Goal: Task Accomplishment & Management: Complete application form

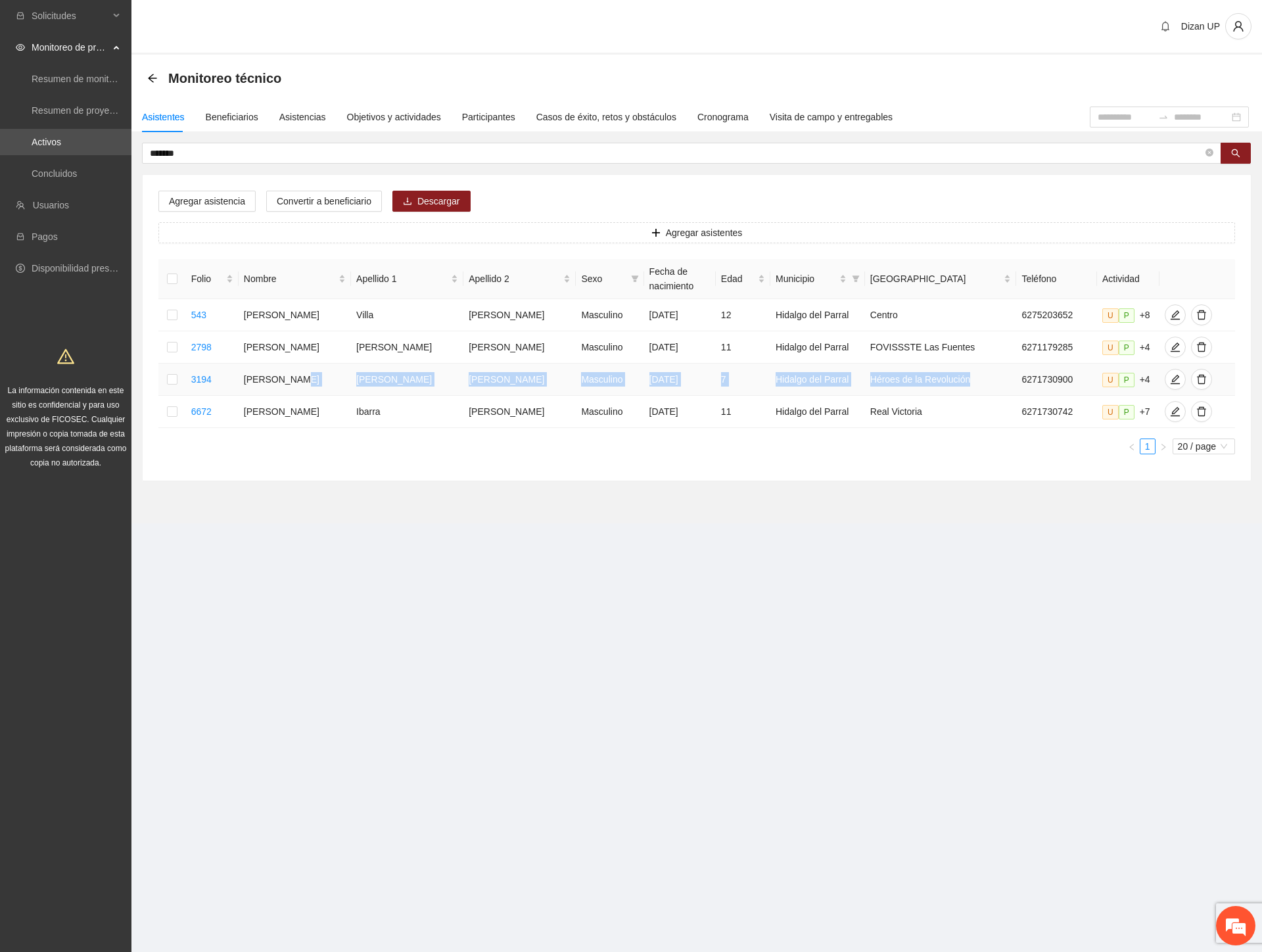
drag, startPoint x: 304, startPoint y: 389, endPoint x: 947, endPoint y: 405, distance: 643.2
click at [966, 396] on tr "3194 Said [PERSON_NAME] [DATE] 7 Hidalgo del Parral Héroes de la Revolución 627…" at bounding box center [696, 379] width 1076 height 32
click at [1170, 384] on icon "edit" at bounding box center [1175, 379] width 11 height 11
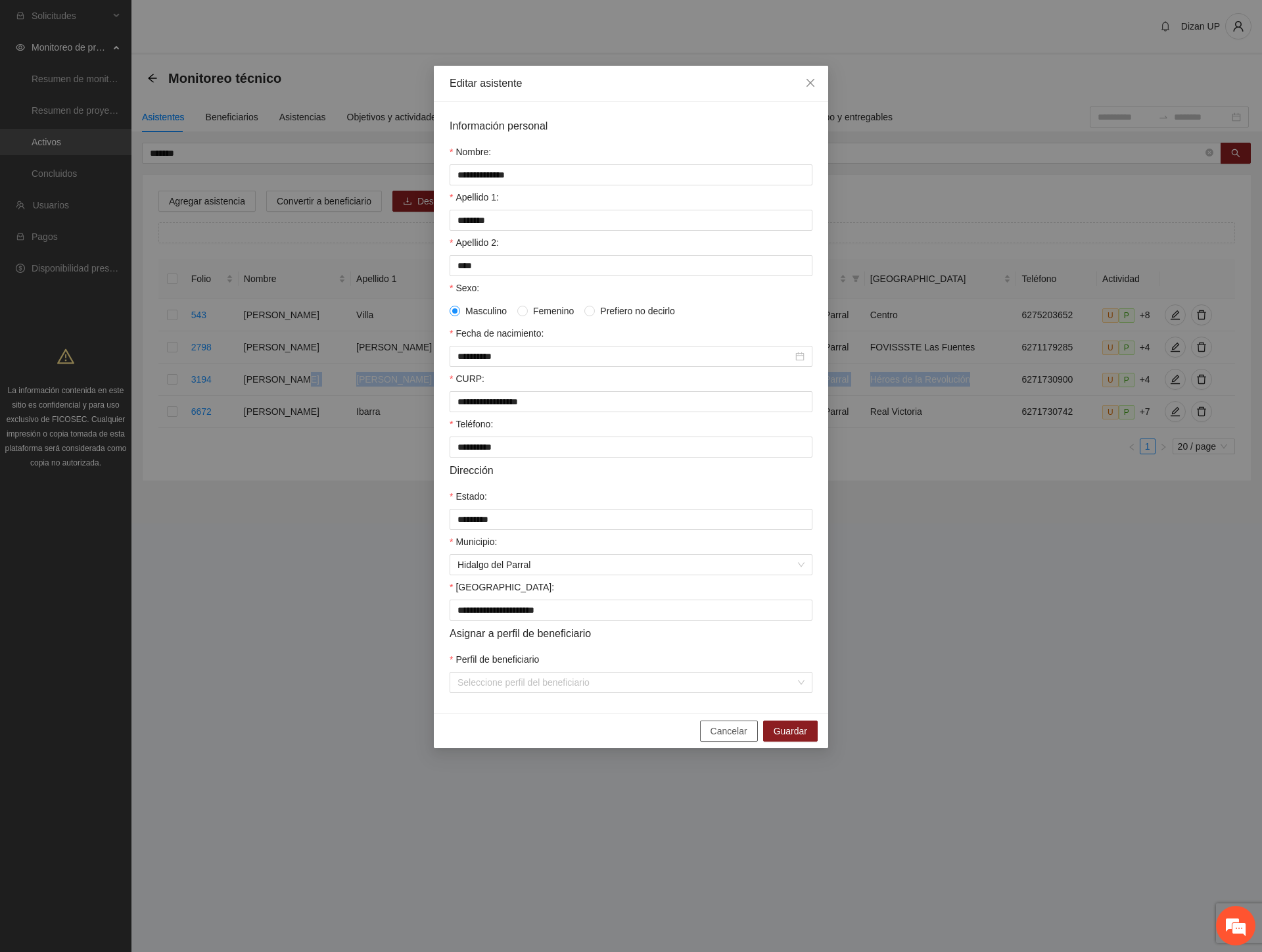
drag, startPoint x: 725, startPoint y: 744, endPoint x: 710, endPoint y: 717, distance: 30.9
click at [725, 738] on span "Cancelar" at bounding box center [728, 731] width 37 height 15
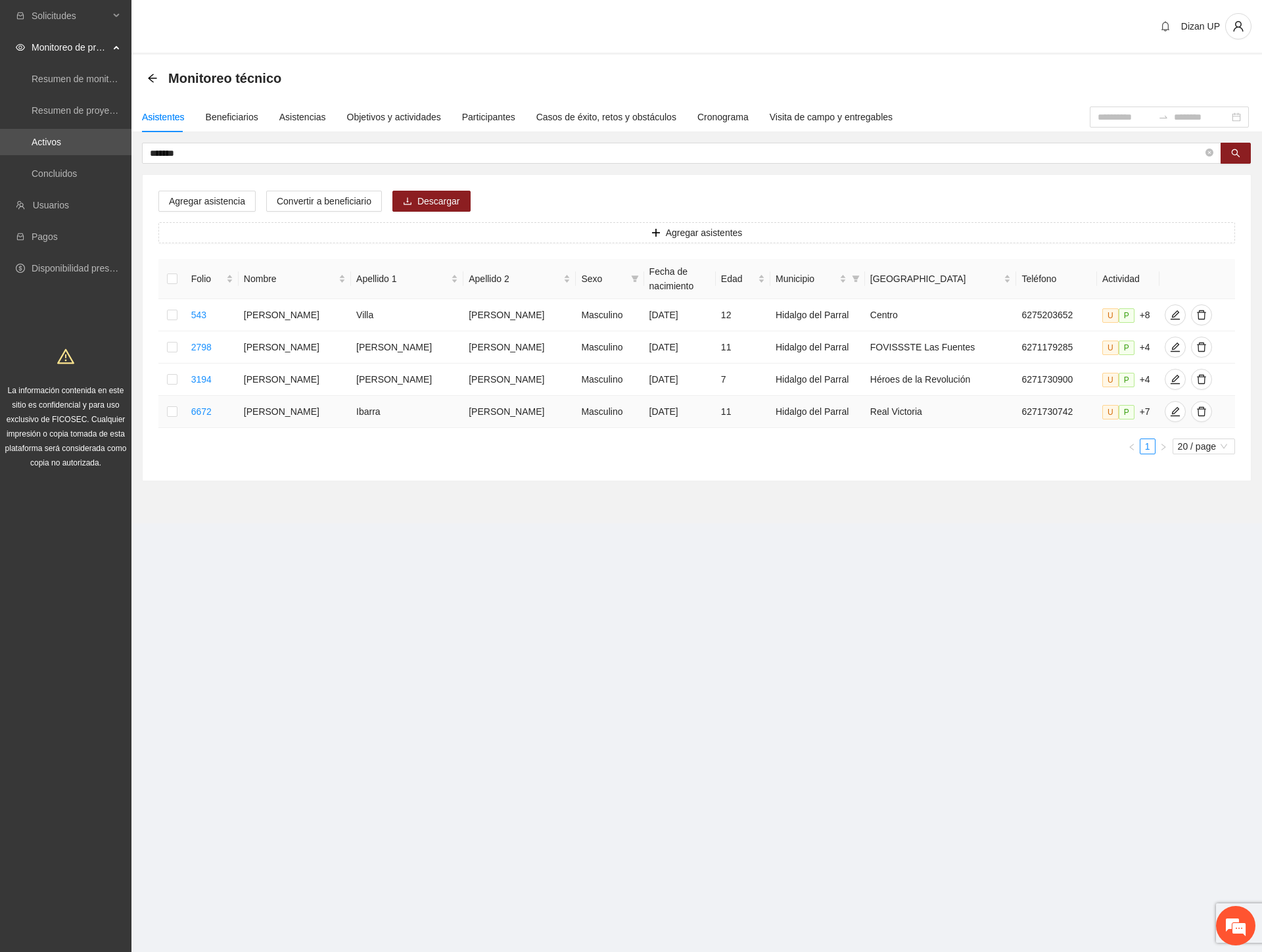
click at [376, 428] on td "Ibarra" at bounding box center [407, 412] width 112 height 32
click at [1170, 417] on icon "edit" at bounding box center [1175, 411] width 11 height 11
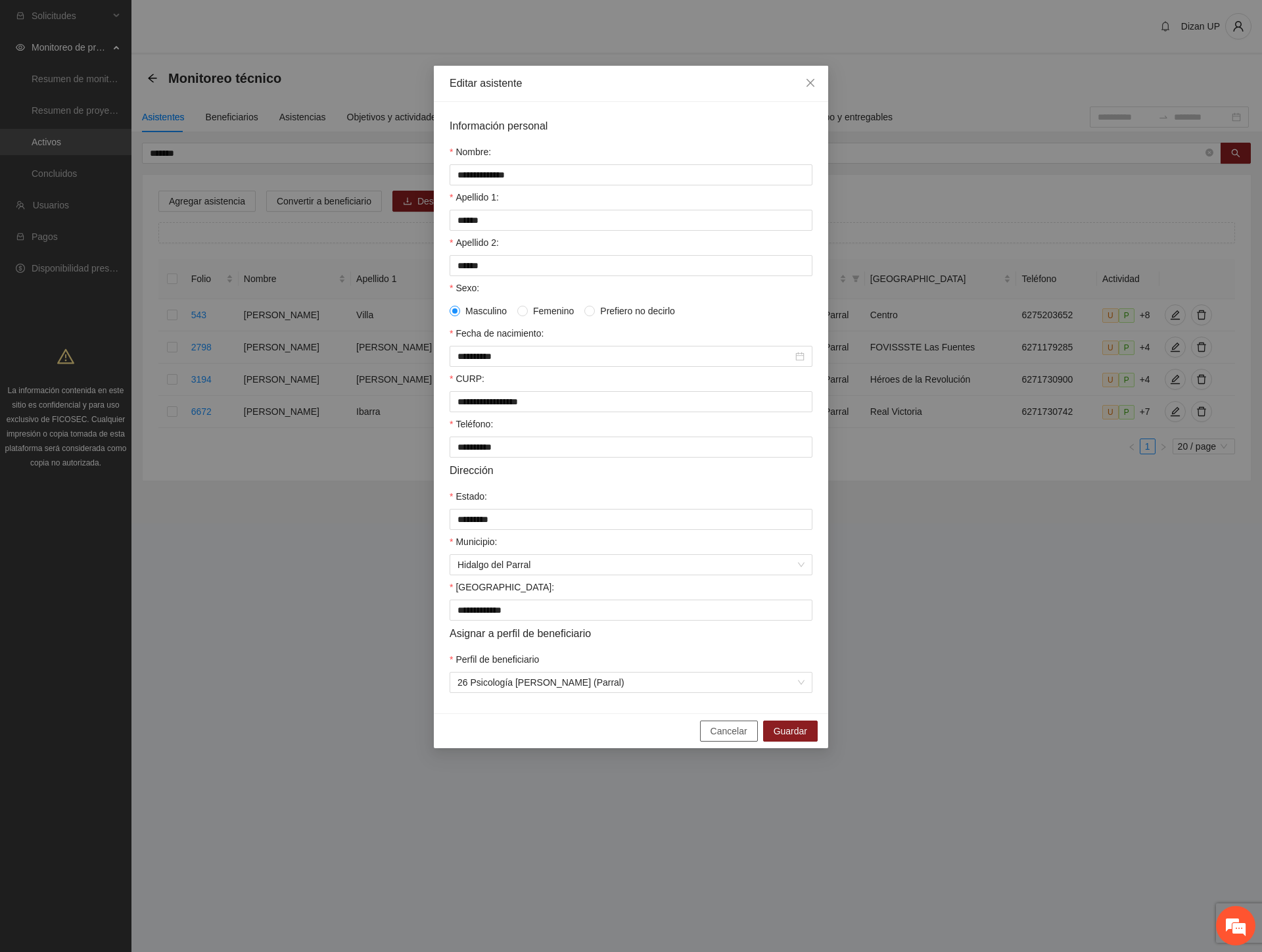
click at [728, 738] on span "Cancelar" at bounding box center [728, 731] width 37 height 15
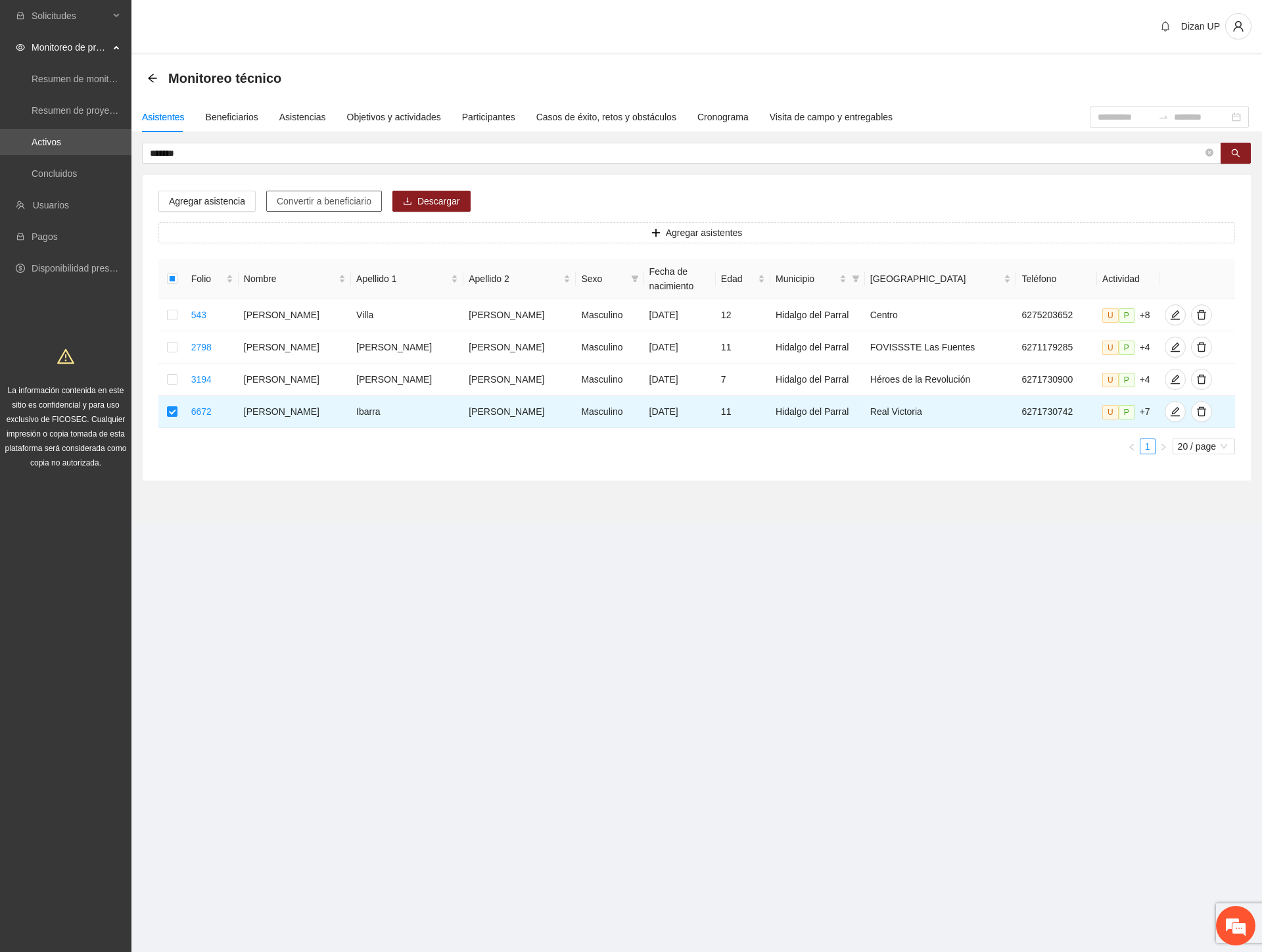
click at [292, 199] on span "Convertir a beneficiario" at bounding box center [324, 201] width 95 height 15
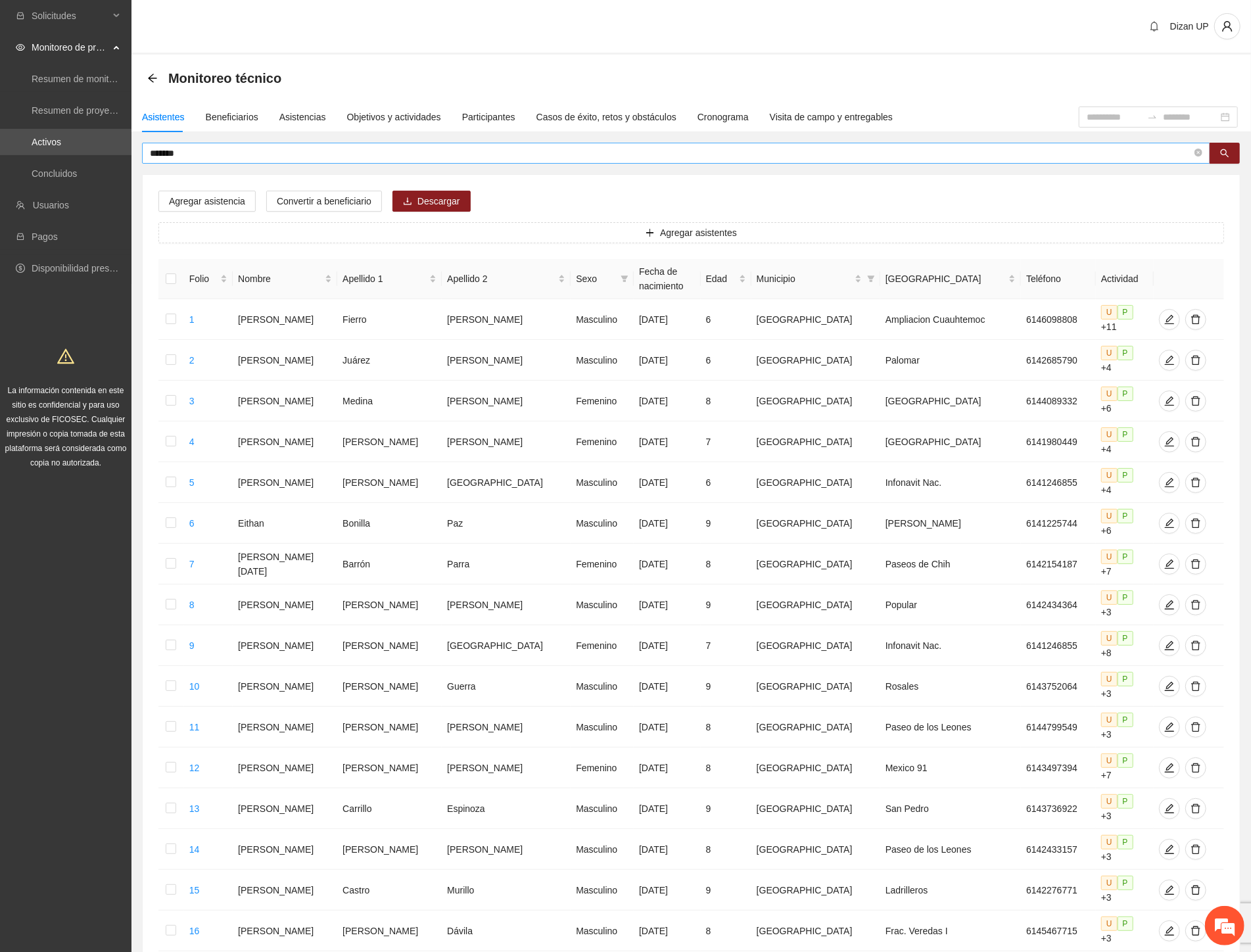
click at [180, 149] on input "*******" at bounding box center [671, 153] width 1042 height 15
type input "********"
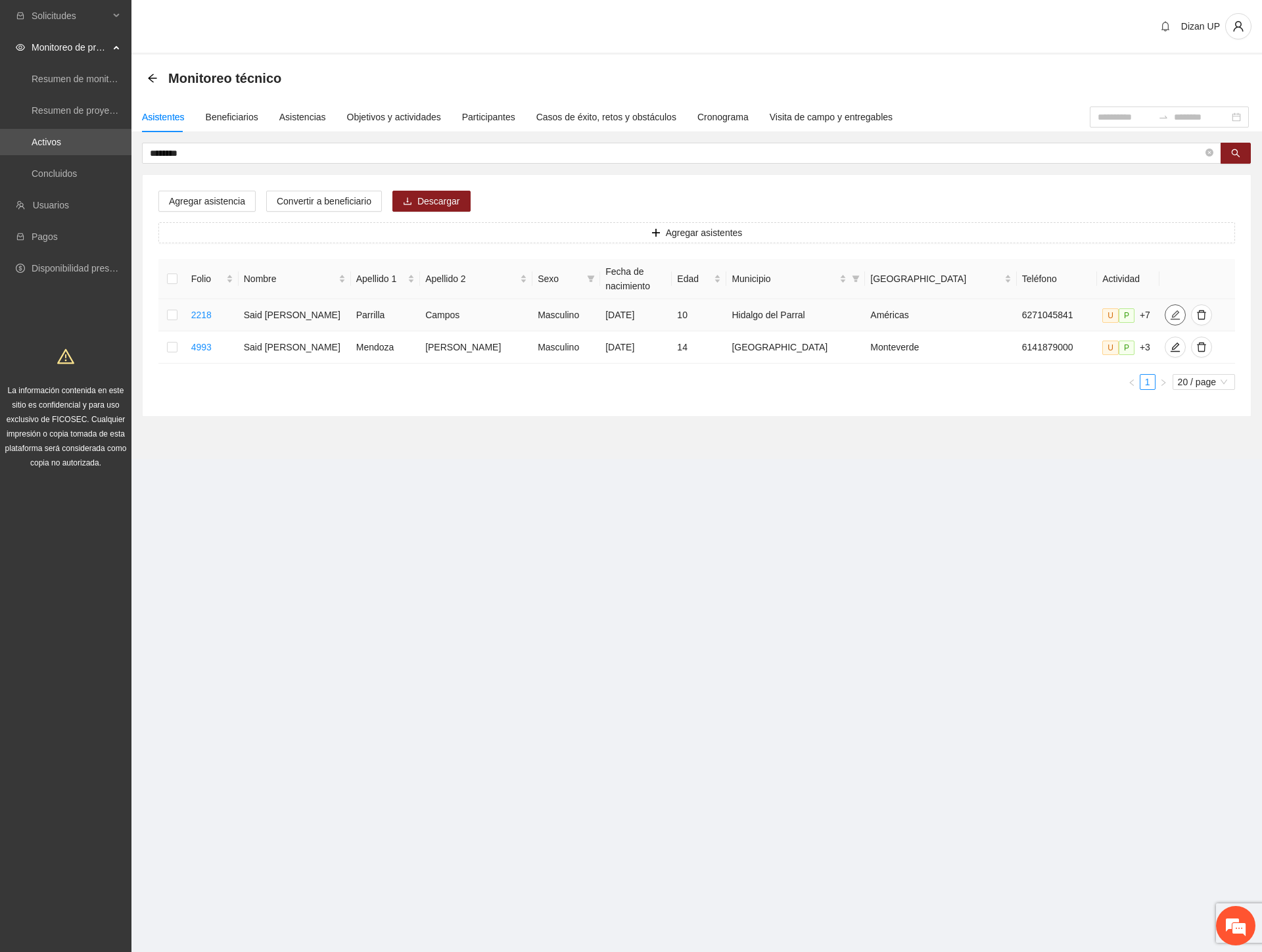
click at [1171, 312] on icon "edit" at bounding box center [1175, 315] width 9 height 9
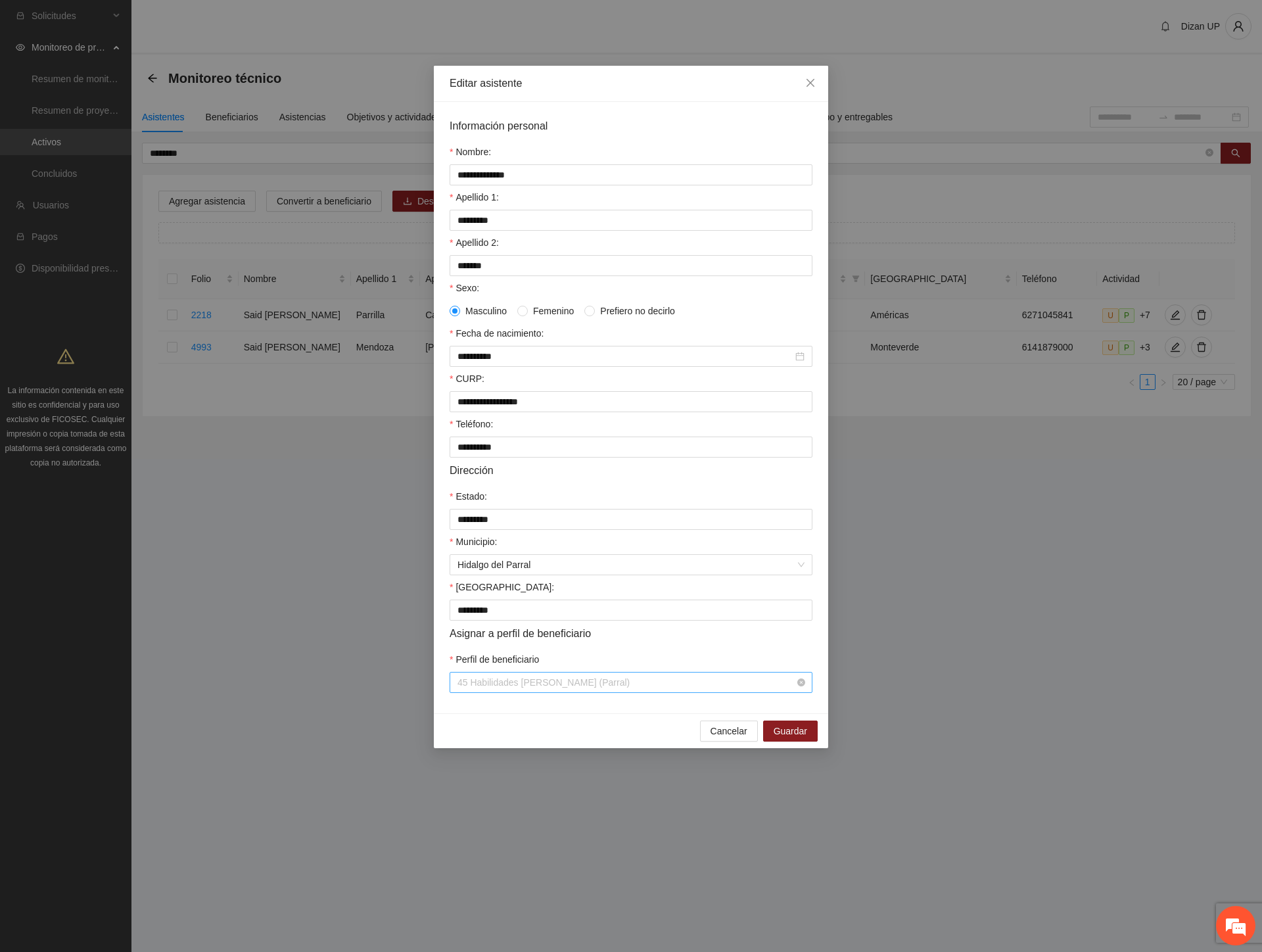
click at [642, 691] on span "45 Habilidades [PERSON_NAME] (Parral)" at bounding box center [631, 682] width 347 height 20
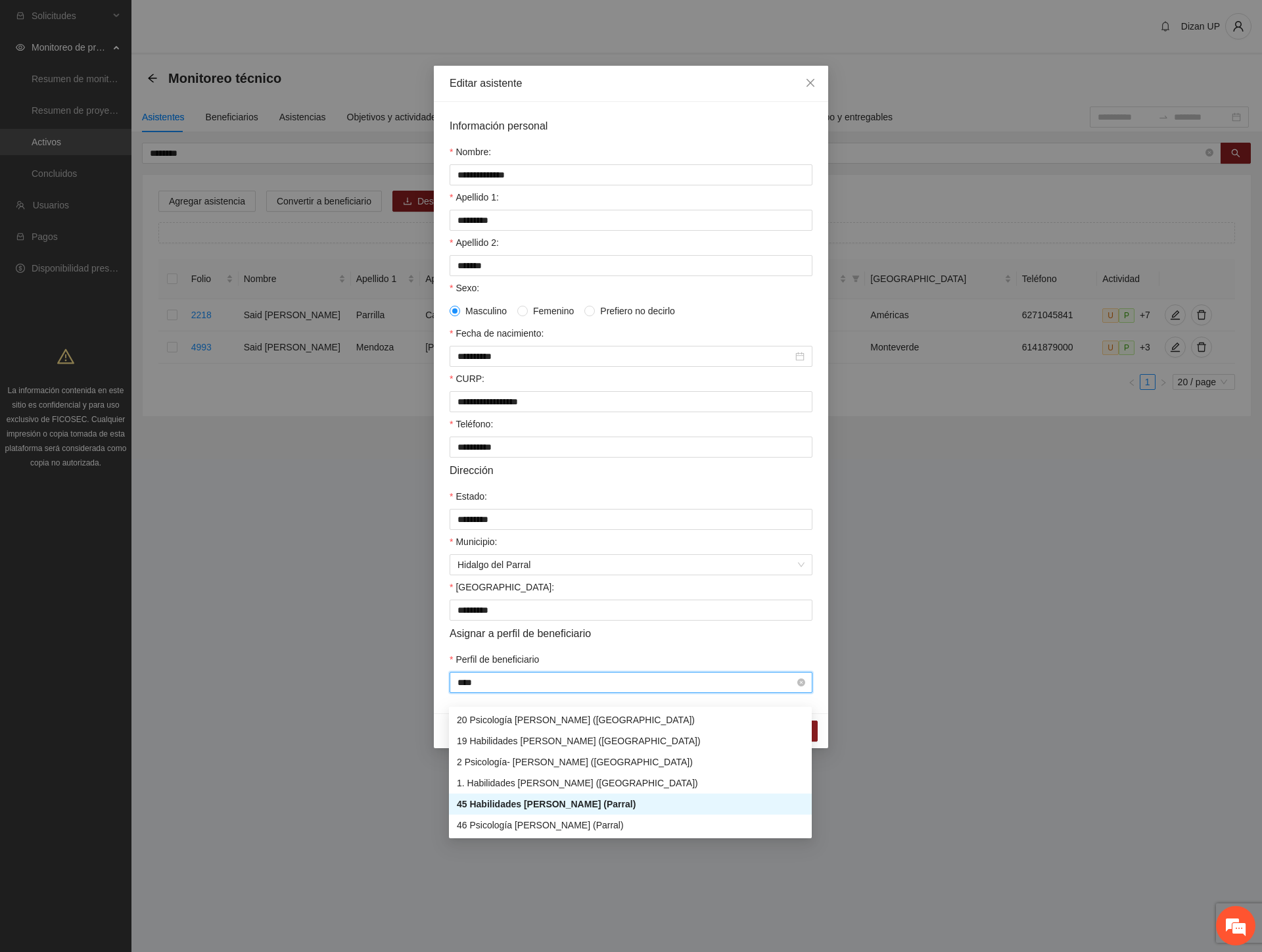
type input "*****"
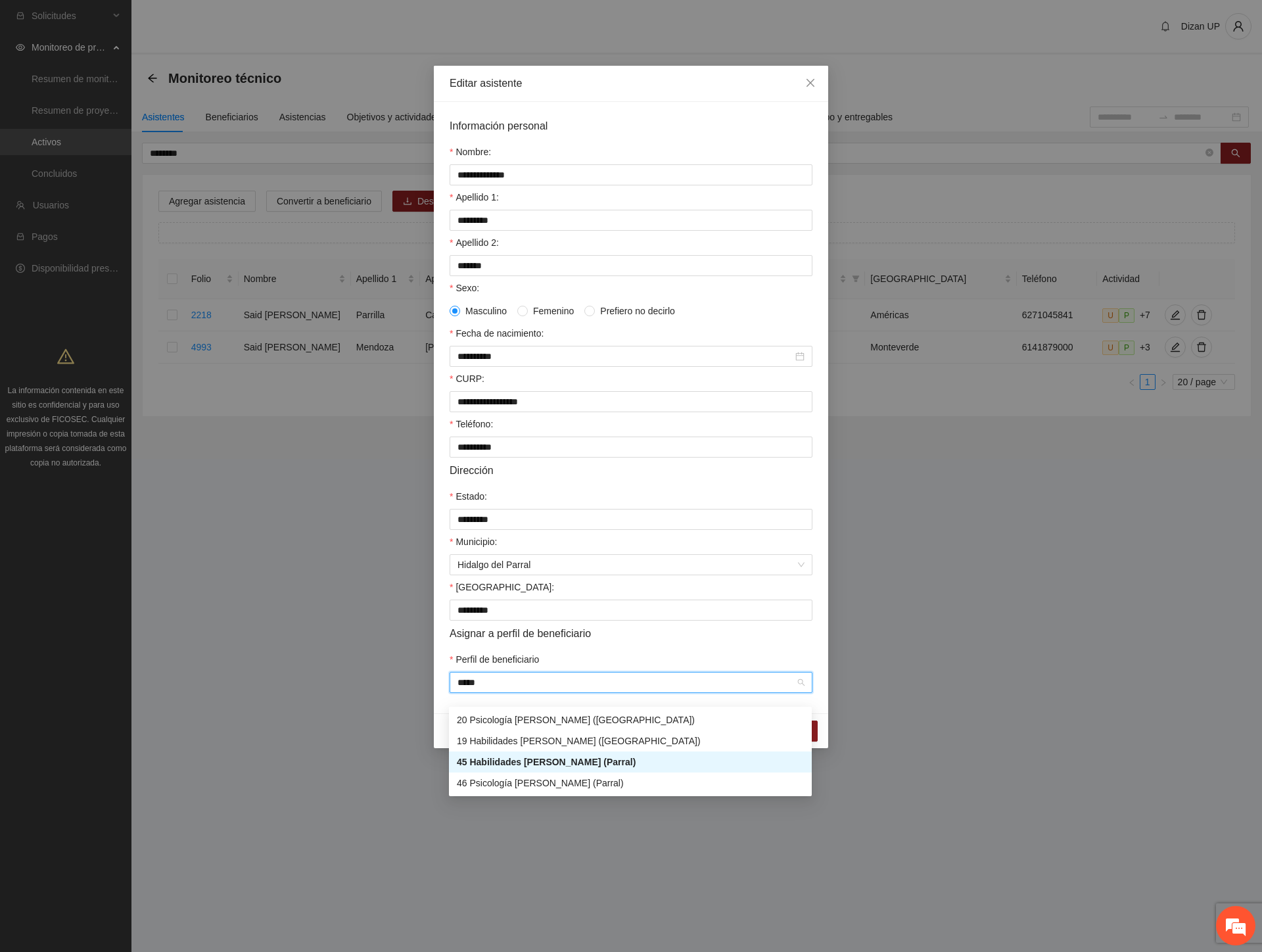
click at [552, 764] on div "45 Habilidades [PERSON_NAME] (Parral)" at bounding box center [630, 762] width 347 height 15
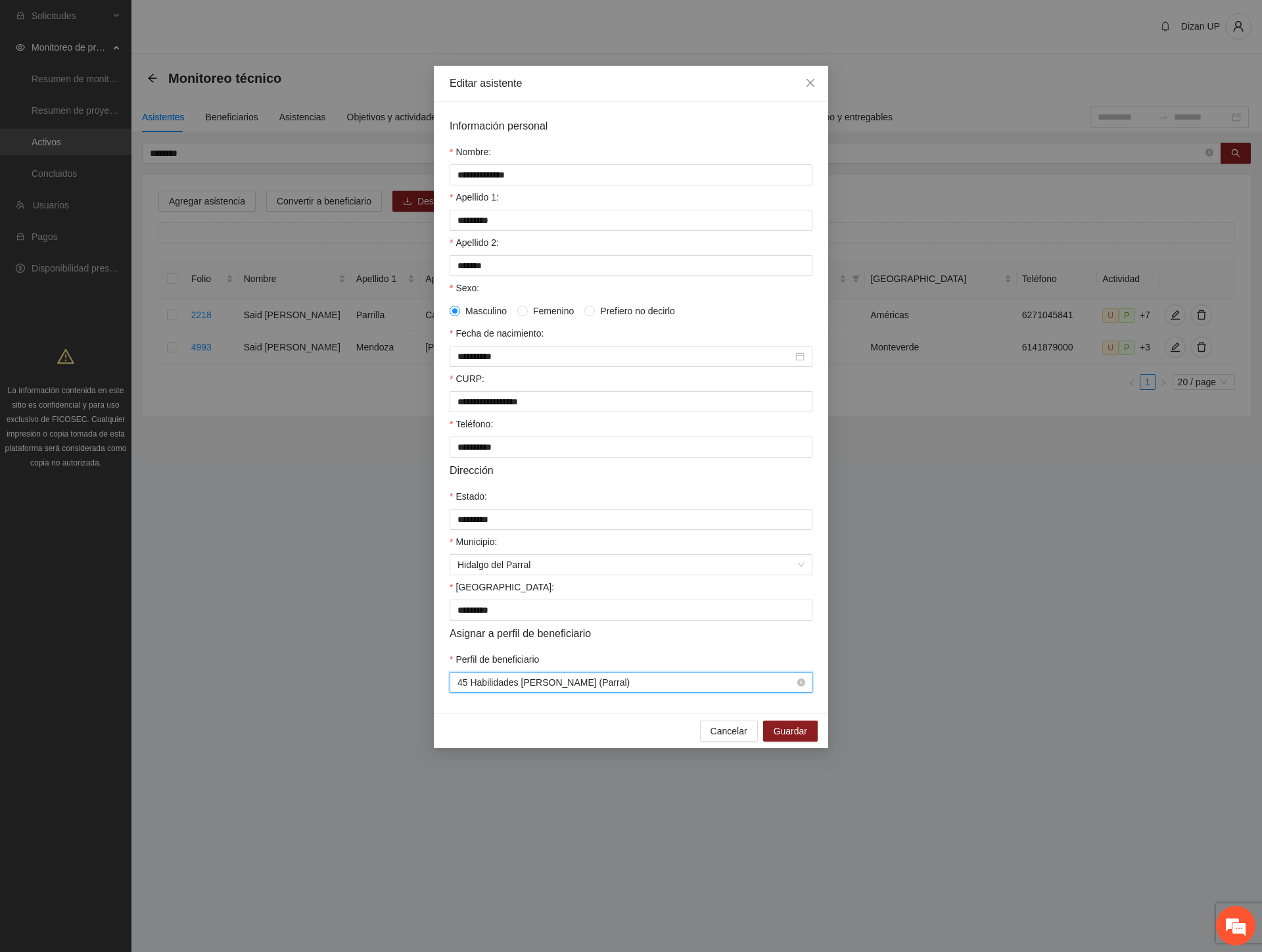
click at [607, 692] on span "45 Habilidades [PERSON_NAME] (Parral)" at bounding box center [631, 682] width 347 height 20
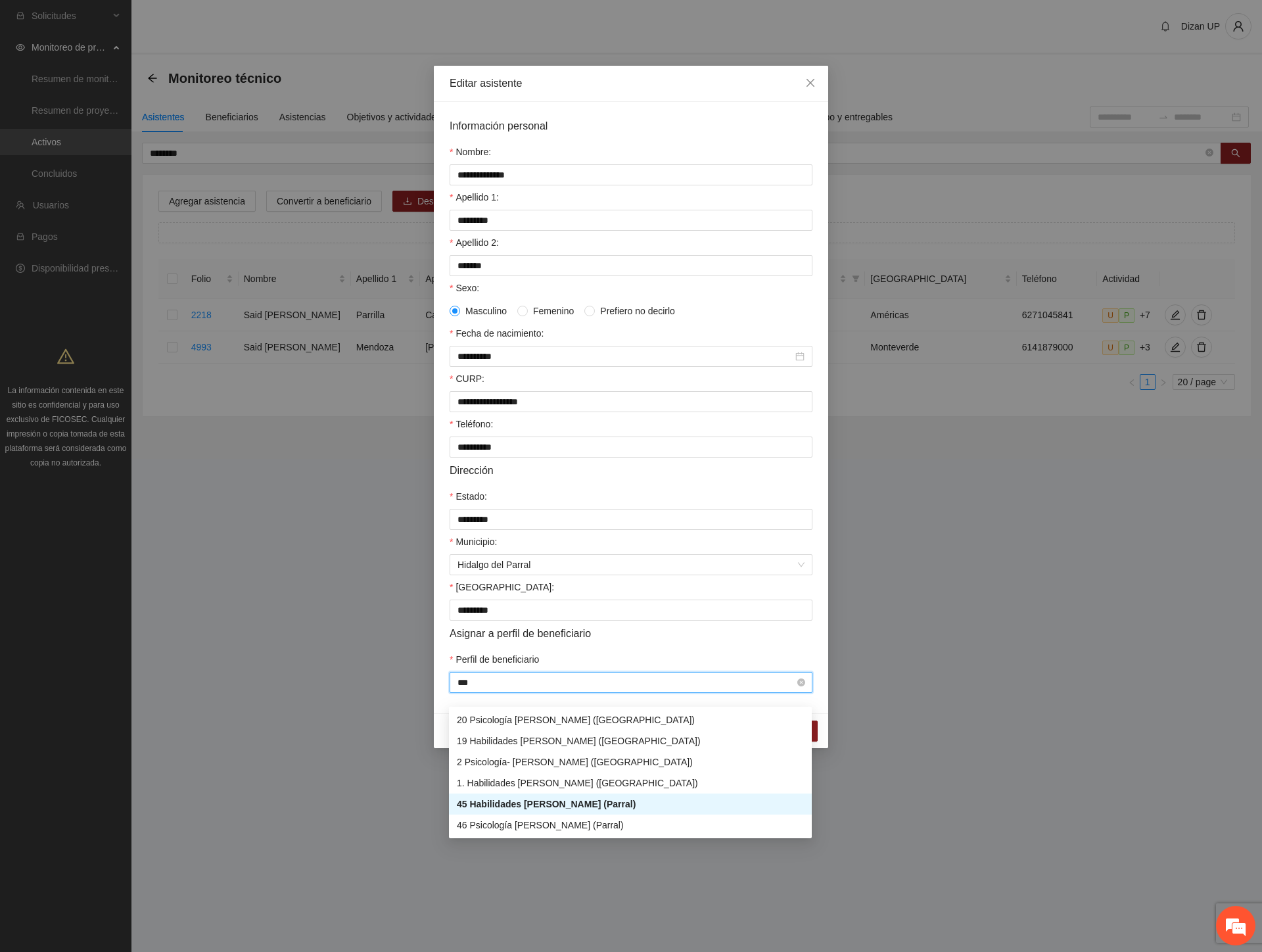
type input "****"
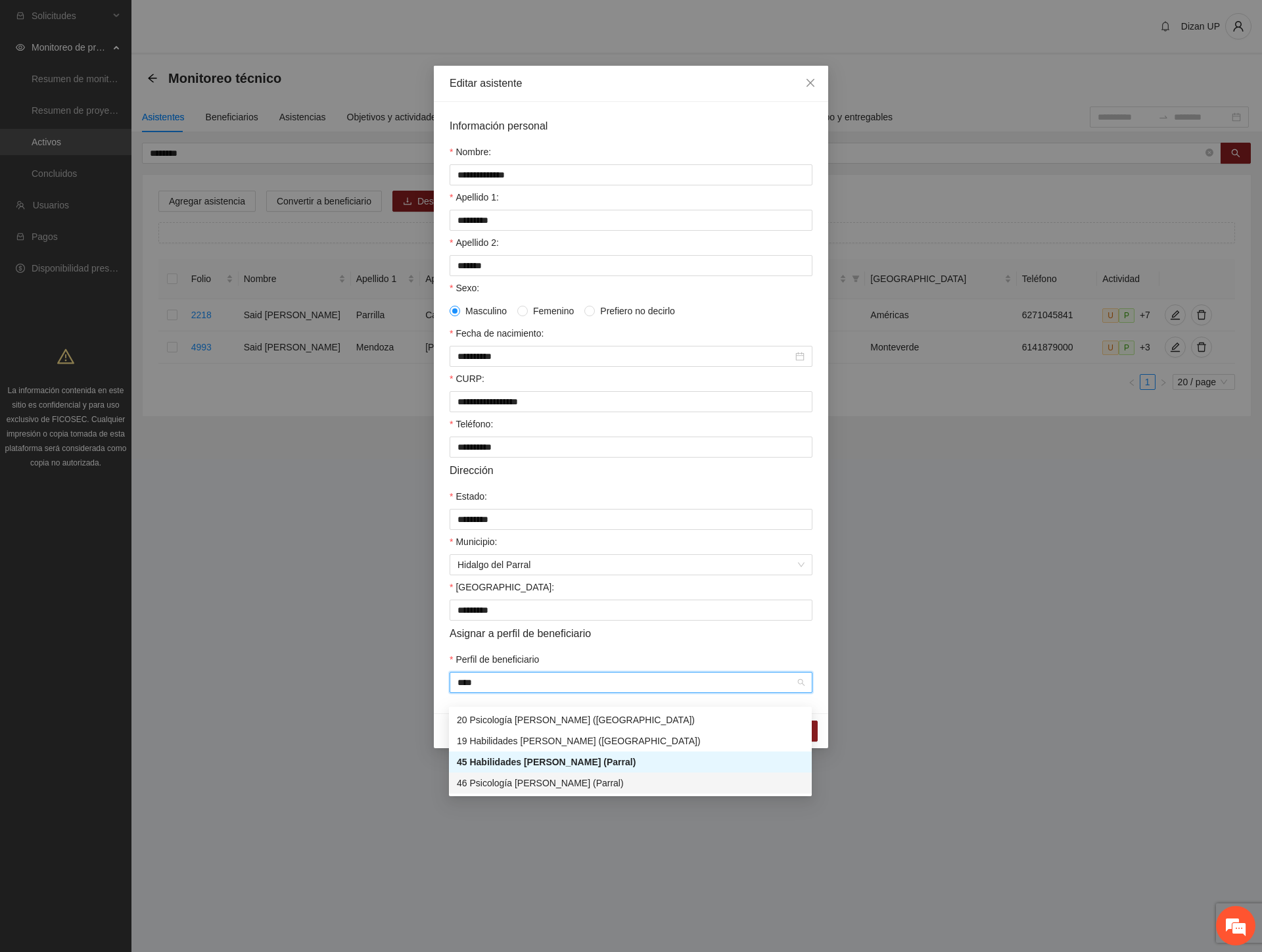
click at [562, 785] on div "46 Psicología [PERSON_NAME] (Parral)" at bounding box center [630, 783] width 347 height 15
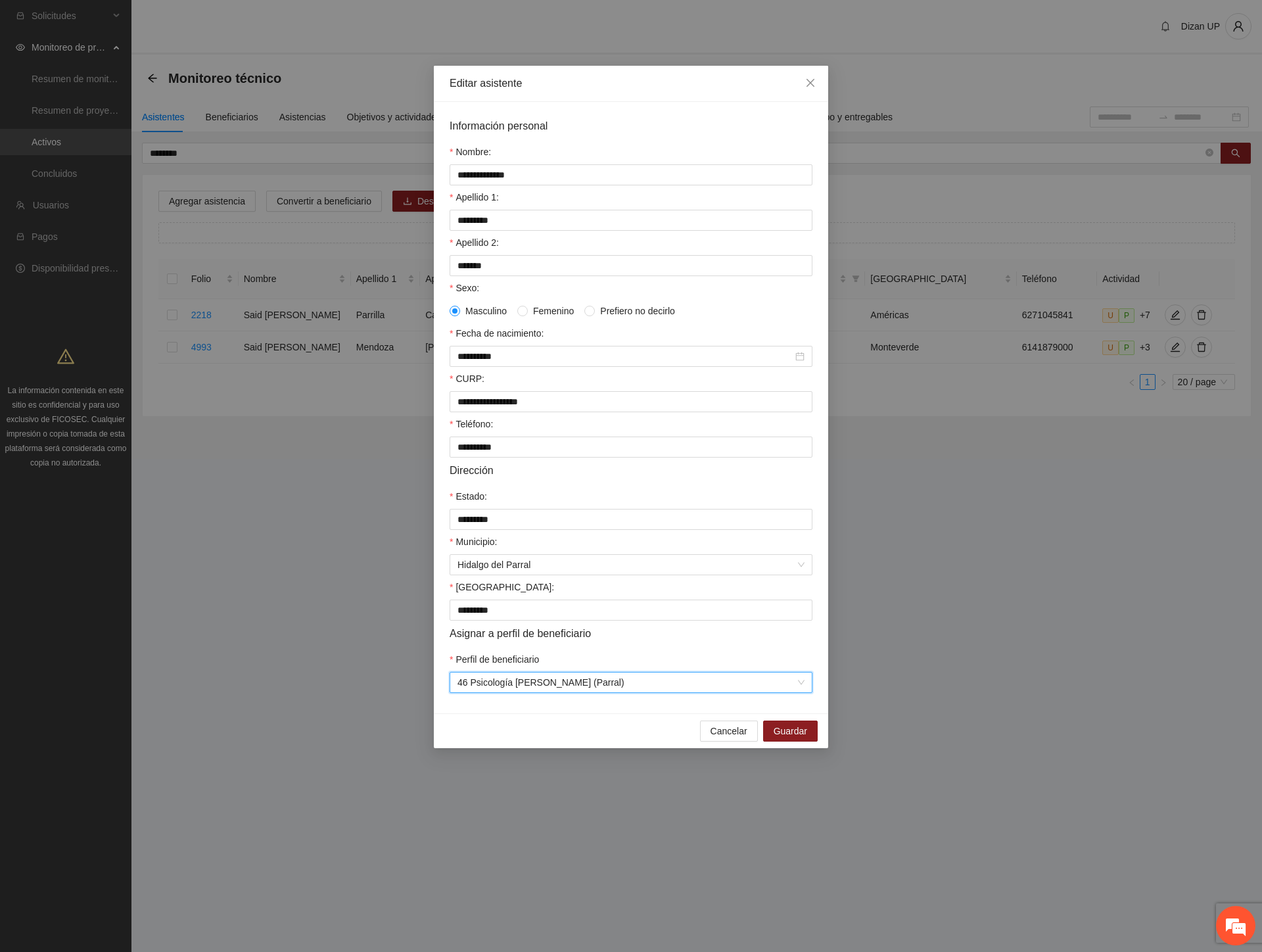
click at [681, 666] on div "Perfil de beneficiario" at bounding box center [631, 661] width 362 height 20
click at [779, 738] on span "Guardar" at bounding box center [790, 731] width 33 height 15
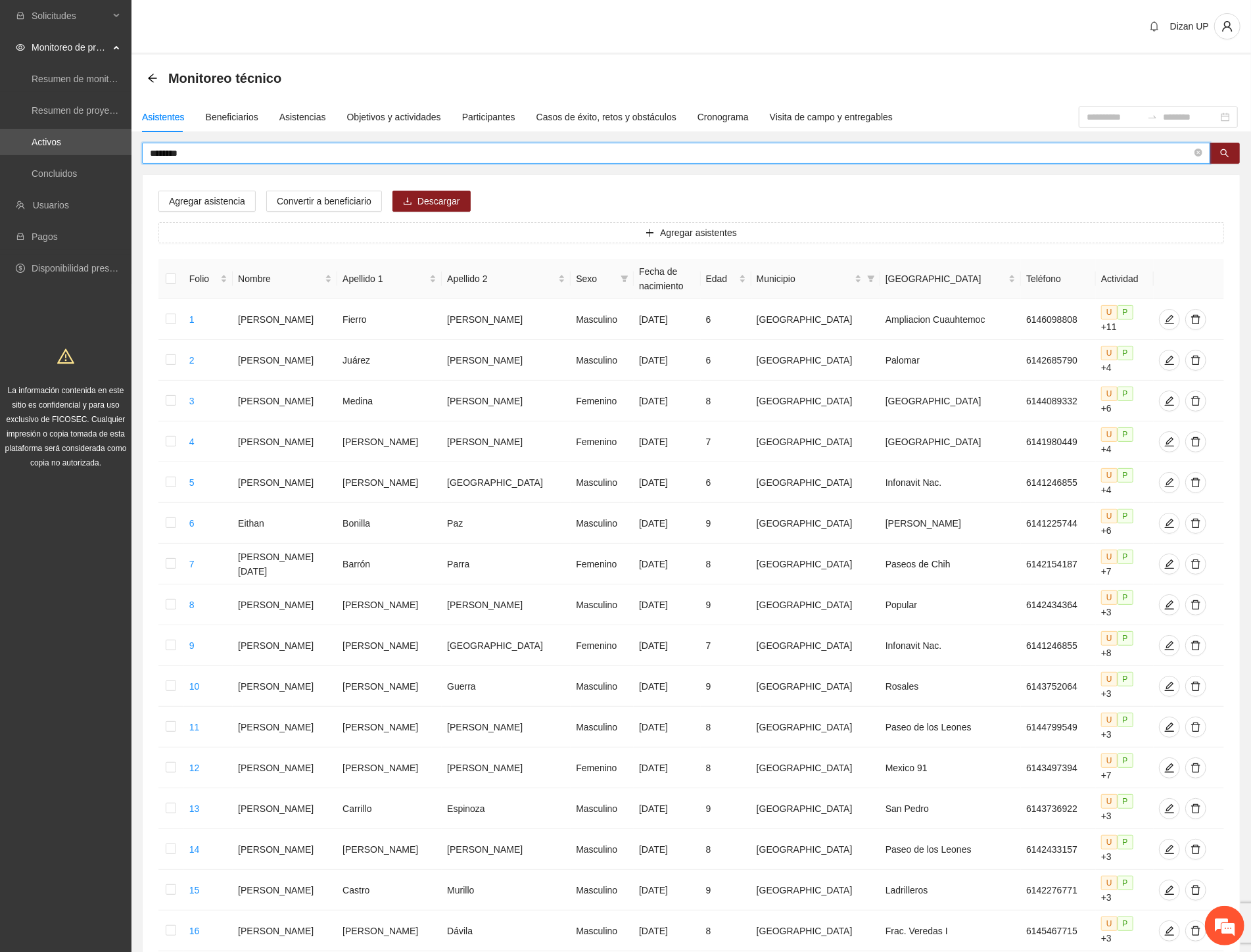
drag, startPoint x: 196, startPoint y: 152, endPoint x: 70, endPoint y: 157, distance: 126.1
click at [70, 157] on section "Solicitudes Monitoreo de proyectos Resumen de monitoreo Resumen de proyectos ap…" at bounding box center [625, 623] width 1251 height 1246
type input "**********"
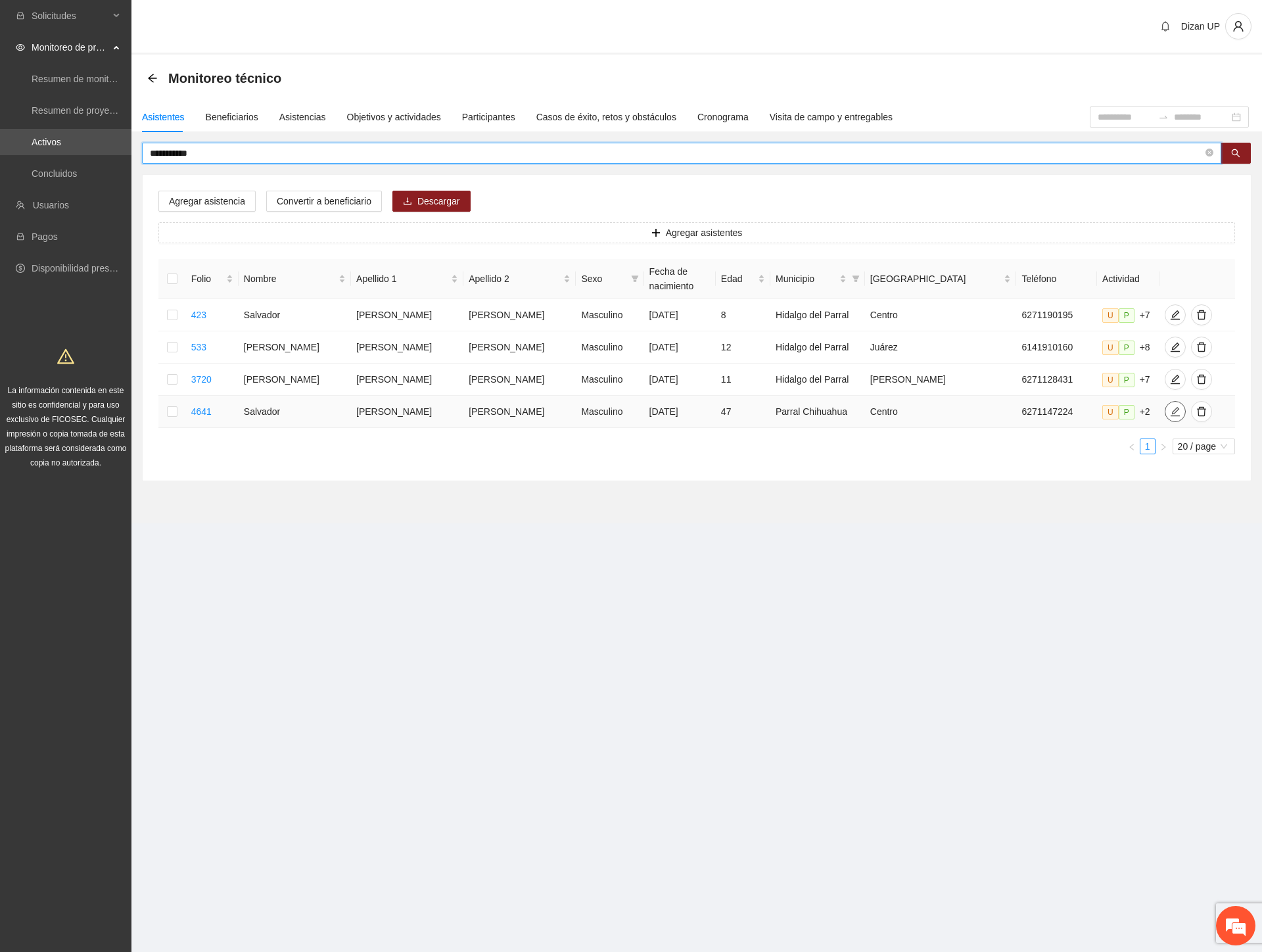
click at [1170, 411] on icon "edit" at bounding box center [1175, 411] width 11 height 11
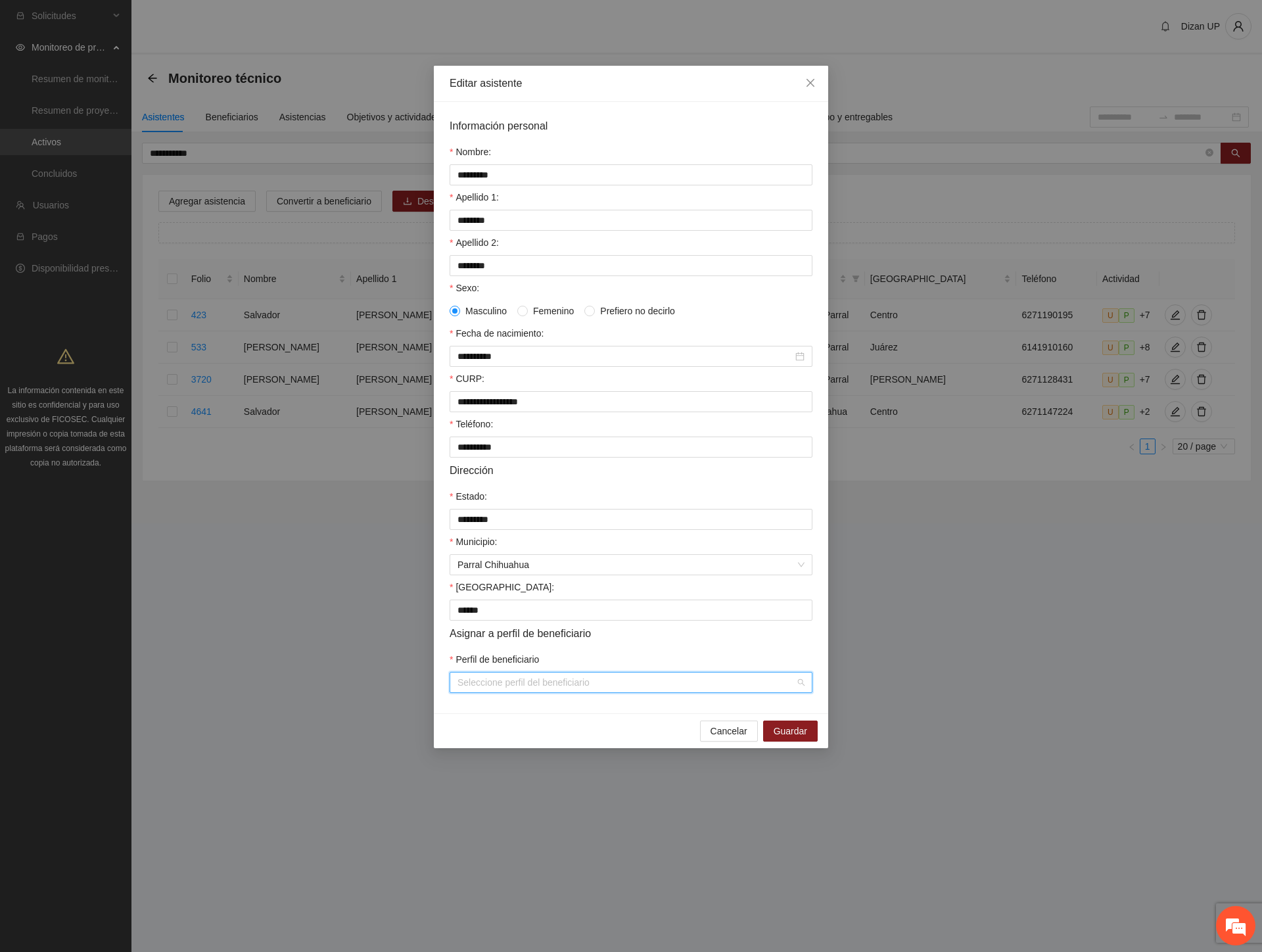
click at [486, 691] on input "Perfil de beneficiario" at bounding box center [626, 682] width 338 height 20
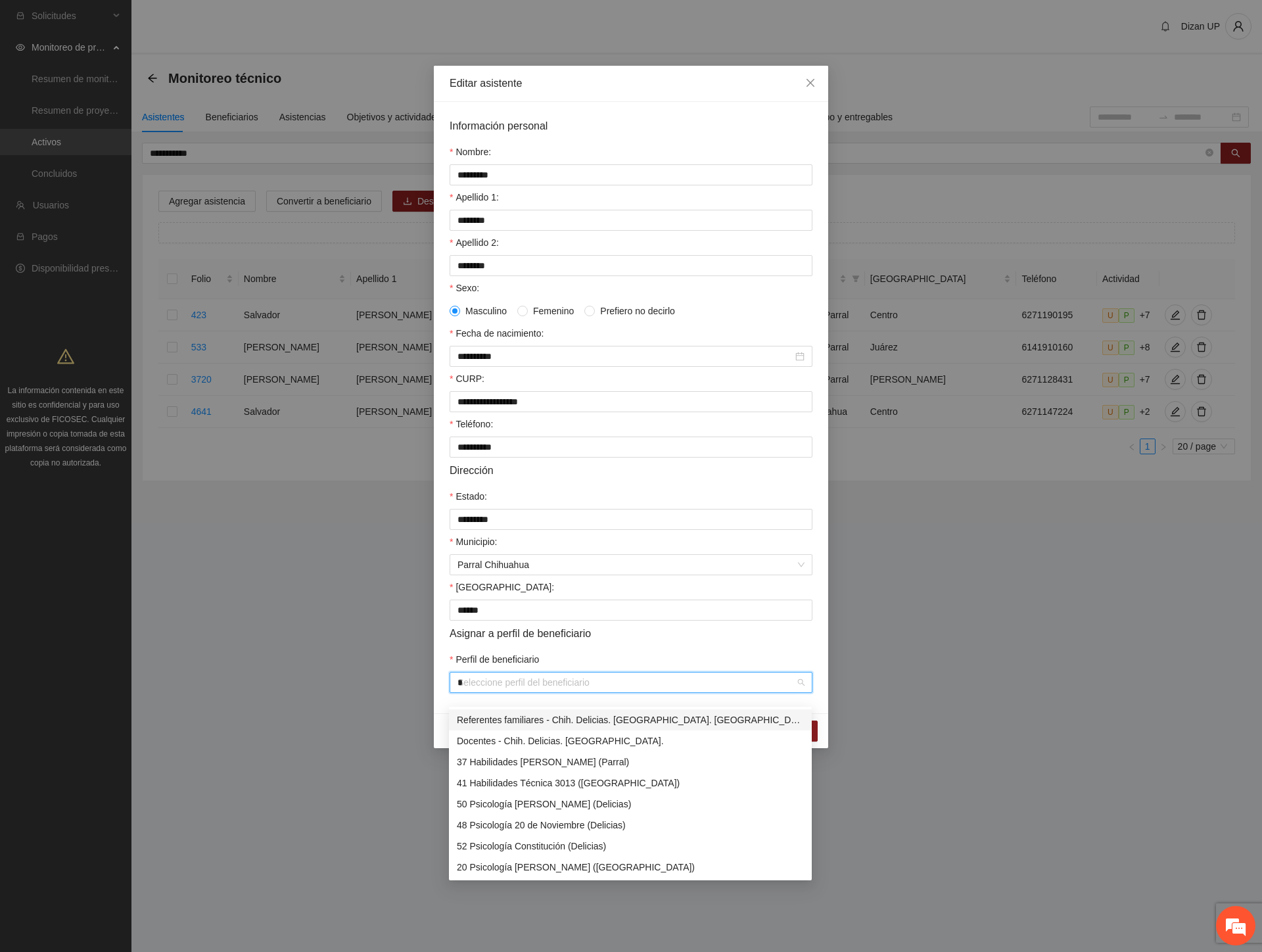
type input "**"
click at [564, 821] on div "36 Psicología Héroes de la Revolución (Parral)" at bounding box center [630, 825] width 347 height 15
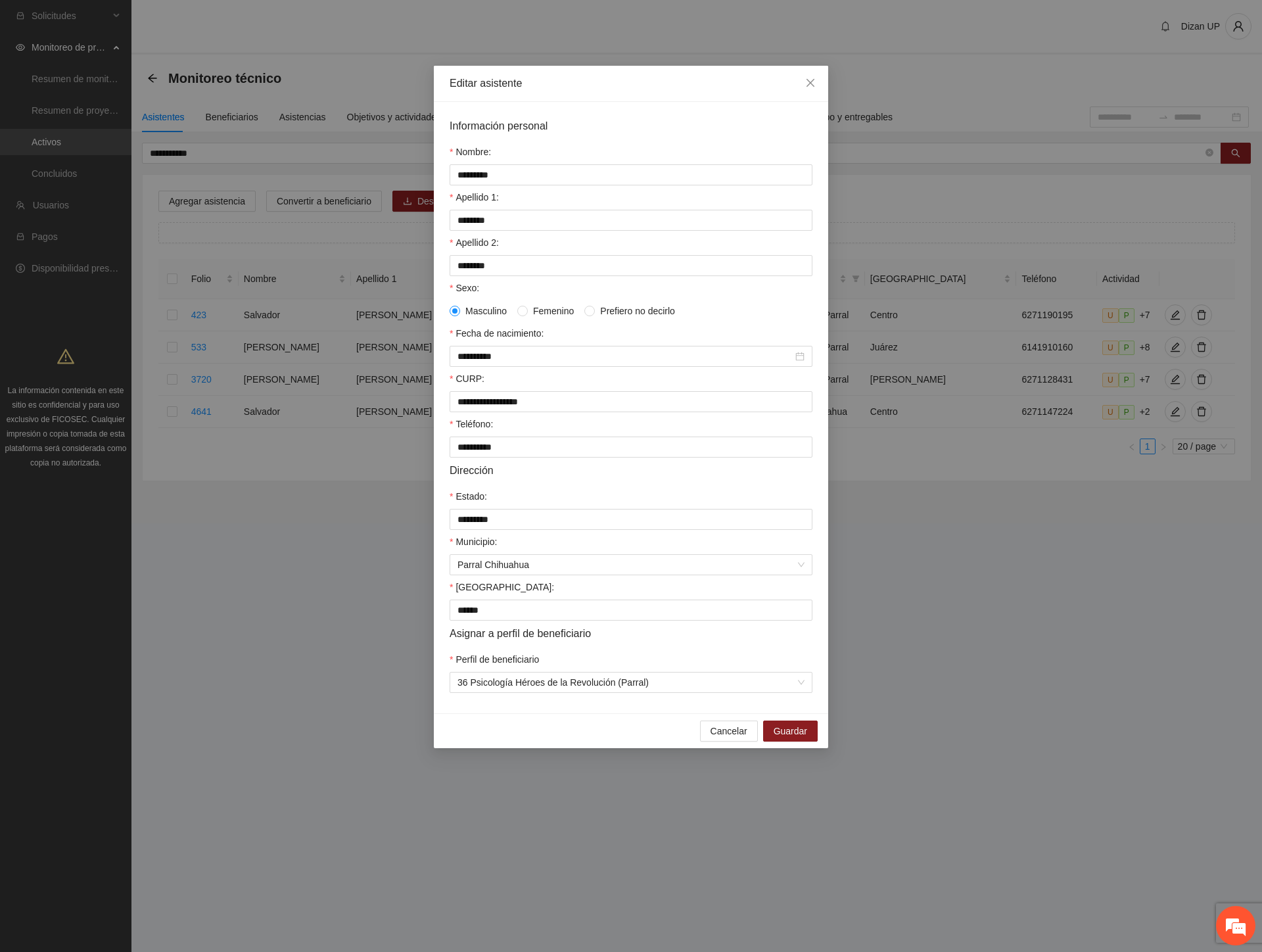
click at [629, 660] on form "**********" at bounding box center [631, 405] width 362 height 575
click at [781, 738] on span "Guardar" at bounding box center [790, 731] width 33 height 15
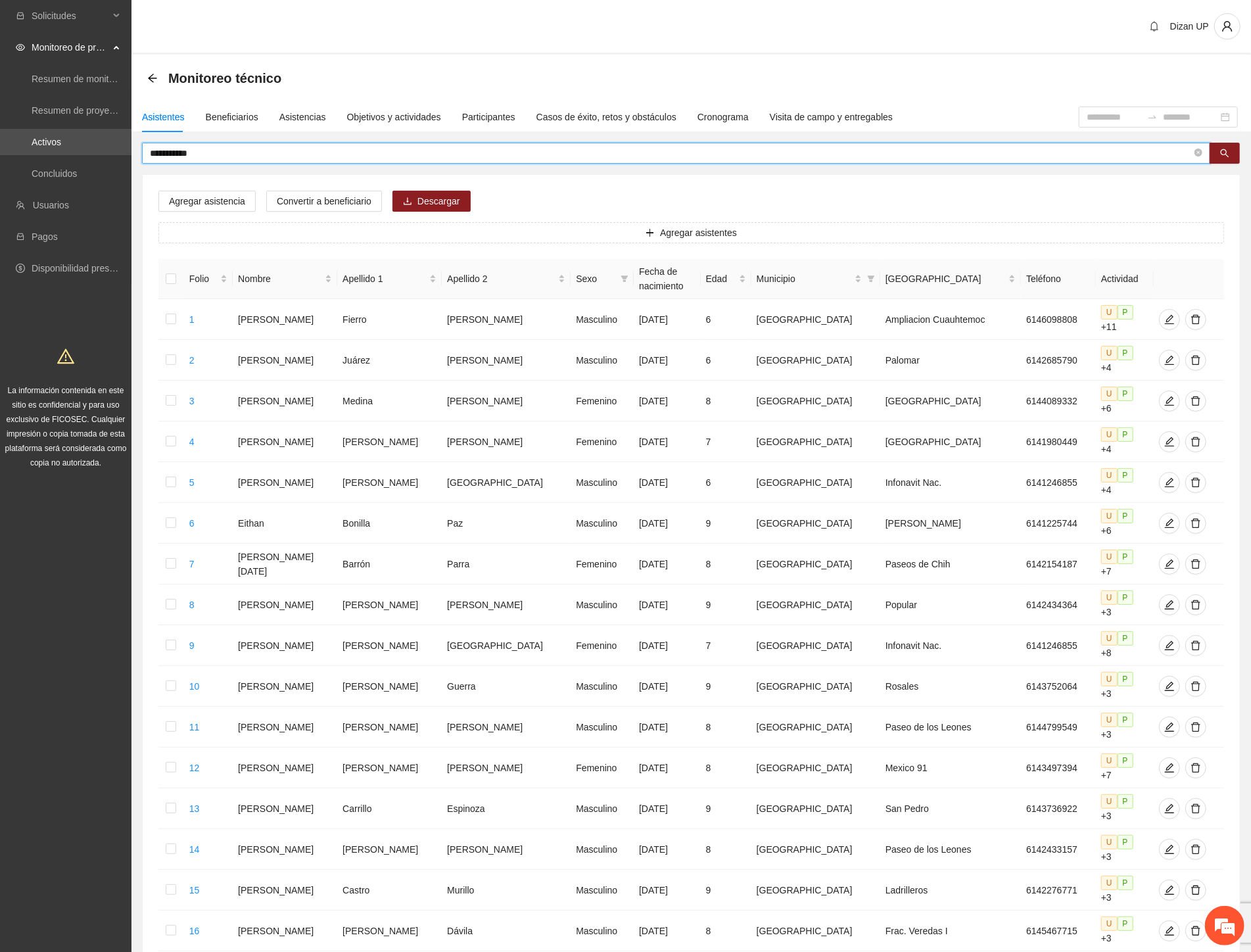
click at [242, 152] on input "**********" at bounding box center [671, 153] width 1042 height 15
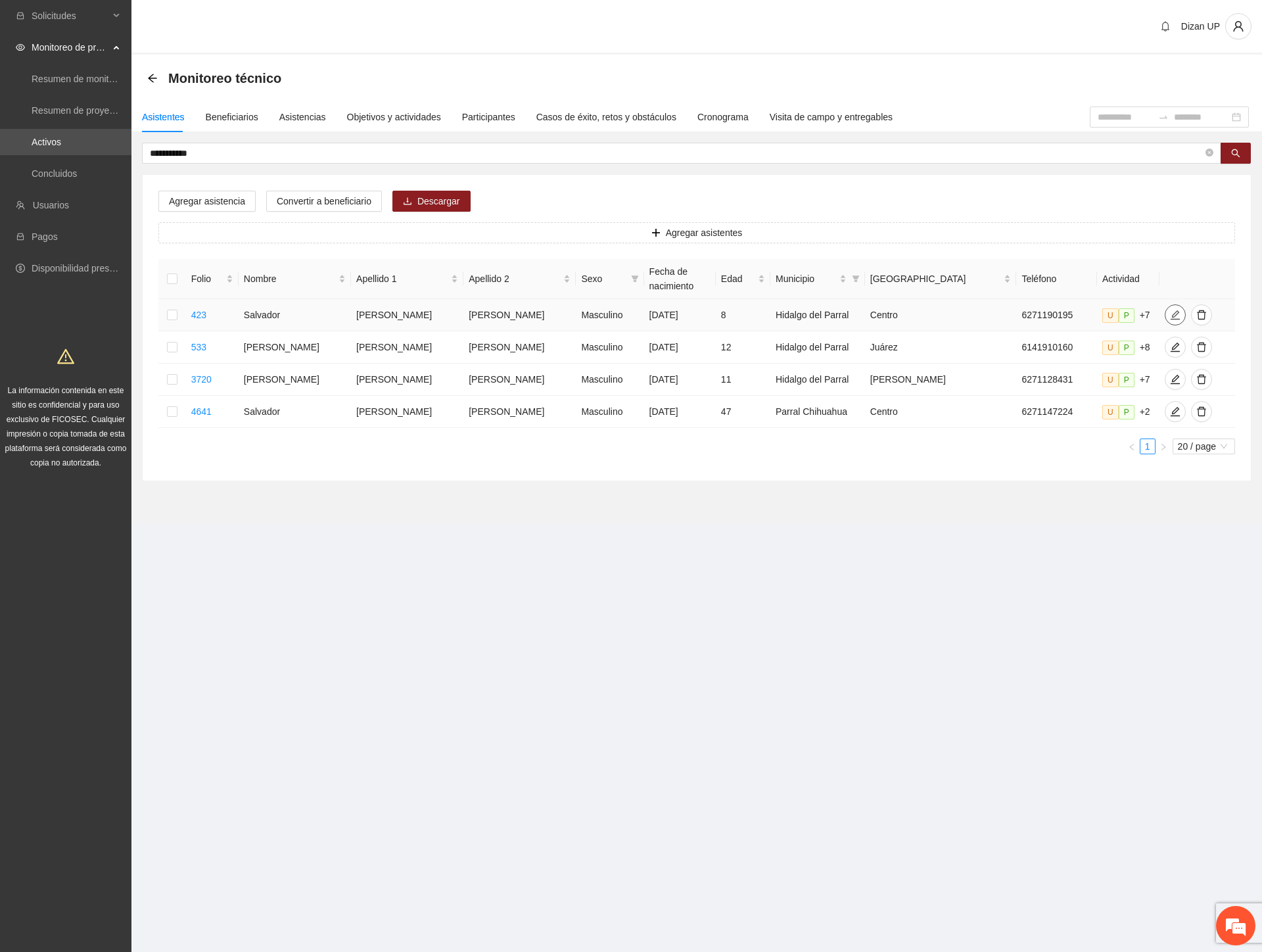
click at [1170, 312] on icon "edit" at bounding box center [1175, 315] width 11 height 11
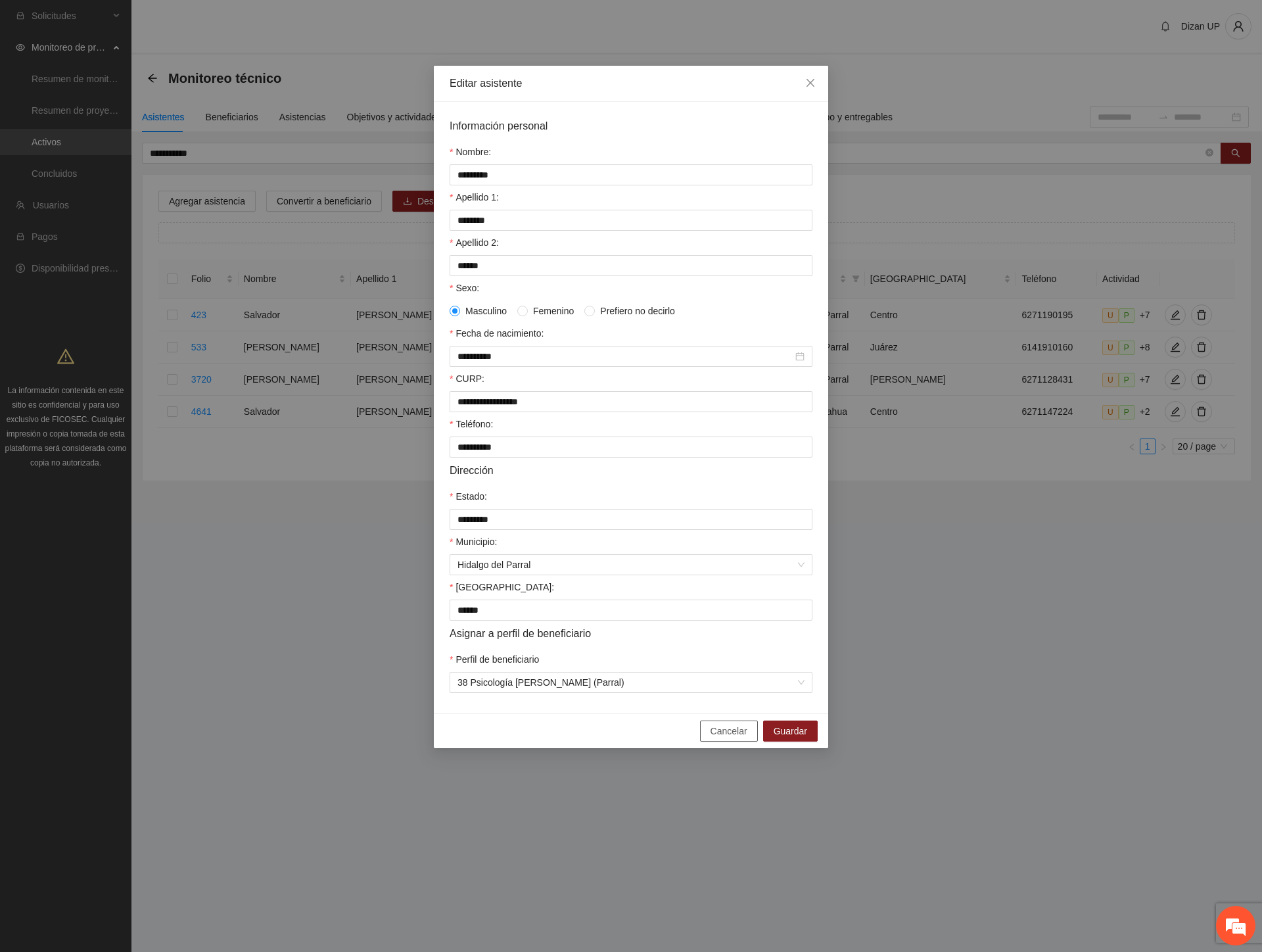
click at [734, 738] on span "Cancelar" at bounding box center [728, 731] width 37 height 15
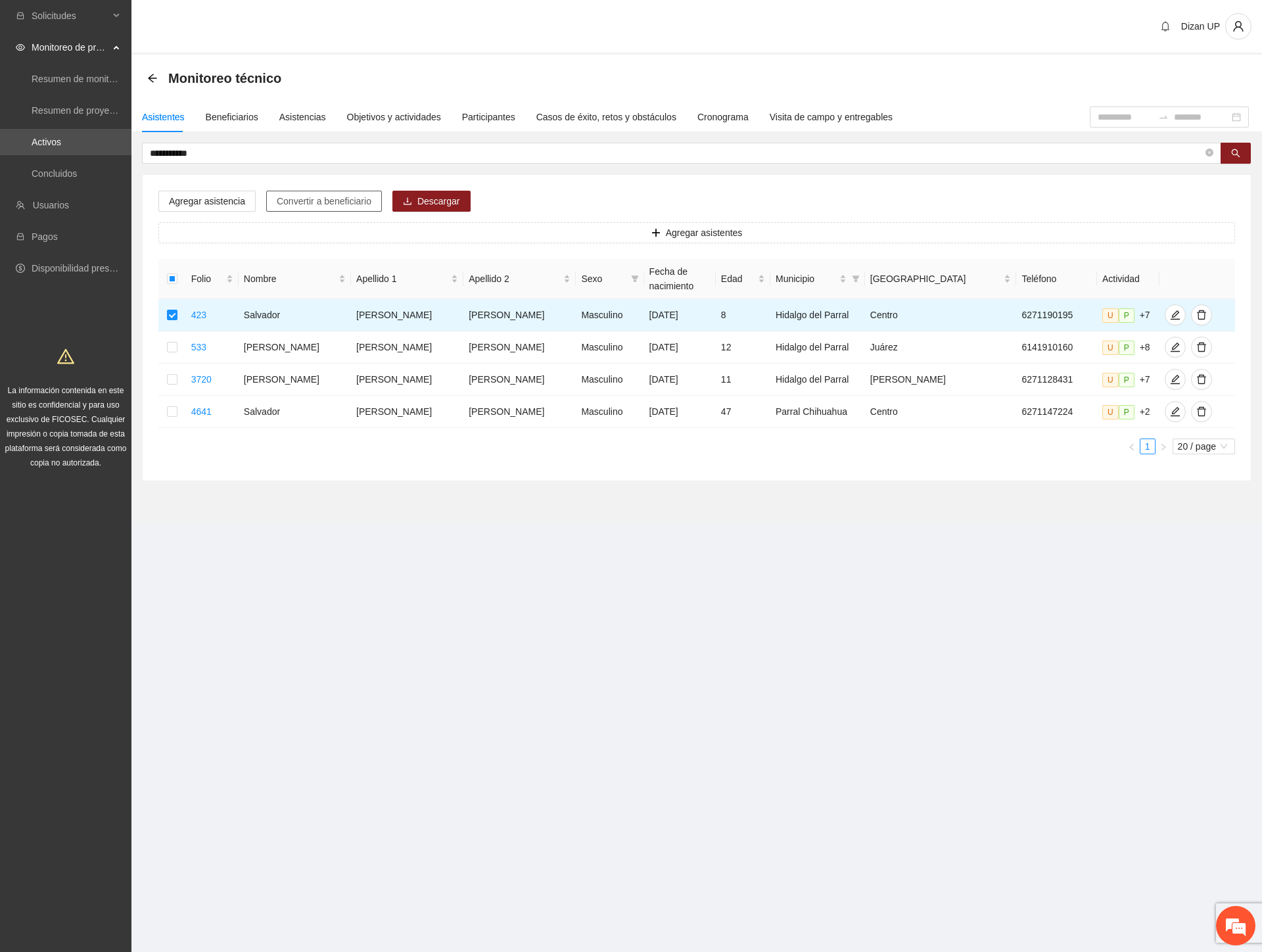
click at [311, 201] on span "Convertir a beneficiario" at bounding box center [324, 201] width 95 height 15
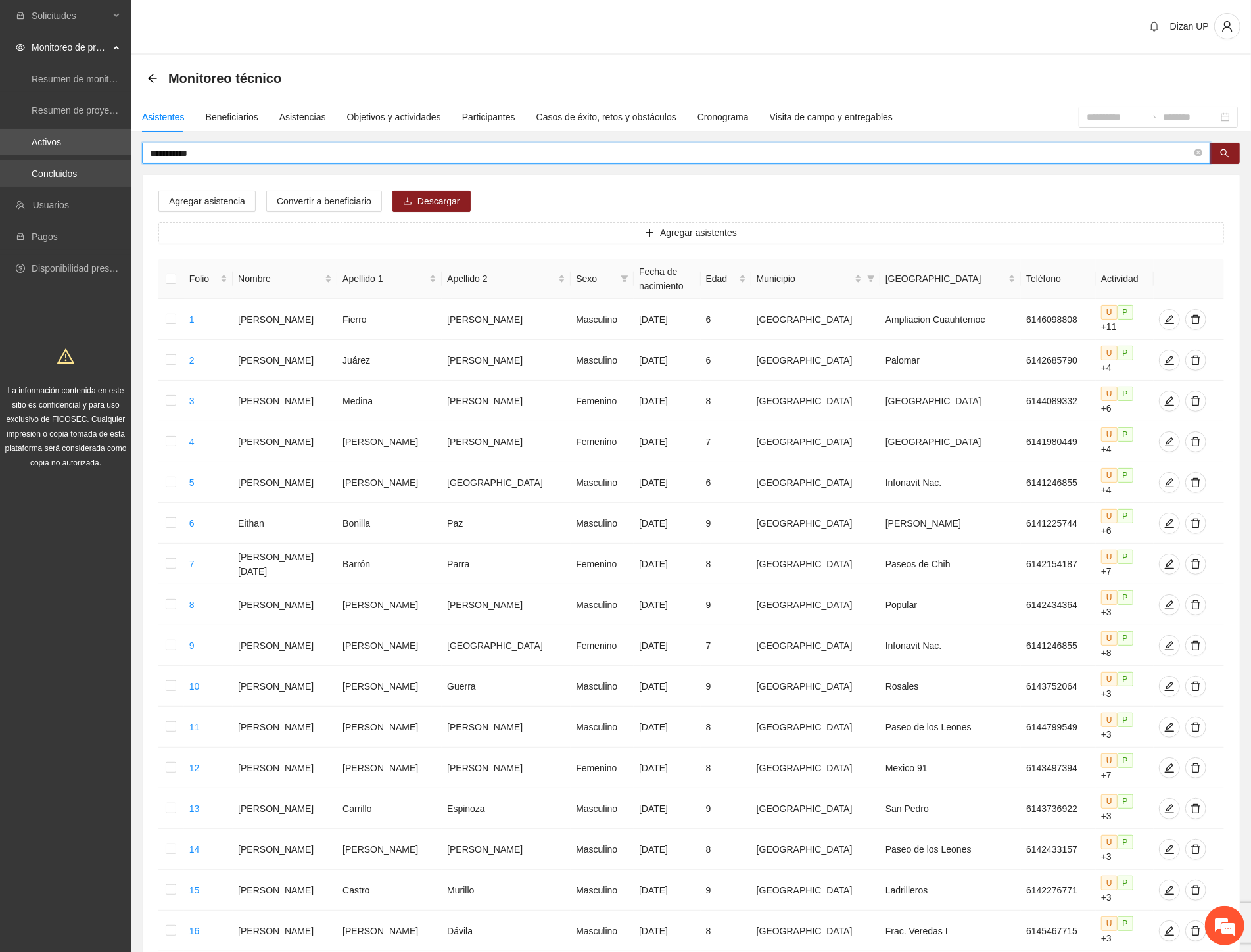
drag, startPoint x: 144, startPoint y: 154, endPoint x: 17, endPoint y: 172, distance: 128.3
click at [17, 172] on section "**********" at bounding box center [625, 623] width 1251 height 1246
type input "**********"
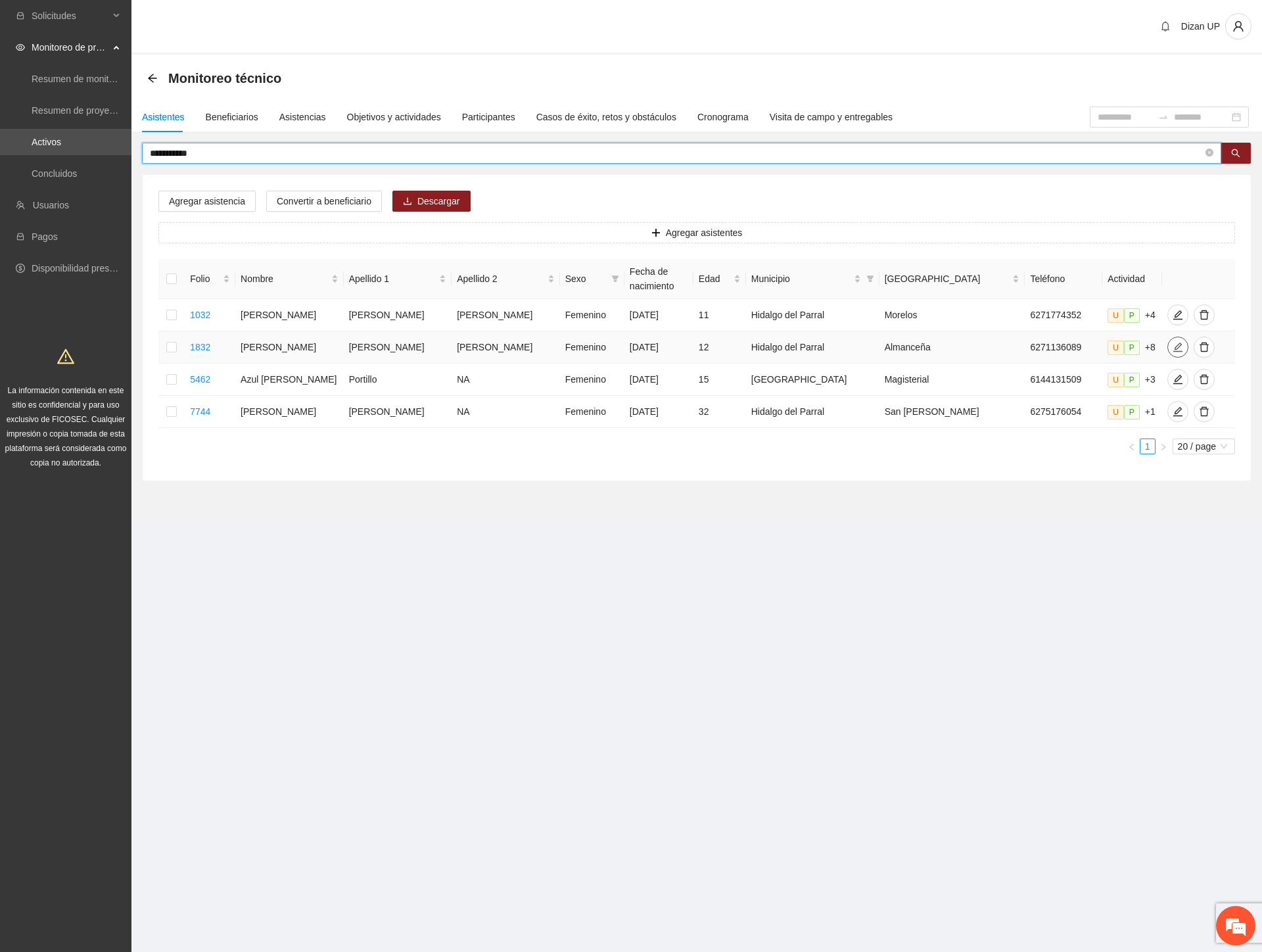
click at [1172, 344] on icon "edit" at bounding box center [1177, 347] width 11 height 11
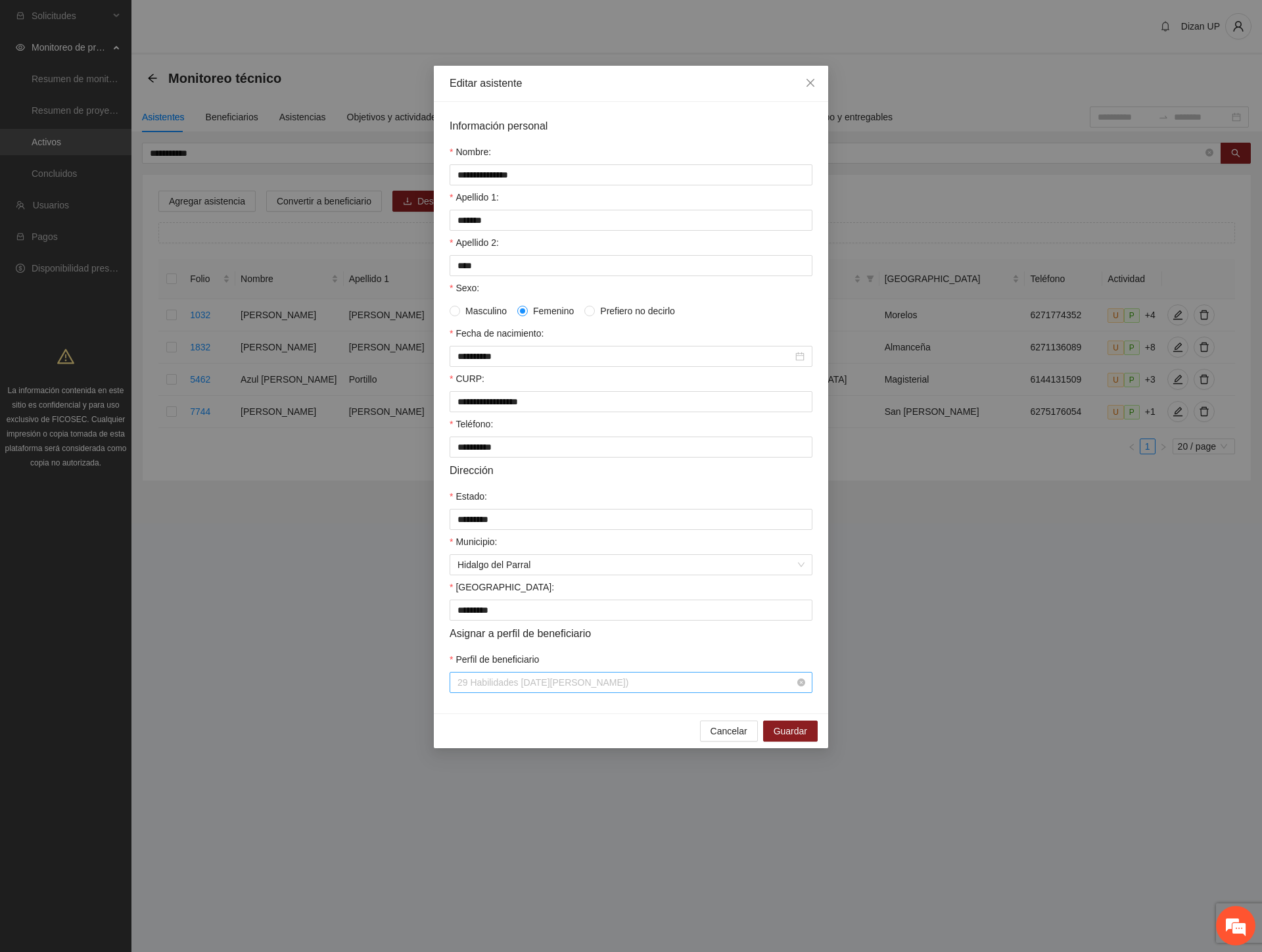
click at [615, 692] on span "29 Habilidades [DATE][PERSON_NAME])" at bounding box center [631, 682] width 347 height 20
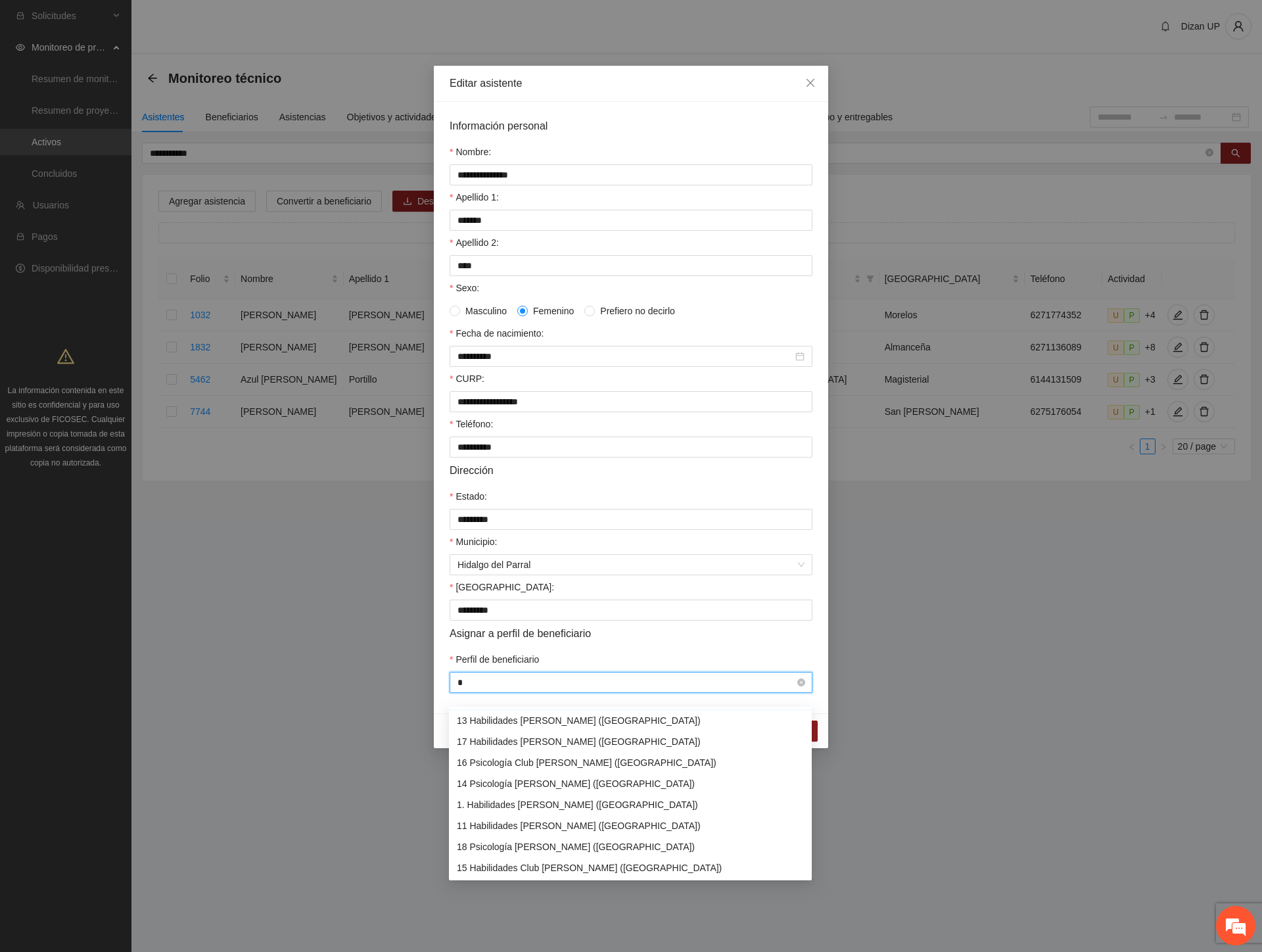
scroll to position [62, 0]
type input "**"
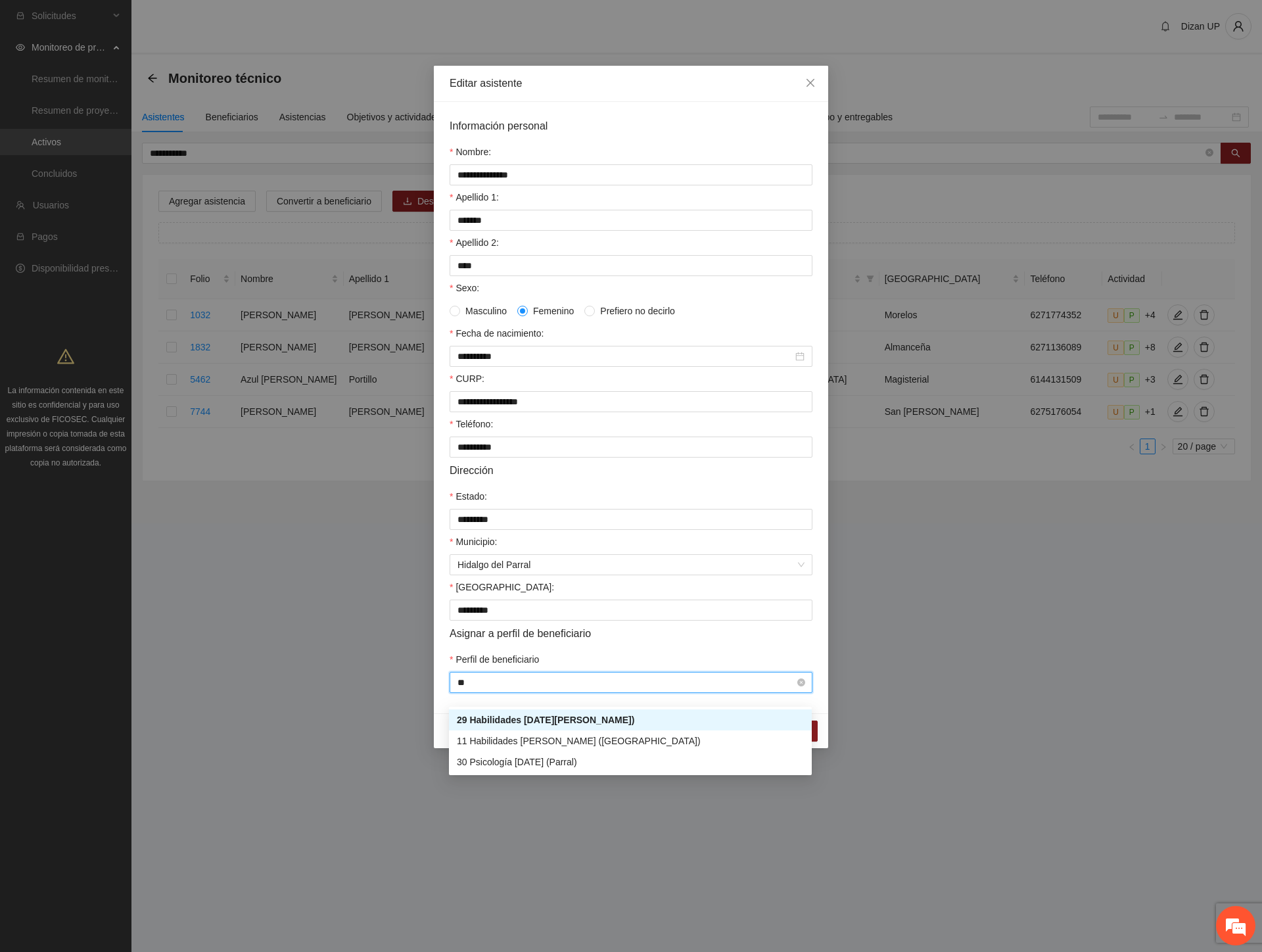
scroll to position [0, 0]
click at [497, 759] on div "30 Psicología [DATE] (Parral)" at bounding box center [630, 762] width 347 height 15
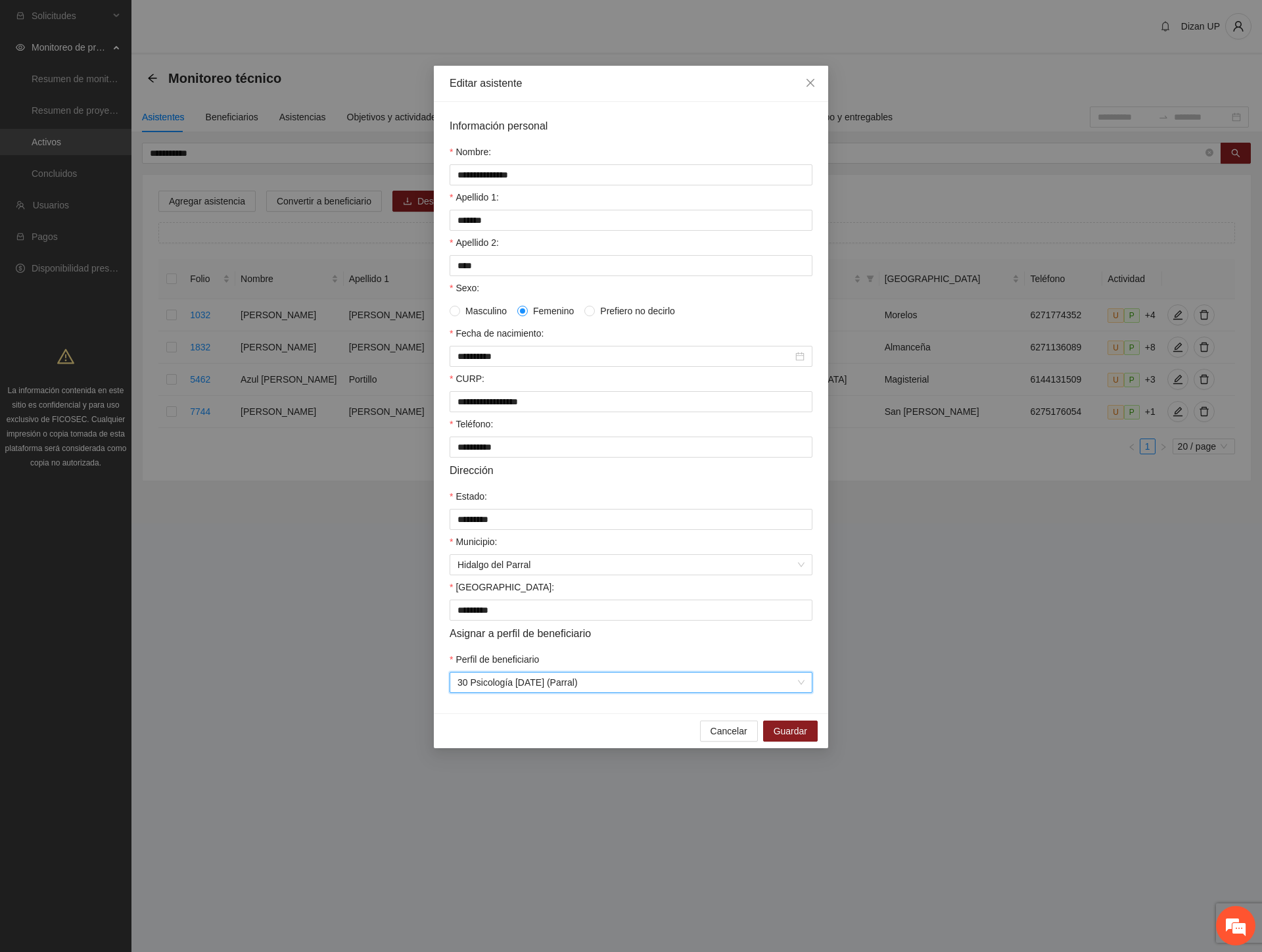
click at [583, 669] on div "Perfil de beneficiario" at bounding box center [631, 661] width 362 height 20
click at [805, 738] on span "Guardar" at bounding box center [790, 731] width 33 height 15
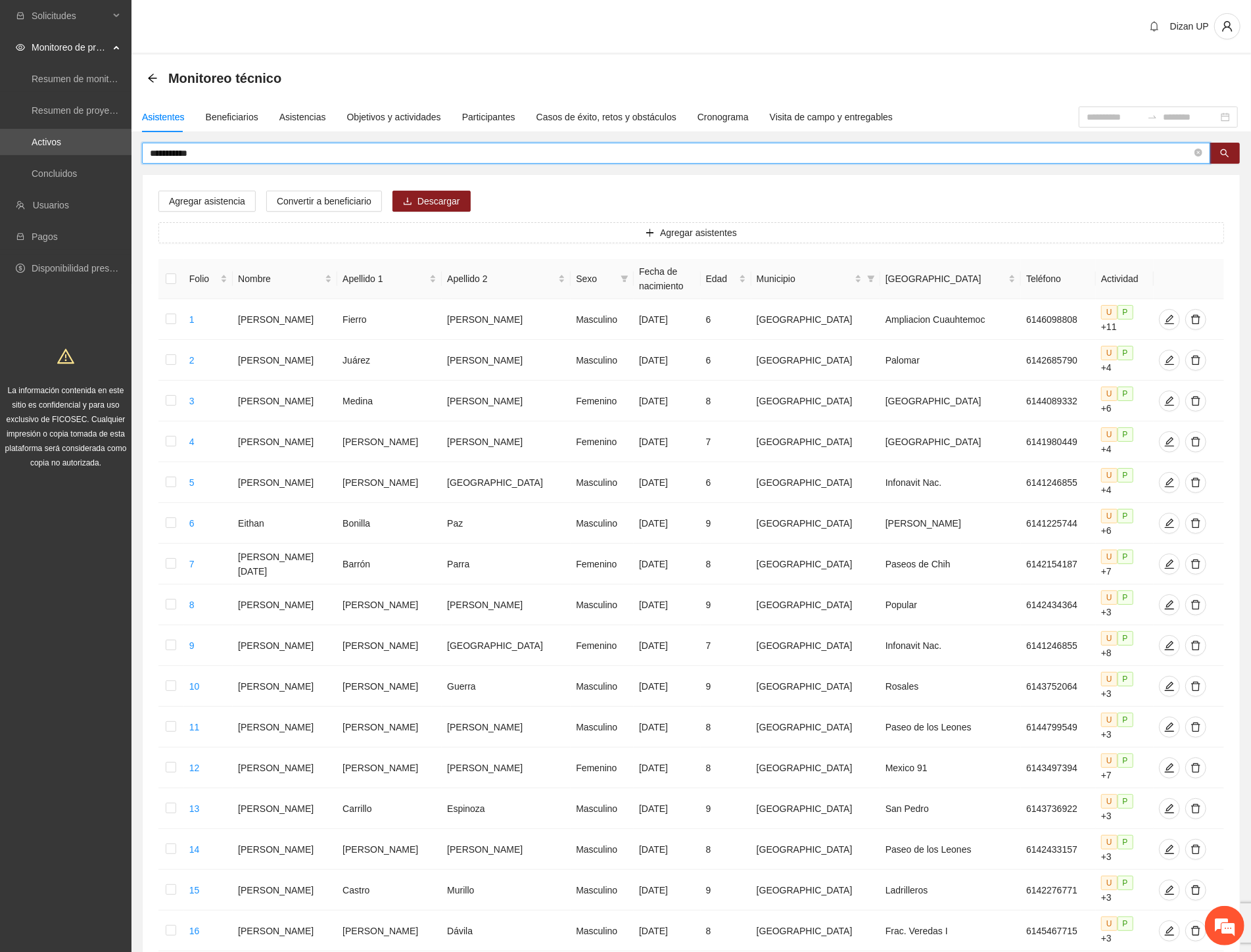
drag, startPoint x: 204, startPoint y: 153, endPoint x: -1, endPoint y: 158, distance: 205.1
click at [0, 158] on html "**********" at bounding box center [625, 476] width 1251 height 952
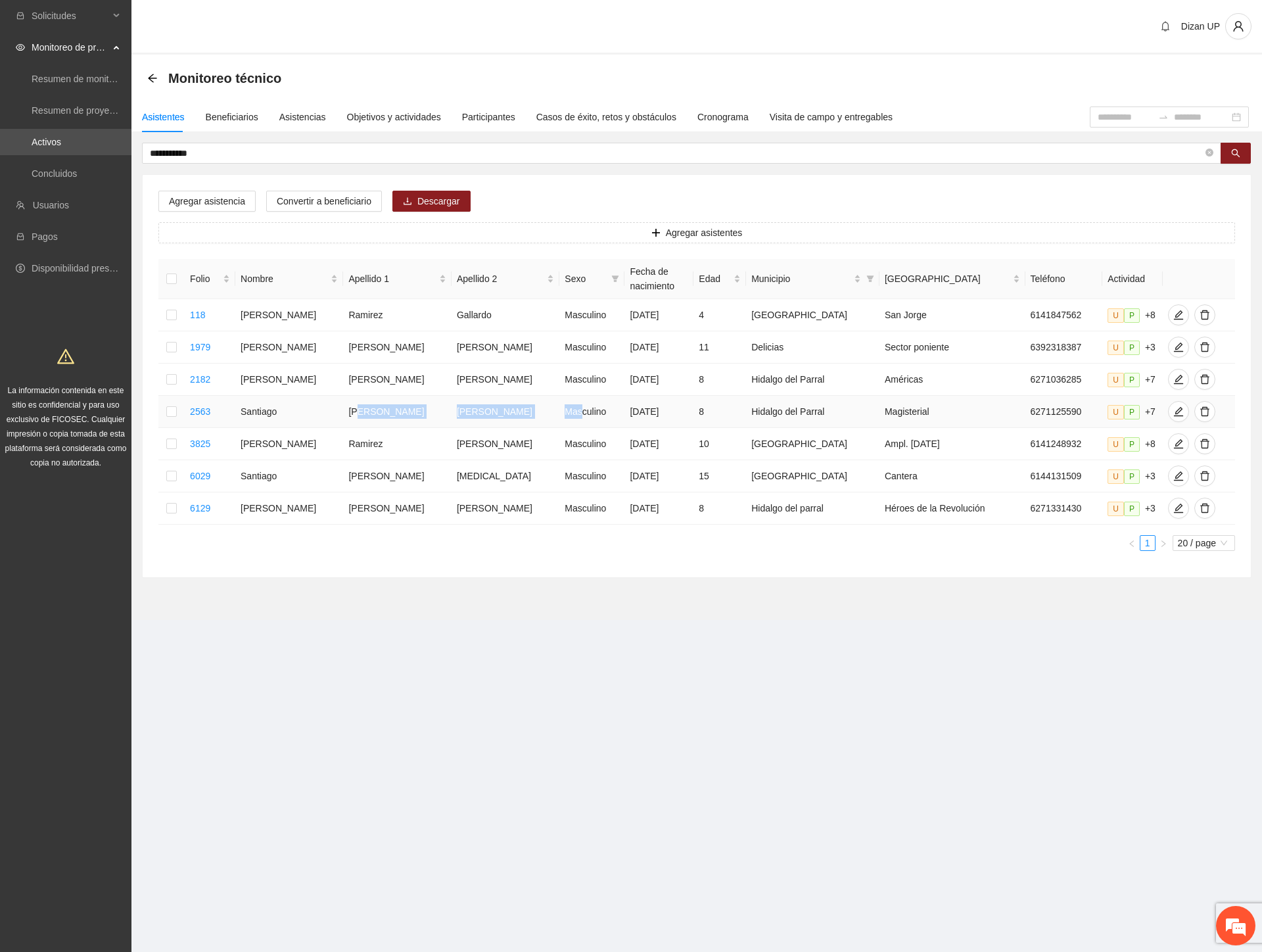
drag, startPoint x: 362, startPoint y: 410, endPoint x: 545, endPoint y: 412, distance: 183.0
click at [545, 412] on tr "2563 [PERSON_NAME] Masculino [DATE] 8 Hidalgo del Parral Magisterial 6271125590…" at bounding box center [696, 412] width 1076 height 32
click at [1173, 411] on icon "edit" at bounding box center [1178, 411] width 11 height 11
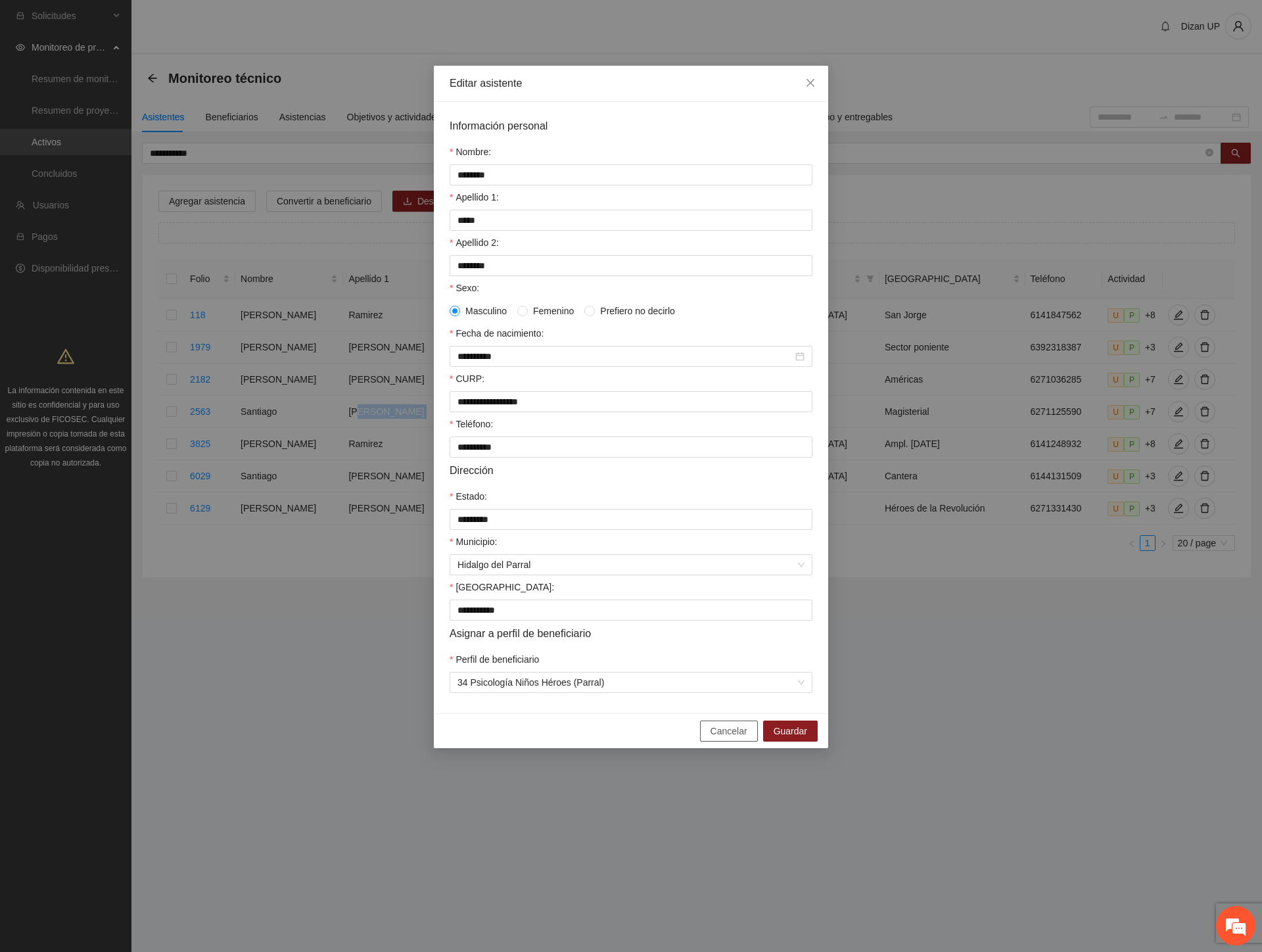
click at [711, 740] on button "Cancelar" at bounding box center [728, 731] width 58 height 21
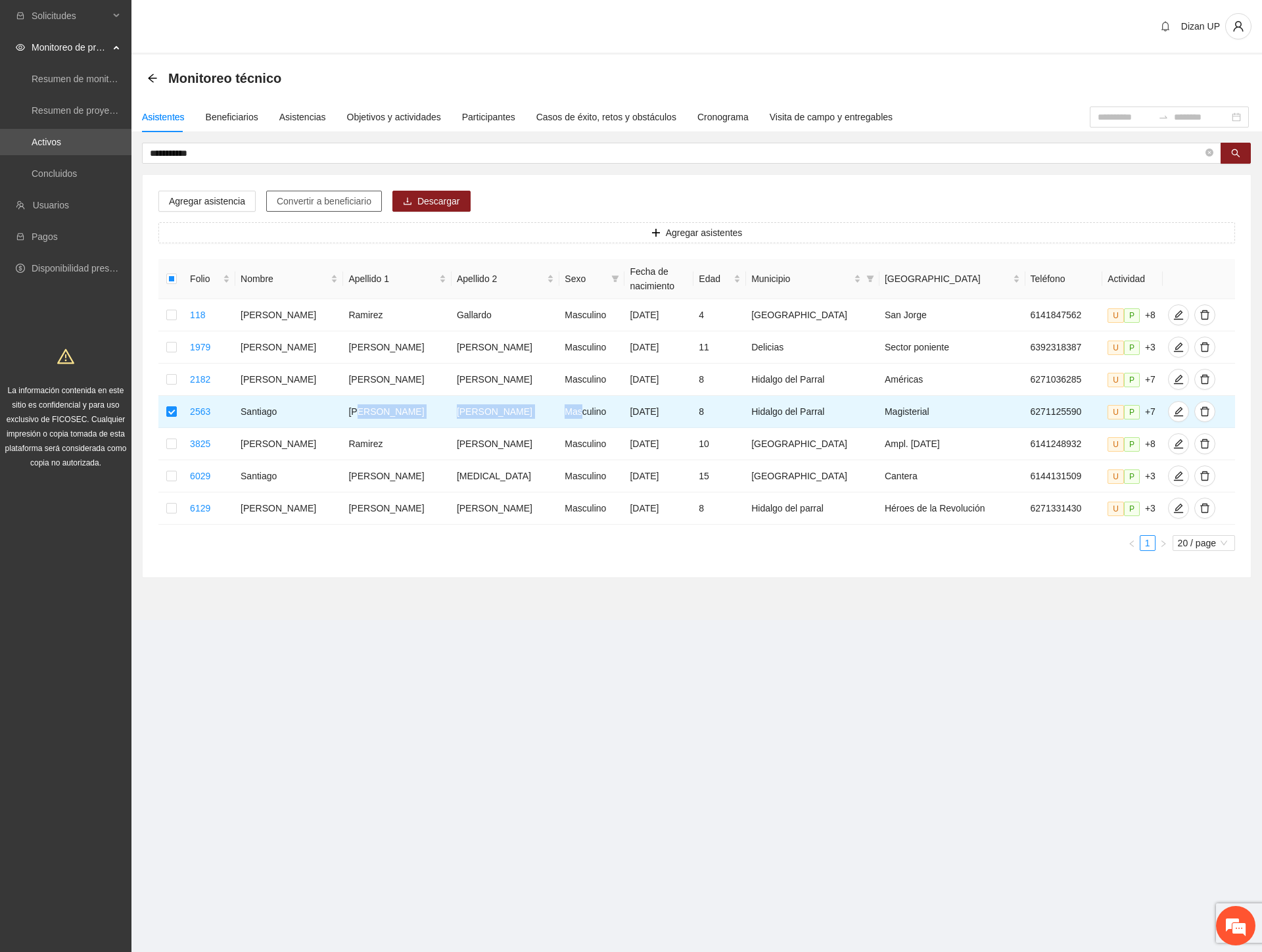
click at [316, 197] on span "Convertir a beneficiario" at bounding box center [324, 201] width 95 height 15
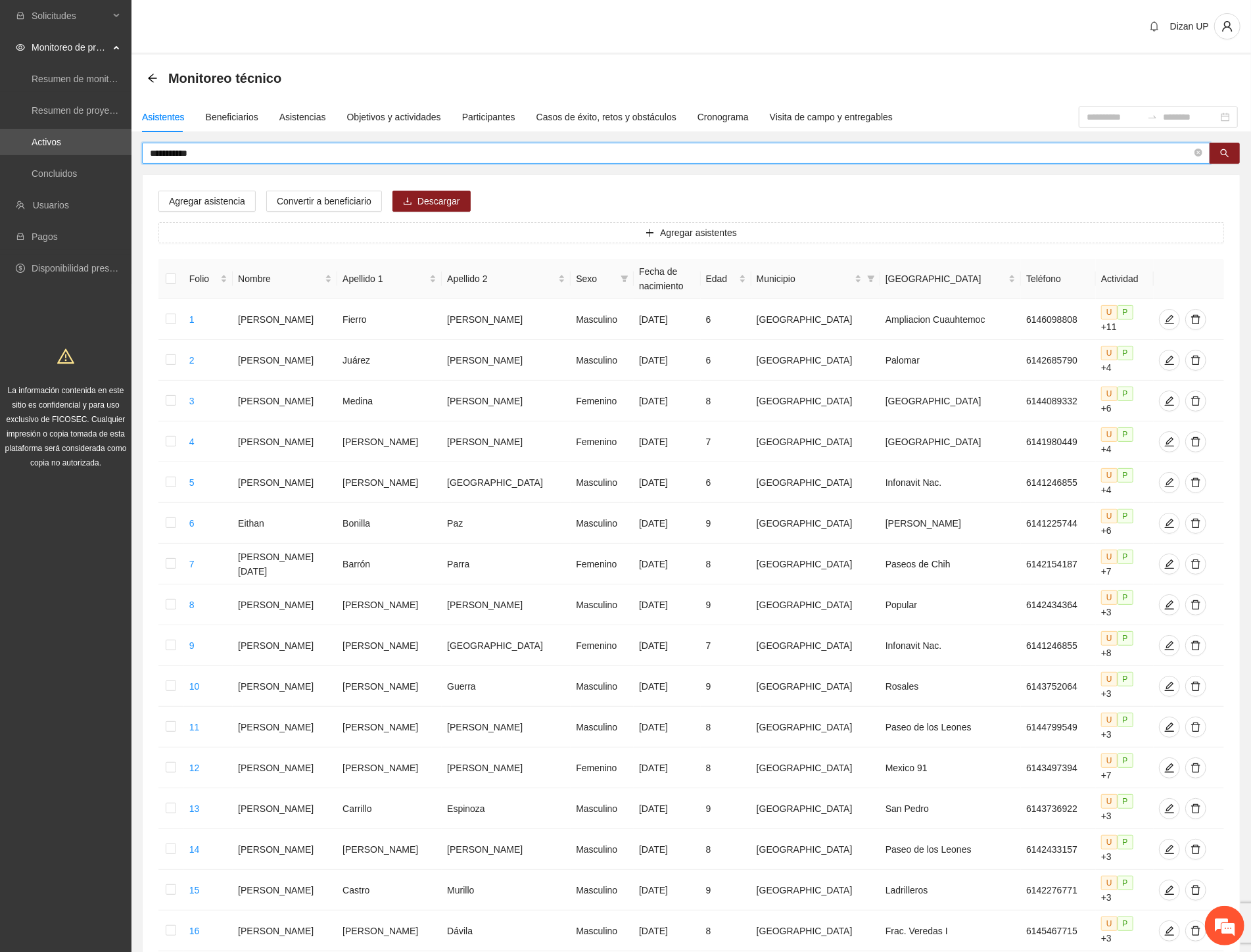
click at [223, 152] on input "**********" at bounding box center [671, 153] width 1042 height 15
type input "**********"
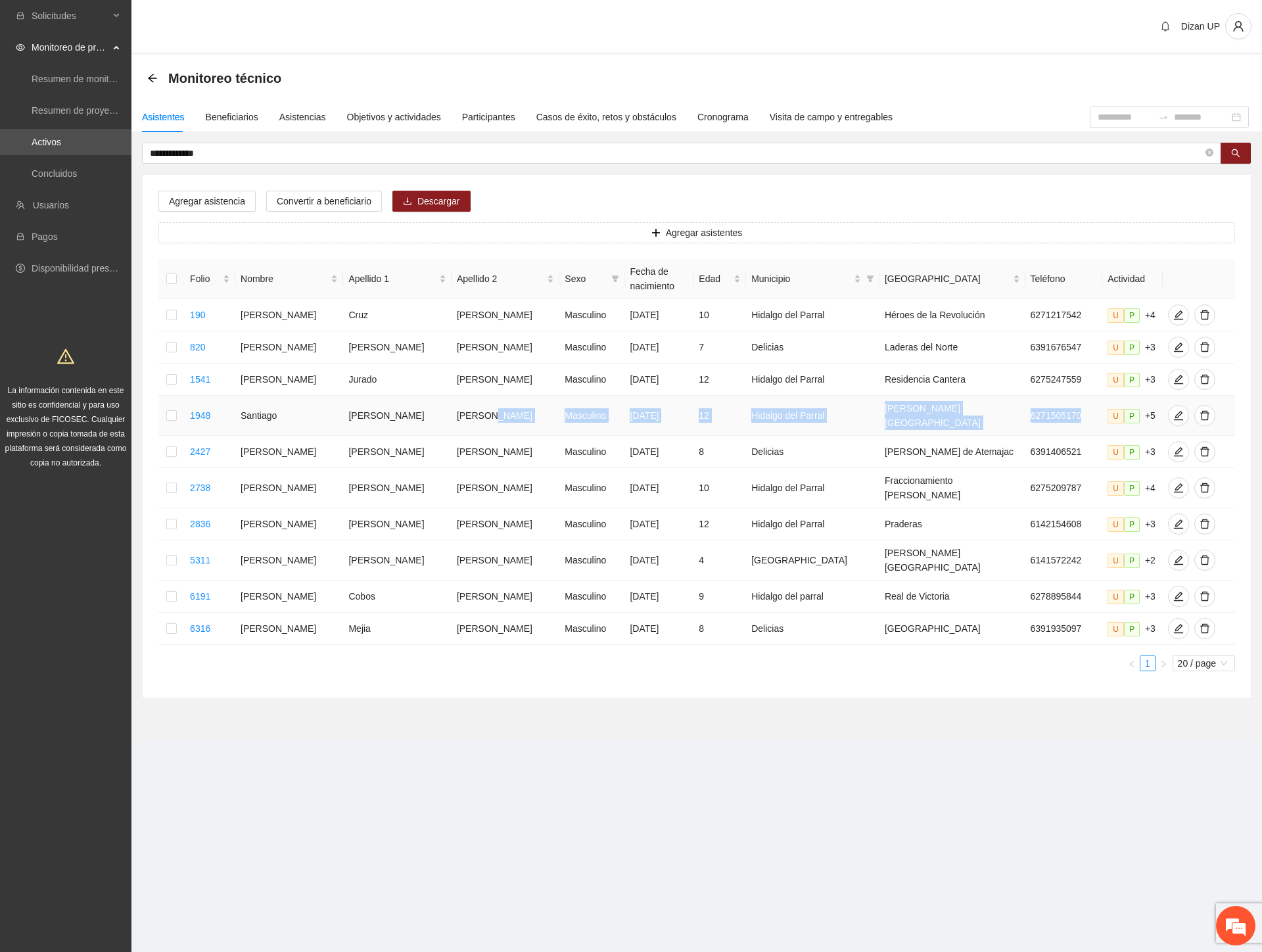
drag, startPoint x: 460, startPoint y: 410, endPoint x: 1113, endPoint y: 400, distance: 653.1
click at [1057, 400] on tr "1948 [PERSON_NAME] Masculino [DATE] 12 Hidalgo del Parral [PERSON_NAME][GEOGRAP…" at bounding box center [696, 415] width 1076 height 40
click at [1173, 411] on icon "edit" at bounding box center [1177, 415] width 9 height 9
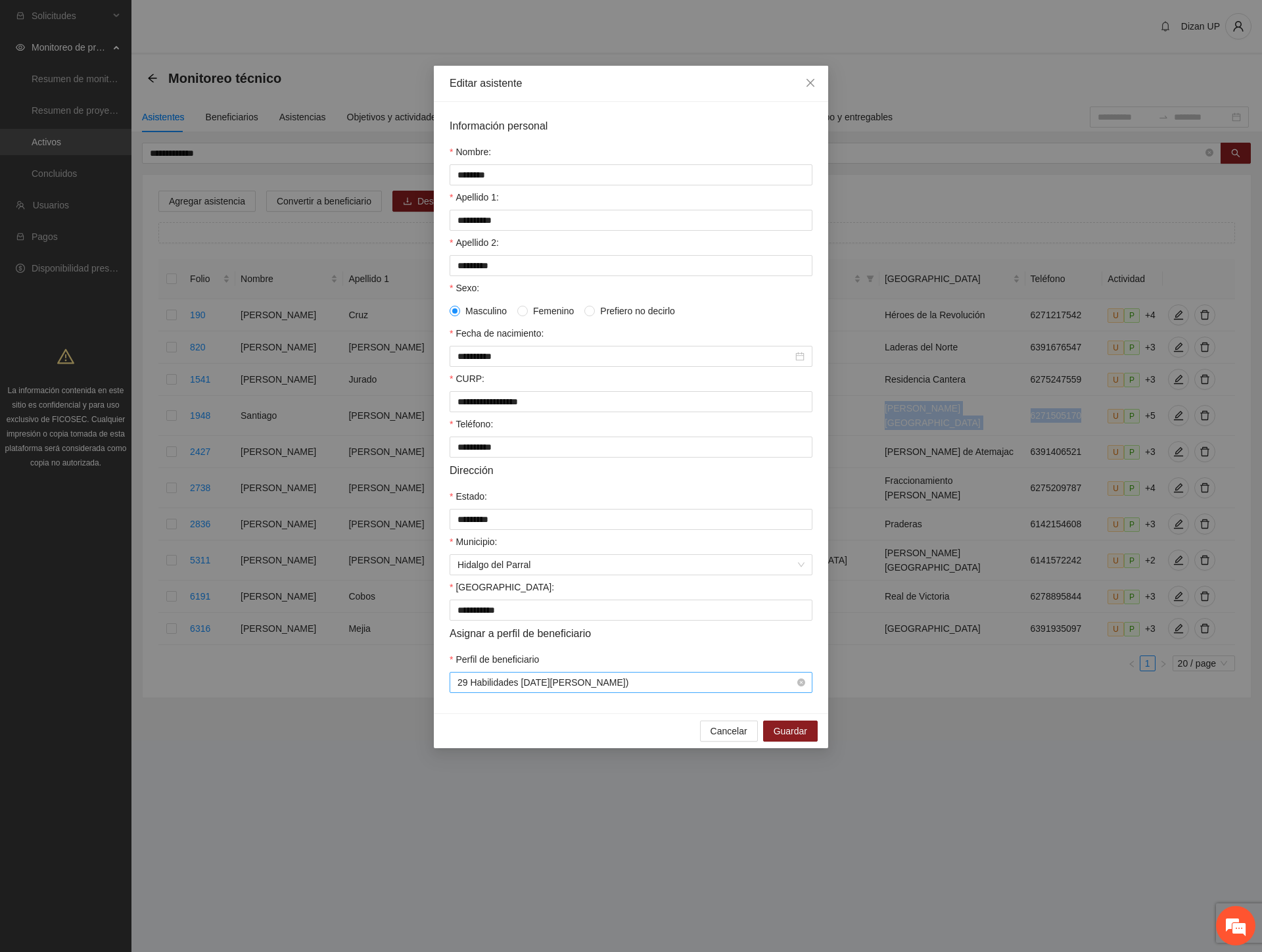
click at [560, 692] on span "29 Habilidades [DATE][PERSON_NAME])" at bounding box center [631, 682] width 347 height 20
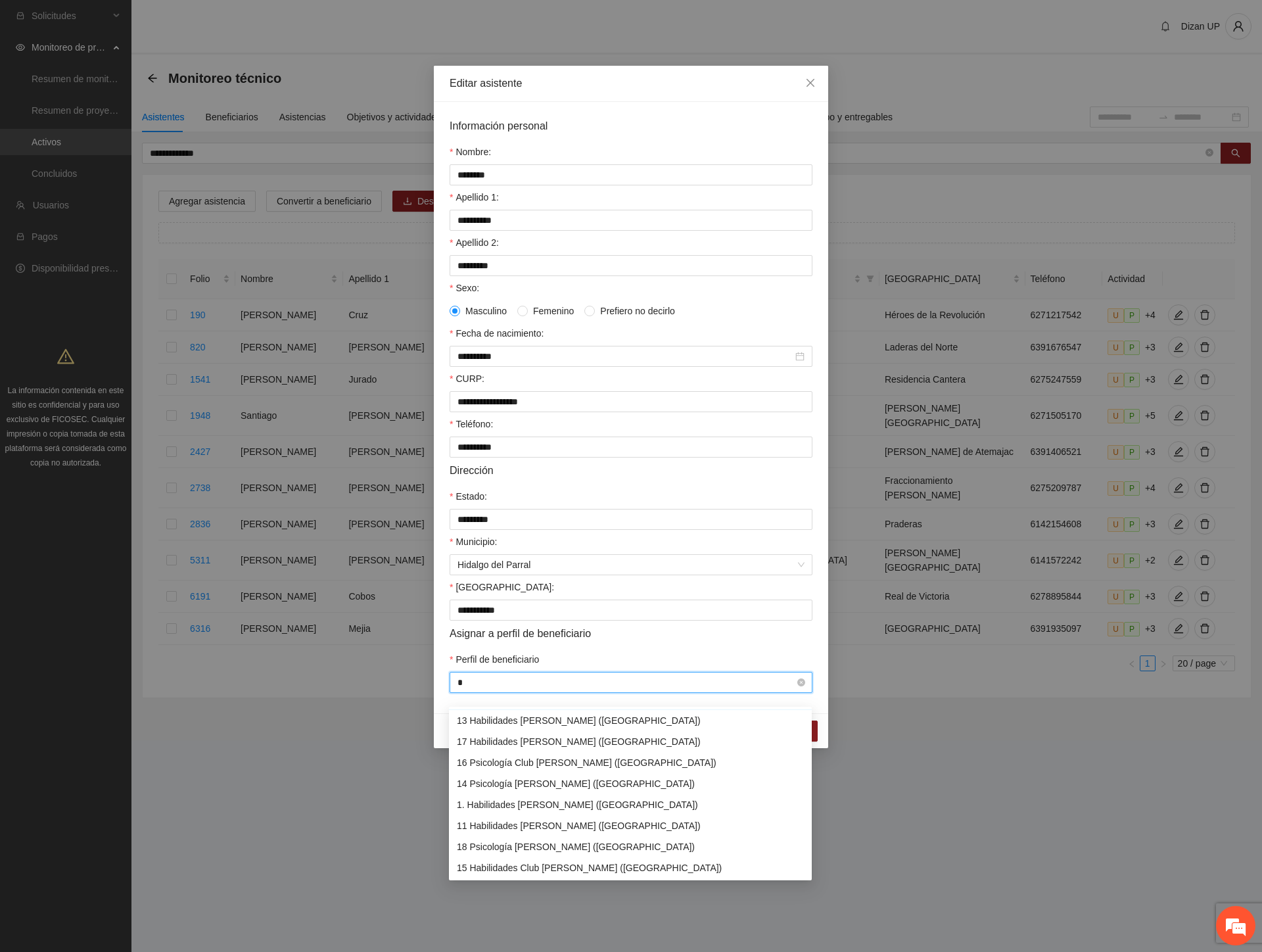
scroll to position [62, 0]
type input "**"
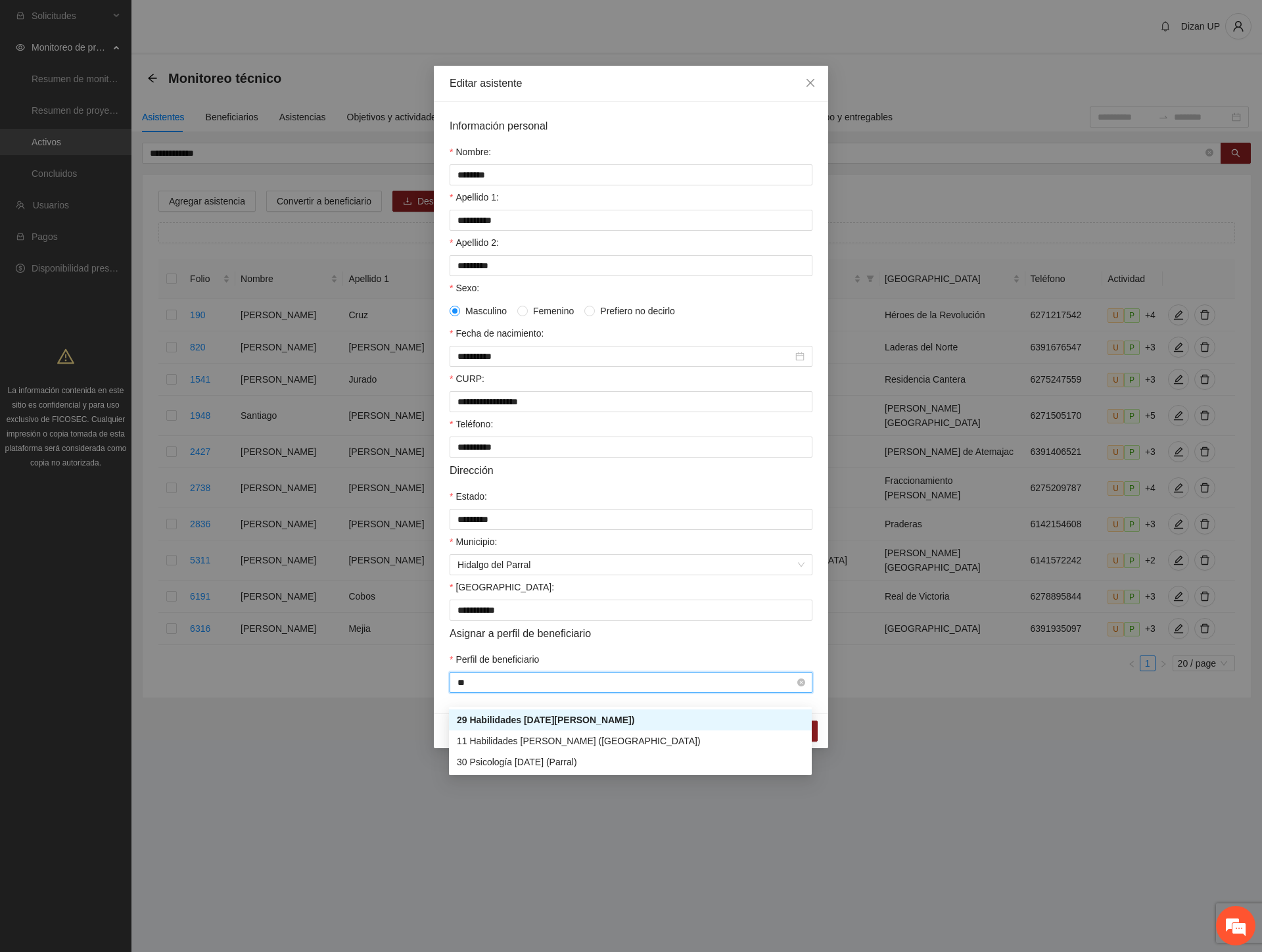
scroll to position [0, 0]
click at [544, 764] on div "30 Psicología [DATE] (Parral)" at bounding box center [630, 762] width 347 height 15
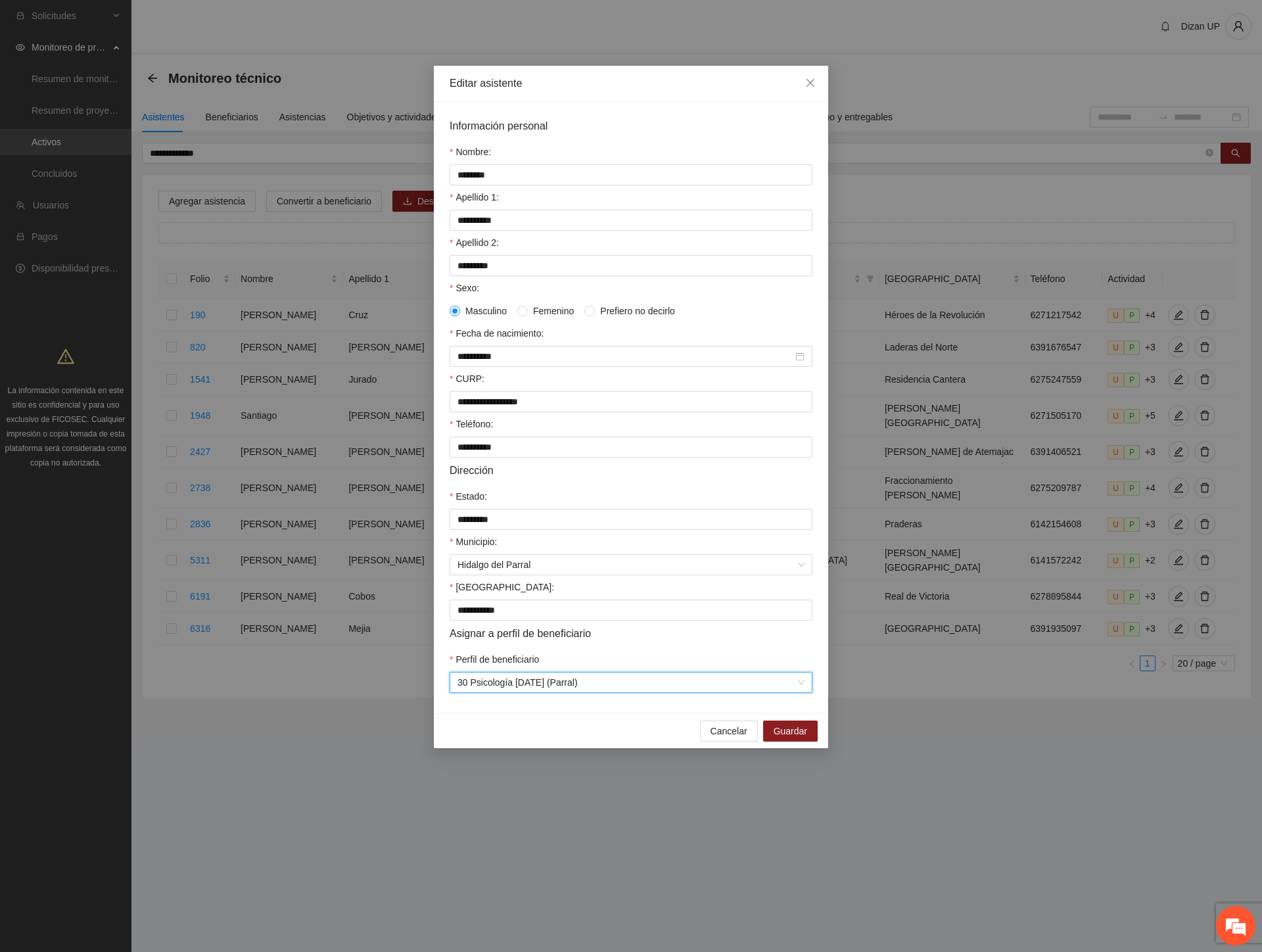
click at [591, 642] on span "Asignar a perfil de beneficiario" at bounding box center [520, 633] width 141 height 17
click at [784, 738] on span "Guardar" at bounding box center [790, 731] width 33 height 15
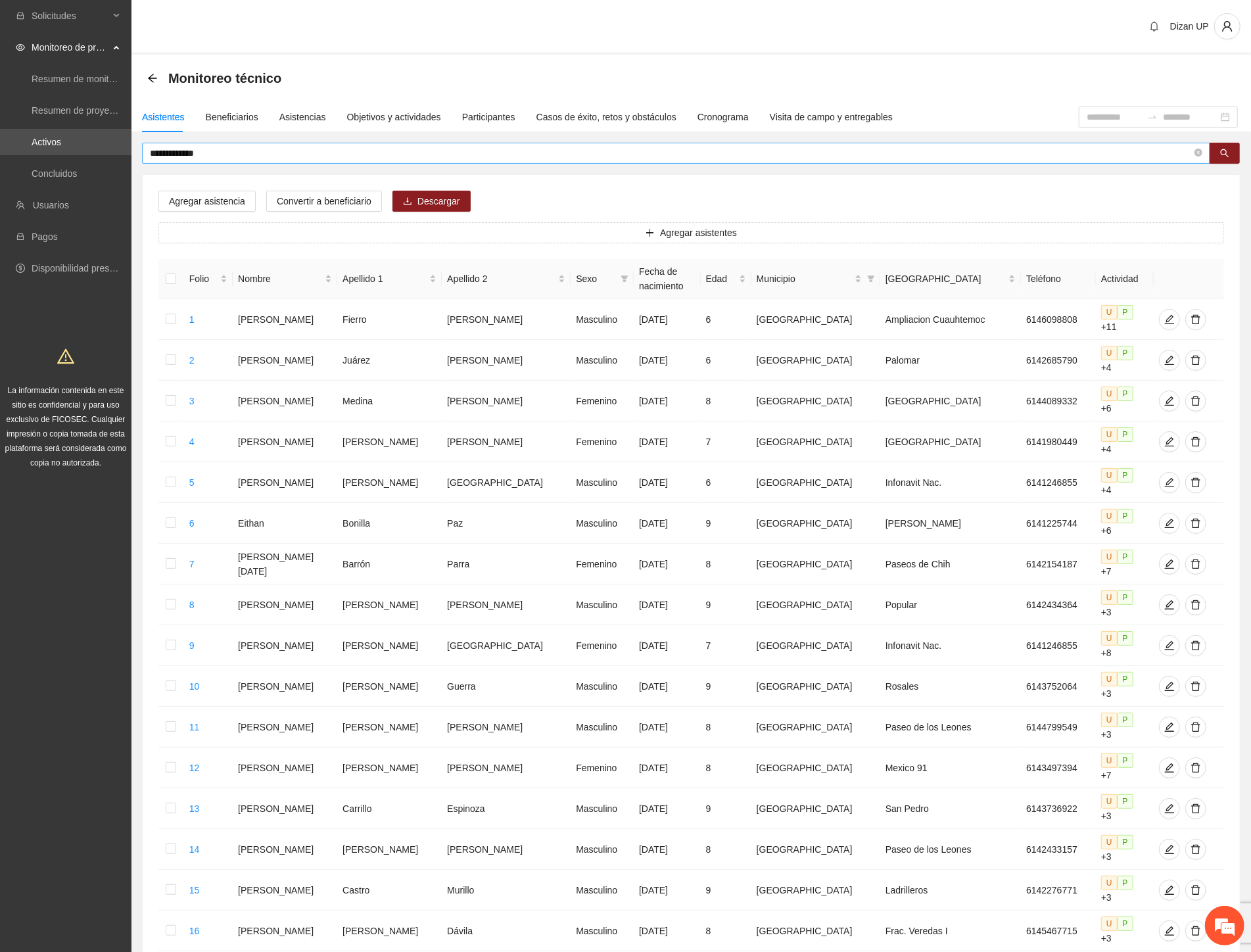
click at [224, 152] on input "**********" at bounding box center [671, 153] width 1042 height 15
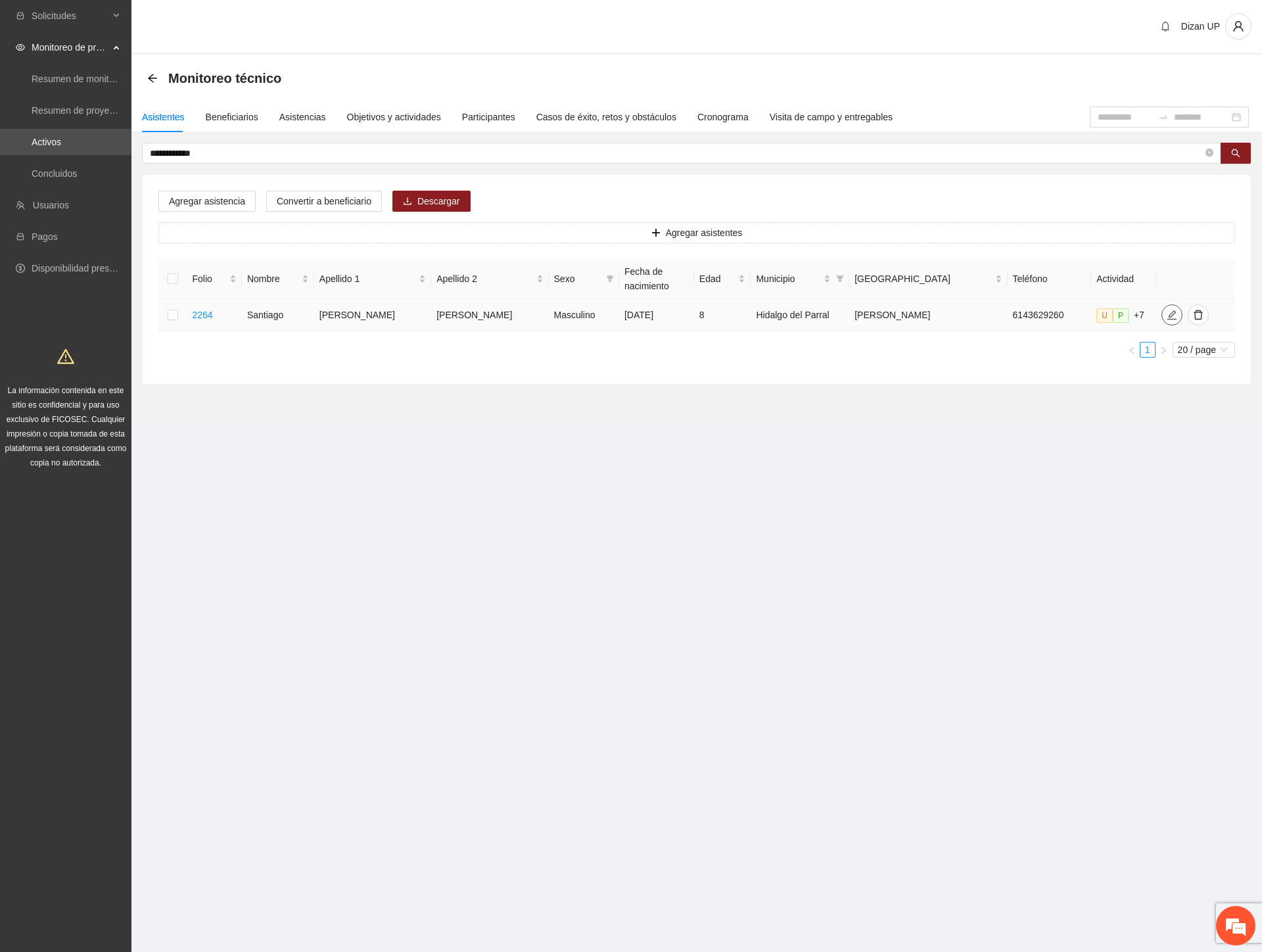
click at [1166, 313] on icon "edit" at bounding box center [1171, 315] width 11 height 11
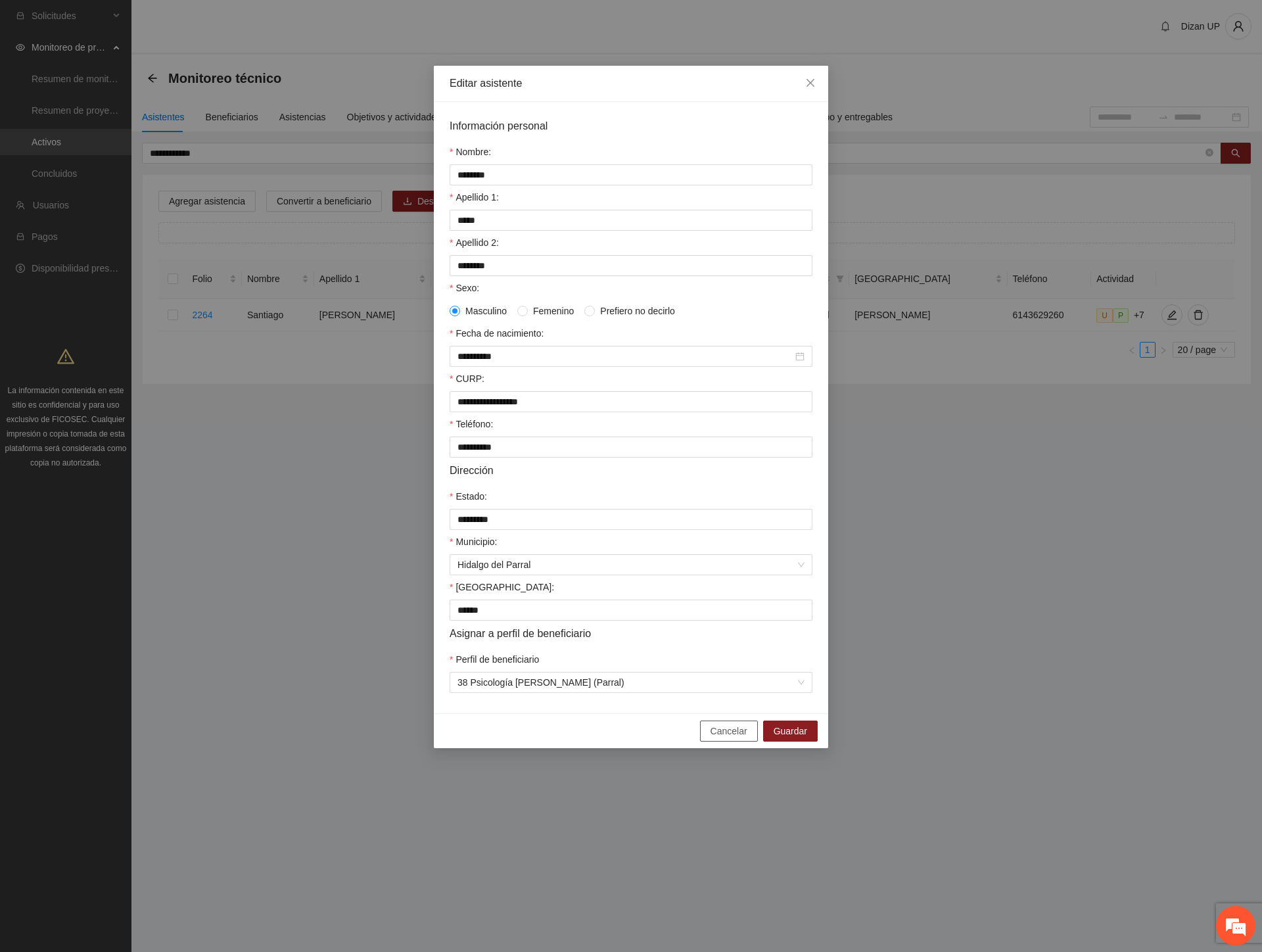
click at [718, 738] on span "Cancelar" at bounding box center [728, 731] width 37 height 15
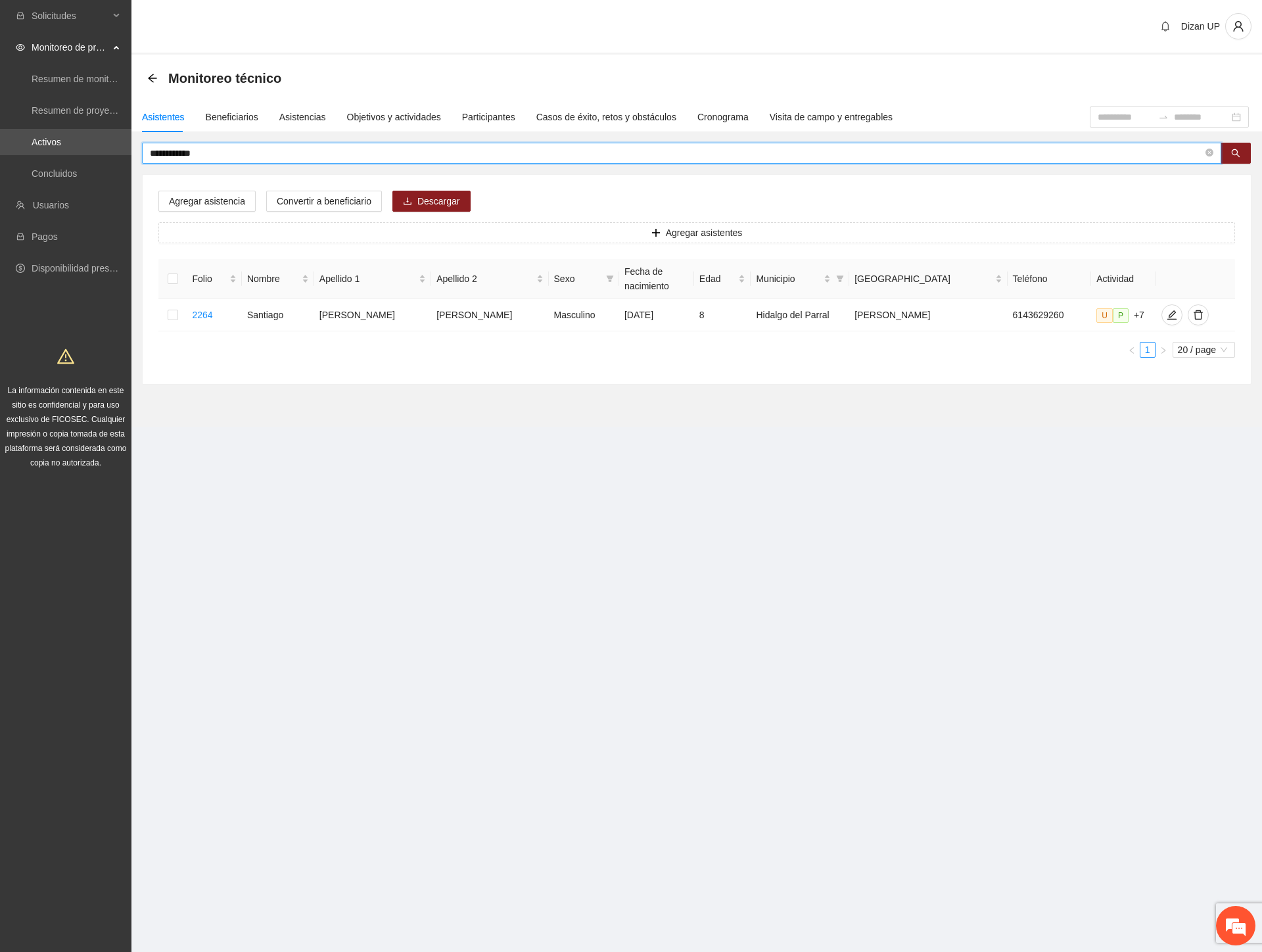
drag, startPoint x: 228, startPoint y: 149, endPoint x: -1, endPoint y: 165, distance: 229.6
click at [0, 165] on html "**********" at bounding box center [631, 476] width 1262 height 952
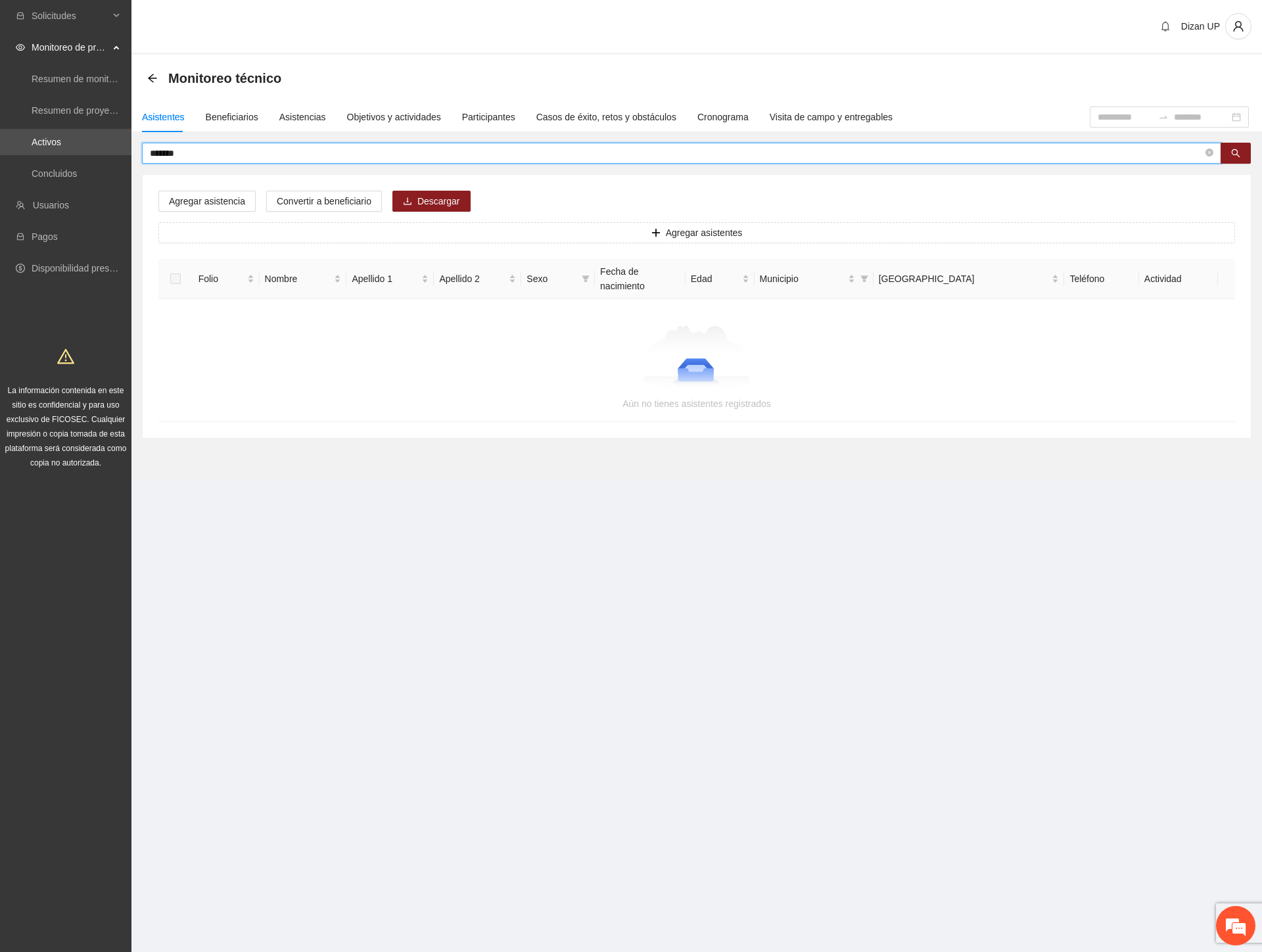
click at [180, 146] on input "*******" at bounding box center [676, 153] width 1053 height 15
click at [162, 149] on input "*******" at bounding box center [676, 153] width 1053 height 15
type input "*******"
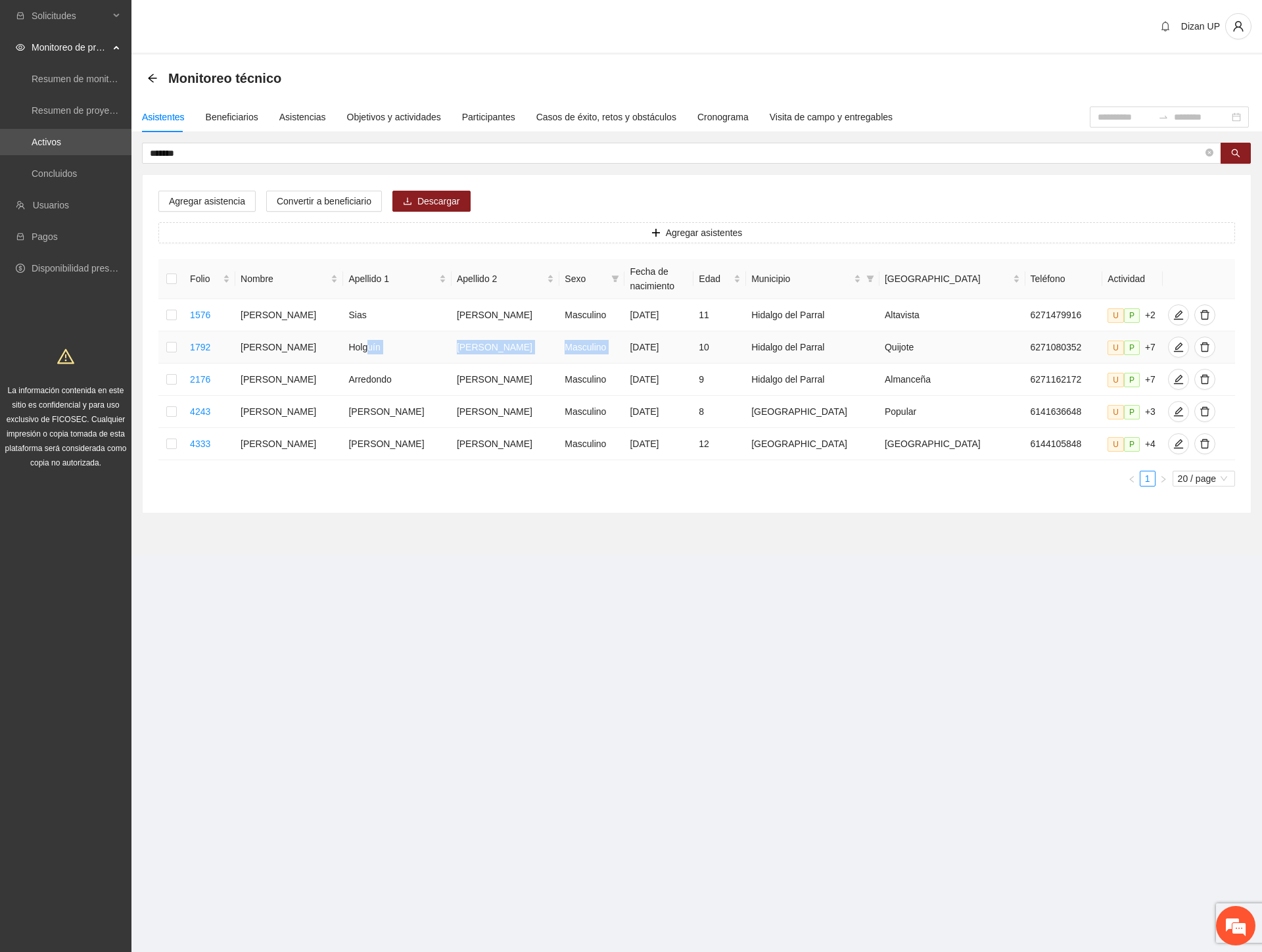
drag, startPoint x: 437, startPoint y: 345, endPoint x: 610, endPoint y: 339, distance: 173.1
click at [610, 339] on tr "1792 [PERSON_NAME] Masculino [DATE] 10 Hidalgo del Parral Quijote 6271080352 U …" at bounding box center [696, 347] width 1076 height 32
click at [1173, 343] on icon "edit" at bounding box center [1178, 347] width 11 height 11
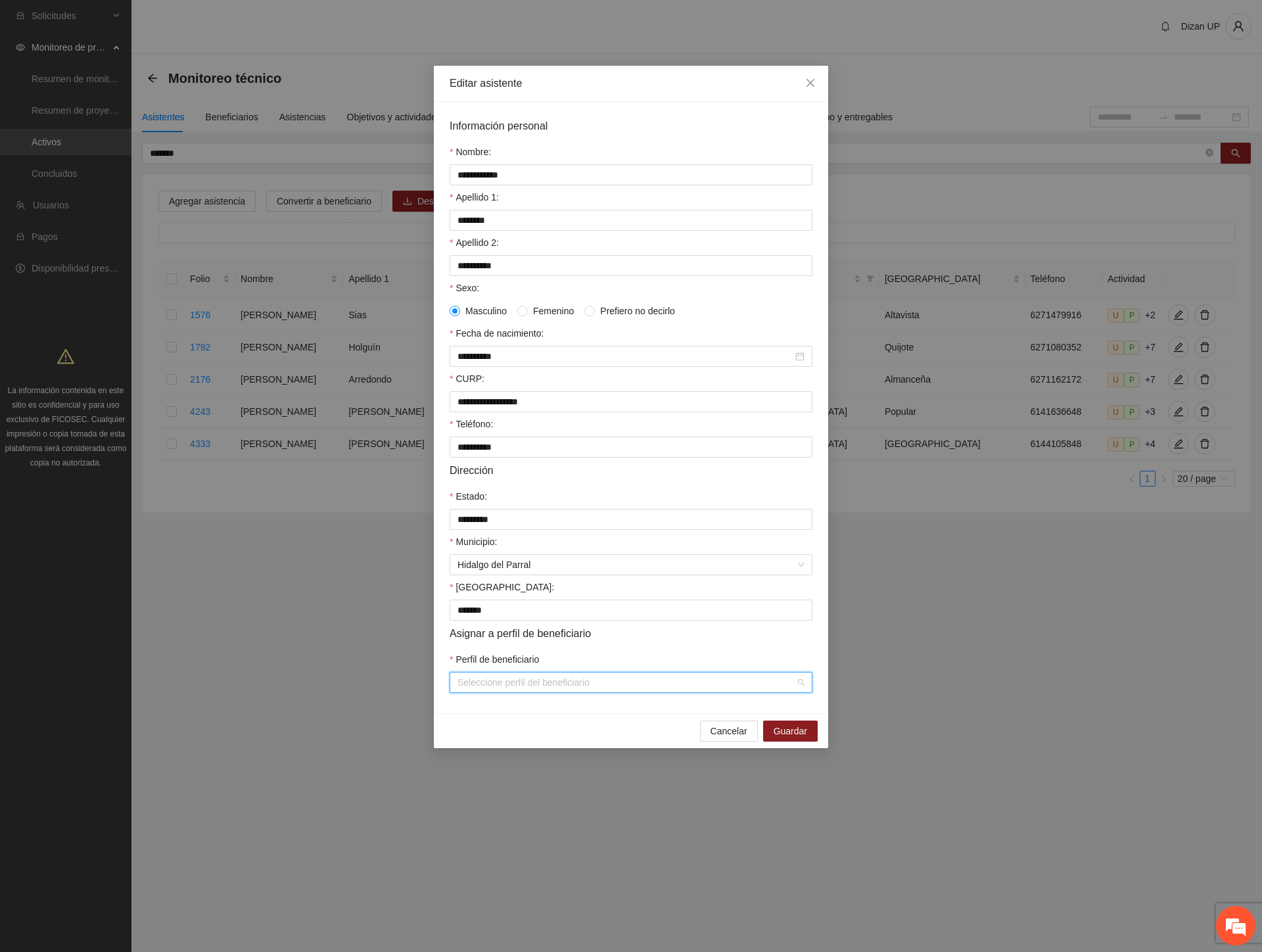
click at [534, 692] on input "Perfil de beneficiario" at bounding box center [626, 682] width 338 height 20
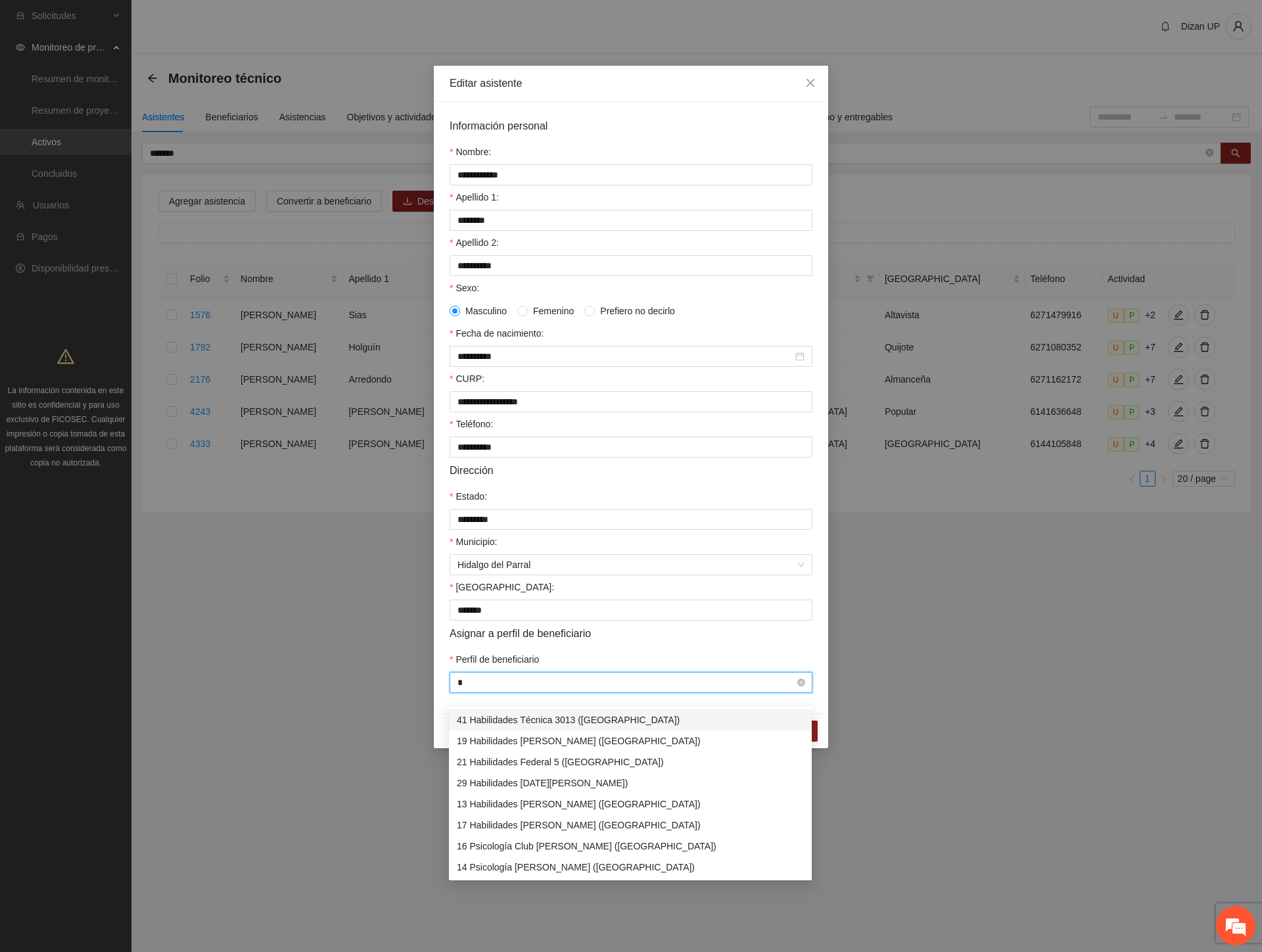
type input "**"
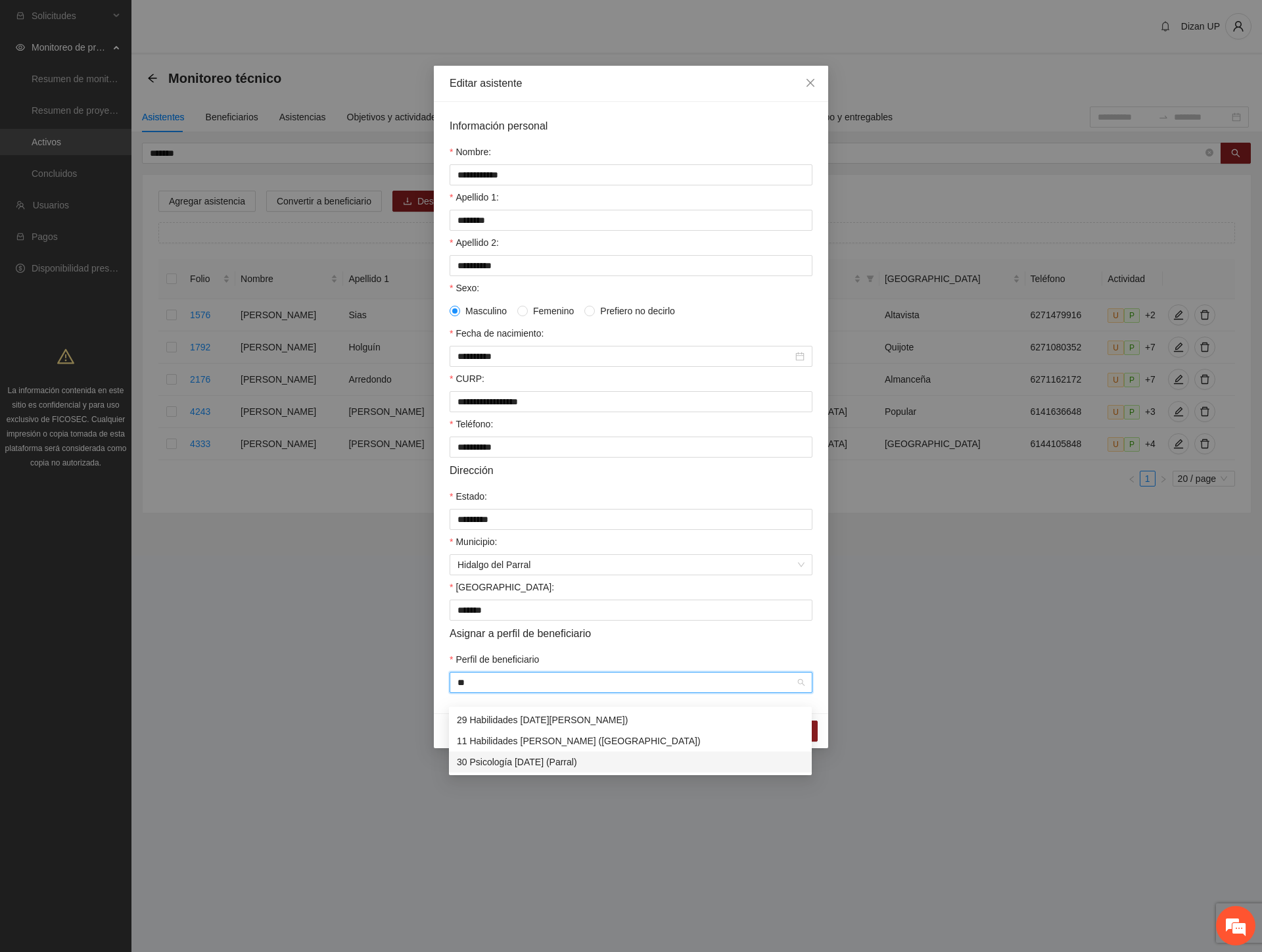
click at [528, 761] on div "30 Psicología [DATE] (Parral)" at bounding box center [630, 762] width 347 height 15
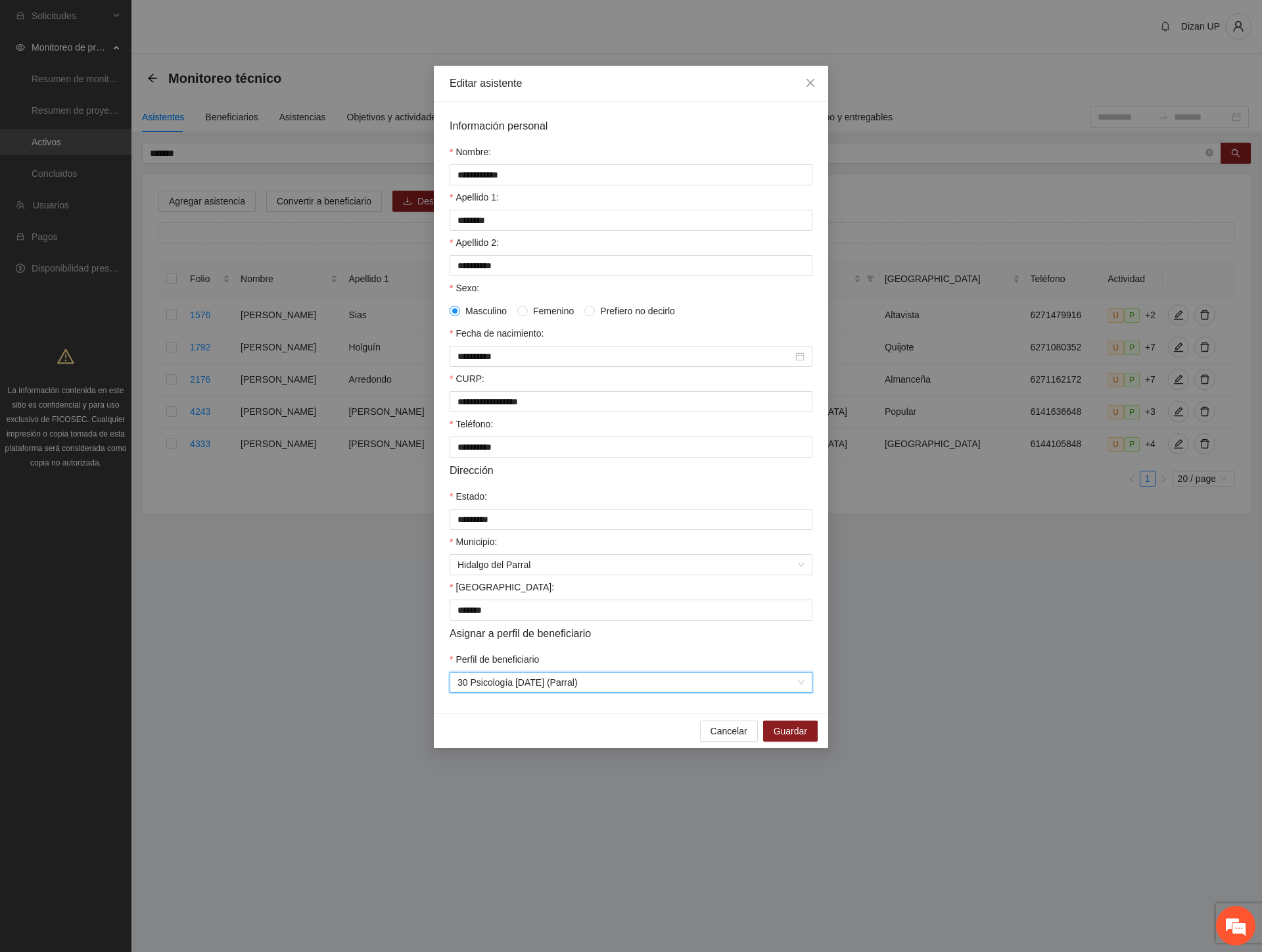
click at [580, 655] on form "**********" at bounding box center [631, 405] width 362 height 575
drag, startPoint x: 779, startPoint y: 747, endPoint x: 764, endPoint y: 753, distance: 16.2
click at [779, 738] on span "Guardar" at bounding box center [790, 731] width 33 height 15
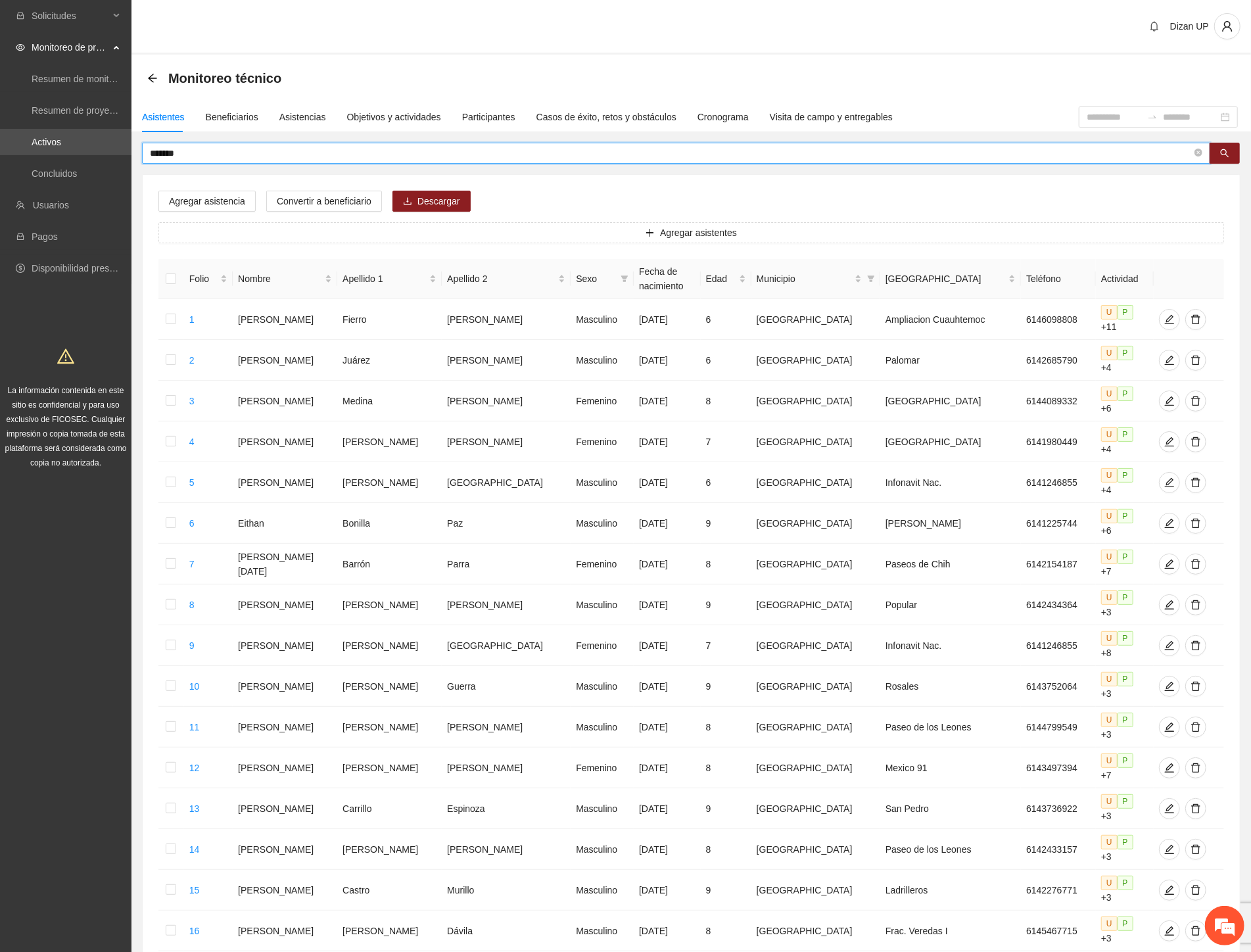
click at [215, 149] on input "*******" at bounding box center [671, 153] width 1042 height 15
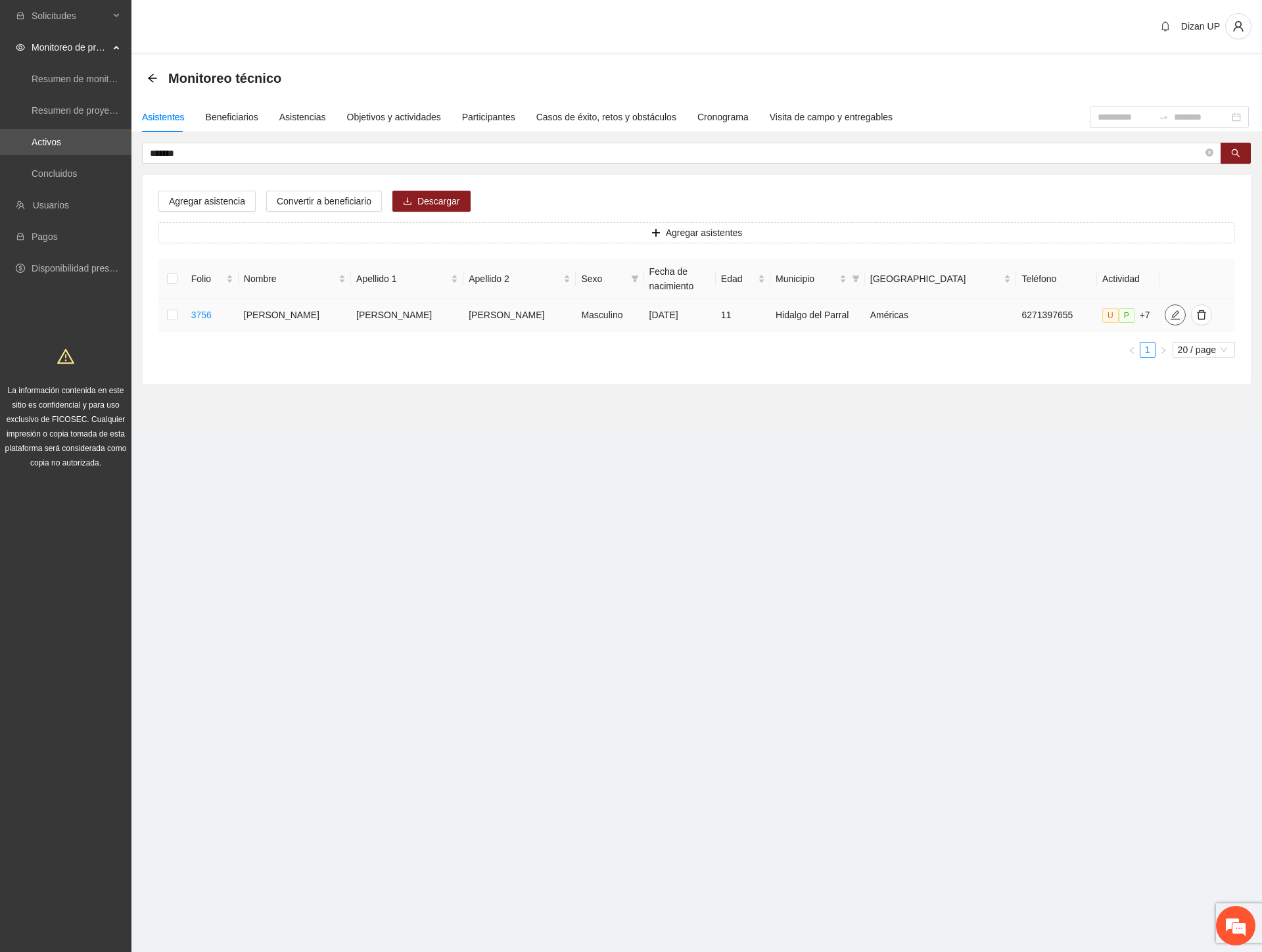
click at [1170, 312] on icon "edit" at bounding box center [1175, 315] width 11 height 11
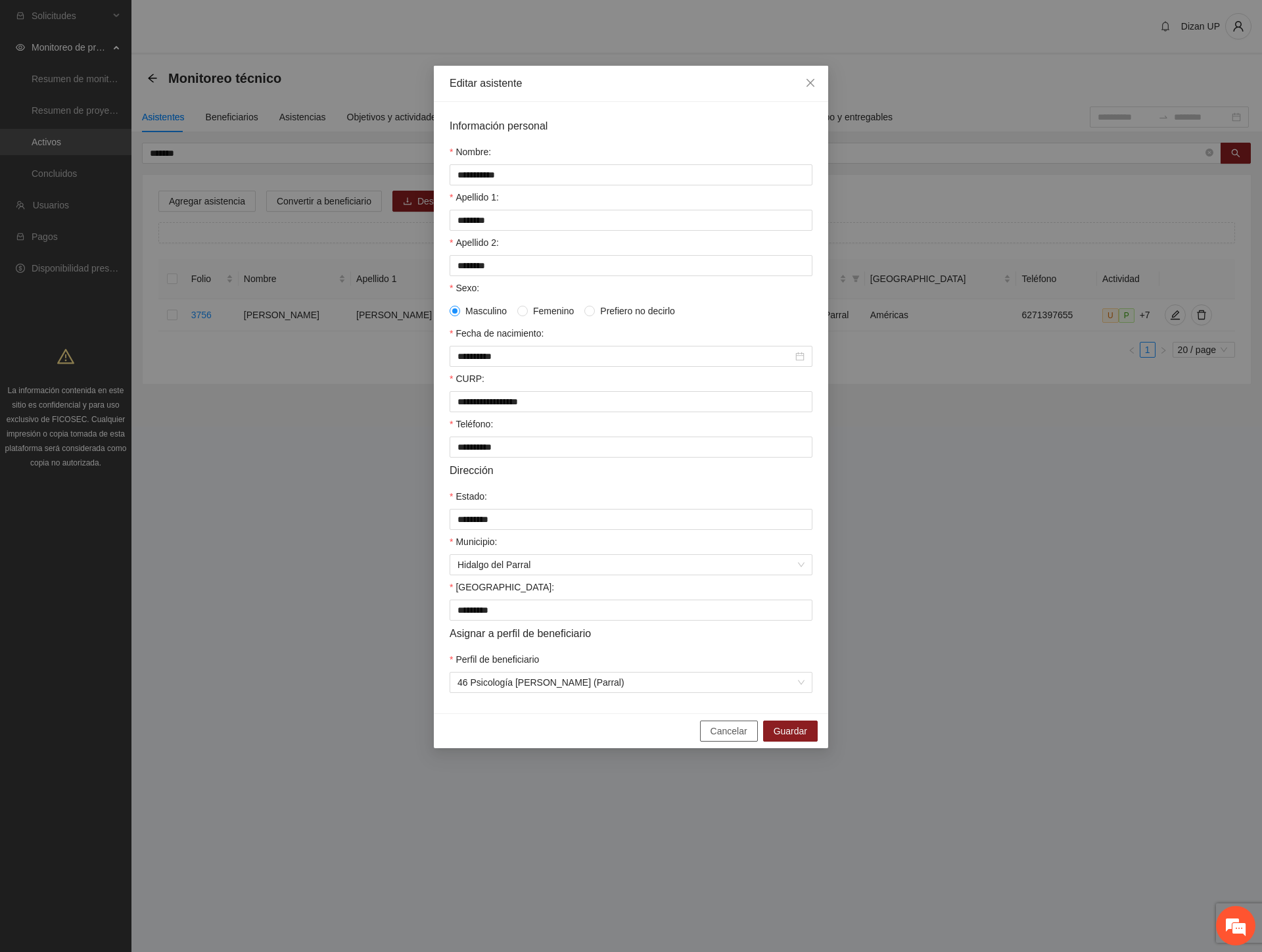
click at [725, 738] on span "Cancelar" at bounding box center [728, 731] width 37 height 15
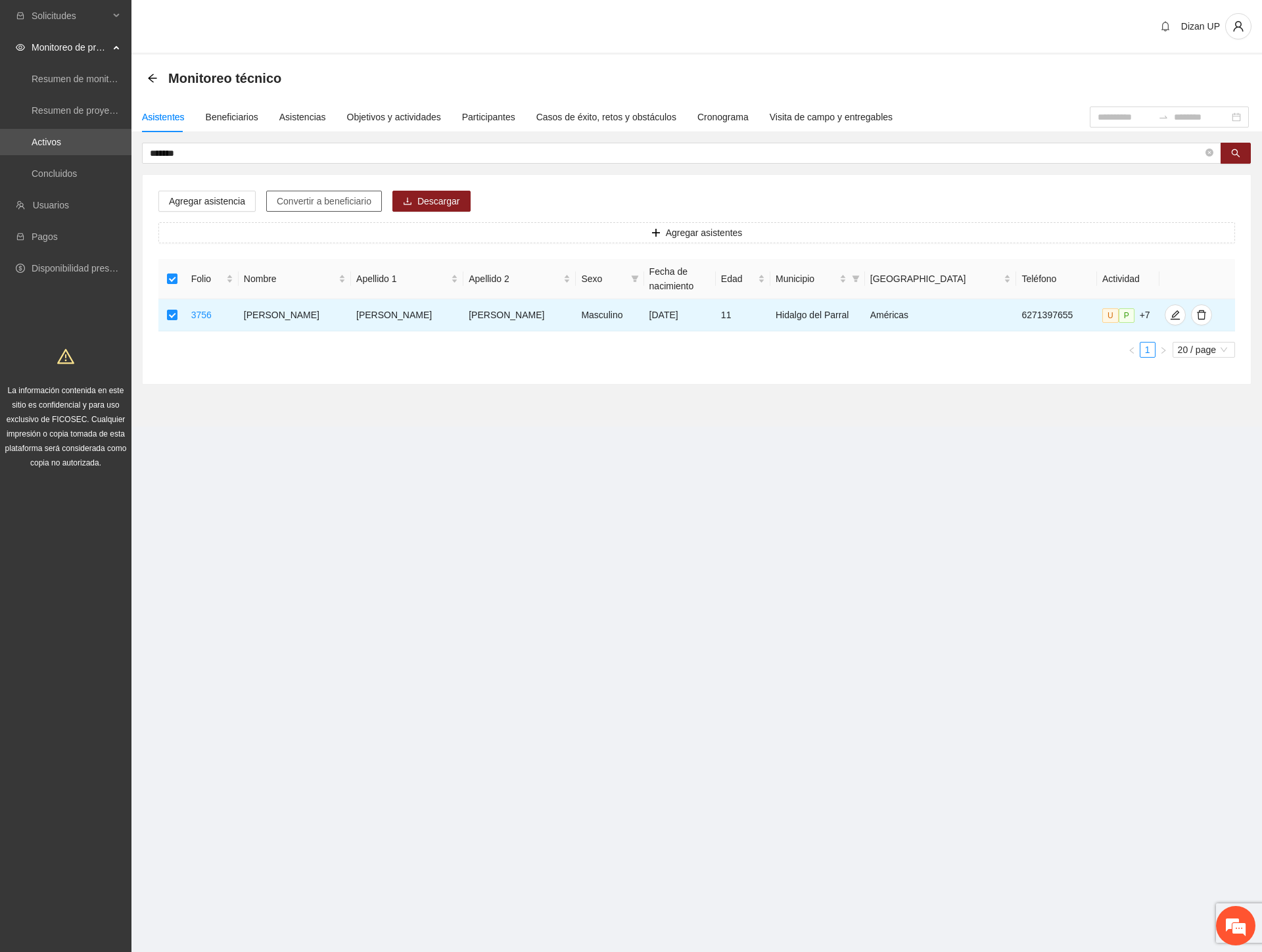
click at [305, 202] on span "Convertir a beneficiario" at bounding box center [324, 201] width 95 height 15
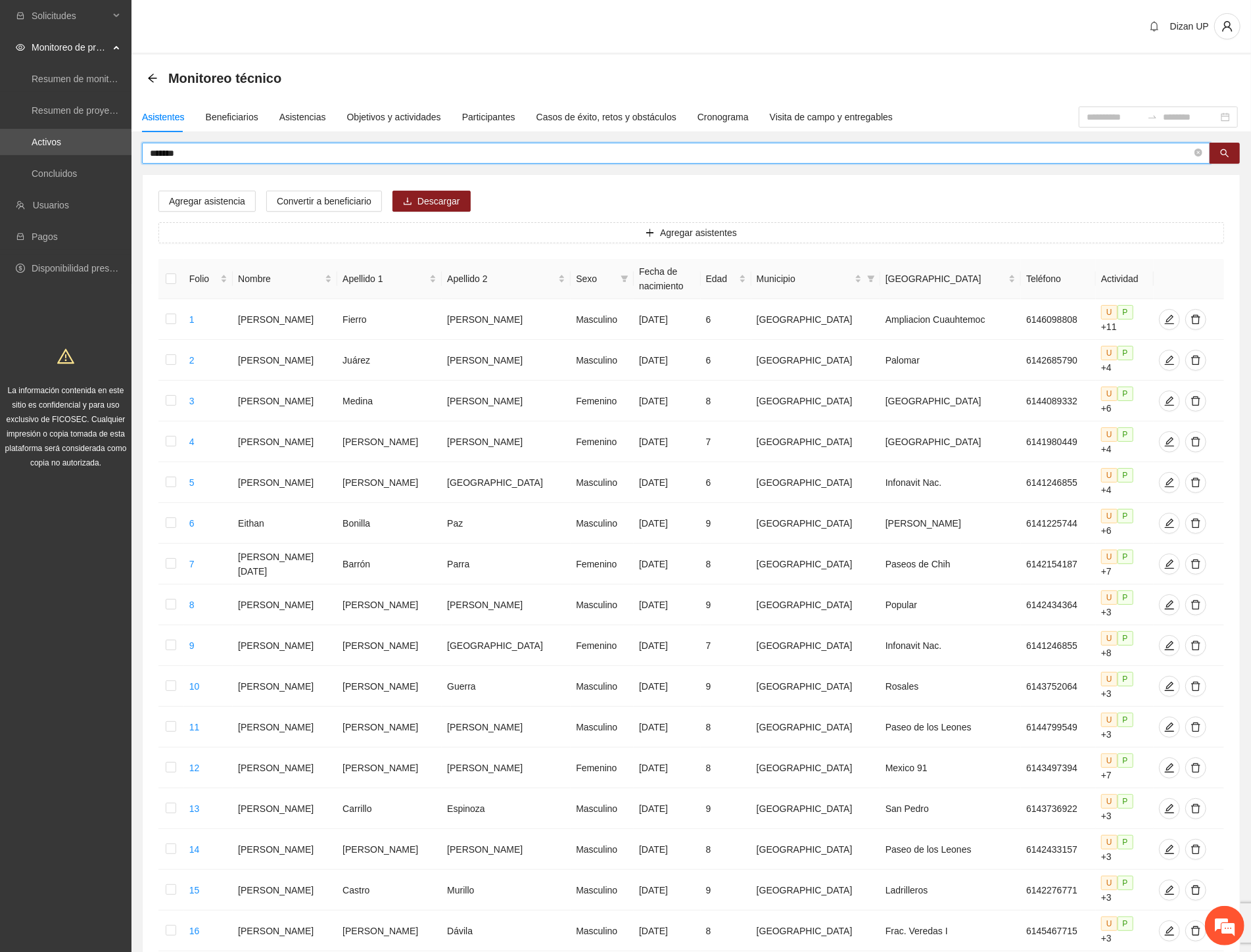
click at [191, 156] on input "*******" at bounding box center [671, 153] width 1042 height 15
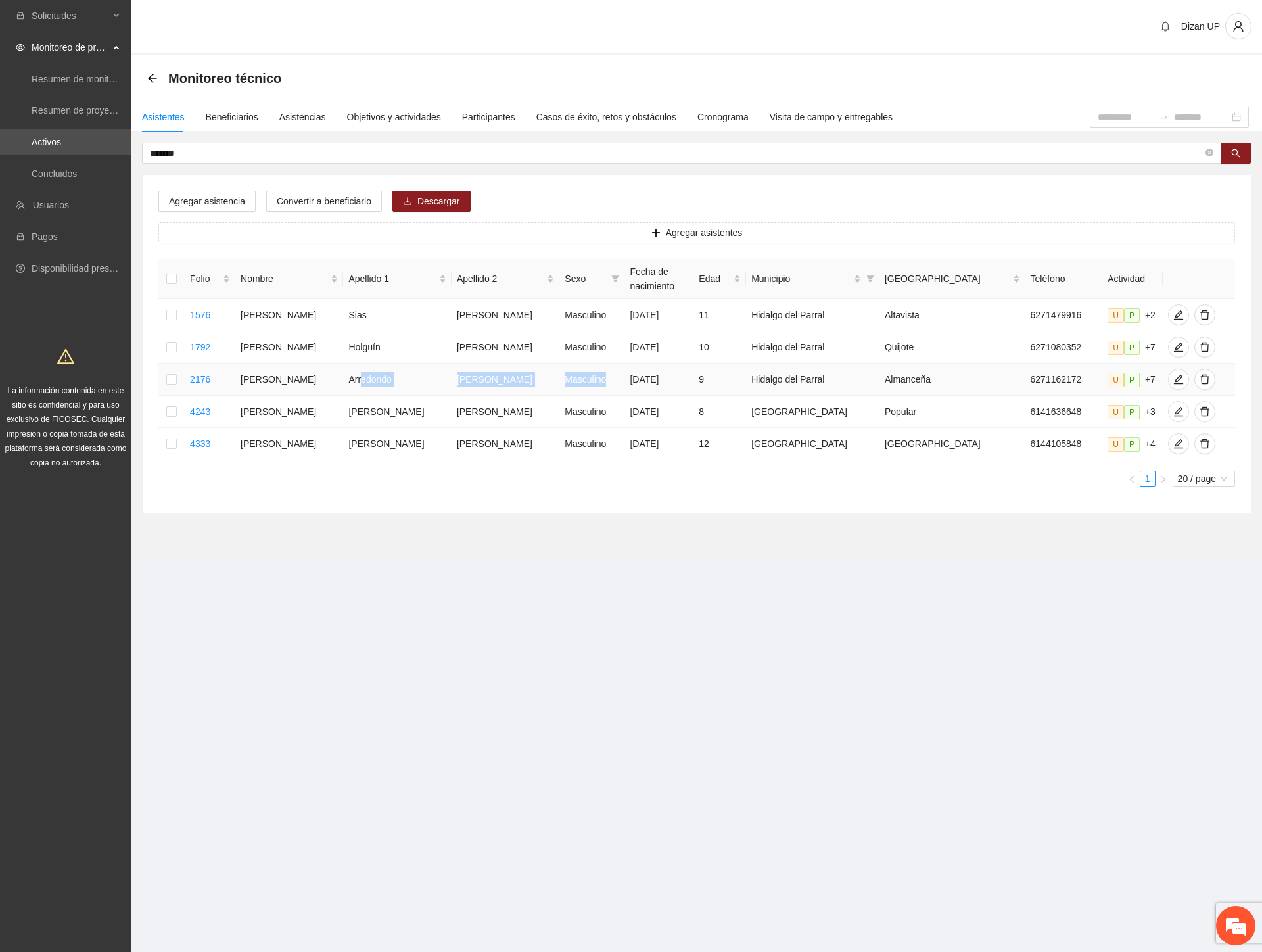
drag, startPoint x: 363, startPoint y: 377, endPoint x: 587, endPoint y: 376, distance: 224.0
click at [587, 376] on tr "2176 [PERSON_NAME] [DATE] 9 Hidalgo del Parral Almanceña 6271162172 U P +7" at bounding box center [696, 379] width 1076 height 32
drag, startPoint x: 1161, startPoint y: 378, endPoint x: 1147, endPoint y: 385, distance: 15.7
click at [1173, 378] on icon "edit" at bounding box center [1178, 379] width 11 height 11
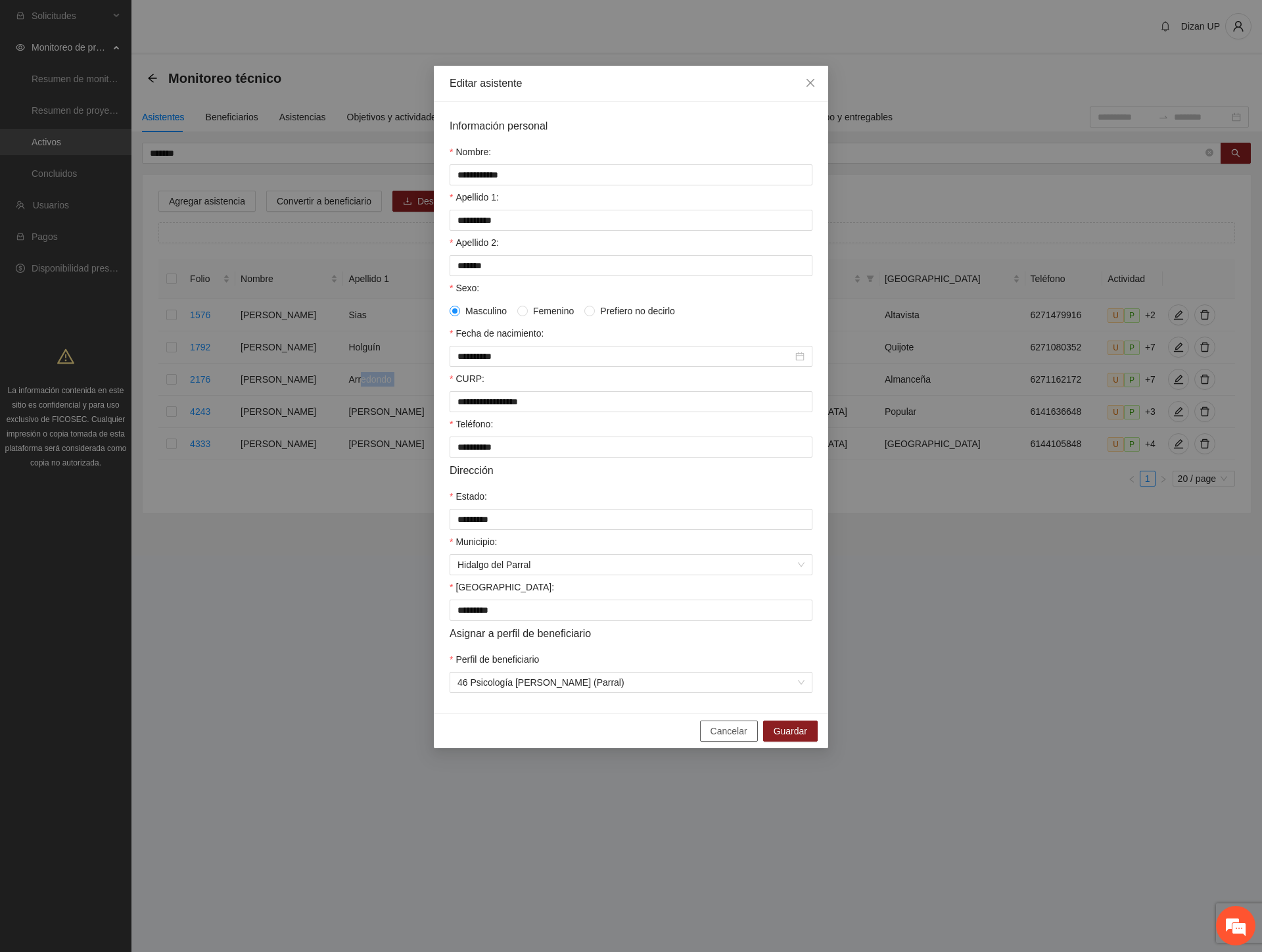
click at [718, 738] on span "Cancelar" at bounding box center [728, 731] width 37 height 15
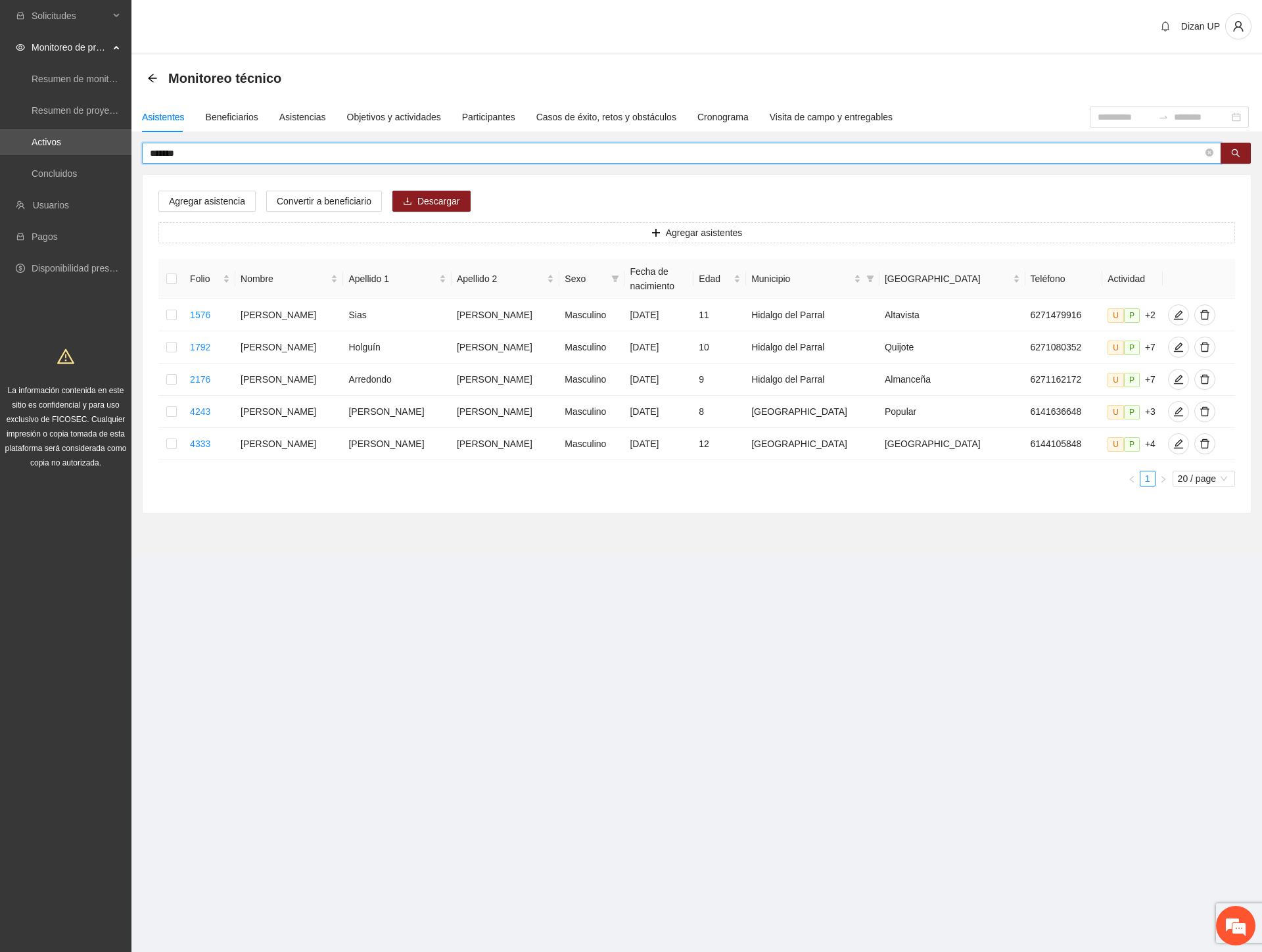
drag, startPoint x: 178, startPoint y: 157, endPoint x: 154, endPoint y: 159, distance: 24.1
click at [154, 159] on input "*******" at bounding box center [676, 153] width 1053 height 15
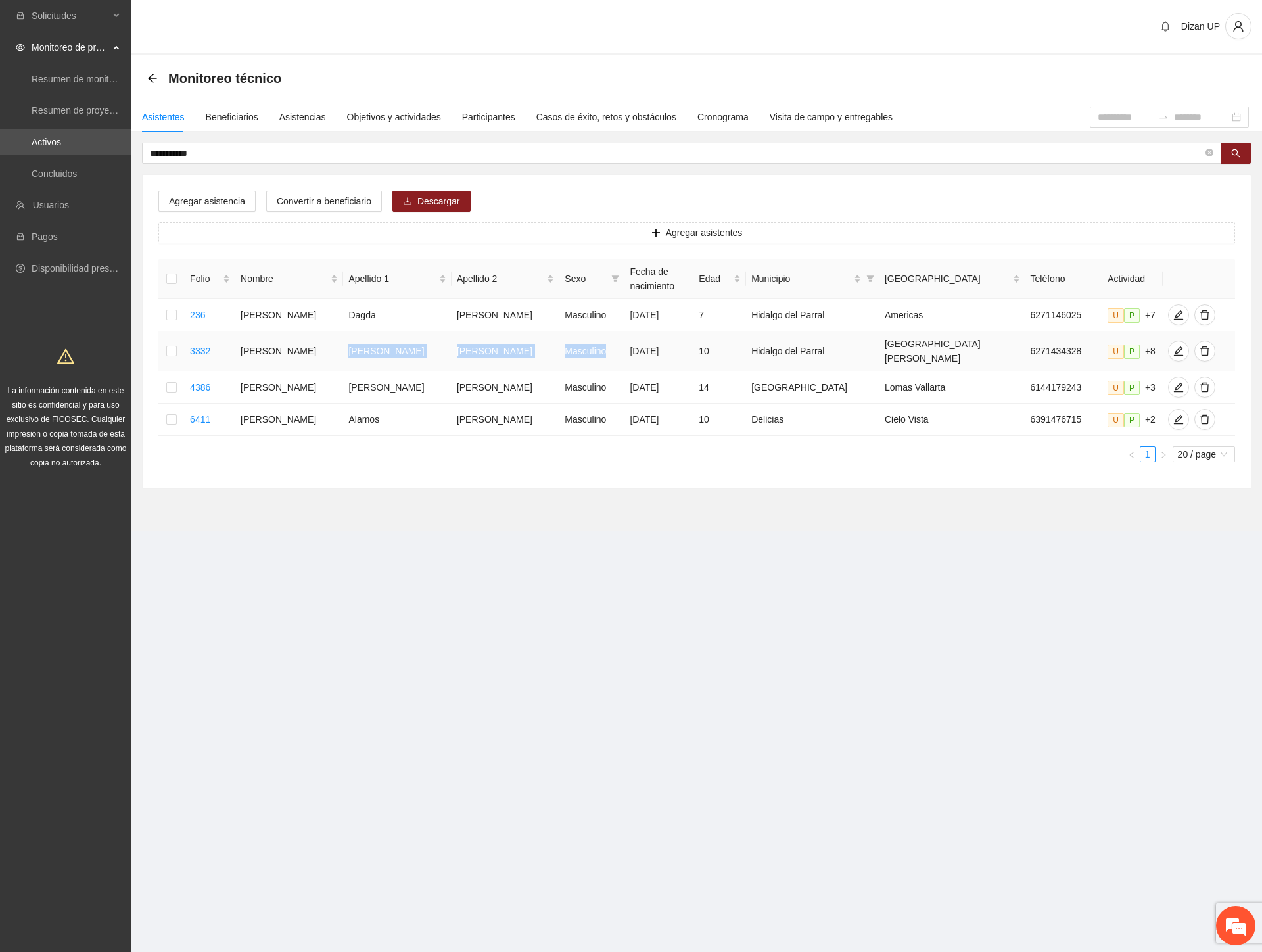
drag, startPoint x: 281, startPoint y: 358, endPoint x: 580, endPoint y: 346, distance: 299.2
click at [580, 346] on tr "3332 [PERSON_NAME] Masculino [DATE] 10 Hidalgo del Parral San [PERSON_NAME] 627…" at bounding box center [696, 351] width 1076 height 40
click at [1173, 350] on icon "edit" at bounding box center [1178, 351] width 11 height 11
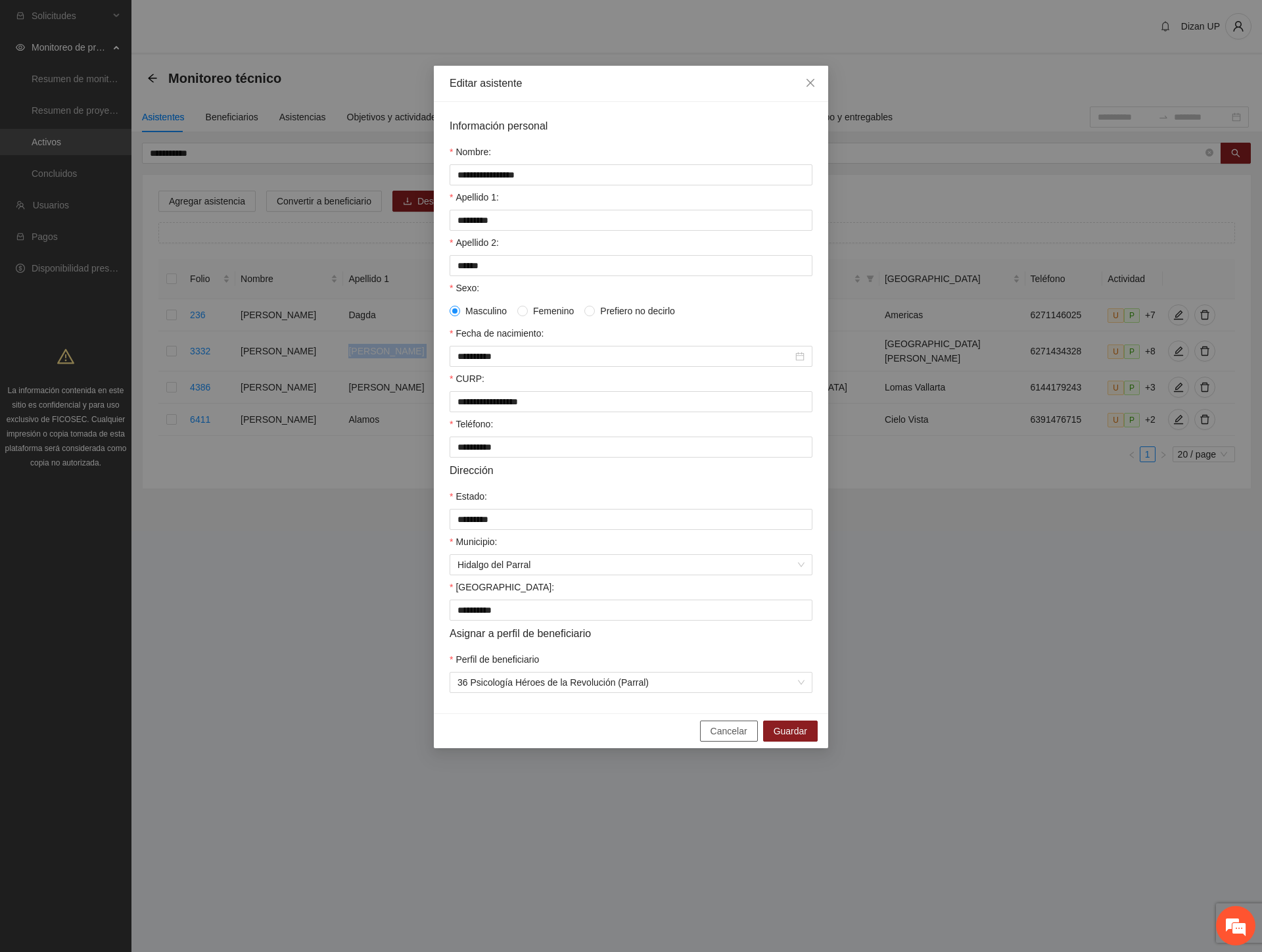
drag, startPoint x: 732, startPoint y: 737, endPoint x: 858, endPoint y: 650, distance: 153.1
click at [733, 738] on span "Cancelar" at bounding box center [728, 731] width 37 height 15
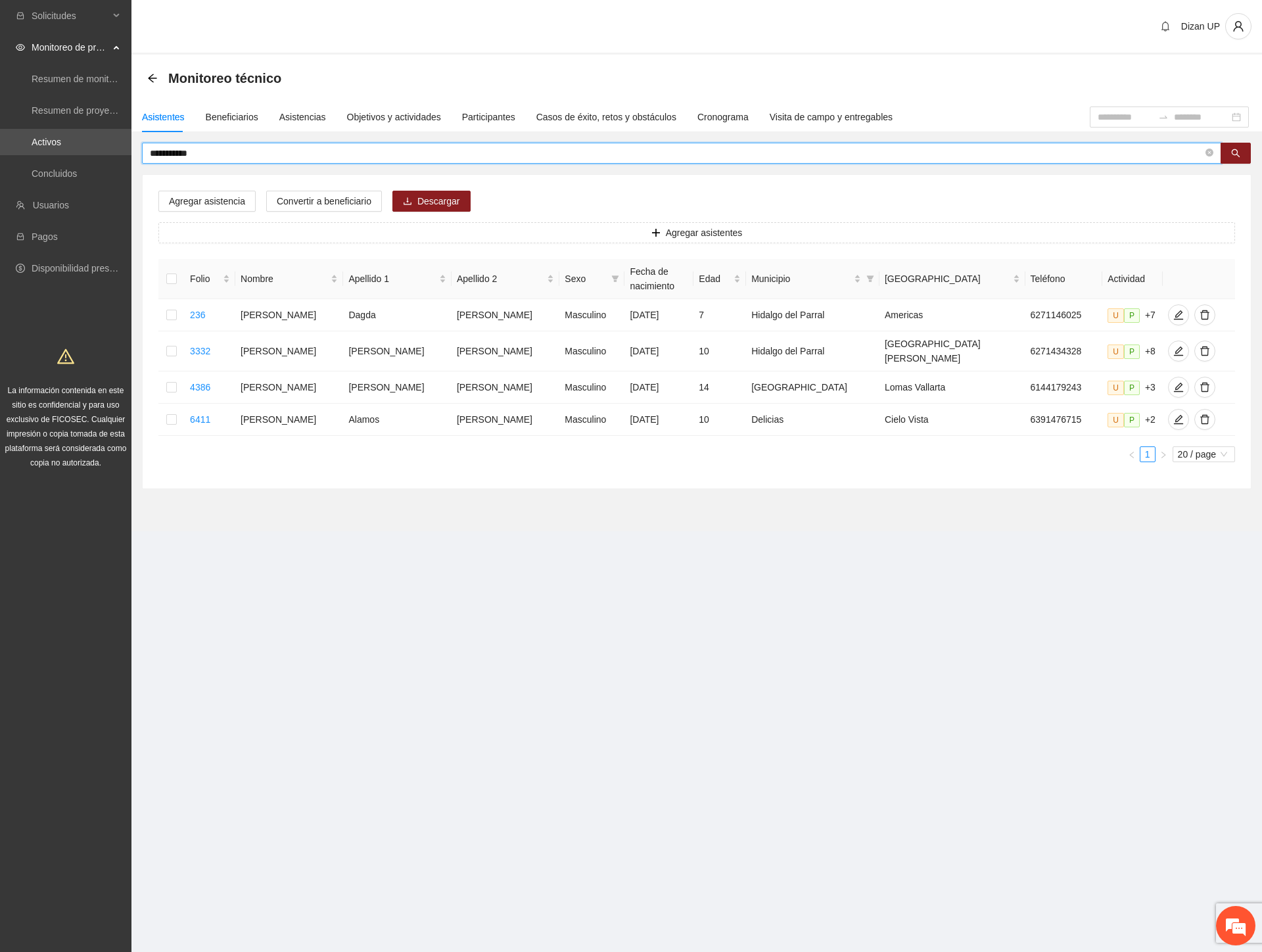
drag, startPoint x: 207, startPoint y: 148, endPoint x: 158, endPoint y: 152, distance: 49.2
click at [158, 152] on input "**********" at bounding box center [676, 153] width 1053 height 15
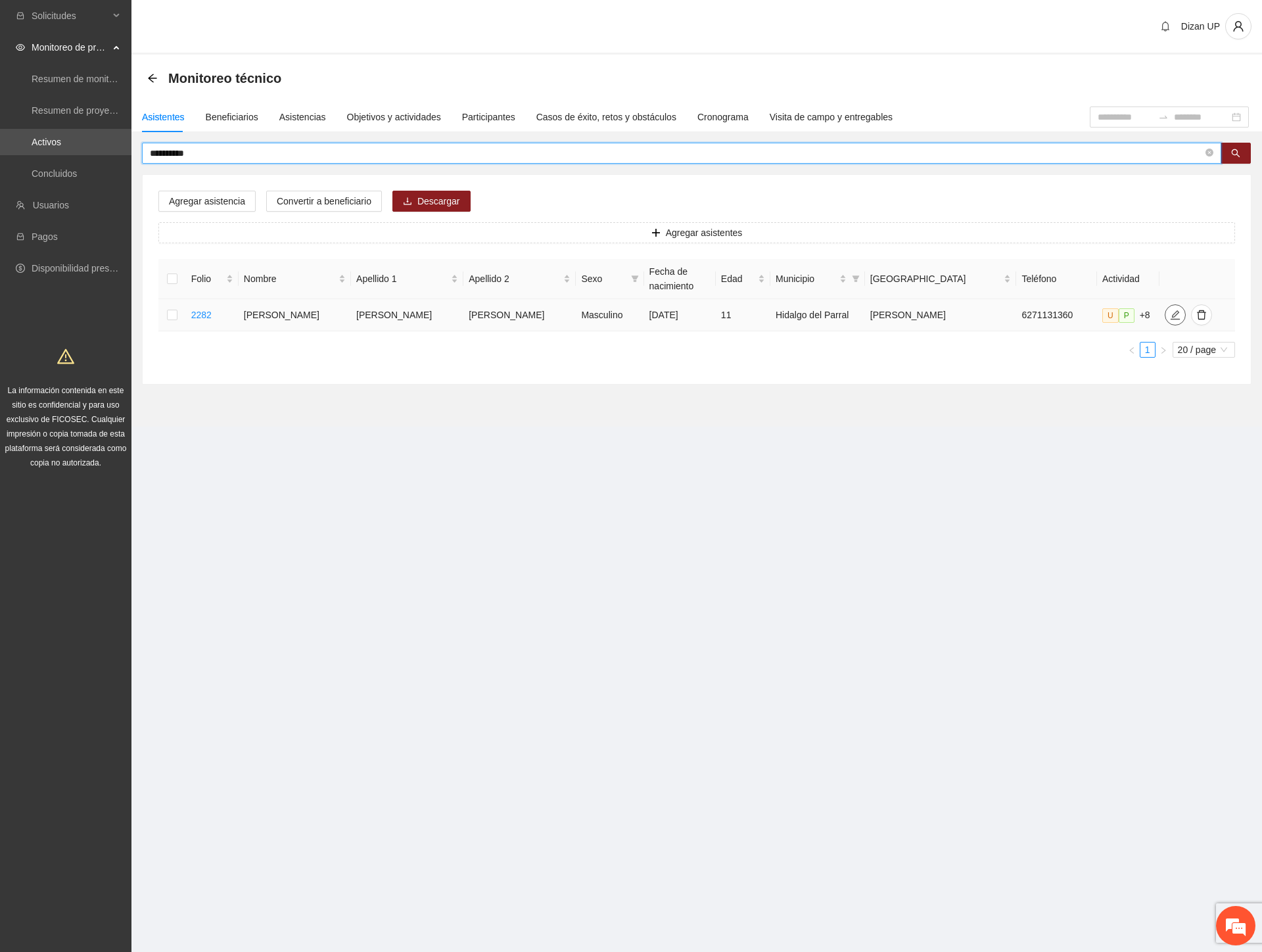
click at [1171, 315] on icon "edit" at bounding box center [1175, 315] width 9 height 9
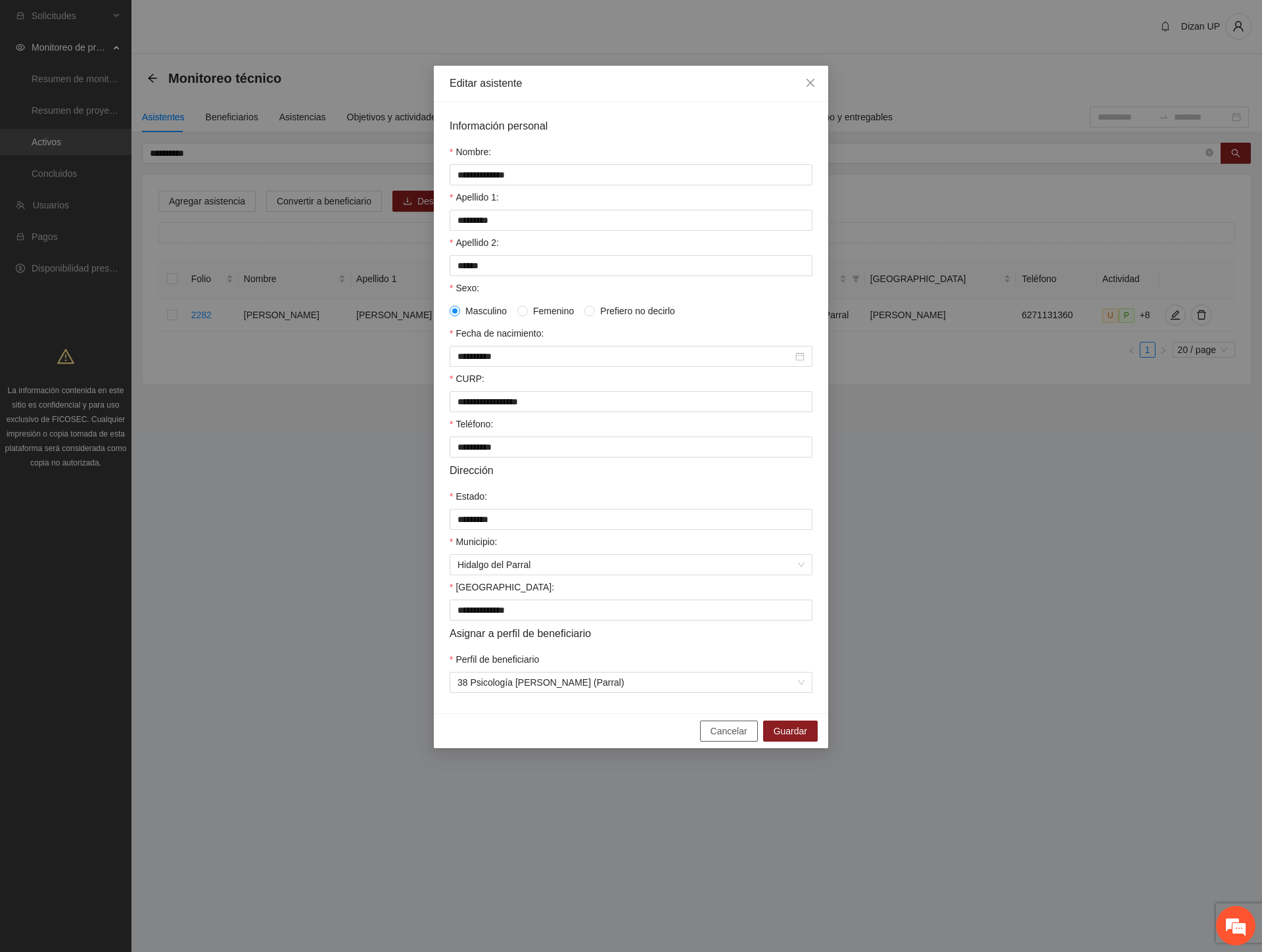
click at [719, 738] on span "Cancelar" at bounding box center [728, 731] width 37 height 15
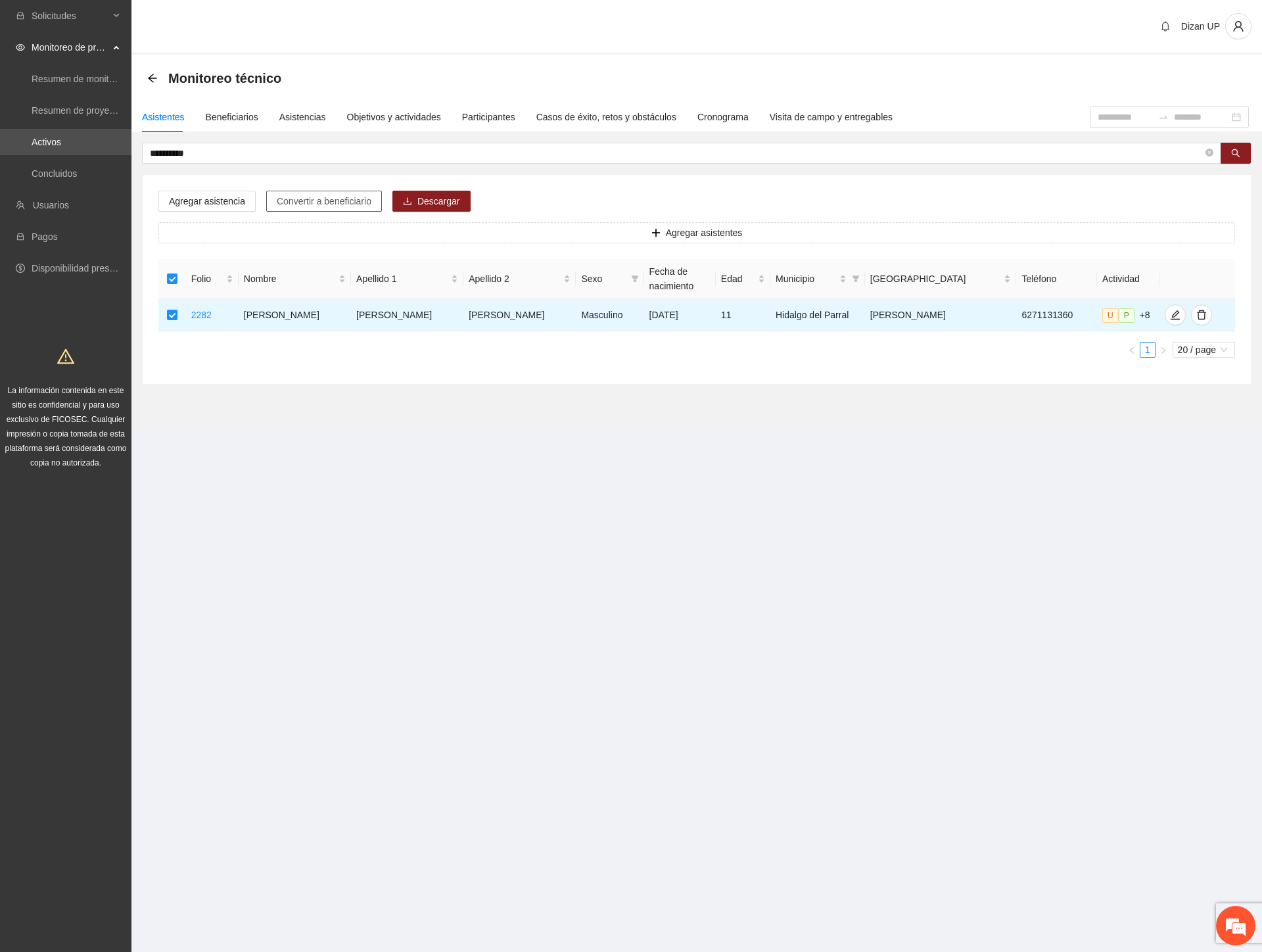
click at [327, 205] on span "Convertir a beneficiario" at bounding box center [324, 201] width 95 height 15
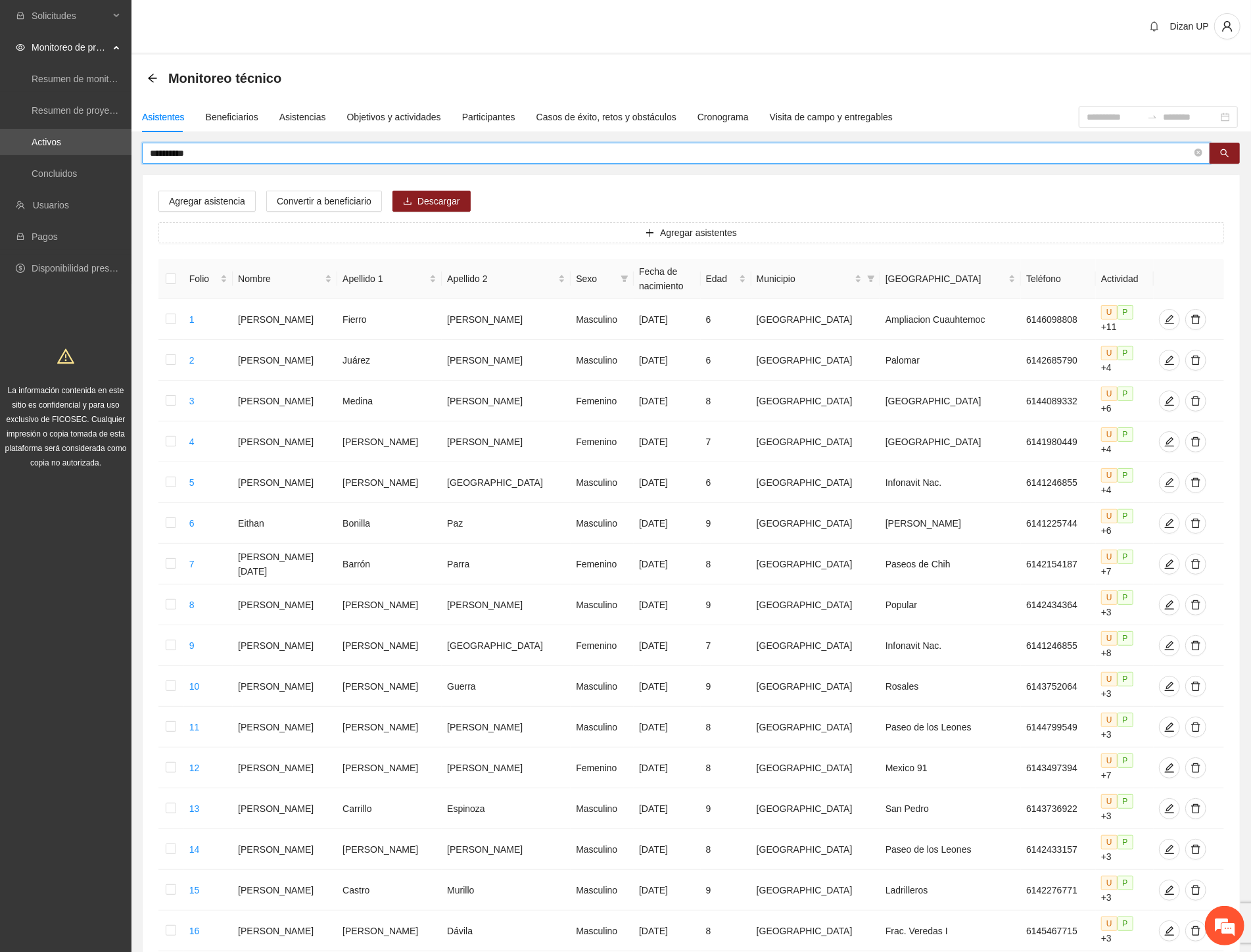
drag, startPoint x: 221, startPoint y: 154, endPoint x: 179, endPoint y: 154, distance: 42.0
click at [179, 154] on input "**********" at bounding box center [671, 153] width 1042 height 15
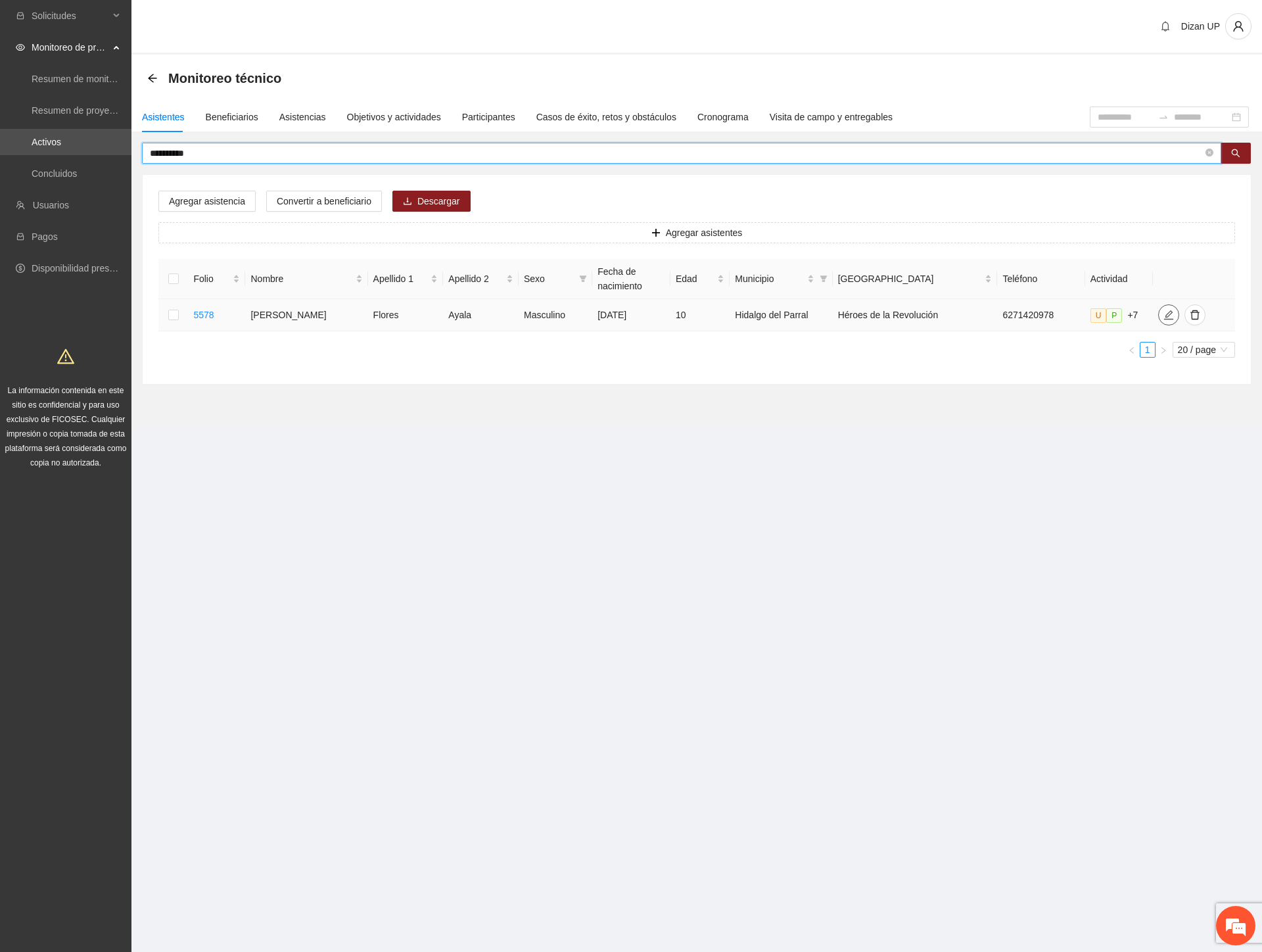
click at [1158, 319] on span "edit" at bounding box center [1168, 315] width 20 height 11
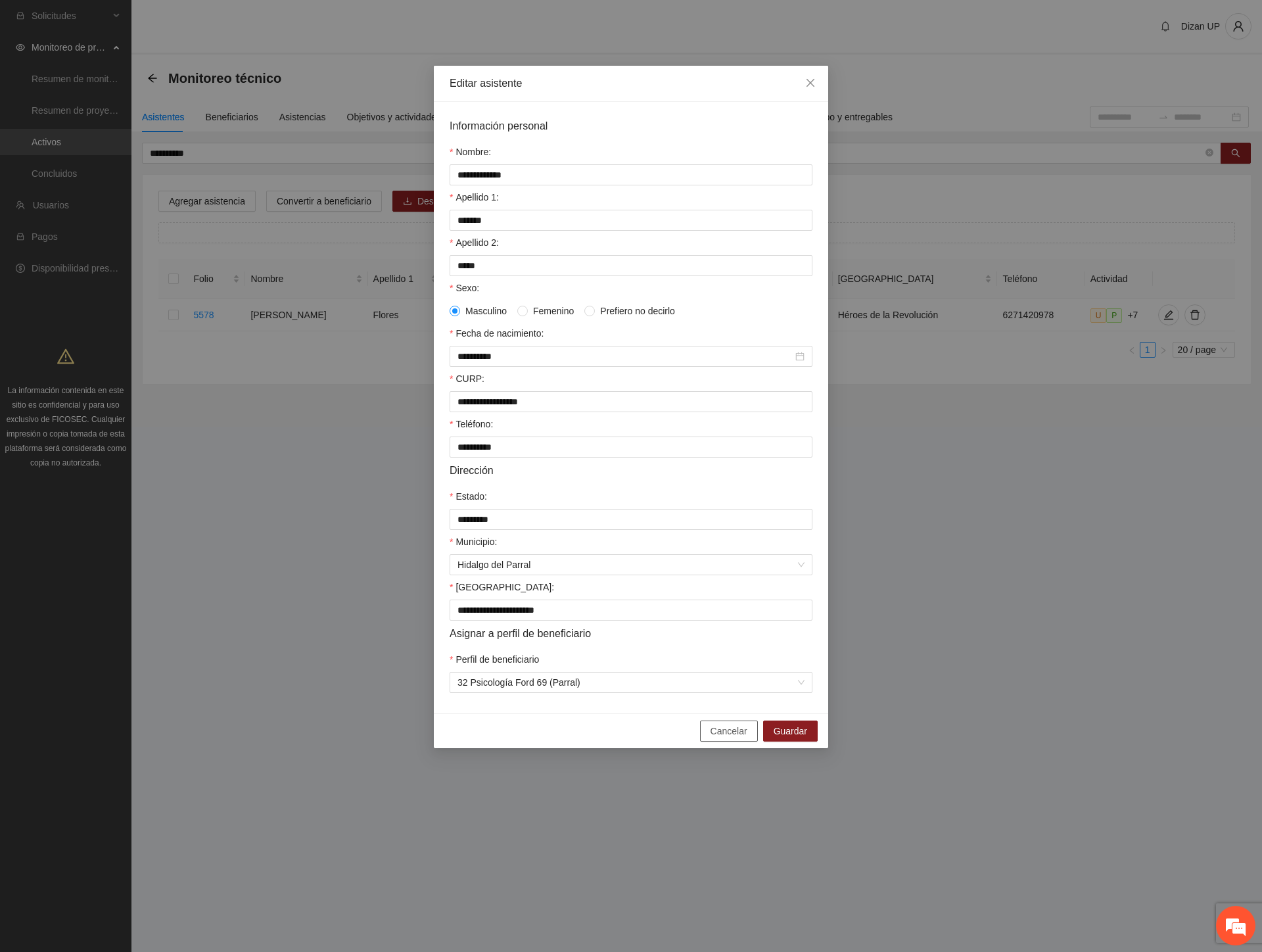
click at [710, 742] on button "Cancelar" at bounding box center [728, 731] width 58 height 21
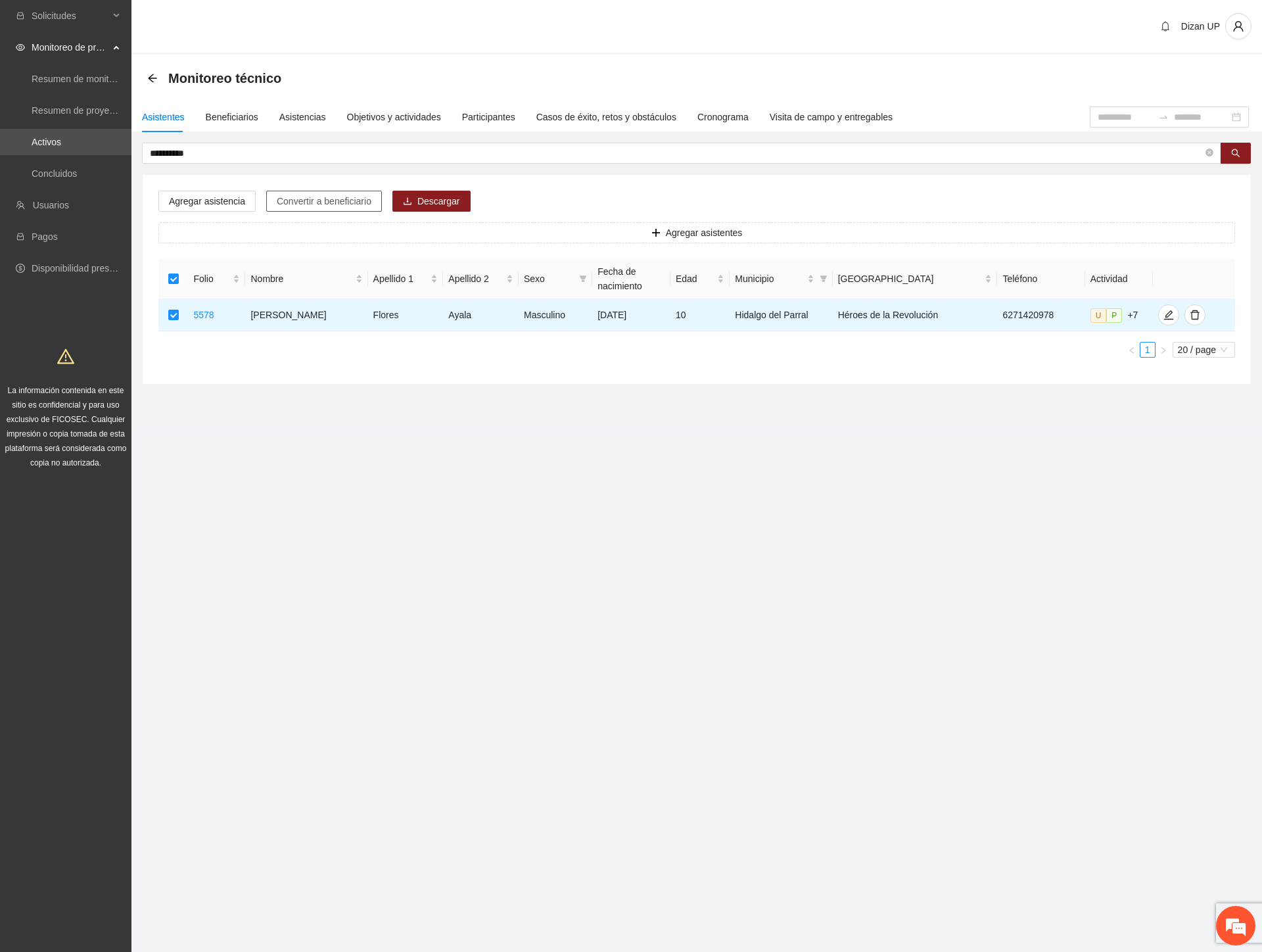
click at [298, 194] on span "Convertir a beneficiario" at bounding box center [324, 201] width 95 height 15
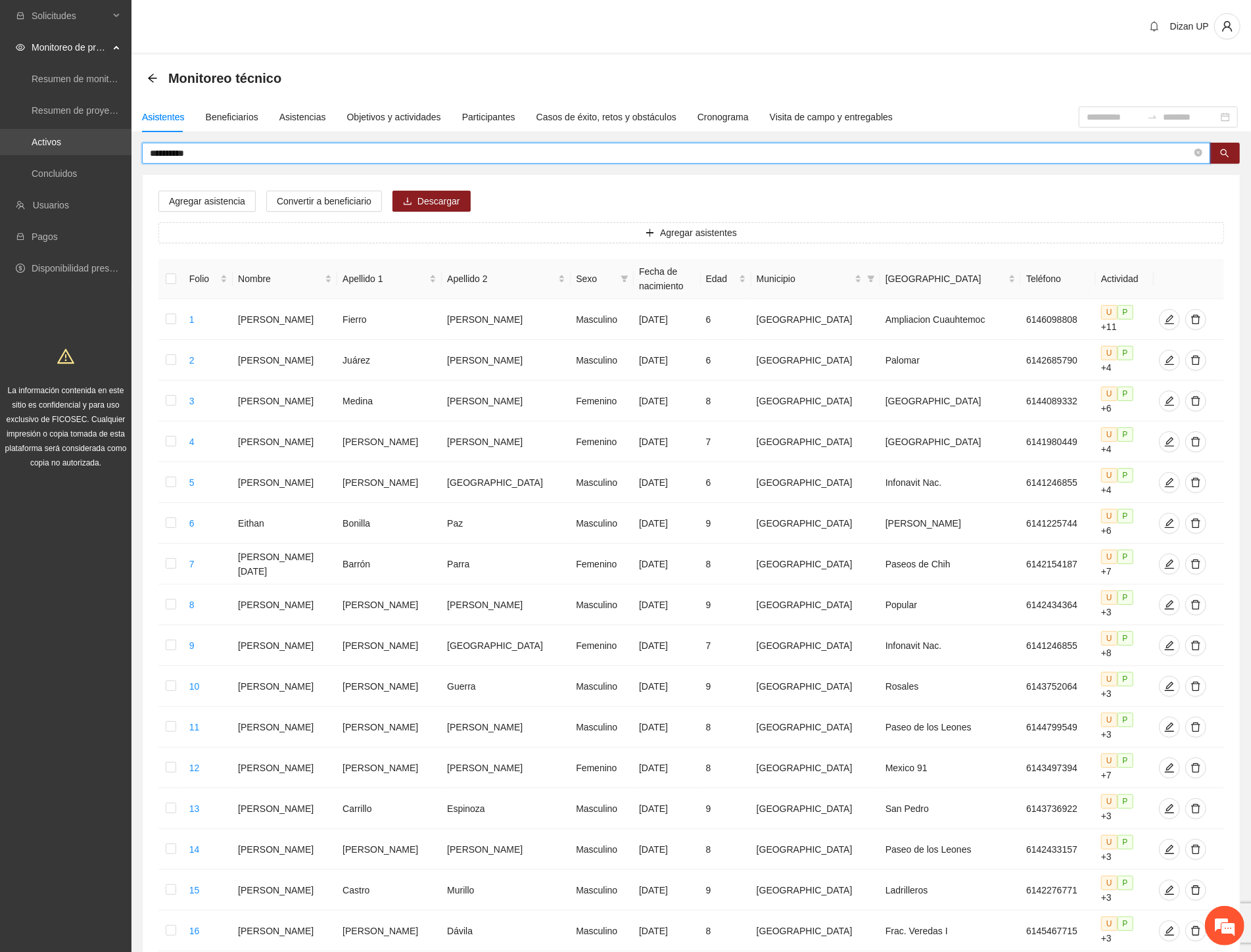
drag, startPoint x: 196, startPoint y: 154, endPoint x: 60, endPoint y: 152, distance: 136.0
click at [60, 152] on section "**********" at bounding box center [625, 623] width 1251 height 1246
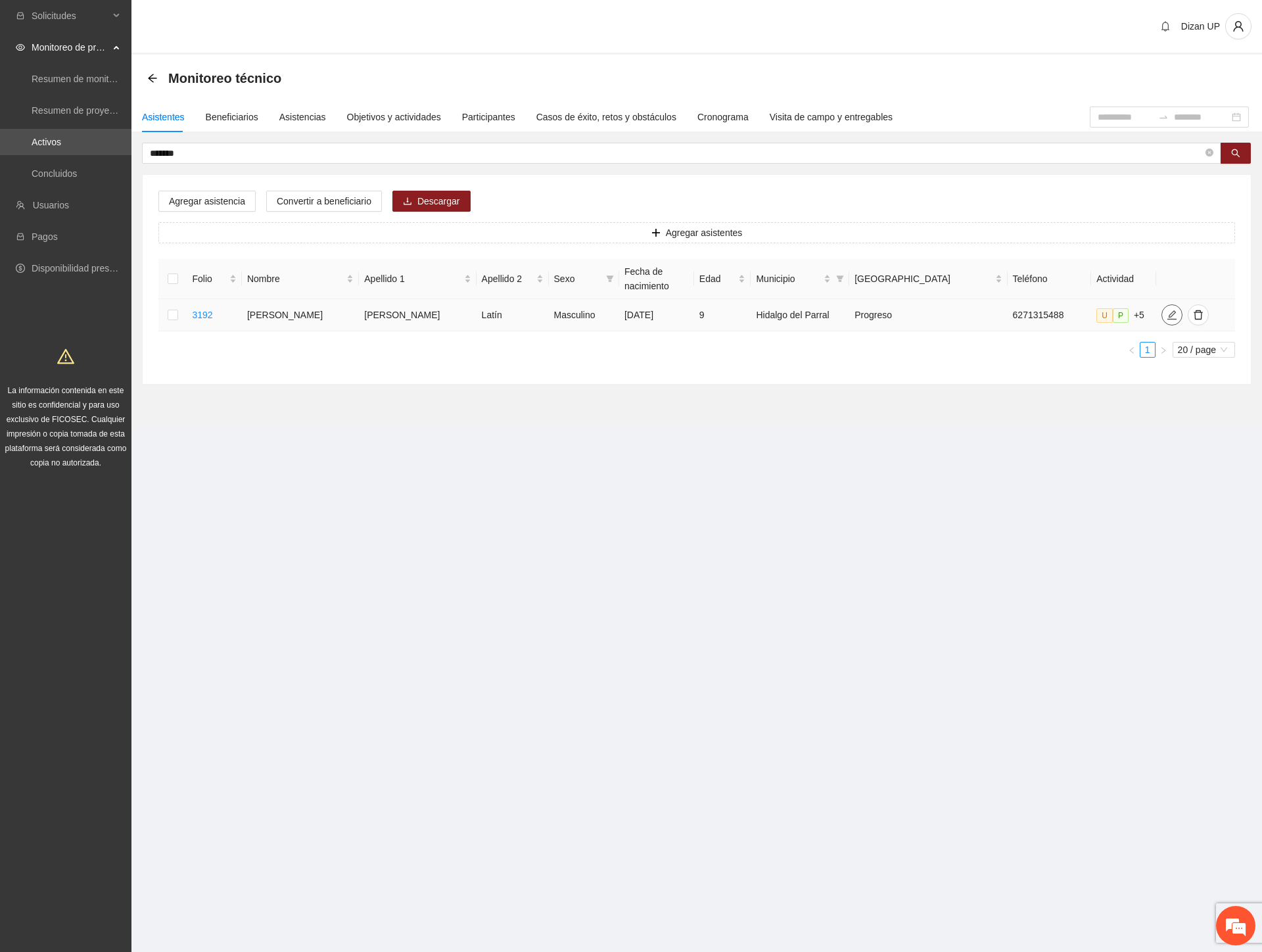
click at [1166, 313] on icon "edit" at bounding box center [1171, 315] width 11 height 11
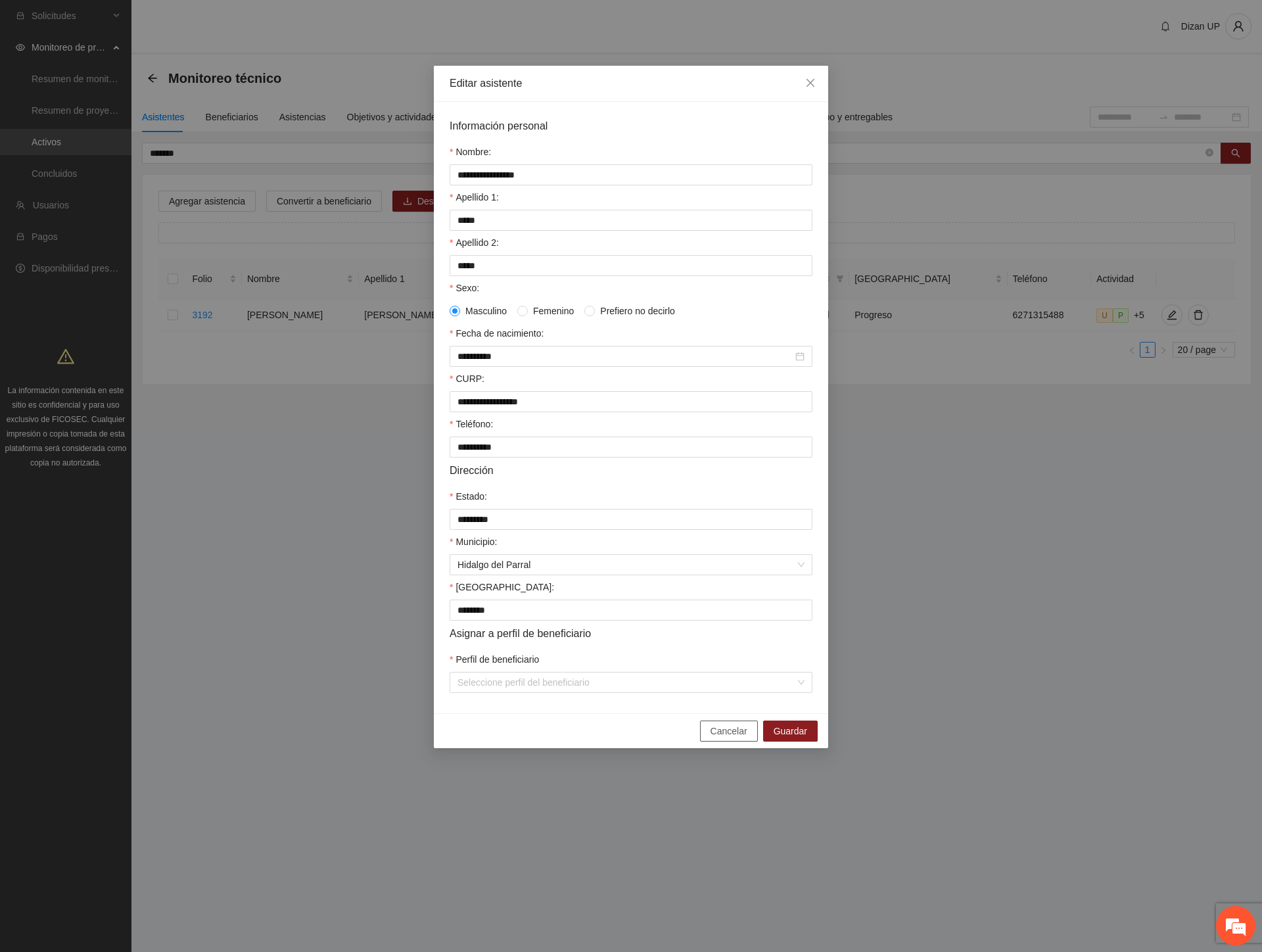
click at [718, 738] on span "Cancelar" at bounding box center [728, 731] width 37 height 15
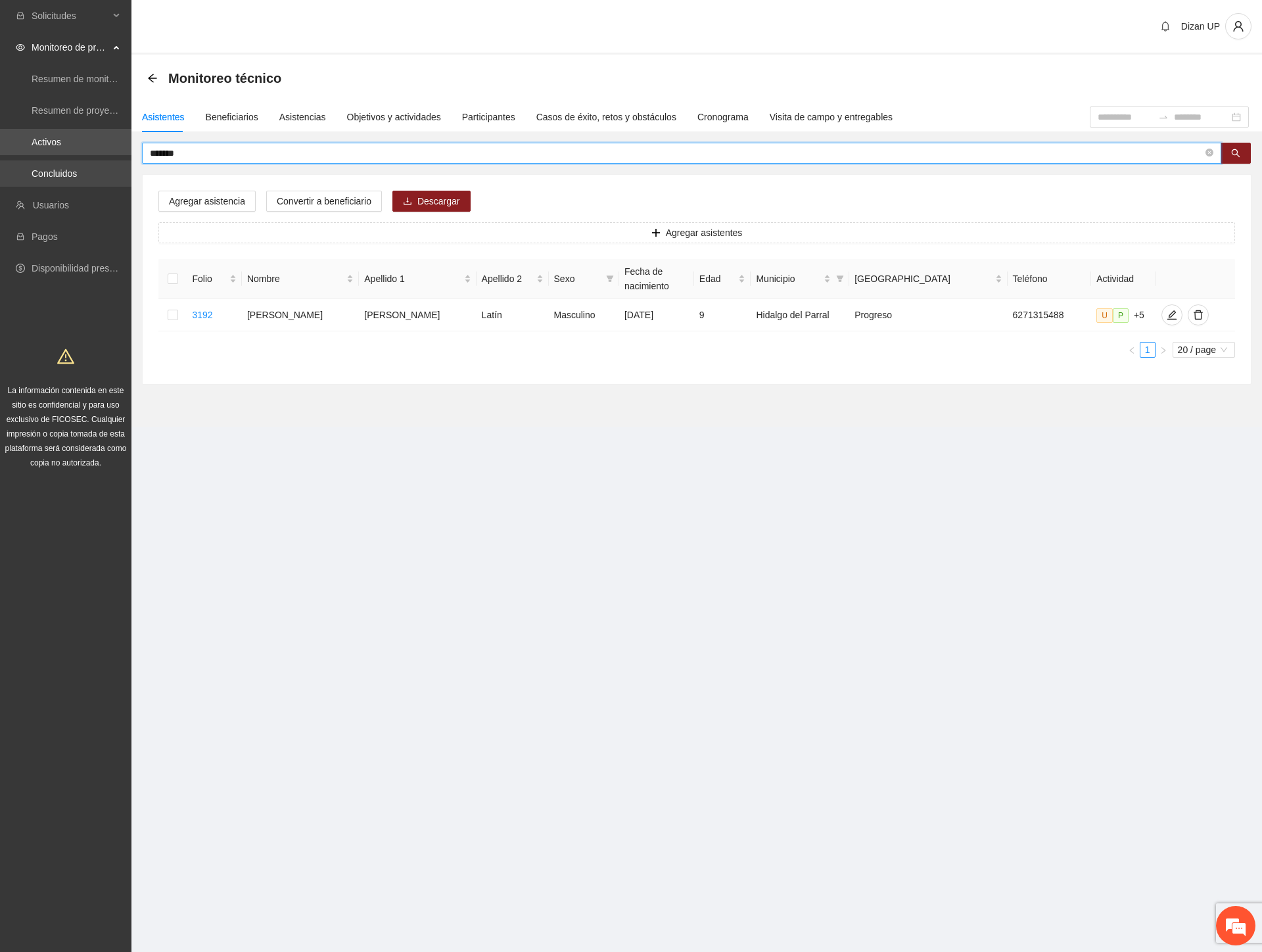
drag, startPoint x: 97, startPoint y: 160, endPoint x: 62, endPoint y: 162, distance: 35.1
click at [63, 162] on section "Solicitudes Monitoreo de proyectos Resumen de monitoreo Resumen de proyectos ap…" at bounding box center [631, 476] width 1262 height 952
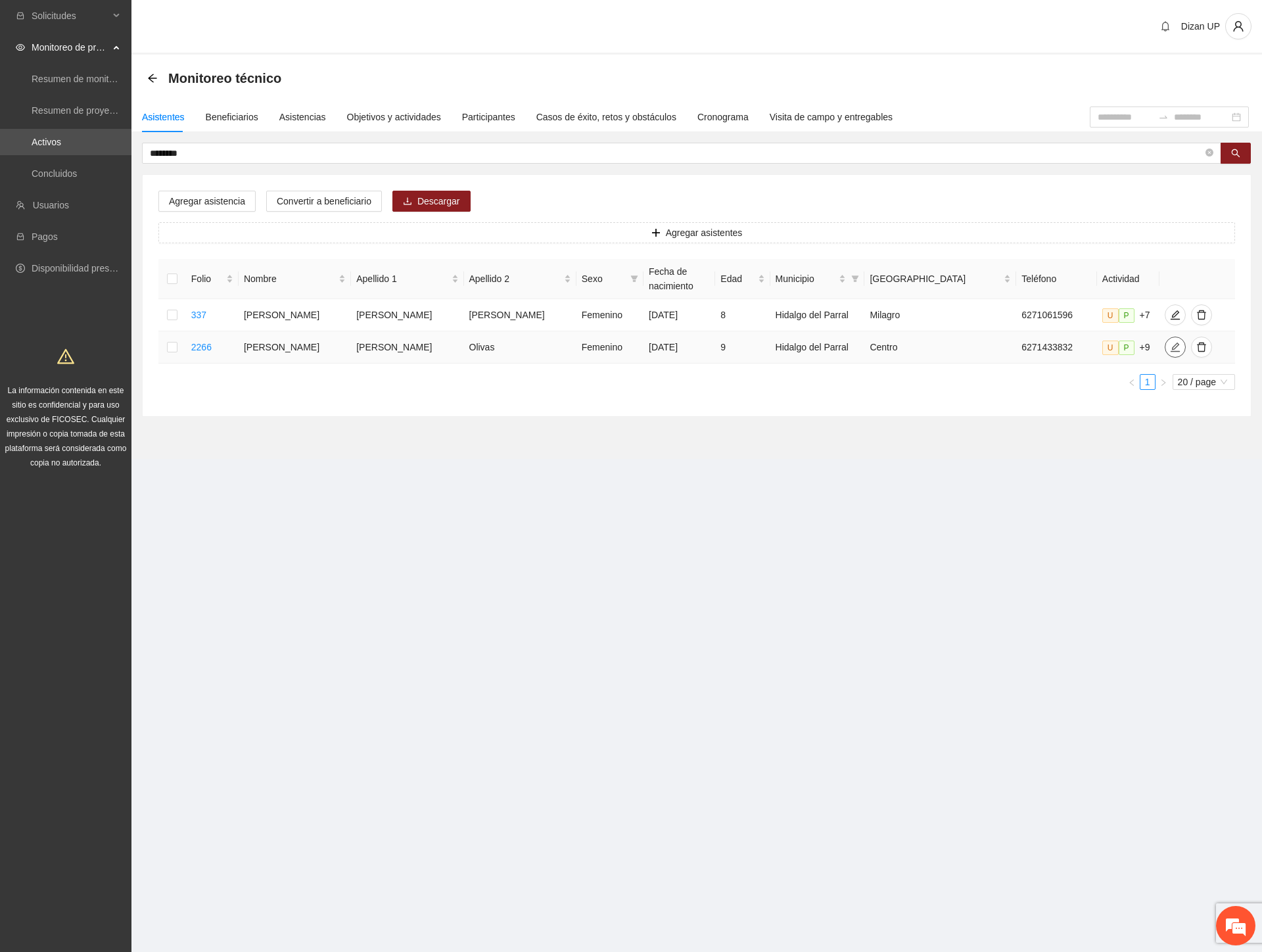
click at [1170, 348] on icon "edit" at bounding box center [1175, 347] width 11 height 11
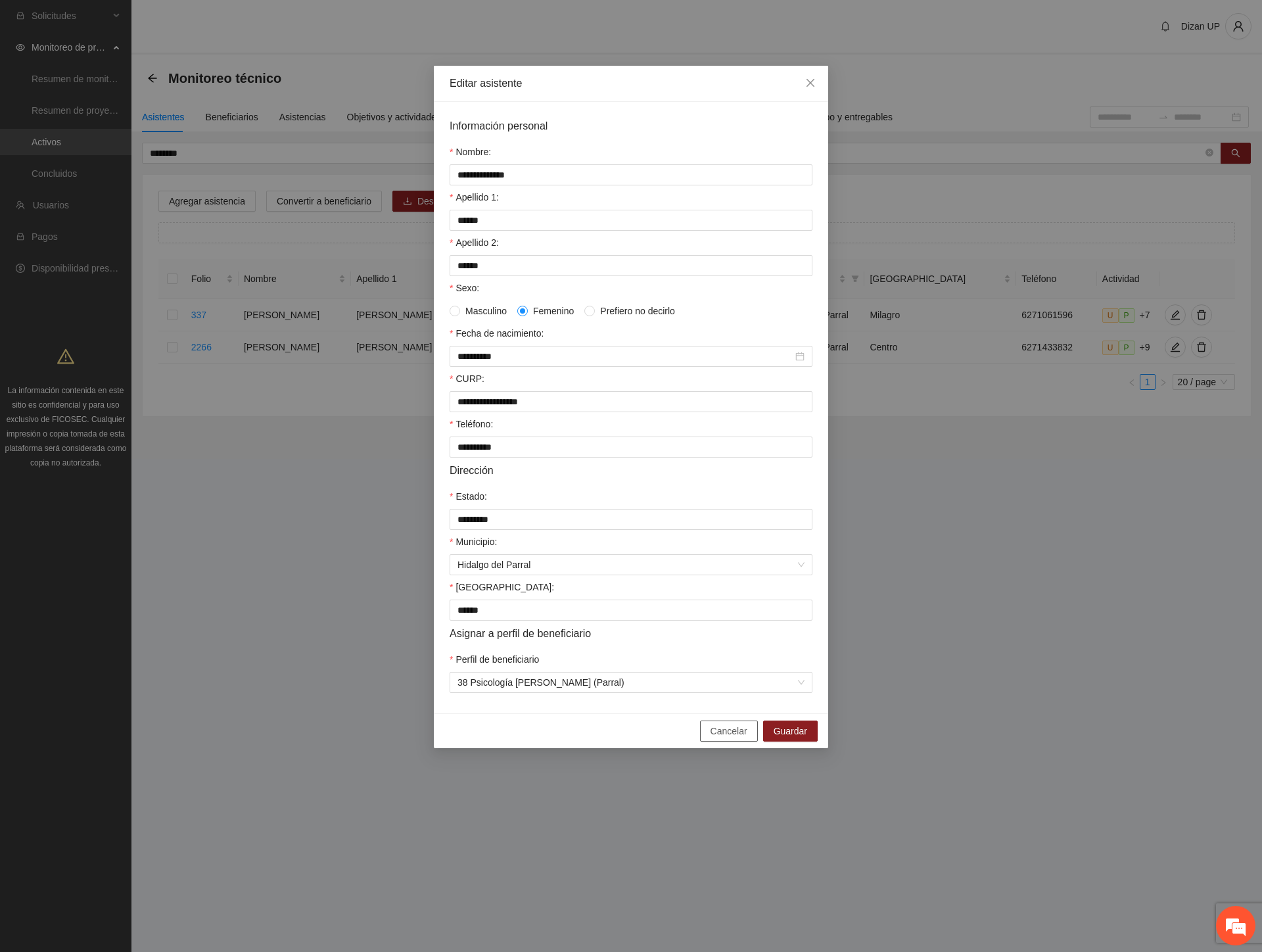
click at [739, 738] on span "Cancelar" at bounding box center [728, 731] width 37 height 15
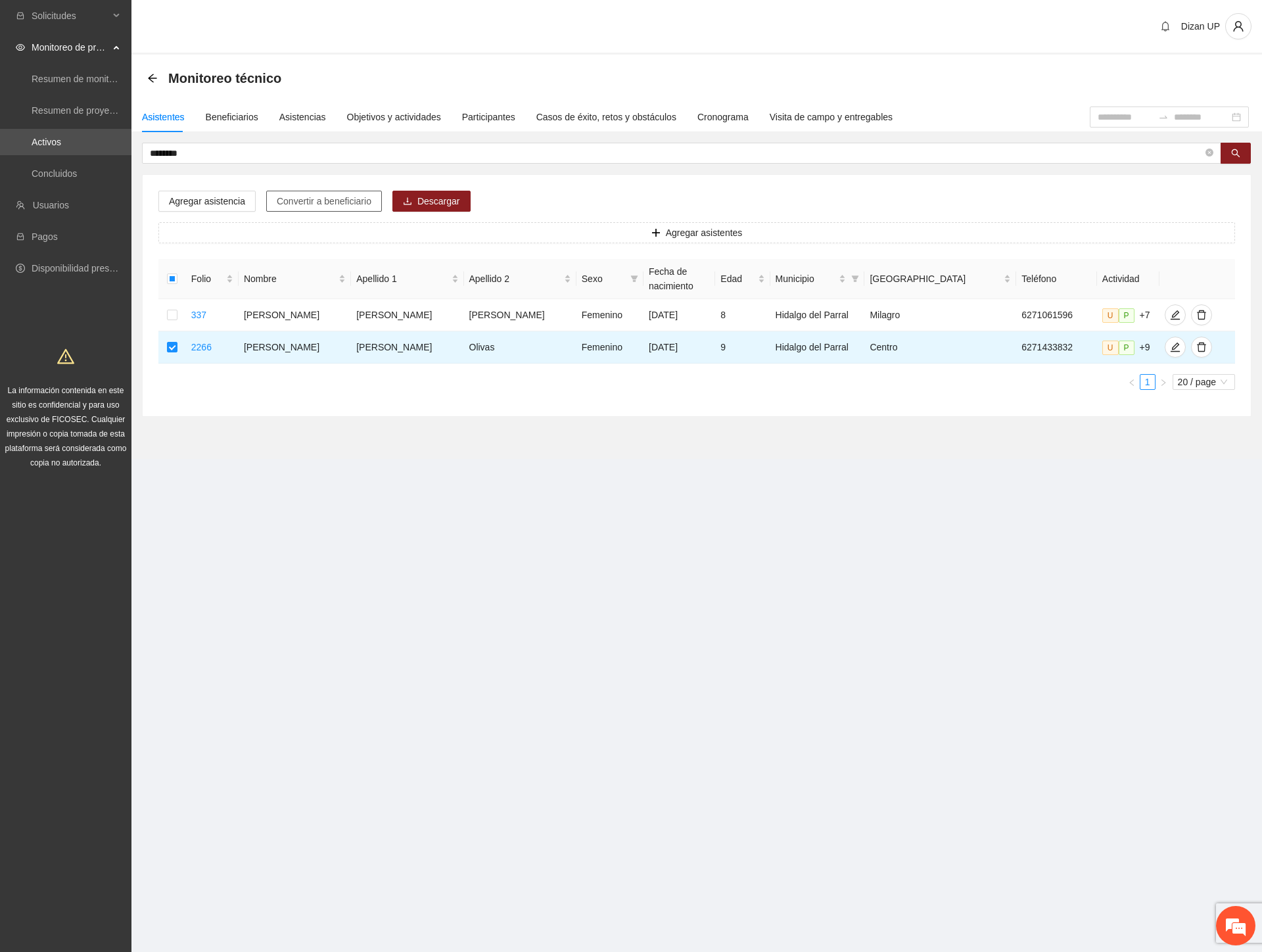
click at [303, 200] on span "Convertir a beneficiario" at bounding box center [324, 201] width 95 height 15
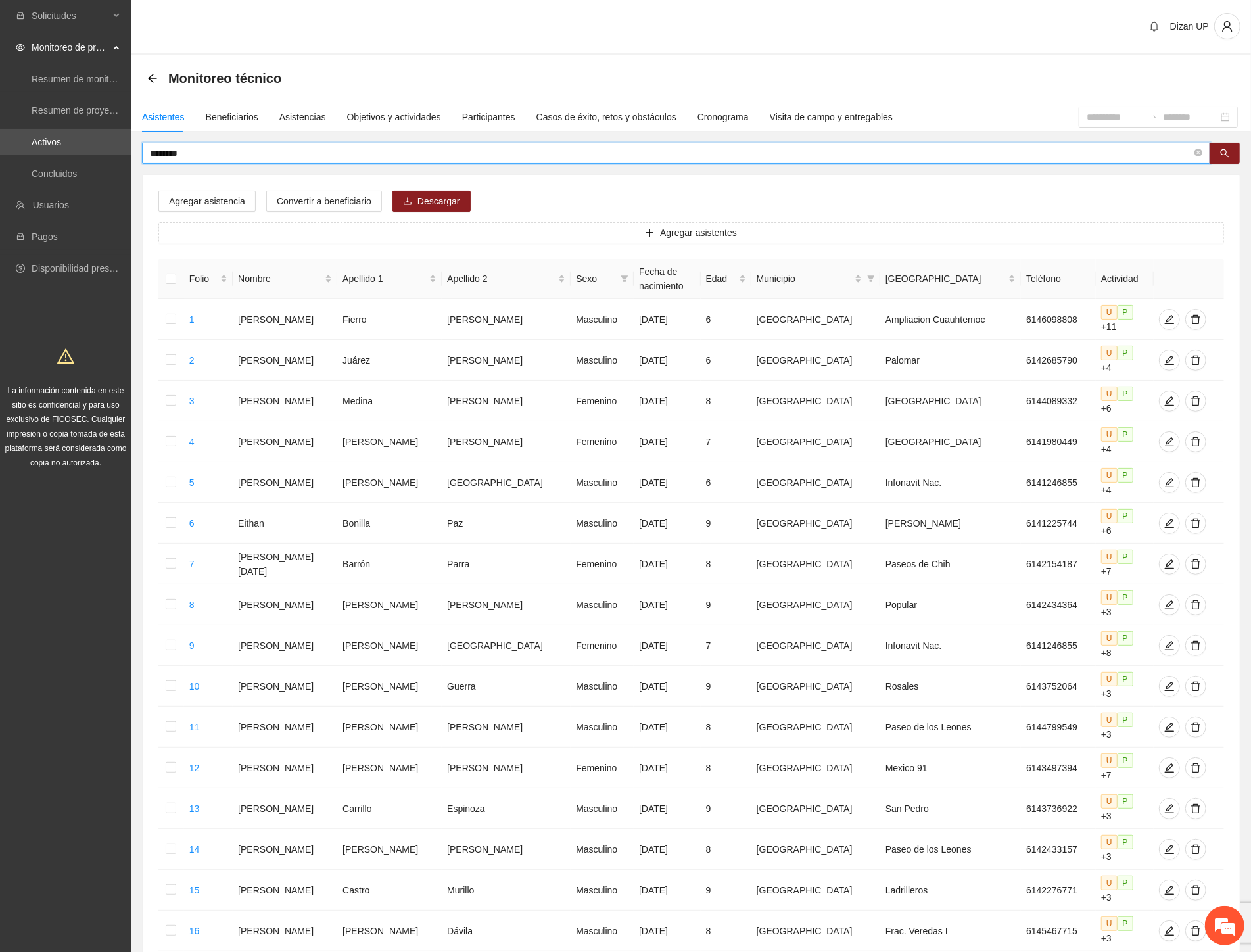
click at [242, 154] on input "********" at bounding box center [671, 153] width 1042 height 15
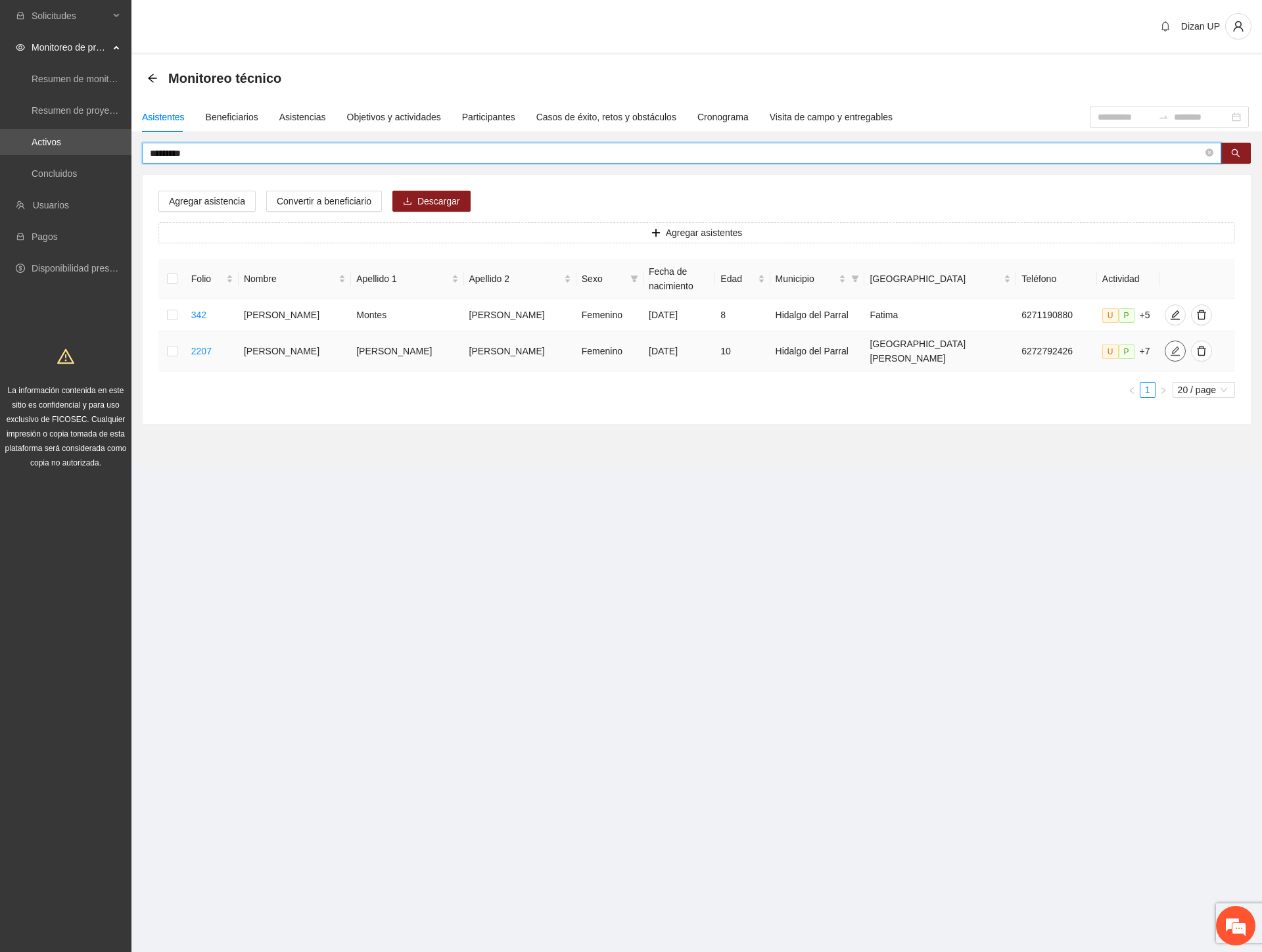
click at [1171, 347] on icon "edit" at bounding box center [1175, 351] width 9 height 9
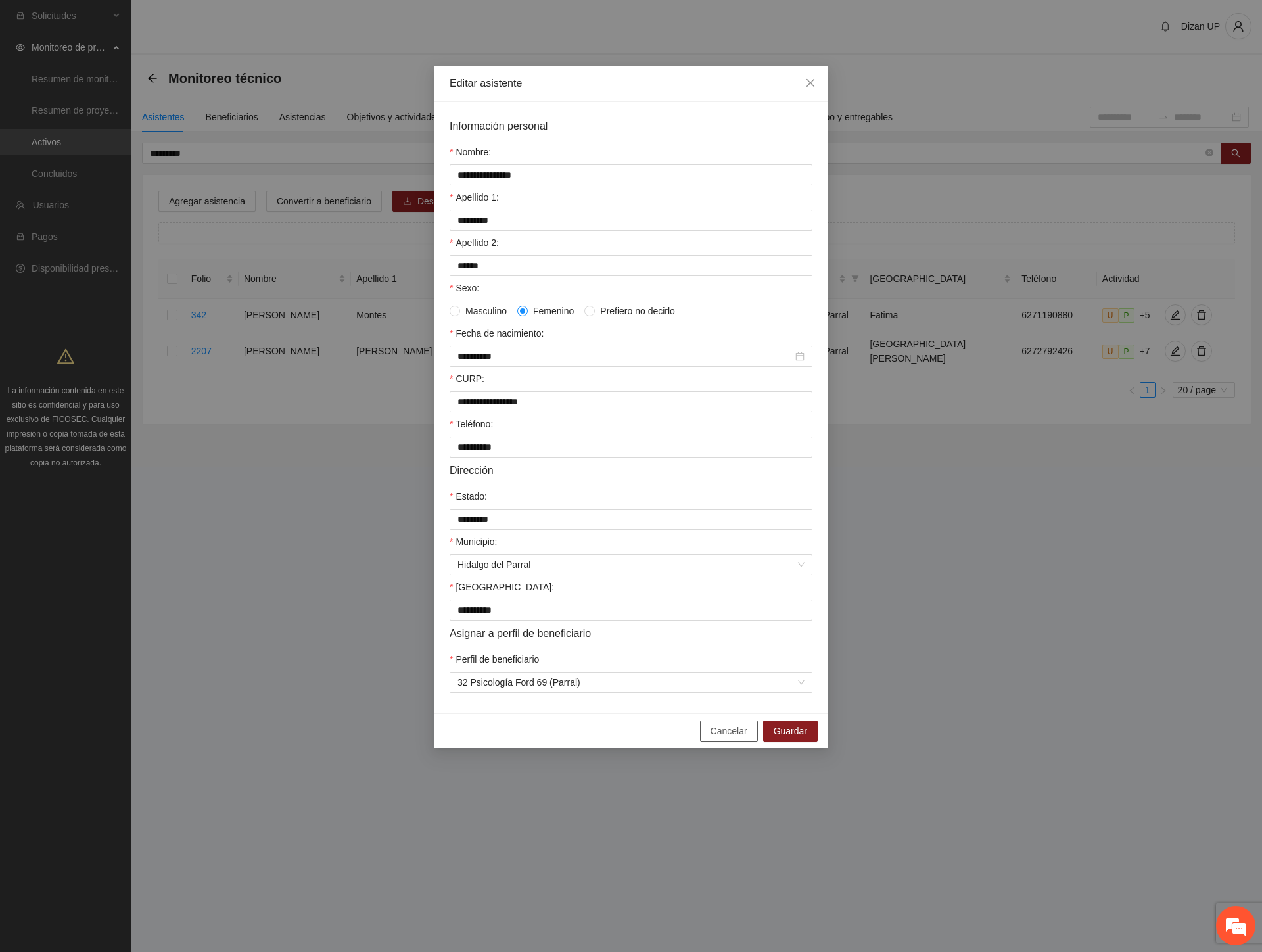
drag, startPoint x: 711, startPoint y: 742, endPoint x: 679, endPoint y: 700, distance: 52.8
click at [710, 741] on button "Cancelar" at bounding box center [728, 731] width 58 height 21
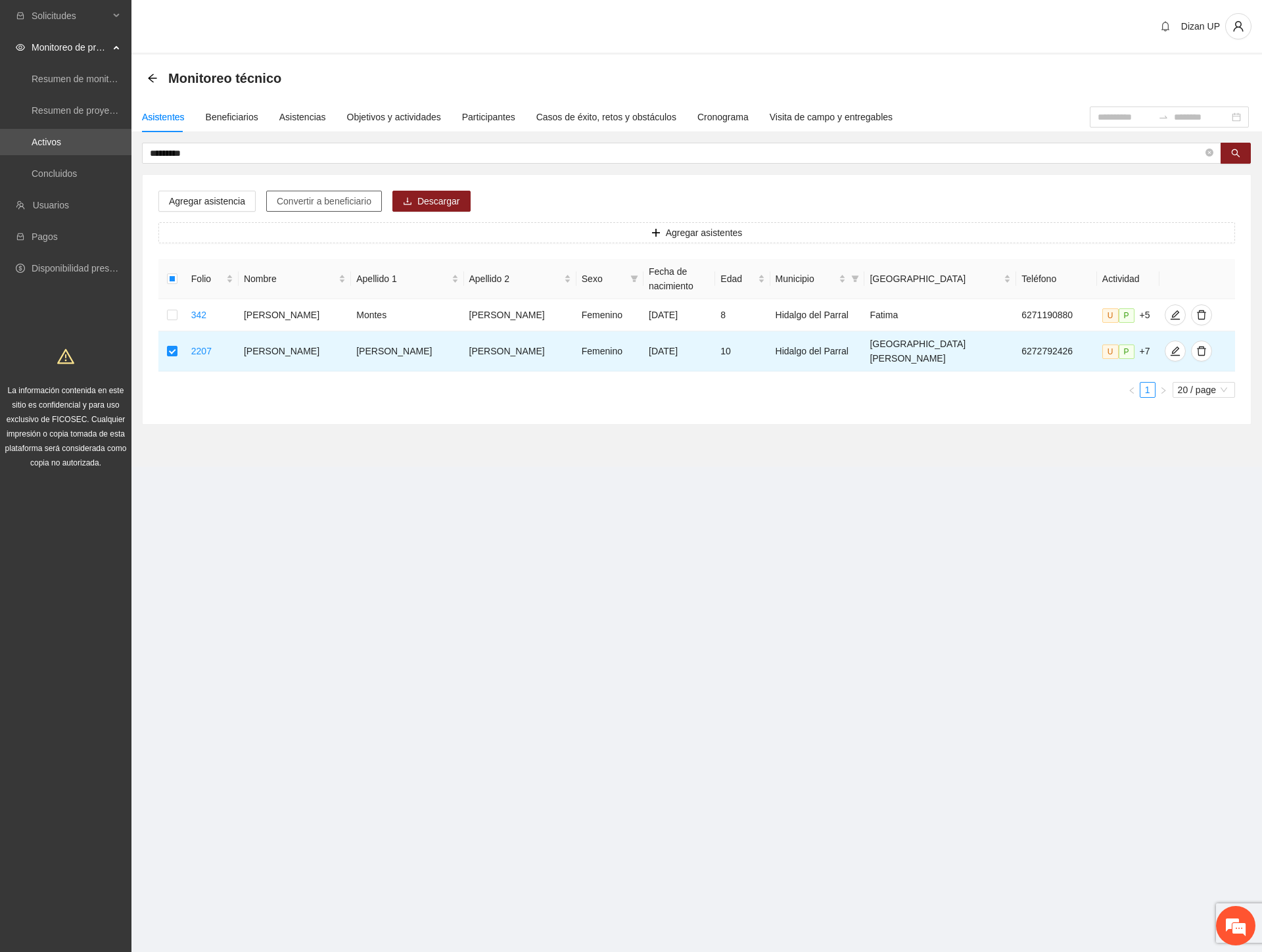
click at [292, 201] on span "Convertir a beneficiario" at bounding box center [324, 201] width 95 height 15
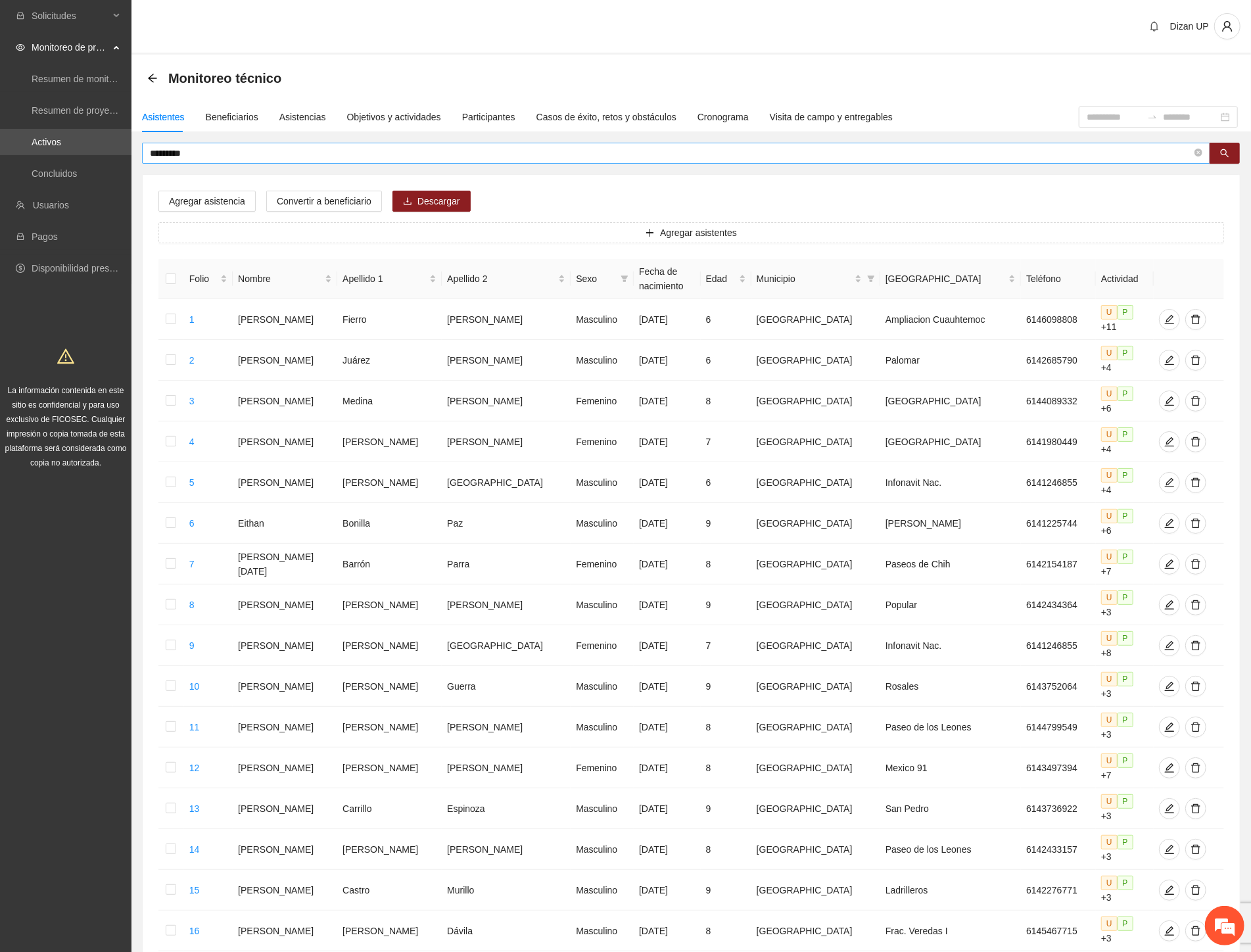
click at [202, 153] on input "*********" at bounding box center [671, 153] width 1042 height 15
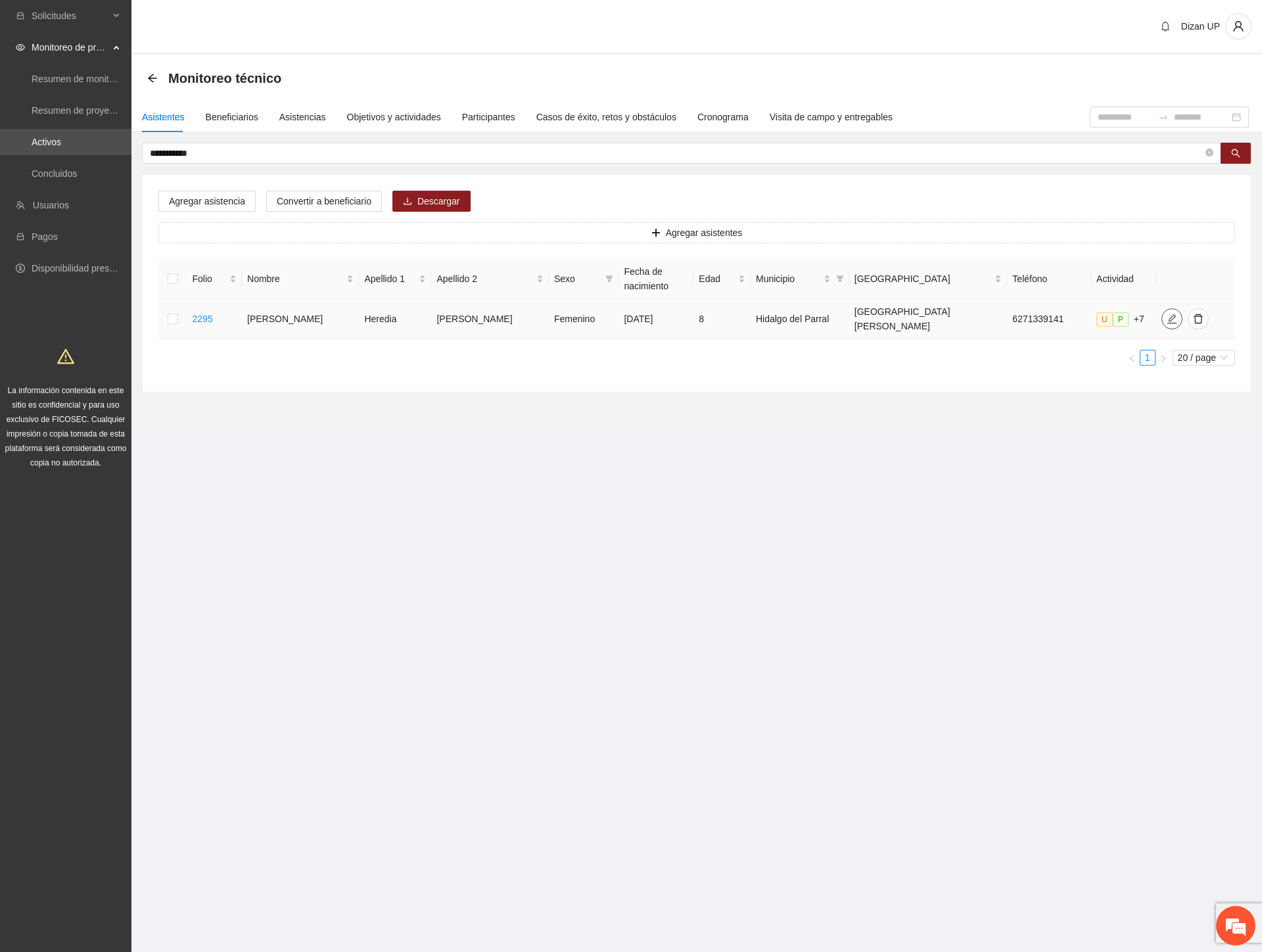
click at [1166, 313] on icon "edit" at bounding box center [1171, 318] width 11 height 11
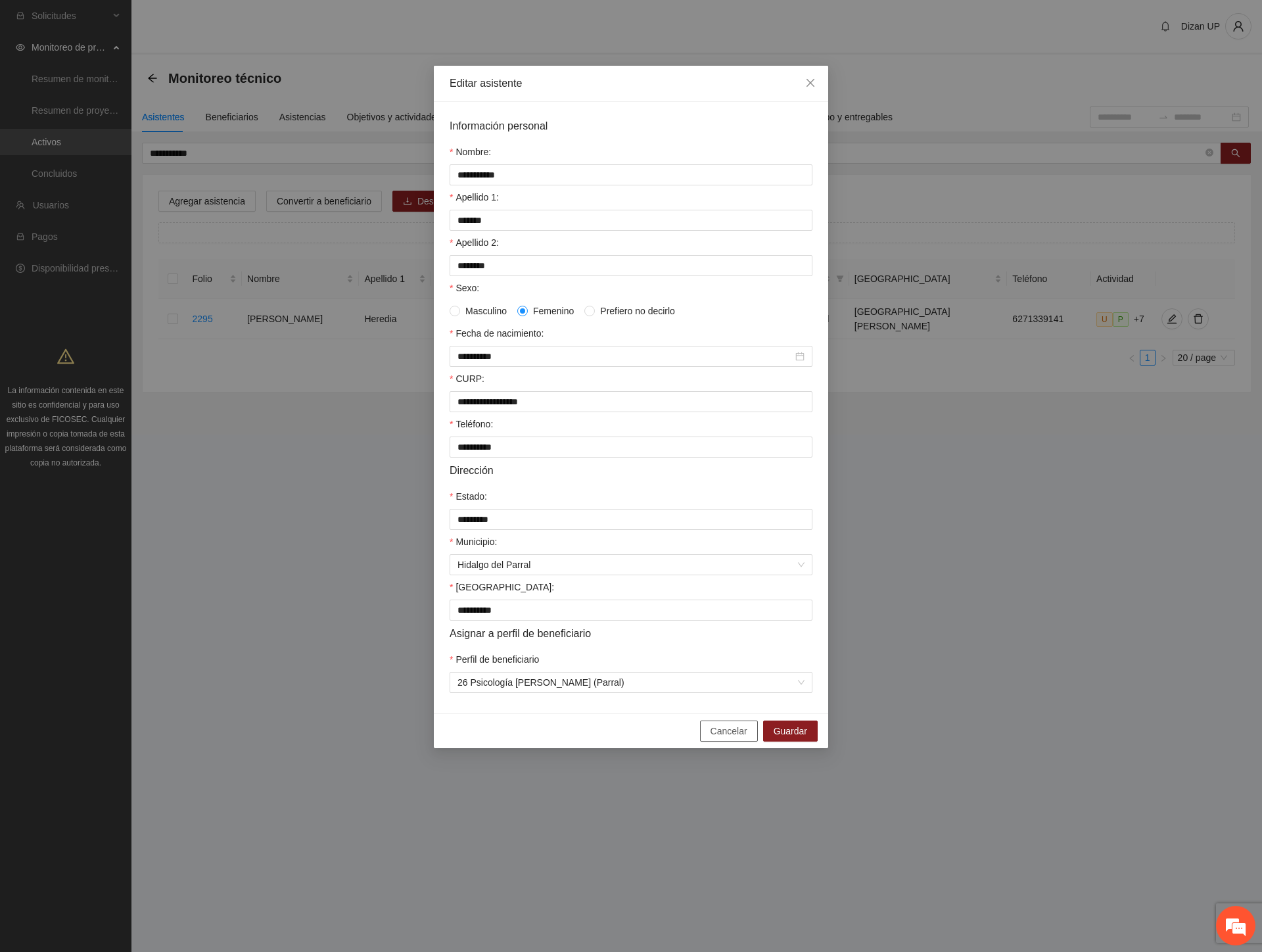
click at [721, 738] on span "Cancelar" at bounding box center [728, 731] width 37 height 15
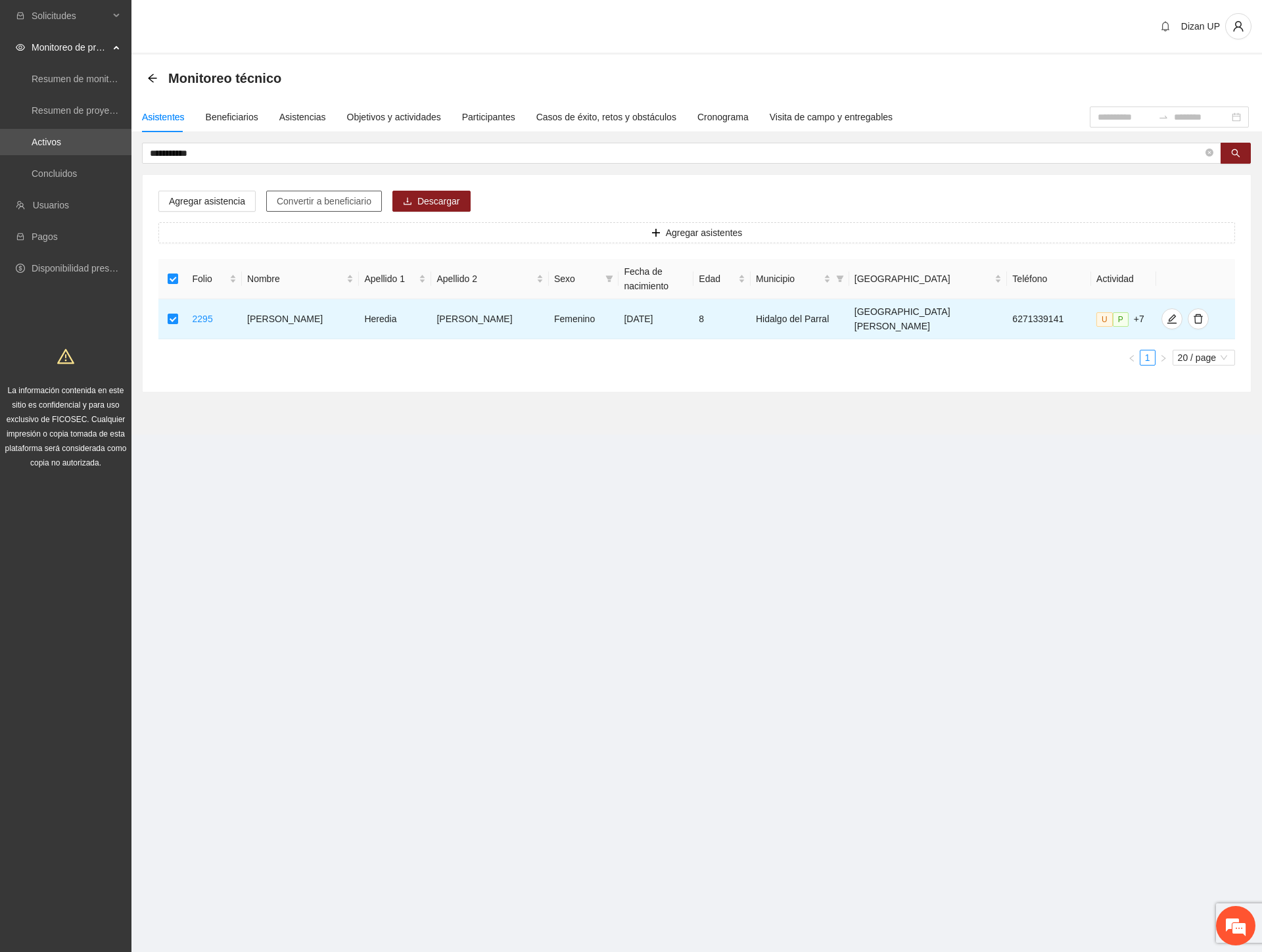
click at [294, 202] on span "Convertir a beneficiario" at bounding box center [324, 201] width 95 height 15
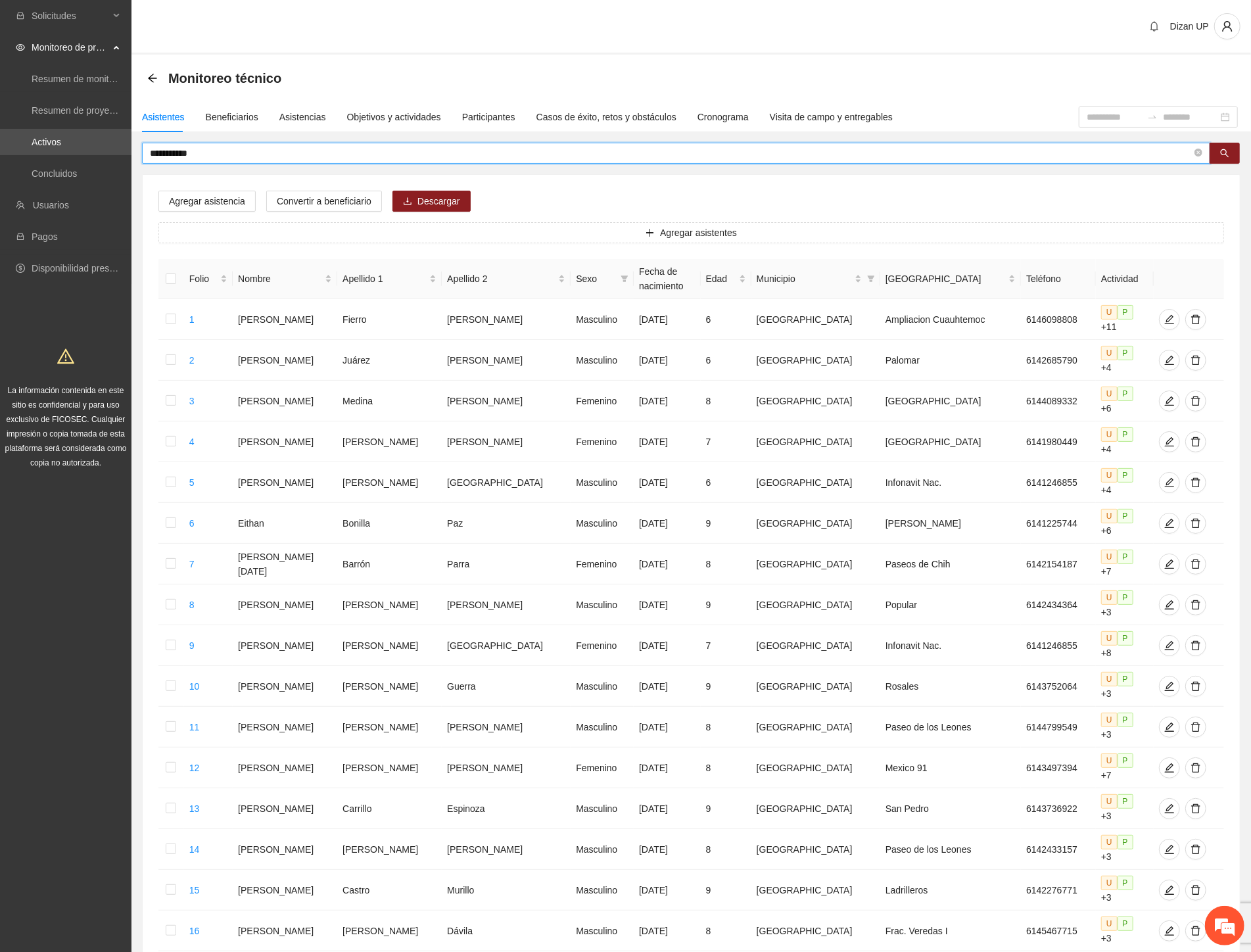
click at [244, 150] on input "**********" at bounding box center [671, 153] width 1042 height 15
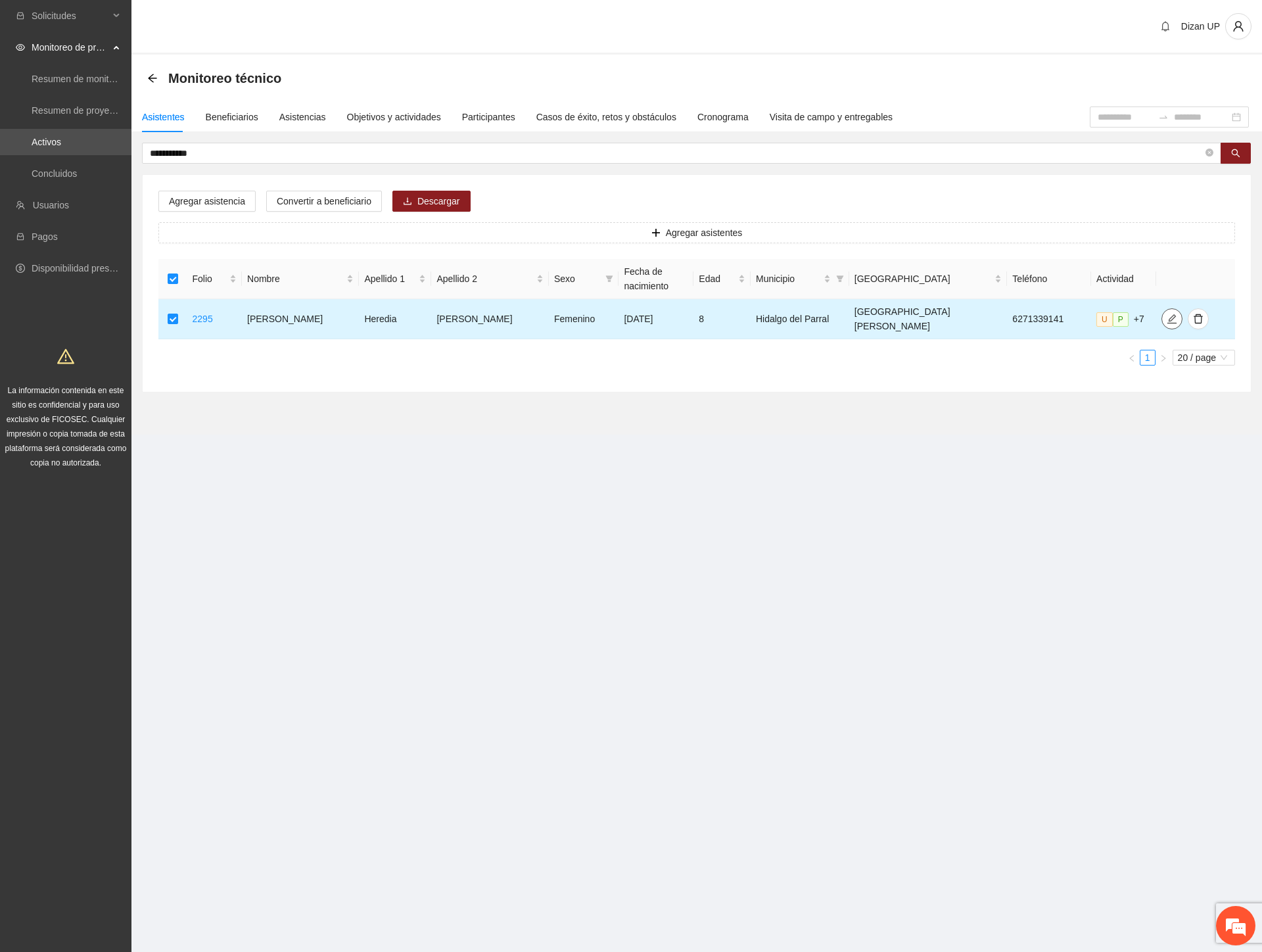
click at [1166, 315] on icon "edit" at bounding box center [1171, 318] width 11 height 11
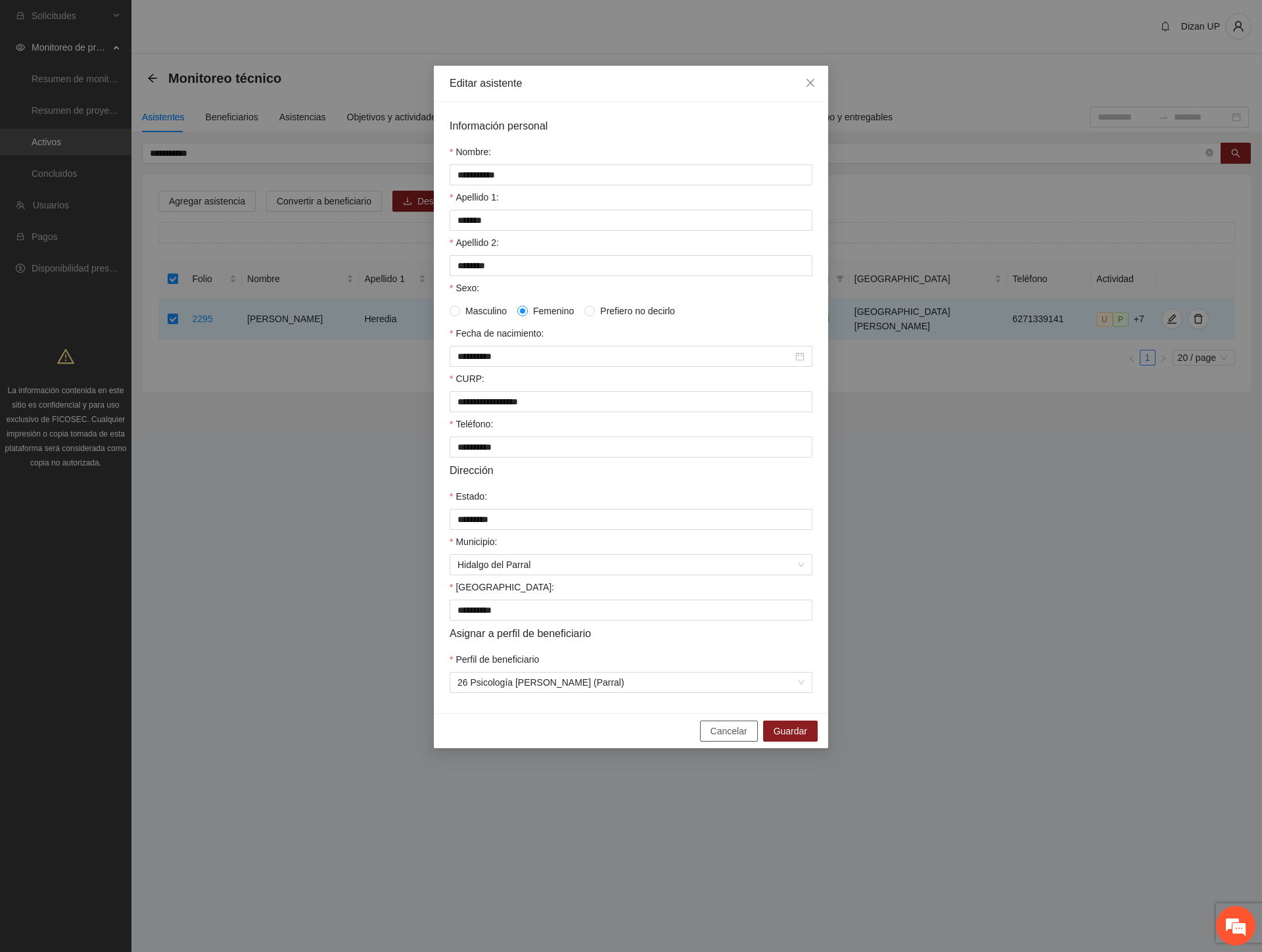
click at [727, 738] on span "Cancelar" at bounding box center [728, 731] width 37 height 15
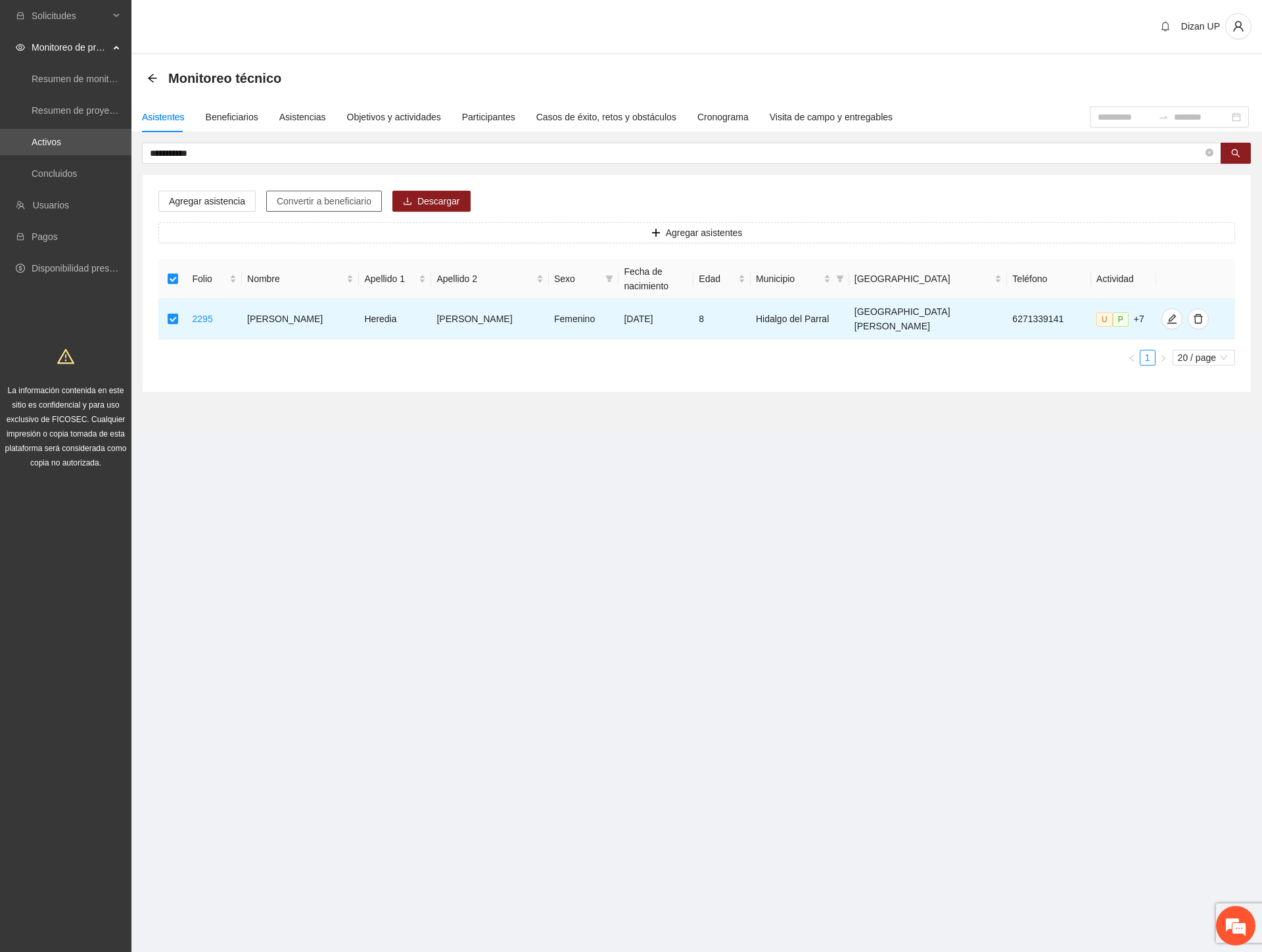
click at [330, 204] on span "Convertir a beneficiario" at bounding box center [324, 201] width 95 height 15
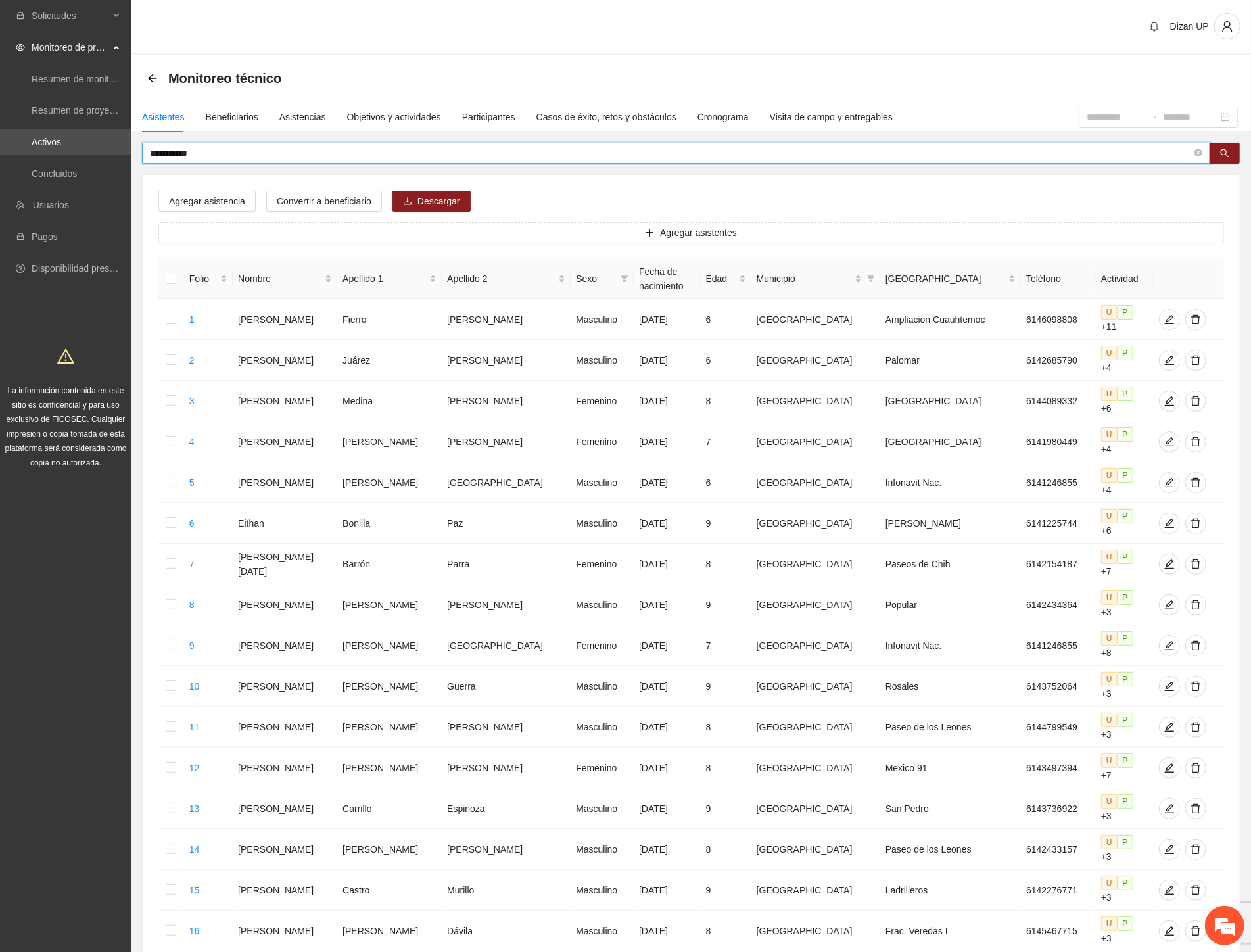
drag, startPoint x: 207, startPoint y: 149, endPoint x: 161, endPoint y: 152, distance: 46.1
click at [161, 152] on input "**********" at bounding box center [671, 153] width 1042 height 15
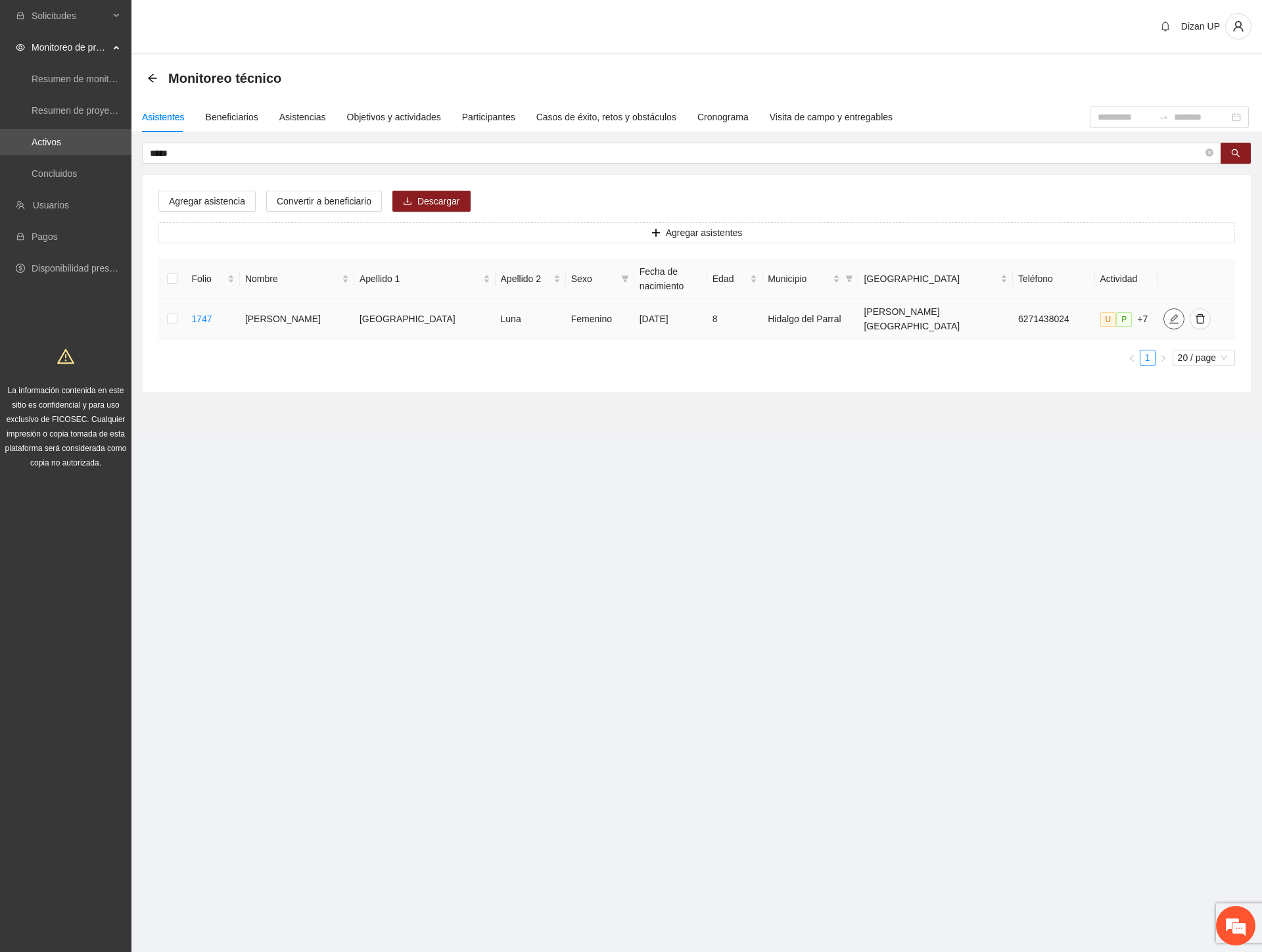
click at [1168, 316] on icon "edit" at bounding box center [1174, 318] width 11 height 11
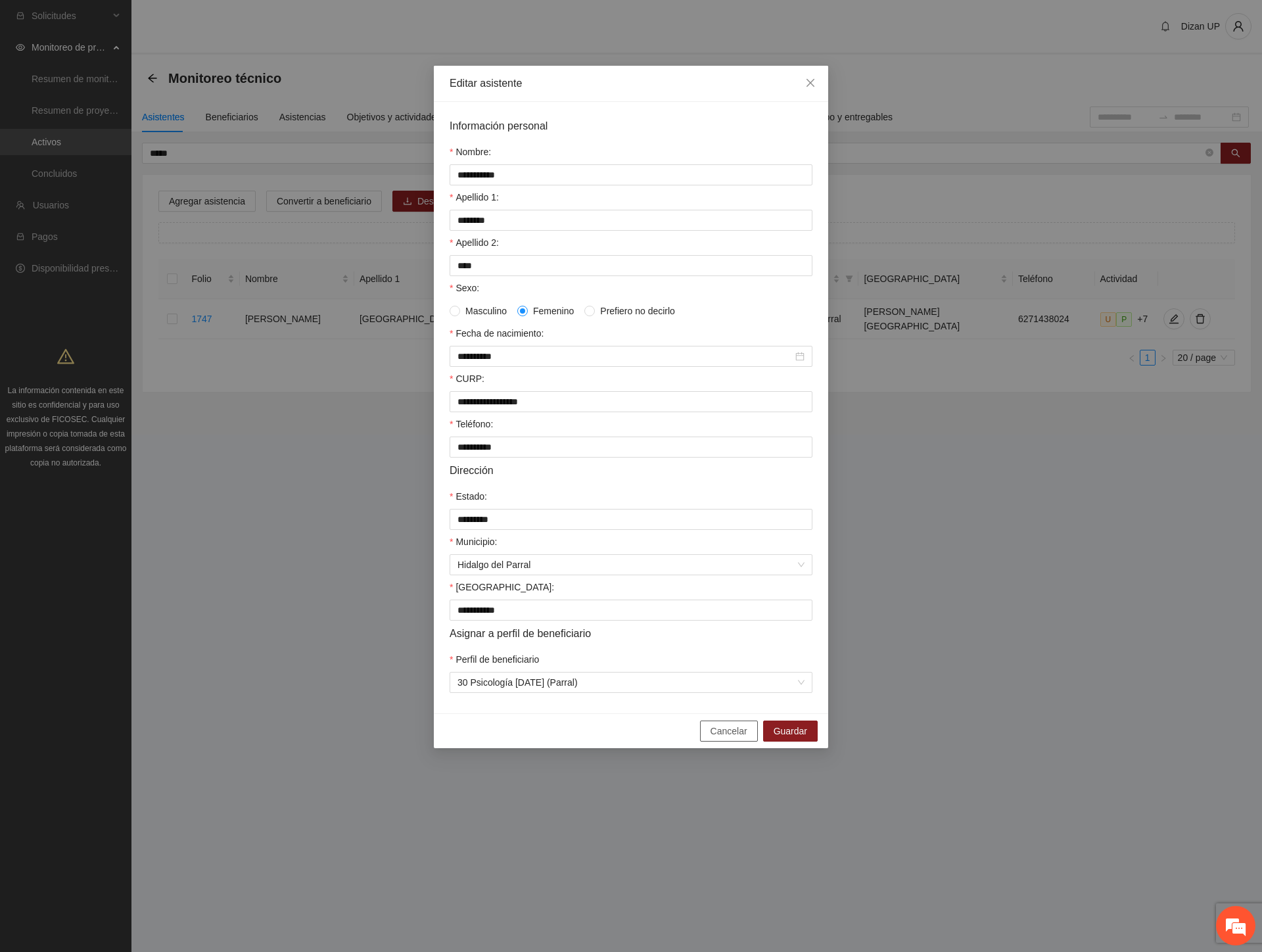
drag, startPoint x: 738, startPoint y: 737, endPoint x: 588, endPoint y: 686, distance: 158.4
click at [736, 738] on span "Cancelar" at bounding box center [728, 731] width 37 height 15
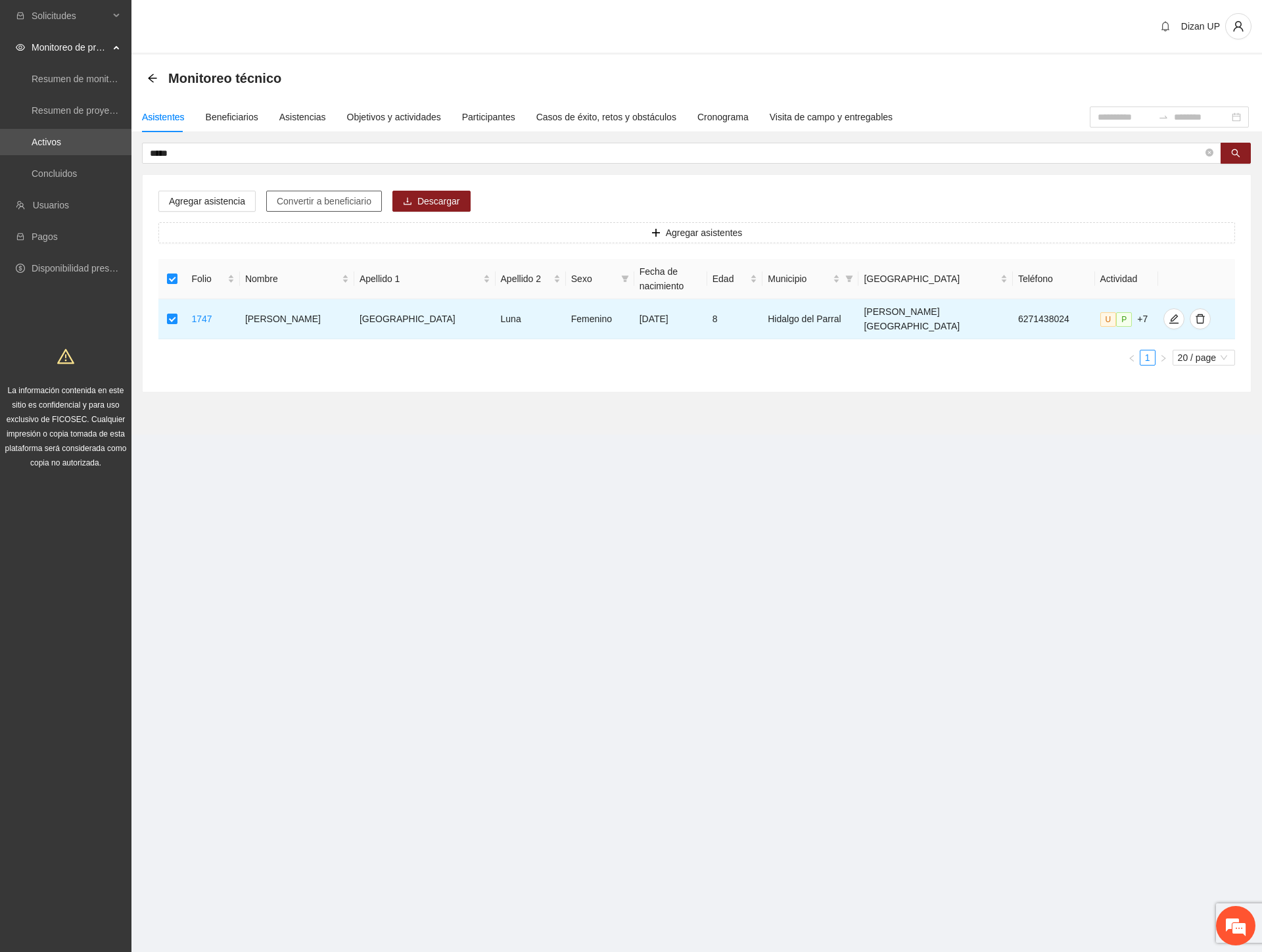
click at [325, 204] on span "Convertir a beneficiario" at bounding box center [324, 201] width 95 height 15
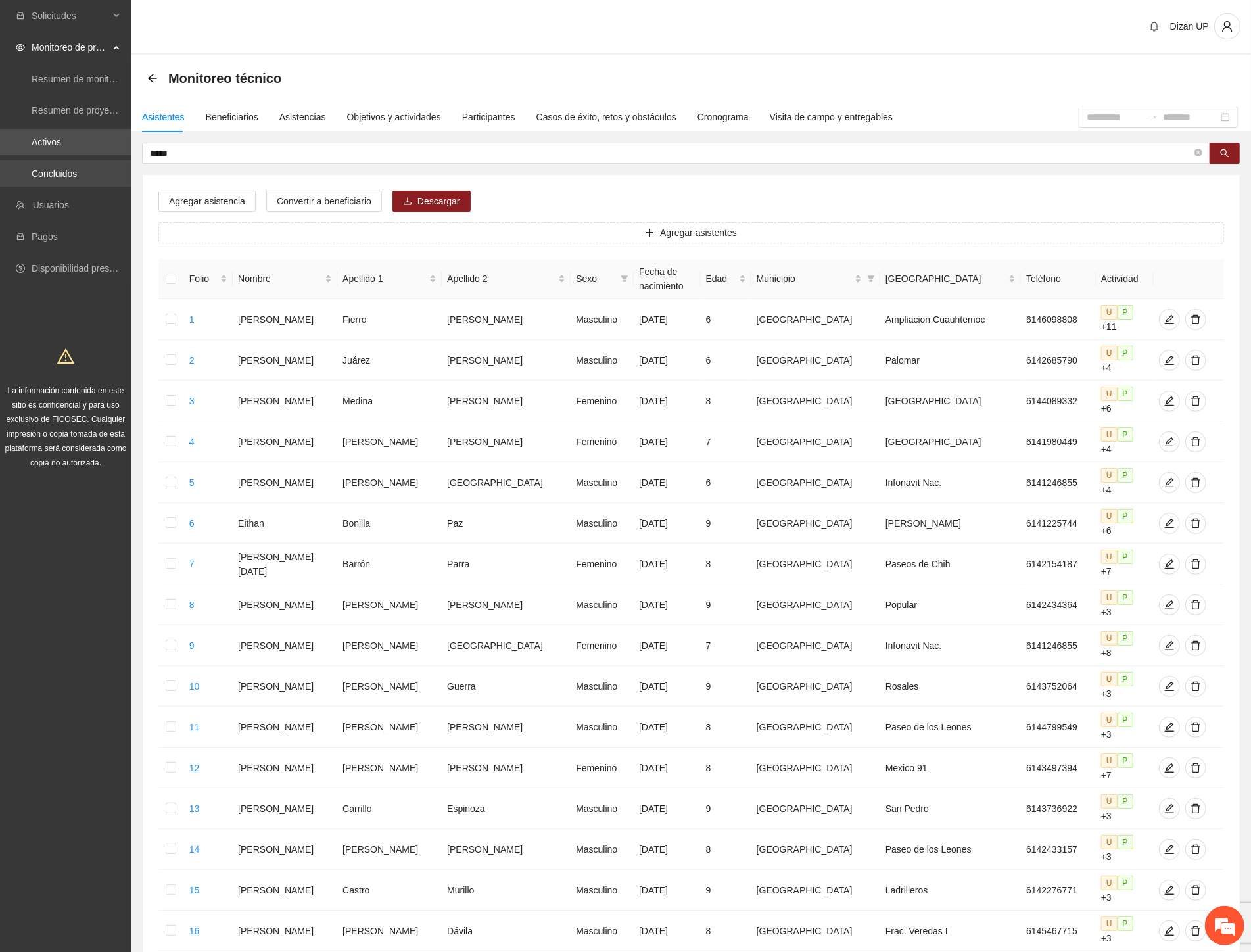
drag, startPoint x: 183, startPoint y: 155, endPoint x: 70, endPoint y: 160, distance: 113.1
click at [75, 156] on section "Solicitudes Monitoreo de proyectos Resumen de monitoreo Resumen de proyectos ap…" at bounding box center [625, 623] width 1251 height 1246
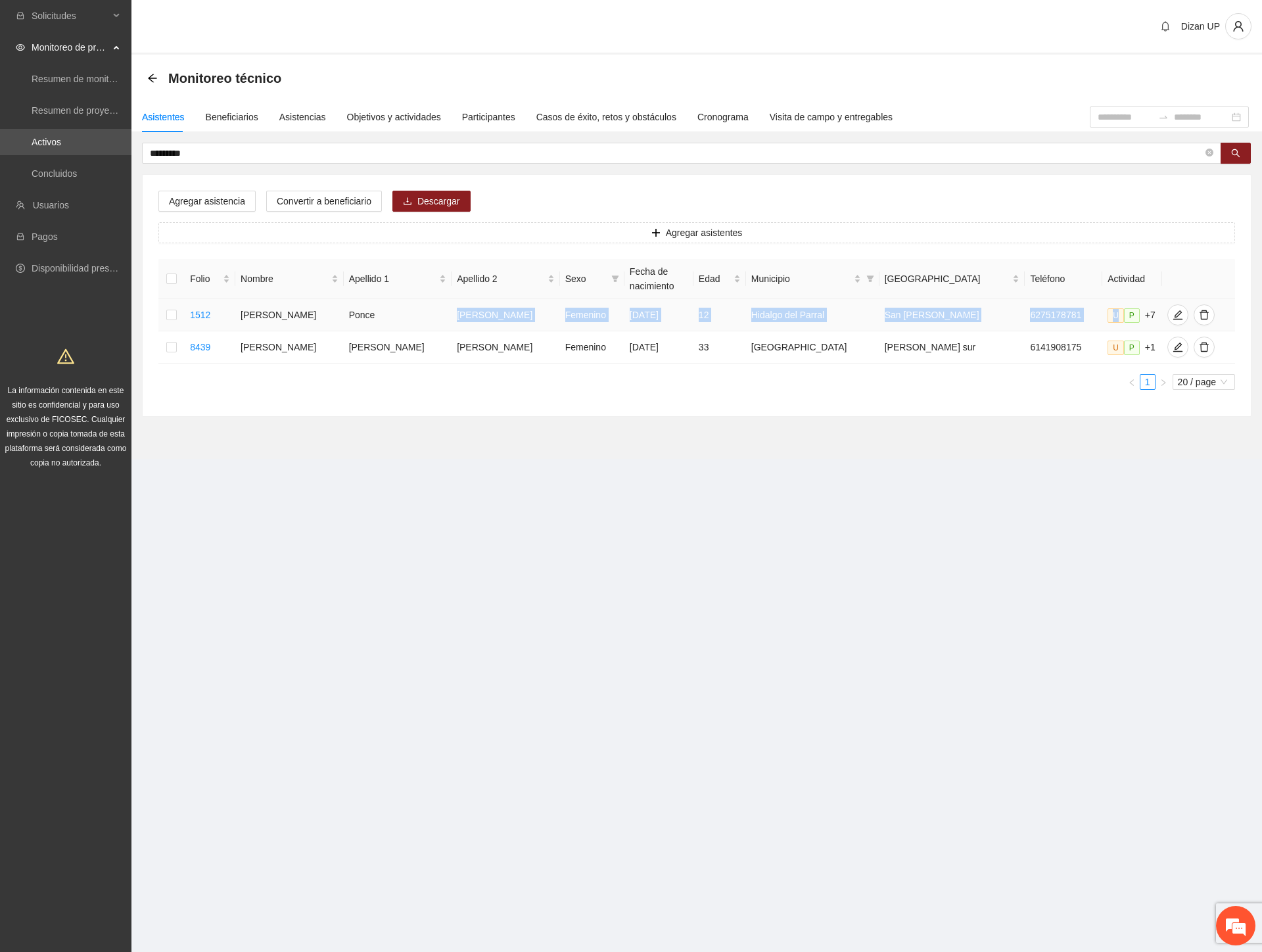
drag, startPoint x: 379, startPoint y: 320, endPoint x: 1079, endPoint y: 328, distance: 700.0
click at [1079, 328] on tr "1512 [PERSON_NAME] [DATE] 12 Hidalgo del Parral San [PERSON_NAME] 6275178781 U …" at bounding box center [696, 315] width 1076 height 32
click at [1168, 318] on span "edit" at bounding box center [1177, 315] width 20 height 11
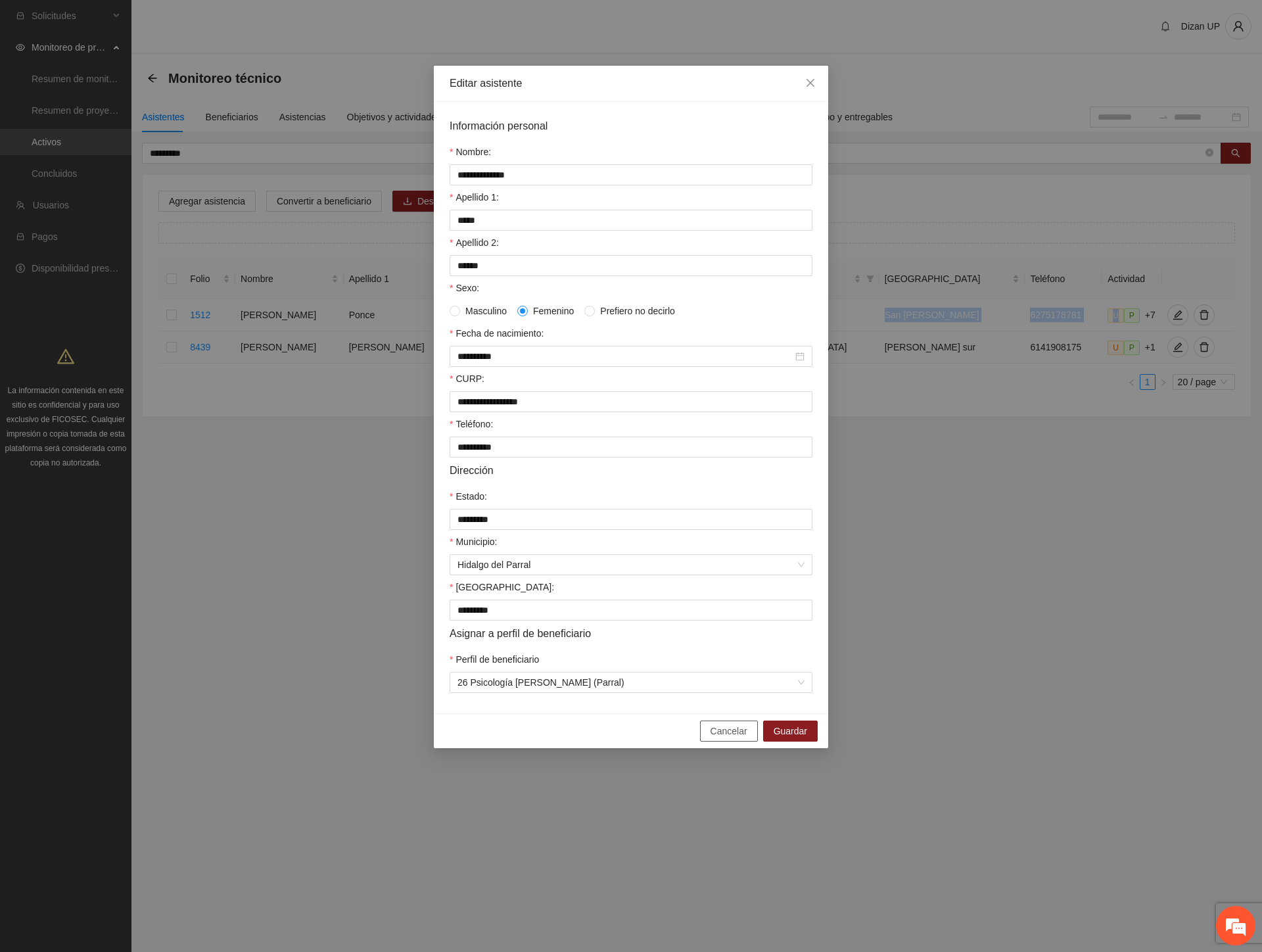
click at [719, 738] on span "Cancelar" at bounding box center [728, 731] width 37 height 15
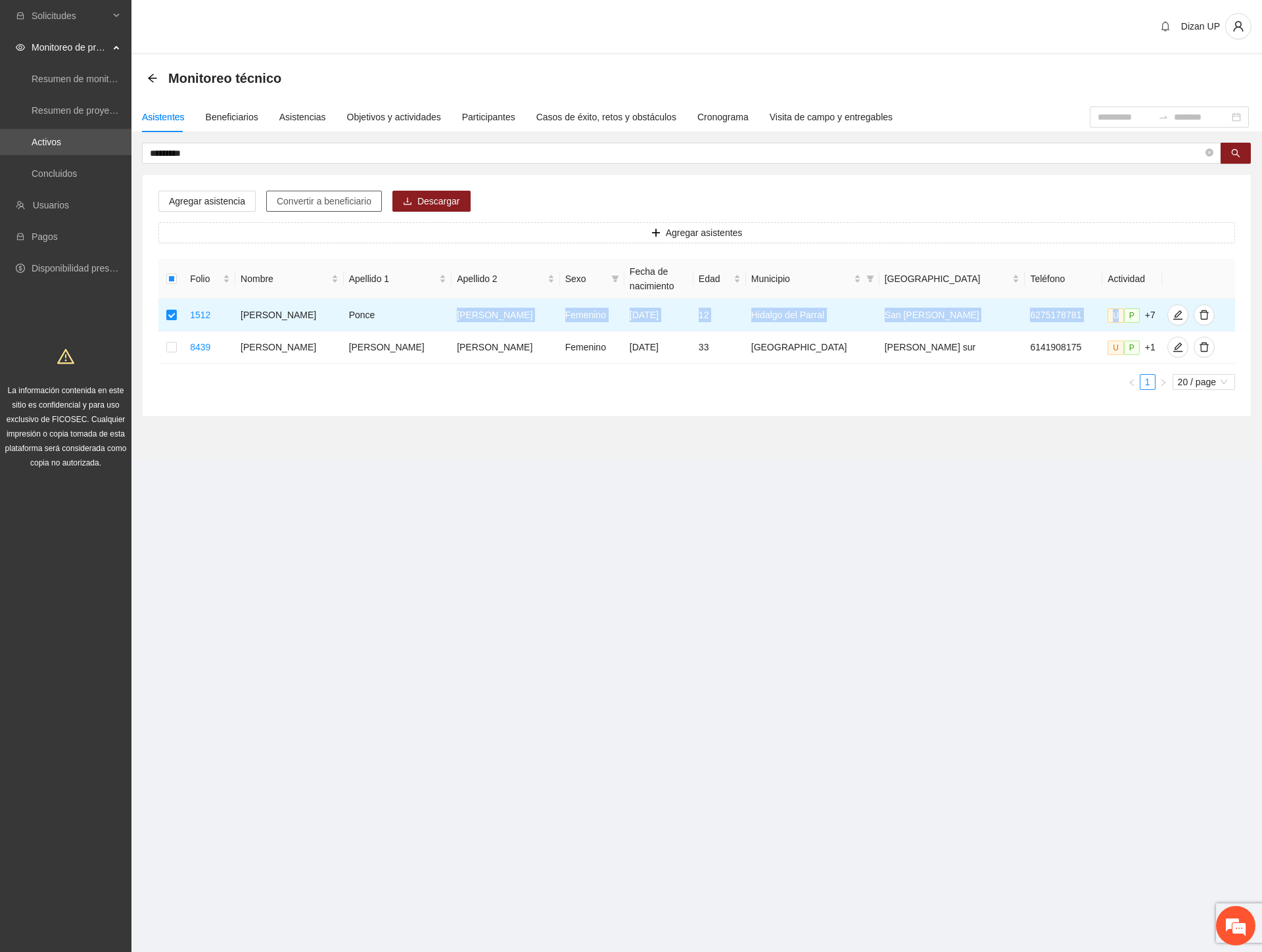
click at [334, 202] on span "Convertir a beneficiario" at bounding box center [324, 201] width 95 height 15
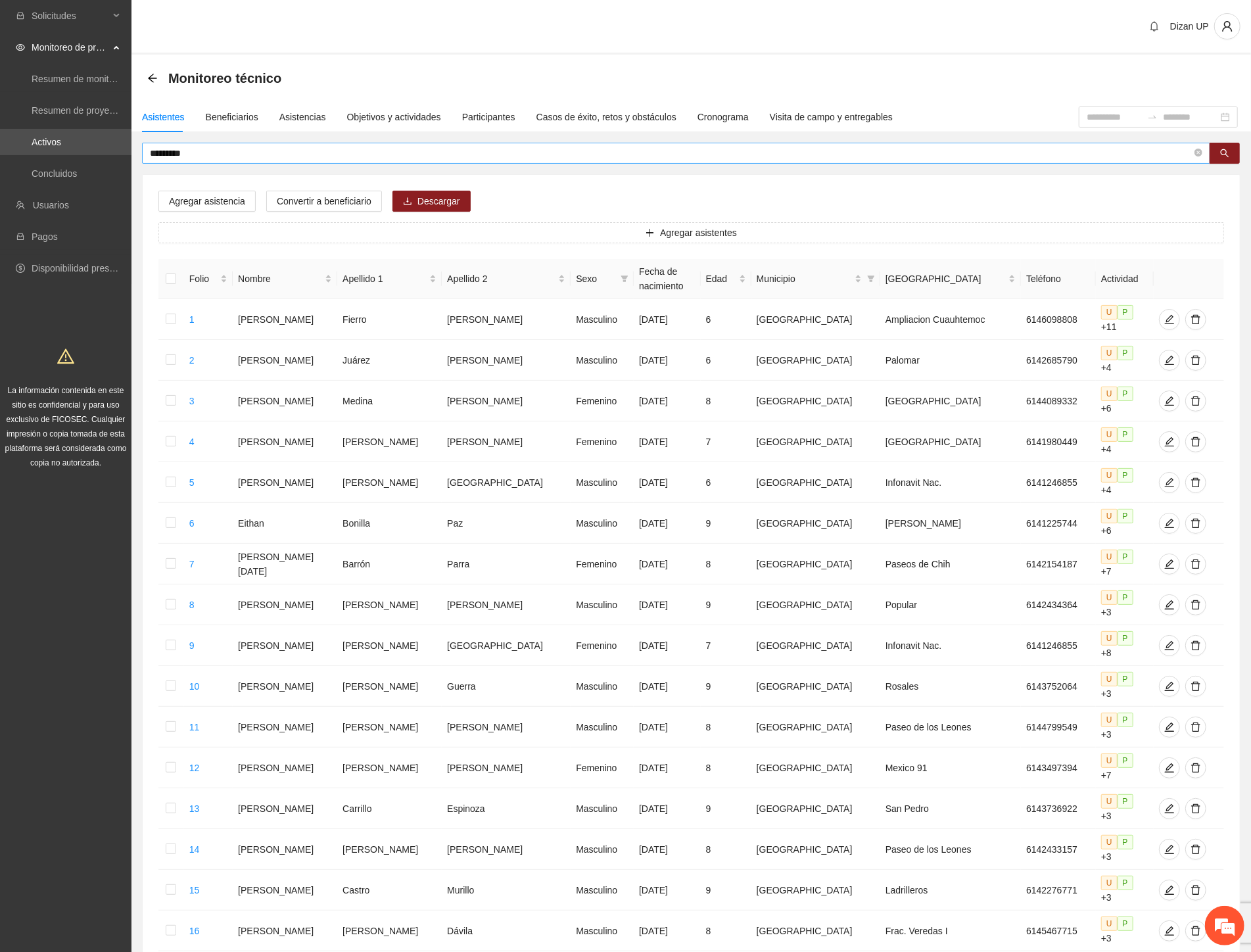
click at [215, 152] on input "*********" at bounding box center [671, 153] width 1042 height 15
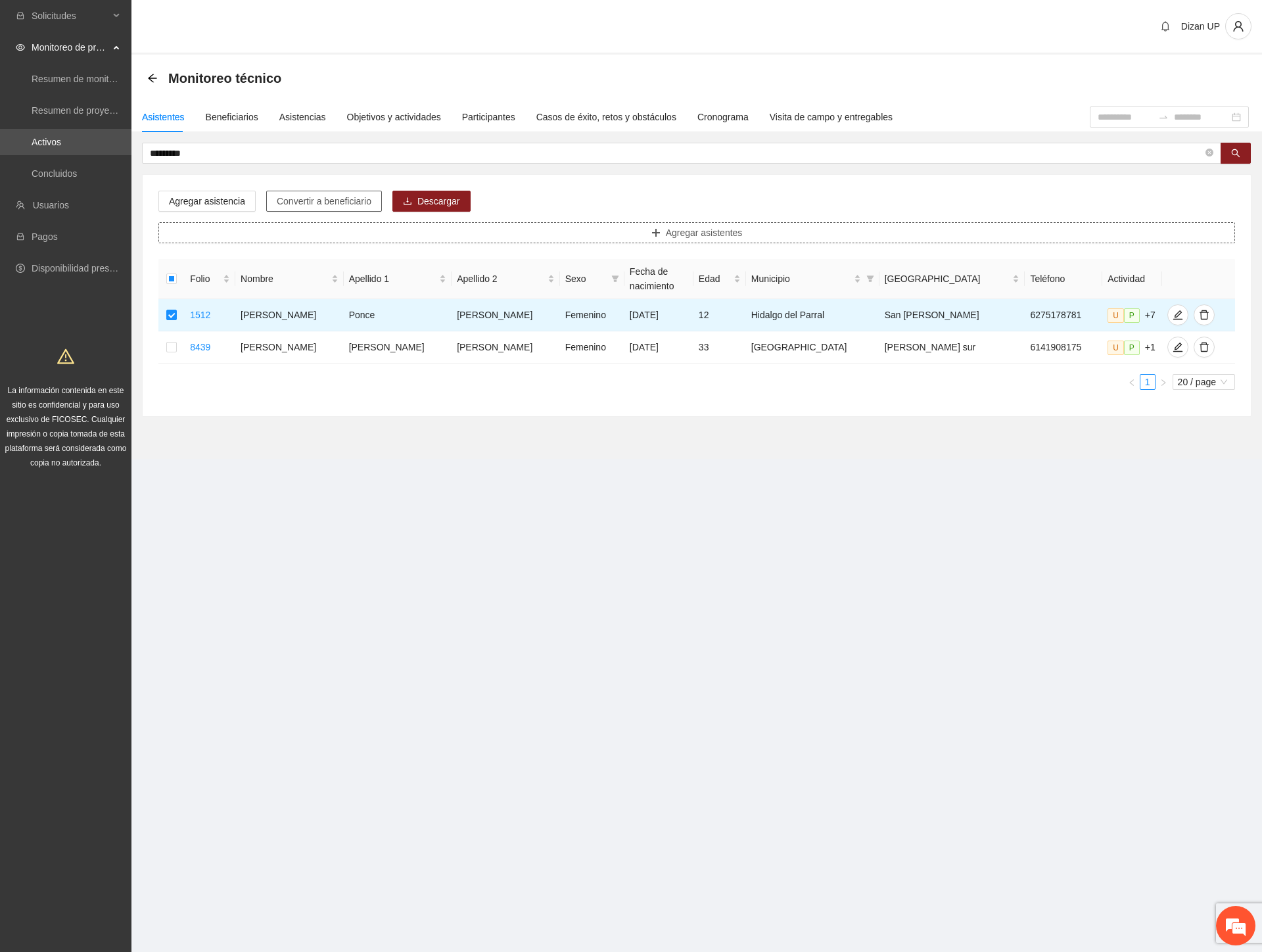
drag, startPoint x: 278, startPoint y: 201, endPoint x: 502, endPoint y: 236, distance: 226.7
click at [283, 200] on span "Convertir a beneficiario" at bounding box center [324, 201] width 95 height 15
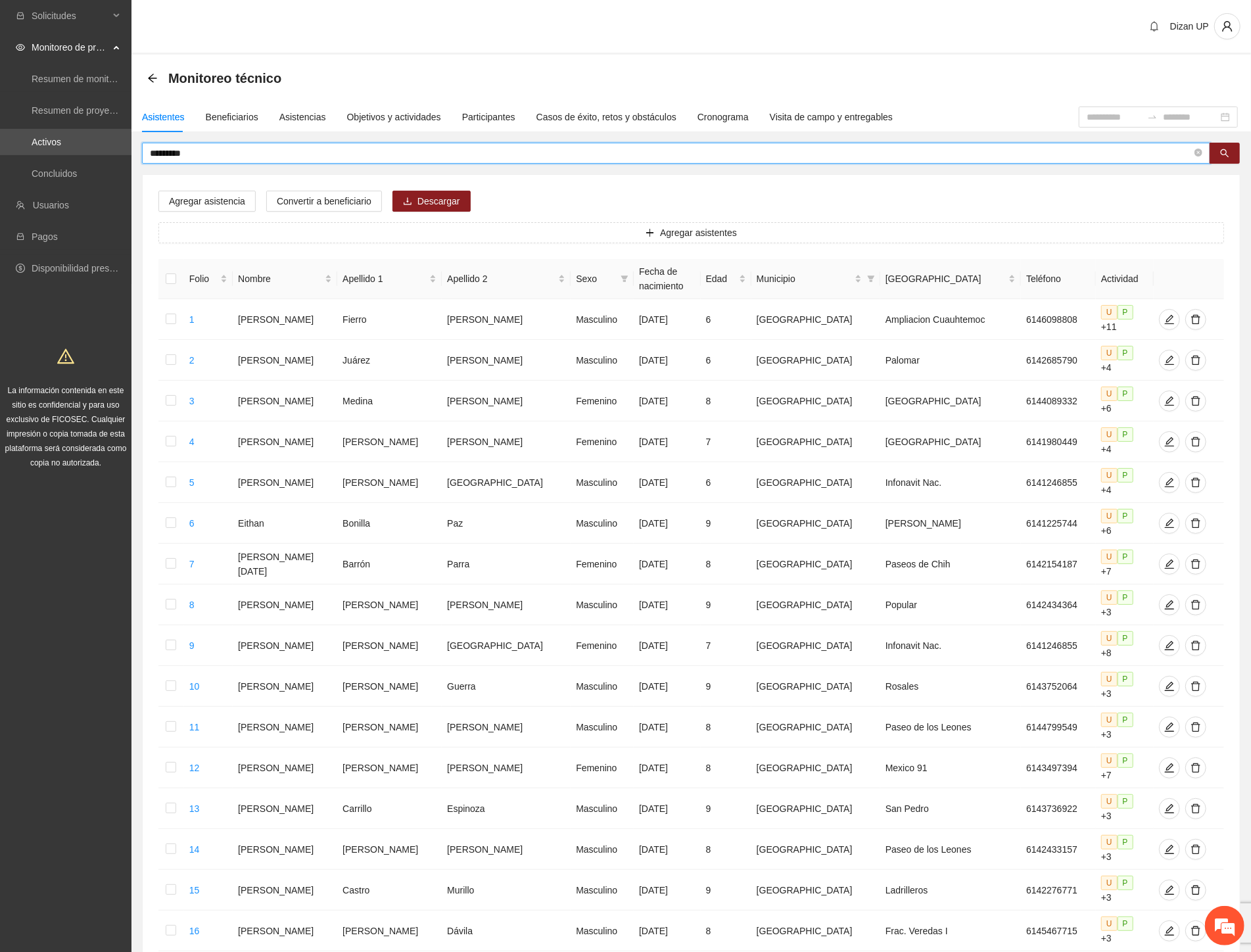
drag, startPoint x: 205, startPoint y: 155, endPoint x: 158, endPoint y: 152, distance: 47.1
click at [158, 152] on input "*********" at bounding box center [671, 153] width 1042 height 15
type input "**********"
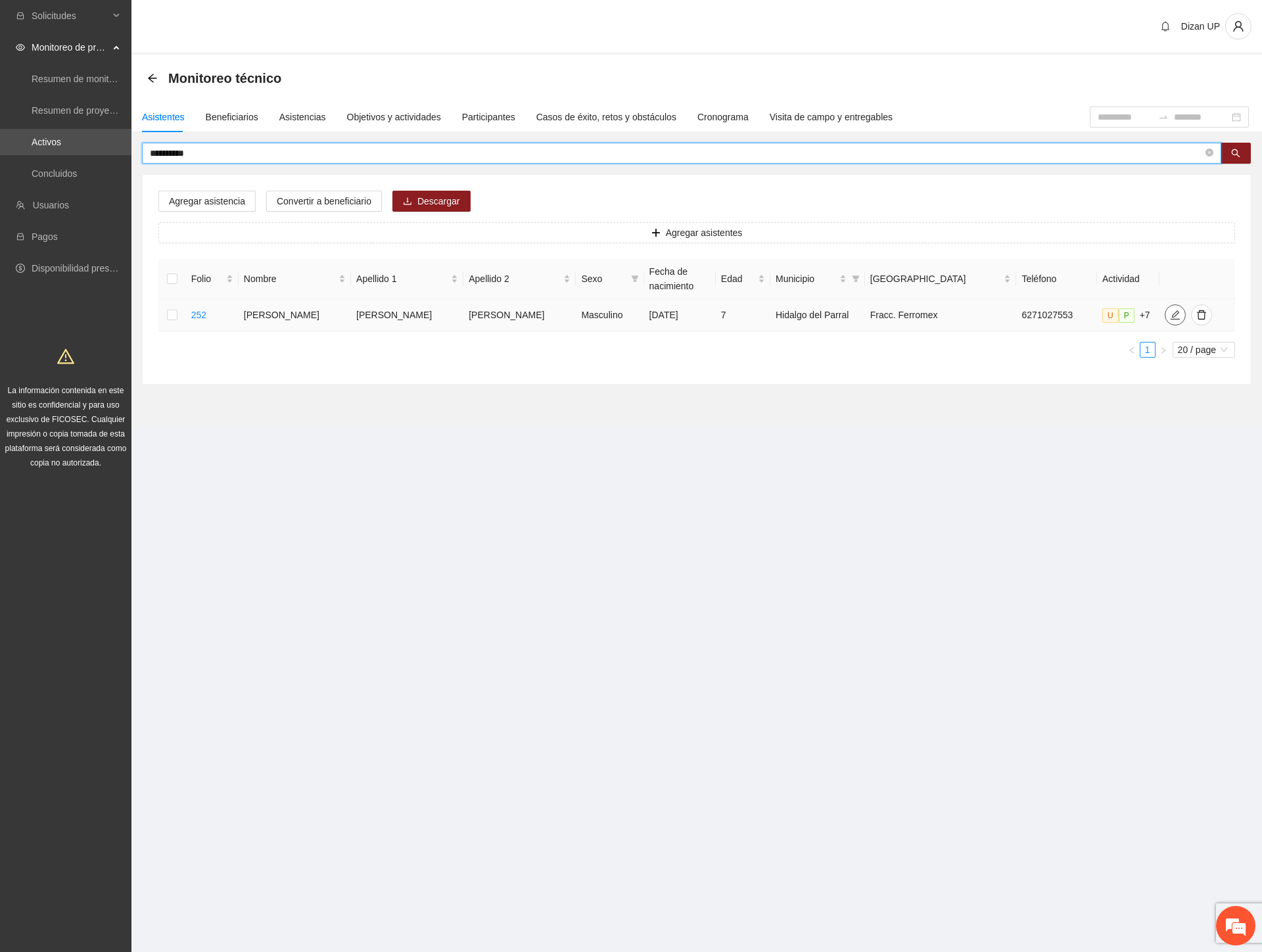
click at [1165, 313] on span "edit" at bounding box center [1174, 315] width 20 height 11
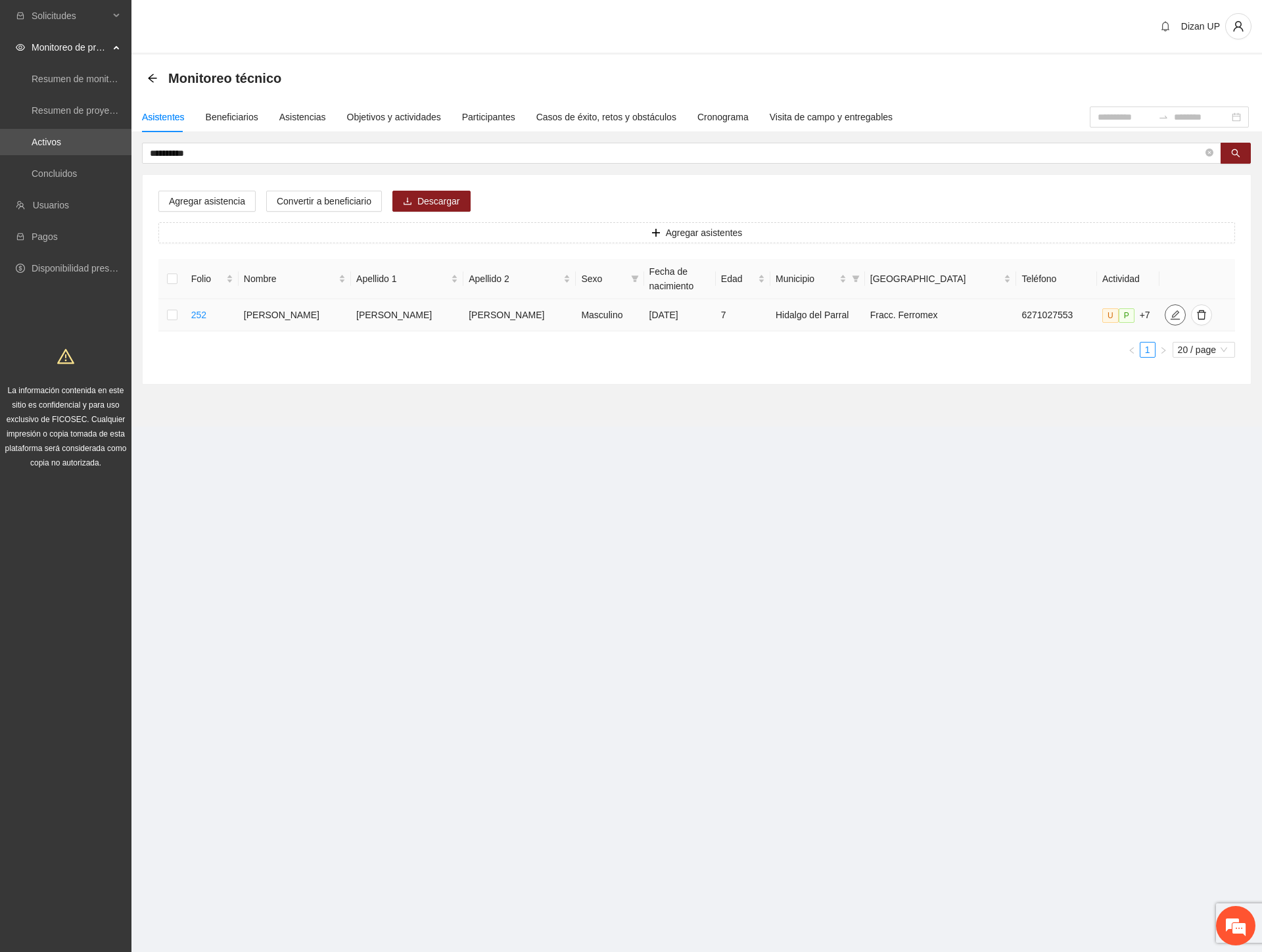
type input "**********"
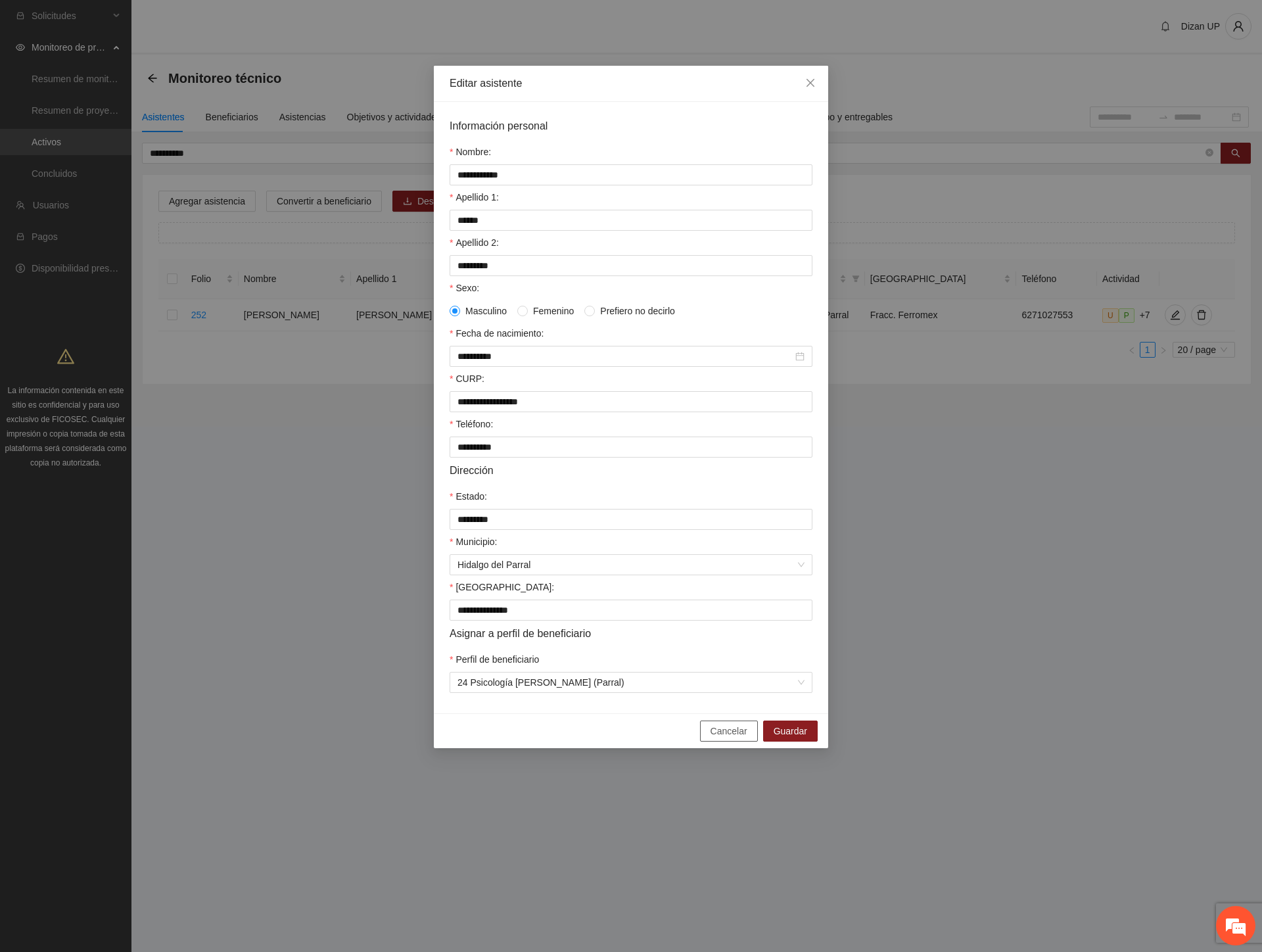
click at [726, 738] on span "Cancelar" at bounding box center [728, 731] width 37 height 15
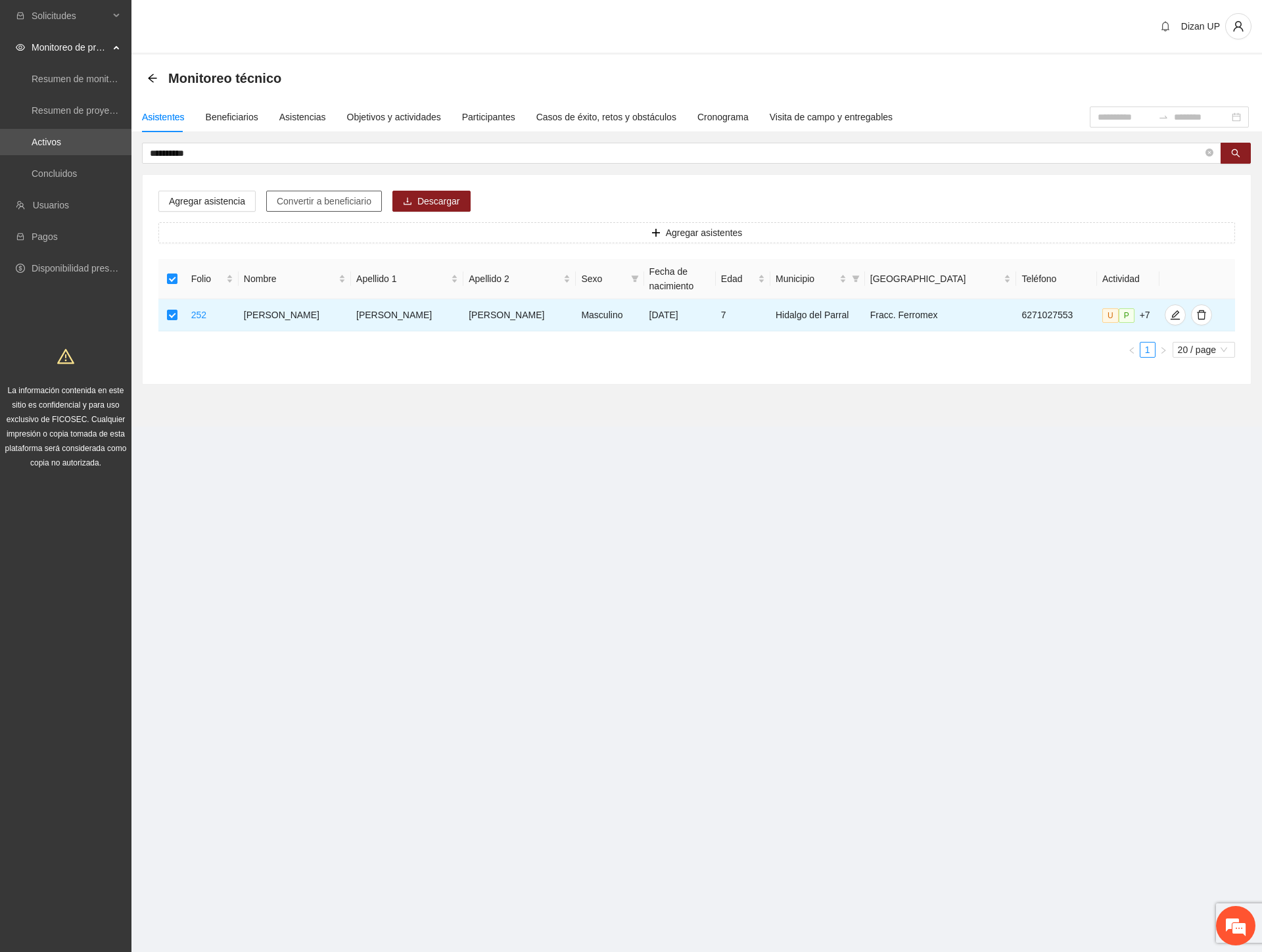
click at [306, 204] on span "Convertir a beneficiario" at bounding box center [324, 201] width 95 height 15
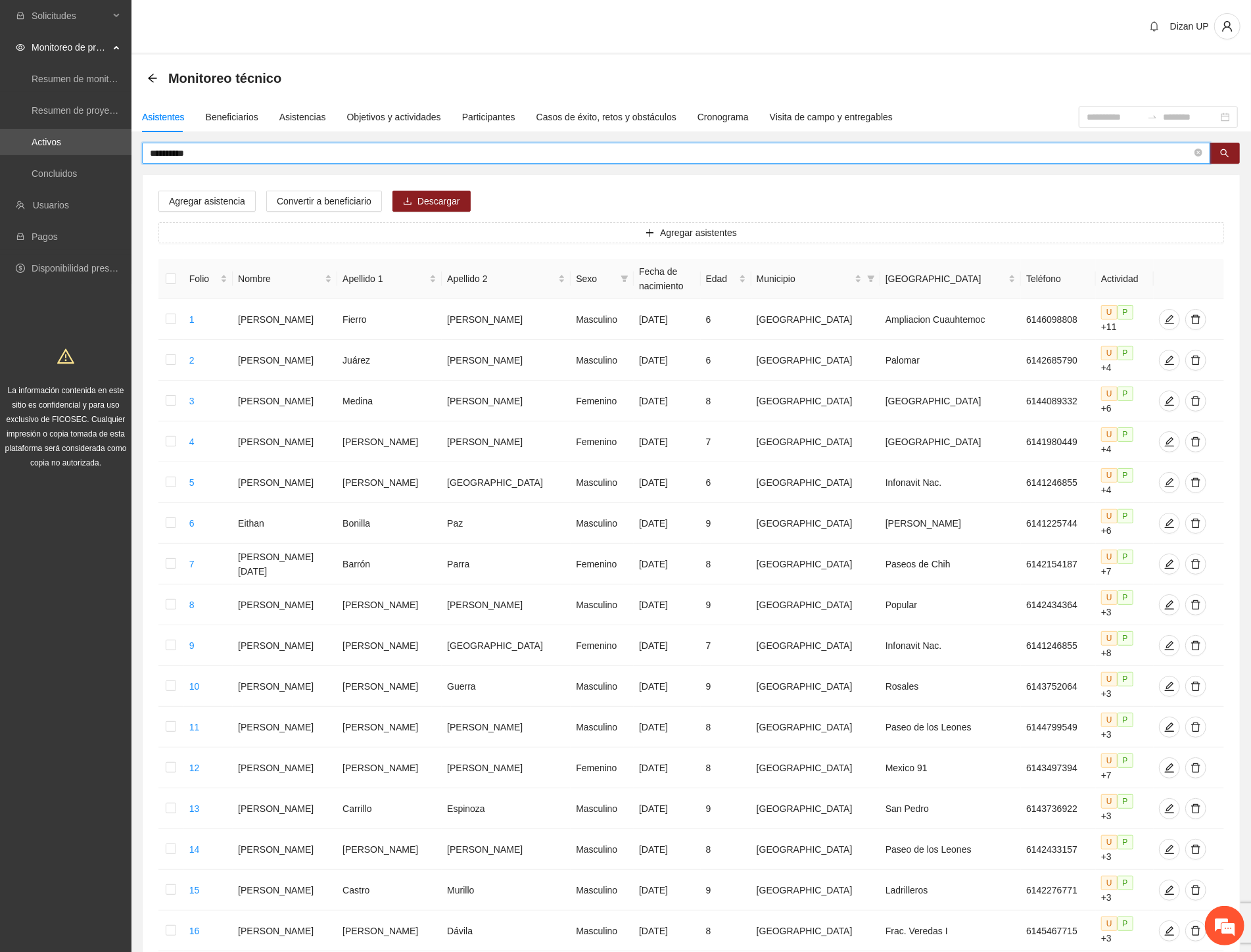
drag, startPoint x: 242, startPoint y: 146, endPoint x: 41, endPoint y: 158, distance: 201.4
click at [41, 158] on section "**********" at bounding box center [625, 623] width 1251 height 1246
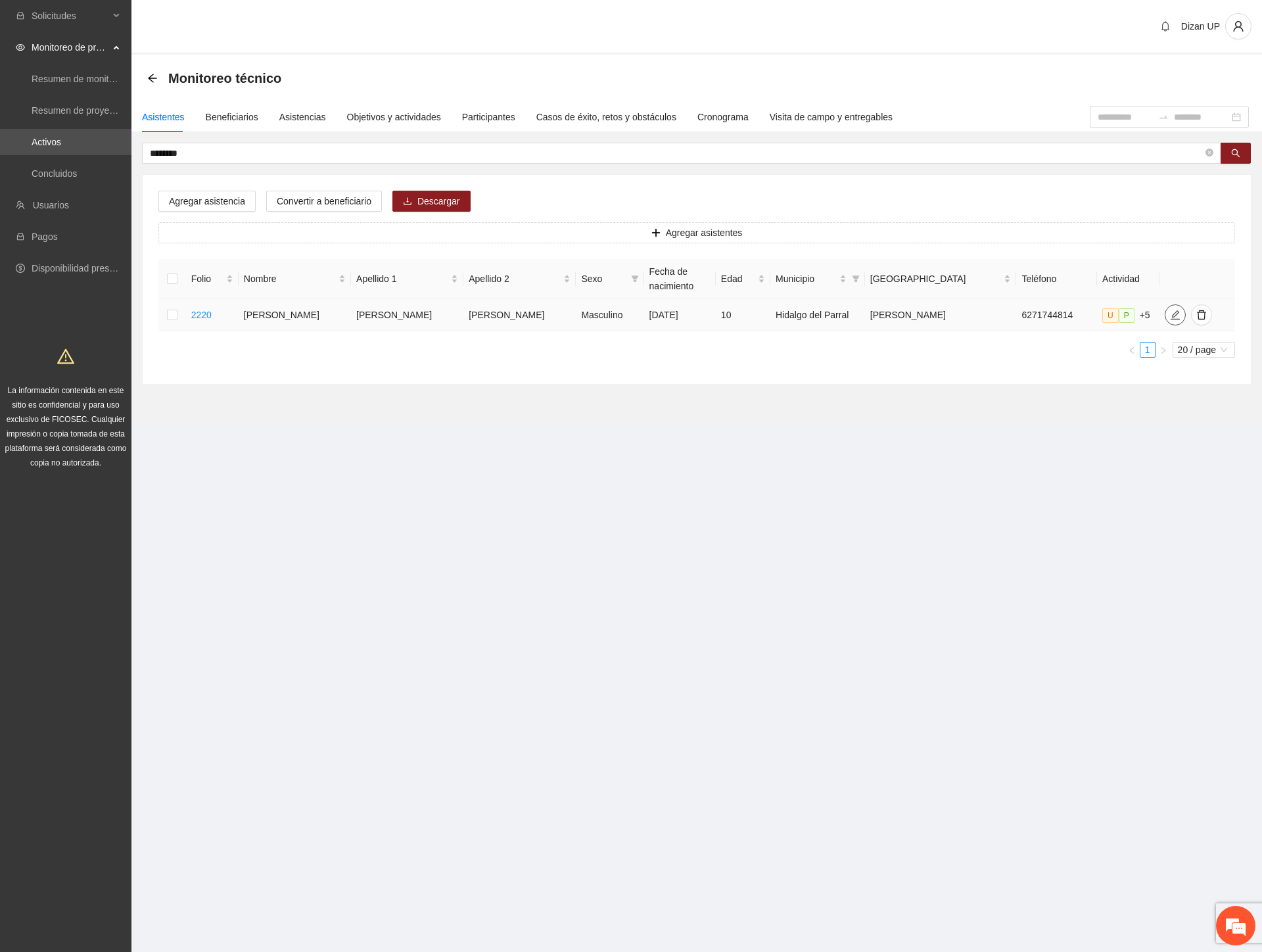
click at [1170, 310] on icon "edit" at bounding box center [1175, 315] width 11 height 11
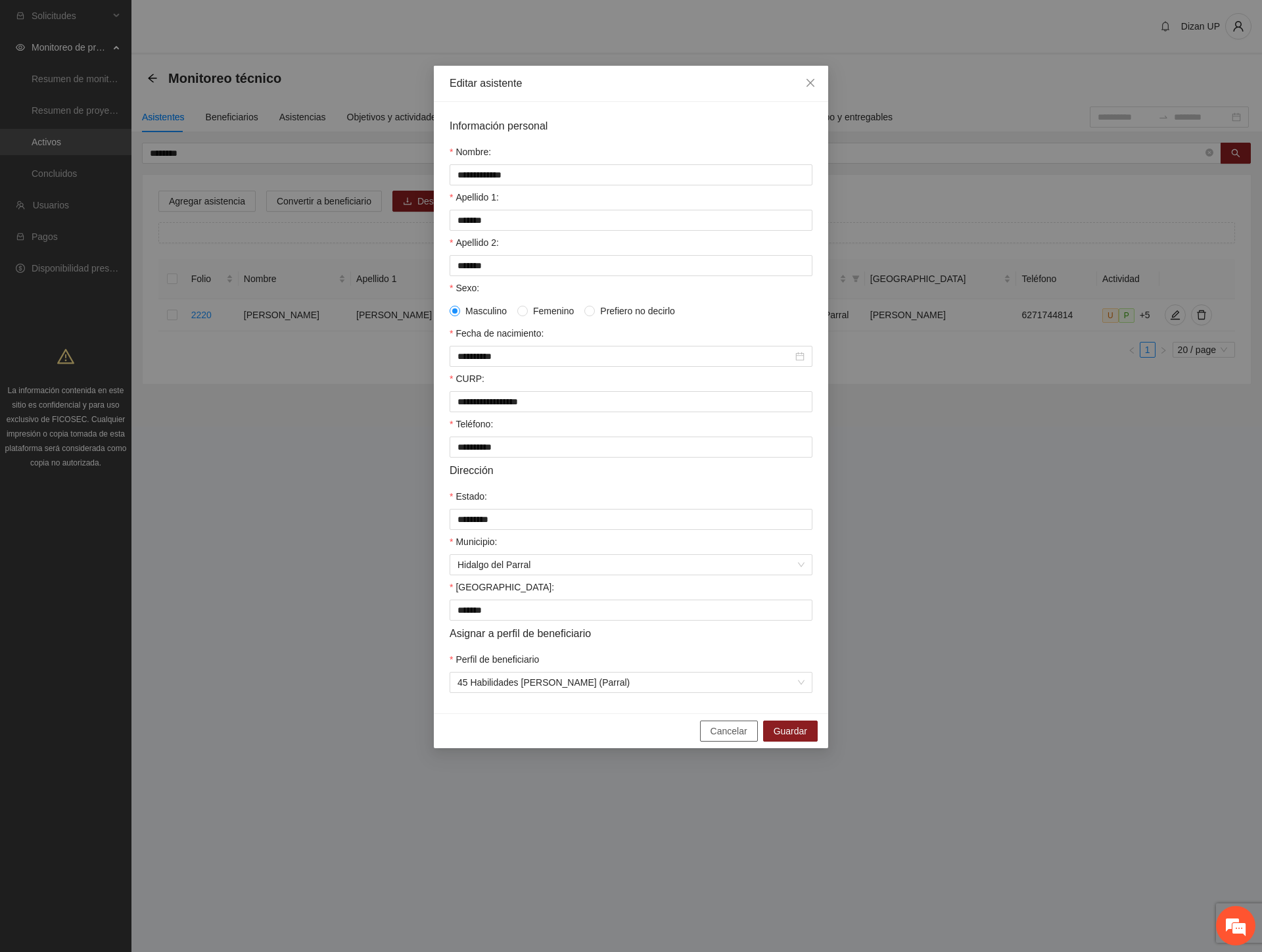
drag, startPoint x: 728, startPoint y: 736, endPoint x: 834, endPoint y: 621, distance: 156.4
click at [730, 735] on span "Cancelar" at bounding box center [728, 731] width 37 height 15
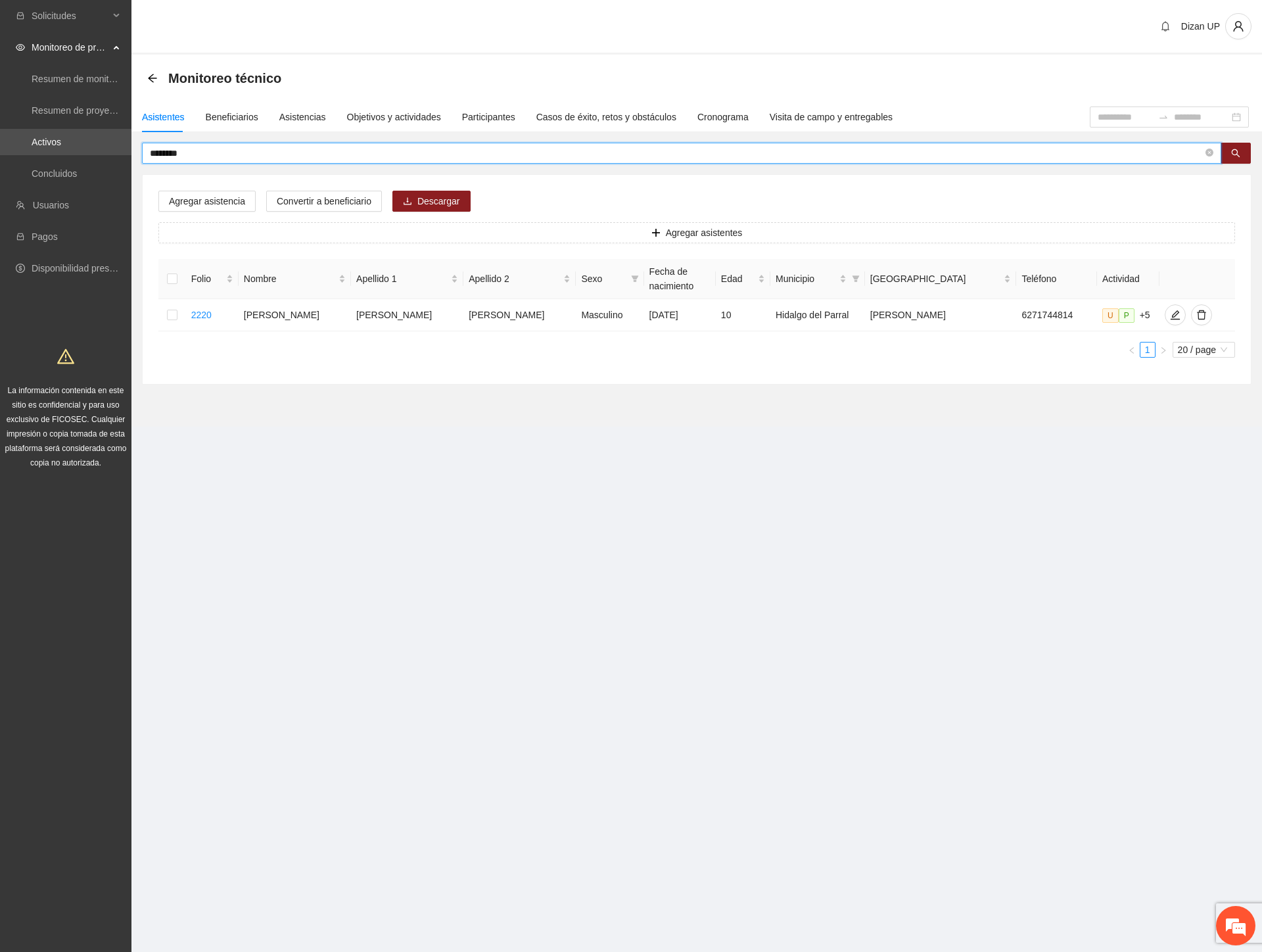
drag, startPoint x: 5, startPoint y: 158, endPoint x: -1, endPoint y: 152, distance: 8.5
click at [0, 152] on html "Solicitudes Monitoreo de proyectos Resumen de monitoreo Resumen de proyectos ap…" at bounding box center [631, 476] width 1262 height 952
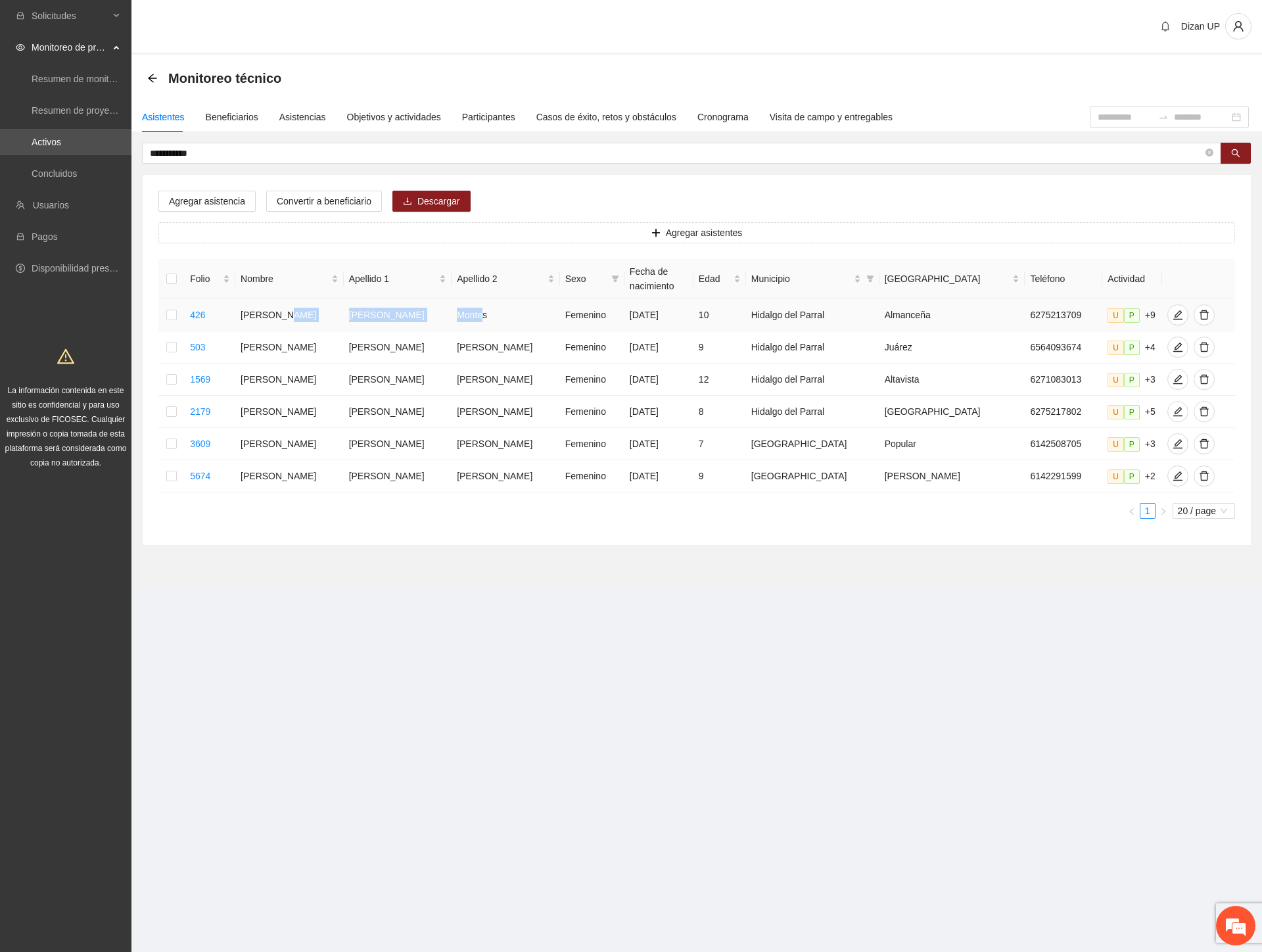
drag, startPoint x: 341, startPoint y: 310, endPoint x: 467, endPoint y: 306, distance: 126.1
click at [467, 306] on tr "426 [PERSON_NAME] [DATE] 10 Hidalgo del Parral Almanceña 6275213709 U P +9" at bounding box center [696, 315] width 1076 height 32
click at [1173, 314] on icon "edit" at bounding box center [1177, 315] width 9 height 9
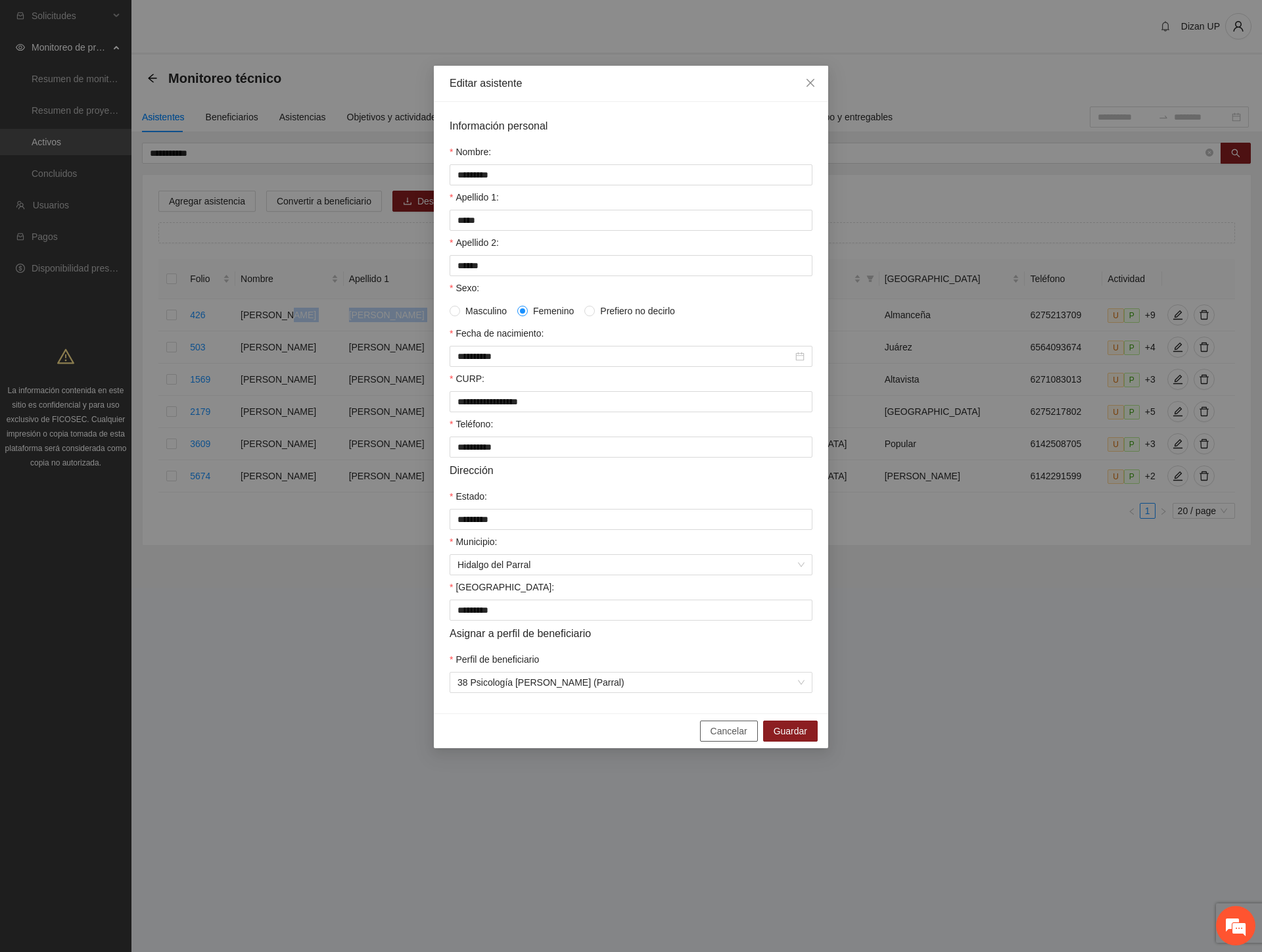
click at [731, 738] on span "Cancelar" at bounding box center [728, 731] width 37 height 15
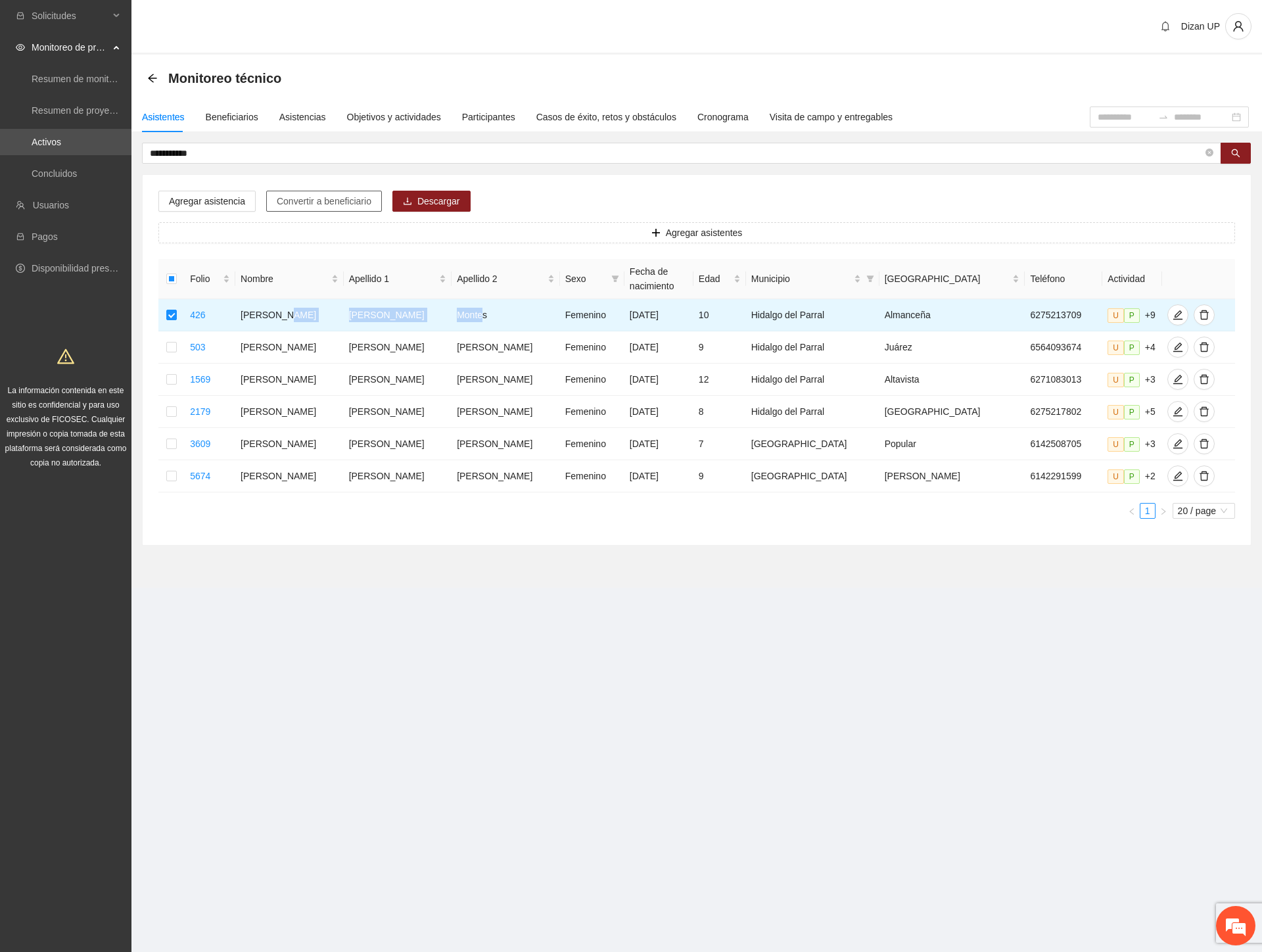
click at [296, 201] on span "Convertir a beneficiario" at bounding box center [324, 201] width 95 height 15
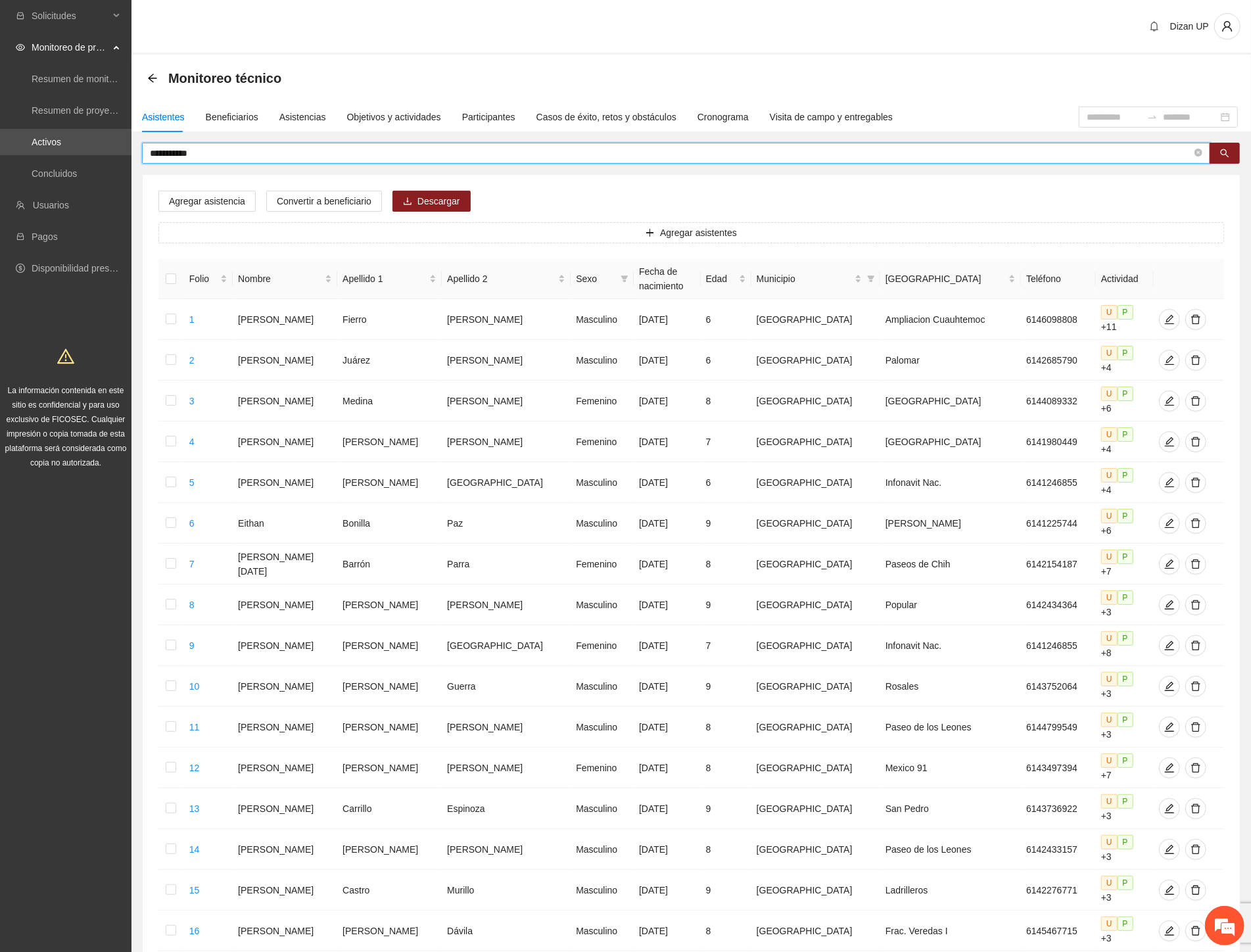
click at [253, 157] on input "**********" at bounding box center [671, 153] width 1042 height 15
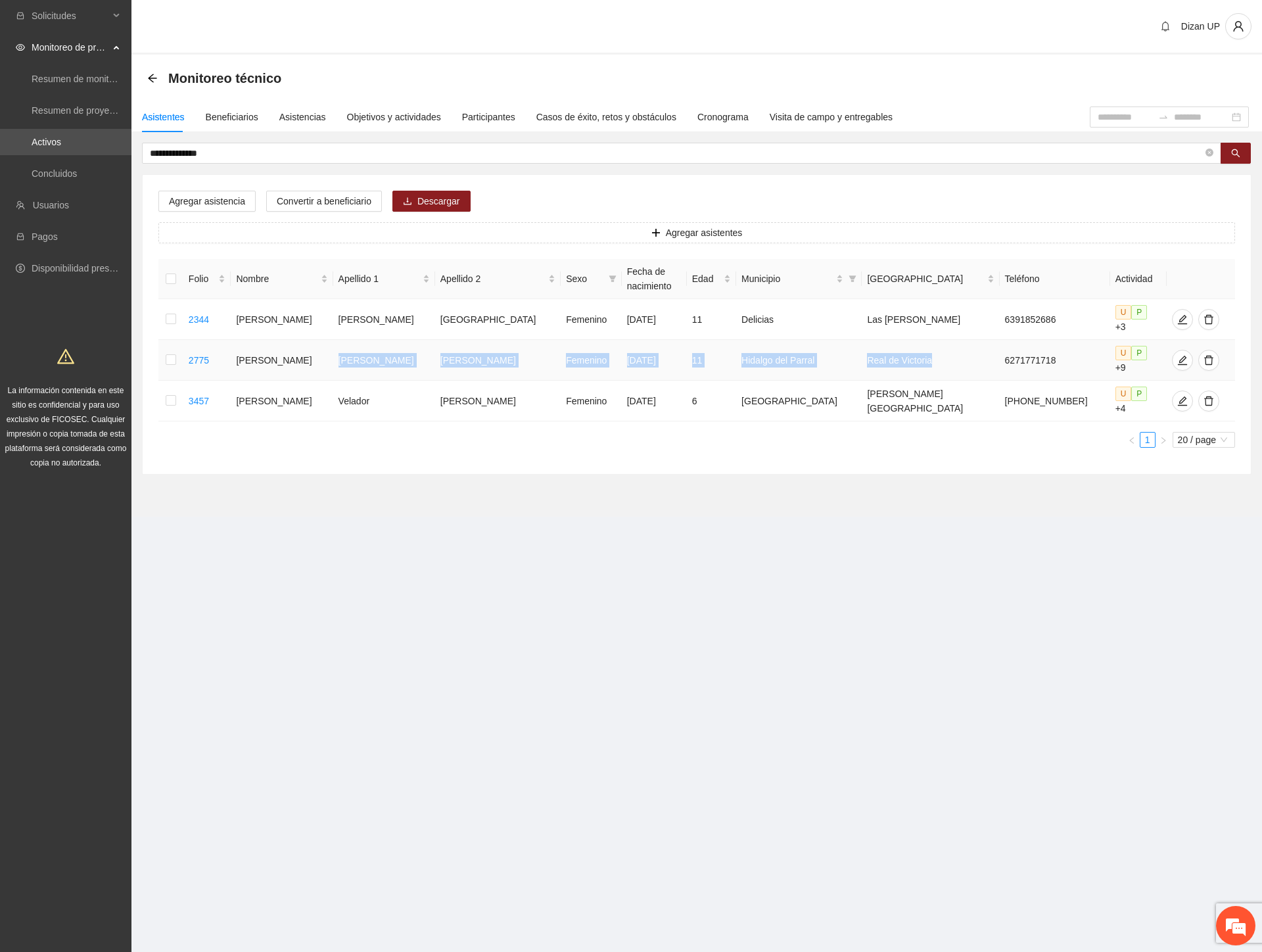
drag, startPoint x: 404, startPoint y: 343, endPoint x: 961, endPoint y: 347, distance: 557.0
click at [961, 347] on tr "2775 [PERSON_NAME] [DATE] 11 Hidalgo del Parral Real de Victoria 6271771718 U P…" at bounding box center [696, 360] width 1076 height 41
click at [1177, 355] on icon "edit" at bounding box center [1182, 360] width 11 height 11
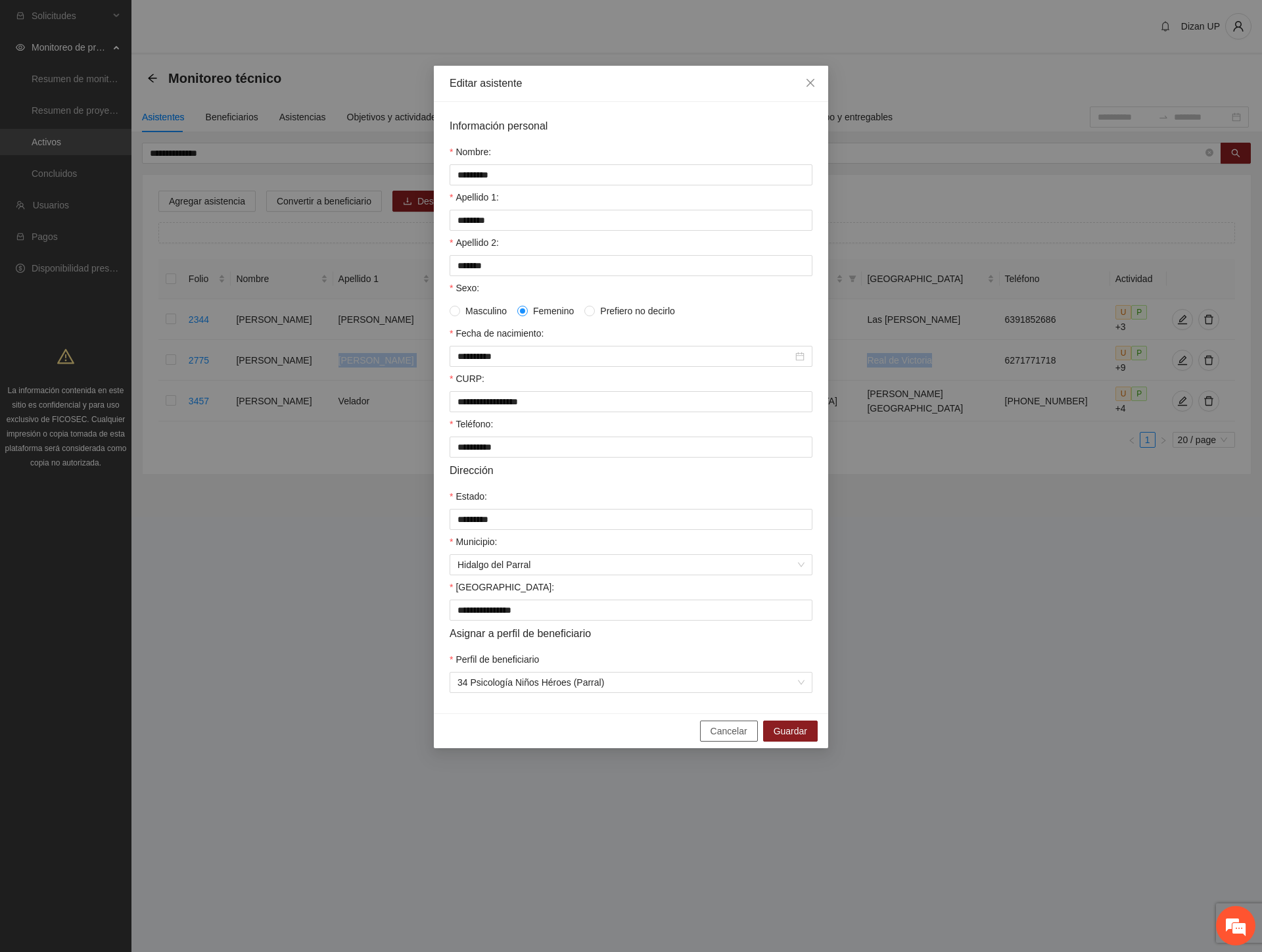
drag, startPoint x: 721, startPoint y: 745, endPoint x: 839, endPoint y: 654, distance: 149.0
click at [724, 738] on span "Cancelar" at bounding box center [728, 731] width 37 height 15
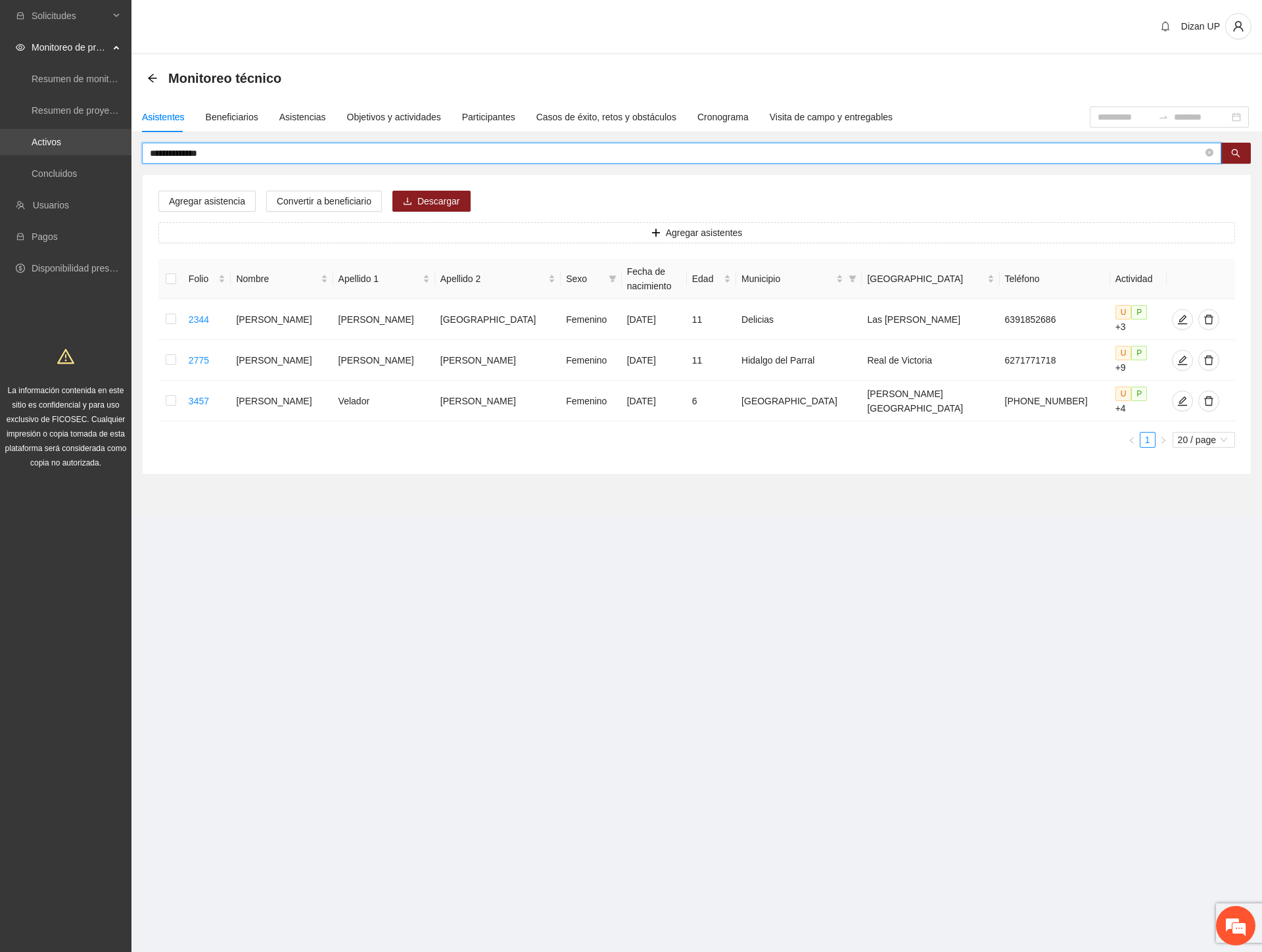
drag, startPoint x: 213, startPoint y: 152, endPoint x: 9, endPoint y: 152, distance: 204.0
click at [9, 152] on section "**********" at bounding box center [631, 476] width 1262 height 952
type input "**********"
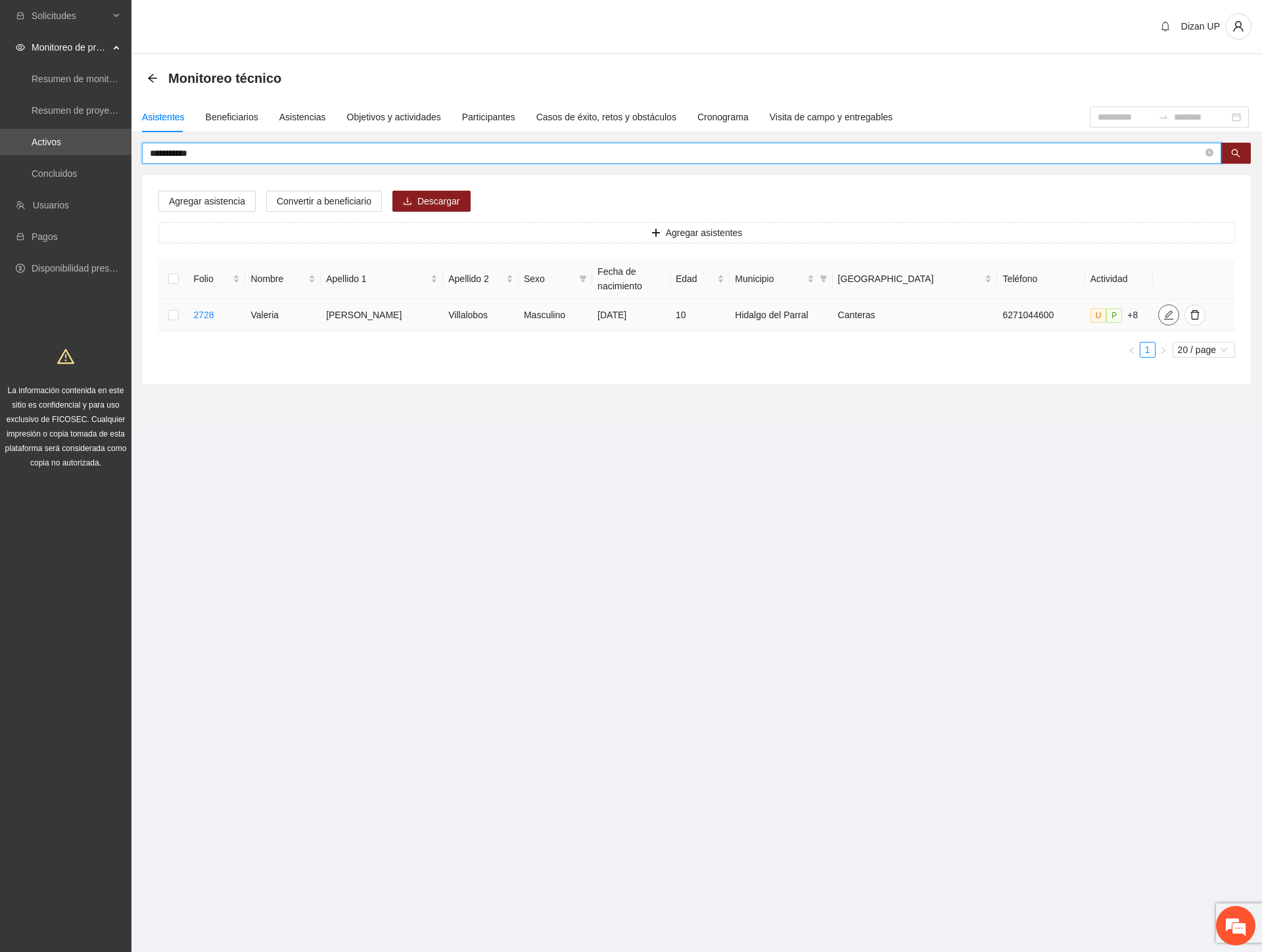
click at [1163, 313] on icon "edit" at bounding box center [1168, 315] width 11 height 11
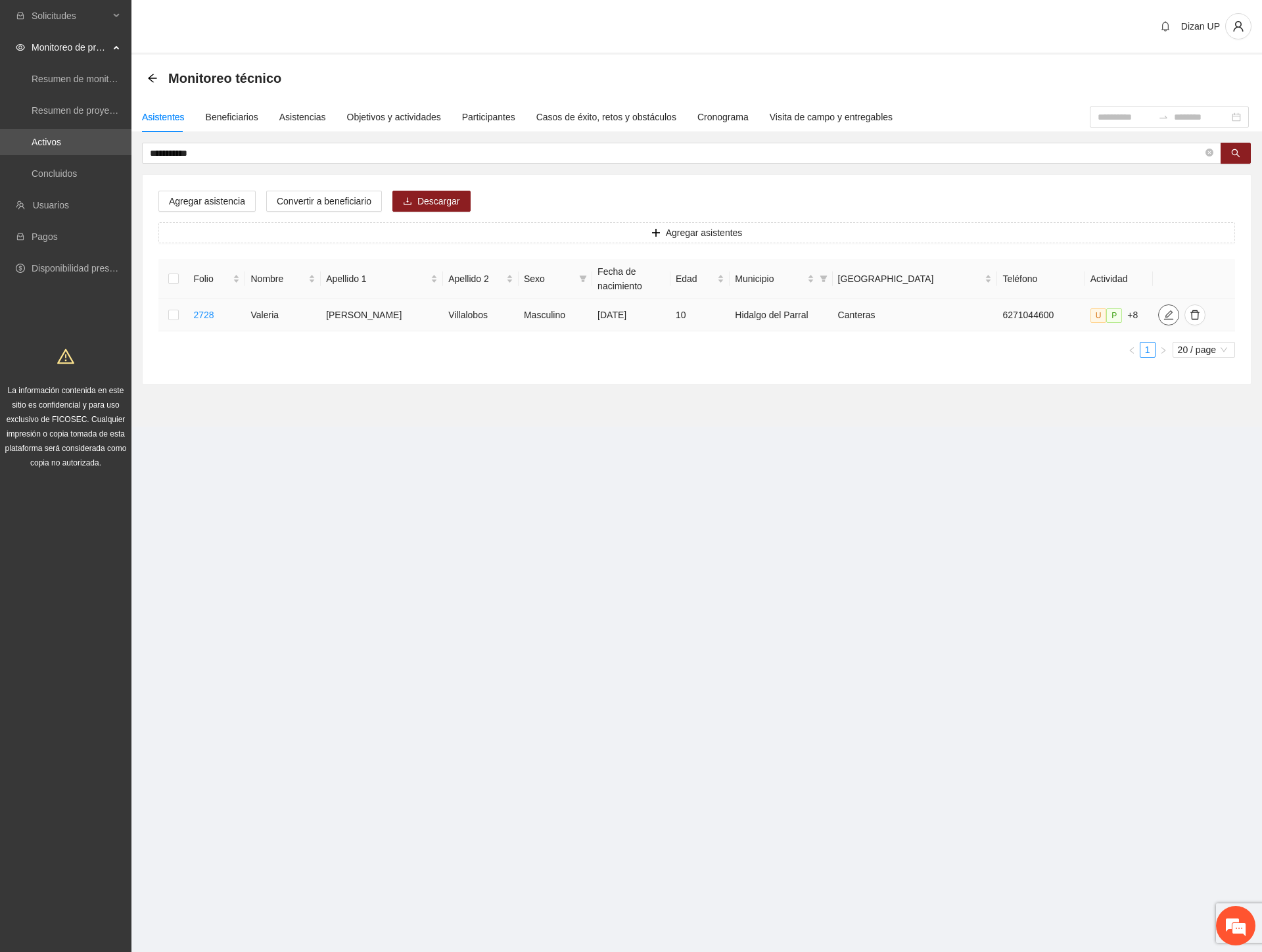
type input "**********"
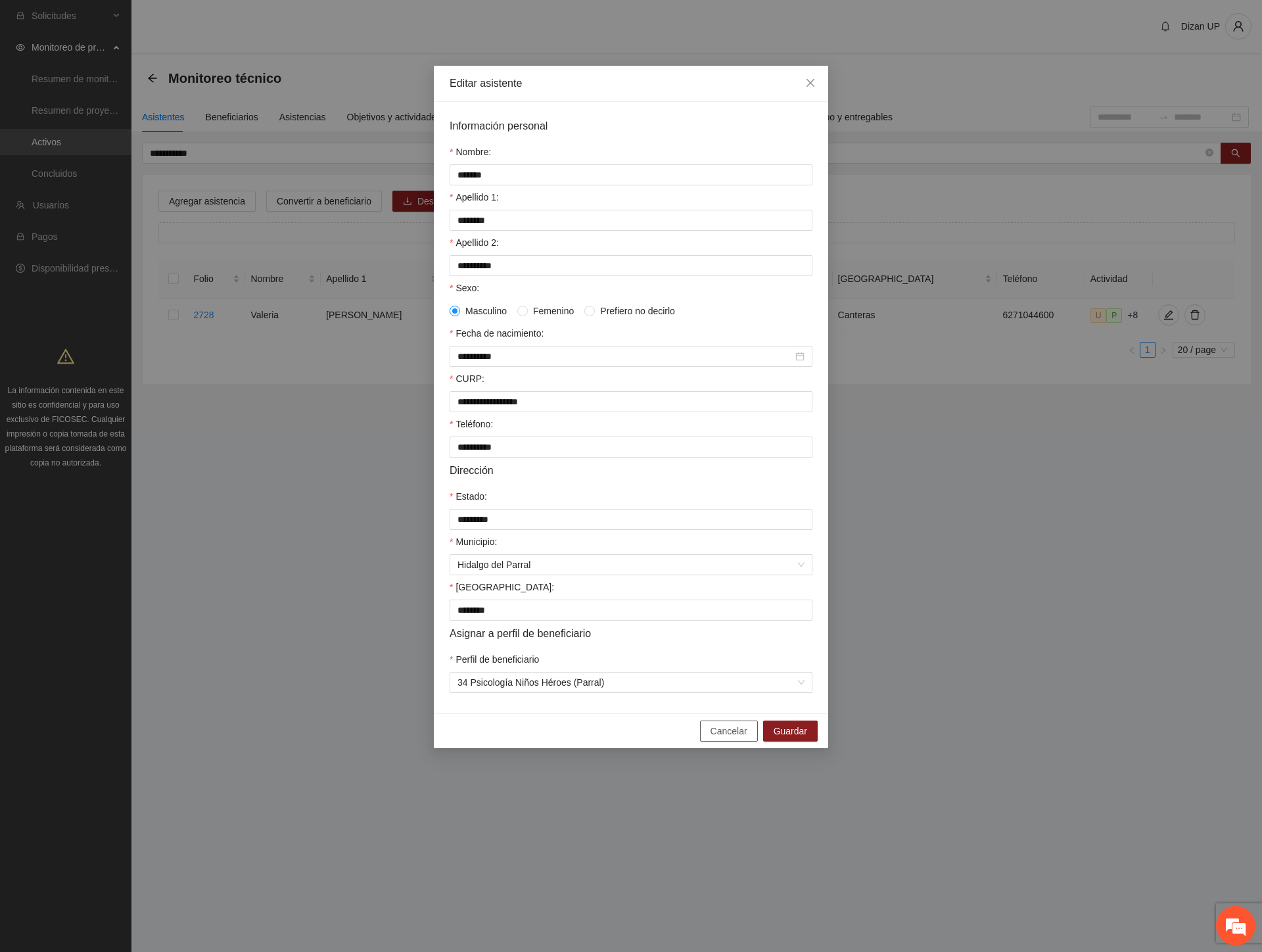
click at [724, 738] on span "Cancelar" at bounding box center [728, 731] width 37 height 15
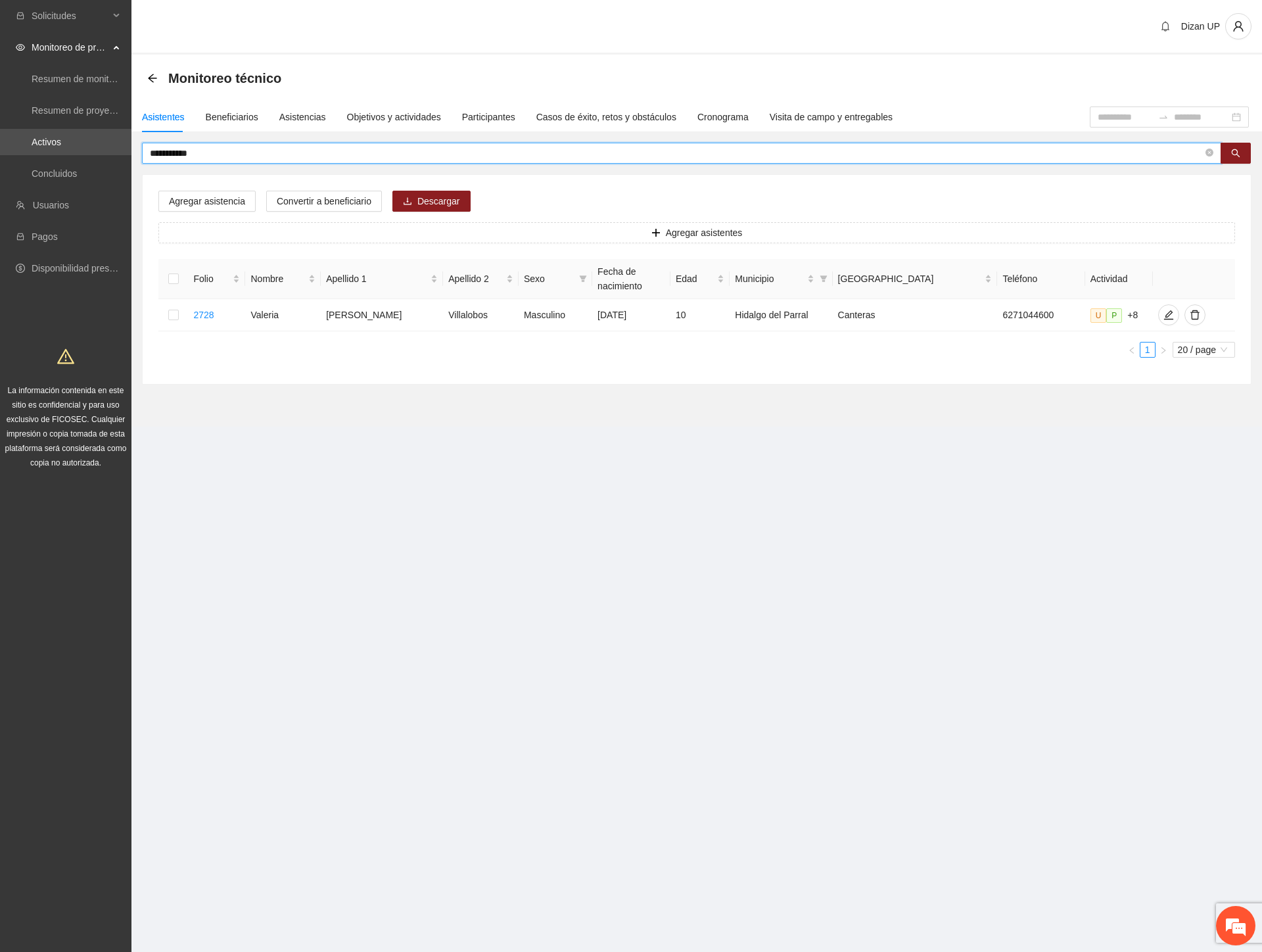
click at [176, 154] on input "**********" at bounding box center [676, 153] width 1053 height 15
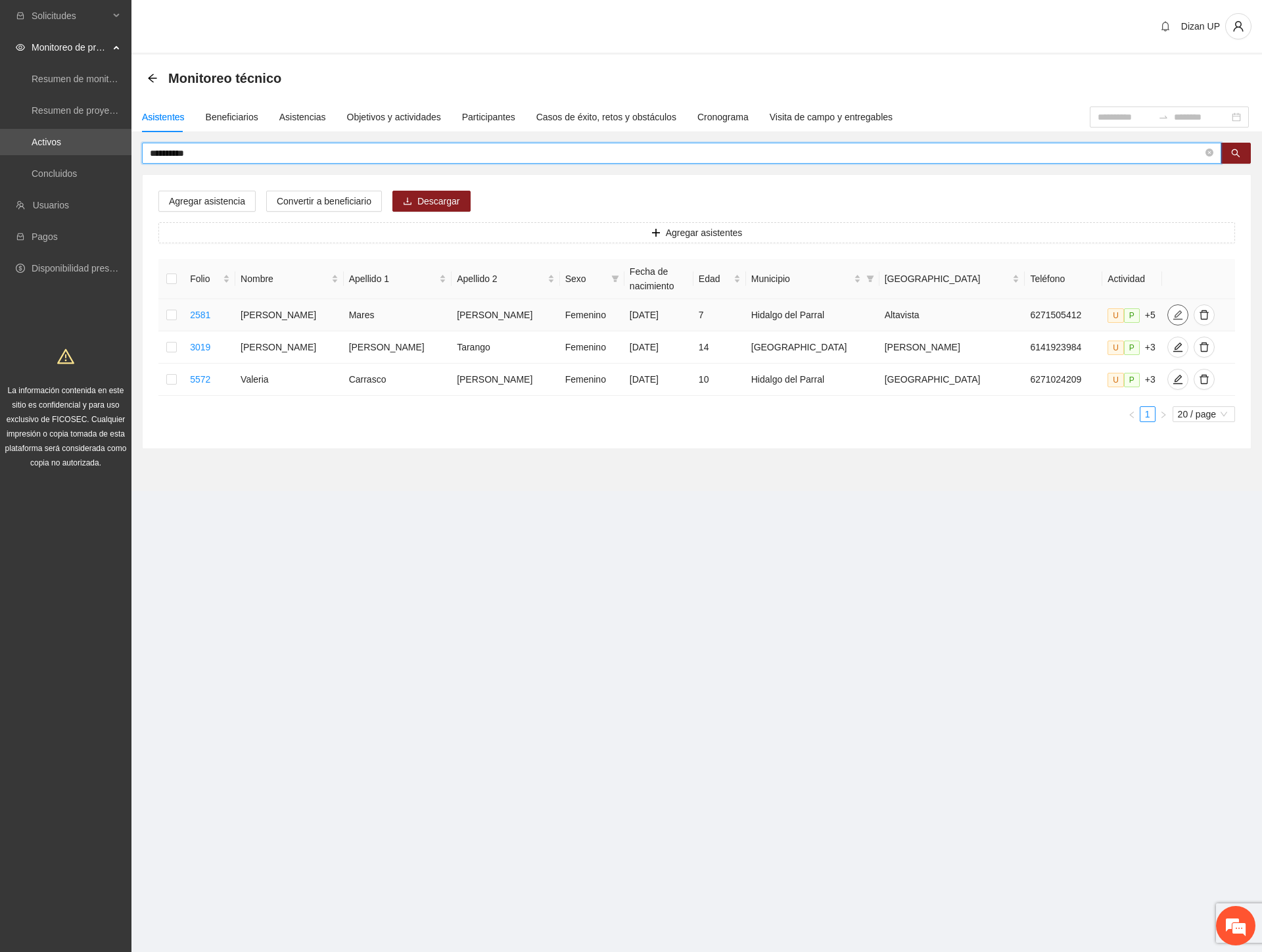
click at [1172, 311] on icon "edit" at bounding box center [1177, 315] width 11 height 11
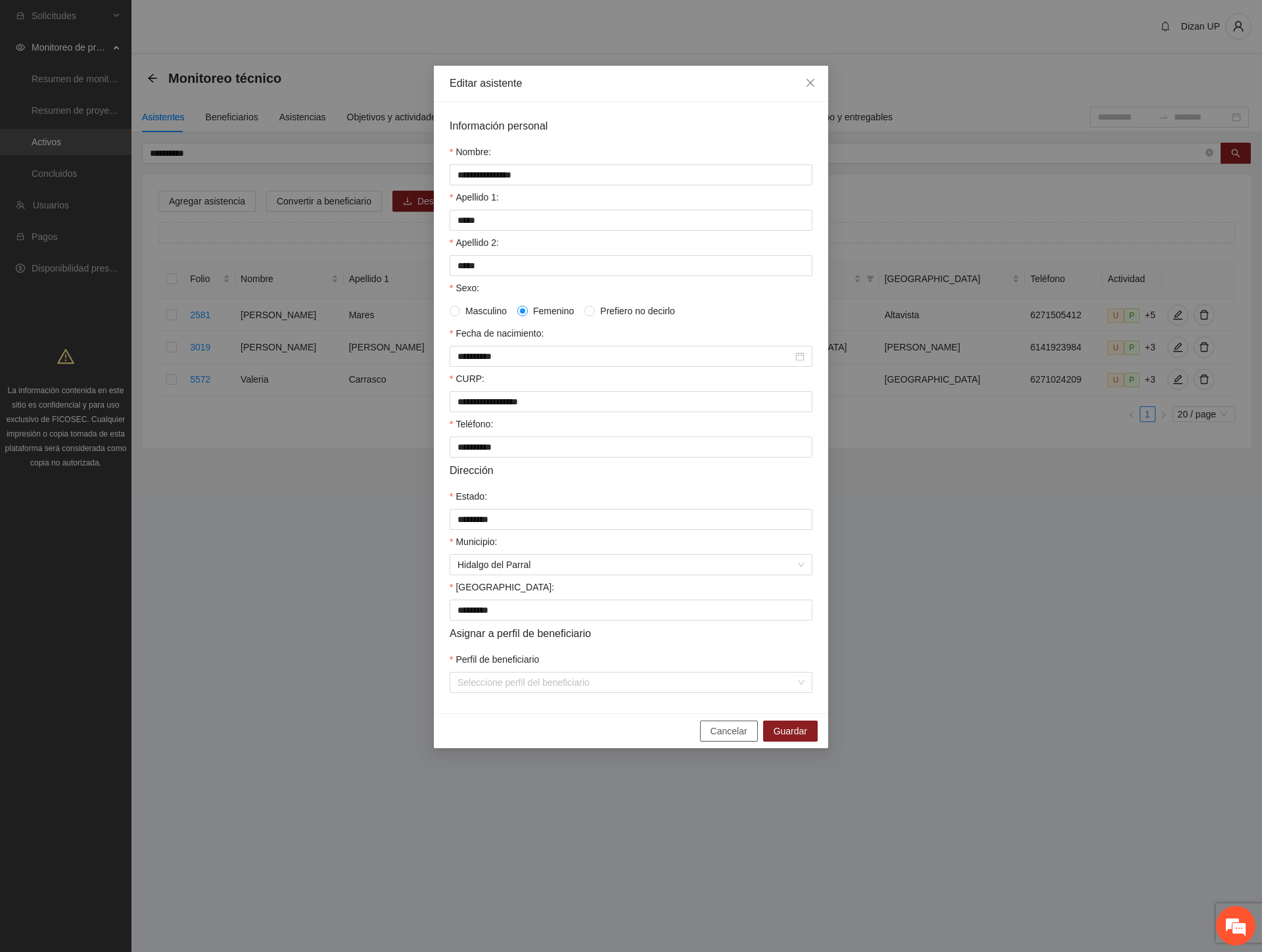
drag, startPoint x: 734, startPoint y: 732, endPoint x: 889, endPoint y: 649, distance: 175.8
click at [734, 733] on button "Cancelar" at bounding box center [728, 731] width 58 height 21
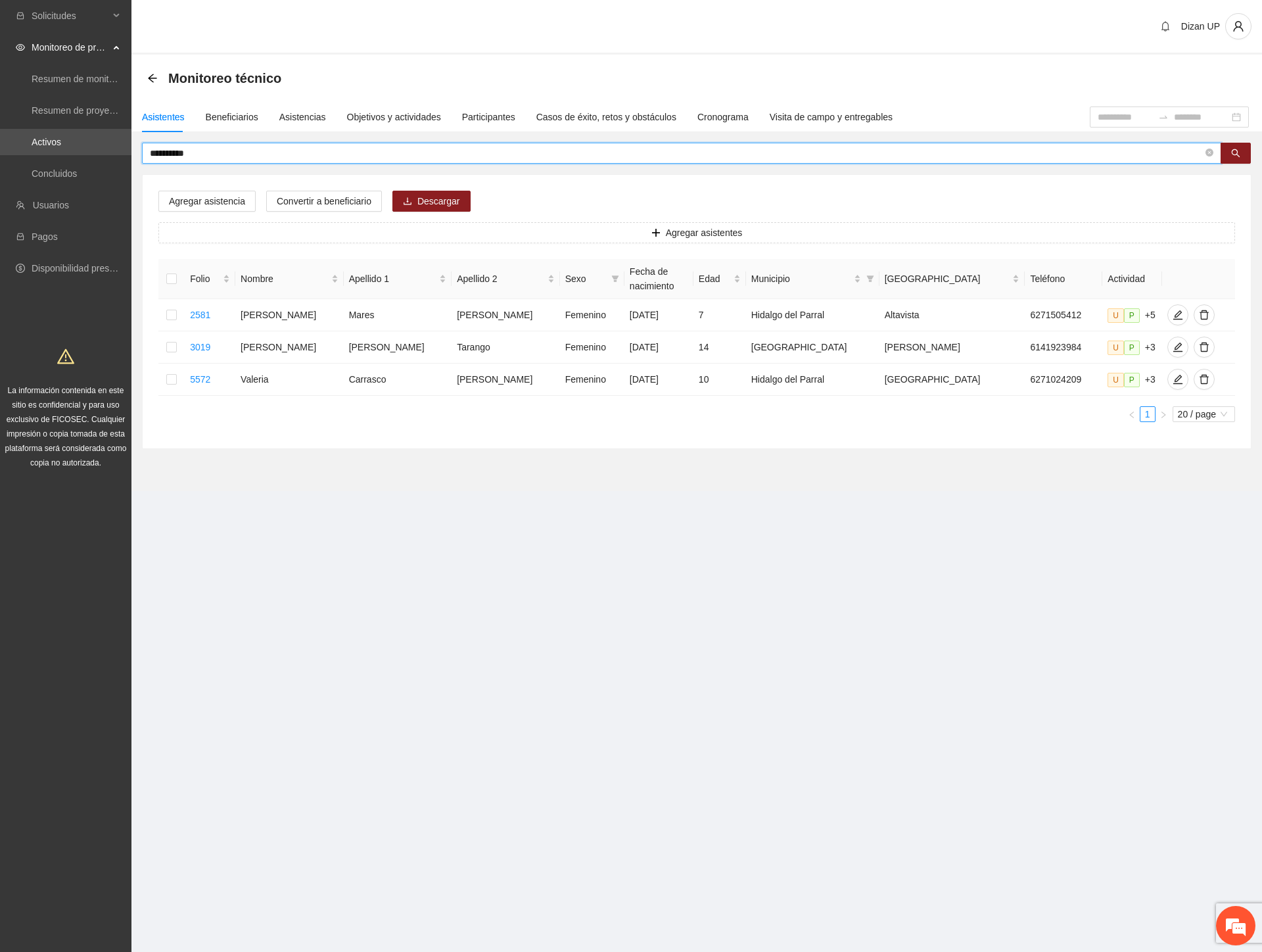
click at [188, 152] on input "**********" at bounding box center [676, 153] width 1053 height 15
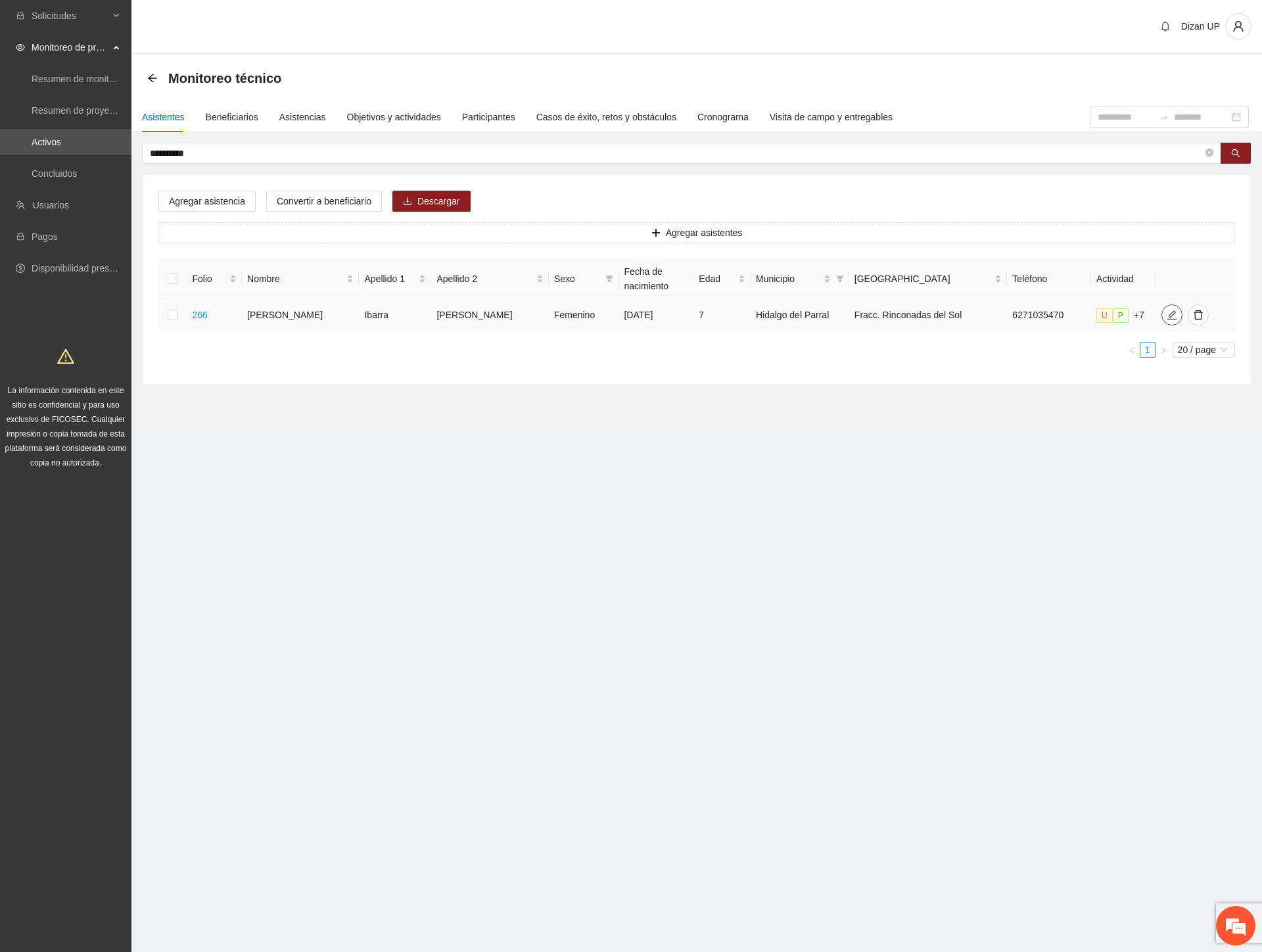
click at [1166, 313] on icon "edit" at bounding box center [1171, 315] width 11 height 11
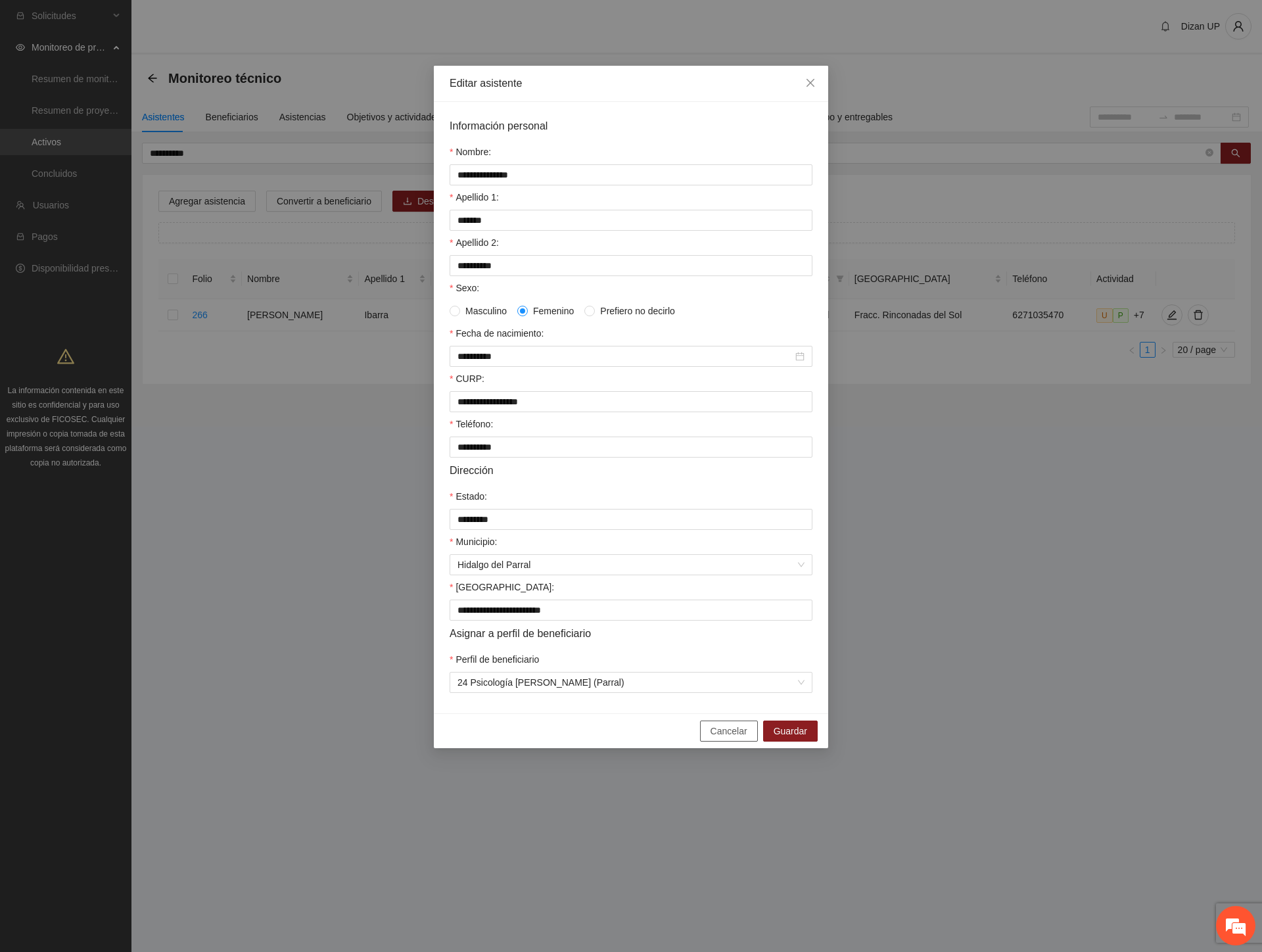
click at [724, 738] on span "Cancelar" at bounding box center [728, 731] width 37 height 15
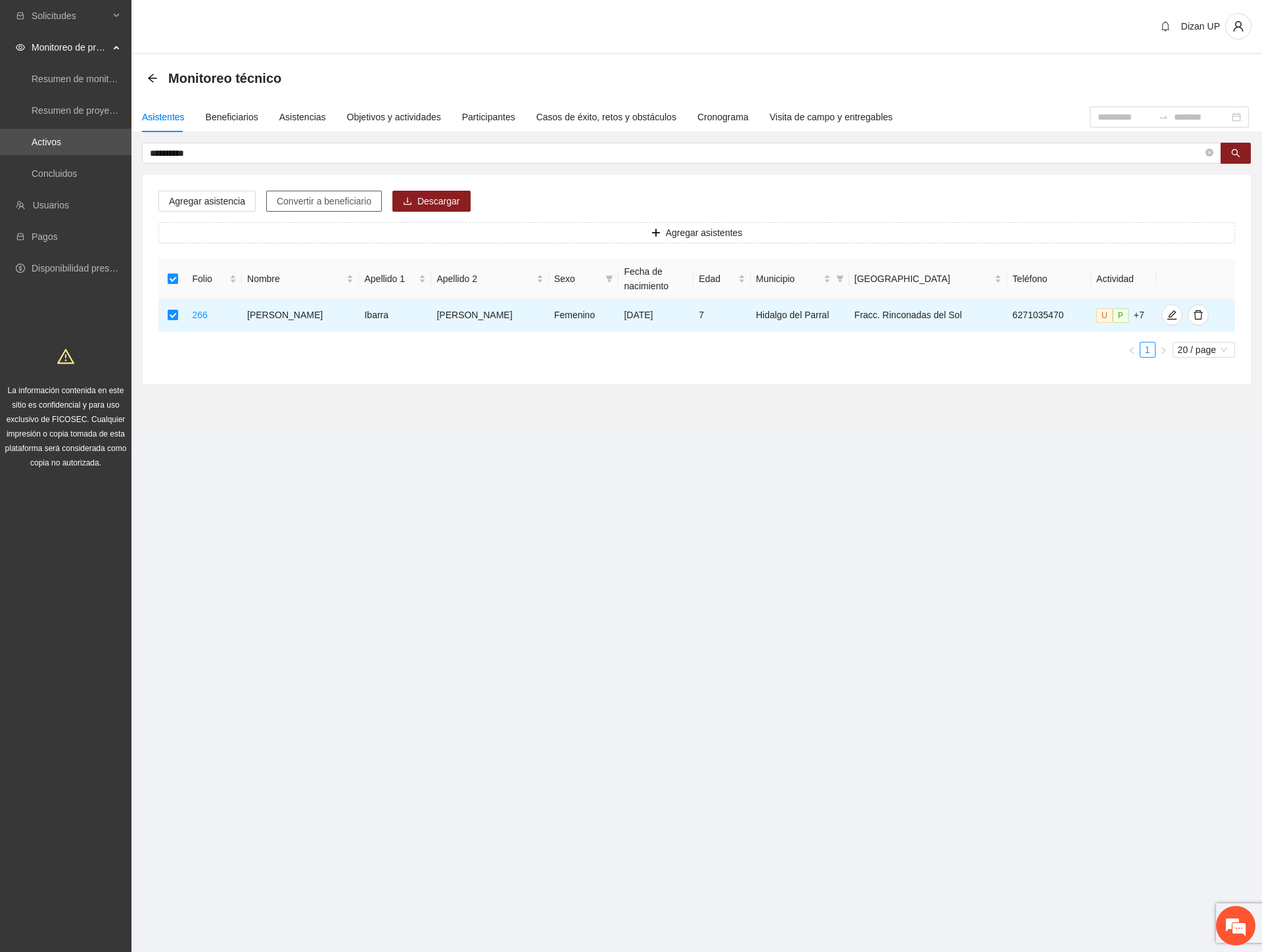
click at [312, 194] on span "Convertir a beneficiario" at bounding box center [324, 201] width 95 height 15
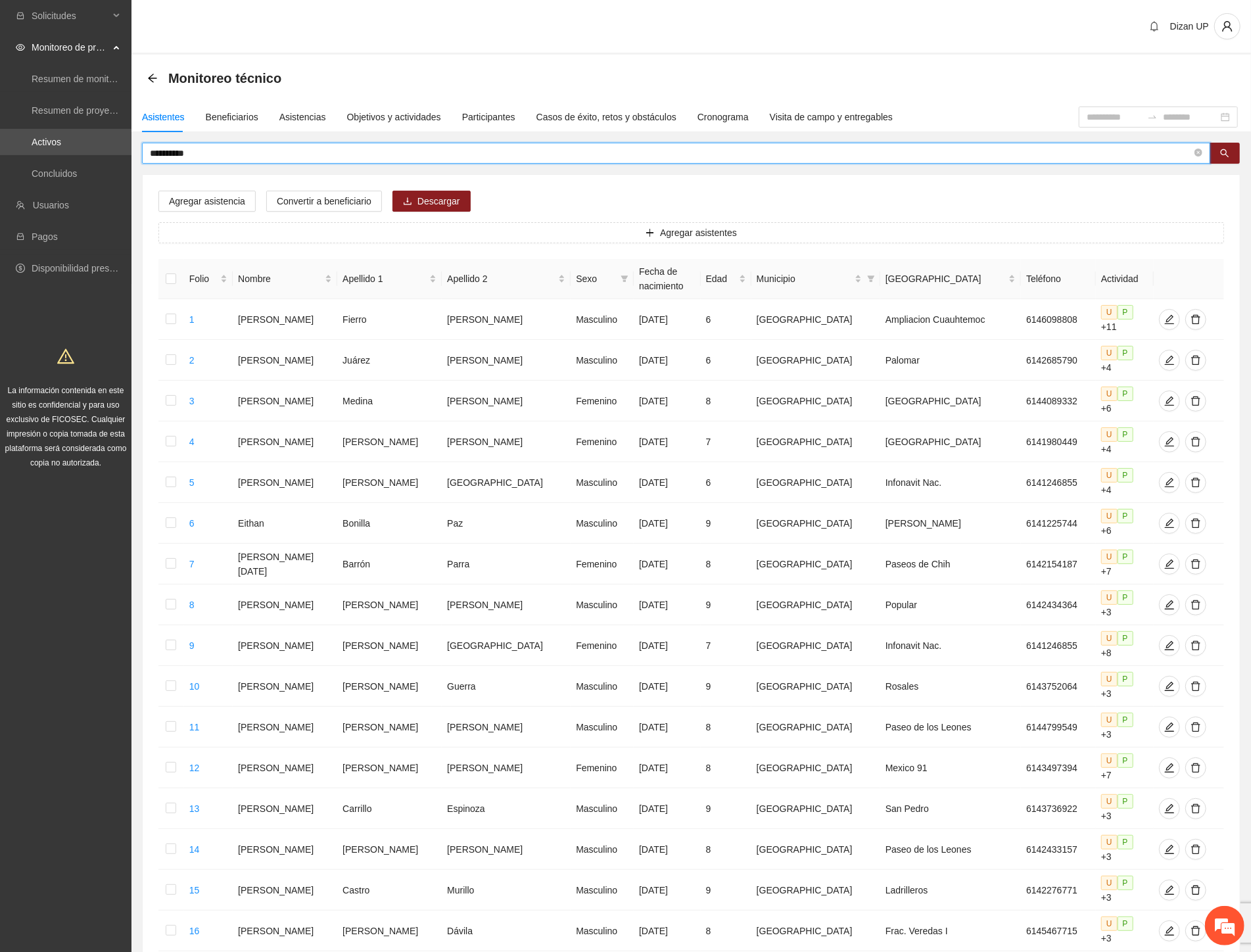
click at [103, 155] on section "**********" at bounding box center [625, 623] width 1251 height 1246
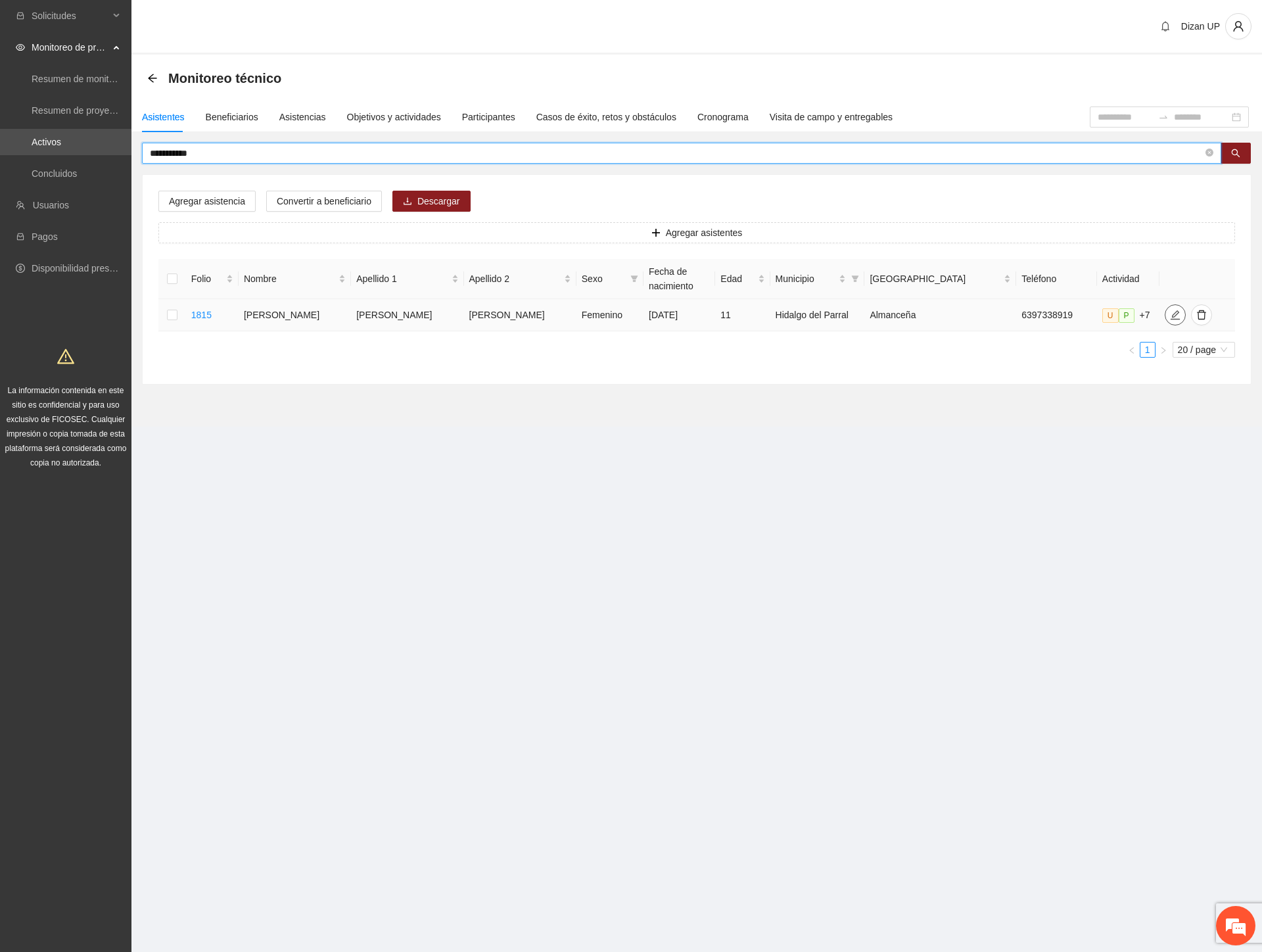
click at [1170, 316] on icon "edit" at bounding box center [1175, 315] width 11 height 11
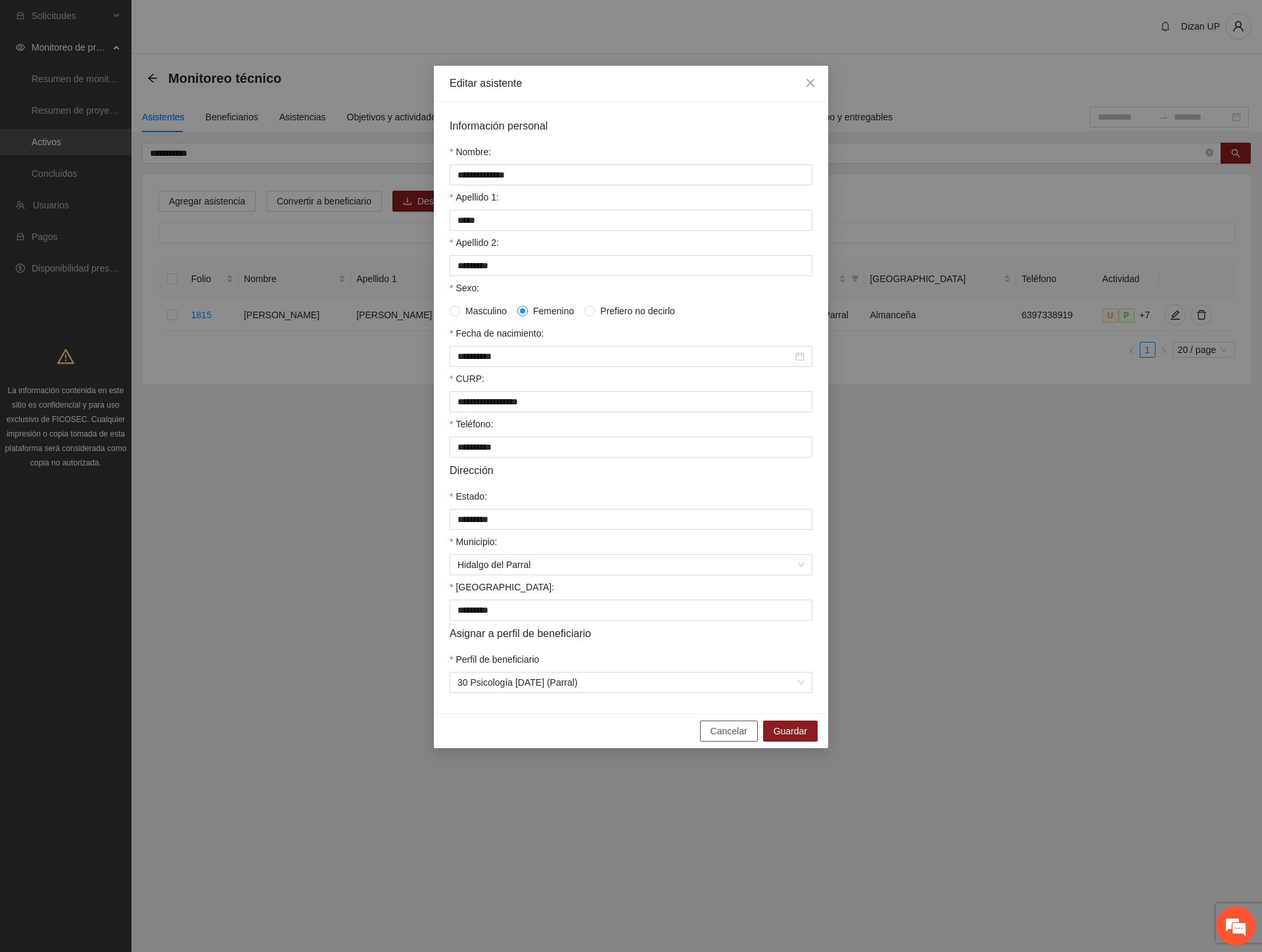
click at [721, 738] on span "Cancelar" at bounding box center [728, 731] width 37 height 15
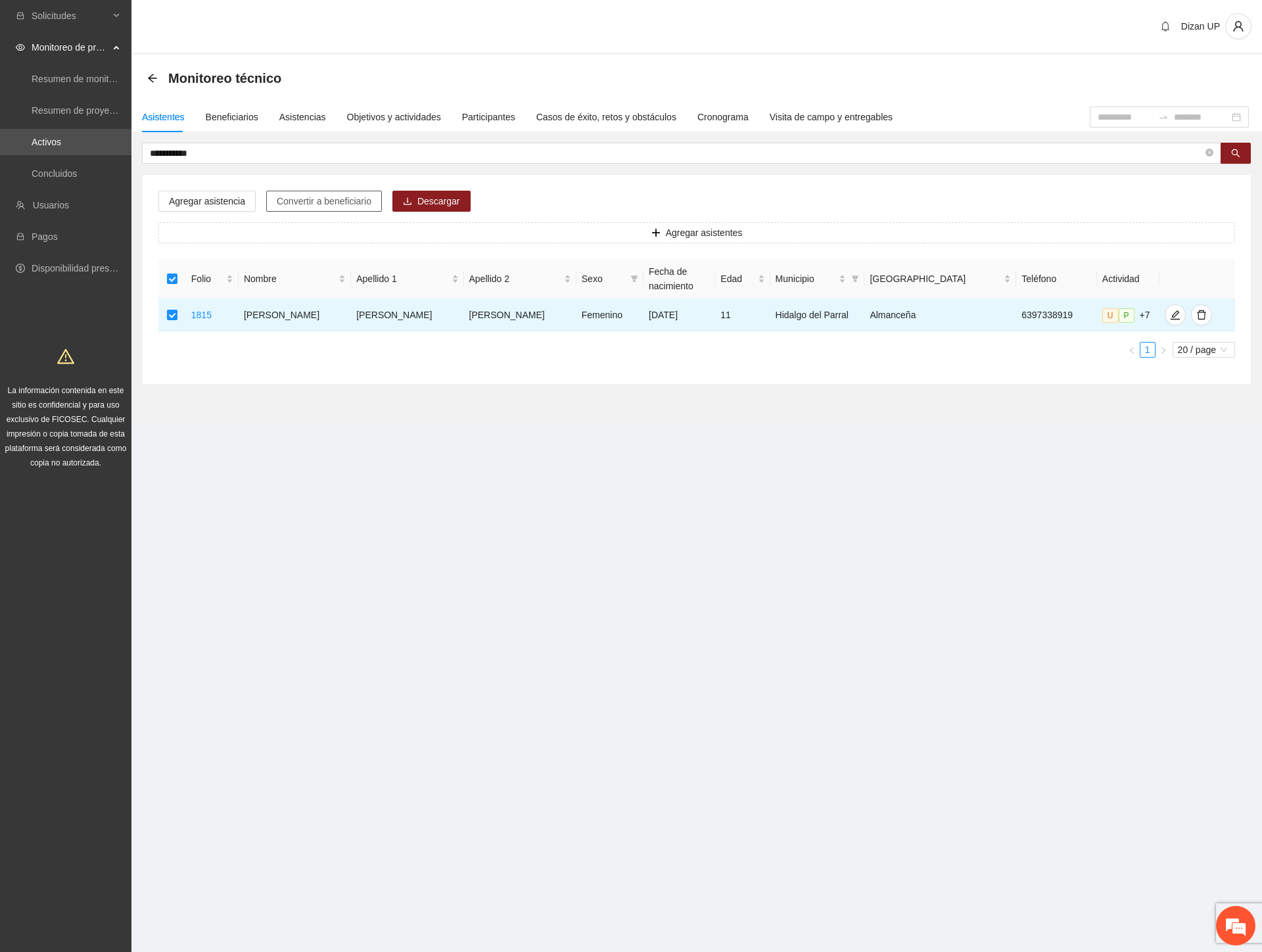
click at [290, 202] on span "Convertir a beneficiario" at bounding box center [324, 201] width 95 height 15
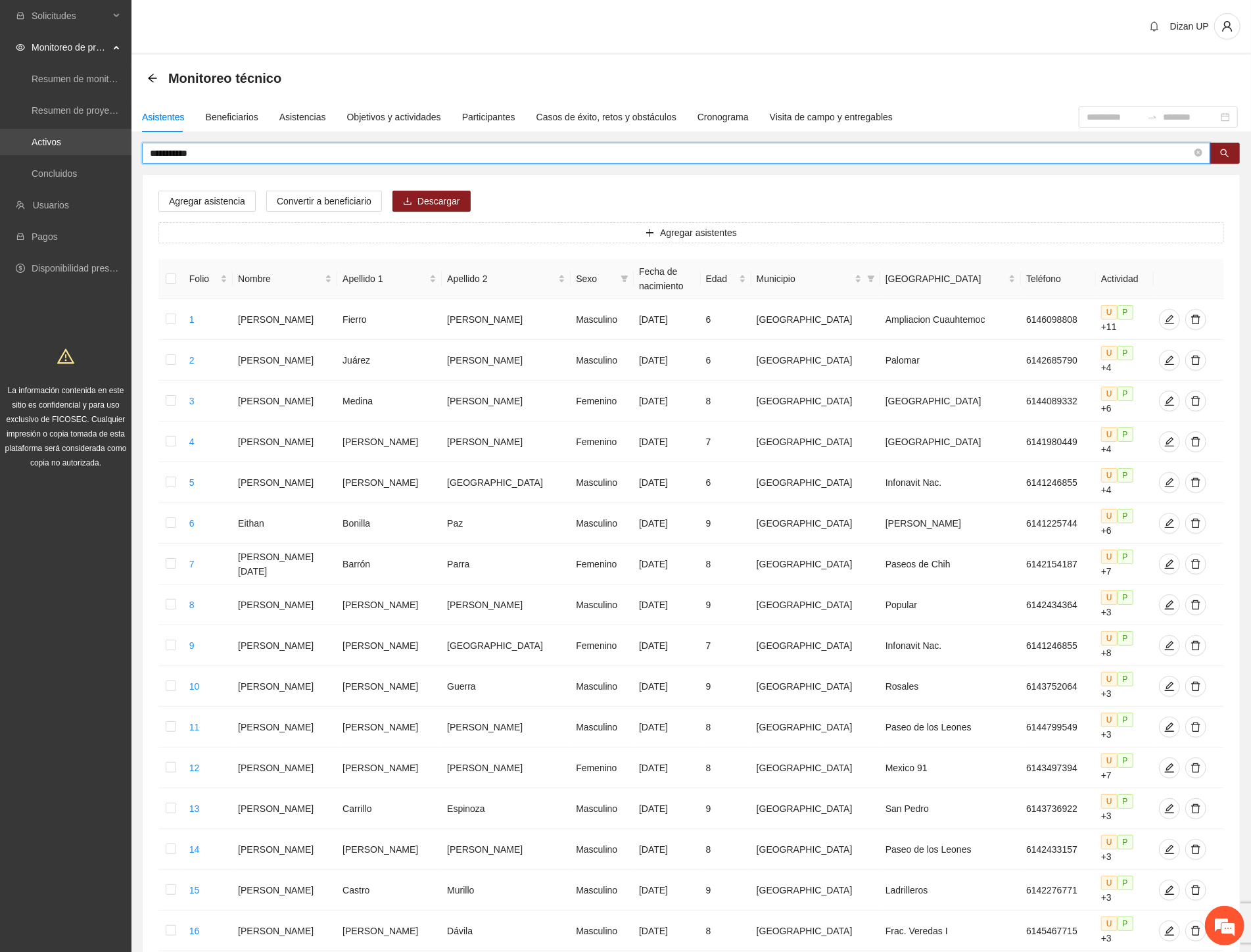
drag, startPoint x: 246, startPoint y: 157, endPoint x: 51, endPoint y: 154, distance: 195.0
click at [51, 154] on section "**********" at bounding box center [625, 623] width 1251 height 1246
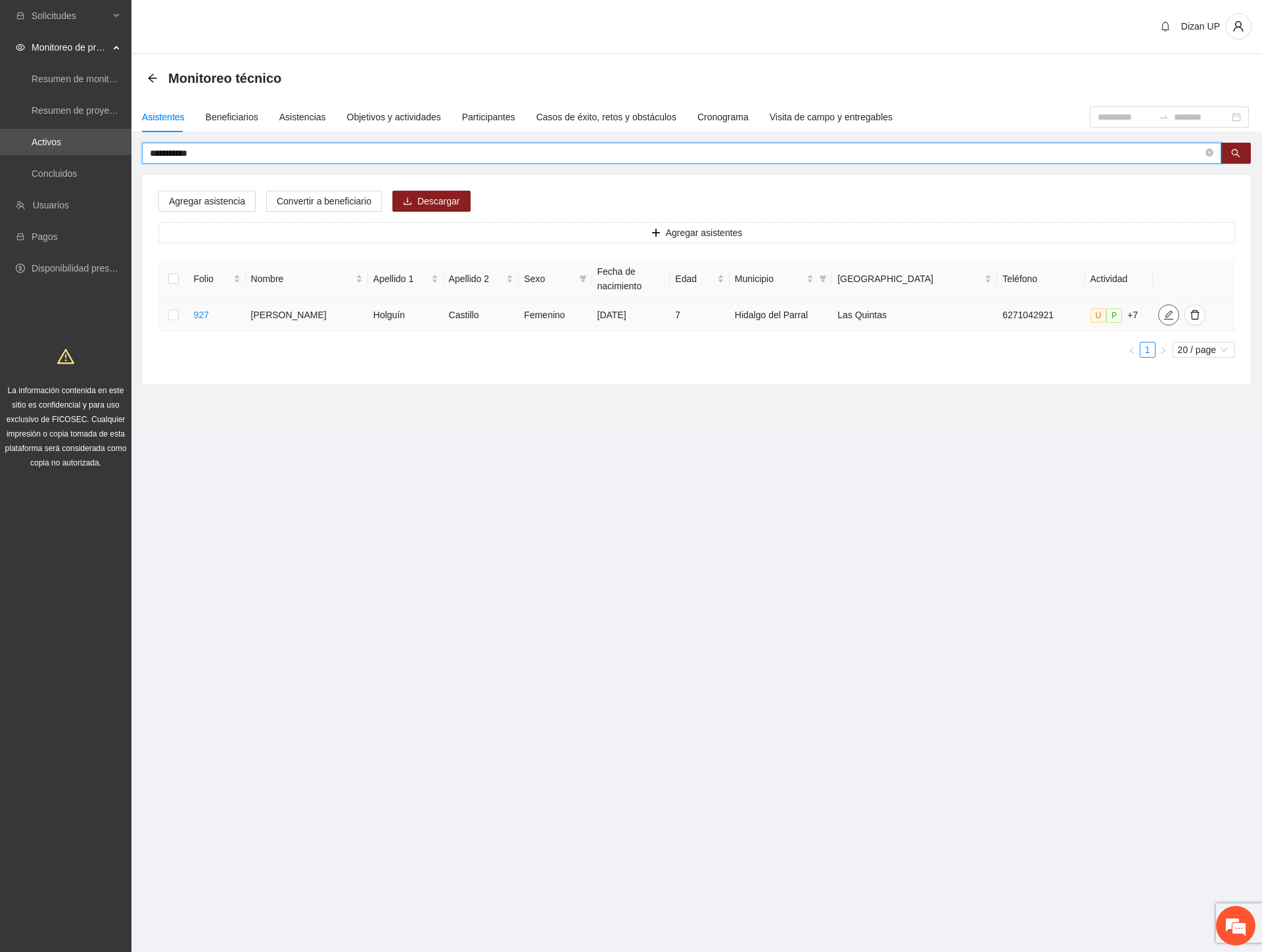
click at [1163, 312] on icon "edit" at bounding box center [1168, 315] width 11 height 11
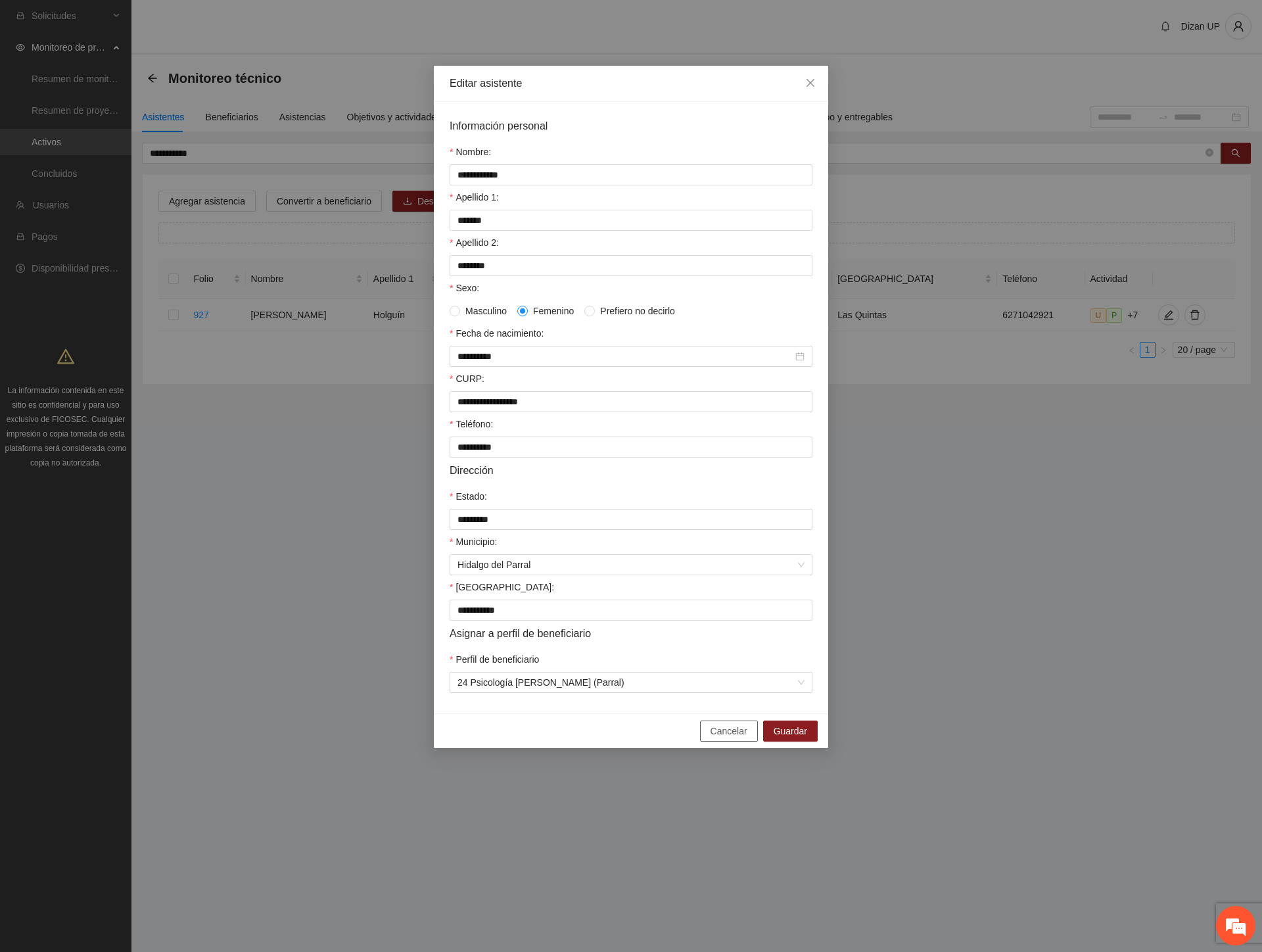
drag, startPoint x: 725, startPoint y: 741, endPoint x: 1147, endPoint y: 434, distance: 521.9
click at [726, 738] on span "Cancelar" at bounding box center [728, 731] width 37 height 15
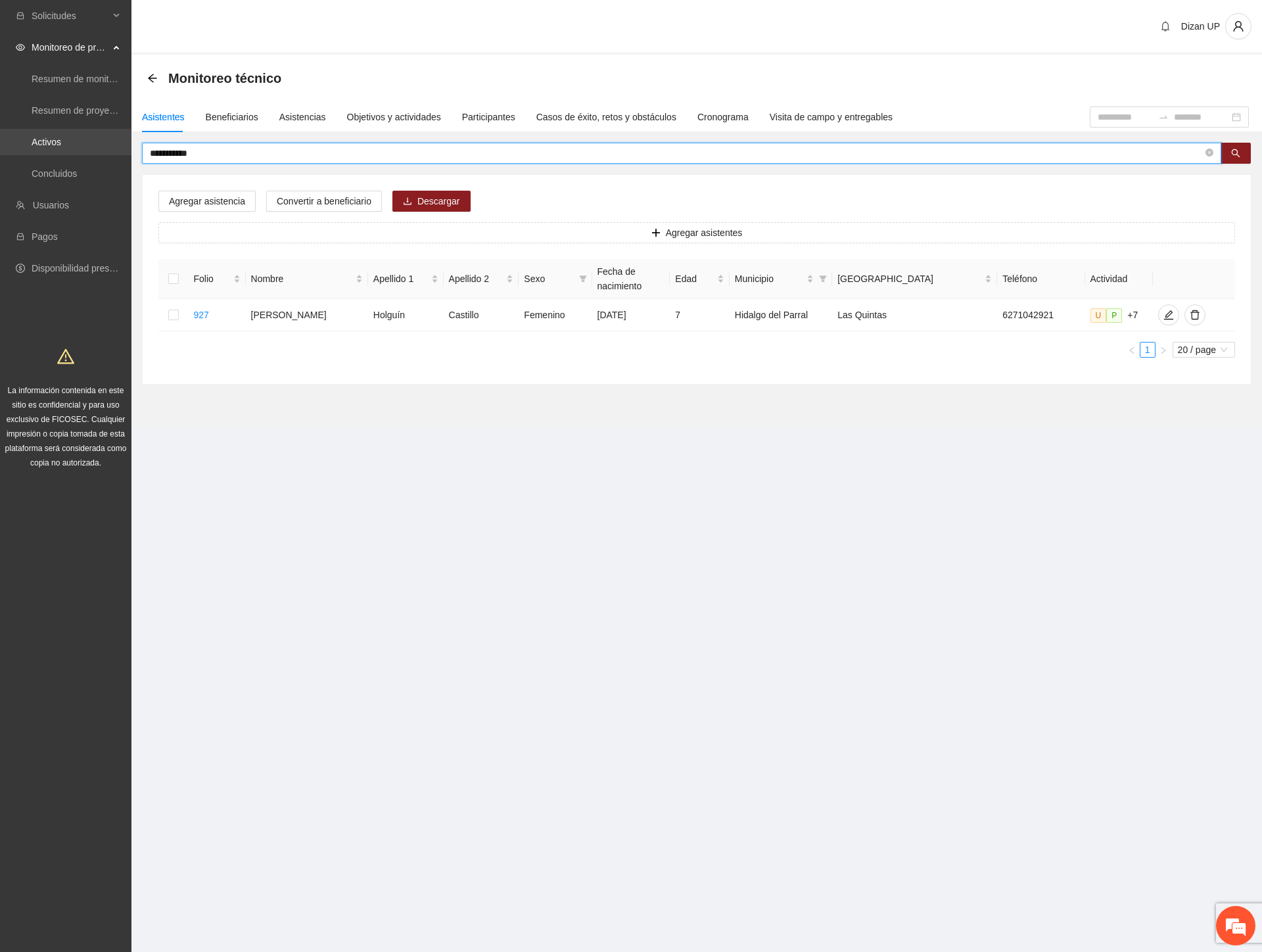
drag, startPoint x: 233, startPoint y: 152, endPoint x: 115, endPoint y: 153, distance: 118.0
click at [115, 153] on section "**********" at bounding box center [631, 476] width 1262 height 952
type input "*********"
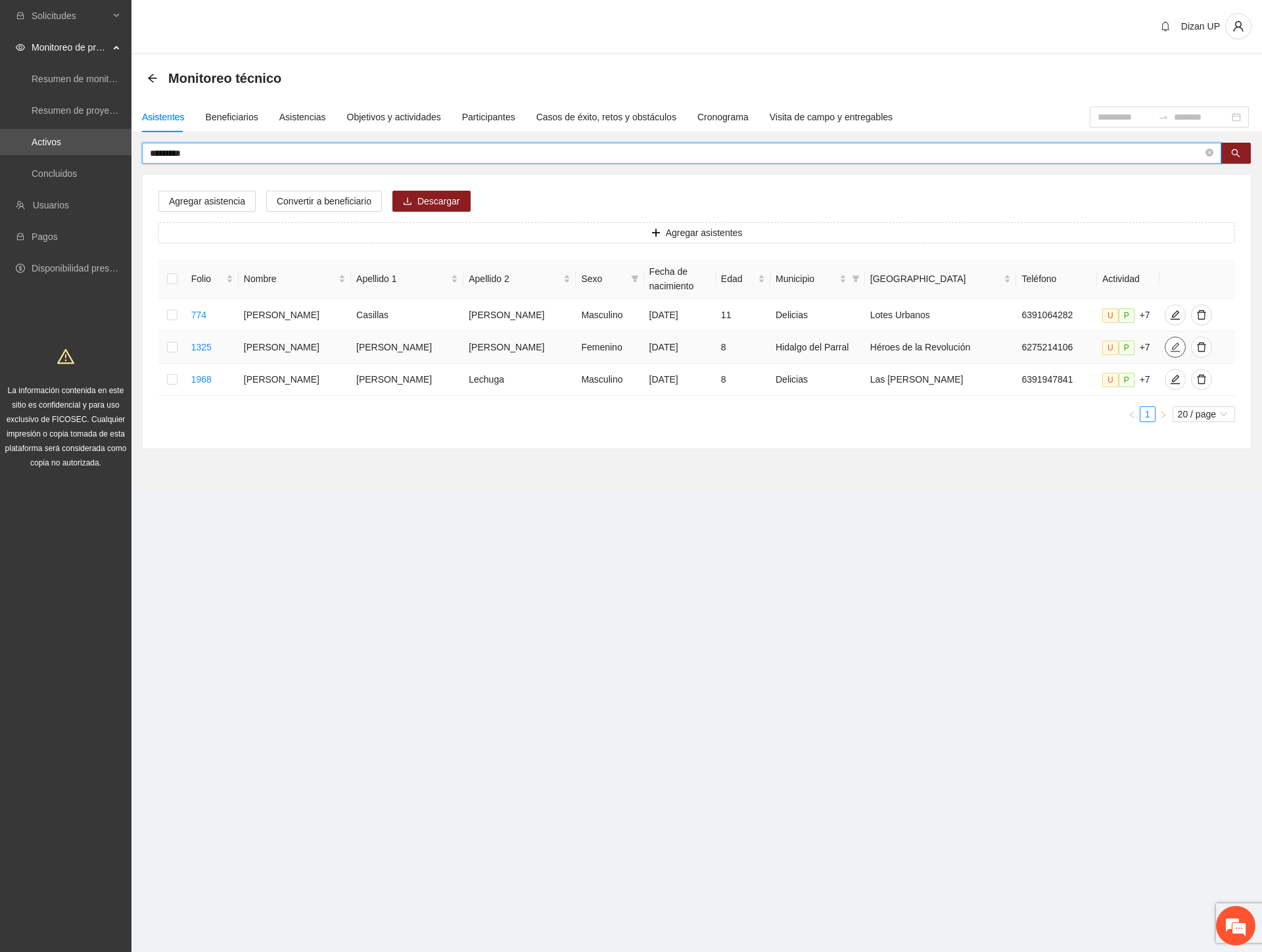
click at [1170, 352] on icon "edit" at bounding box center [1175, 347] width 11 height 11
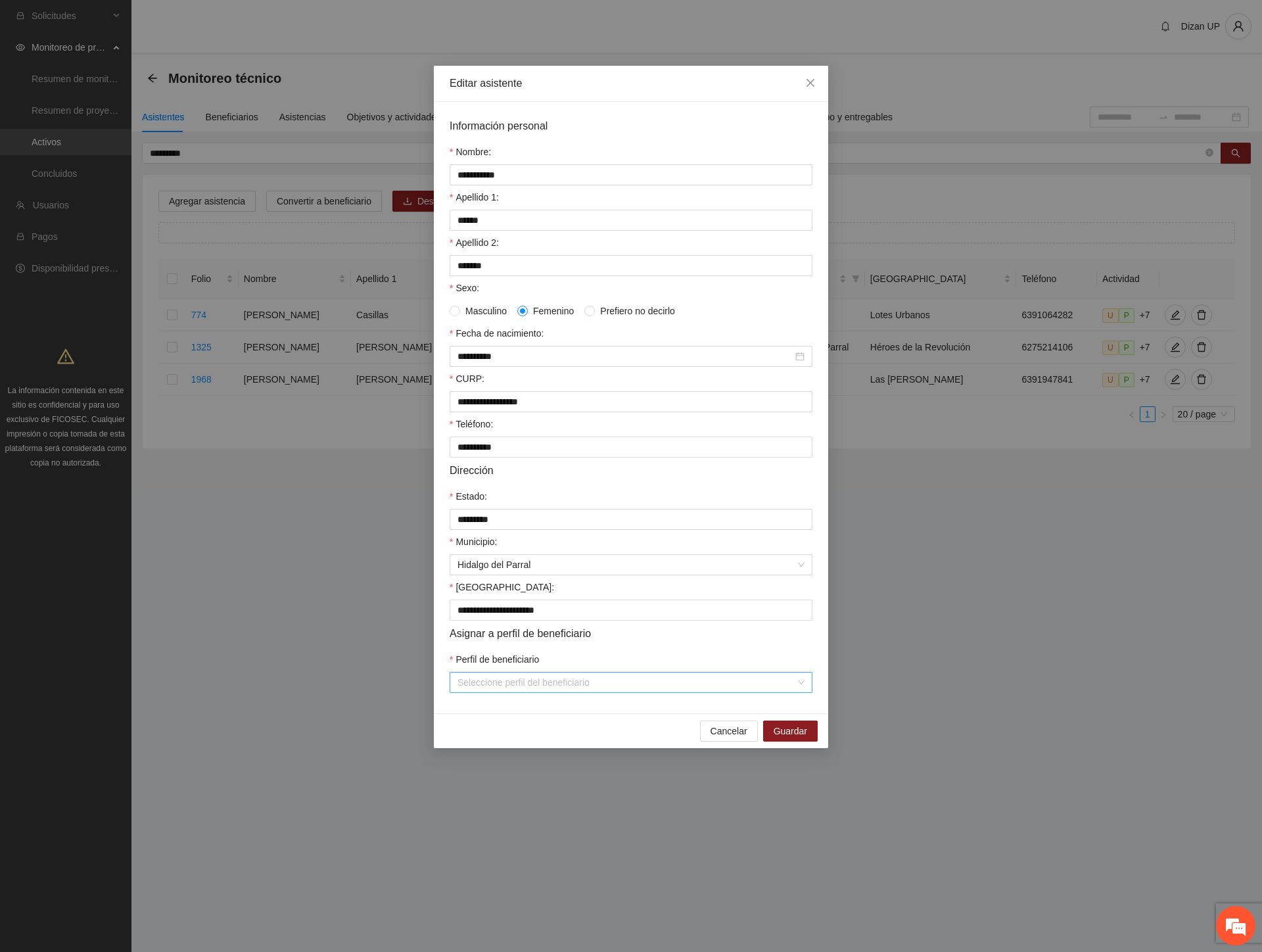
click at [496, 692] on input "Perfil de beneficiario" at bounding box center [626, 682] width 338 height 20
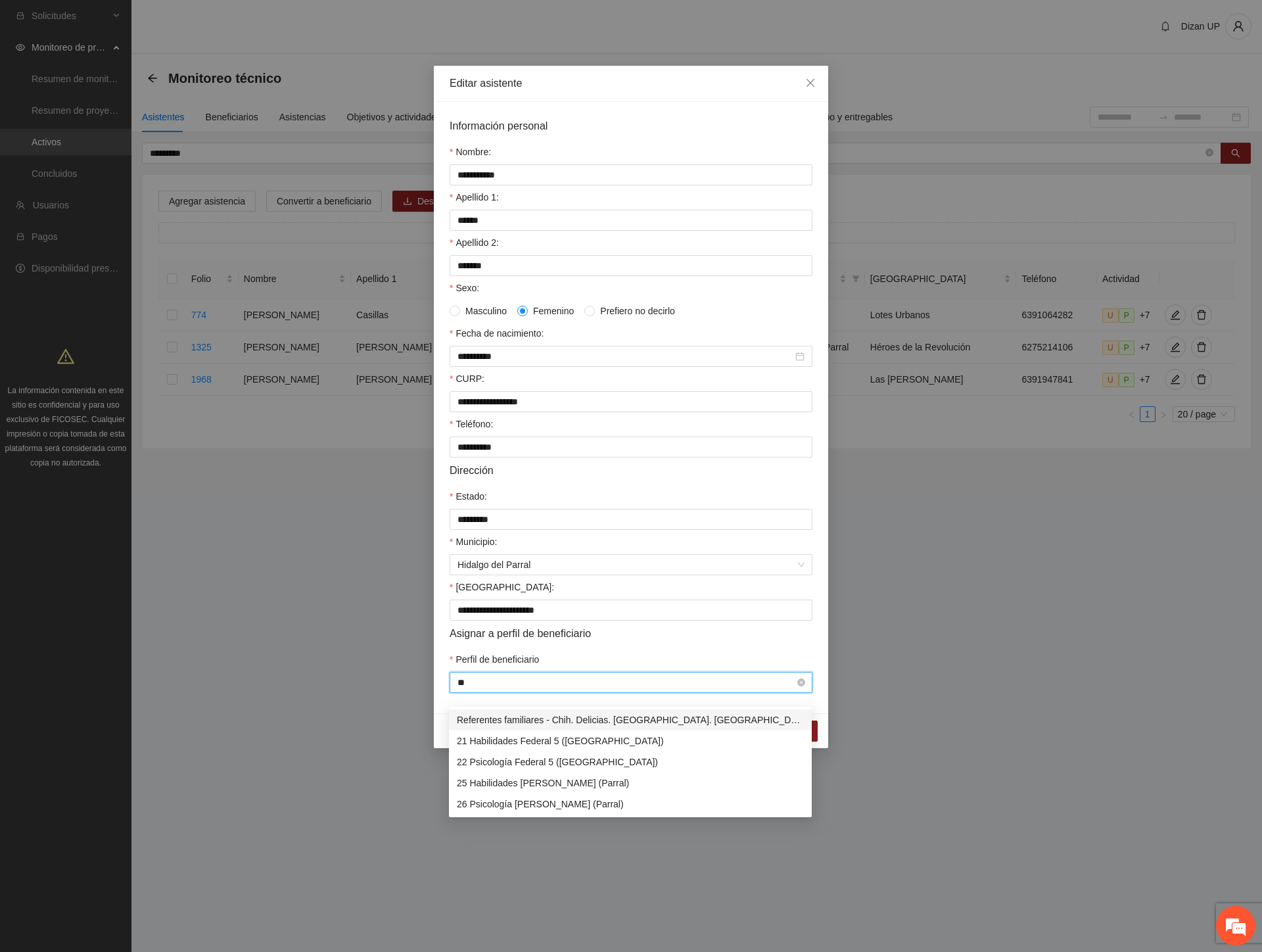
type input "***"
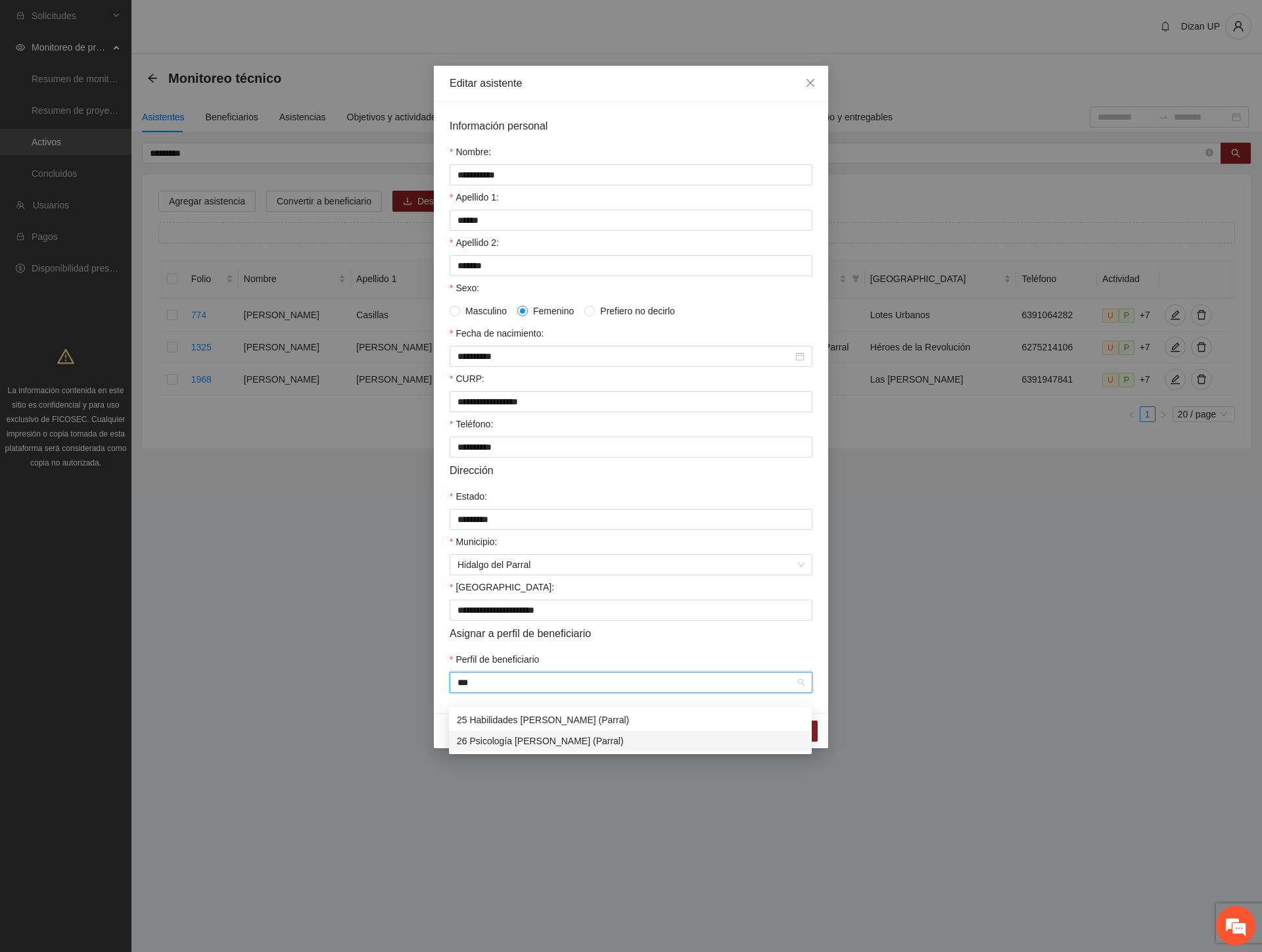
click at [507, 735] on div "26 Psicología [PERSON_NAME] (Parral)" at bounding box center [630, 741] width 347 height 15
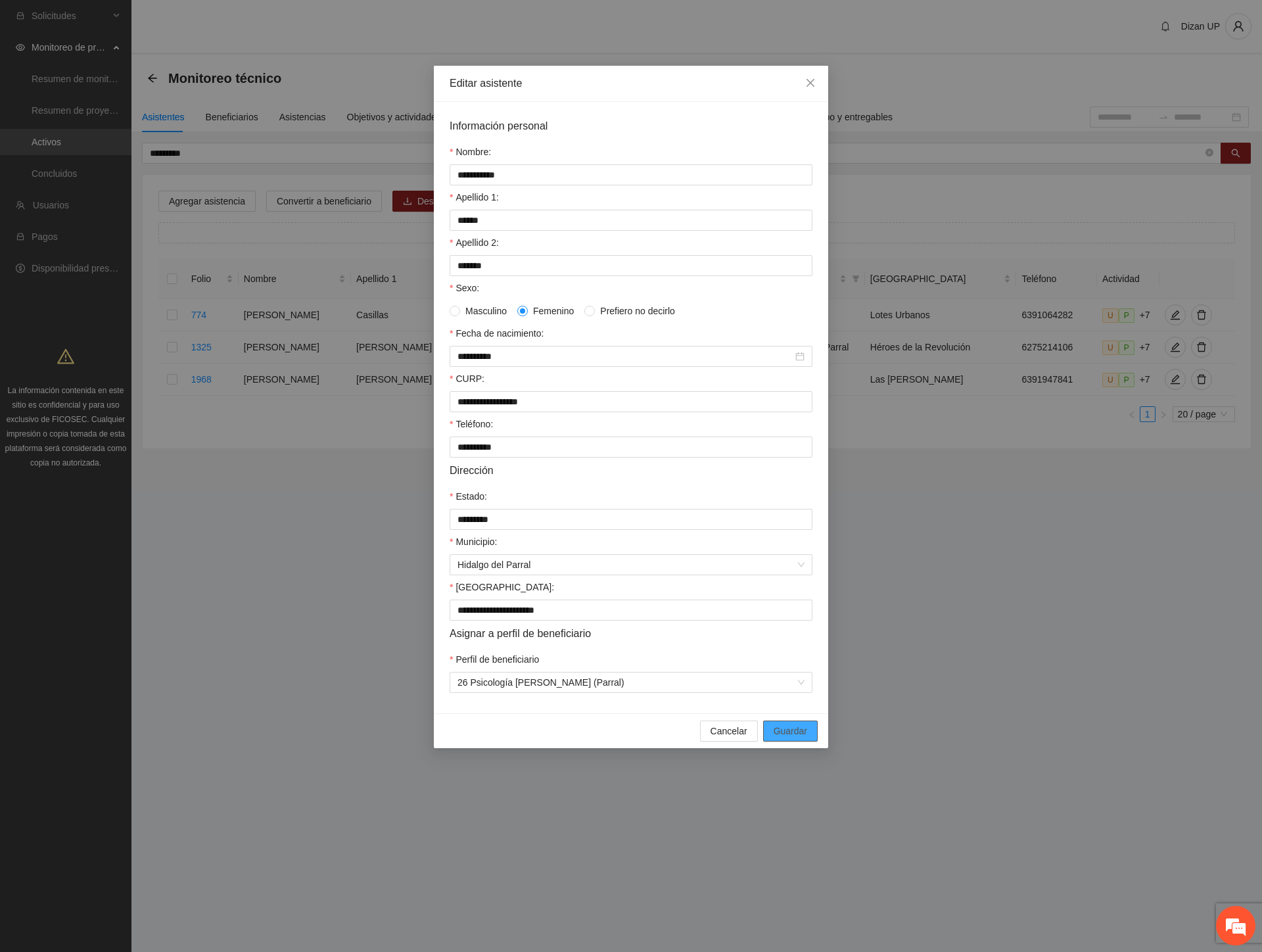
click at [782, 738] on span "Guardar" at bounding box center [790, 731] width 33 height 15
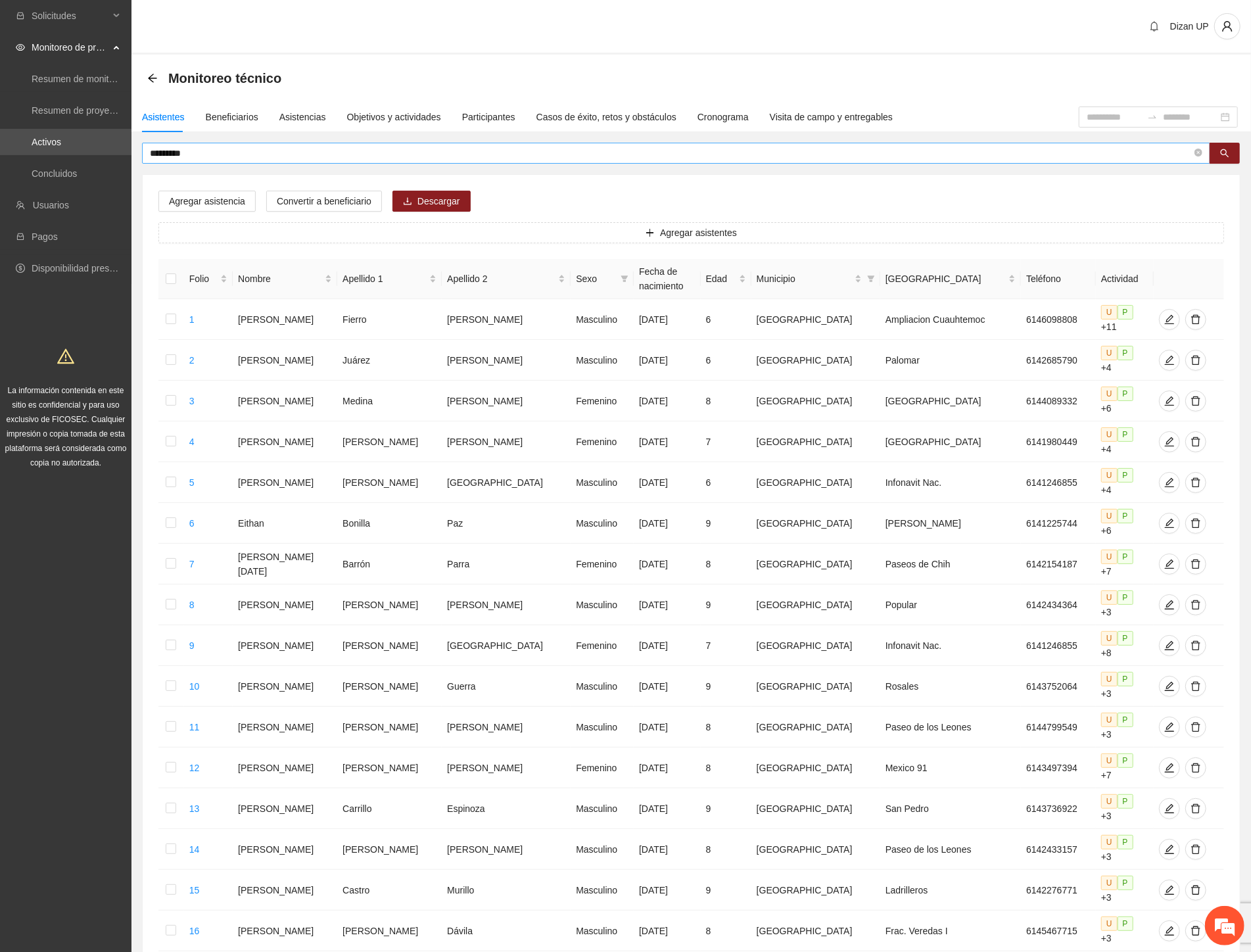
click at [192, 152] on input "*********" at bounding box center [671, 153] width 1042 height 15
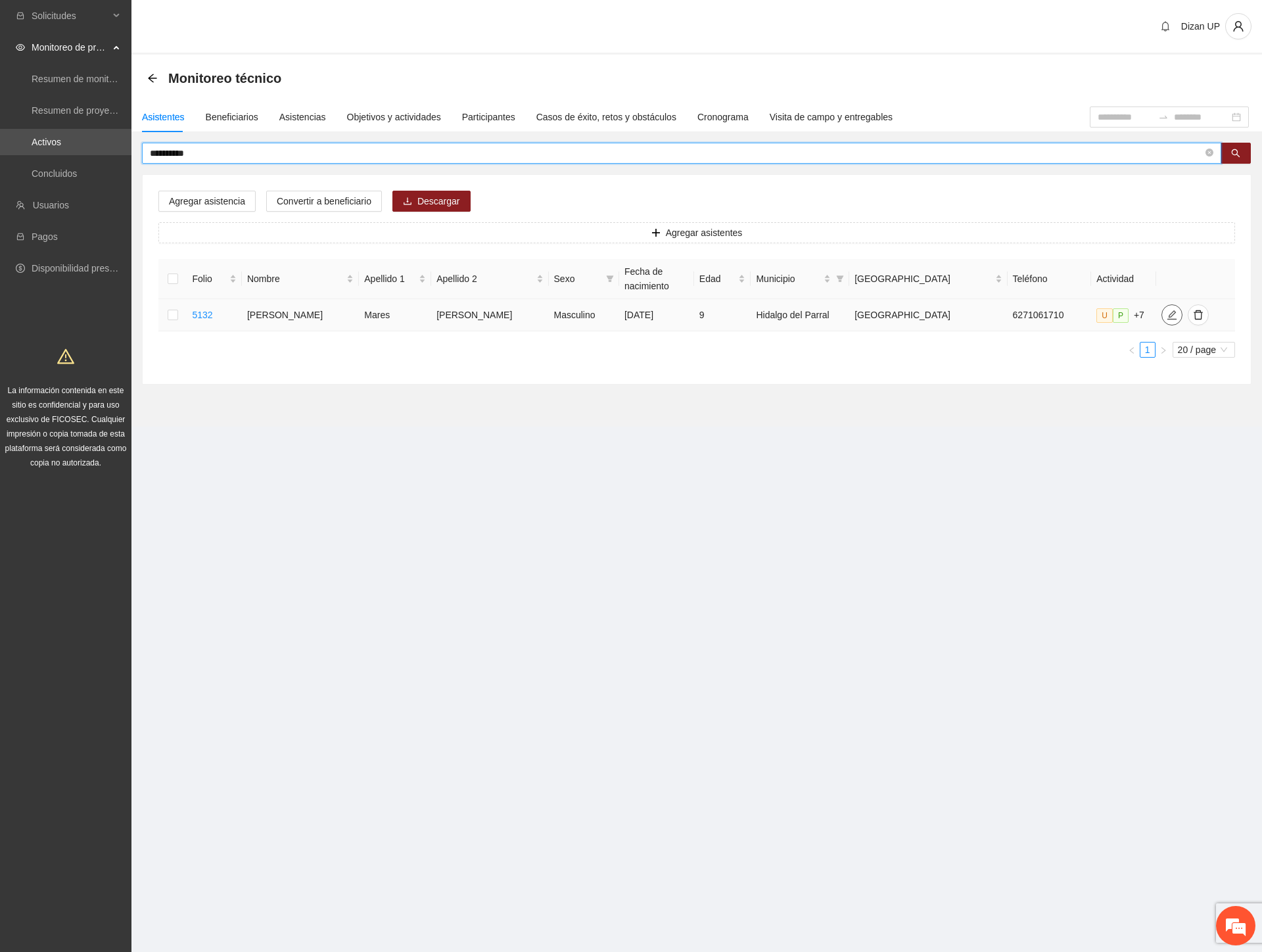
click at [1166, 313] on icon "edit" at bounding box center [1171, 315] width 11 height 11
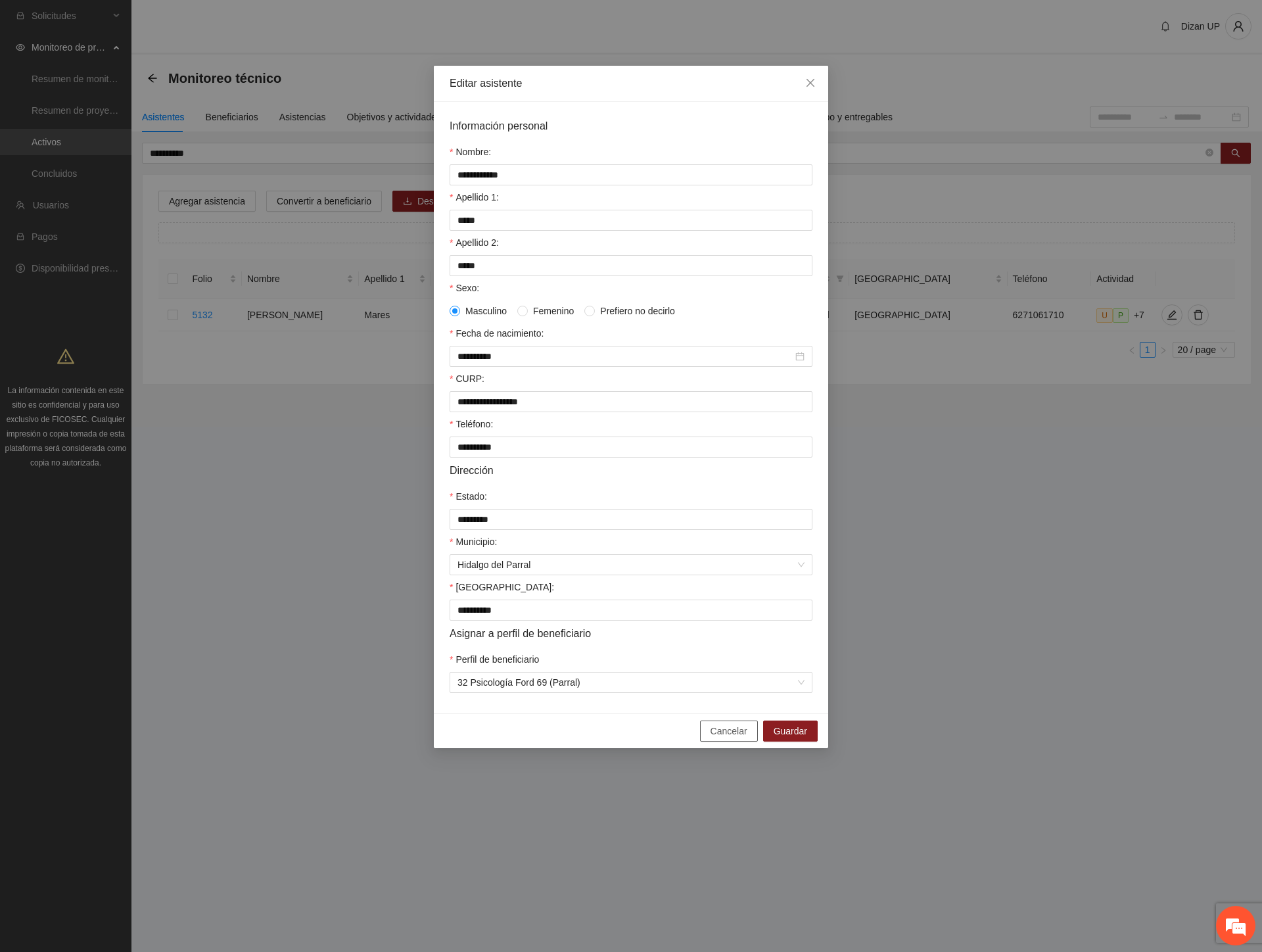
click at [721, 738] on span "Cancelar" at bounding box center [728, 731] width 37 height 15
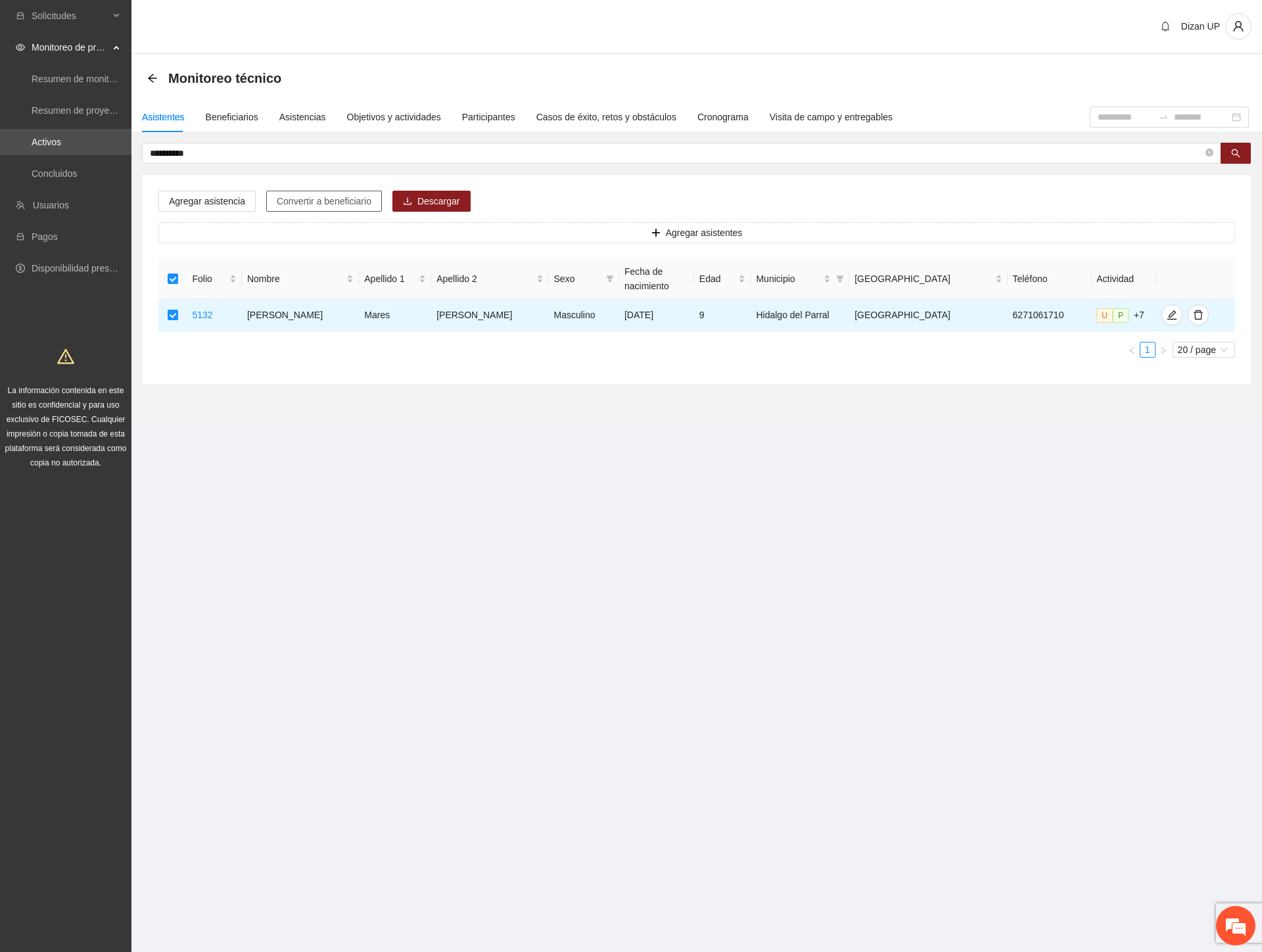
click at [362, 201] on span "Convertir a beneficiario" at bounding box center [324, 201] width 95 height 15
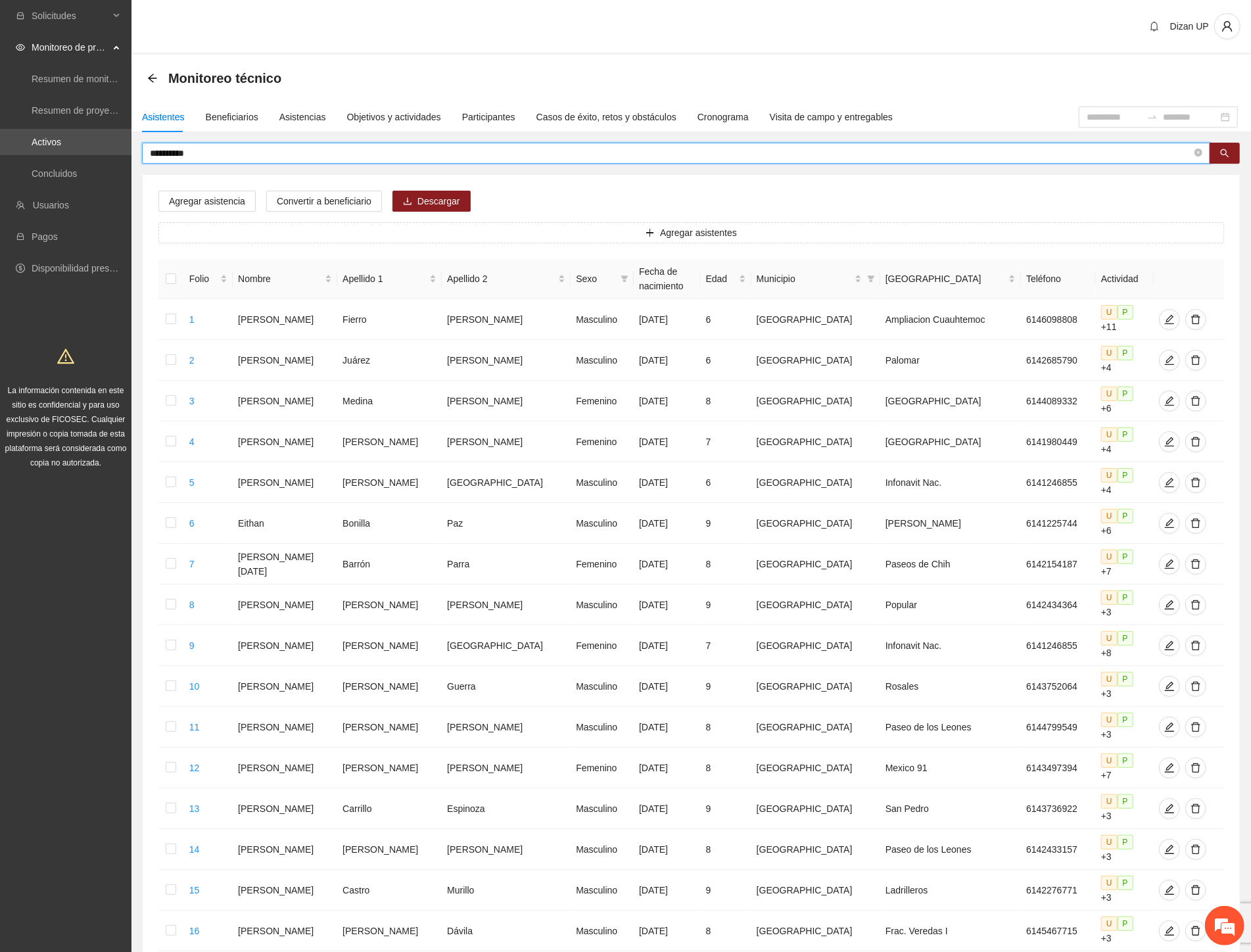
drag, startPoint x: 196, startPoint y: 152, endPoint x: 157, endPoint y: 146, distance: 39.5
click at [157, 146] on input "**********" at bounding box center [671, 153] width 1042 height 15
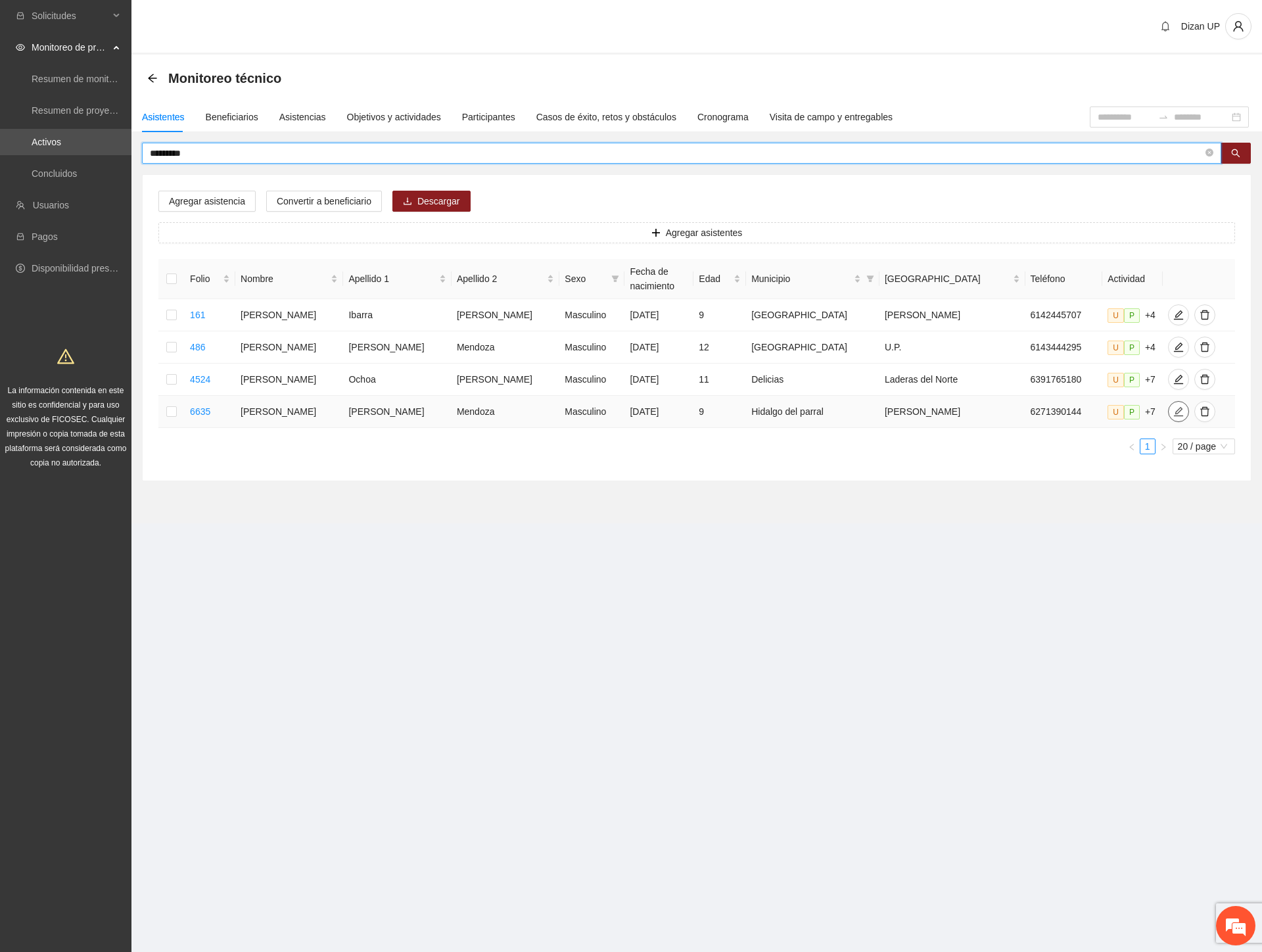
click at [1173, 415] on icon "edit" at bounding box center [1178, 411] width 11 height 11
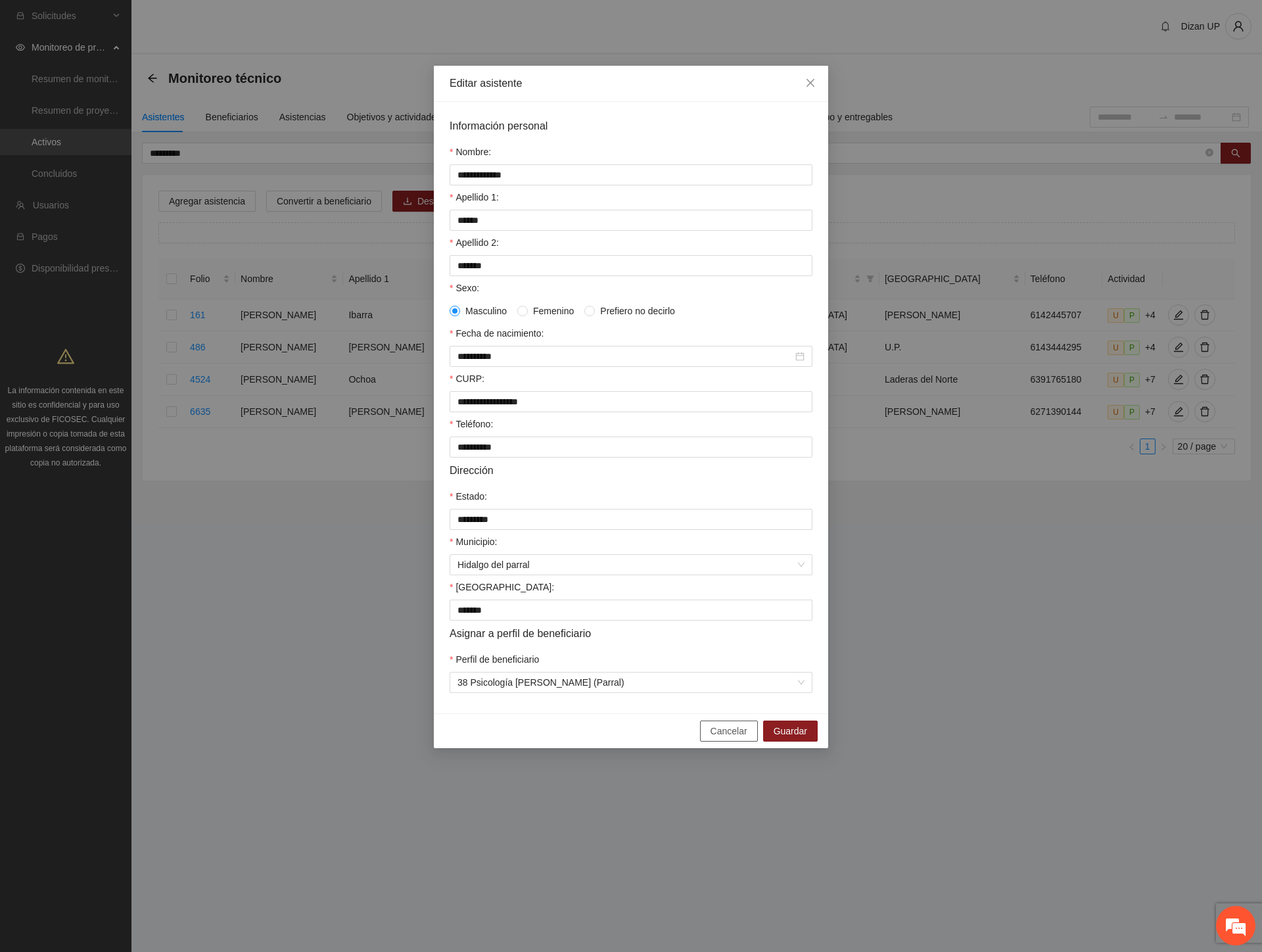
click at [720, 738] on span "Cancelar" at bounding box center [728, 731] width 37 height 15
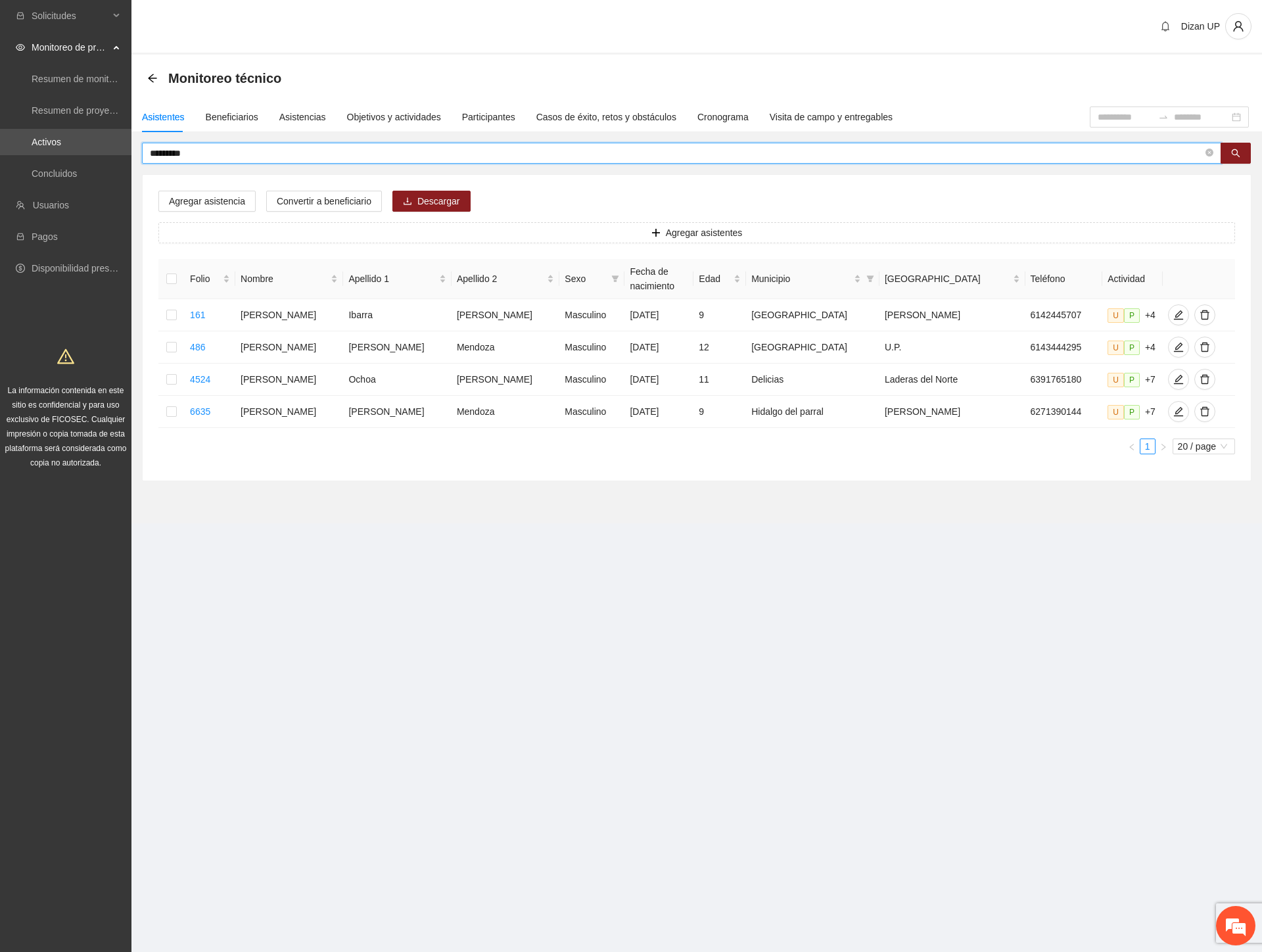
click at [158, 152] on input "*********" at bounding box center [676, 153] width 1053 height 15
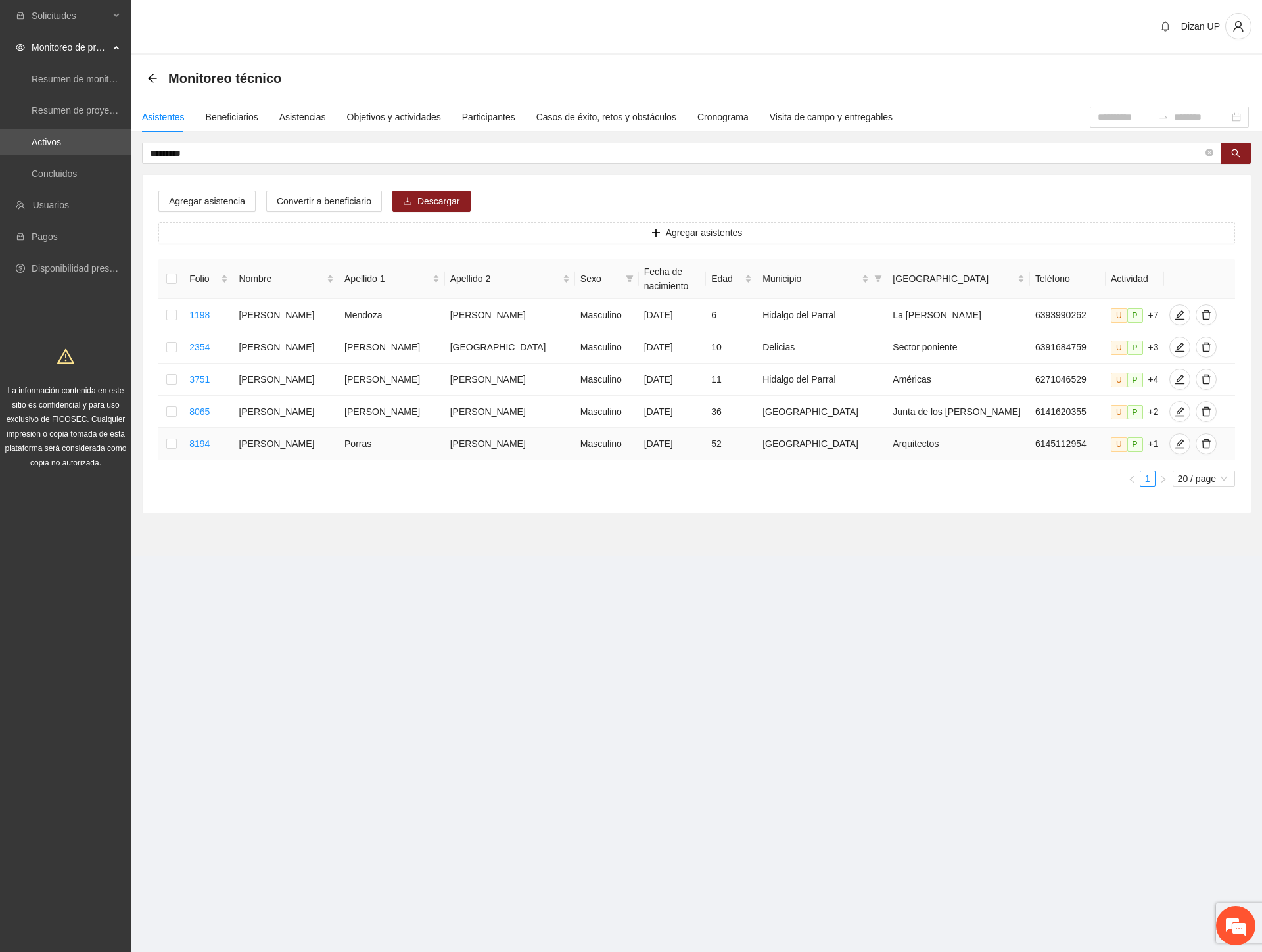
click at [372, 433] on td "Porras" at bounding box center [392, 444] width 106 height 32
drag, startPoint x: 375, startPoint y: 376, endPoint x: 380, endPoint y: 334, distance: 42.3
click at [376, 373] on td "[PERSON_NAME]" at bounding box center [392, 379] width 106 height 32
click at [381, 329] on td "Mendoza" at bounding box center [392, 315] width 106 height 32
drag, startPoint x: 427, startPoint y: 316, endPoint x: 584, endPoint y: 306, distance: 157.3
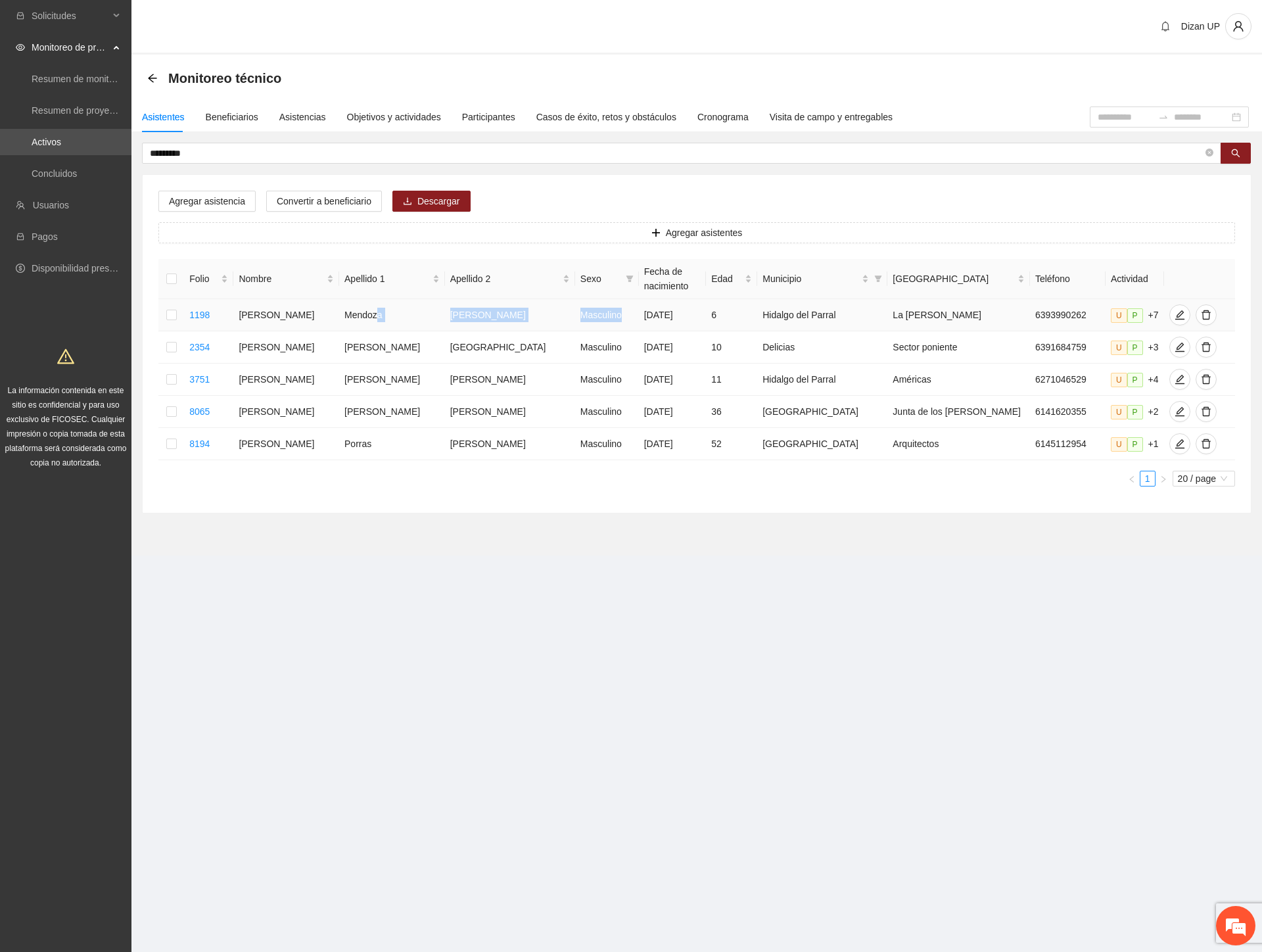
click at [584, 306] on tr "1198 [PERSON_NAME] [DATE] 6 Hidalgo del Parral La [PERSON_NAME] 6393990262 U P …" at bounding box center [696, 315] width 1076 height 32
click at [1174, 312] on icon "edit" at bounding box center [1179, 315] width 11 height 11
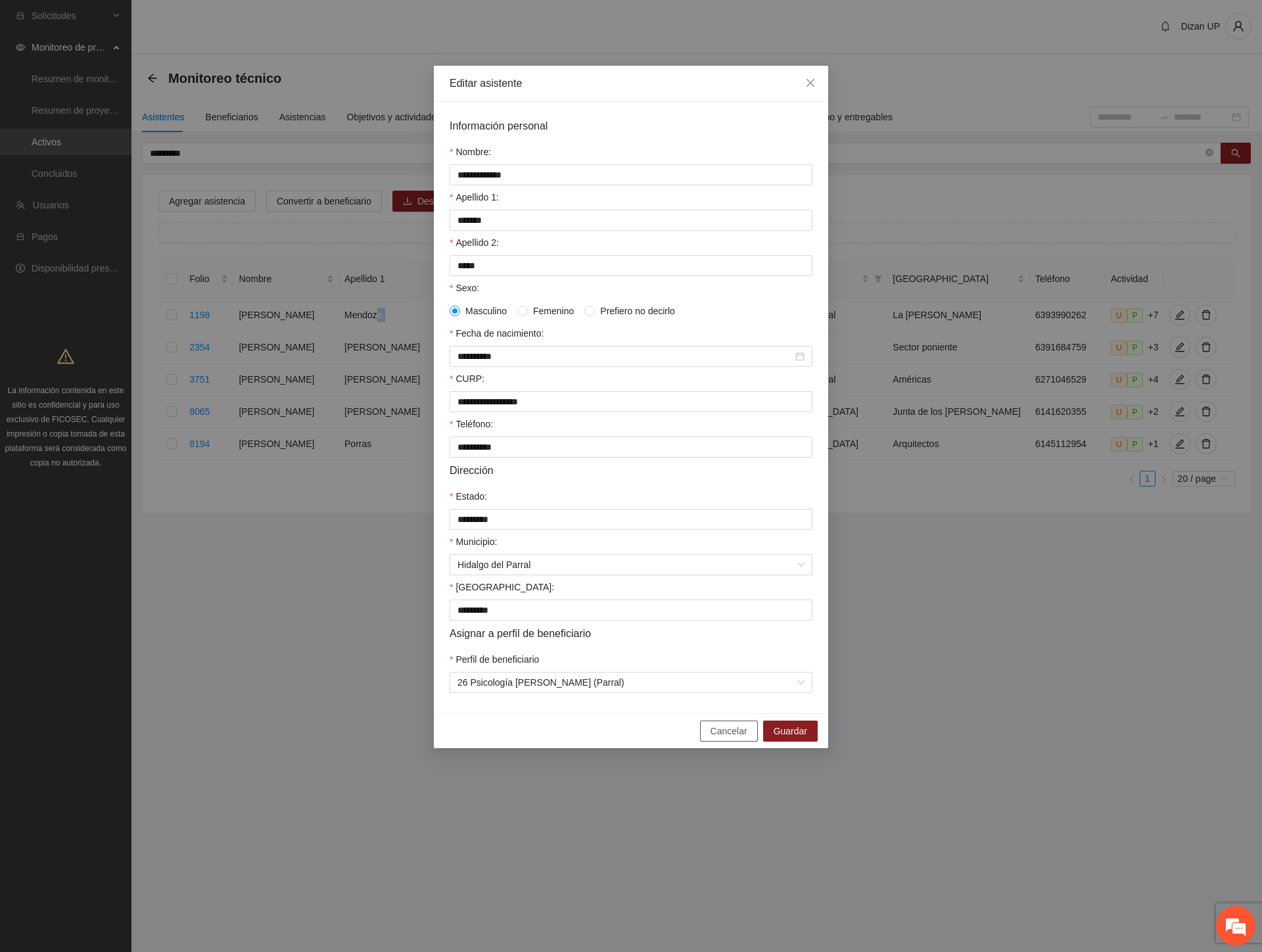
click at [727, 738] on span "Cancelar" at bounding box center [728, 731] width 37 height 15
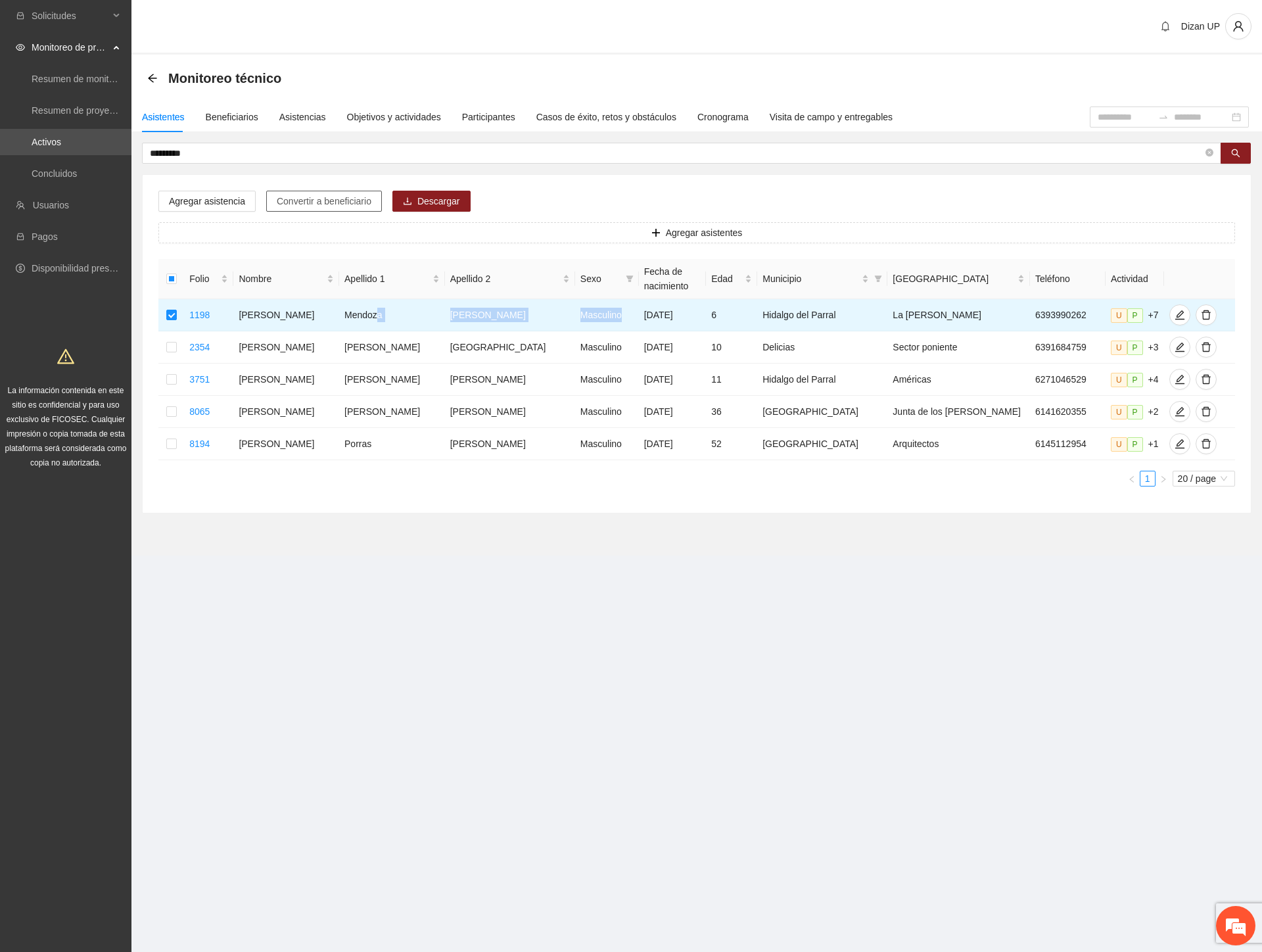
click at [306, 201] on span "Convertir a beneficiario" at bounding box center [324, 201] width 95 height 15
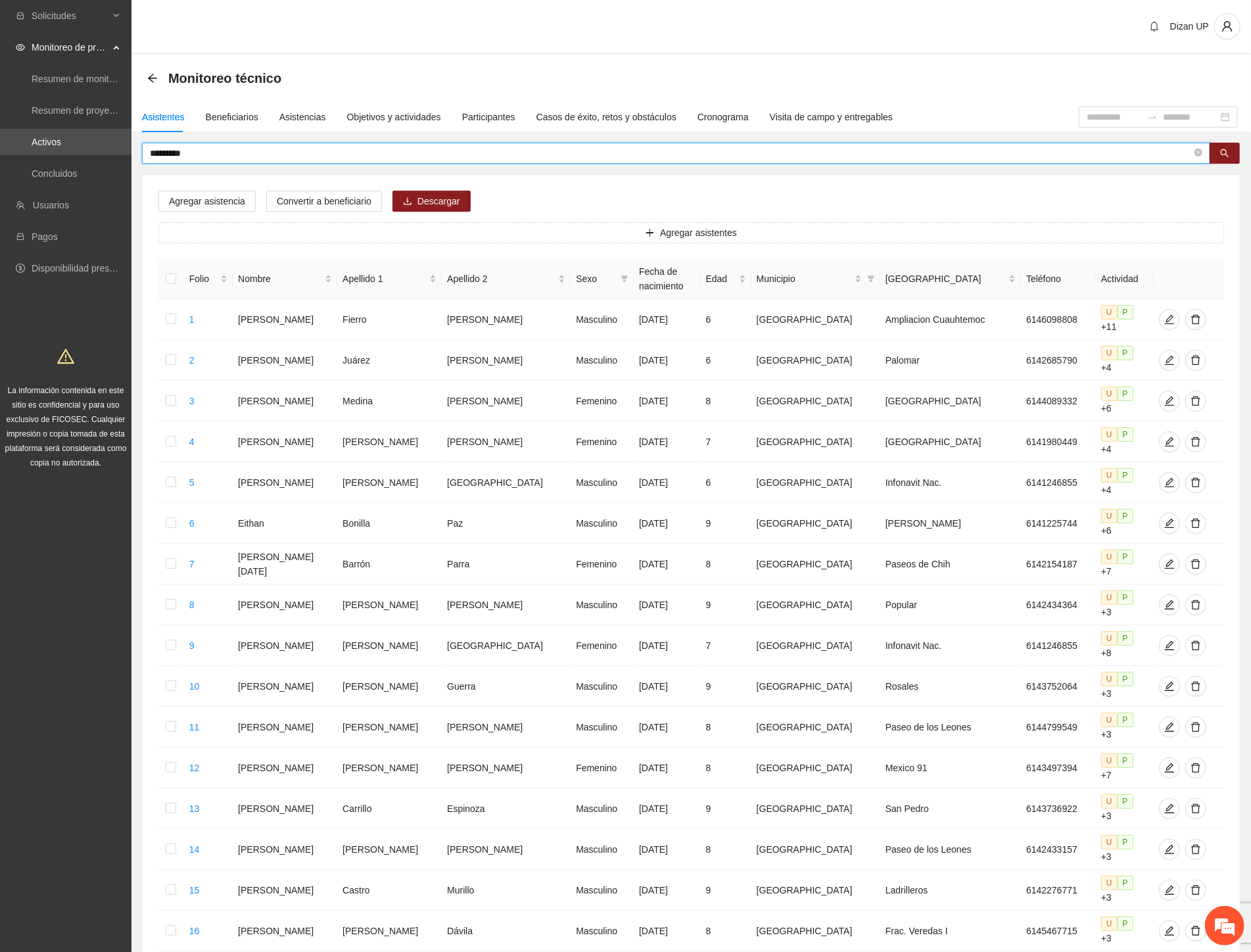
drag, startPoint x: 201, startPoint y: 154, endPoint x: 155, endPoint y: 154, distance: 46.0
click at [155, 154] on input "*********" at bounding box center [671, 153] width 1042 height 15
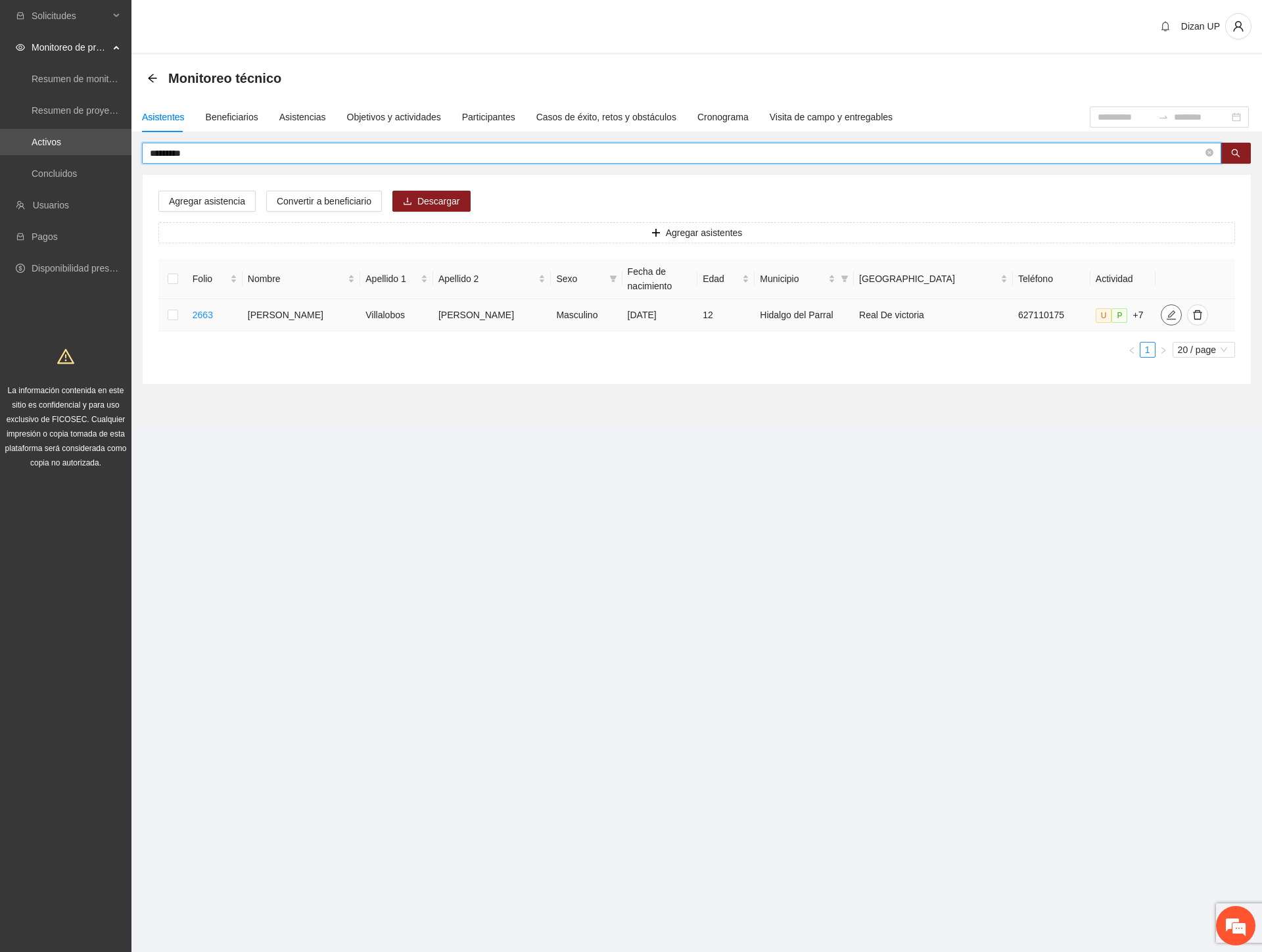
click at [1166, 312] on icon "edit" at bounding box center [1171, 315] width 11 height 11
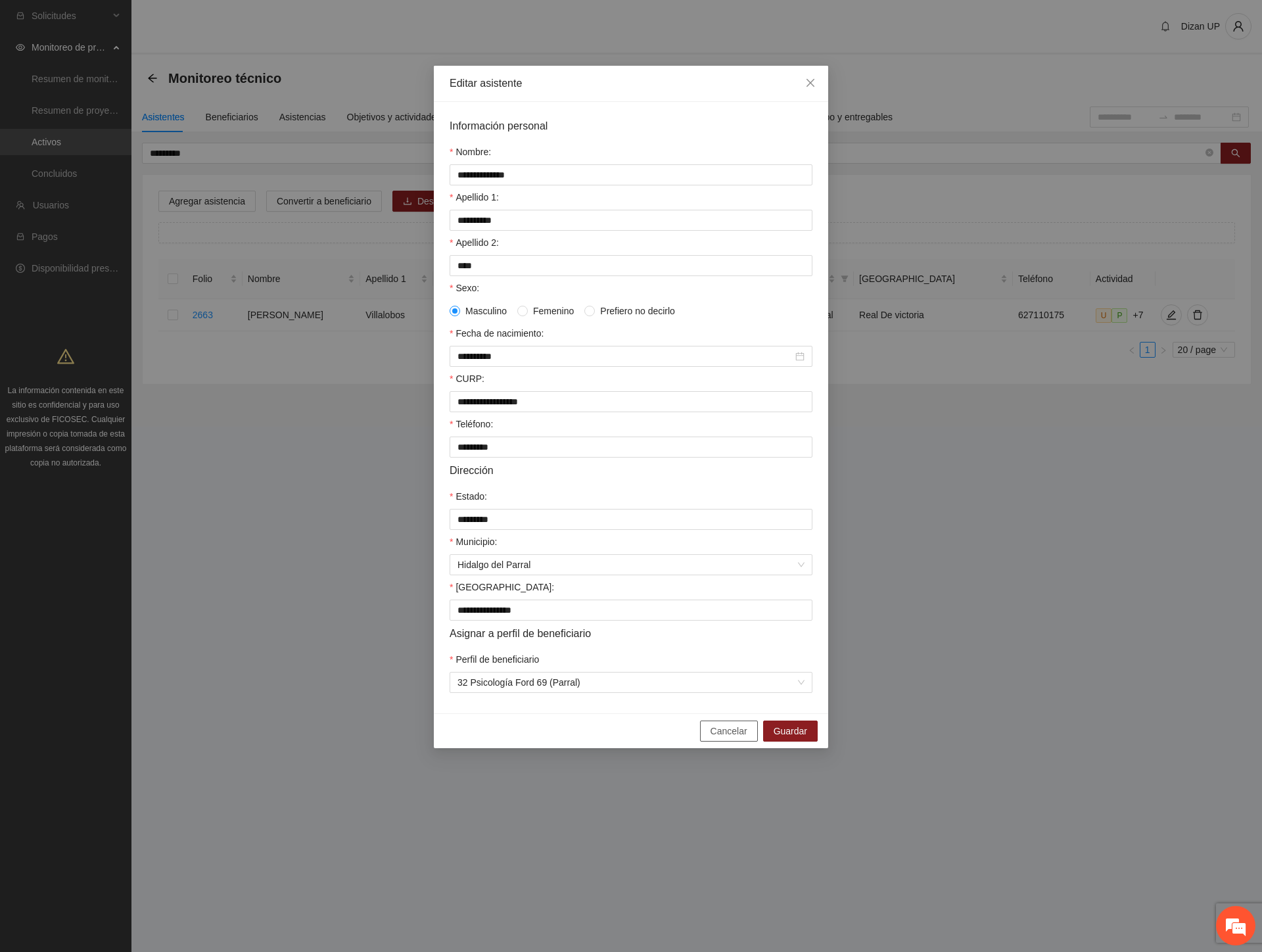
click at [705, 742] on button "Cancelar" at bounding box center [728, 731] width 58 height 21
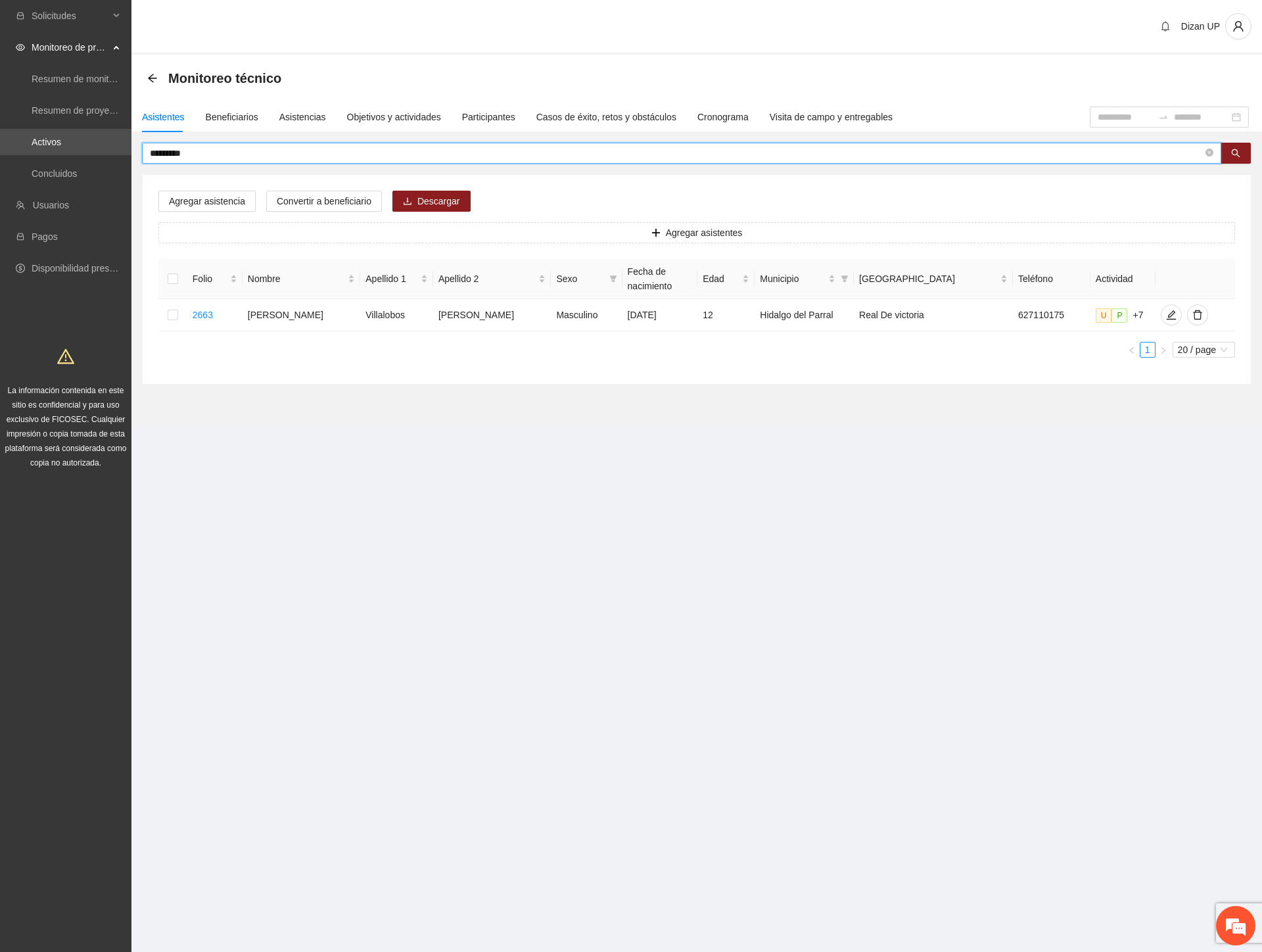
drag, startPoint x: 204, startPoint y: 153, endPoint x: 0, endPoint y: 159, distance: 204.1
click at [25, 156] on section "Solicitudes Monitoreo de proyectos Resumen de monitoreo Resumen de proyectos ap…" at bounding box center [631, 476] width 1262 height 952
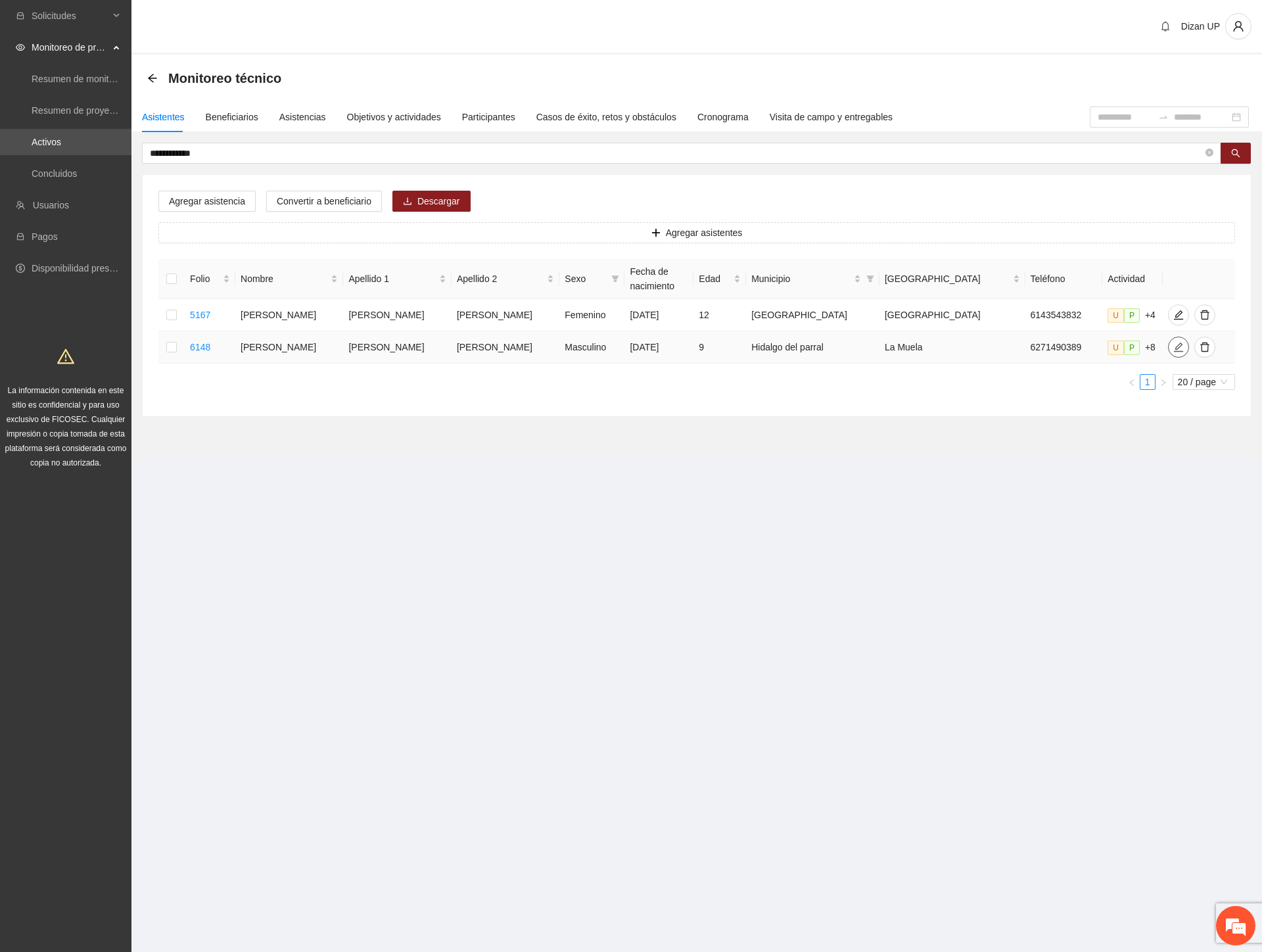
click at [1173, 345] on icon "edit" at bounding box center [1178, 347] width 11 height 11
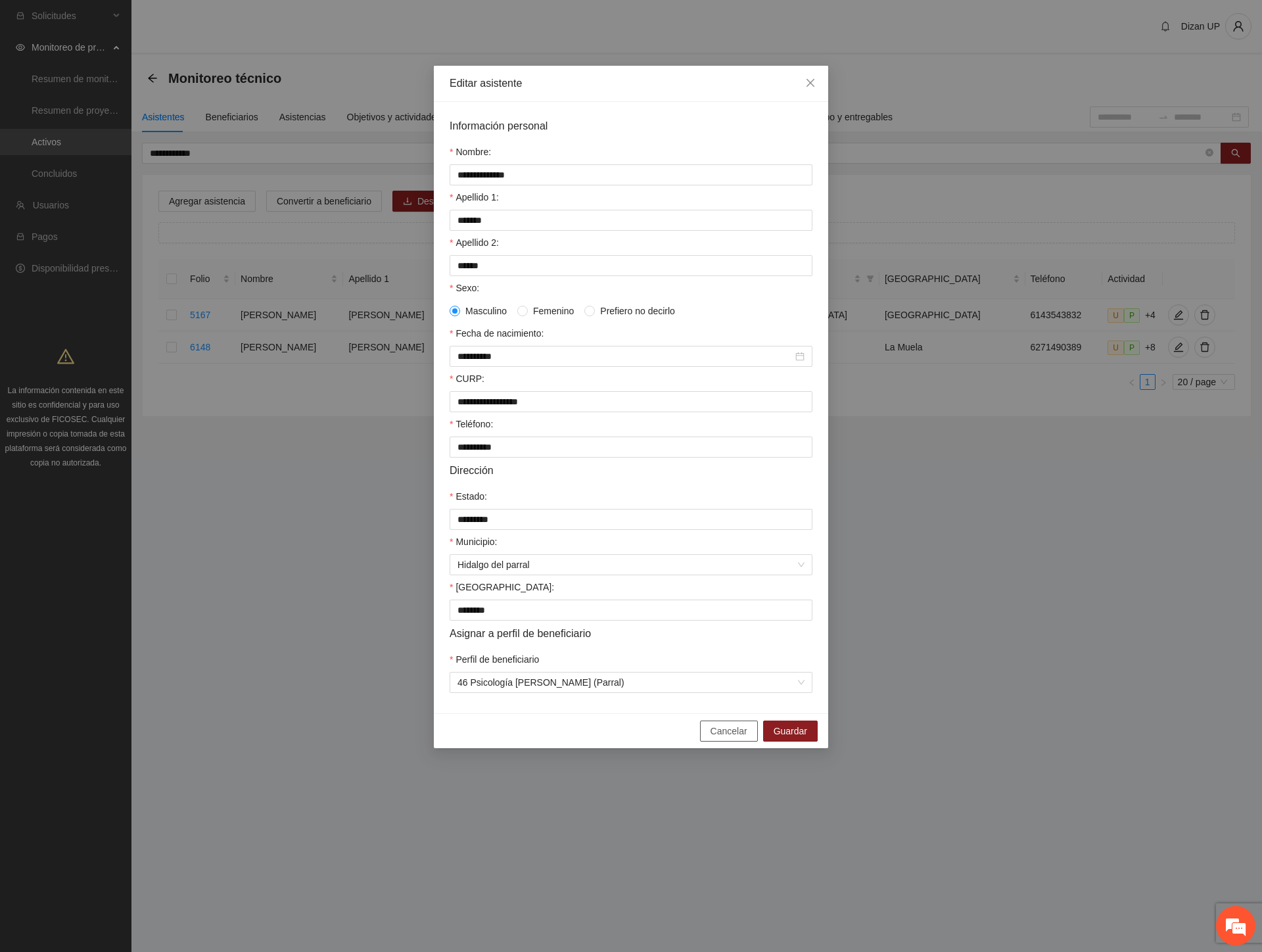
click at [715, 742] on button "Cancelar" at bounding box center [728, 731] width 58 height 21
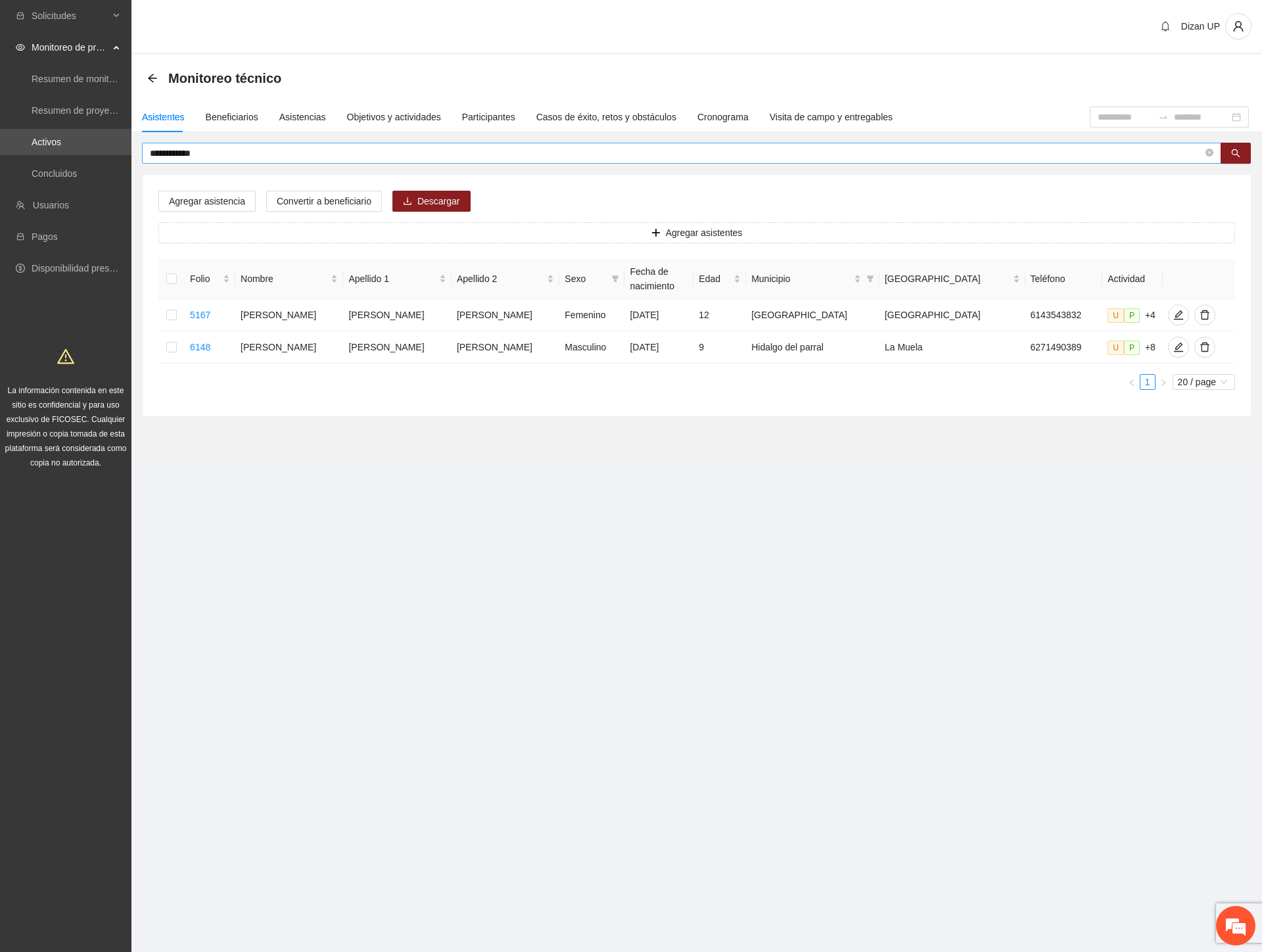
click at [231, 152] on input "**********" at bounding box center [676, 153] width 1053 height 15
type input "**********"
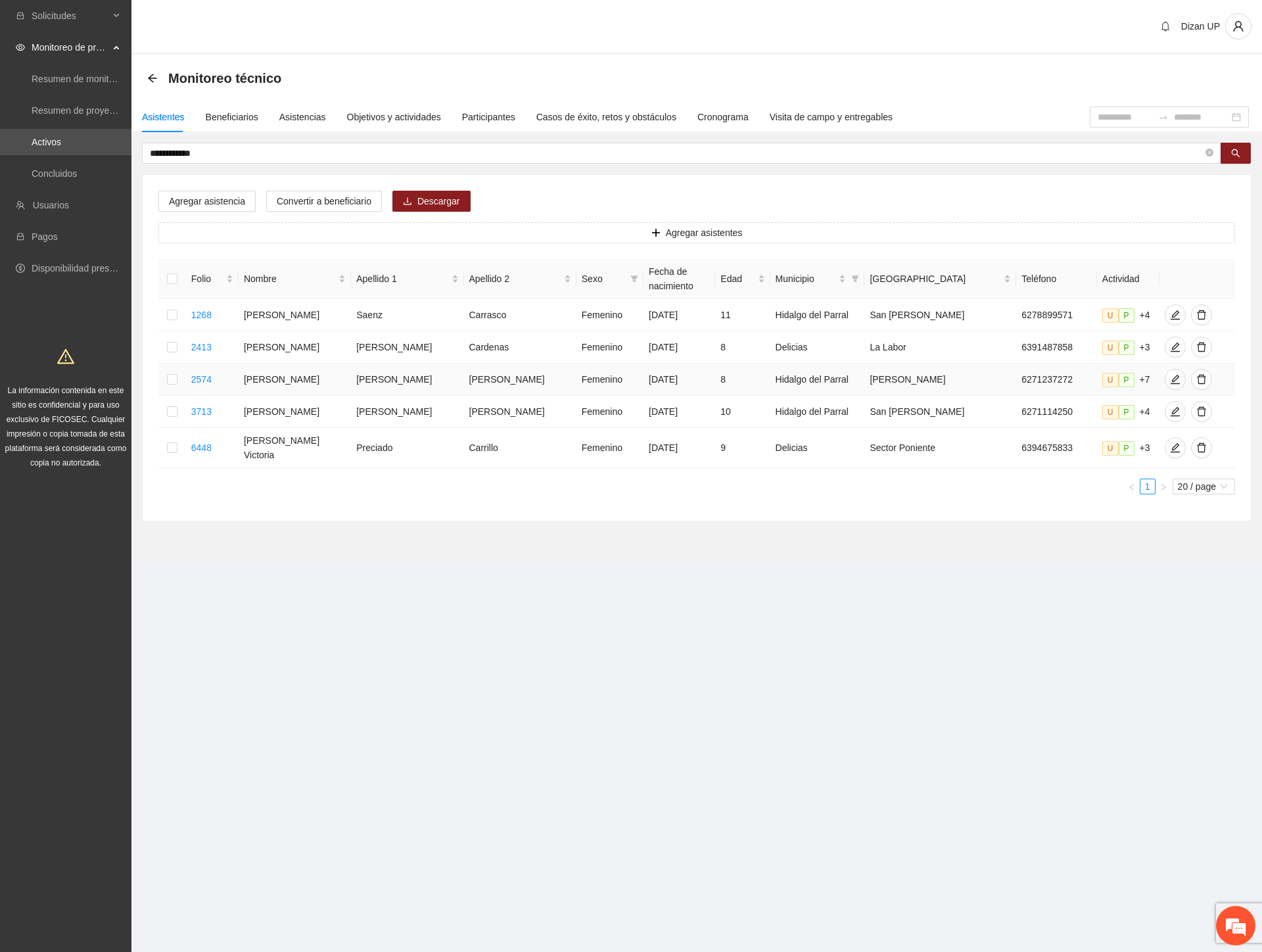
drag, startPoint x: 468, startPoint y: 378, endPoint x: 707, endPoint y: 358, distance: 239.8
click at [470, 378] on td "[PERSON_NAME]" at bounding box center [520, 379] width 112 height 32
click at [1170, 375] on icon "edit" at bounding box center [1175, 379] width 11 height 11
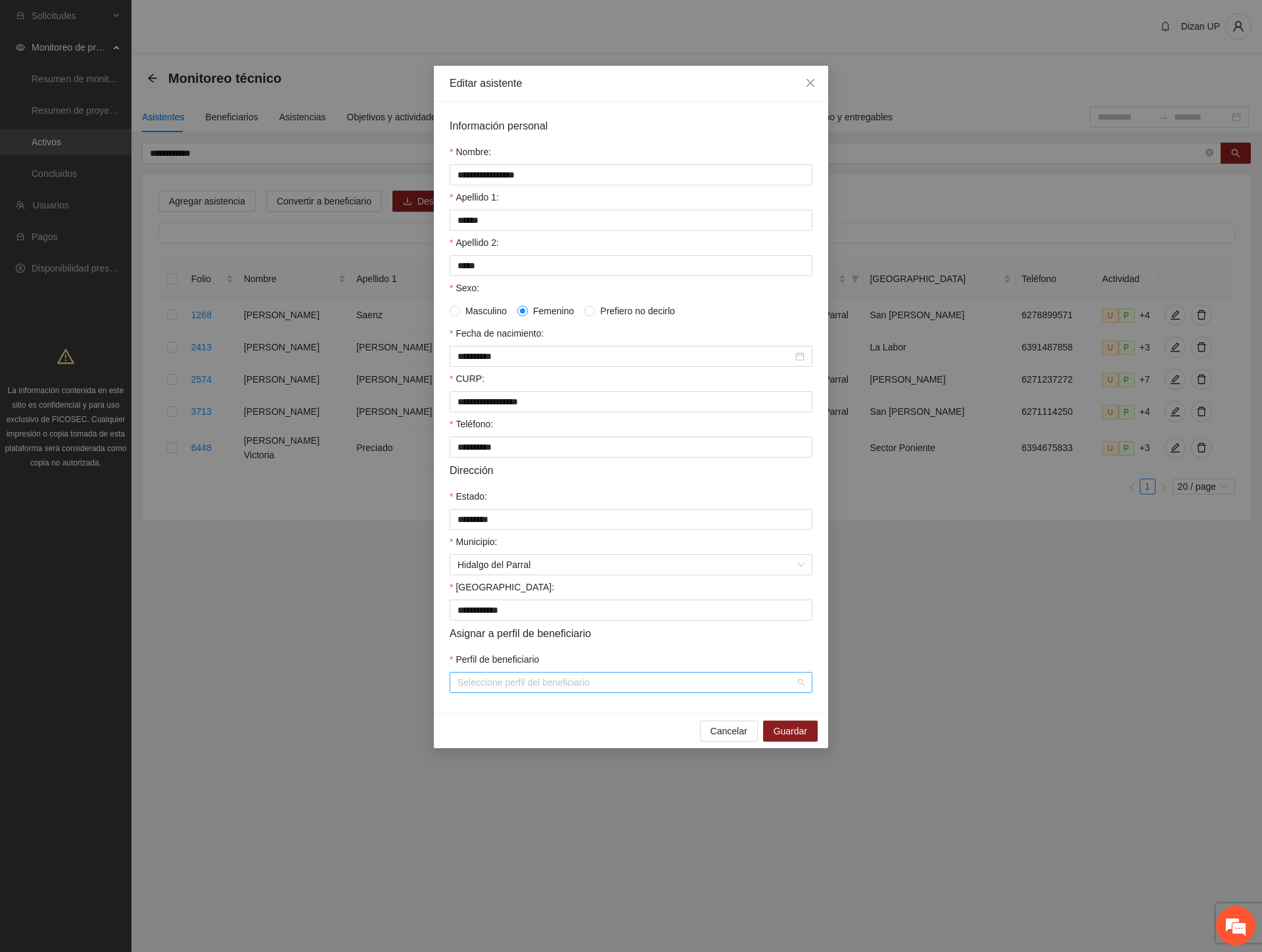
click at [570, 692] on input "Perfil de beneficiario" at bounding box center [626, 682] width 338 height 20
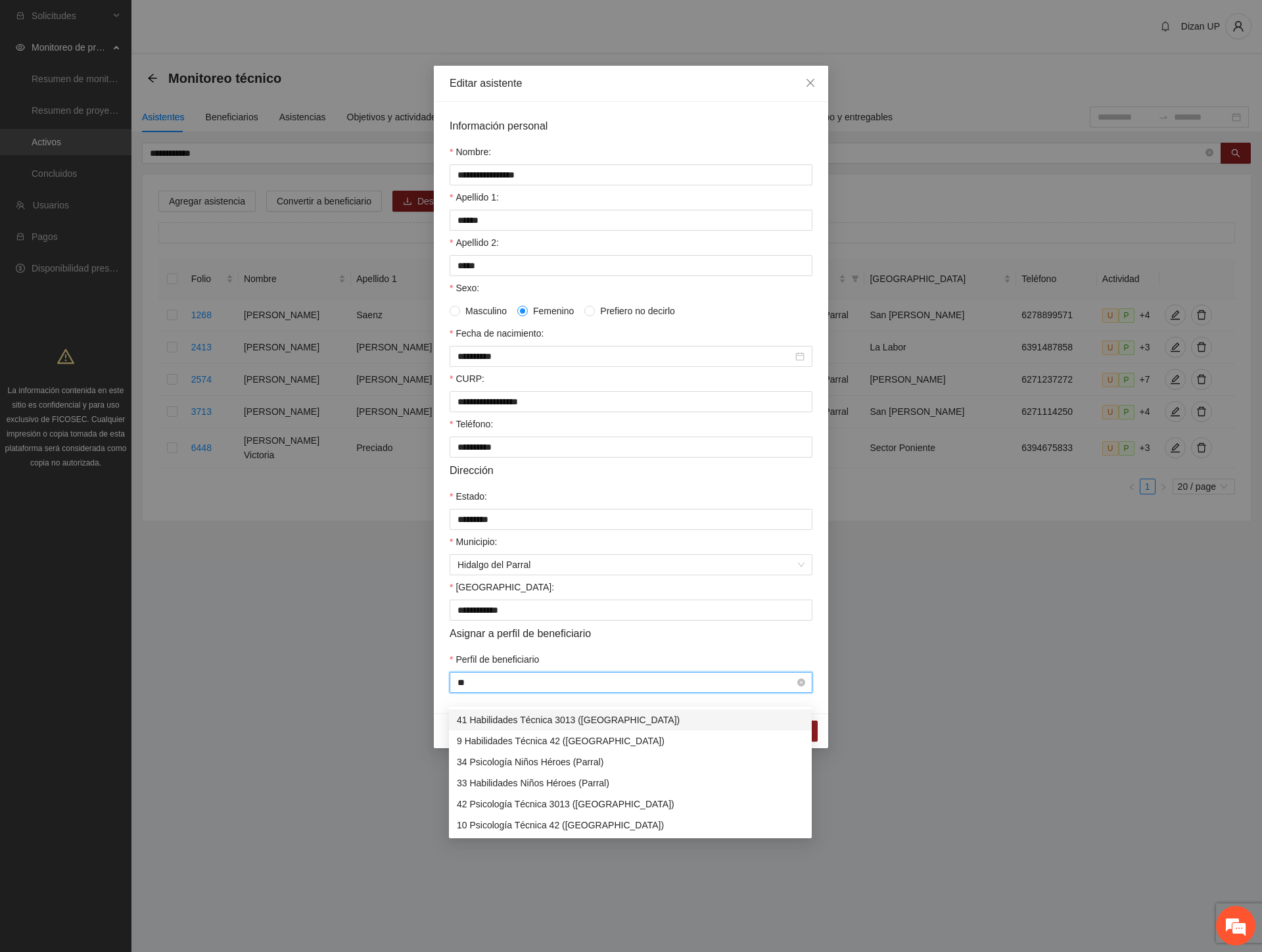
type input "***"
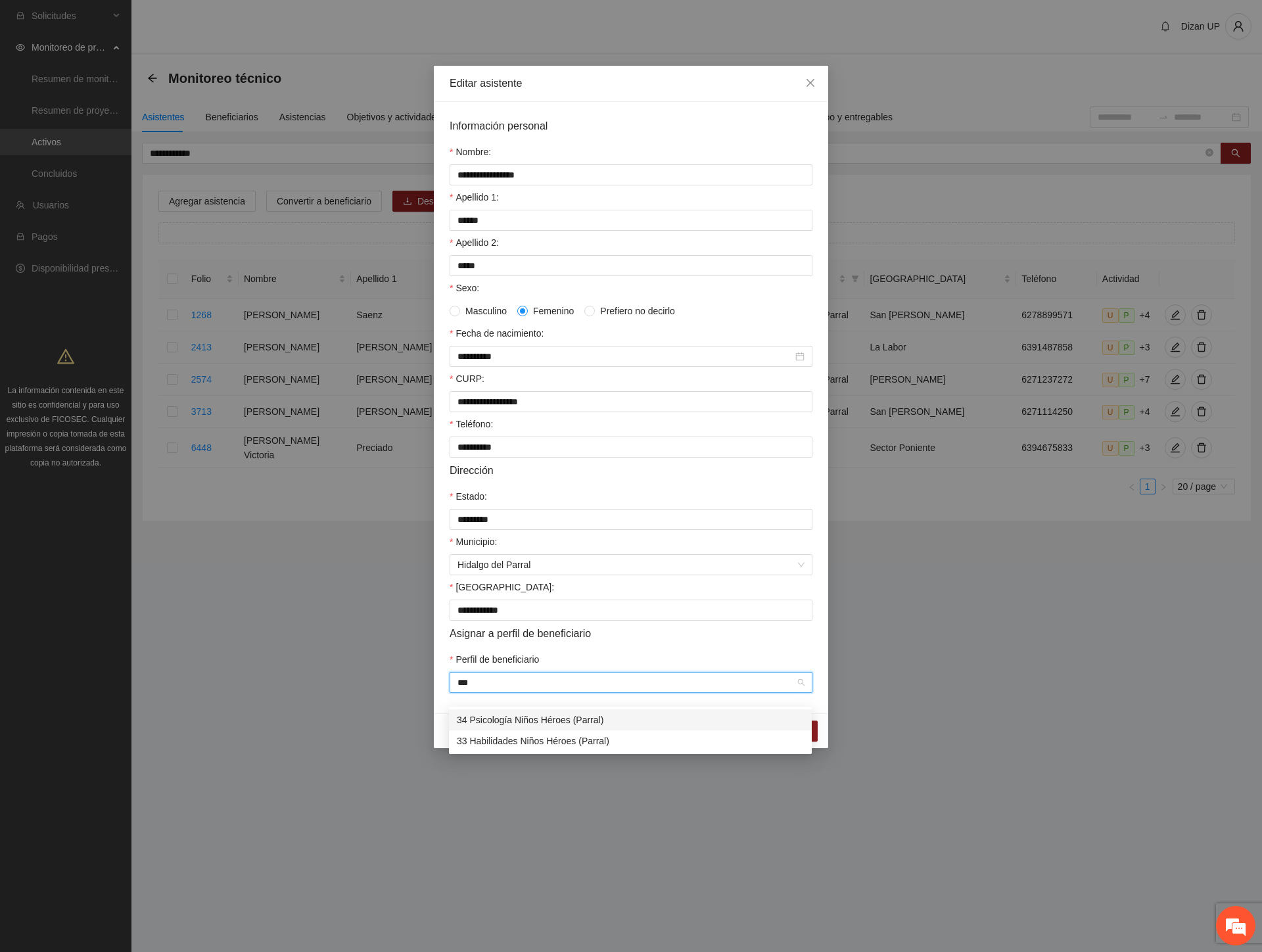
click at [514, 721] on div "34 Psicología Niños Héroes (Parral)" at bounding box center [630, 720] width 347 height 15
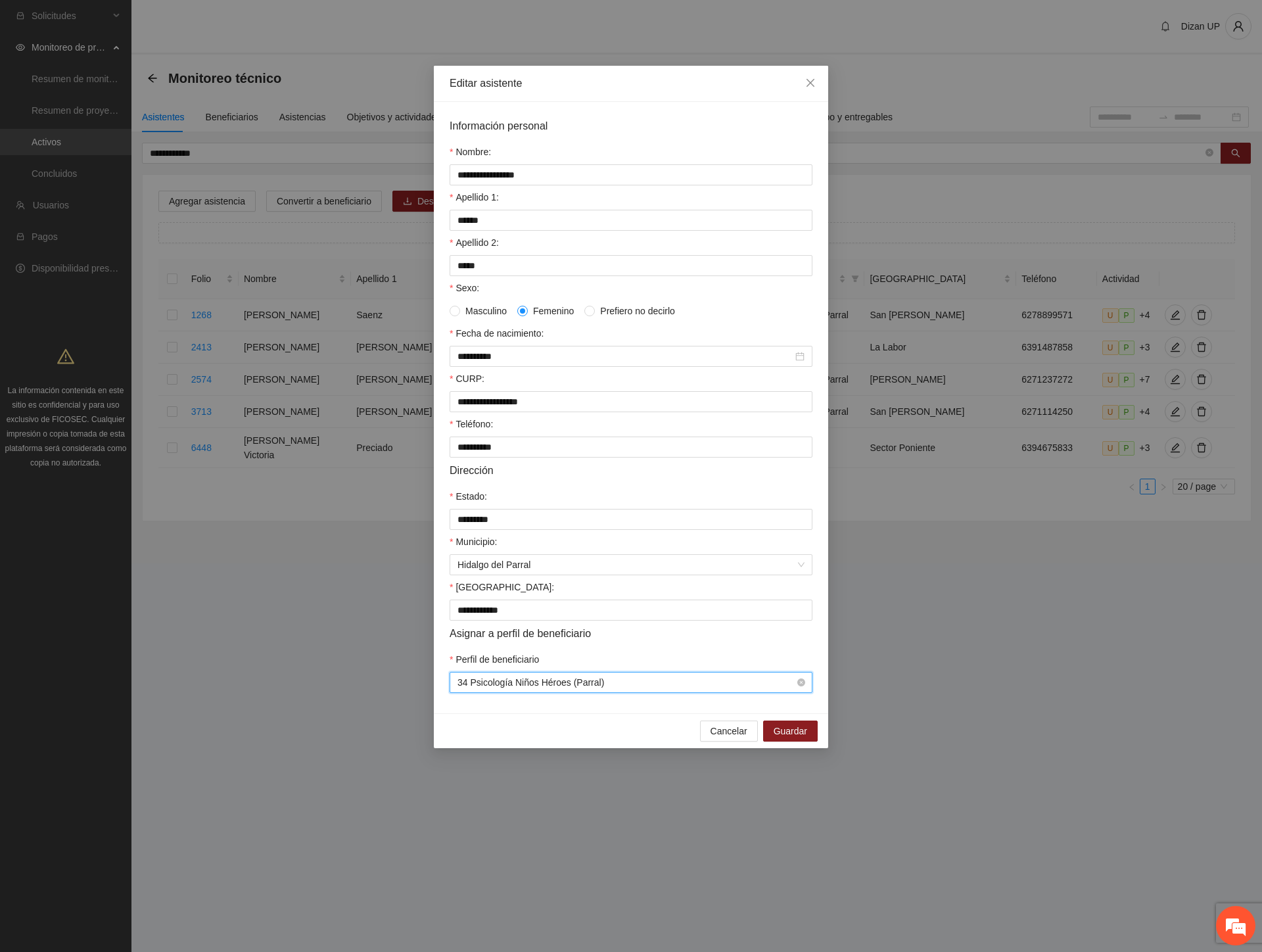
drag, startPoint x: 602, startPoint y: 658, endPoint x: 675, endPoint y: 684, distance: 77.5
click at [603, 658] on form "**********" at bounding box center [631, 405] width 362 height 575
click at [779, 738] on span "Guardar" at bounding box center [790, 731] width 33 height 15
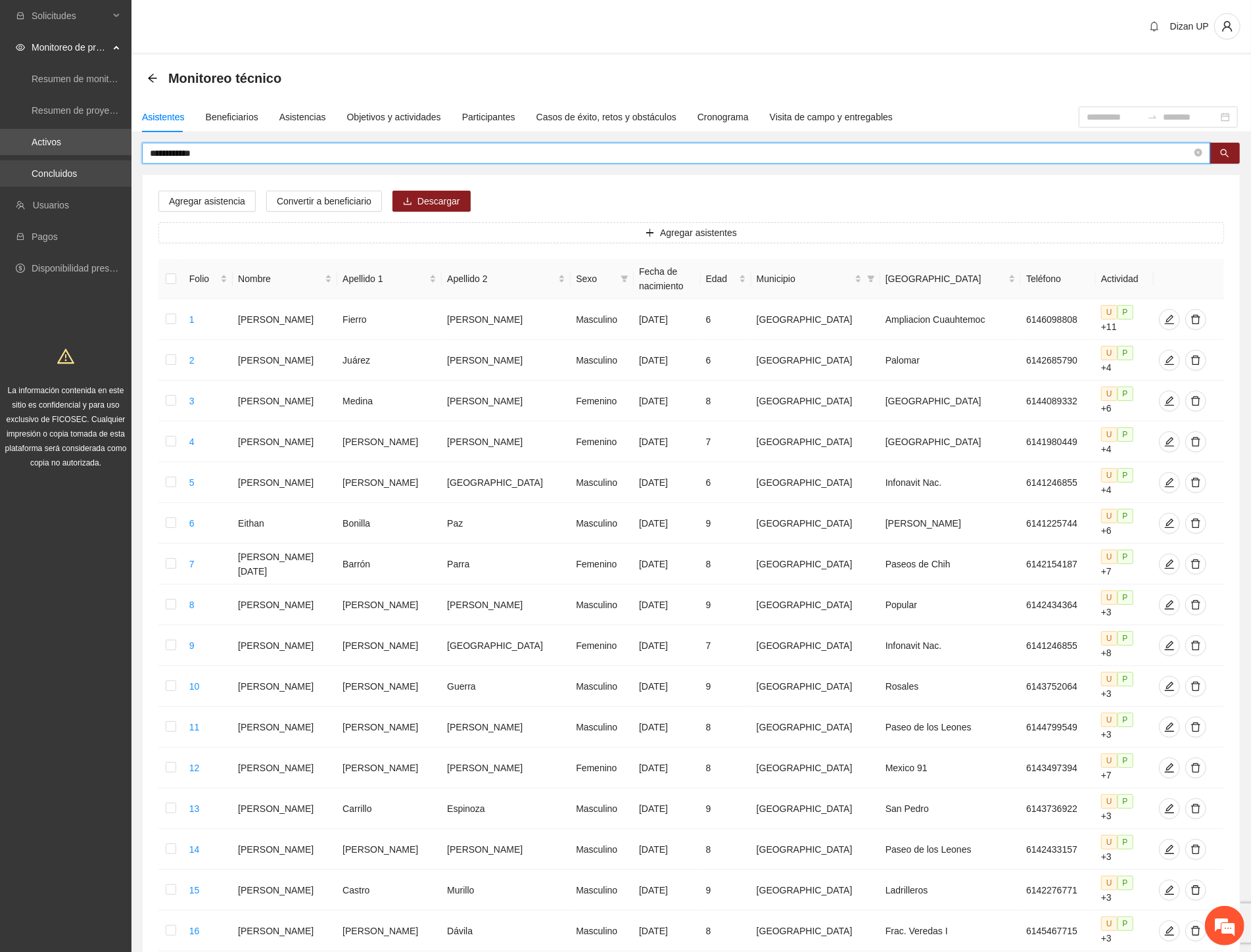
drag, startPoint x: 137, startPoint y: 161, endPoint x: 70, endPoint y: 172, distance: 67.9
click at [74, 171] on section "**********" at bounding box center [625, 623] width 1251 height 1246
type input "**********"
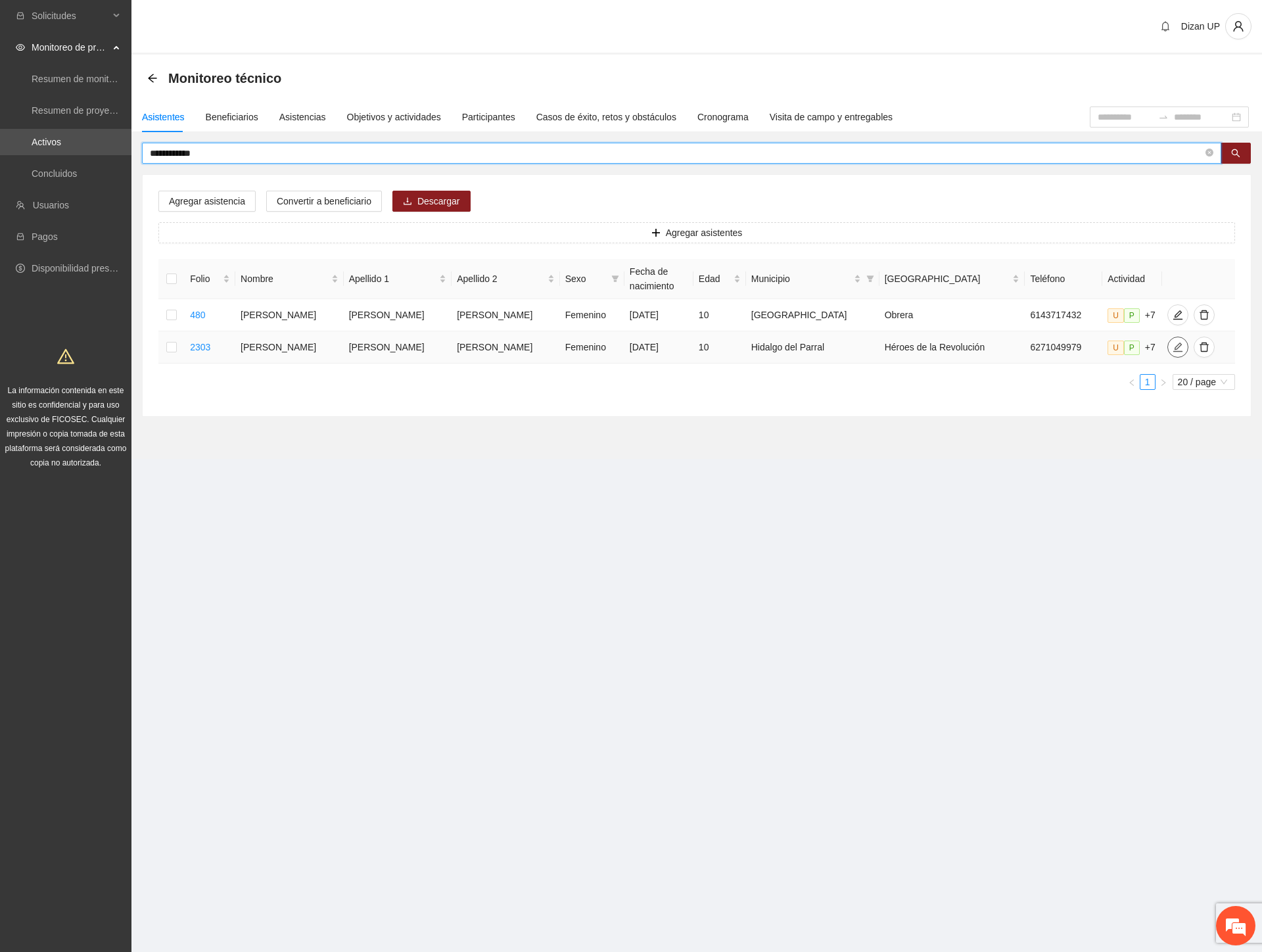
click at [1168, 347] on span "edit" at bounding box center [1177, 347] width 20 height 11
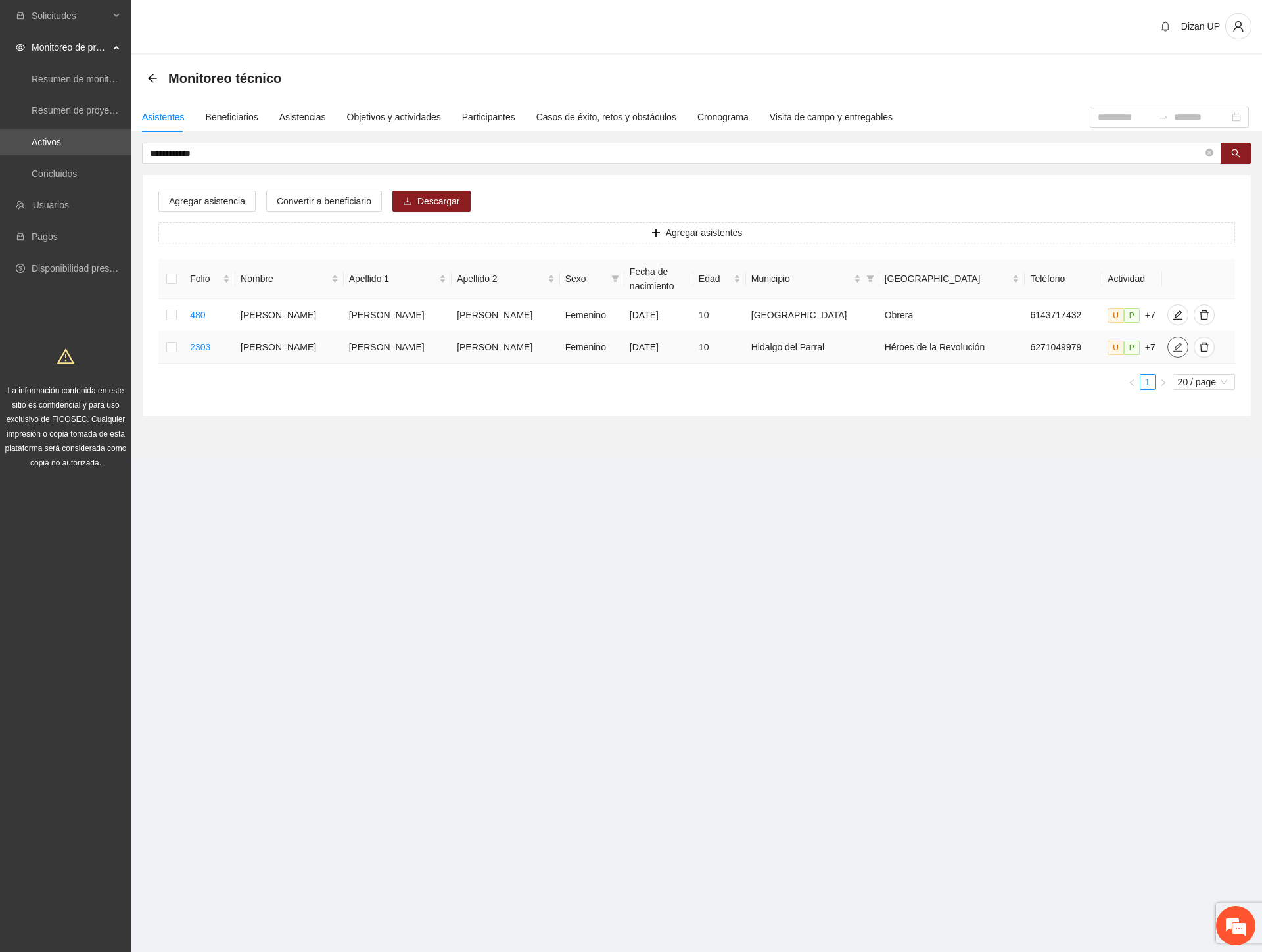
type input "**********"
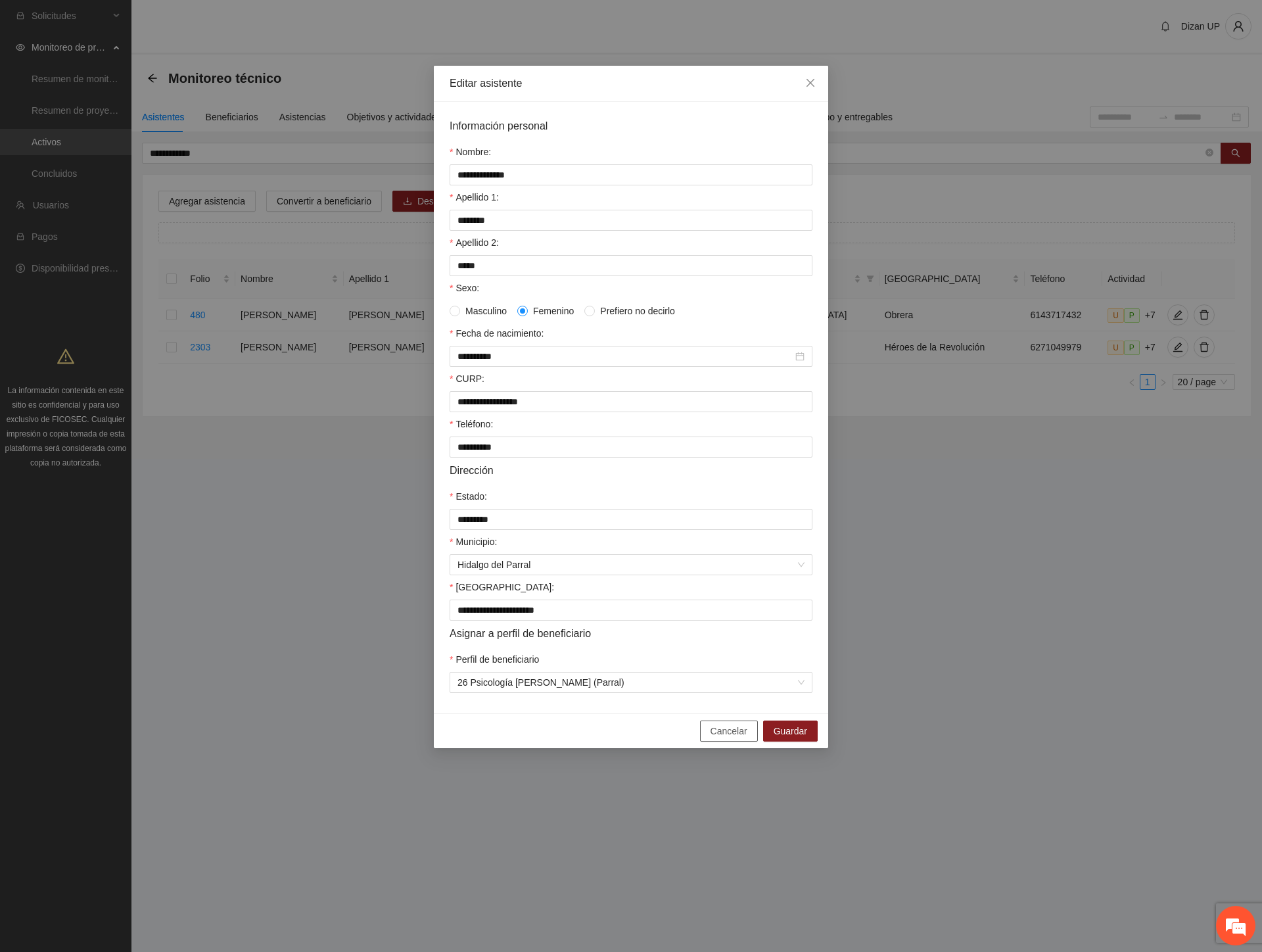
click at [730, 738] on span "Cancelar" at bounding box center [728, 731] width 37 height 15
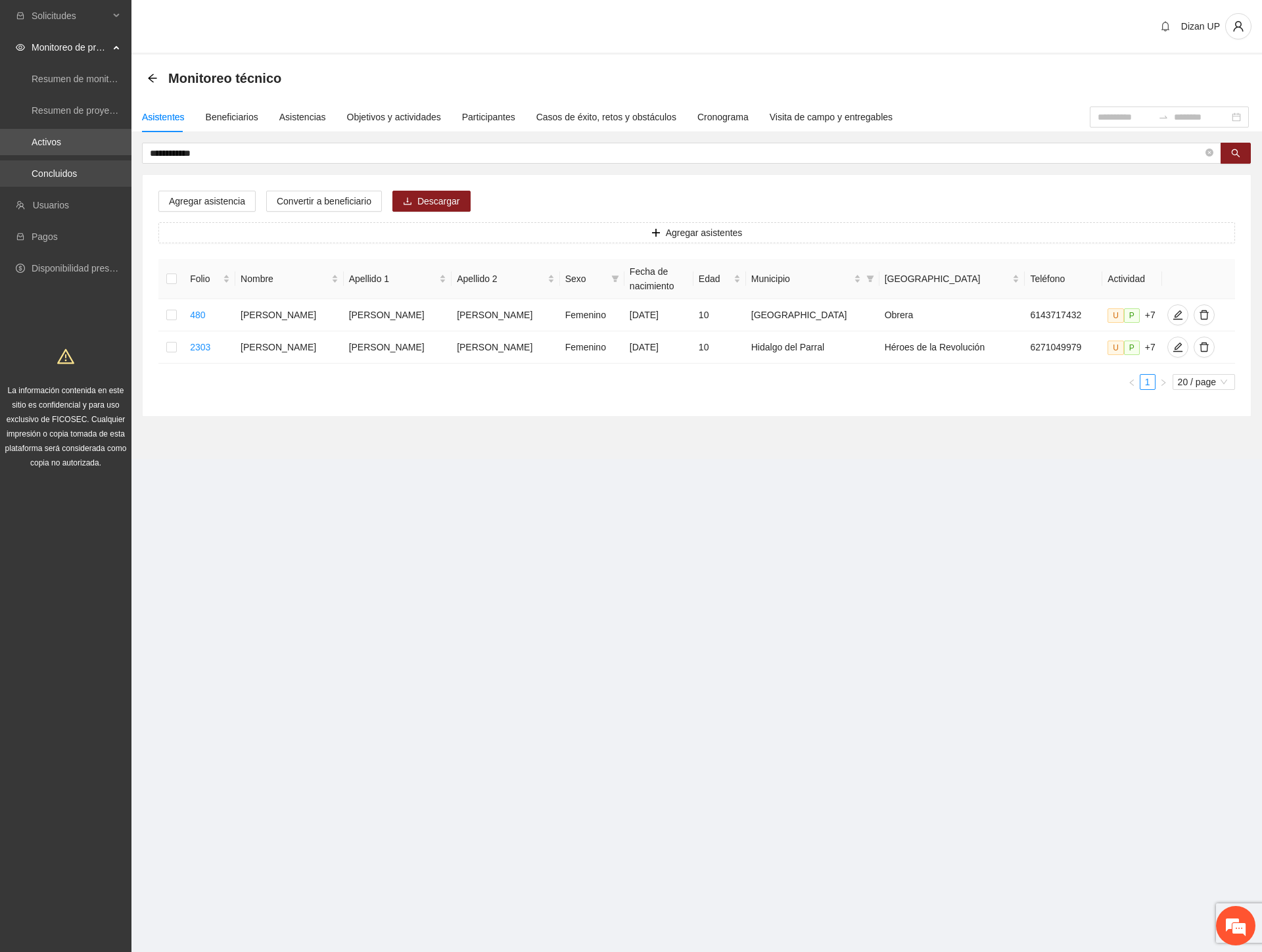
drag, startPoint x: 194, startPoint y: 152, endPoint x: 4, endPoint y: 165, distance: 190.4
click at [5, 165] on section "**********" at bounding box center [631, 476] width 1262 height 952
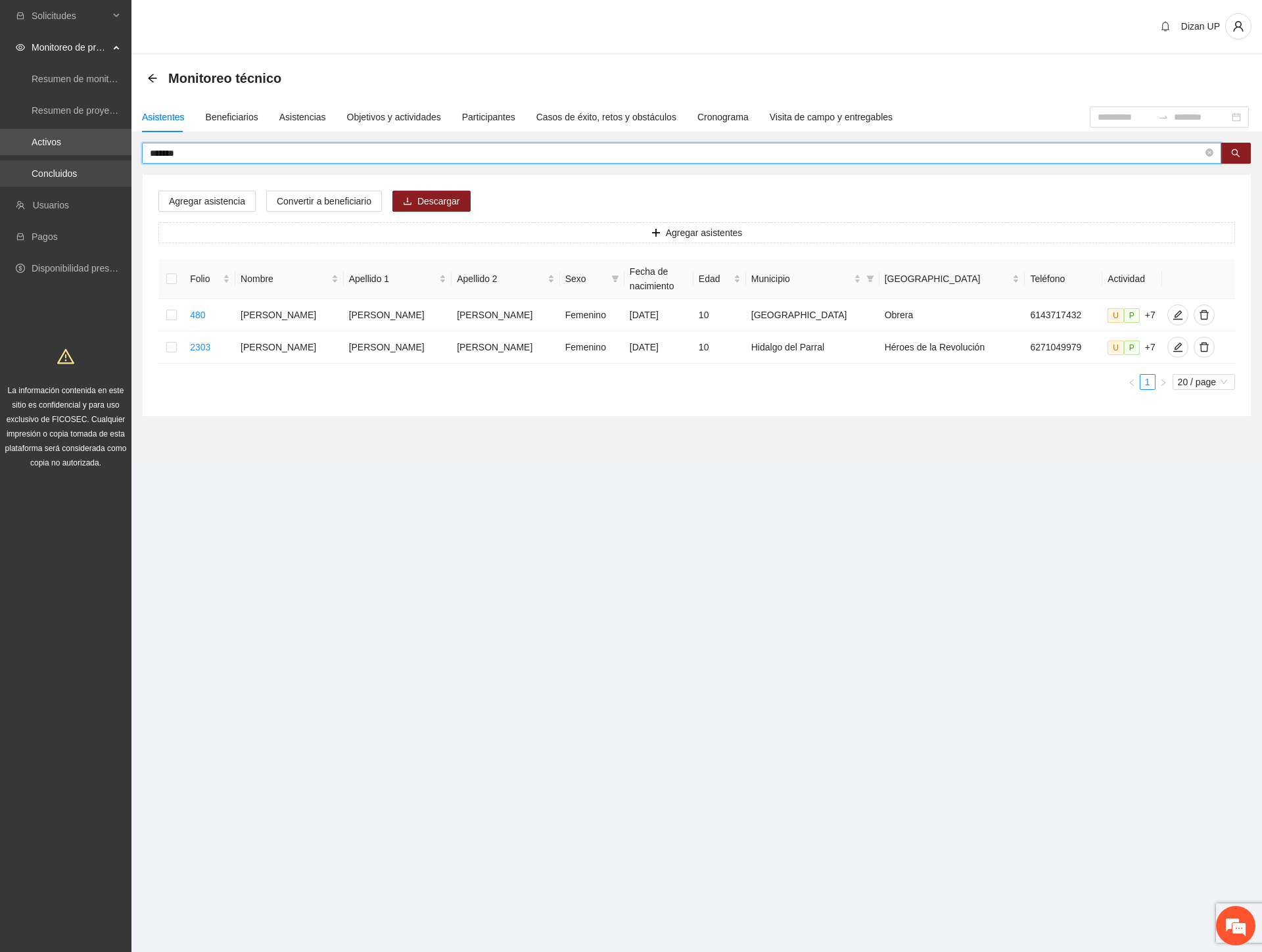
type input "*******"
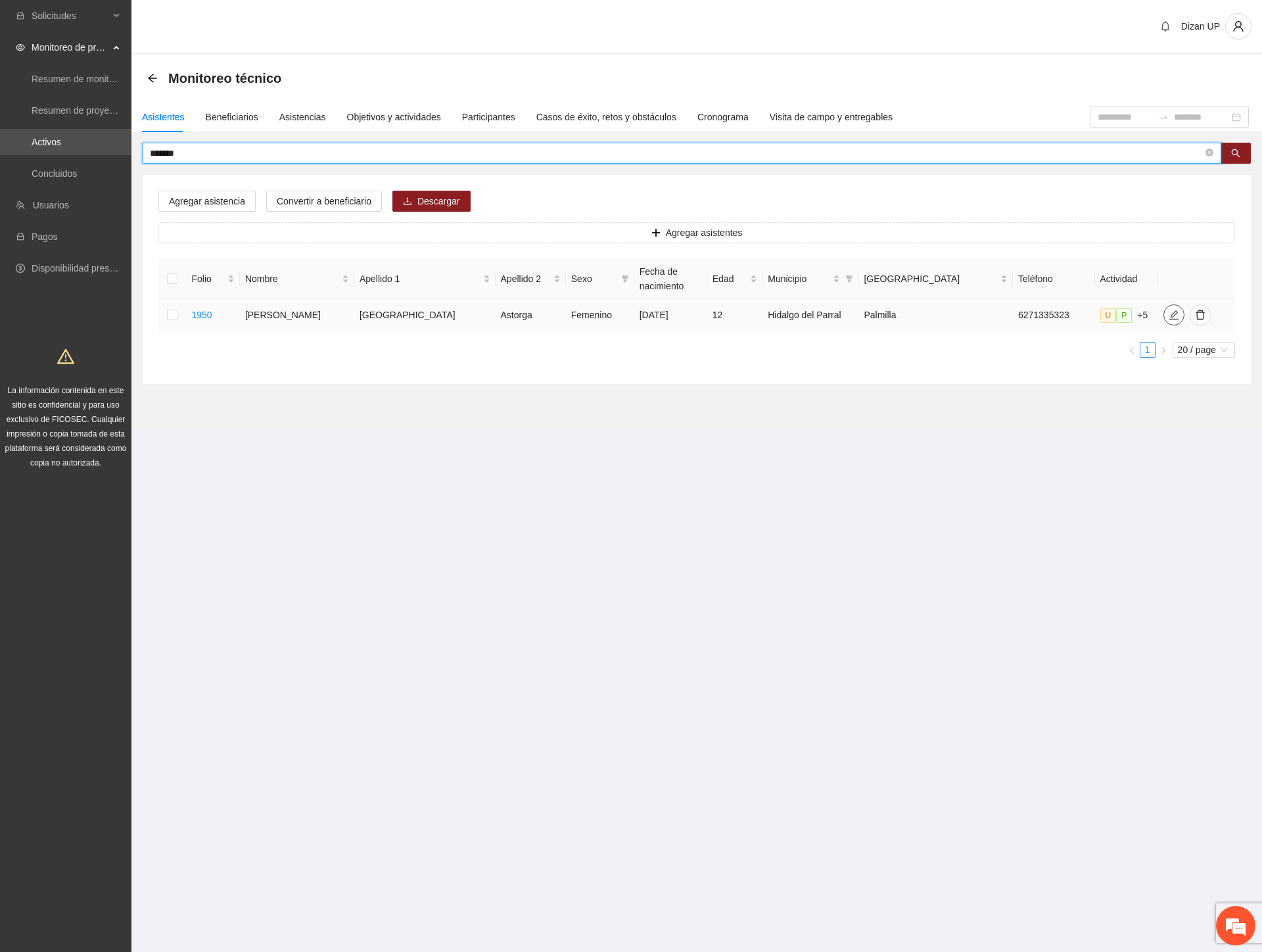
click at [1169, 315] on icon "edit" at bounding box center [1174, 315] width 9 height 9
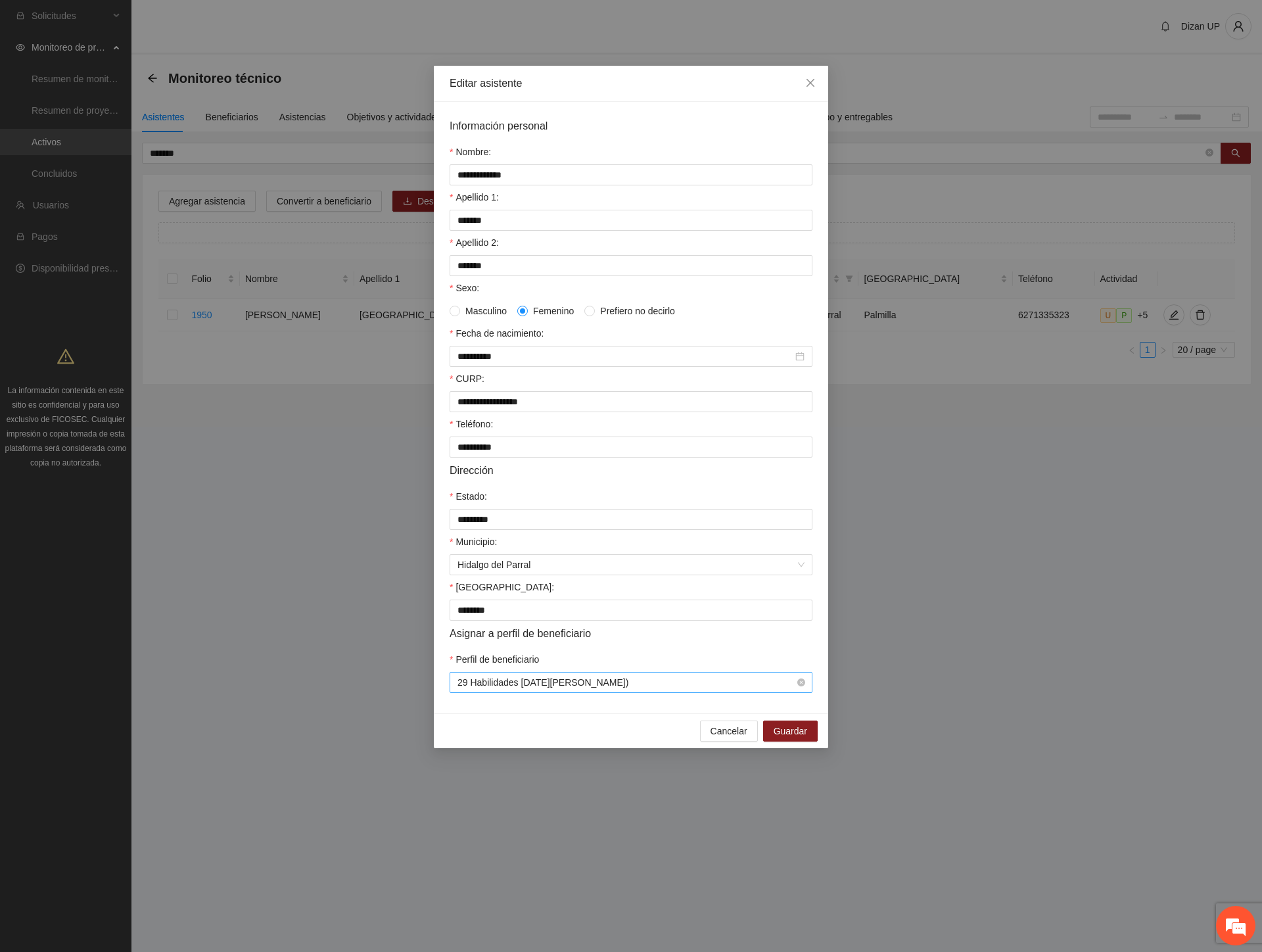
click at [623, 692] on span "29 Habilidades [DATE][PERSON_NAME])" at bounding box center [631, 682] width 347 height 20
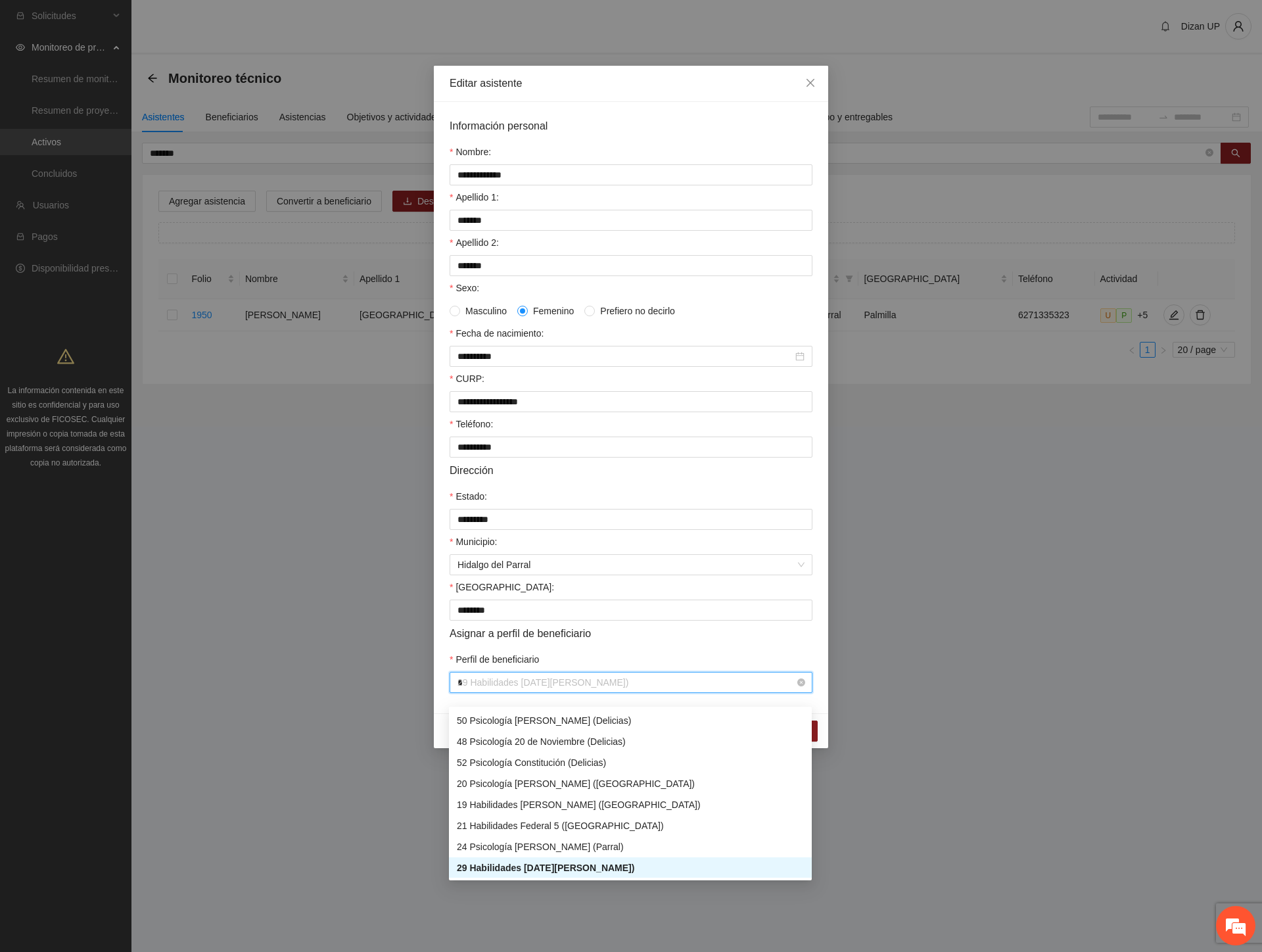
scroll to position [62, 0]
type input "**"
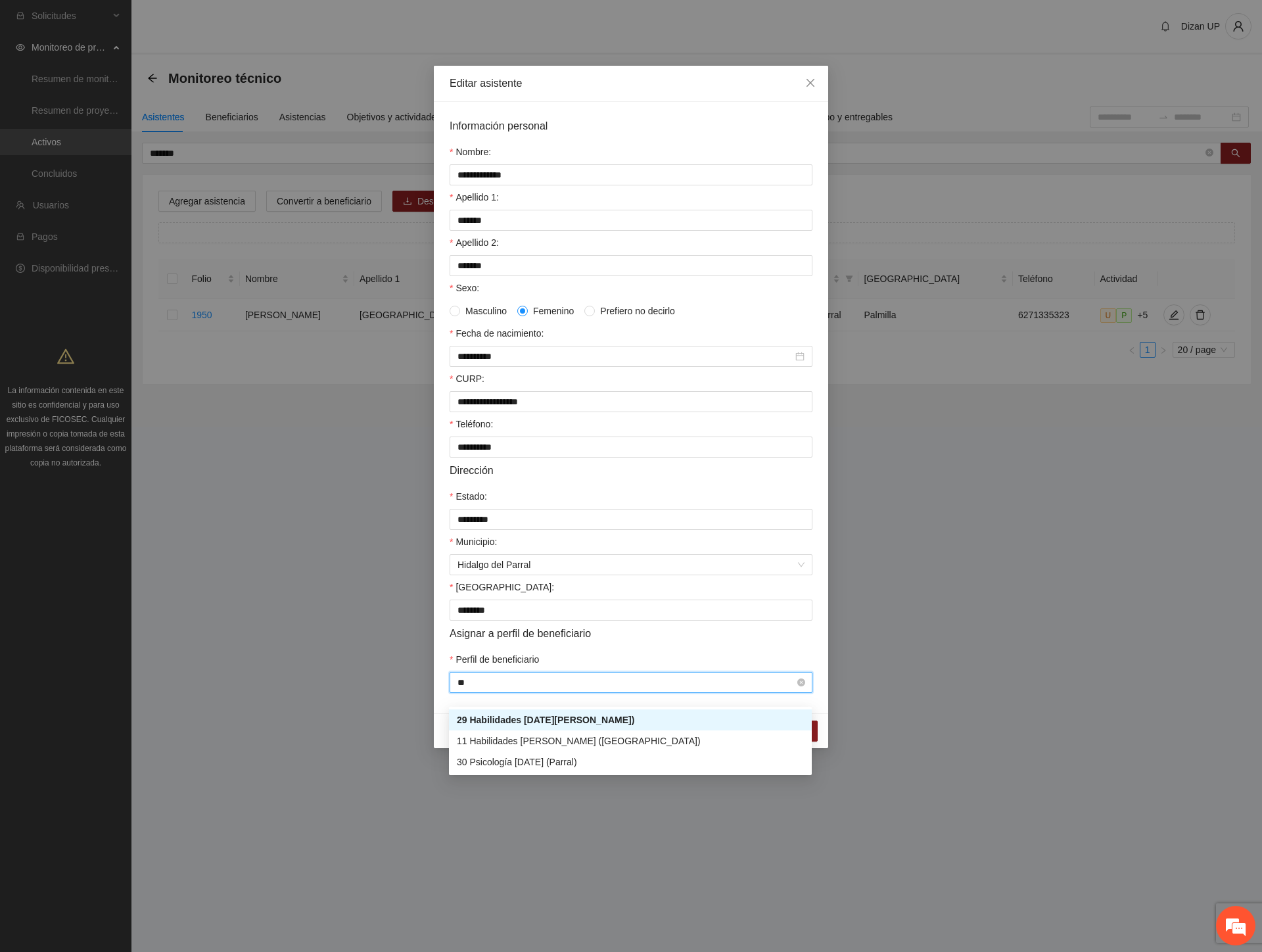
scroll to position [0, 0]
click at [532, 716] on div "29 Habilidades [DATE][PERSON_NAME])" at bounding box center [630, 720] width 347 height 15
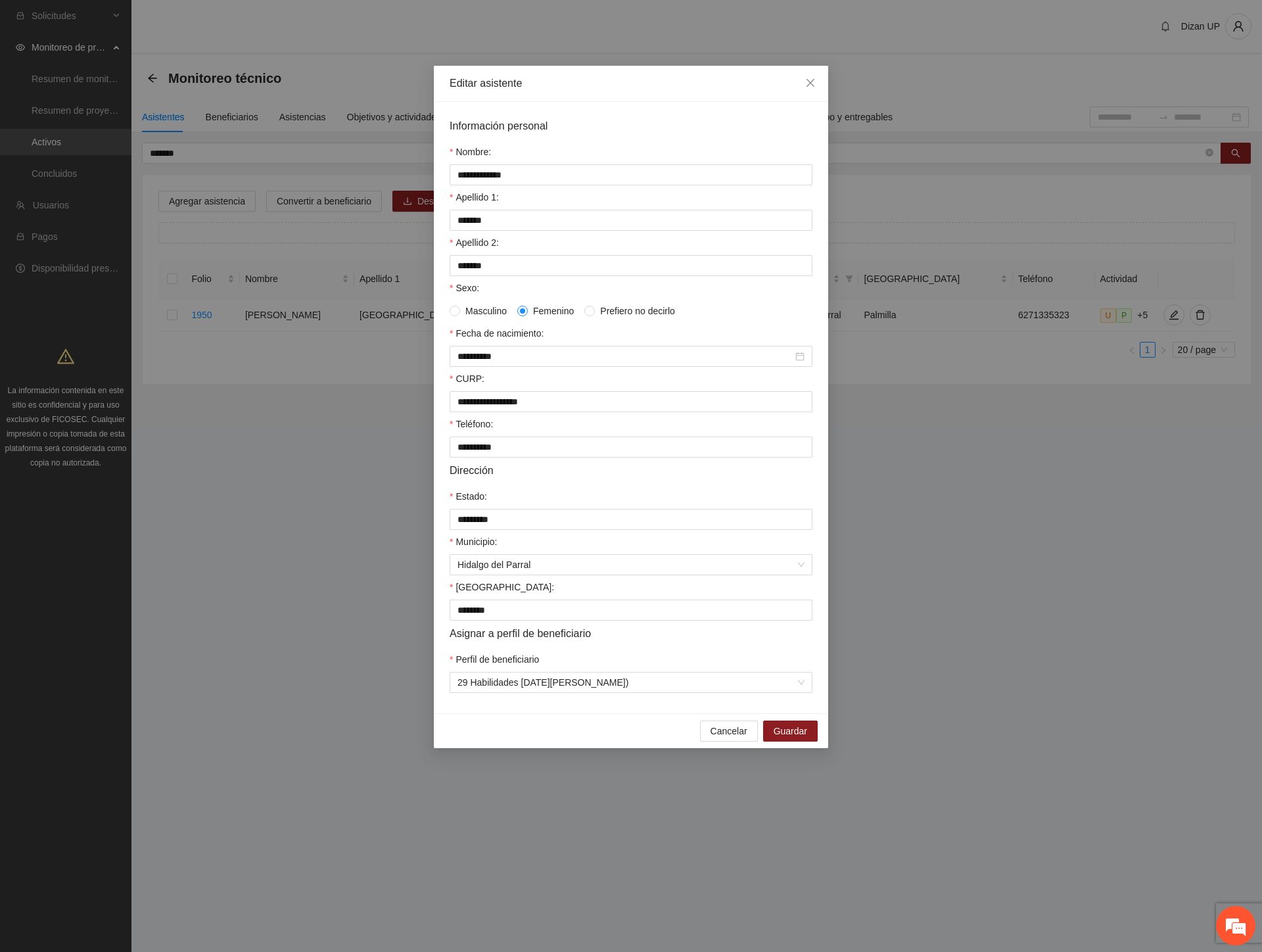
click at [592, 662] on form "**********" at bounding box center [631, 405] width 362 height 575
click at [776, 738] on span "Guardar" at bounding box center [790, 731] width 33 height 15
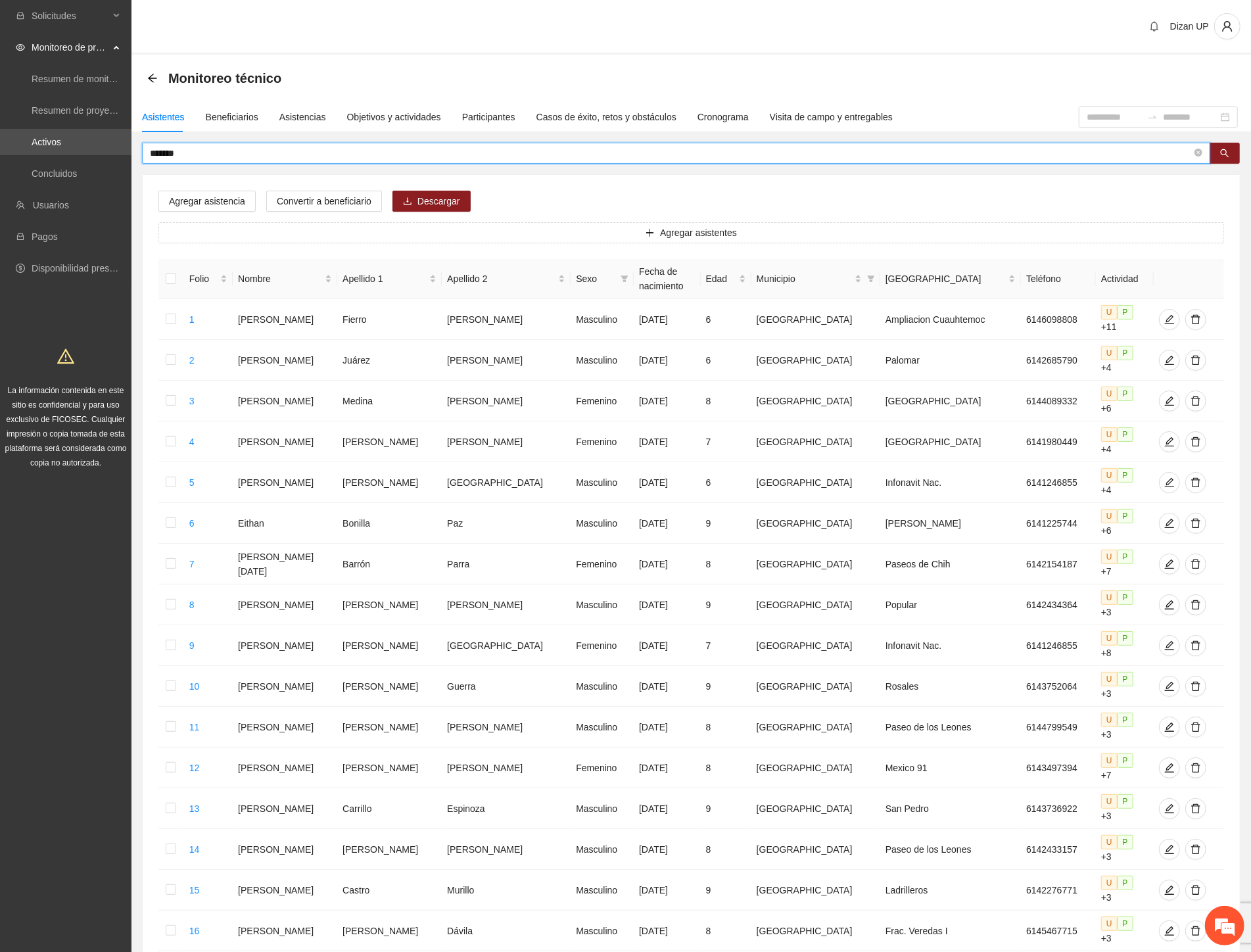
drag, startPoint x: 199, startPoint y: 152, endPoint x: 7, endPoint y: 158, distance: 192.1
click at [7, 155] on section "Solicitudes Monitoreo de proyectos Resumen de monitoreo Resumen de proyectos ap…" at bounding box center [625, 623] width 1251 height 1246
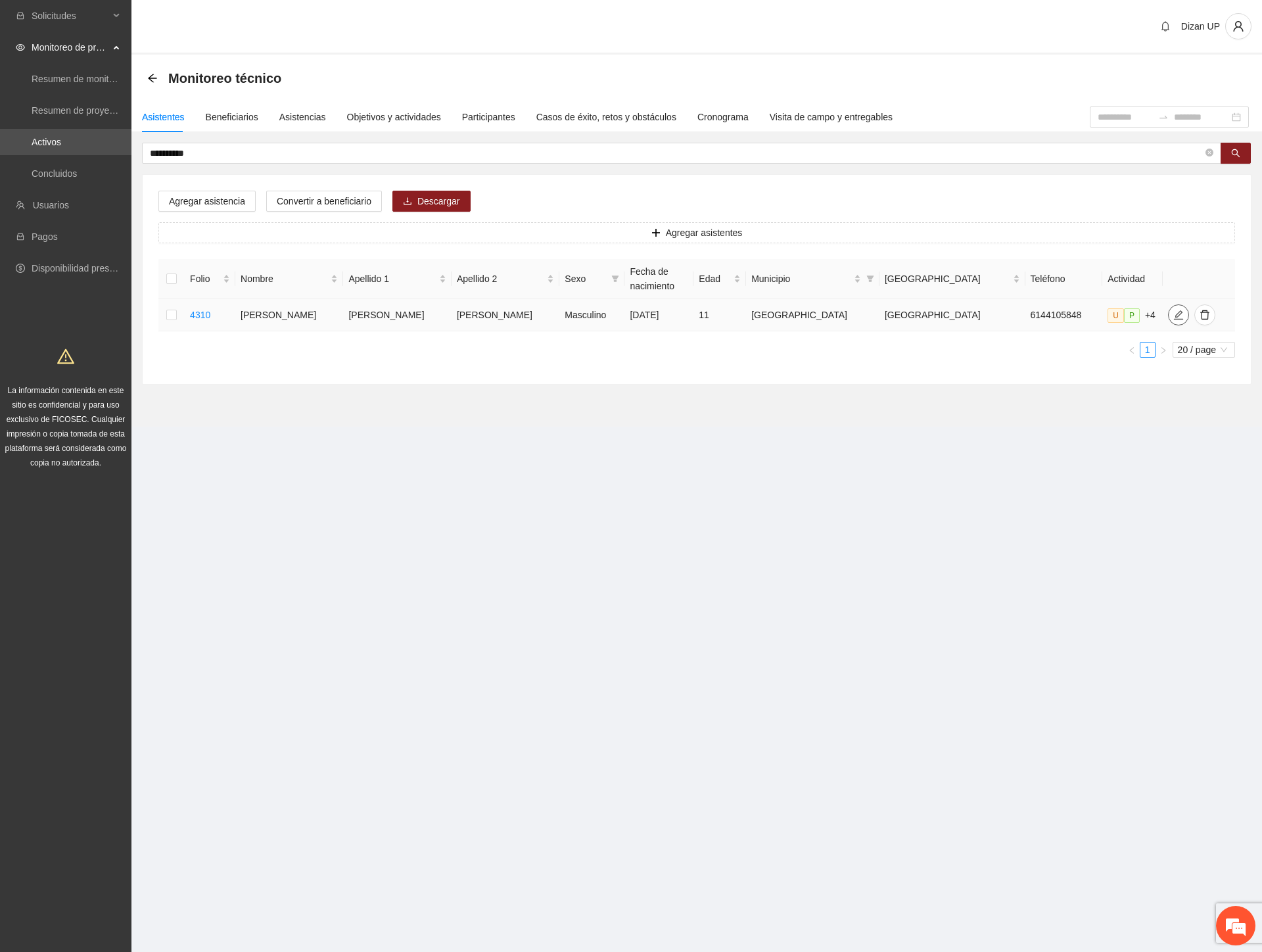
click at [1173, 318] on icon "edit" at bounding box center [1178, 315] width 11 height 11
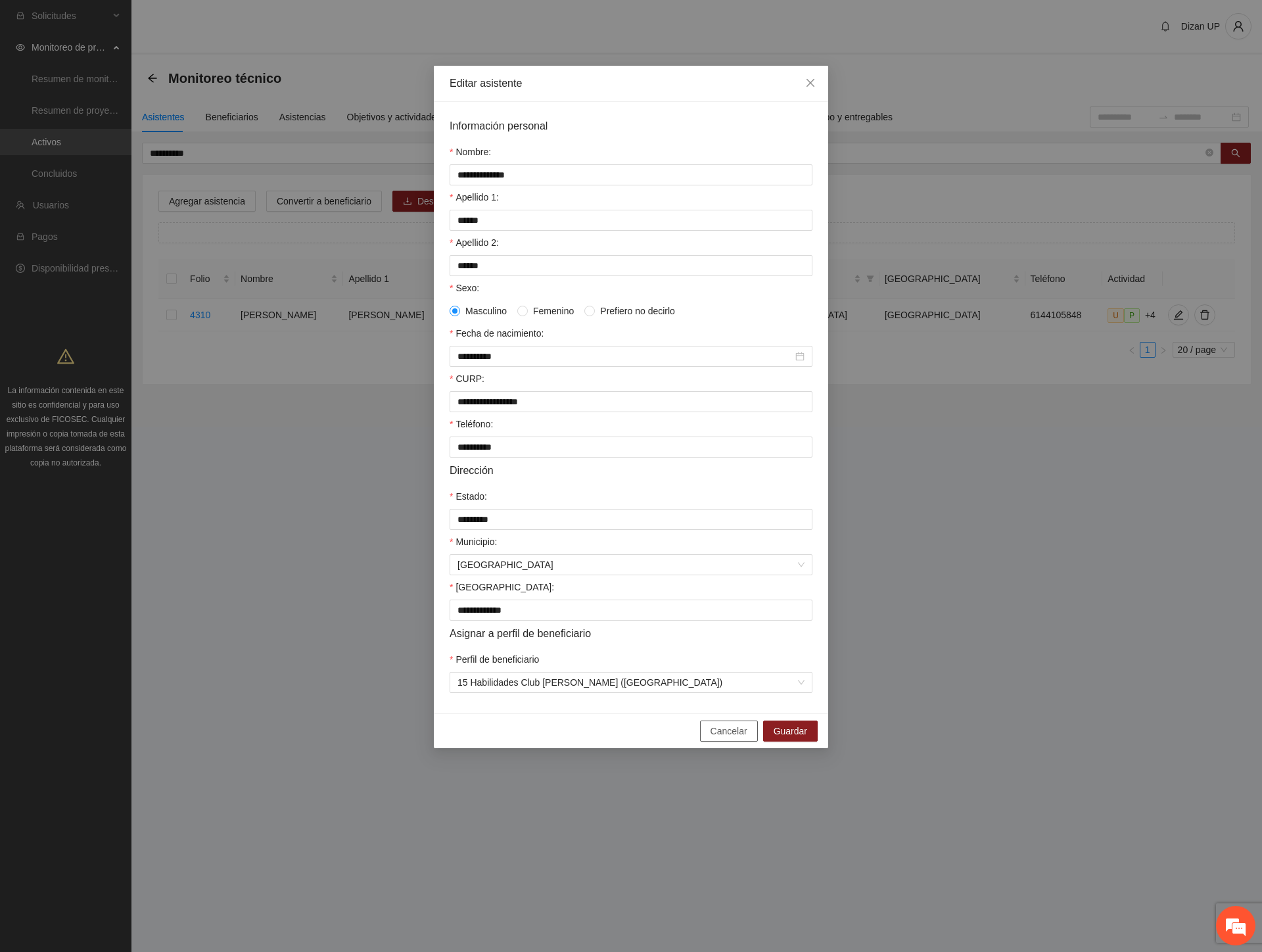
click at [728, 738] on span "Cancelar" at bounding box center [728, 731] width 37 height 15
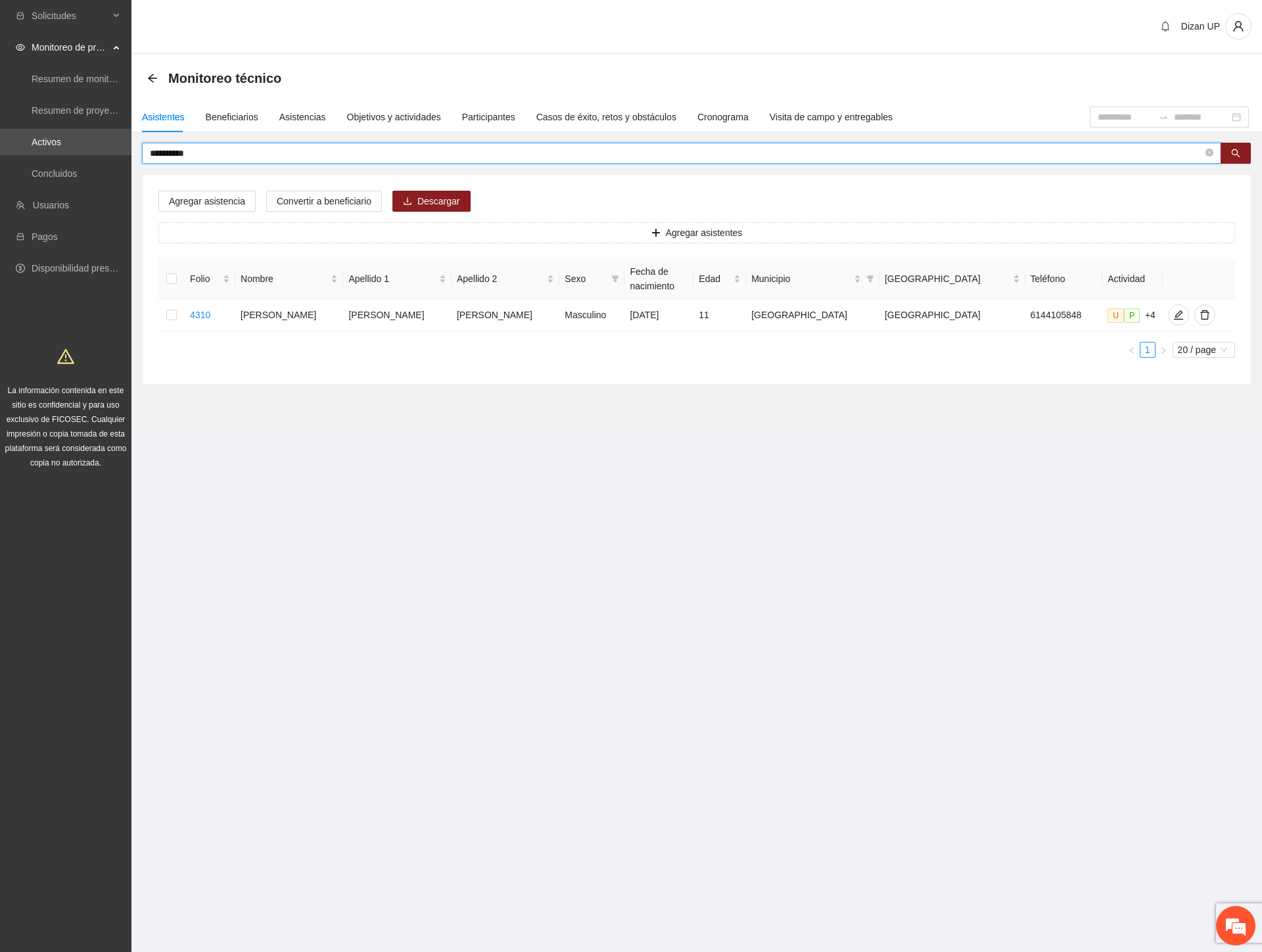
click at [191, 149] on input "**********" at bounding box center [676, 153] width 1053 height 15
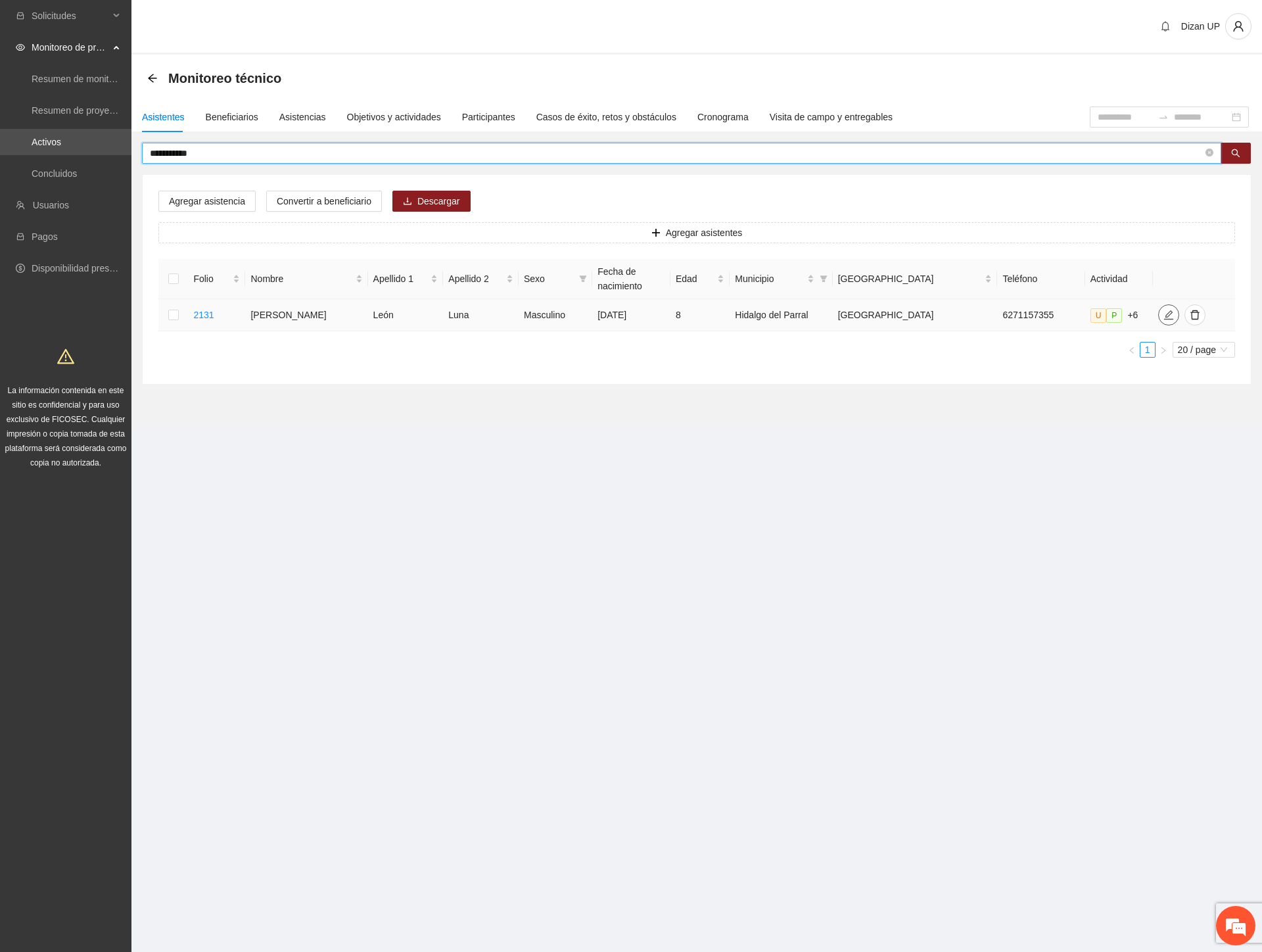
click at [1163, 314] on icon "edit" at bounding box center [1168, 315] width 11 height 11
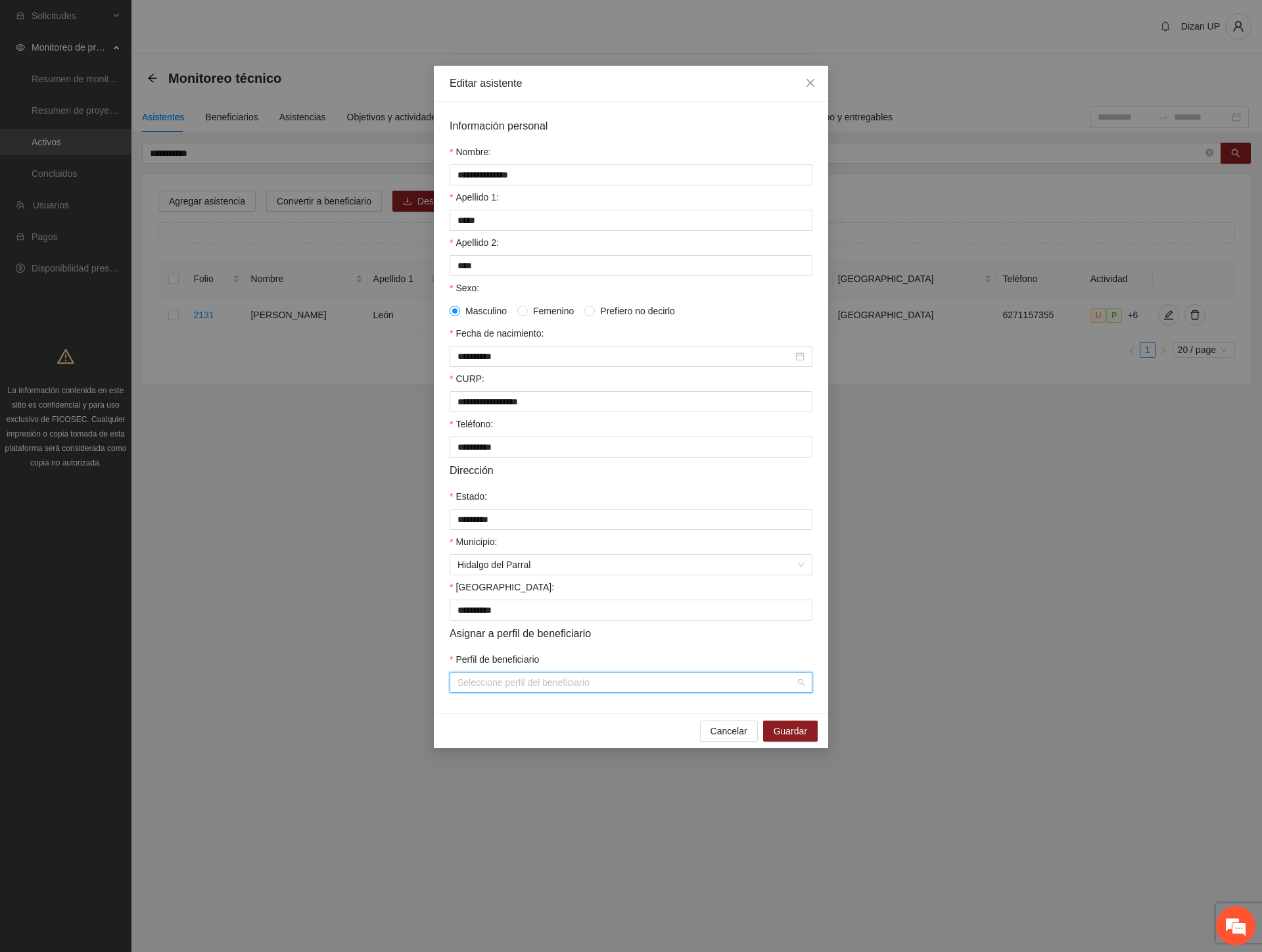
click at [510, 691] on input "Perfil de beneficiario" at bounding box center [626, 682] width 338 height 20
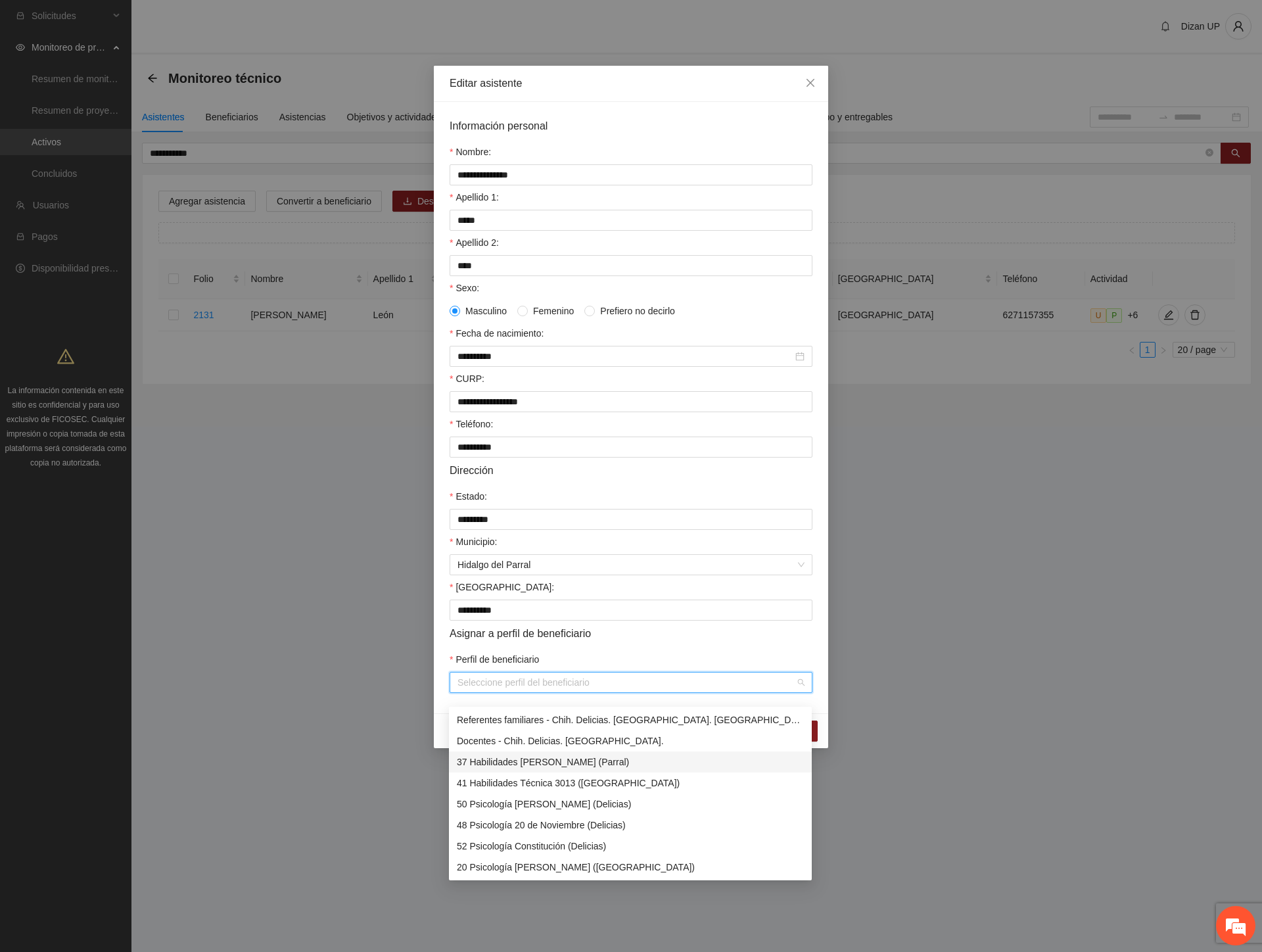
click at [588, 763] on div "37 Habilidades [PERSON_NAME] (Parral)" at bounding box center [630, 762] width 347 height 15
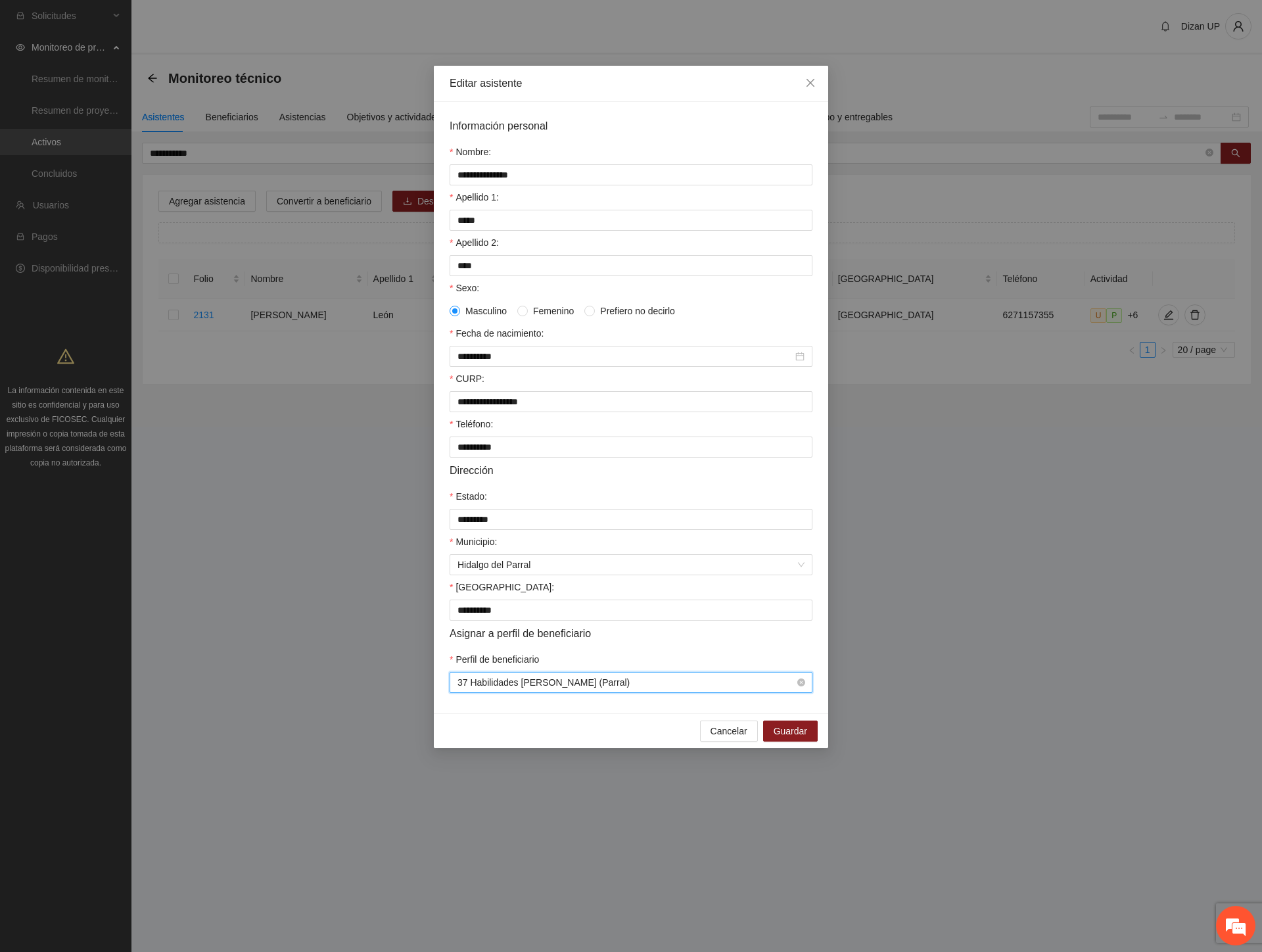
click at [570, 692] on span "37 Habilidades [PERSON_NAME] (Parral)" at bounding box center [631, 682] width 347 height 20
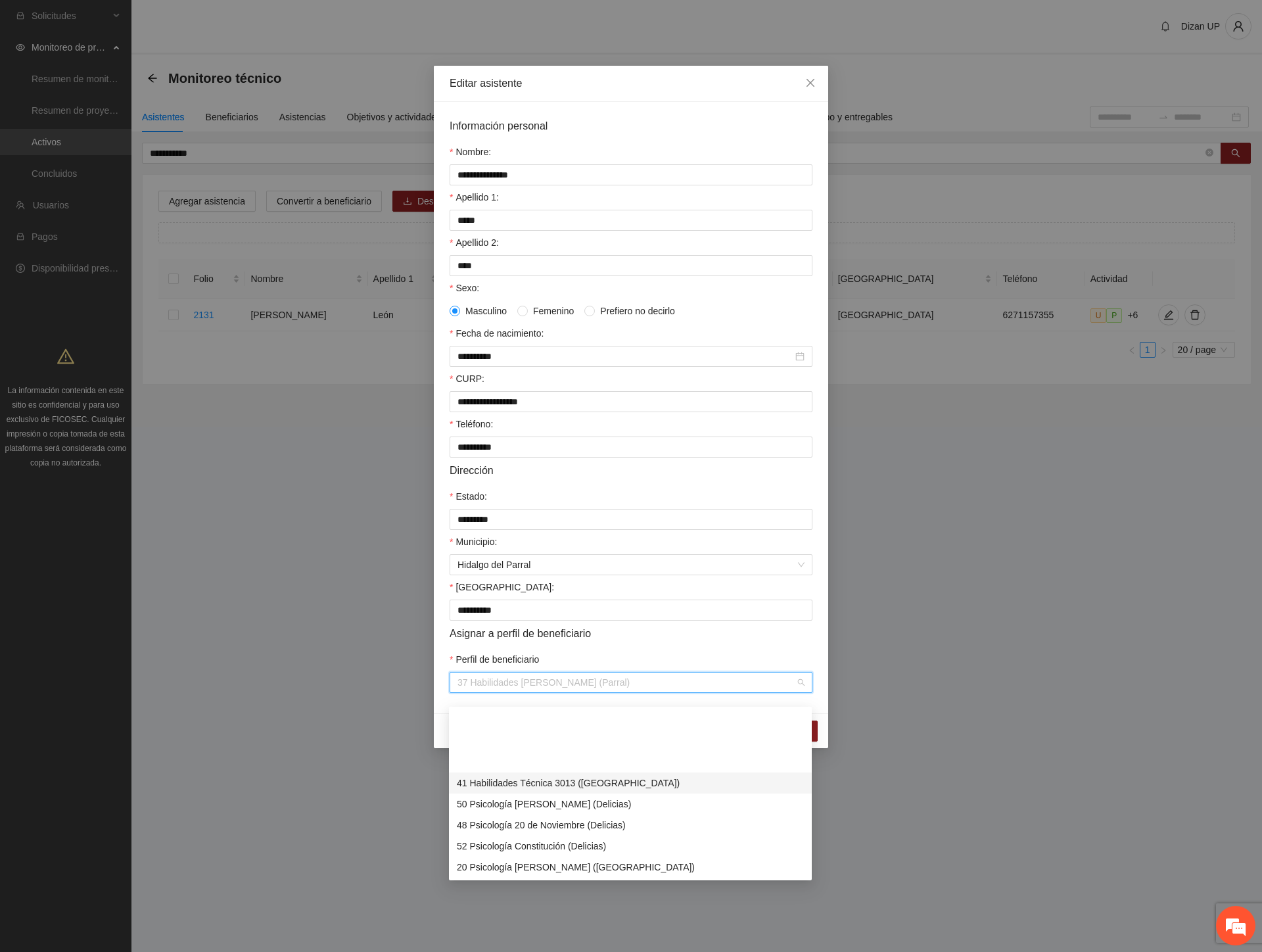
scroll to position [365, 0]
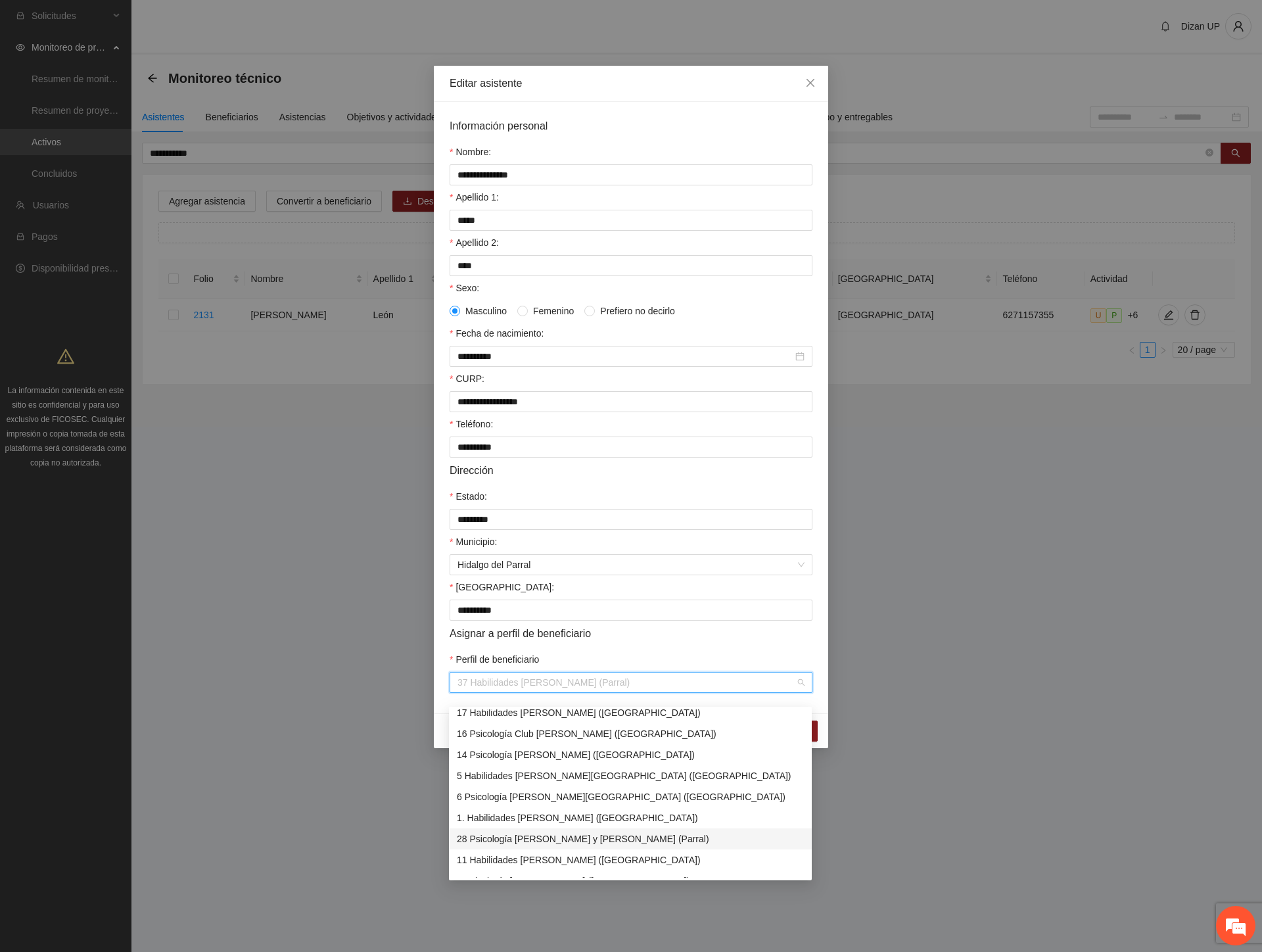
click at [635, 835] on div "28 Psicología [PERSON_NAME] y [PERSON_NAME] (Parral)" at bounding box center [630, 839] width 347 height 15
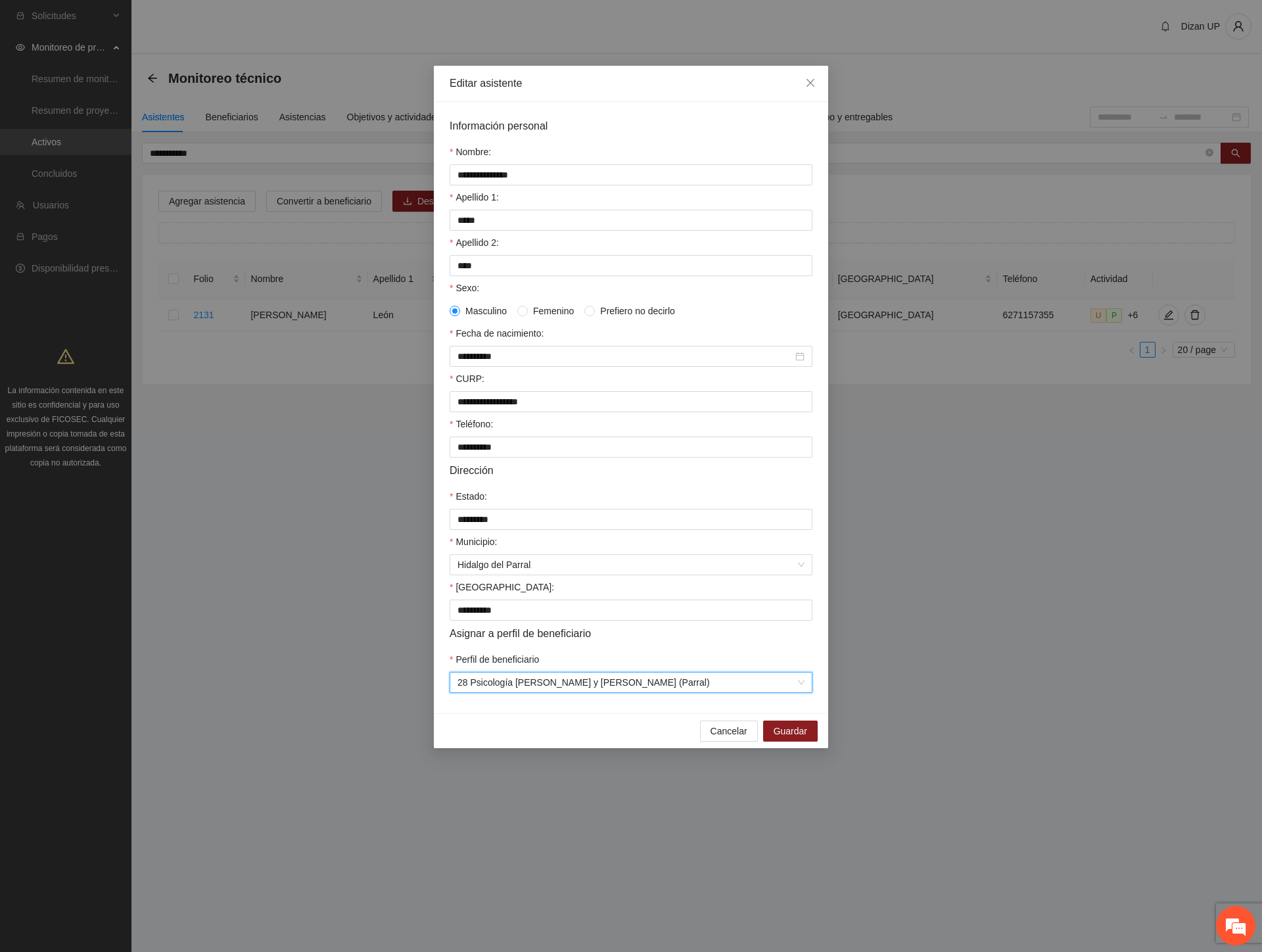
click at [678, 669] on div "Perfil de beneficiario" at bounding box center [631, 661] width 362 height 20
click at [803, 738] on span "Guardar" at bounding box center [790, 731] width 33 height 15
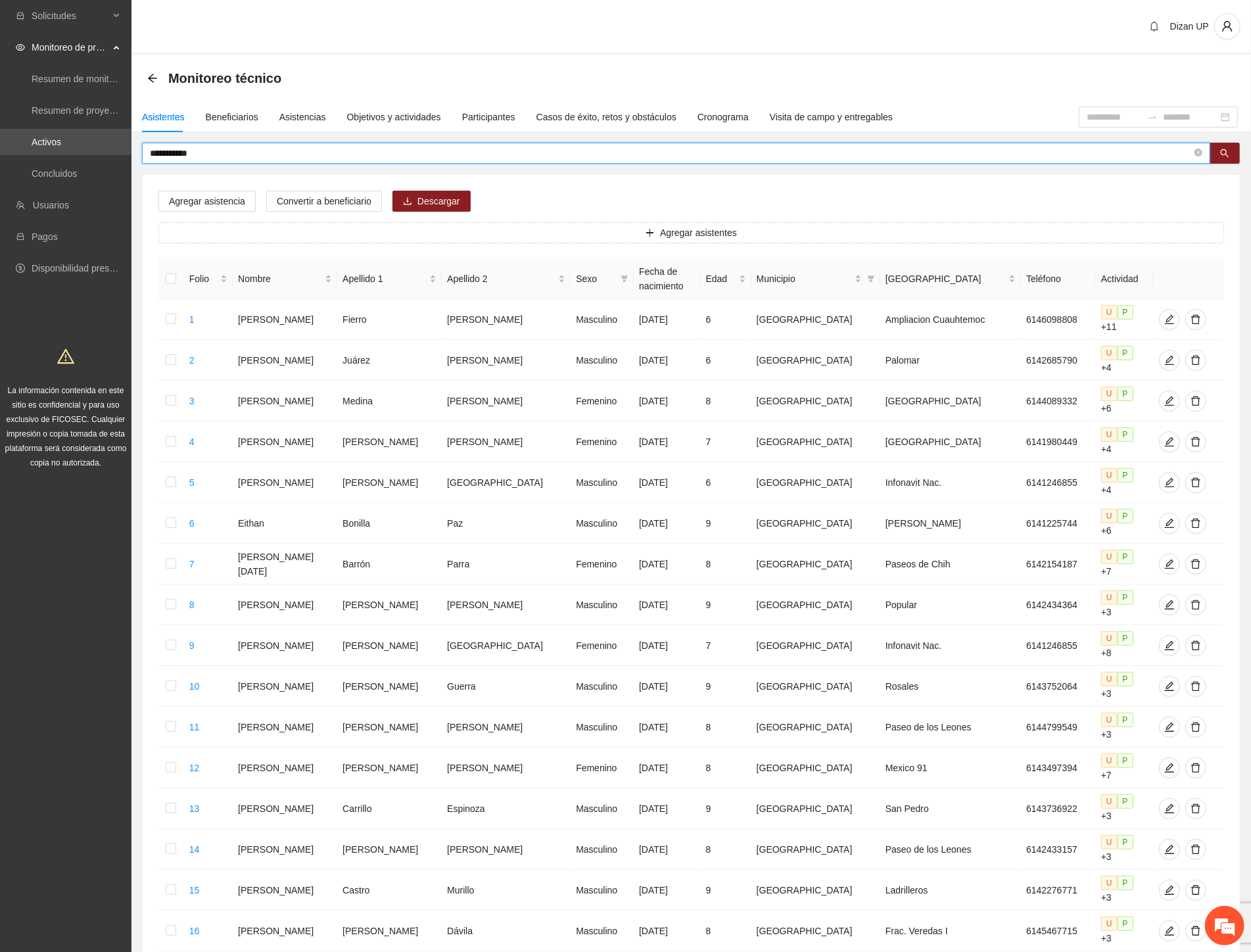
drag, startPoint x: 214, startPoint y: 153, endPoint x: -1, endPoint y: 167, distance: 215.5
click at [0, 167] on html "**********" at bounding box center [625, 476] width 1251 height 952
type input "*********"
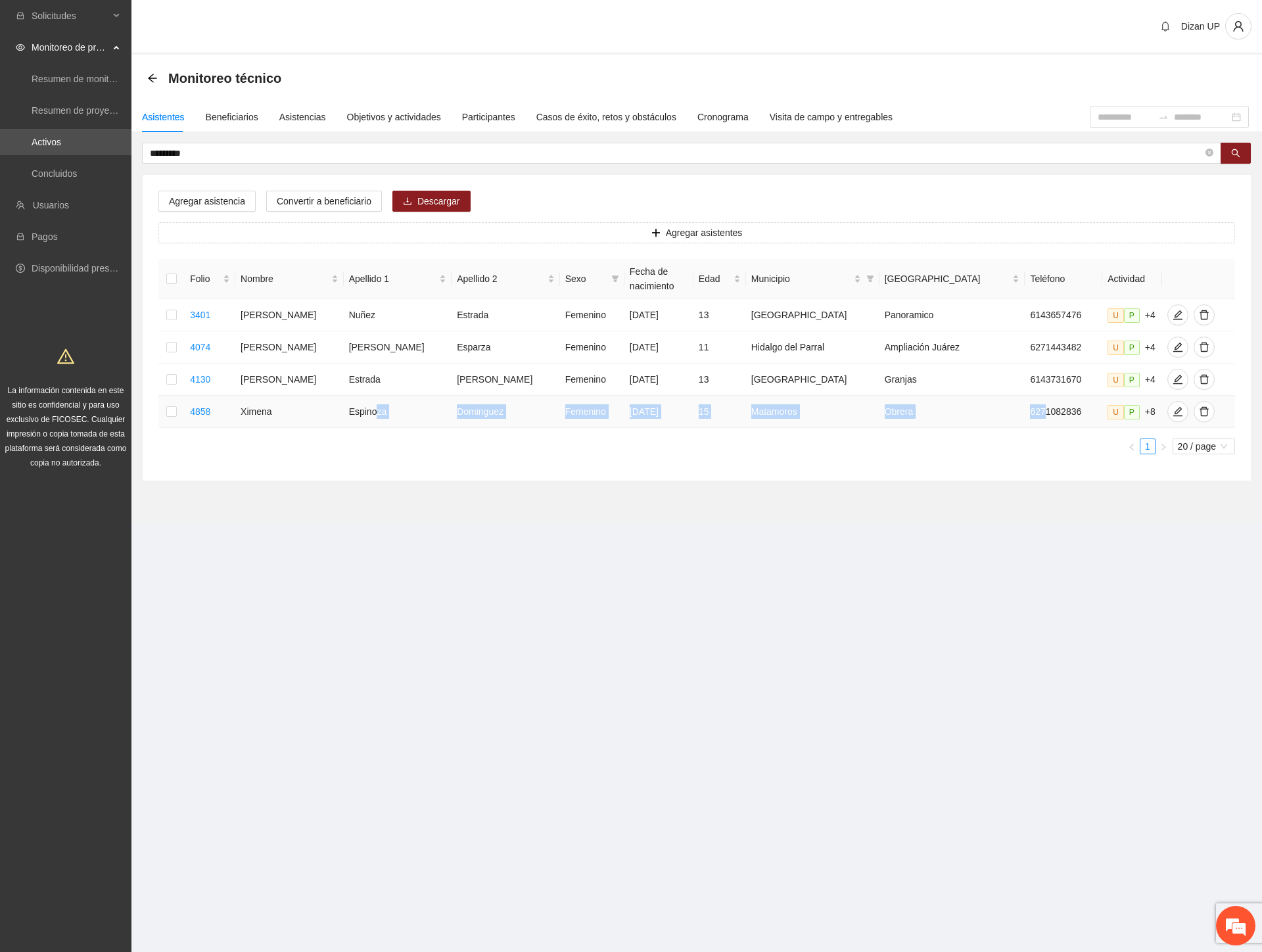
drag, startPoint x: 375, startPoint y: 415, endPoint x: 991, endPoint y: 415, distance: 616.0
click at [990, 415] on tr "4858 [PERSON_NAME] [DATE] 15 Matamoros Obrera 6271082836 U P +8" at bounding box center [696, 412] width 1076 height 32
click at [1172, 412] on icon "edit" at bounding box center [1177, 411] width 11 height 11
type input "**********"
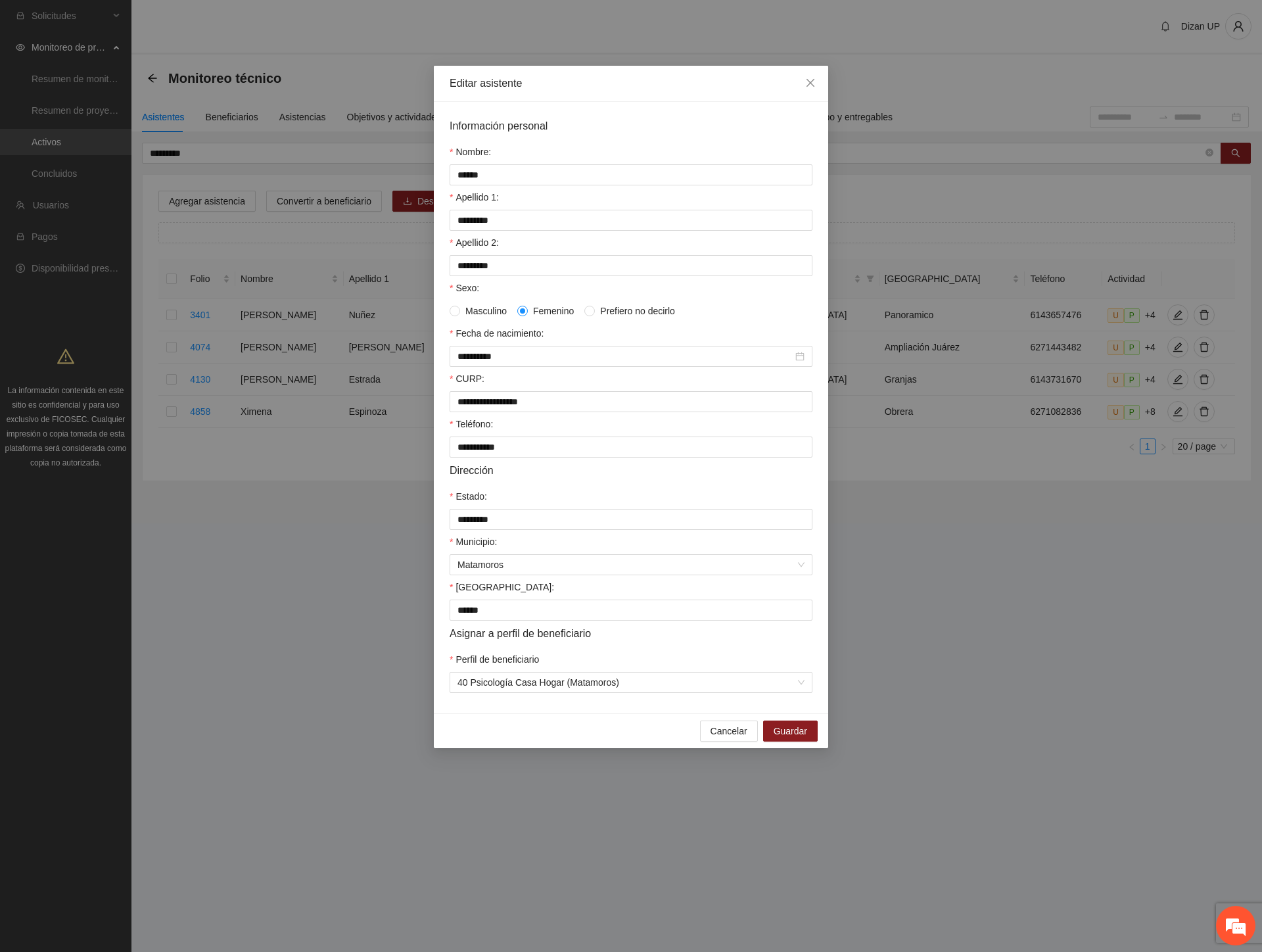
drag, startPoint x: 488, startPoint y: 736, endPoint x: 485, endPoint y: 714, distance: 22.2
click at [485, 714] on div "**********" at bounding box center [631, 407] width 394 height 682
drag, startPoint x: 454, startPoint y: 715, endPoint x: 676, endPoint y: 739, distance: 223.3
click at [676, 739] on div "**********" at bounding box center [631, 407] width 394 height 682
click at [739, 738] on span "Cancelar" at bounding box center [728, 731] width 37 height 15
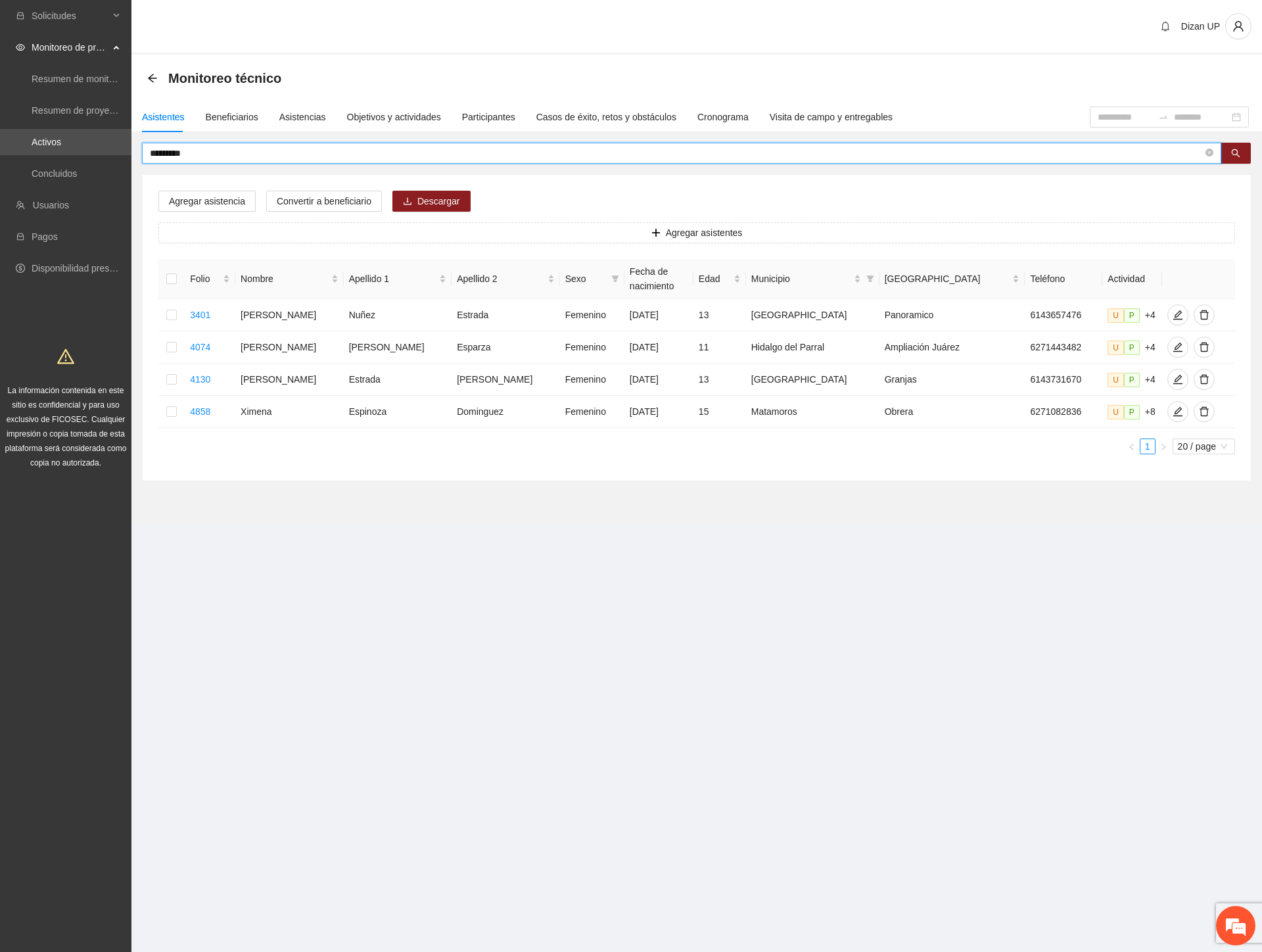
drag, startPoint x: 215, startPoint y: 154, endPoint x: -1, endPoint y: 165, distance: 216.3
click at [0, 165] on html "Solicitudes Monitoreo de proyectos Resumen de monitoreo Resumen de proyectos ap…" at bounding box center [631, 476] width 1262 height 952
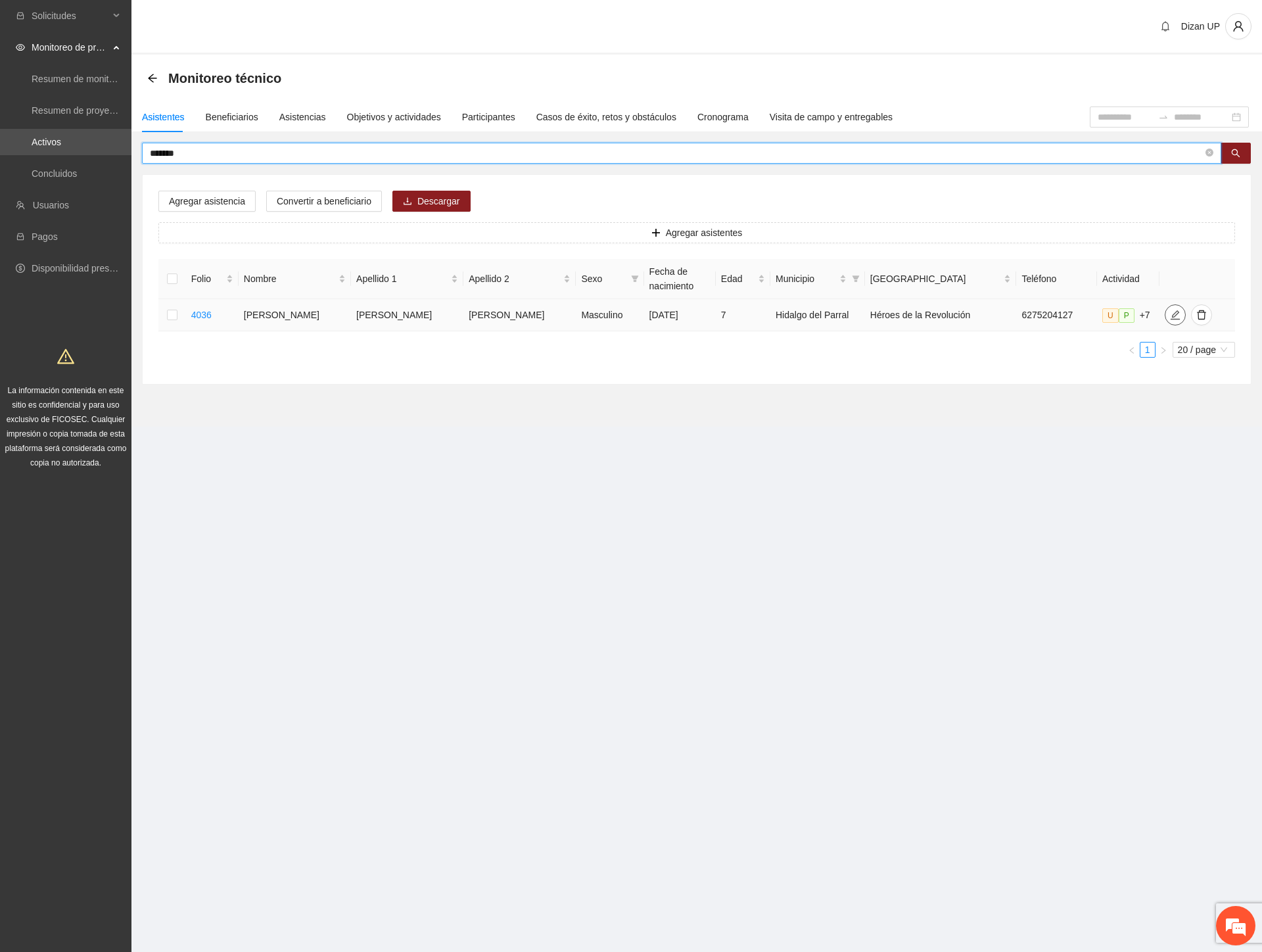
click at [1170, 317] on icon "edit" at bounding box center [1175, 315] width 11 height 11
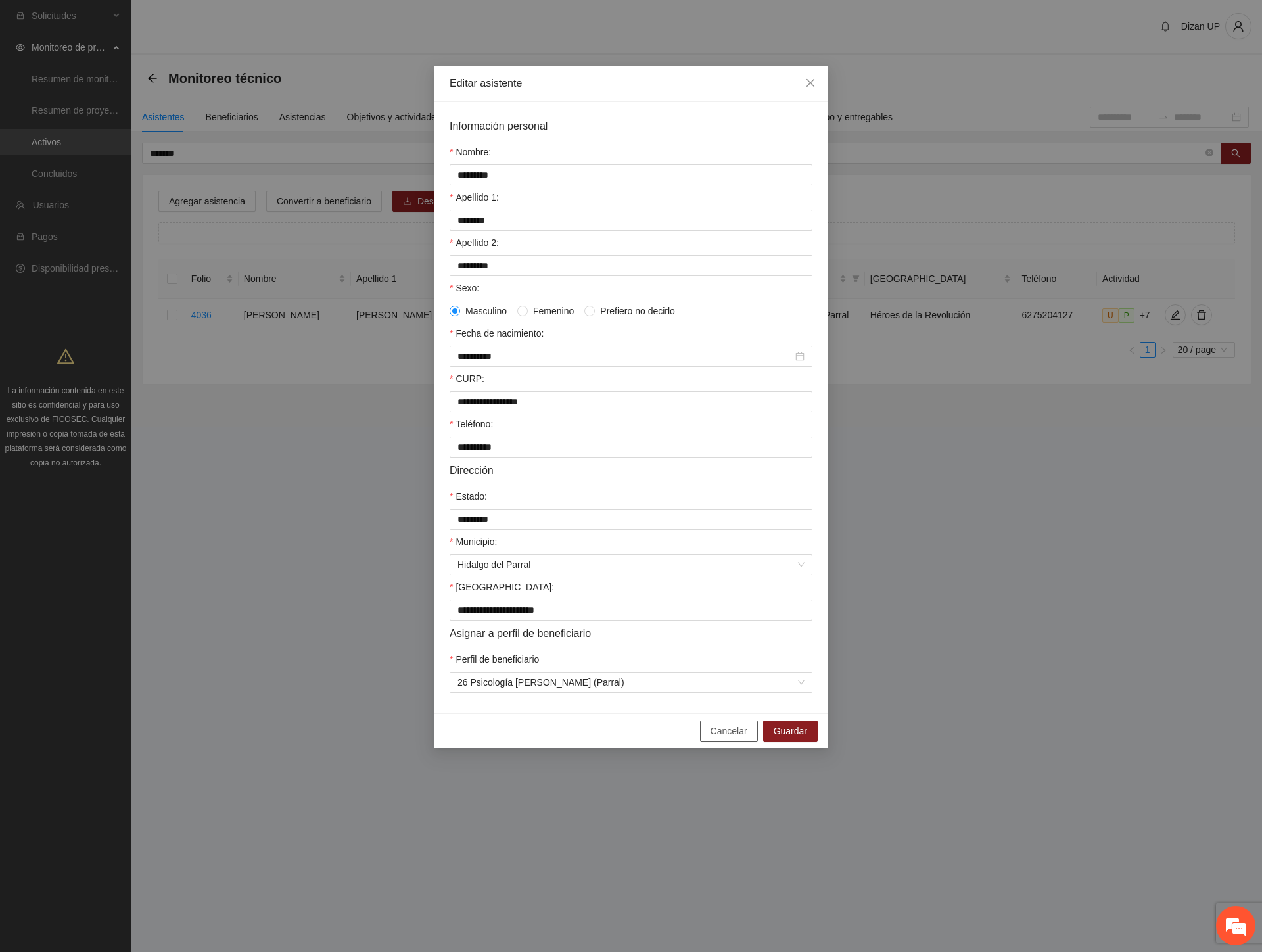
click at [732, 738] on span "Cancelar" at bounding box center [728, 731] width 37 height 15
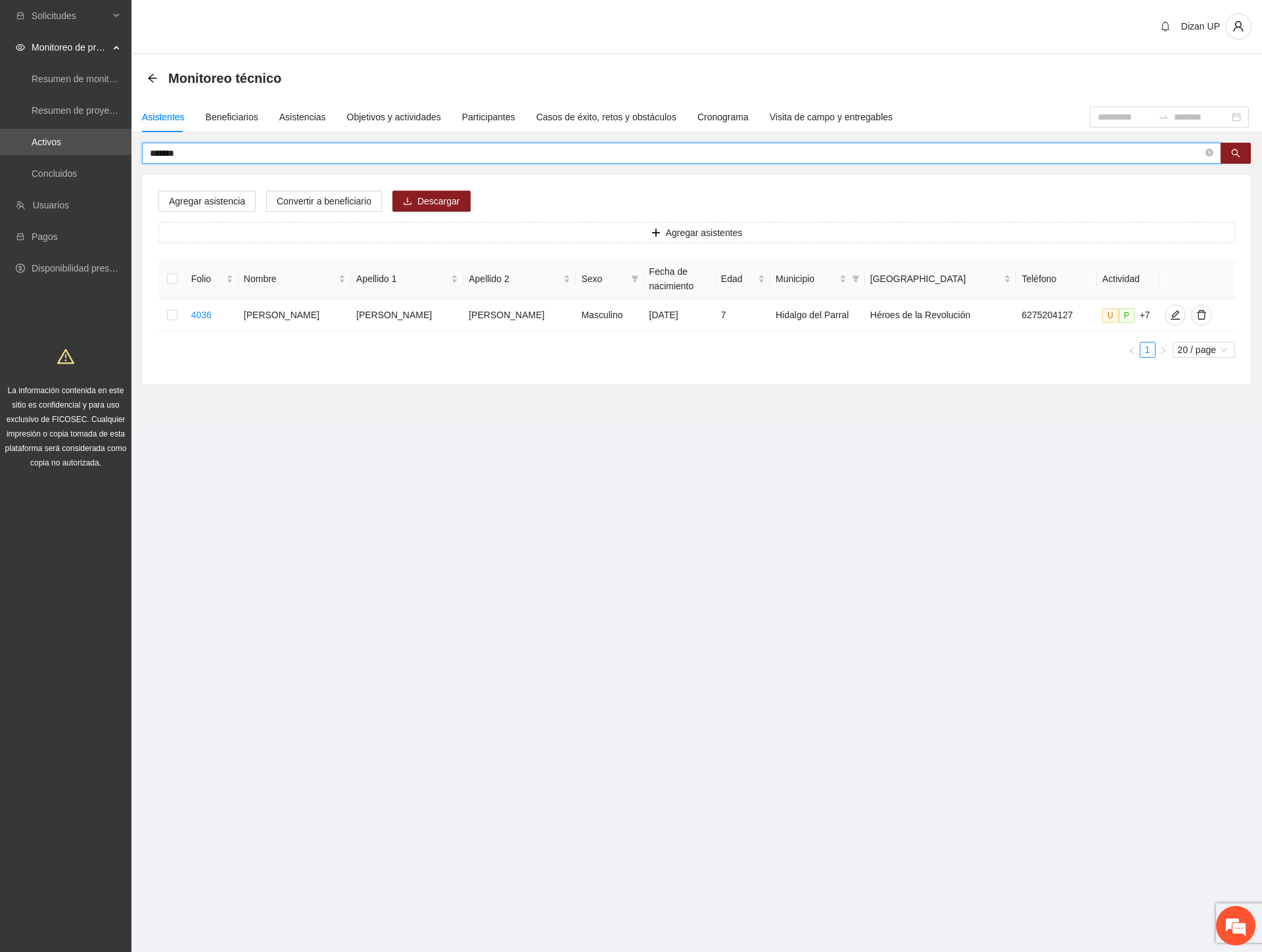
drag, startPoint x: 189, startPoint y: 158, endPoint x: 157, endPoint y: 159, distance: 32.0
click at [157, 159] on input "*******" at bounding box center [676, 153] width 1053 height 15
click at [1170, 314] on icon "edit" at bounding box center [1175, 315] width 11 height 11
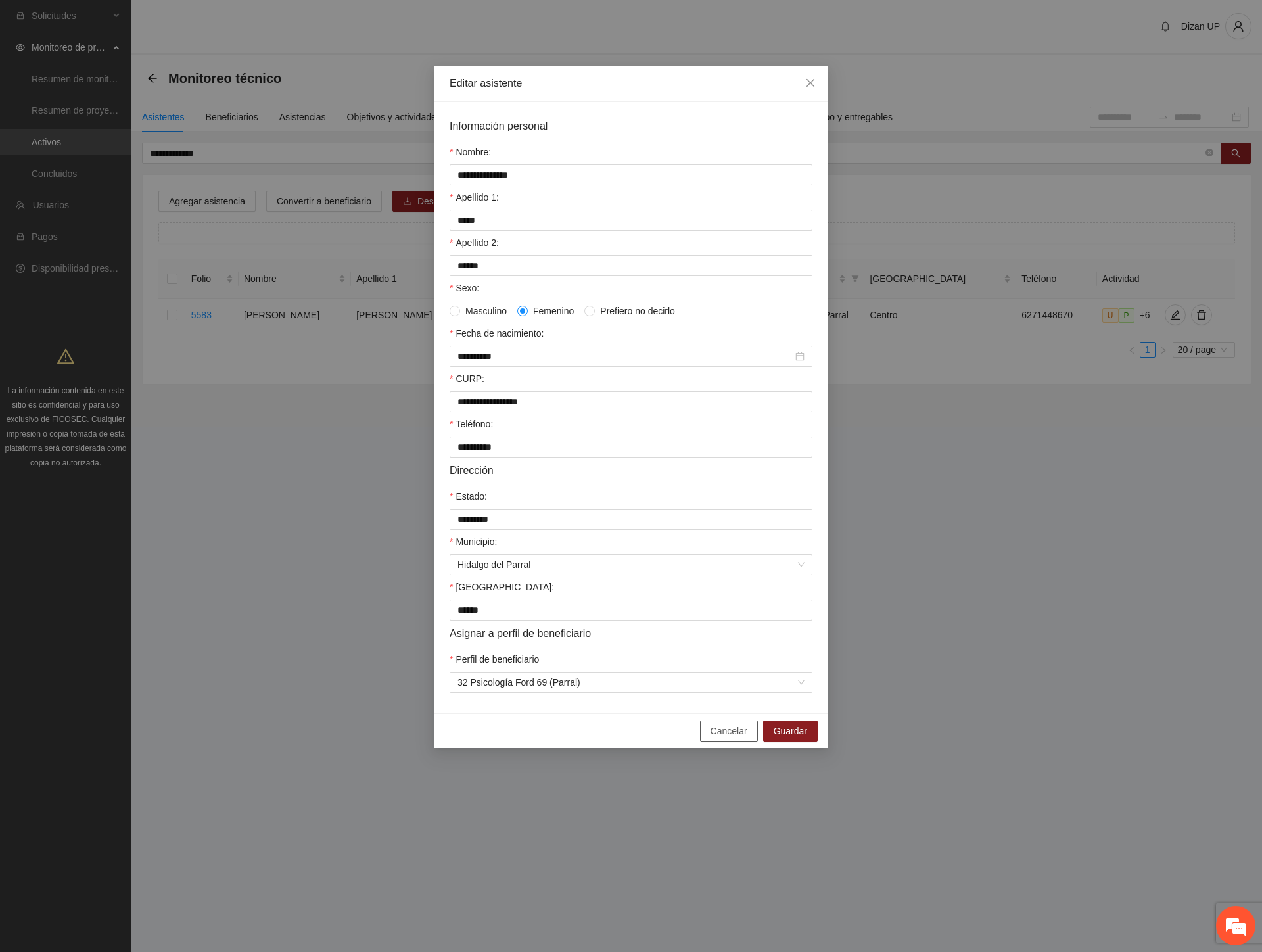
click at [717, 738] on span "Cancelar" at bounding box center [728, 731] width 37 height 15
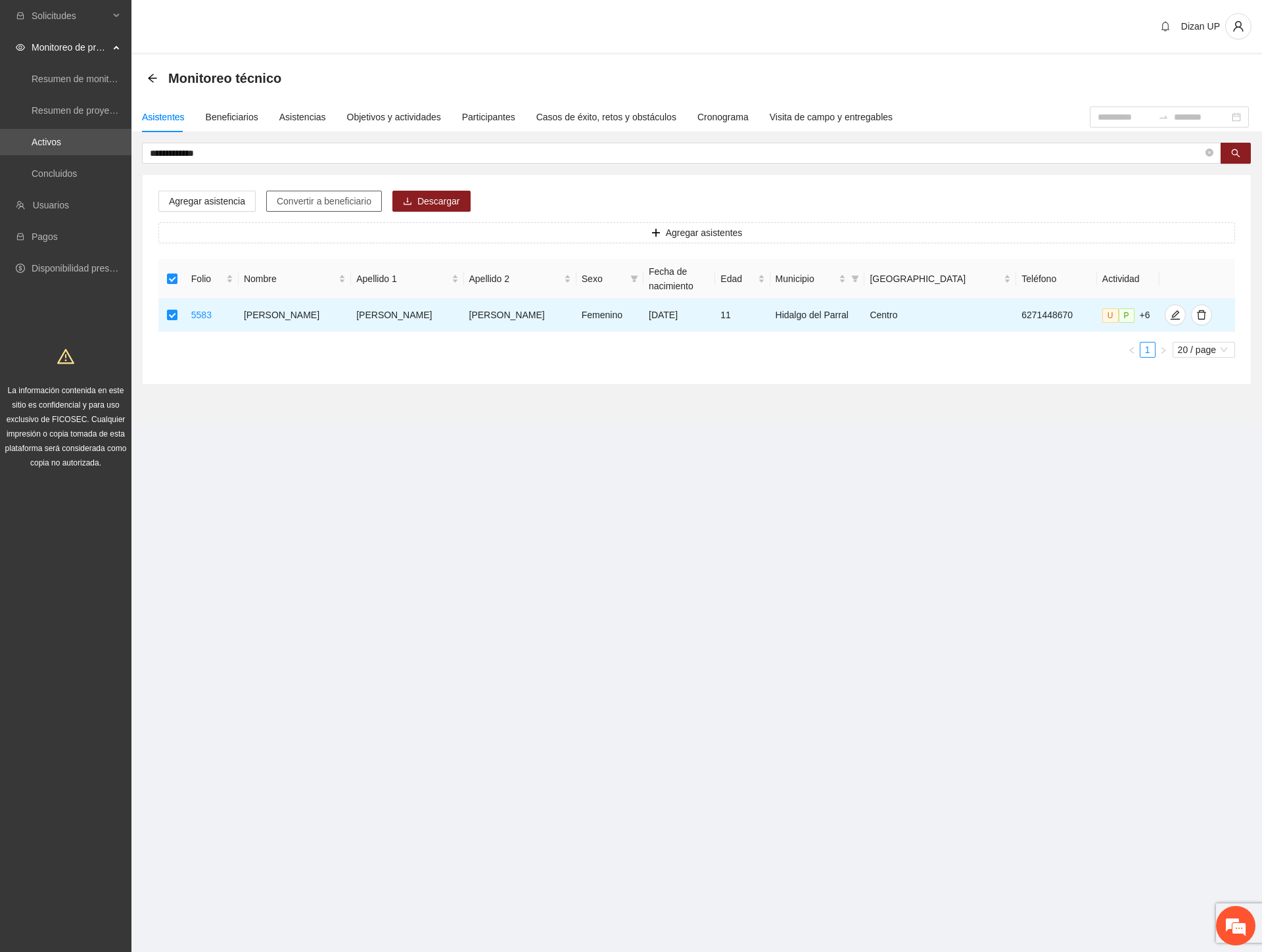
click at [299, 199] on span "Convertir a beneficiario" at bounding box center [324, 201] width 95 height 15
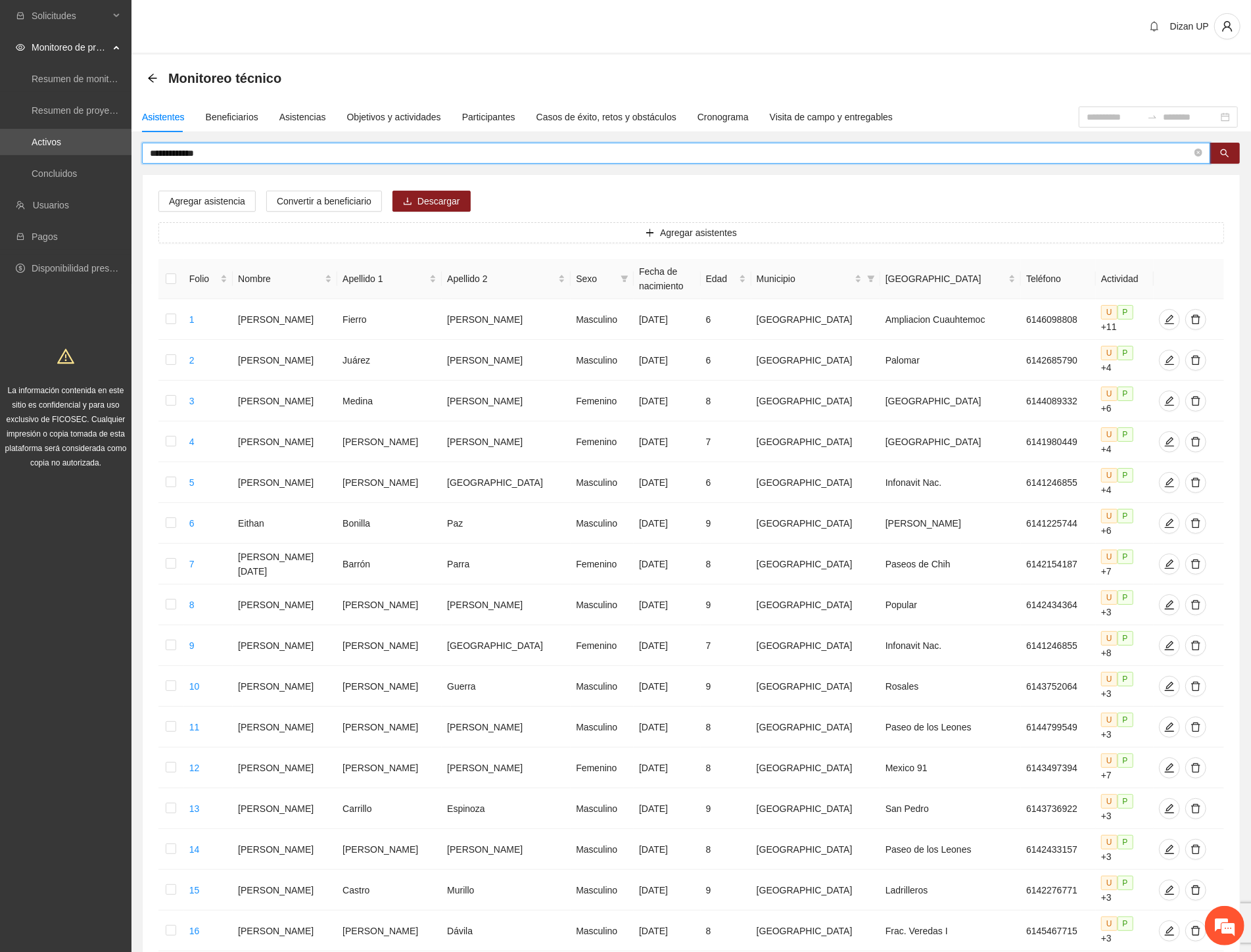
drag, startPoint x: 196, startPoint y: 152, endPoint x: 76, endPoint y: 156, distance: 120.1
click at [80, 154] on section "**********" at bounding box center [625, 623] width 1251 height 1246
type input "********"
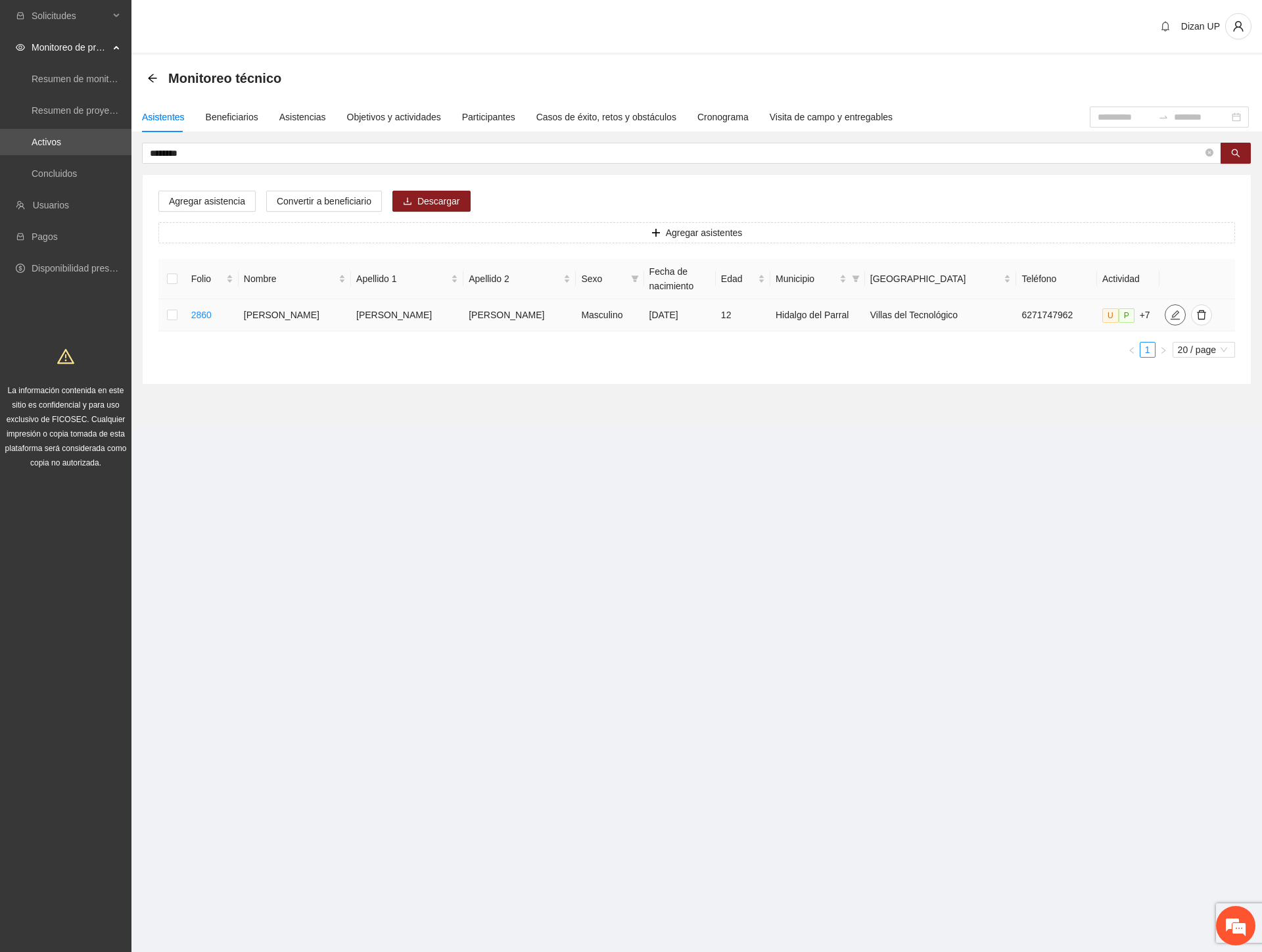
click at [1171, 318] on icon "edit" at bounding box center [1175, 315] width 9 height 9
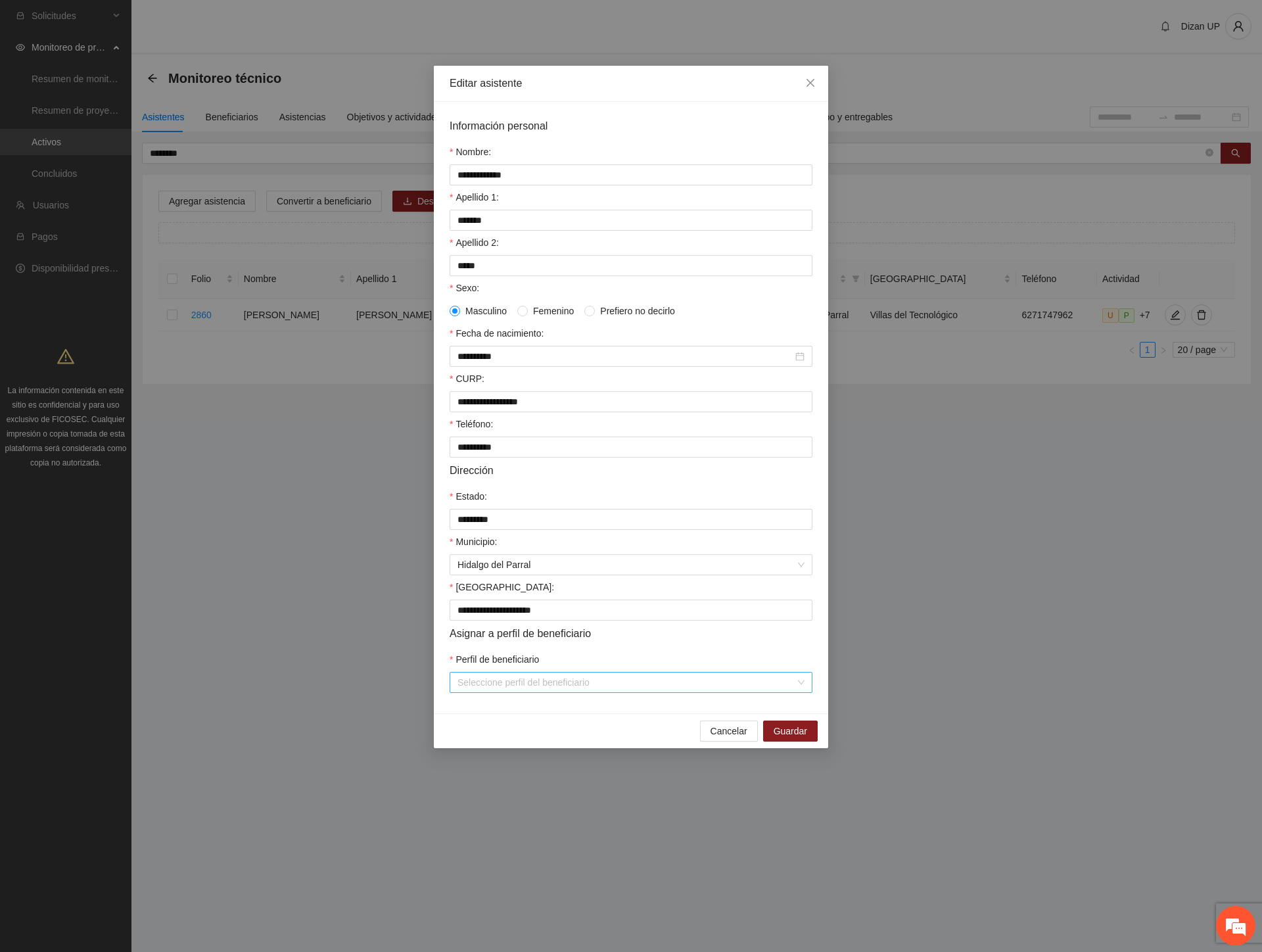
click at [470, 692] on input "Perfil de beneficiario" at bounding box center [626, 682] width 338 height 20
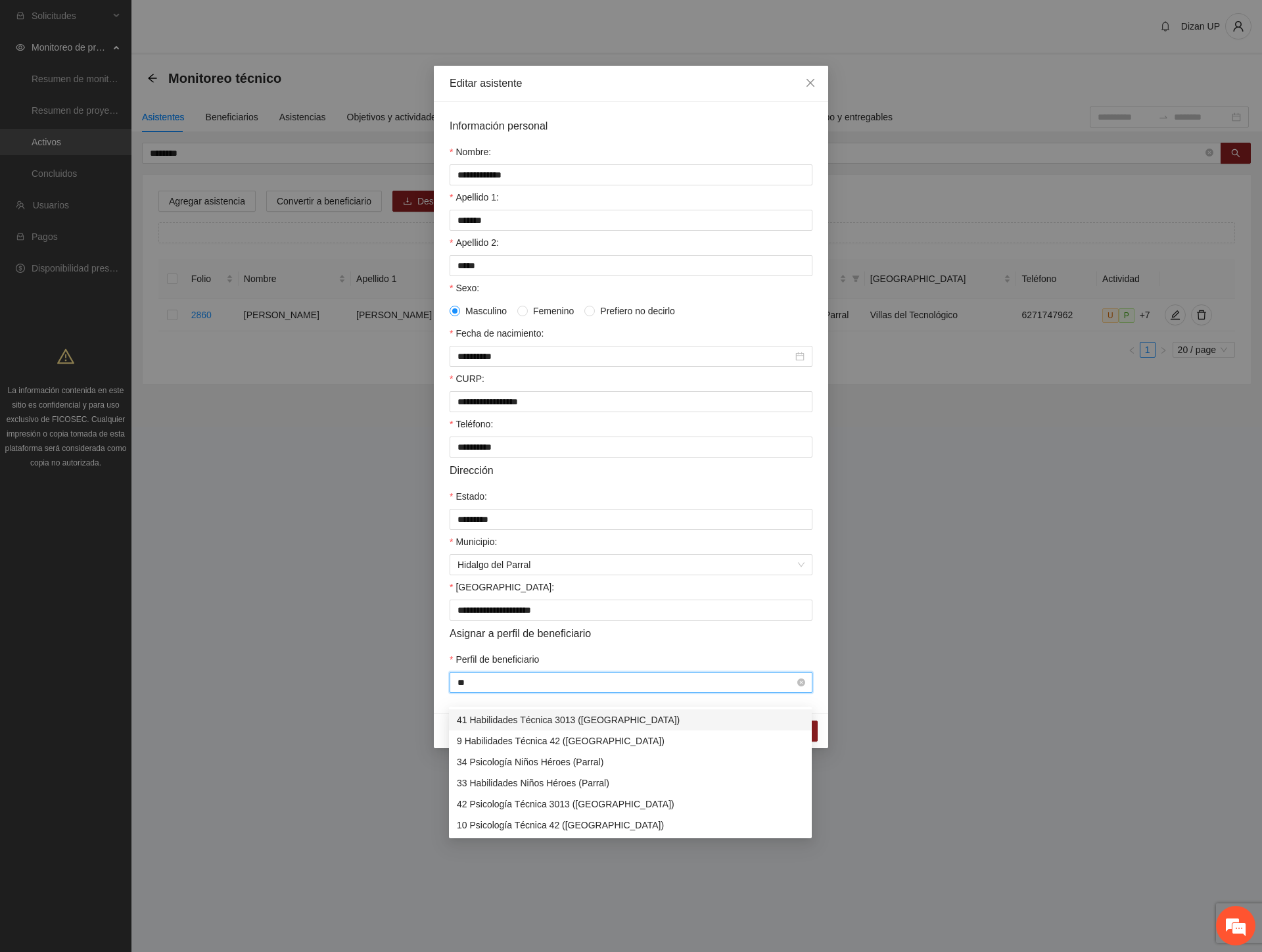
type input "***"
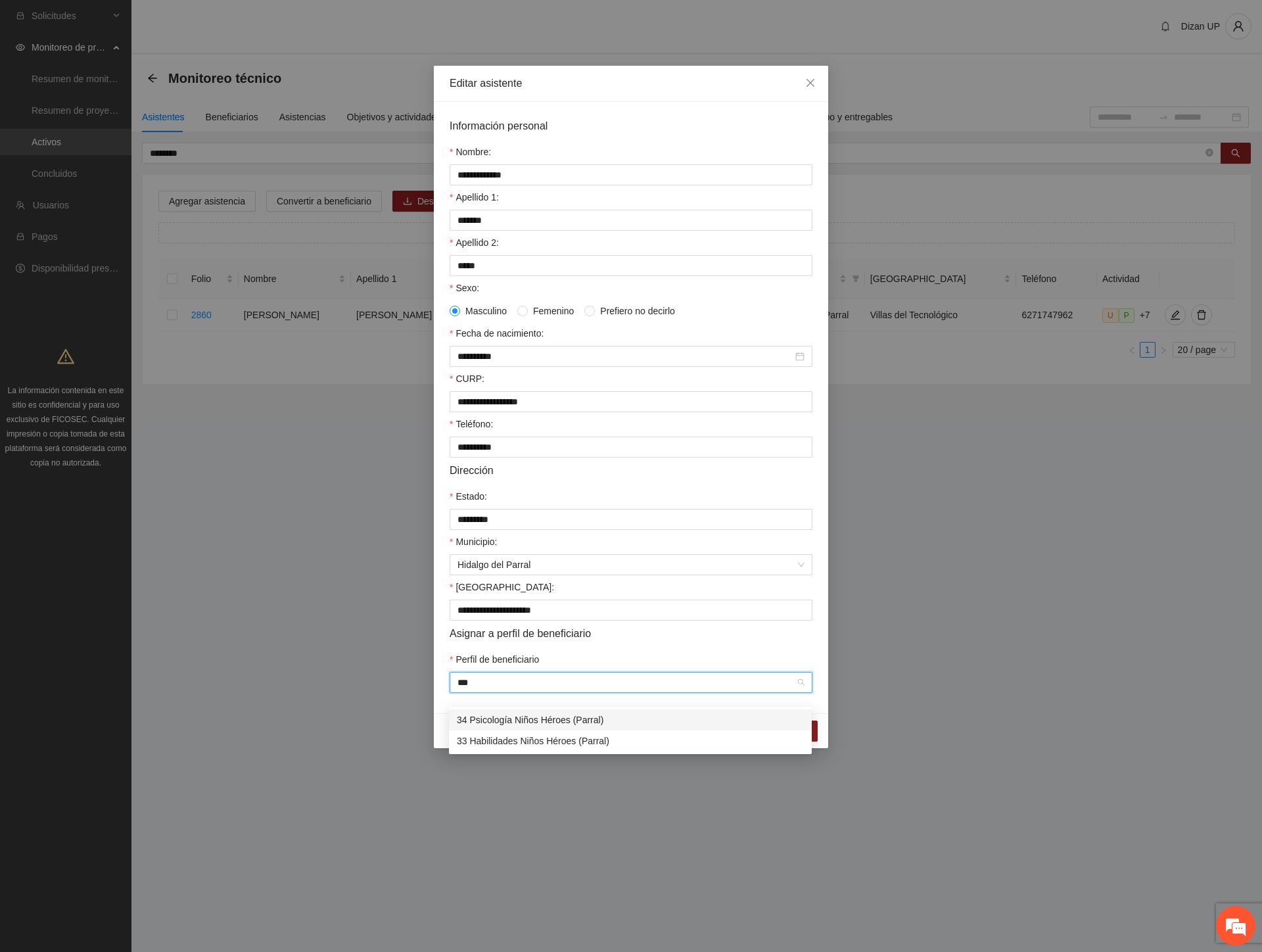
click at [498, 721] on div "34 Psicología Niños Héroes (Parral)" at bounding box center [630, 720] width 347 height 15
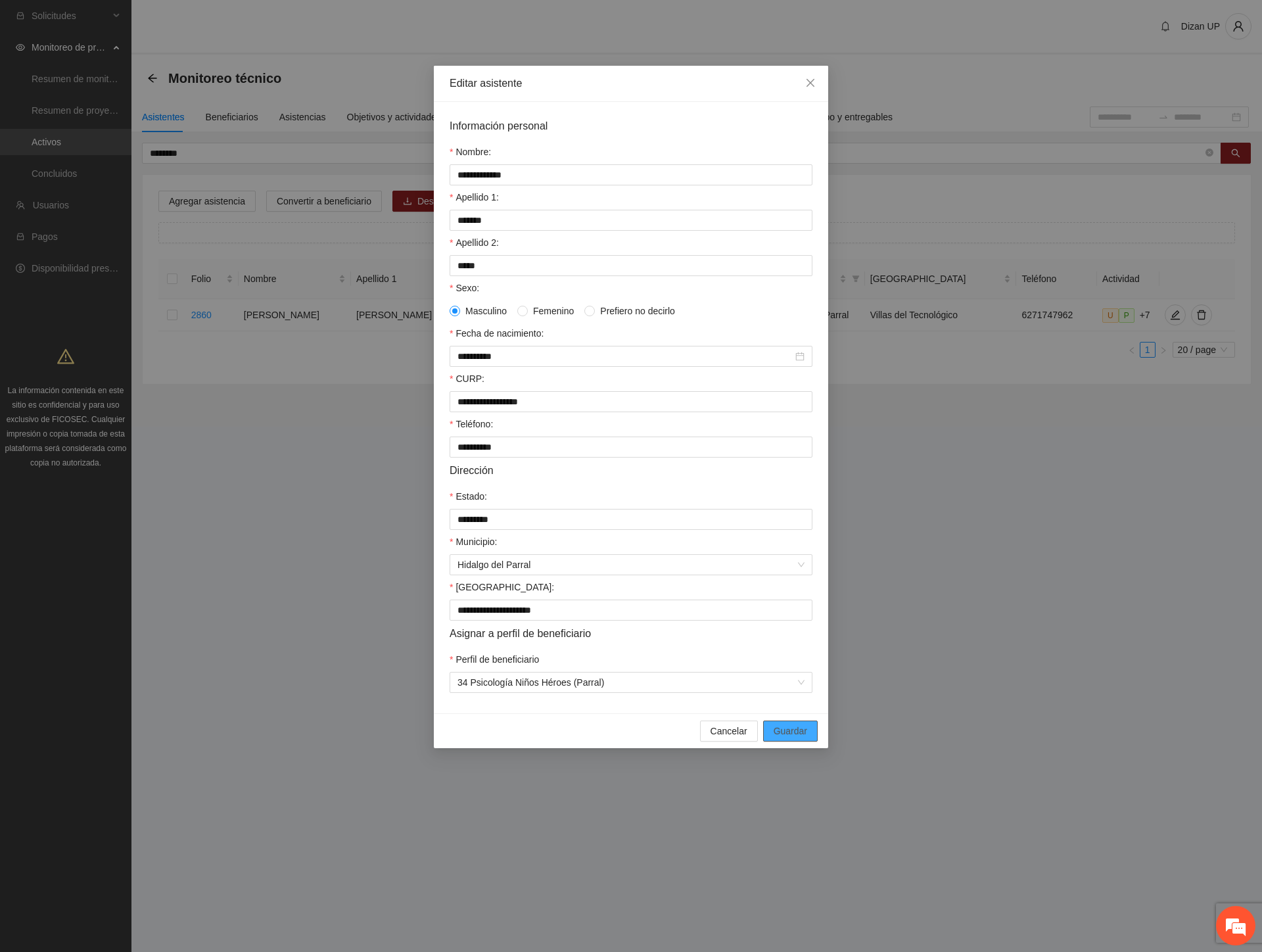
click at [802, 738] on span "Guardar" at bounding box center [790, 731] width 33 height 15
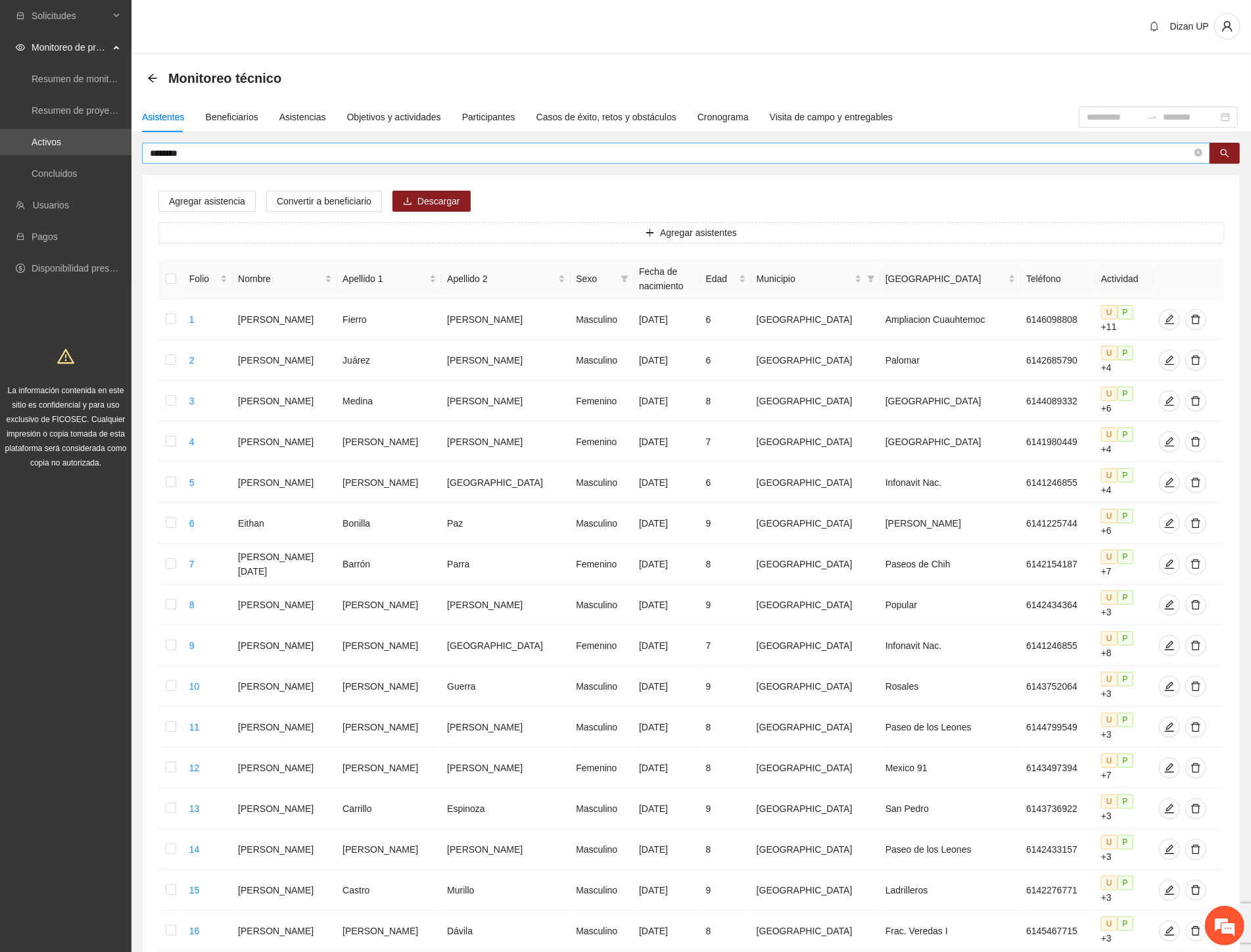
click at [217, 152] on input "********" at bounding box center [671, 153] width 1042 height 15
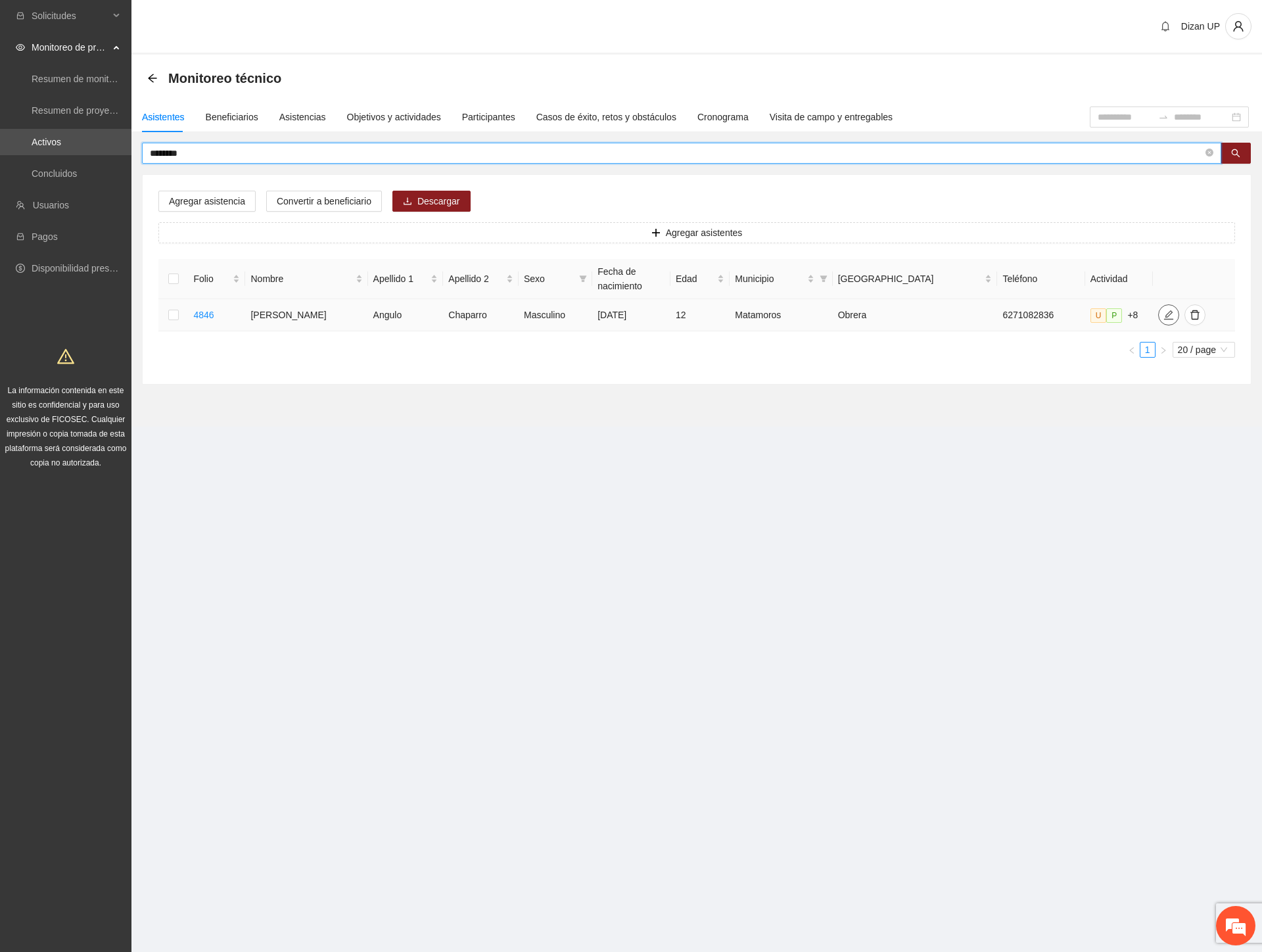
click at [1163, 312] on icon "edit" at bounding box center [1168, 315] width 11 height 11
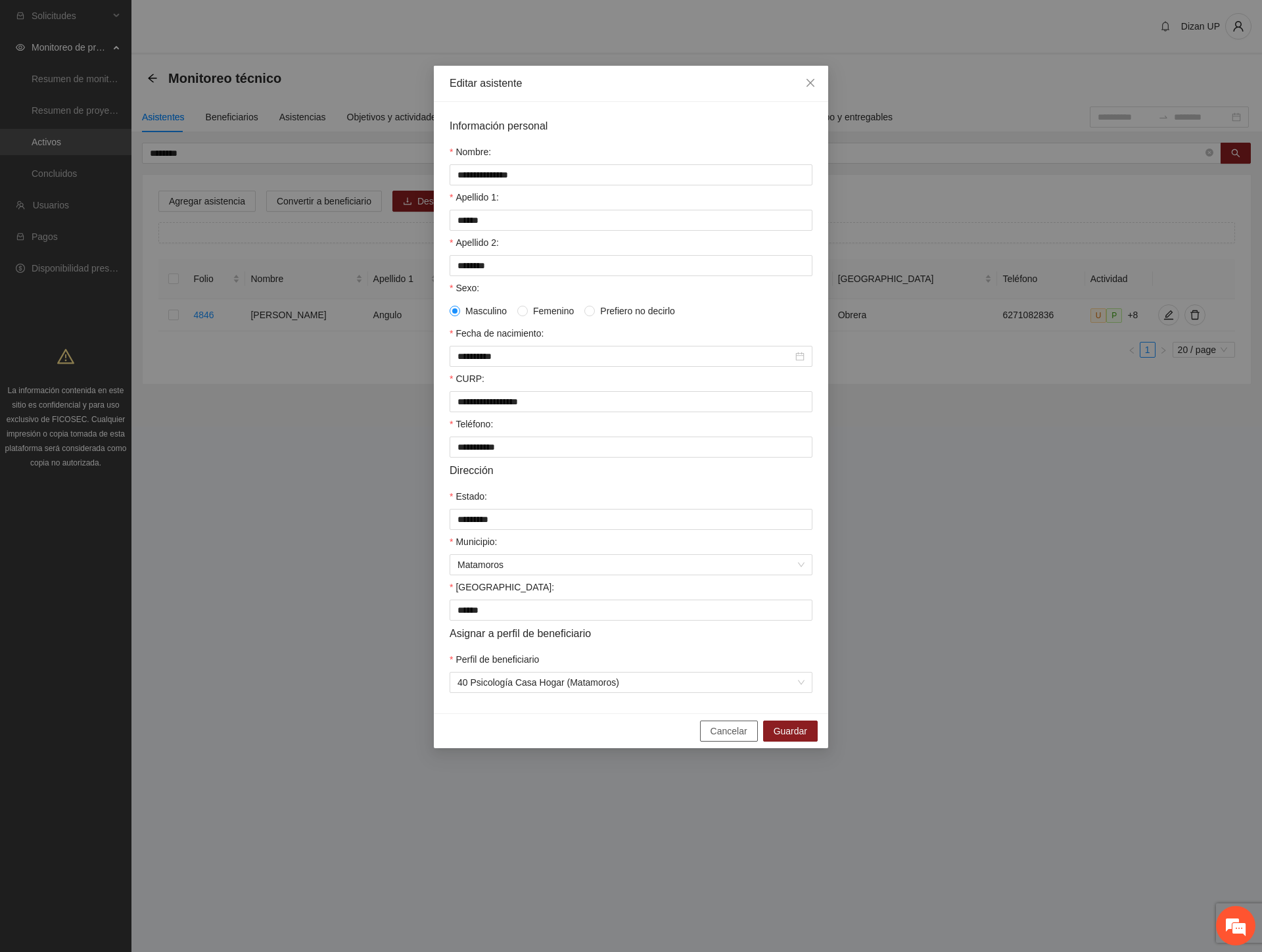
click at [717, 738] on span "Cancelar" at bounding box center [728, 731] width 37 height 15
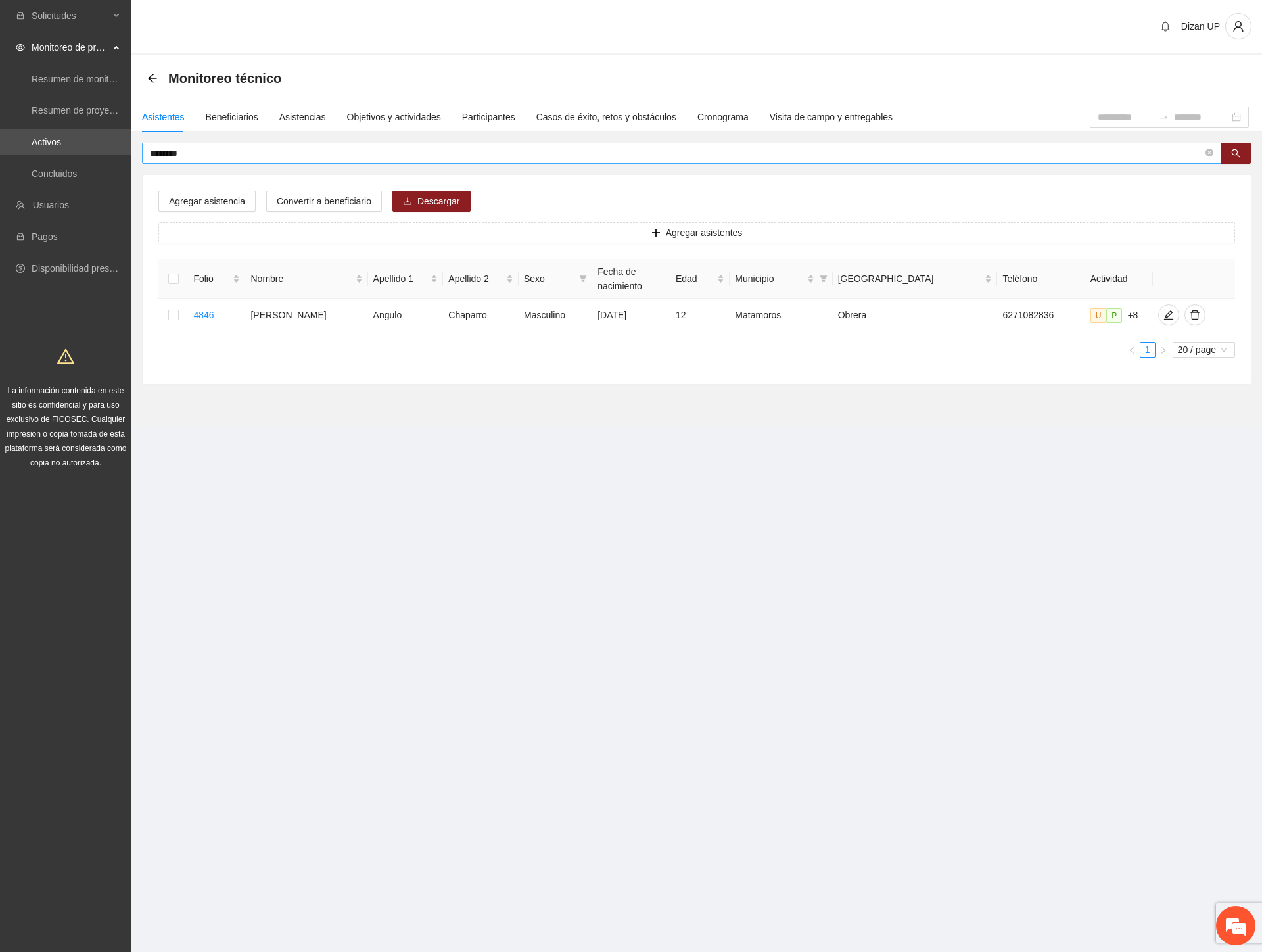
click at [193, 152] on input "********" at bounding box center [676, 153] width 1053 height 15
click at [1162, 312] on span "edit" at bounding box center [1171, 315] width 20 height 11
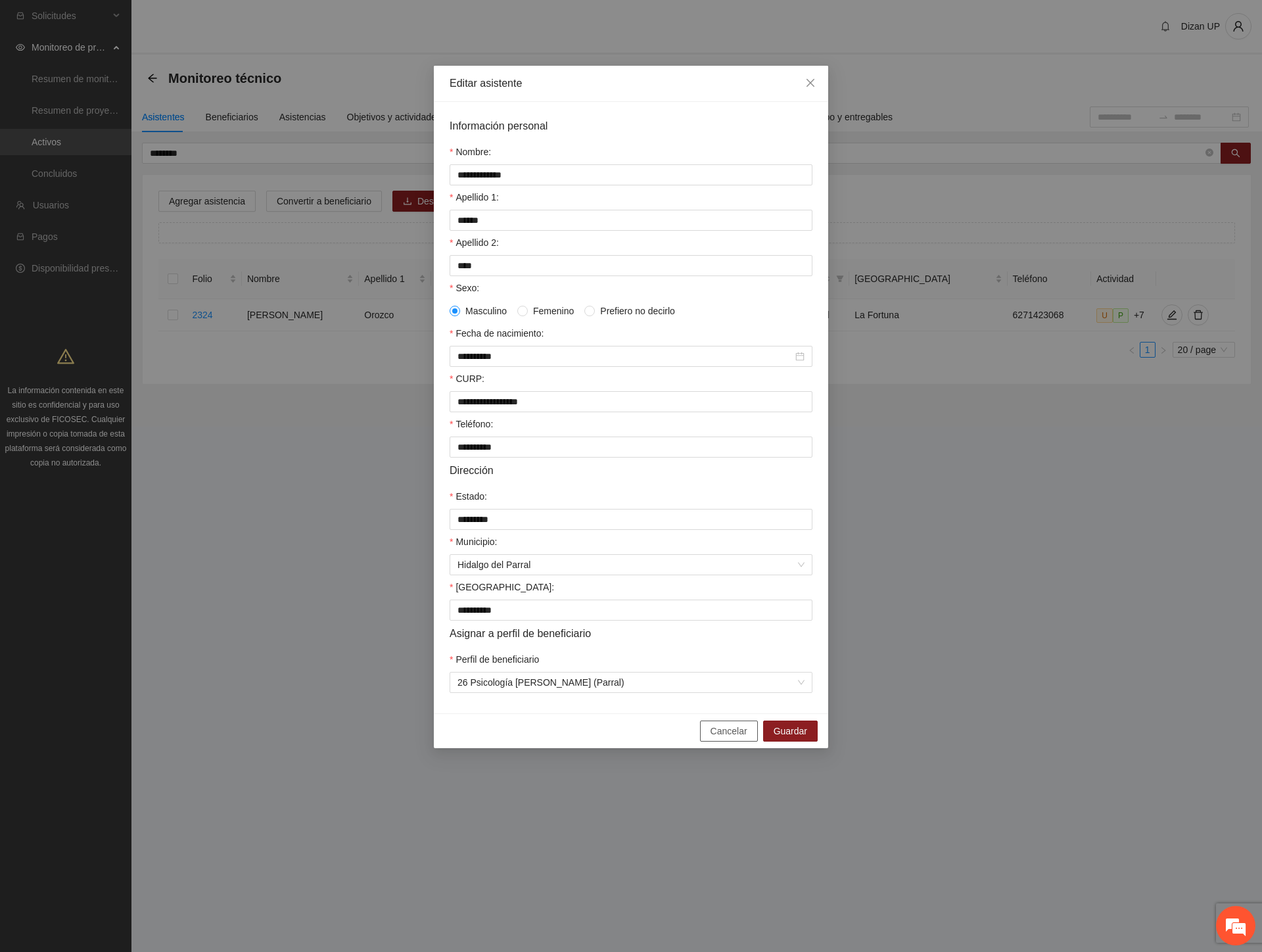
click at [719, 738] on span "Cancelar" at bounding box center [728, 731] width 37 height 15
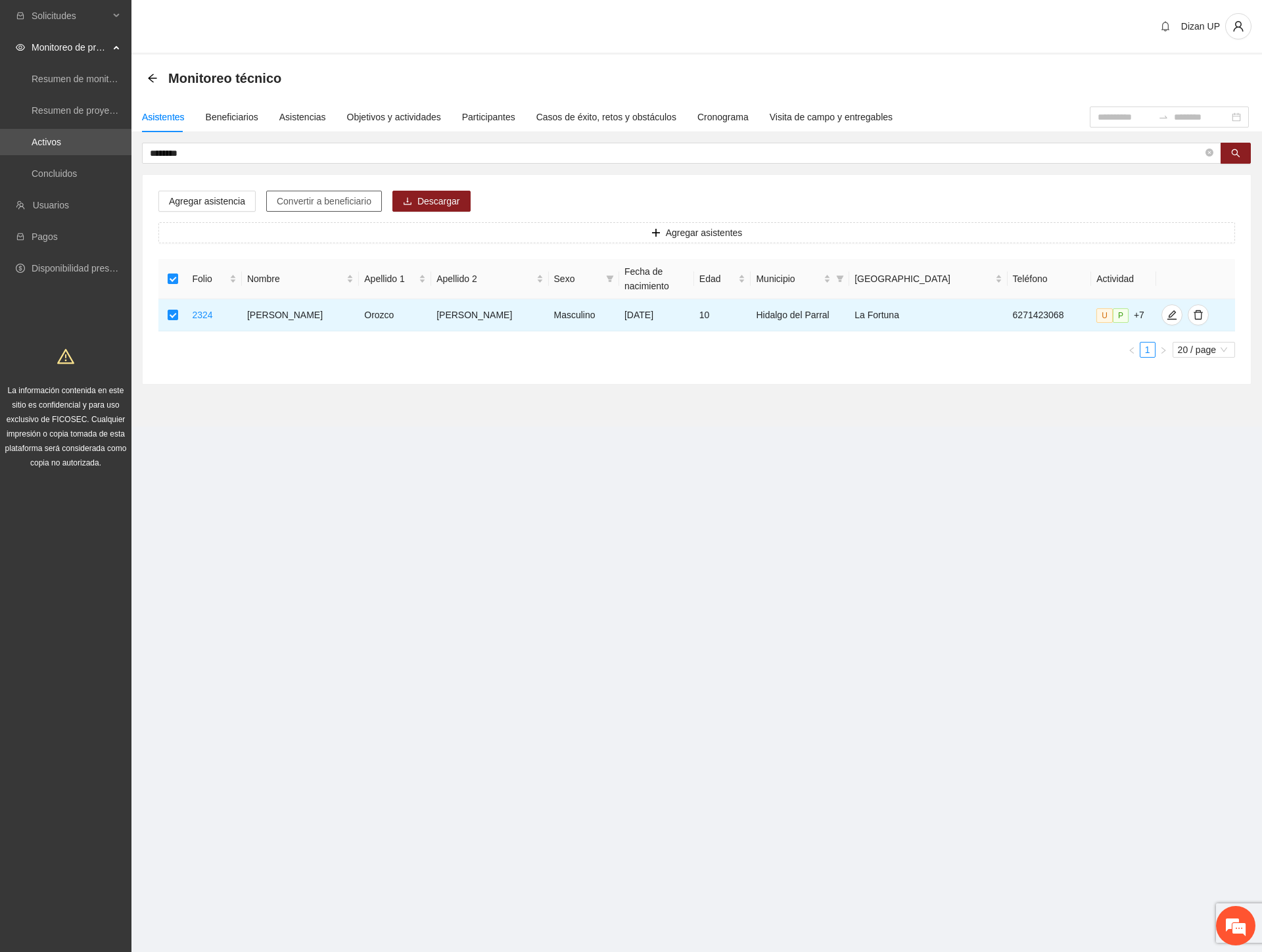
click at [297, 199] on span "Convertir a beneficiario" at bounding box center [324, 201] width 95 height 15
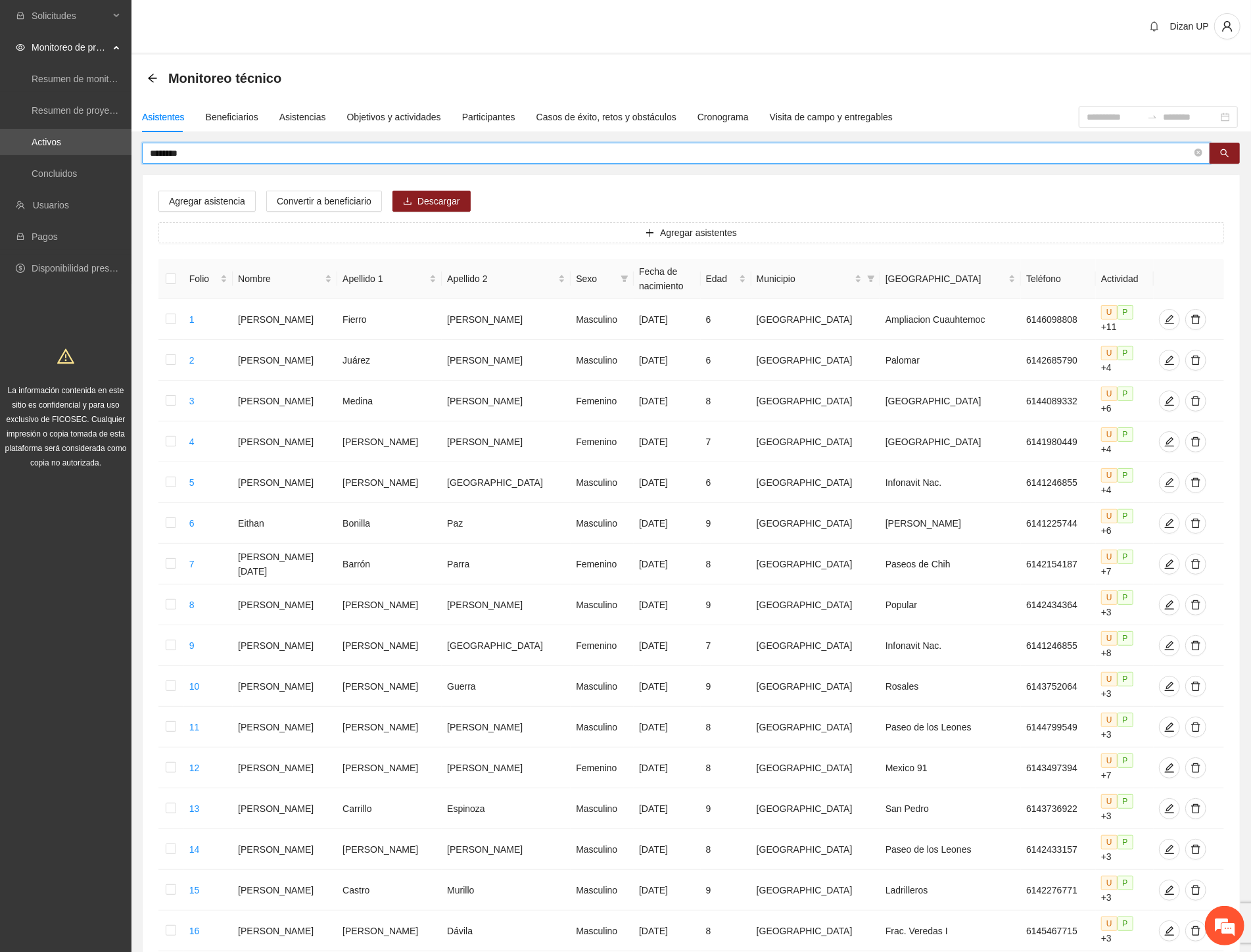
drag, startPoint x: 184, startPoint y: 156, endPoint x: 158, endPoint y: 156, distance: 26.0
click at [158, 156] on input "********" at bounding box center [671, 153] width 1042 height 15
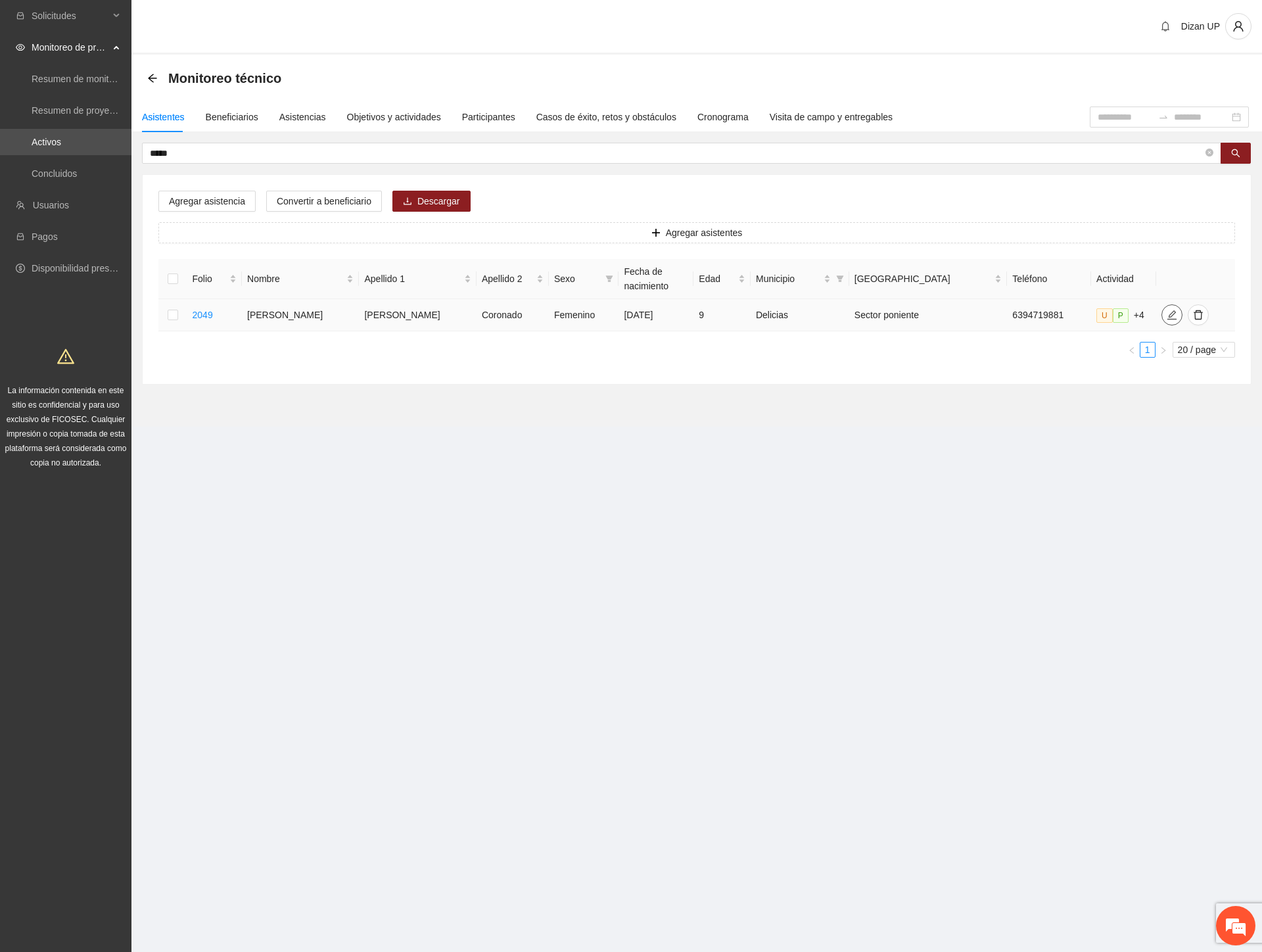
click at [1166, 315] on icon "edit" at bounding box center [1171, 315] width 11 height 11
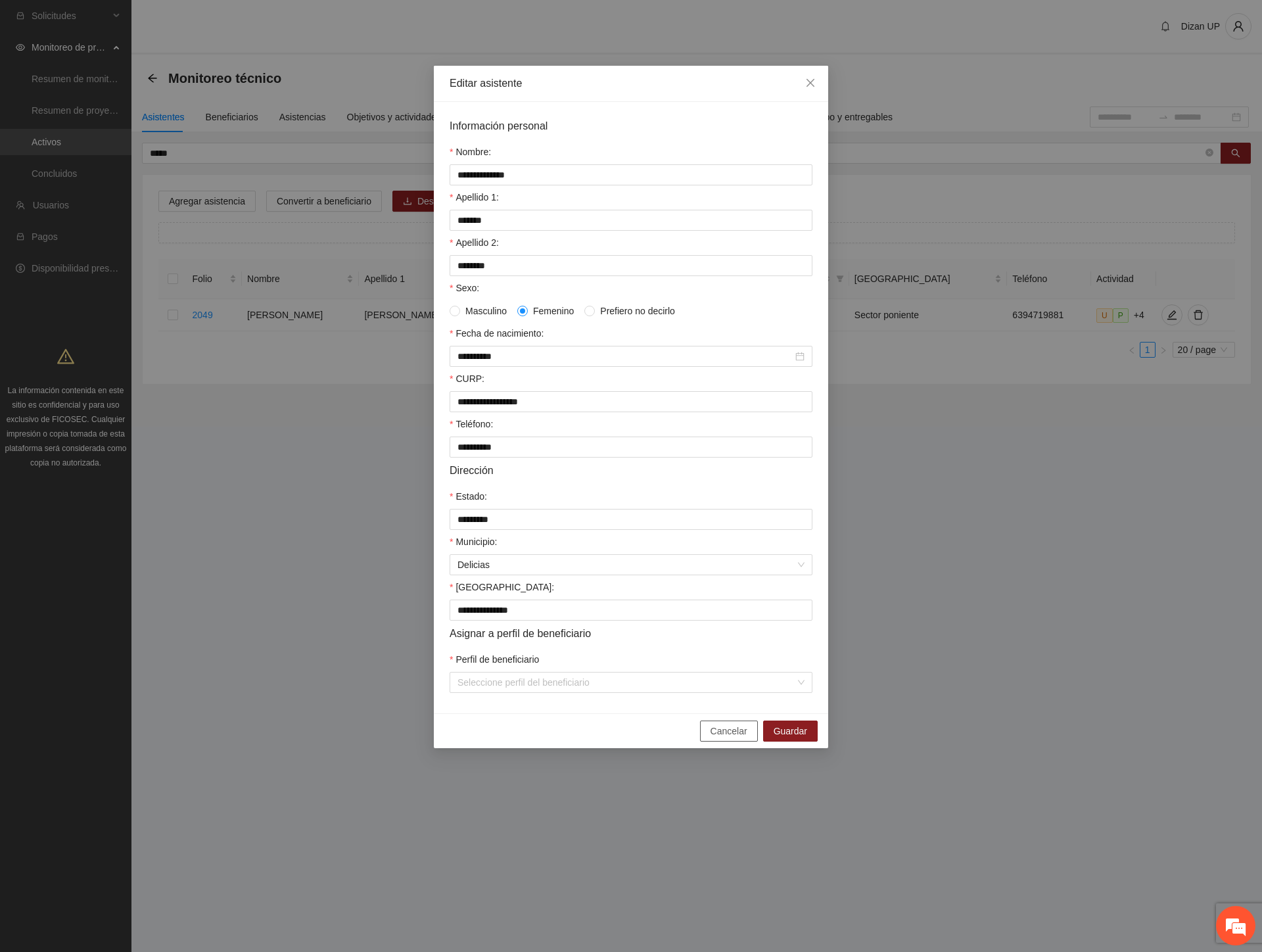
click at [723, 738] on span "Cancelar" at bounding box center [728, 731] width 37 height 15
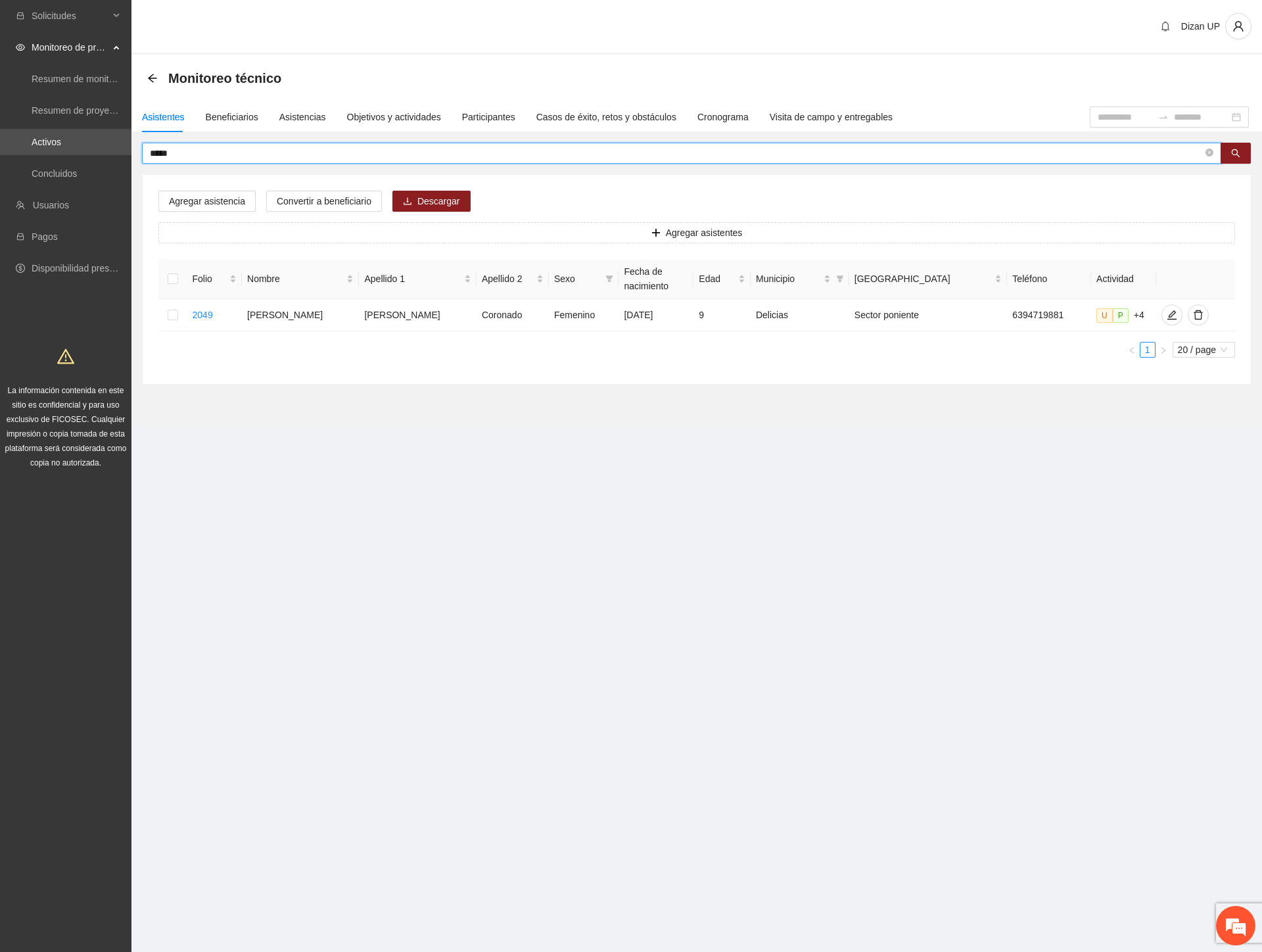
click at [173, 150] on input "*****" at bounding box center [676, 153] width 1053 height 15
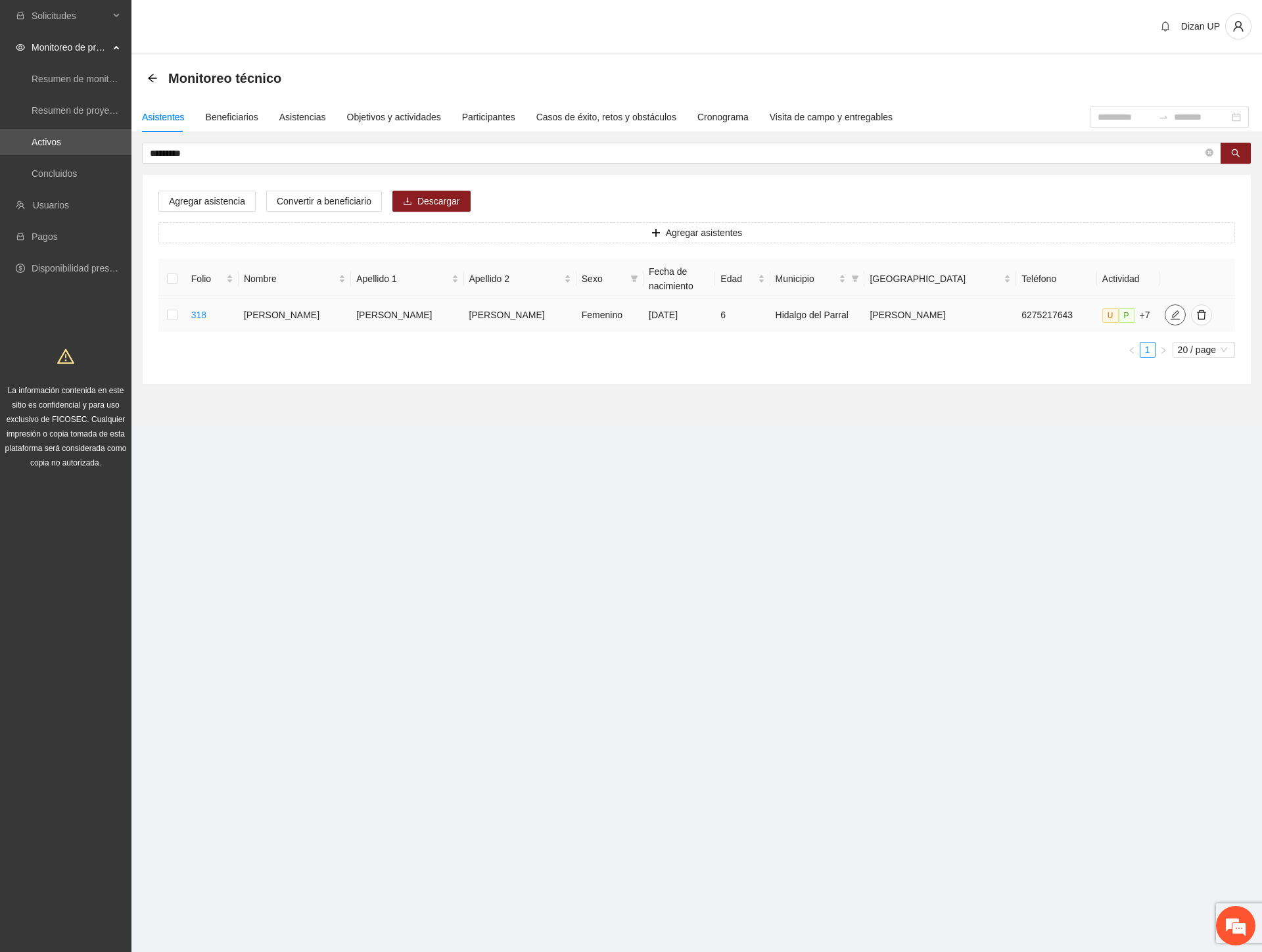
click at [1171, 313] on icon "edit" at bounding box center [1175, 315] width 9 height 9
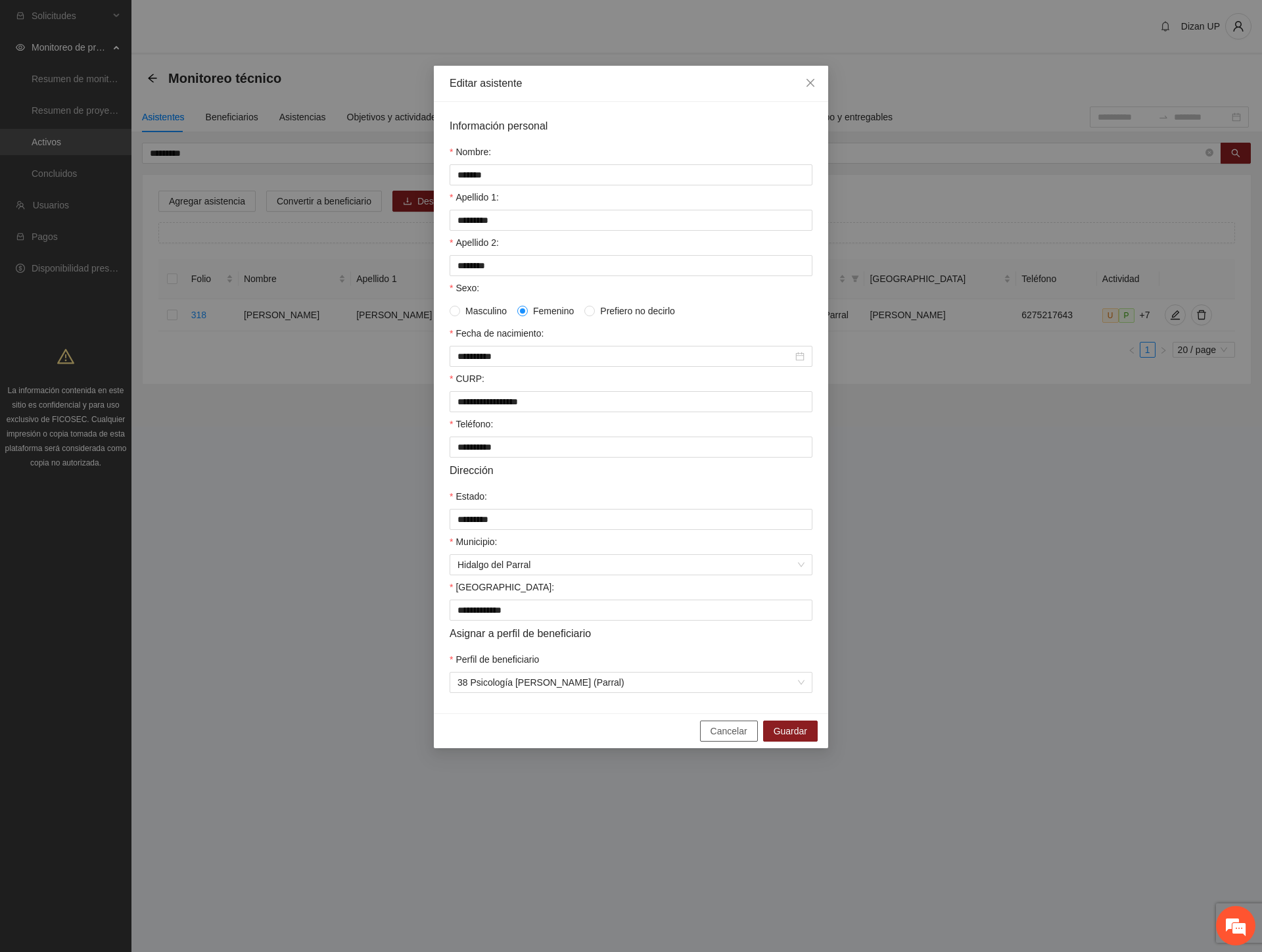
drag, startPoint x: 729, startPoint y: 744, endPoint x: 826, endPoint y: 689, distance: 111.5
click at [734, 738] on span "Cancelar" at bounding box center [728, 731] width 37 height 15
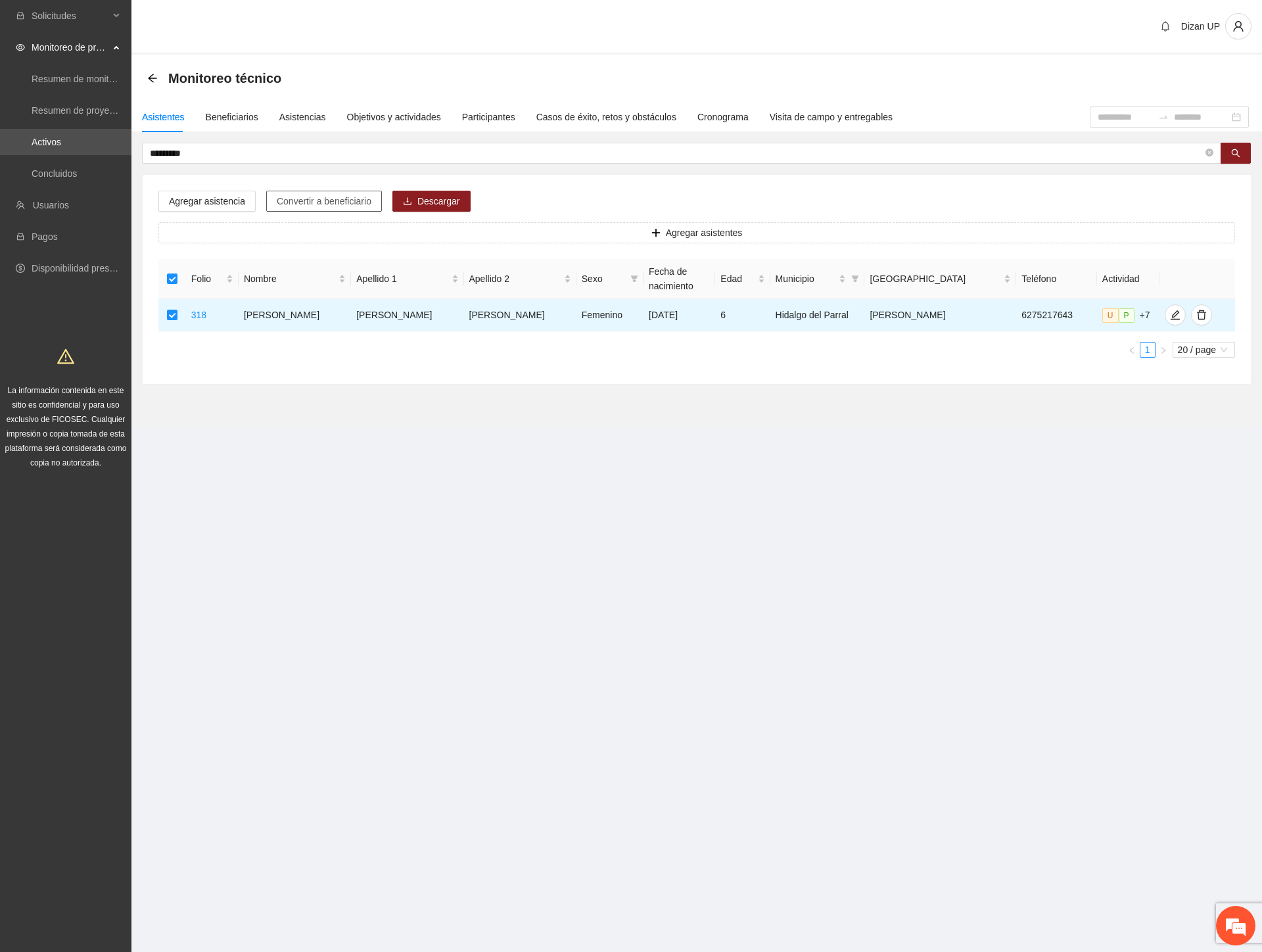
click at [298, 202] on span "Convertir a beneficiario" at bounding box center [324, 201] width 95 height 15
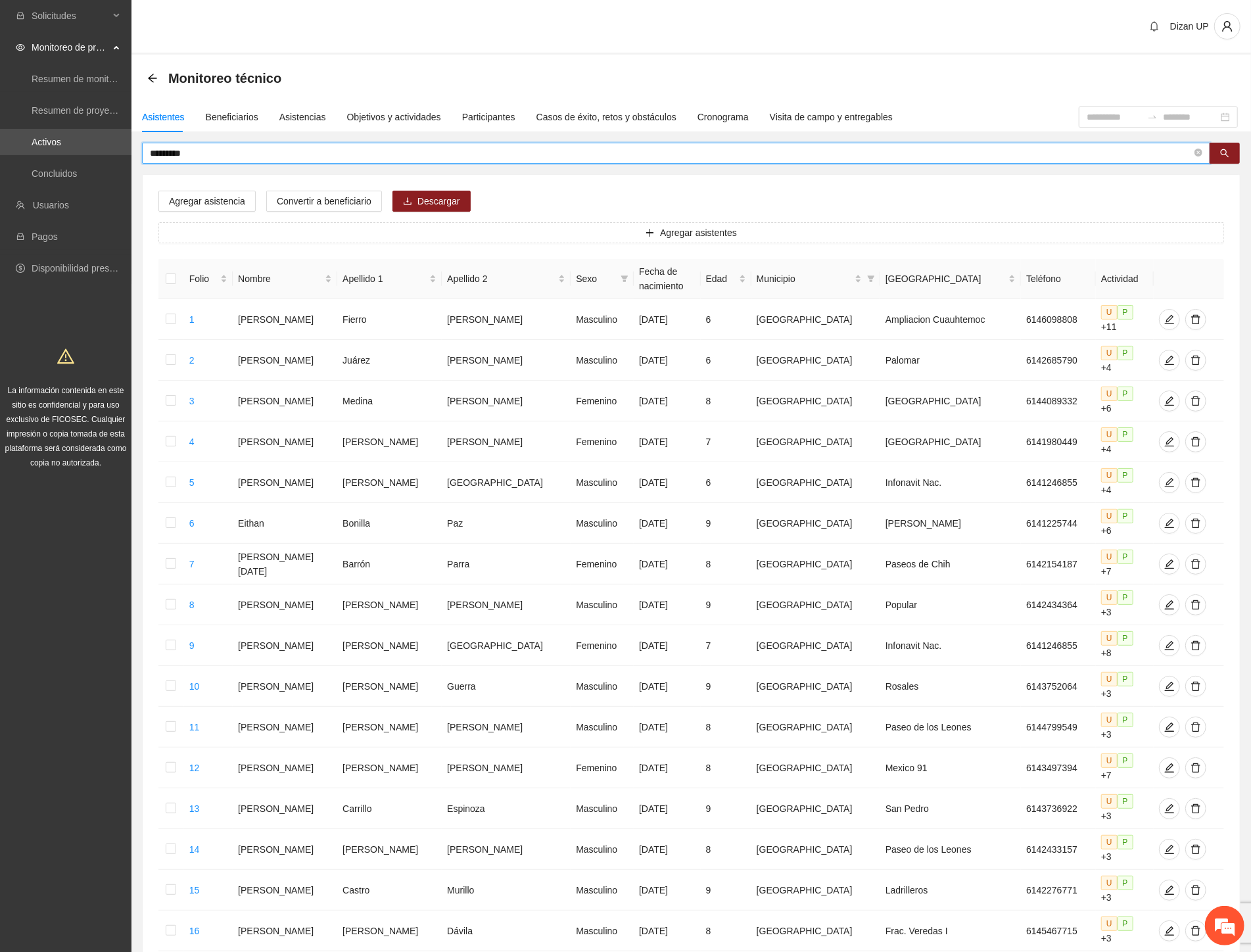
click at [199, 149] on input "*********" at bounding box center [671, 153] width 1042 height 15
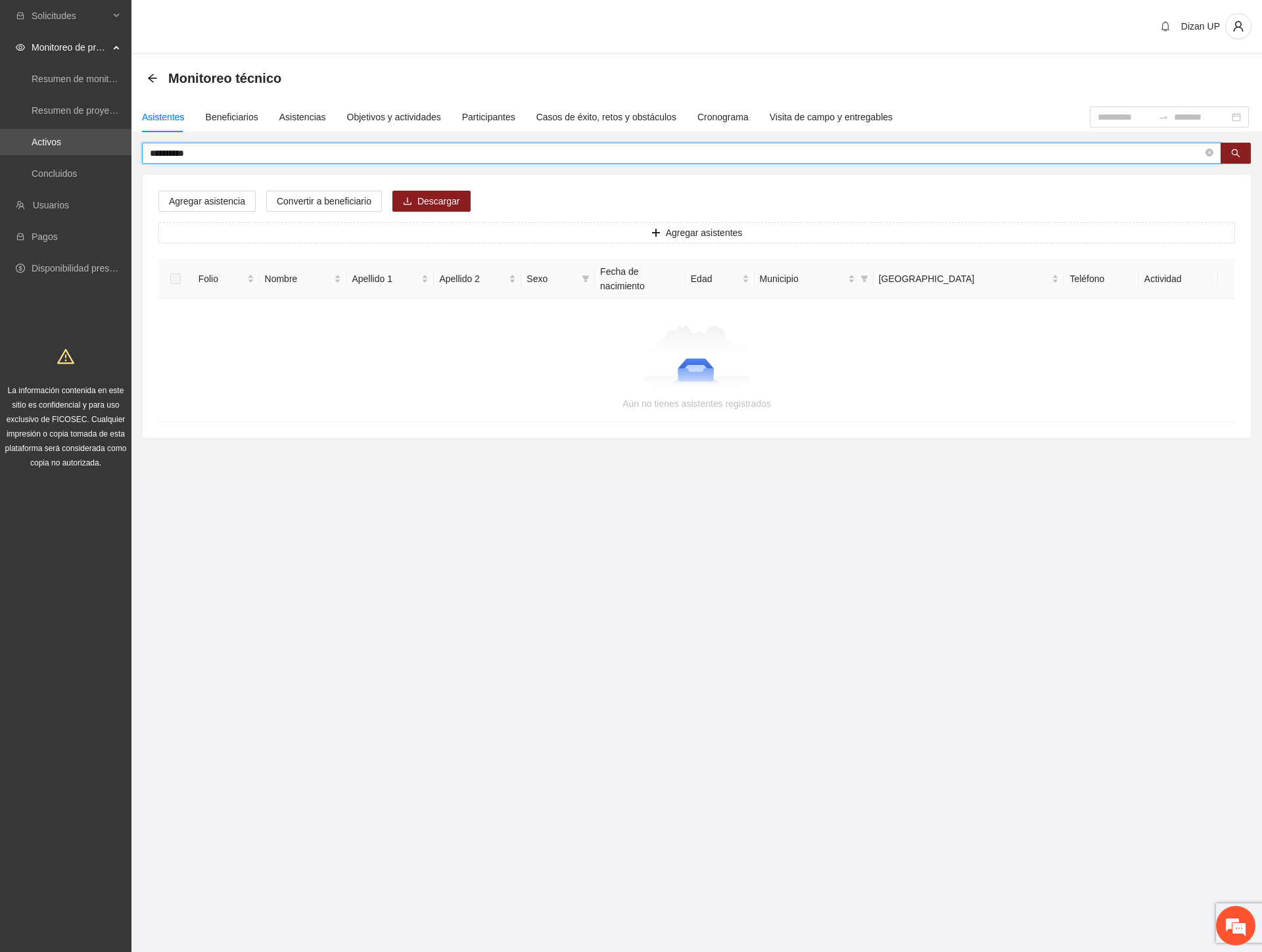
click at [163, 152] on input "**********" at bounding box center [676, 153] width 1053 height 15
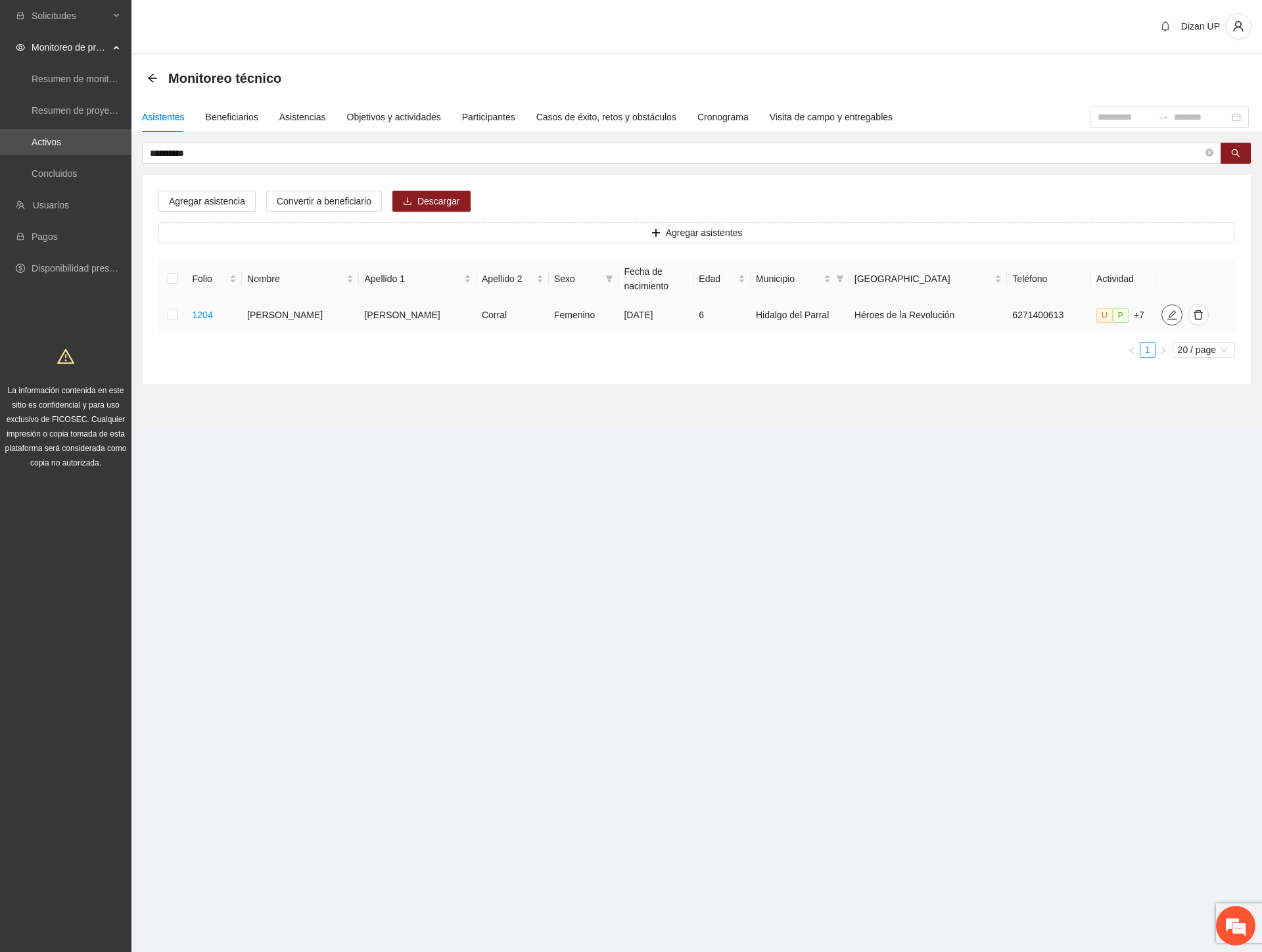
click at [1166, 320] on icon "edit" at bounding box center [1171, 315] width 11 height 11
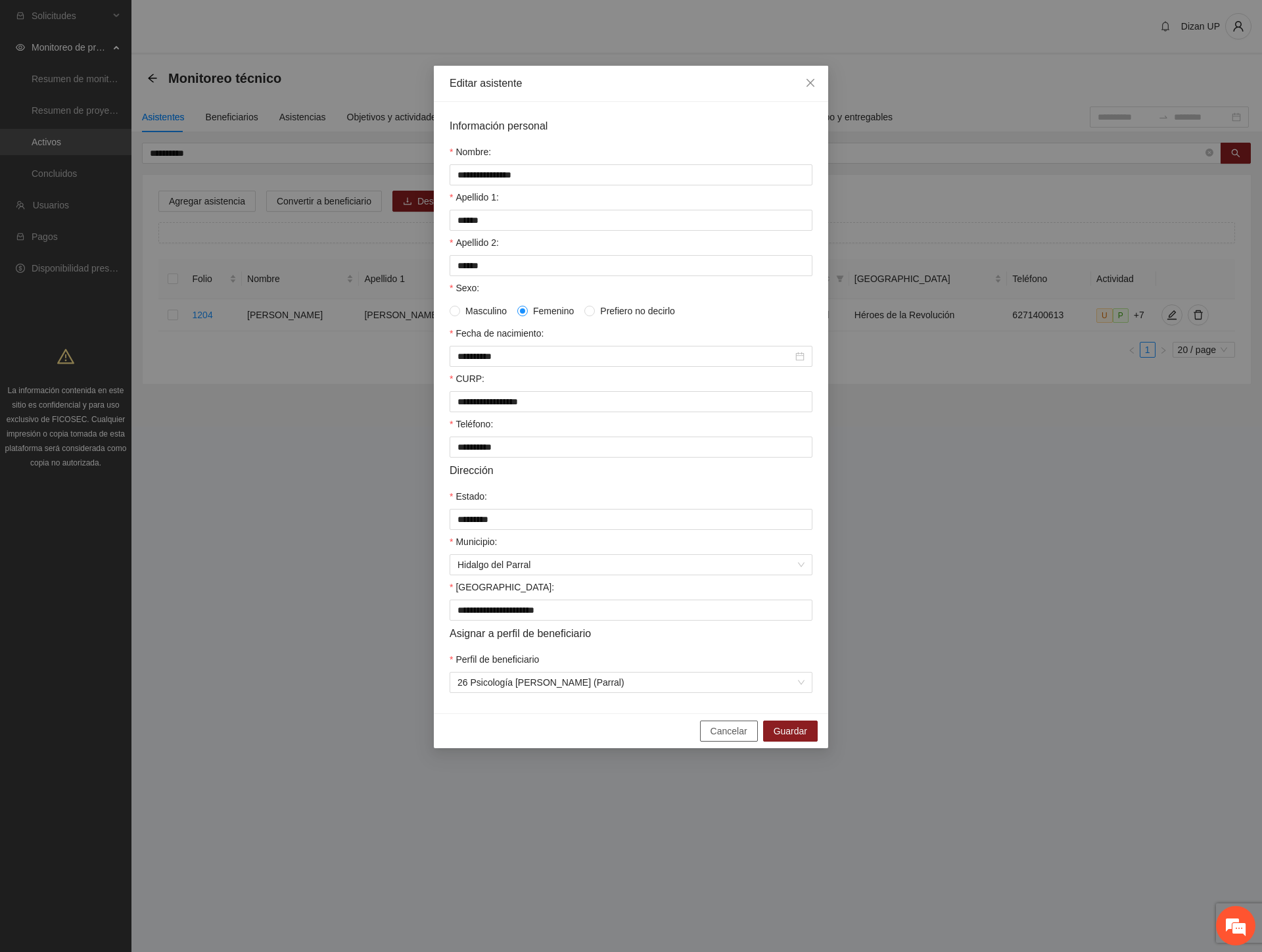
click at [719, 738] on span "Cancelar" at bounding box center [728, 731] width 37 height 15
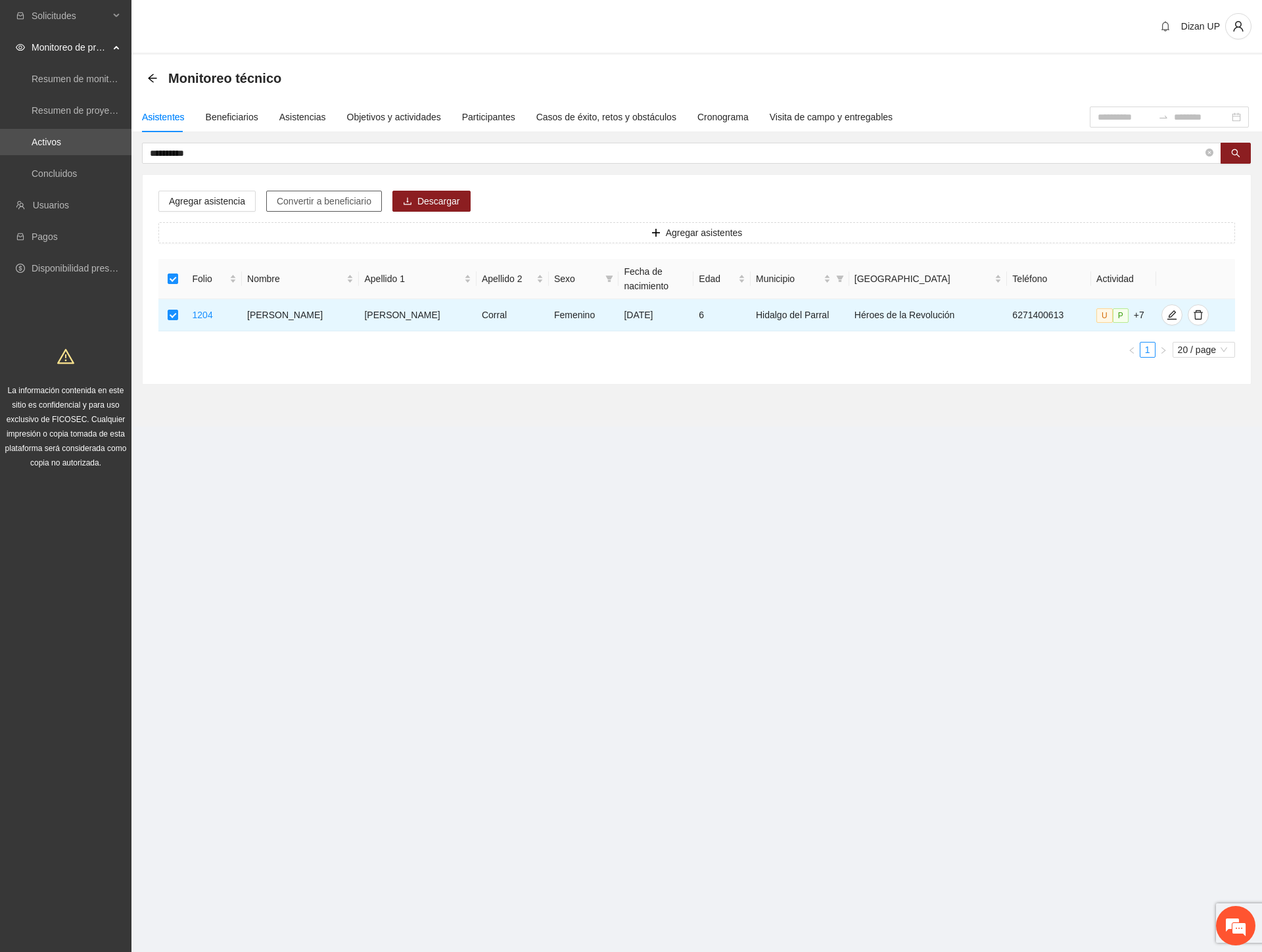
click at [350, 201] on span "Convertir a beneficiario" at bounding box center [324, 201] width 95 height 15
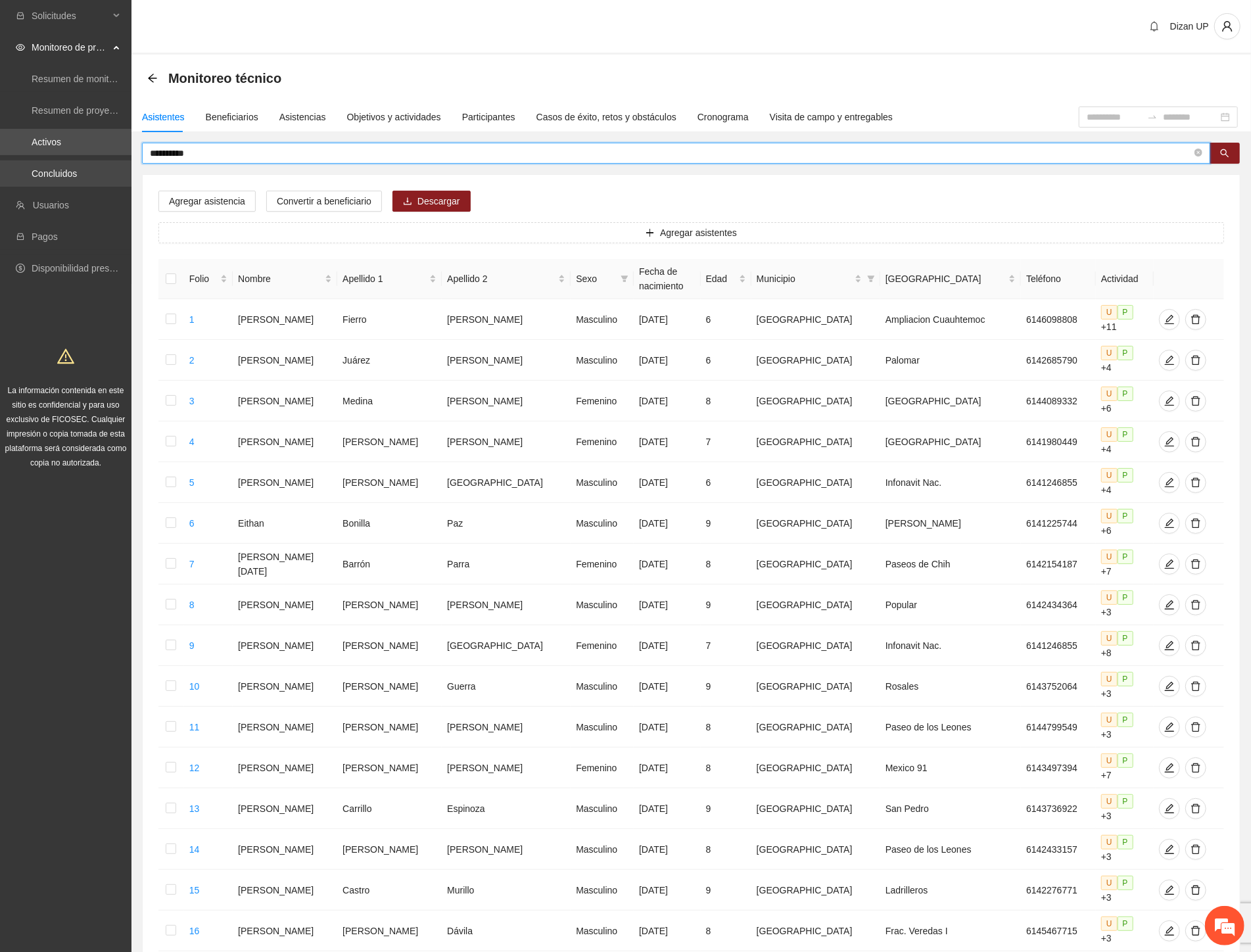
drag, startPoint x: 180, startPoint y: 155, endPoint x: 7, endPoint y: 170, distance: 173.6
click at [11, 167] on section "**********" at bounding box center [625, 623] width 1251 height 1246
type input "*********"
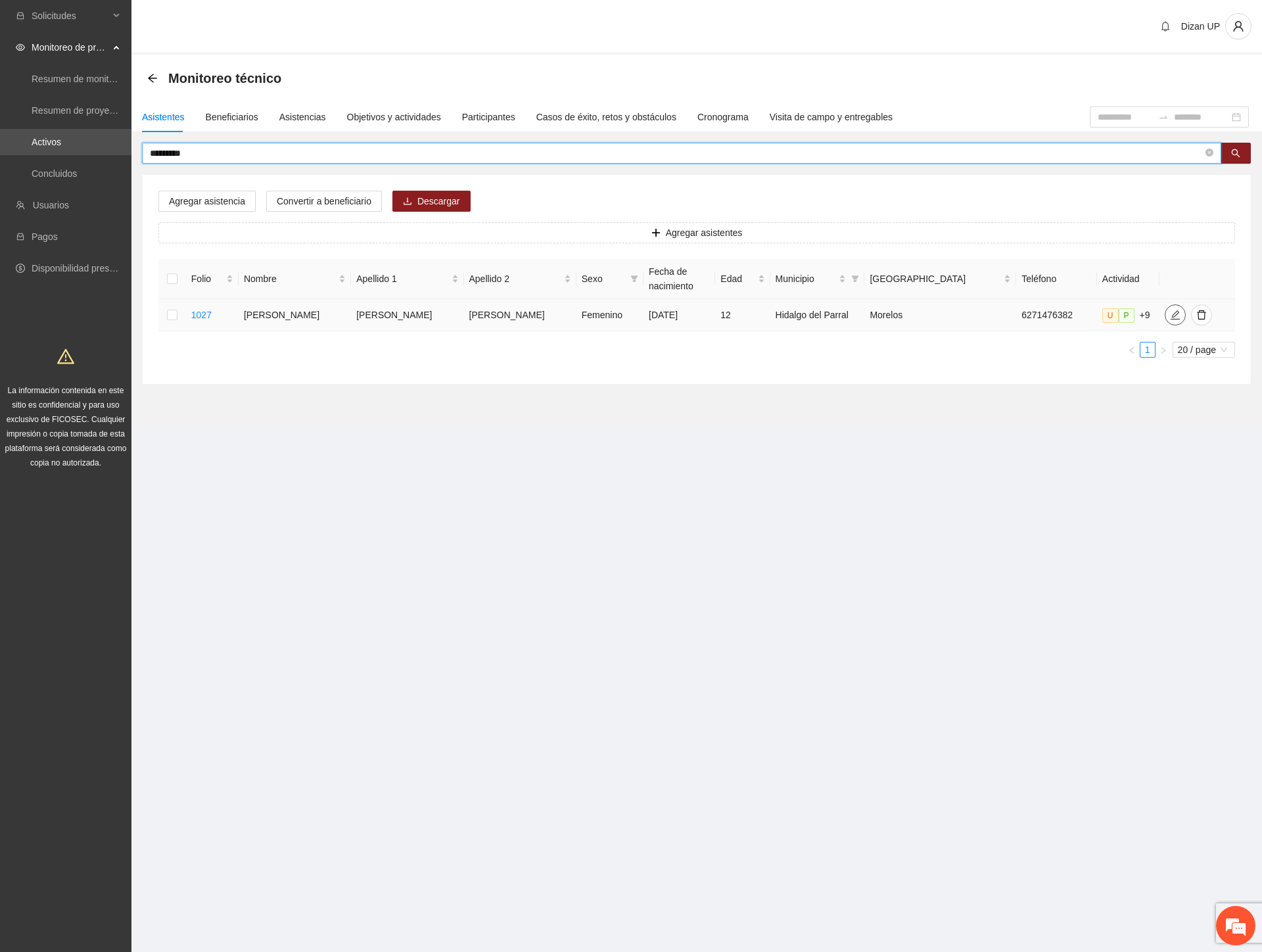
click at [1171, 315] on icon "edit" at bounding box center [1175, 315] width 9 height 9
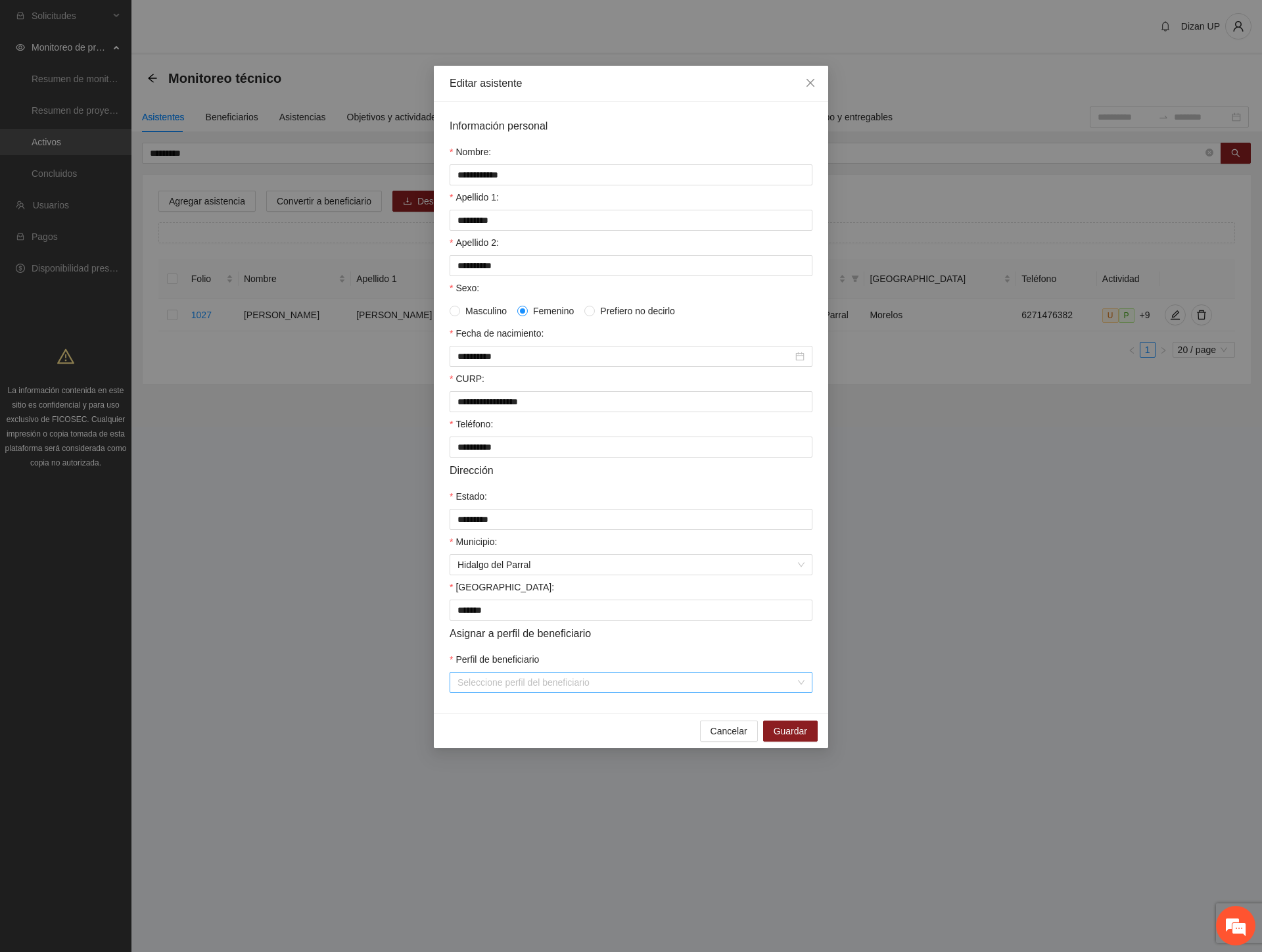
click at [486, 691] on input "Perfil de beneficiario" at bounding box center [626, 682] width 338 height 20
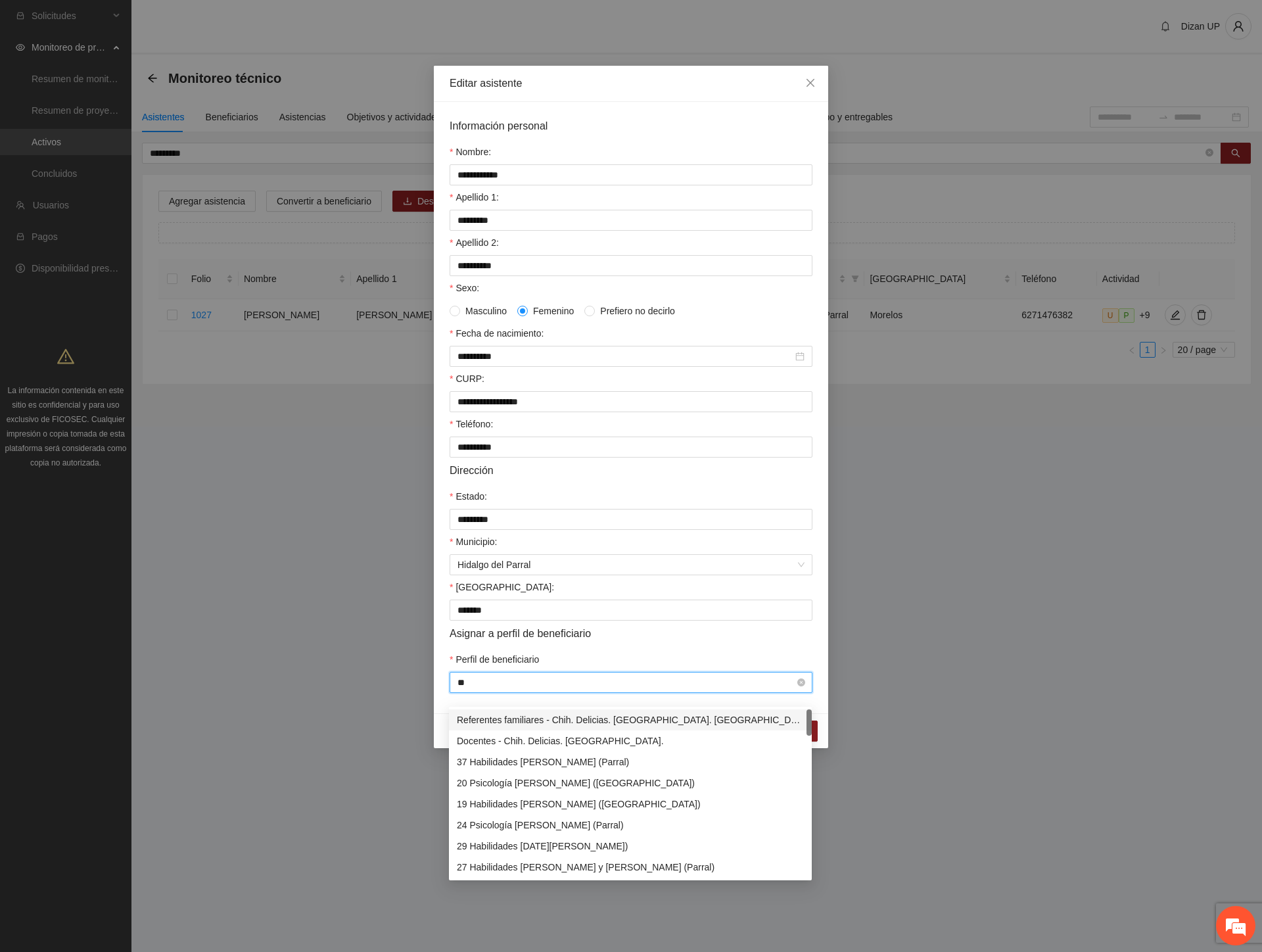
type input "*"
type input "***"
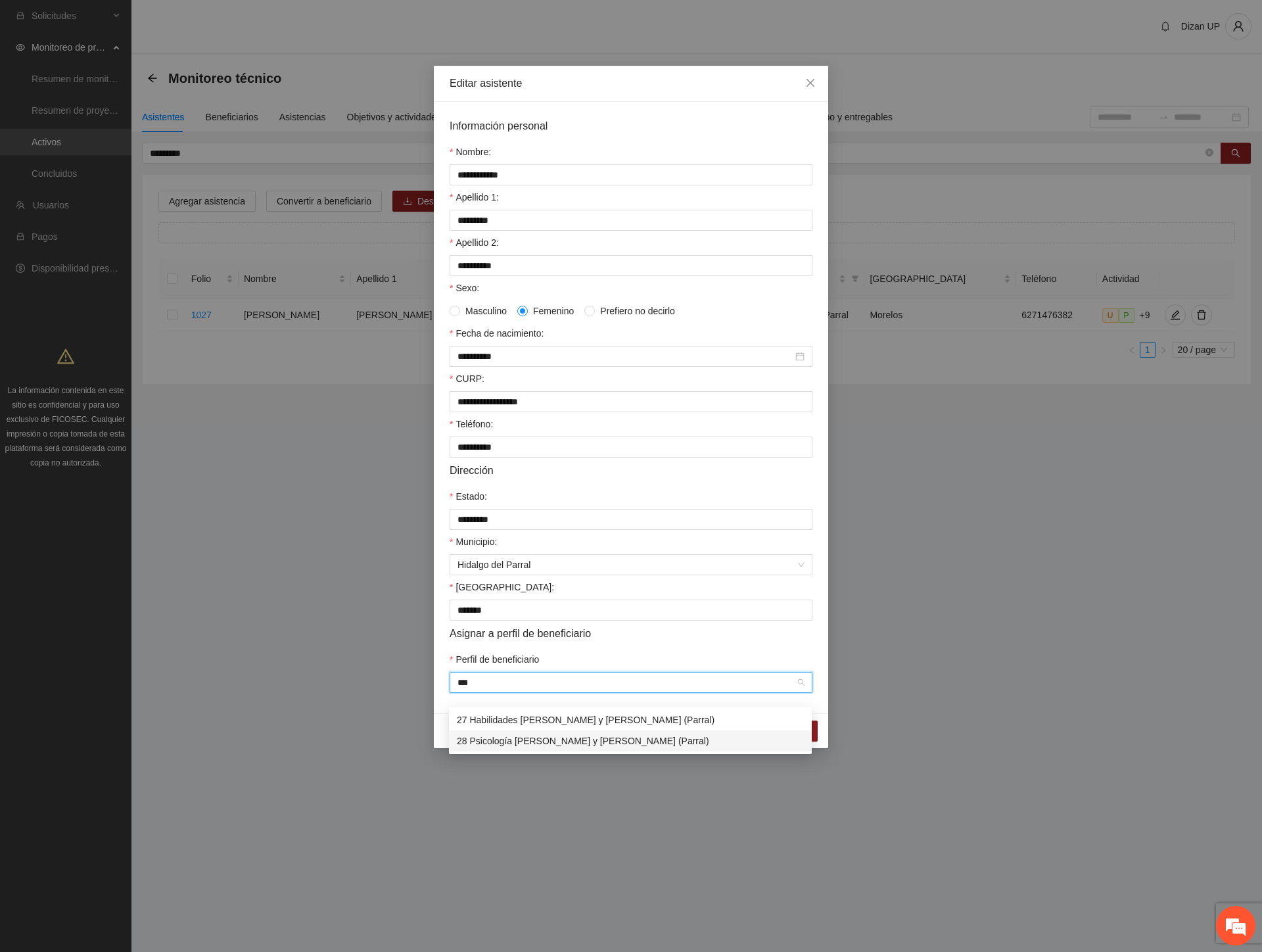
click at [523, 739] on div "28 Psicología [PERSON_NAME] y [PERSON_NAME] (Parral)" at bounding box center [630, 741] width 347 height 15
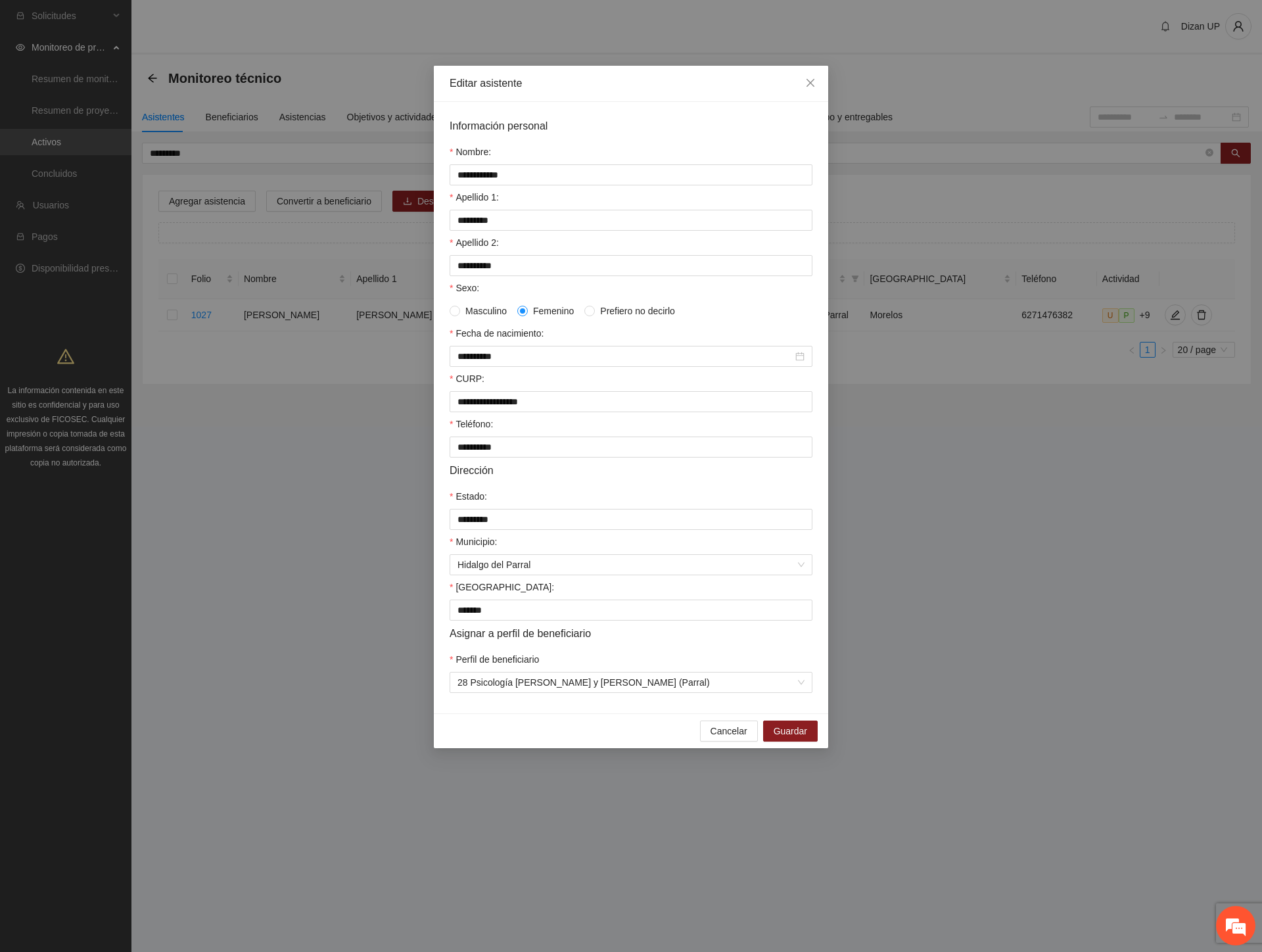
click at [589, 640] on span "Asignar a perfil de beneficiario" at bounding box center [520, 633] width 141 height 17
click at [782, 738] on span "Guardar" at bounding box center [790, 731] width 33 height 15
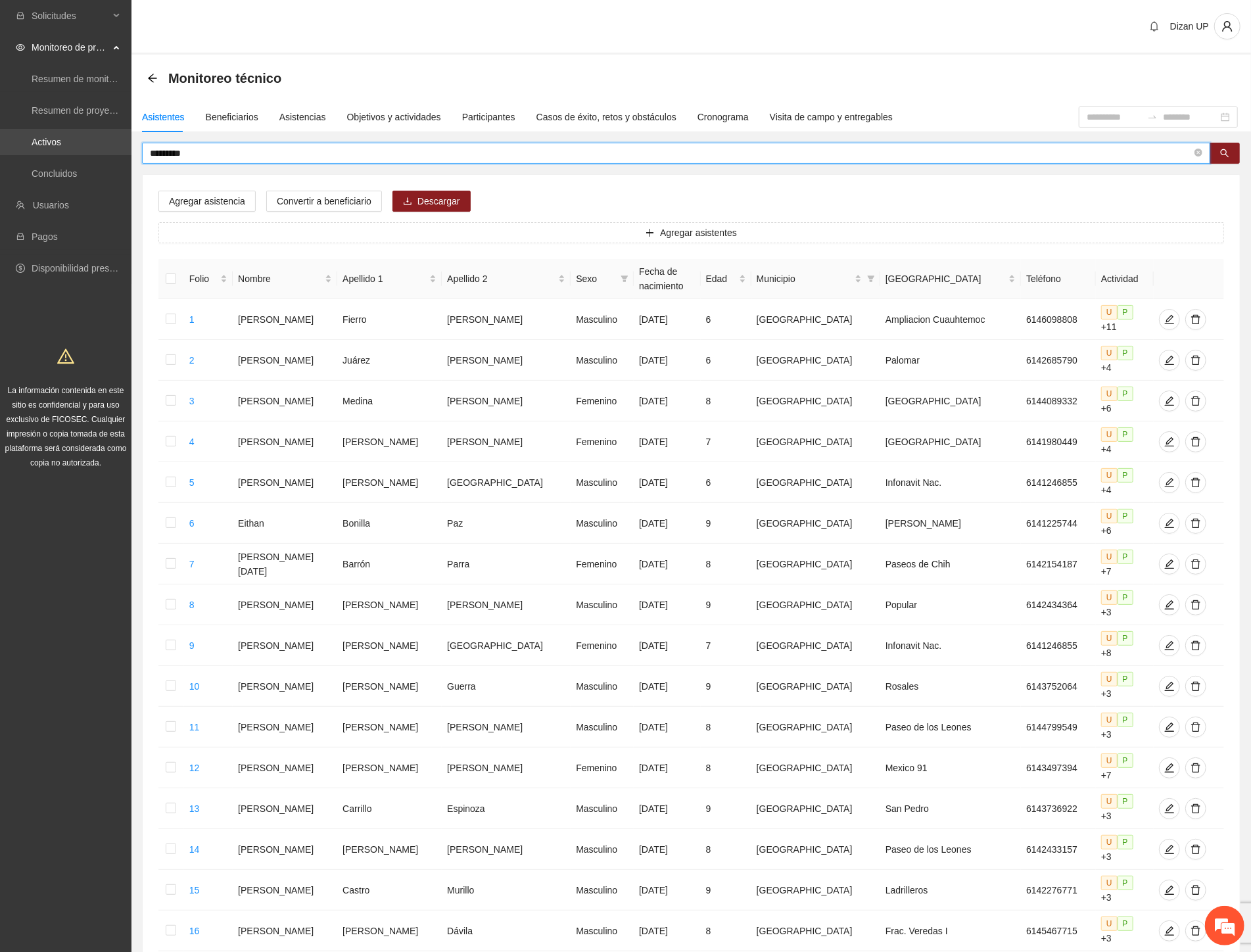
drag, startPoint x: 201, startPoint y: 150, endPoint x: 49, endPoint y: 142, distance: 152.2
click at [50, 142] on section "Solicitudes Monitoreo de proyectos Resumen de monitoreo Resumen de proyectos ap…" at bounding box center [625, 623] width 1251 height 1246
type input "********"
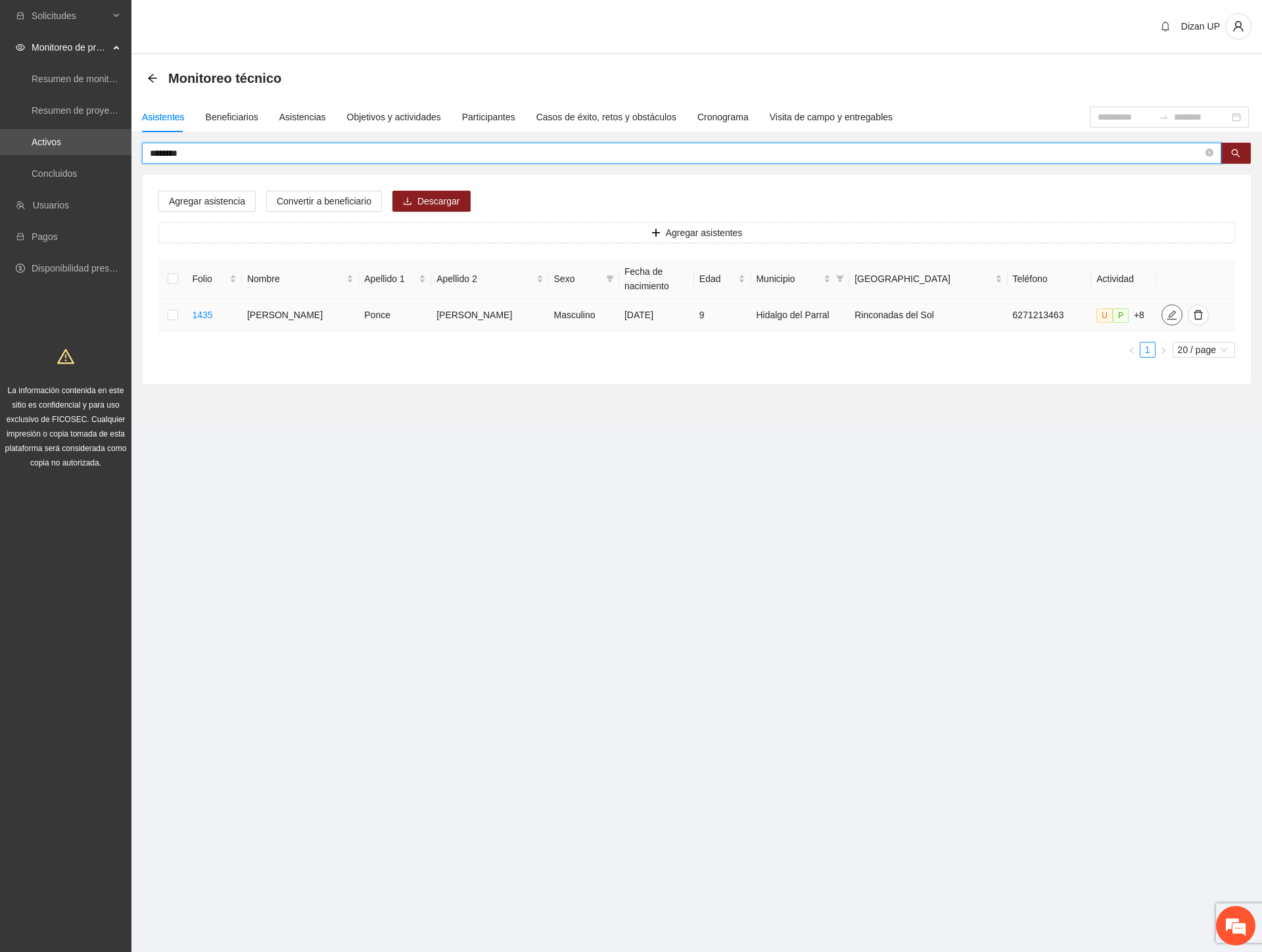
click at [1166, 312] on icon "edit" at bounding box center [1171, 315] width 11 height 11
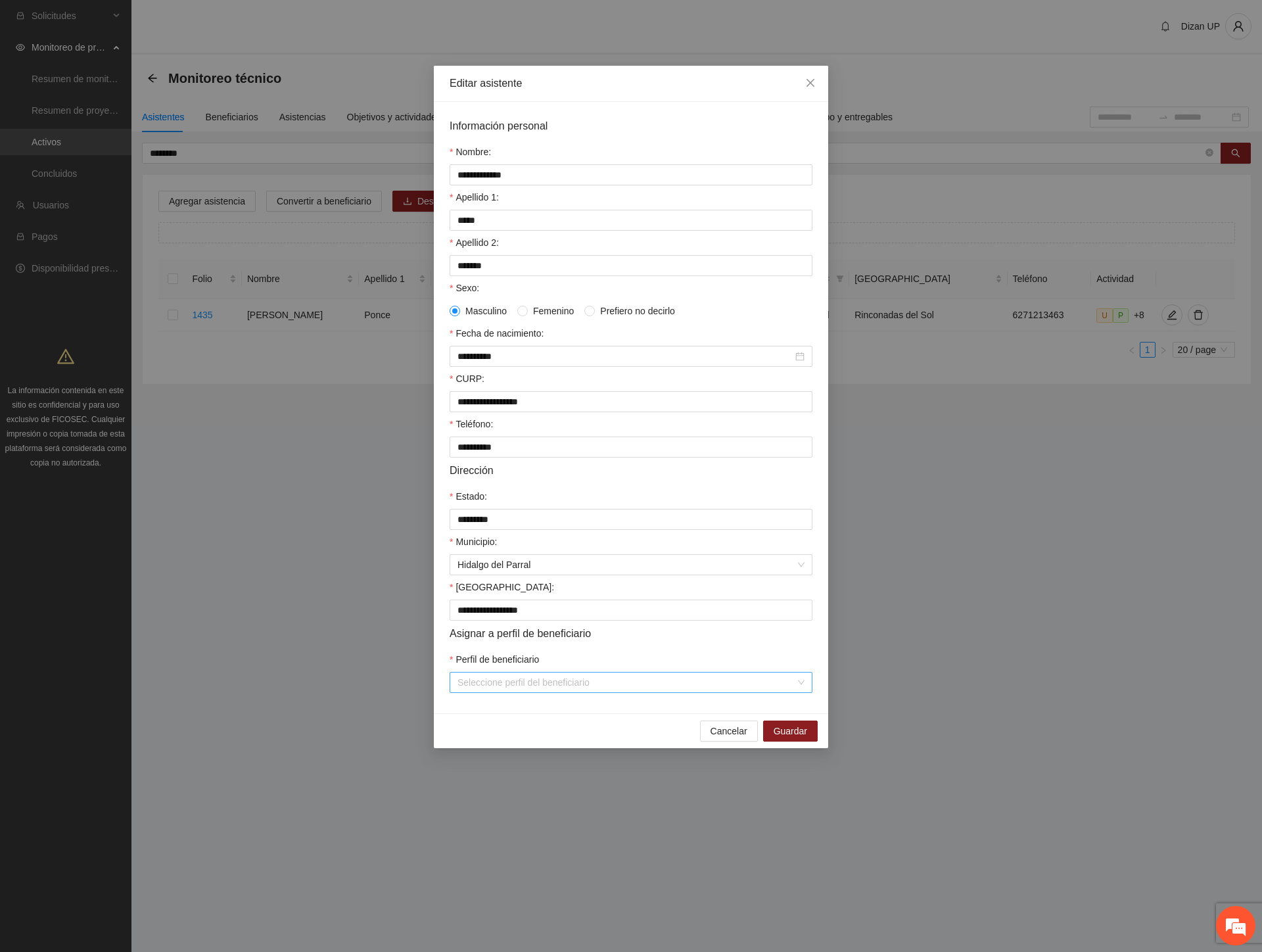
click at [512, 687] on input "Perfil de beneficiario" at bounding box center [626, 682] width 338 height 20
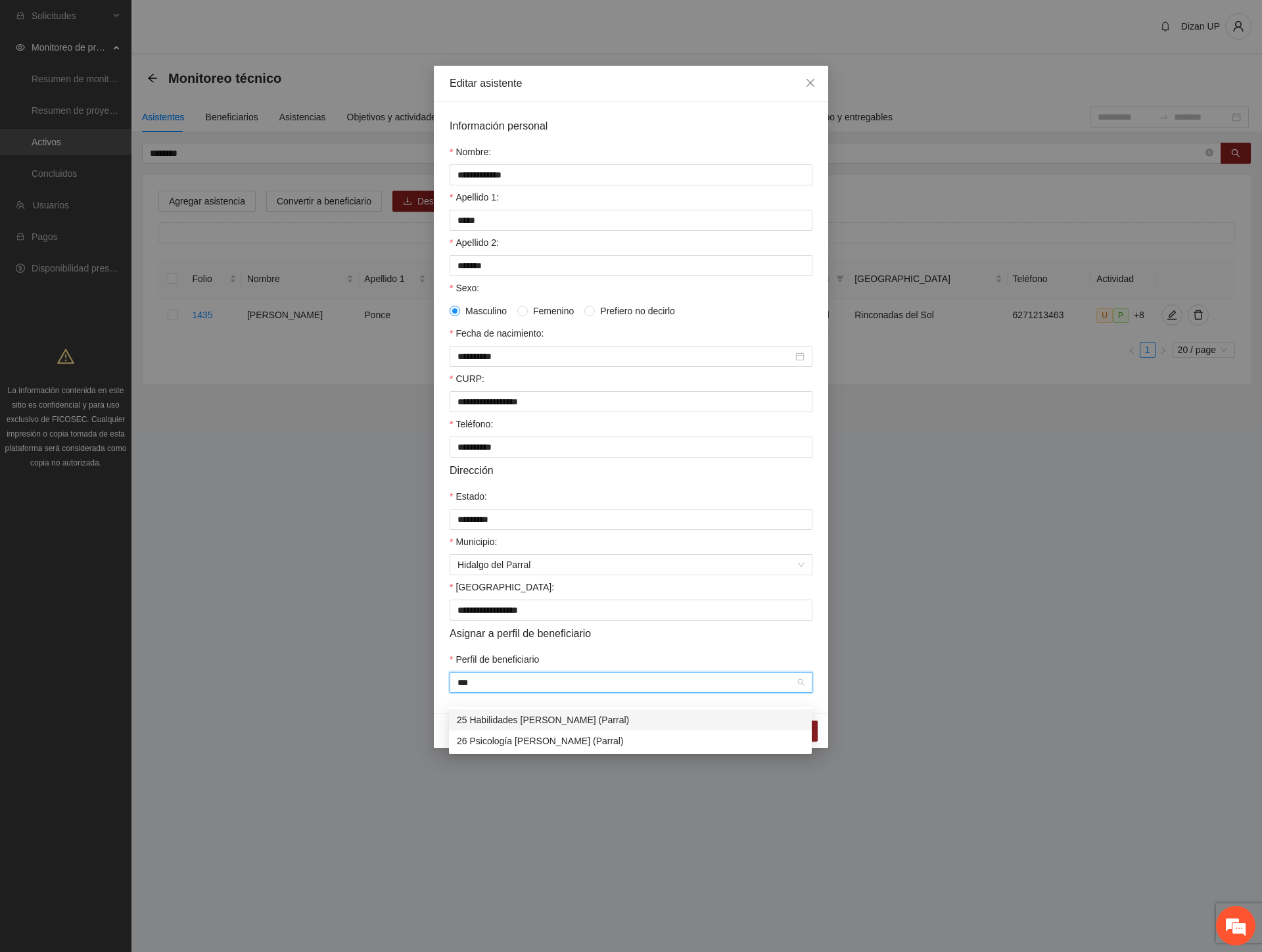
type input "****"
drag, startPoint x: 523, startPoint y: 742, endPoint x: 562, endPoint y: 737, distance: 39.3
click at [523, 742] on div "26 Psicología [PERSON_NAME] (Parral)" at bounding box center [630, 741] width 347 height 15
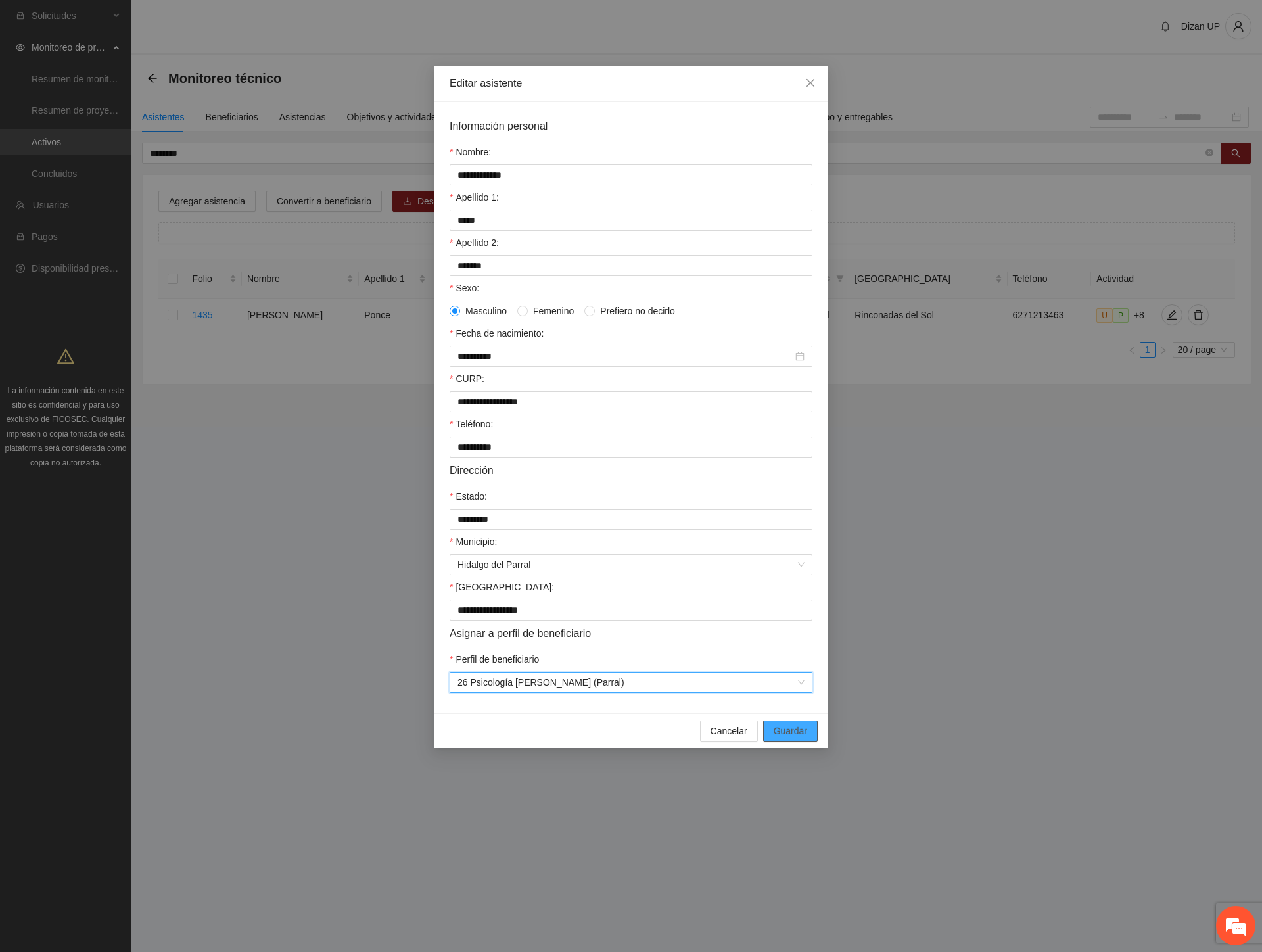
click at [790, 738] on span "Guardar" at bounding box center [790, 731] width 33 height 15
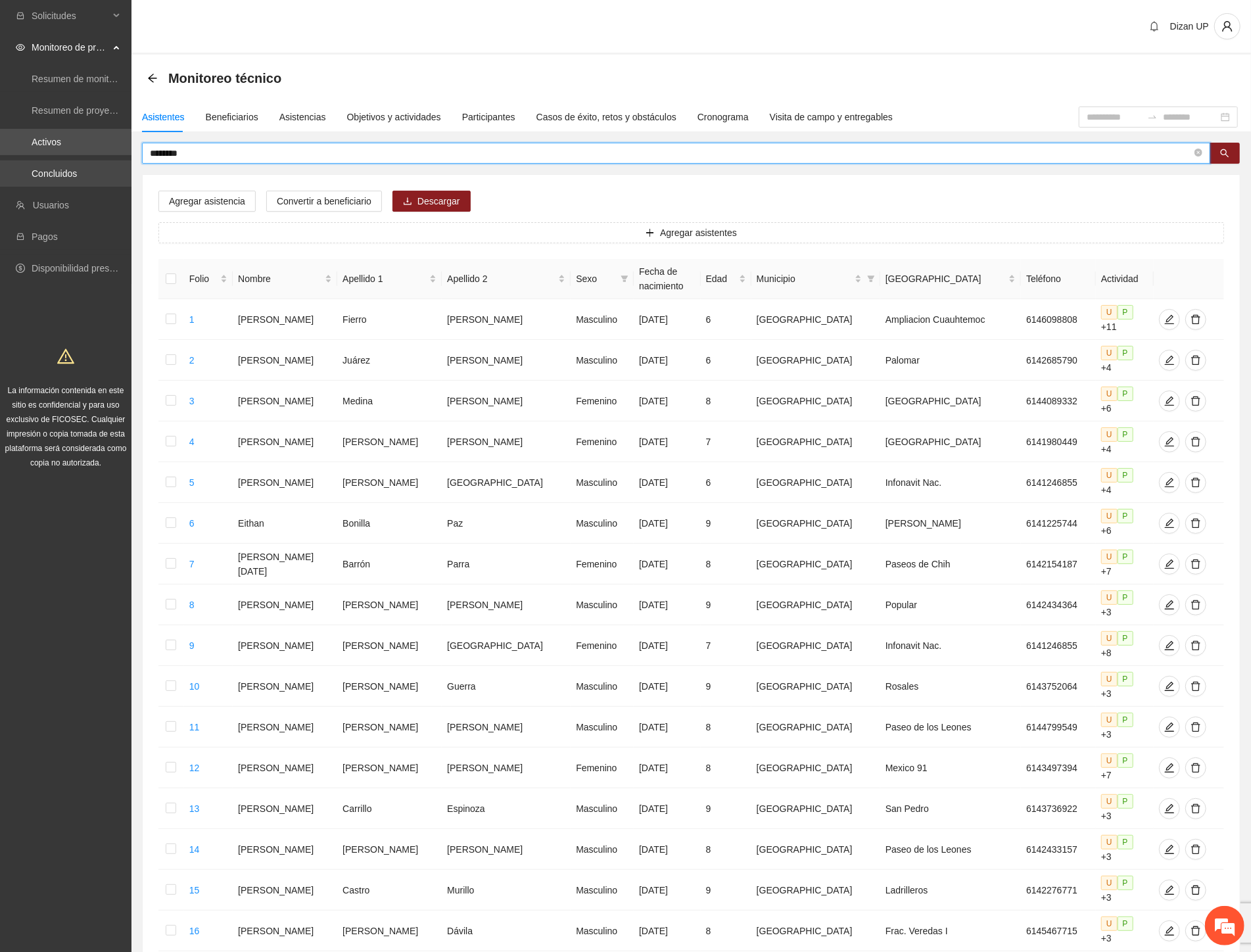
drag, startPoint x: 110, startPoint y: 152, endPoint x: 25, endPoint y: 160, distance: 85.4
click at [25, 158] on section "Solicitudes Monitoreo de proyectos Resumen de monitoreo Resumen de proyectos ap…" at bounding box center [625, 623] width 1251 height 1246
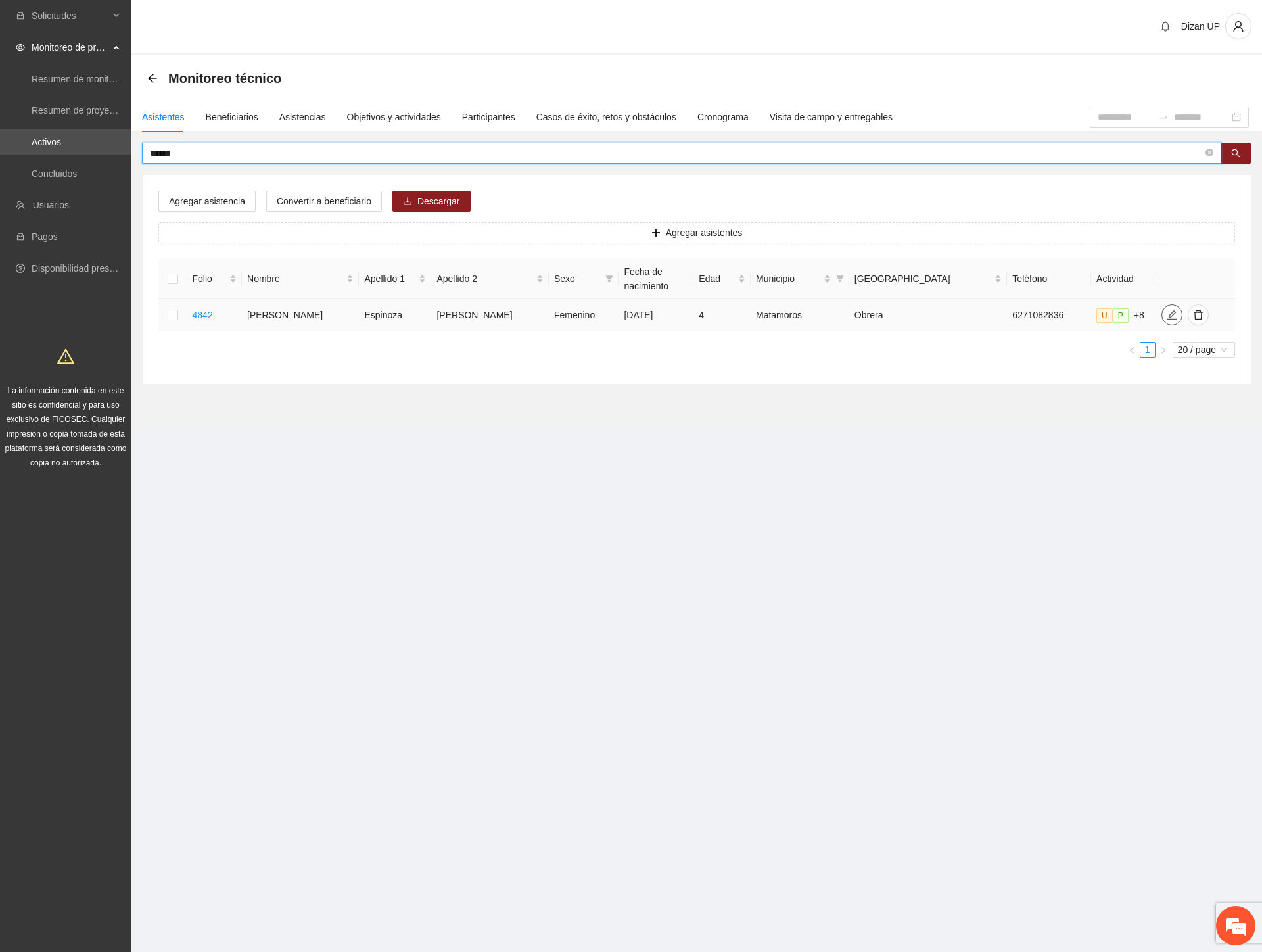
click at [1162, 313] on span "edit" at bounding box center [1171, 315] width 20 height 11
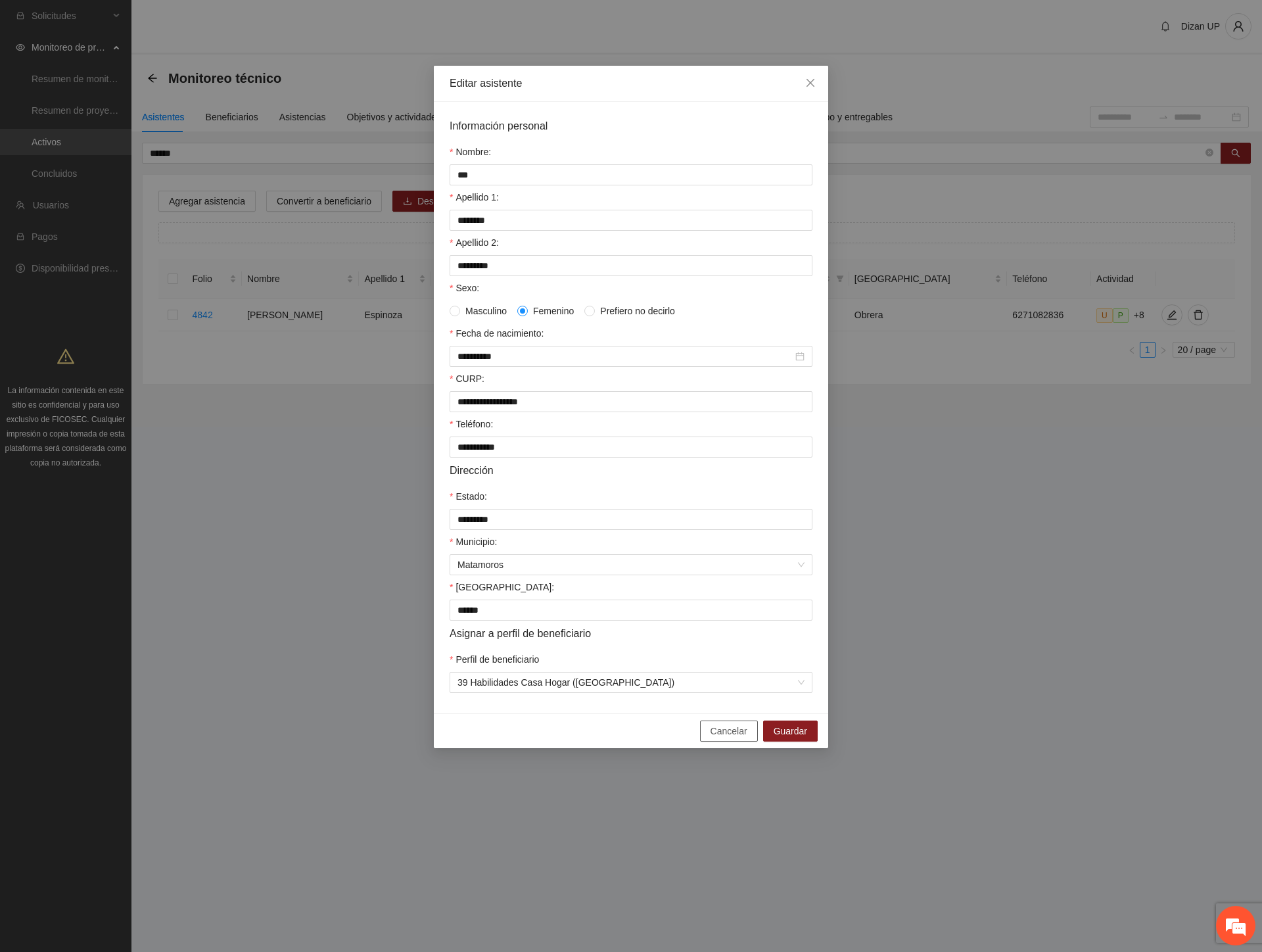
drag, startPoint x: 728, startPoint y: 747, endPoint x: 752, endPoint y: 737, distance: 26.0
click at [729, 738] on span "Cancelar" at bounding box center [728, 731] width 37 height 15
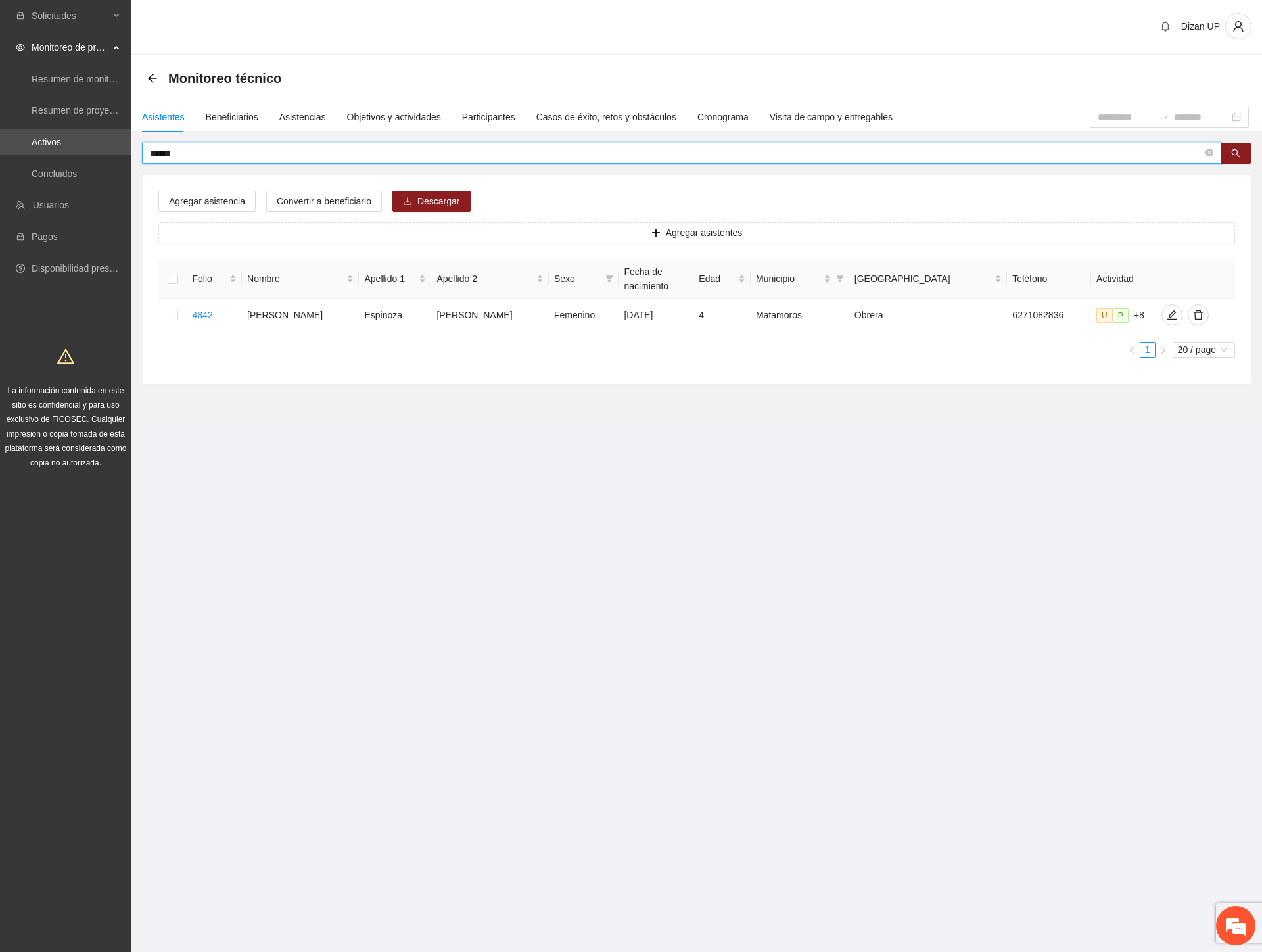
click at [181, 152] on input "******" at bounding box center [676, 153] width 1053 height 15
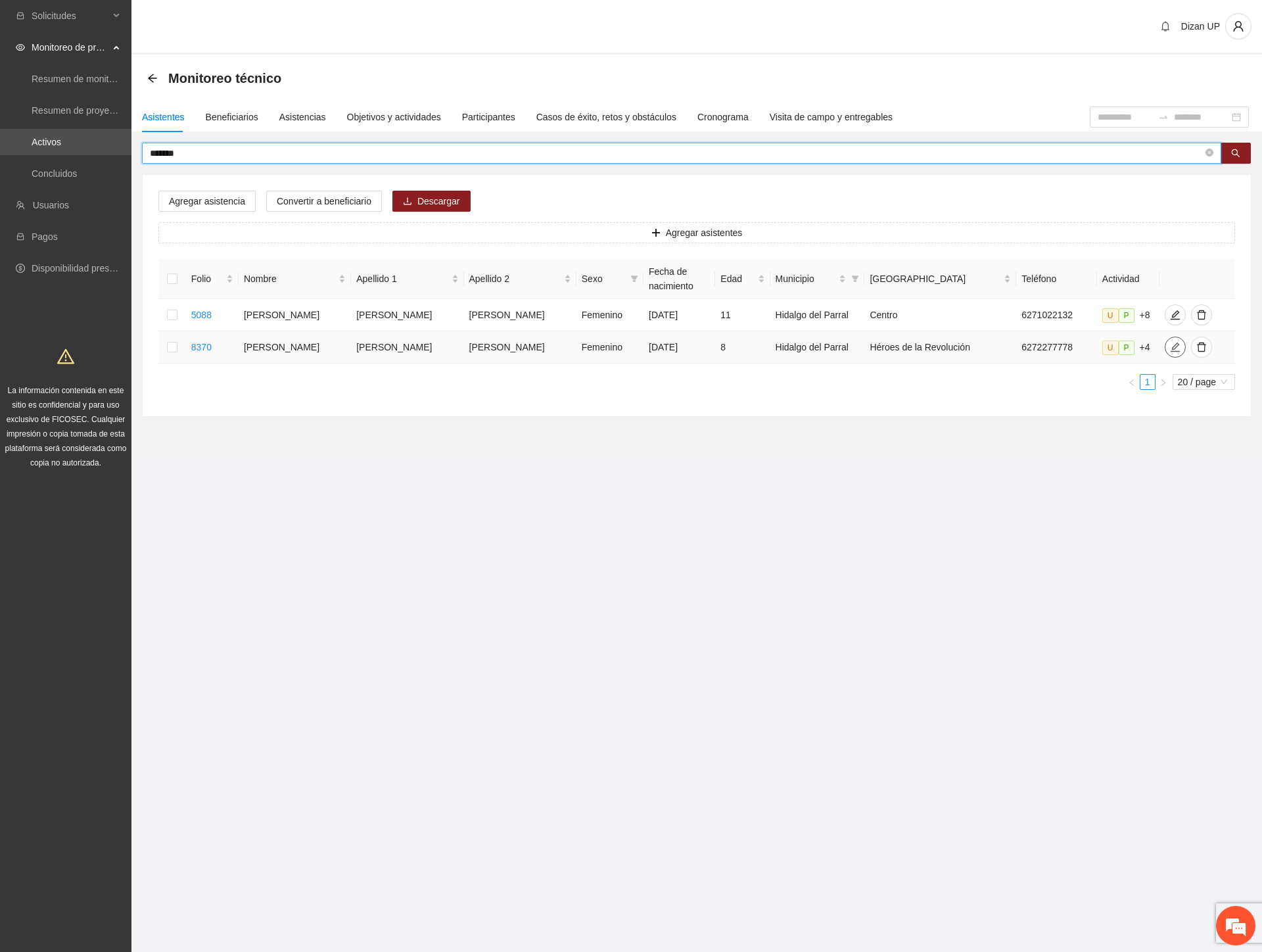
click at [1170, 352] on icon "edit" at bounding box center [1175, 347] width 11 height 11
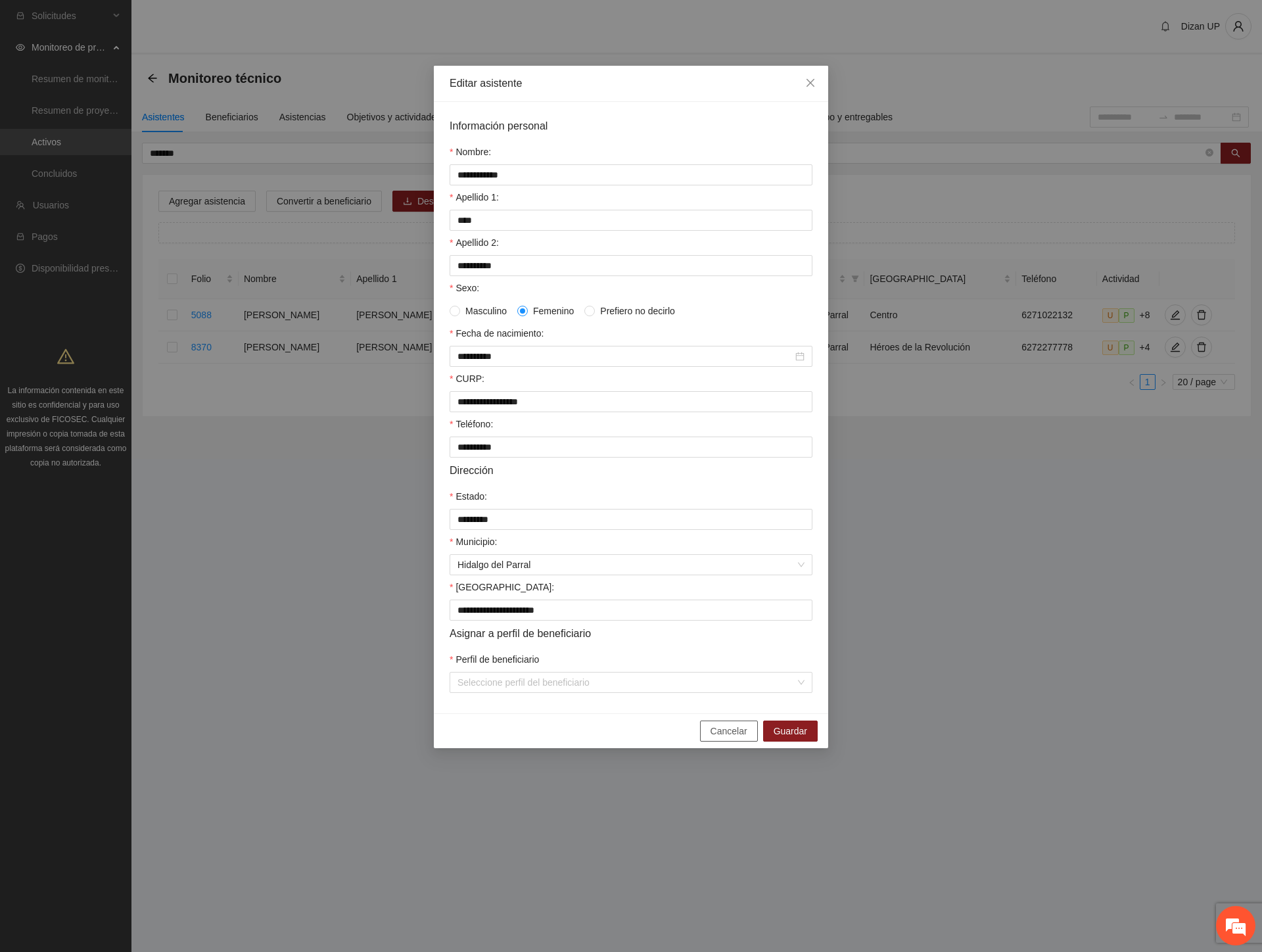
click at [737, 738] on span "Cancelar" at bounding box center [728, 731] width 37 height 15
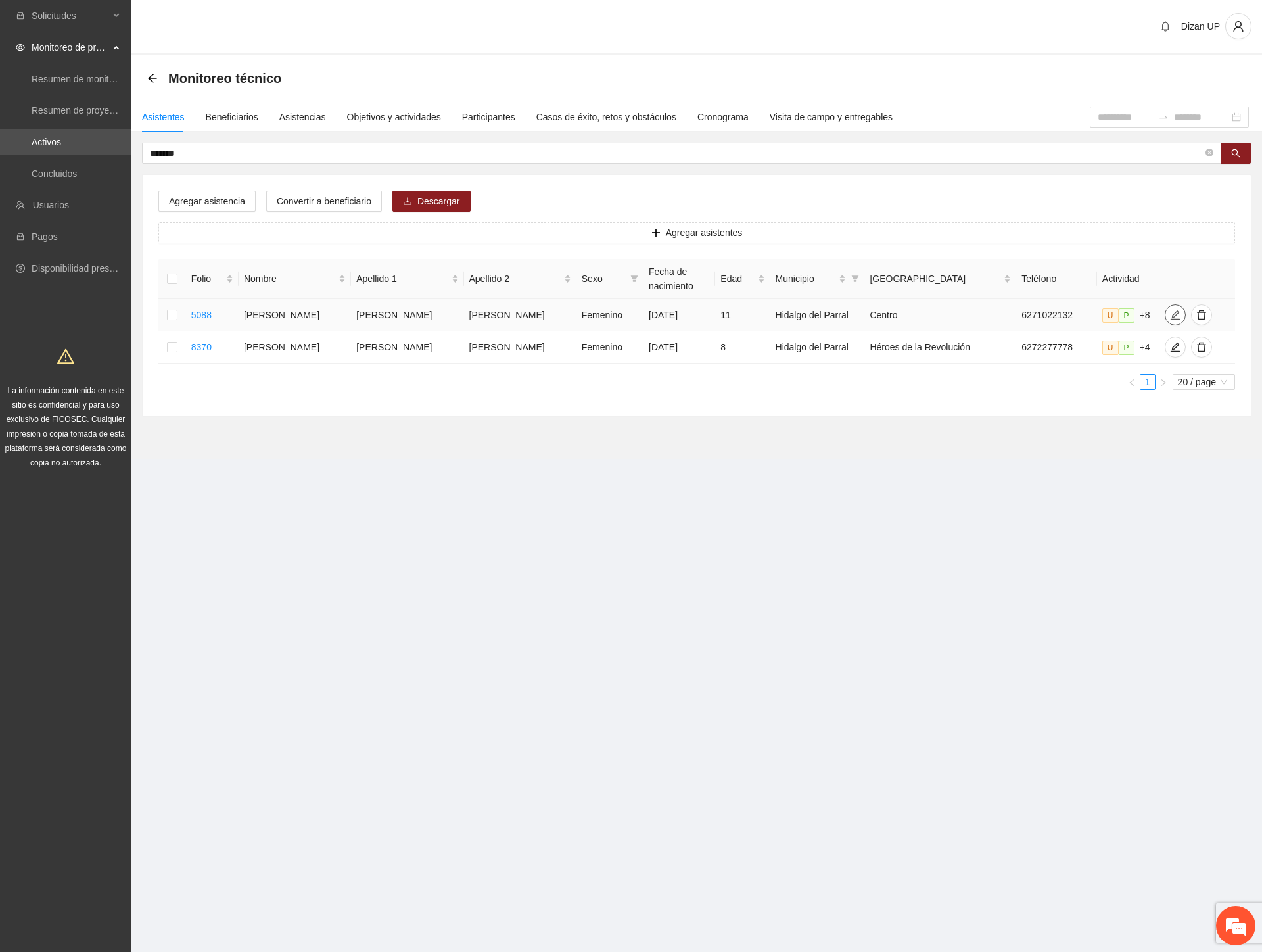
click at [1165, 313] on span "edit" at bounding box center [1174, 315] width 20 height 11
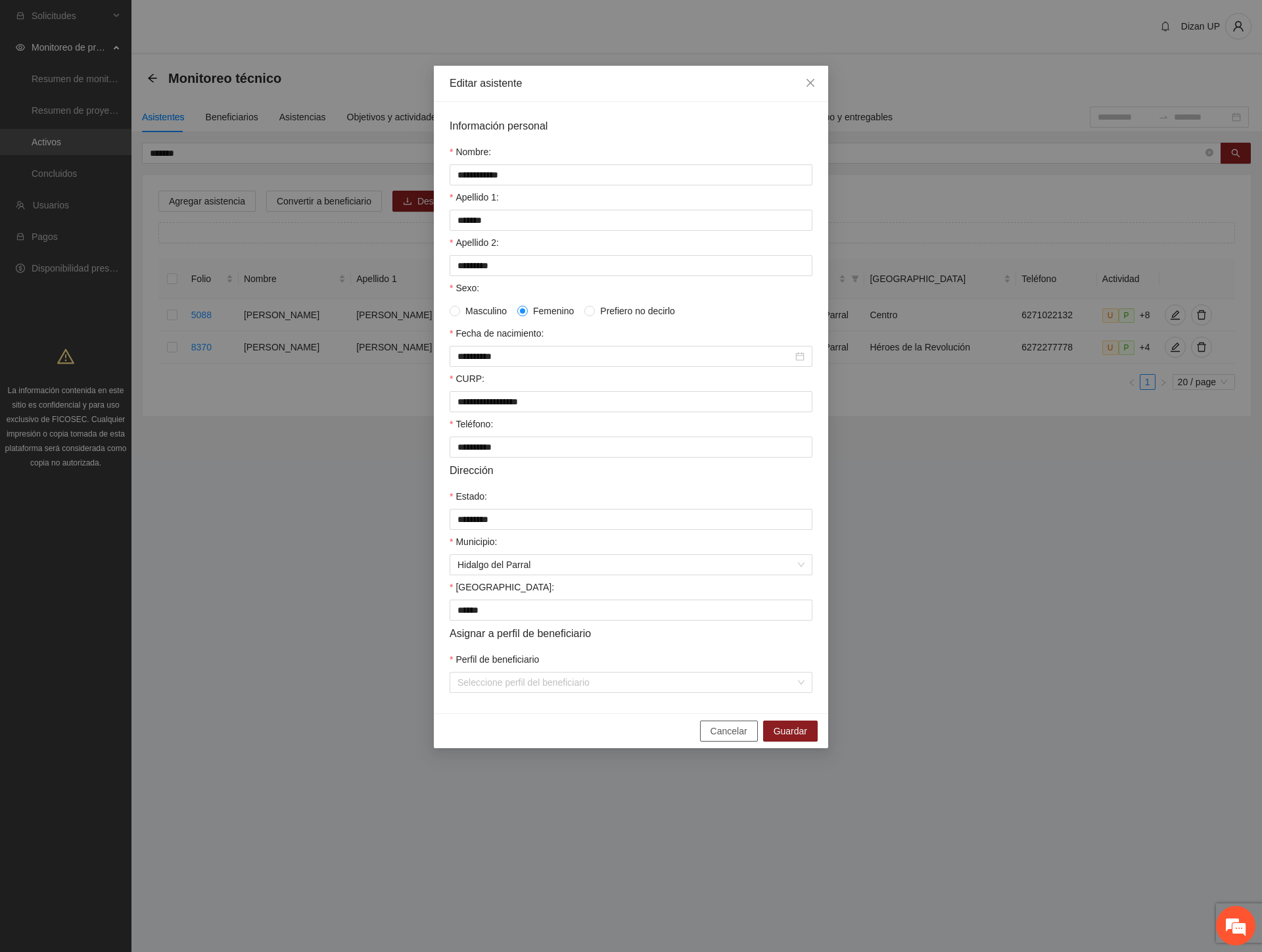
drag, startPoint x: 739, startPoint y: 742, endPoint x: 723, endPoint y: 707, distance: 38.5
click at [739, 738] on span "Cancelar" at bounding box center [728, 731] width 37 height 15
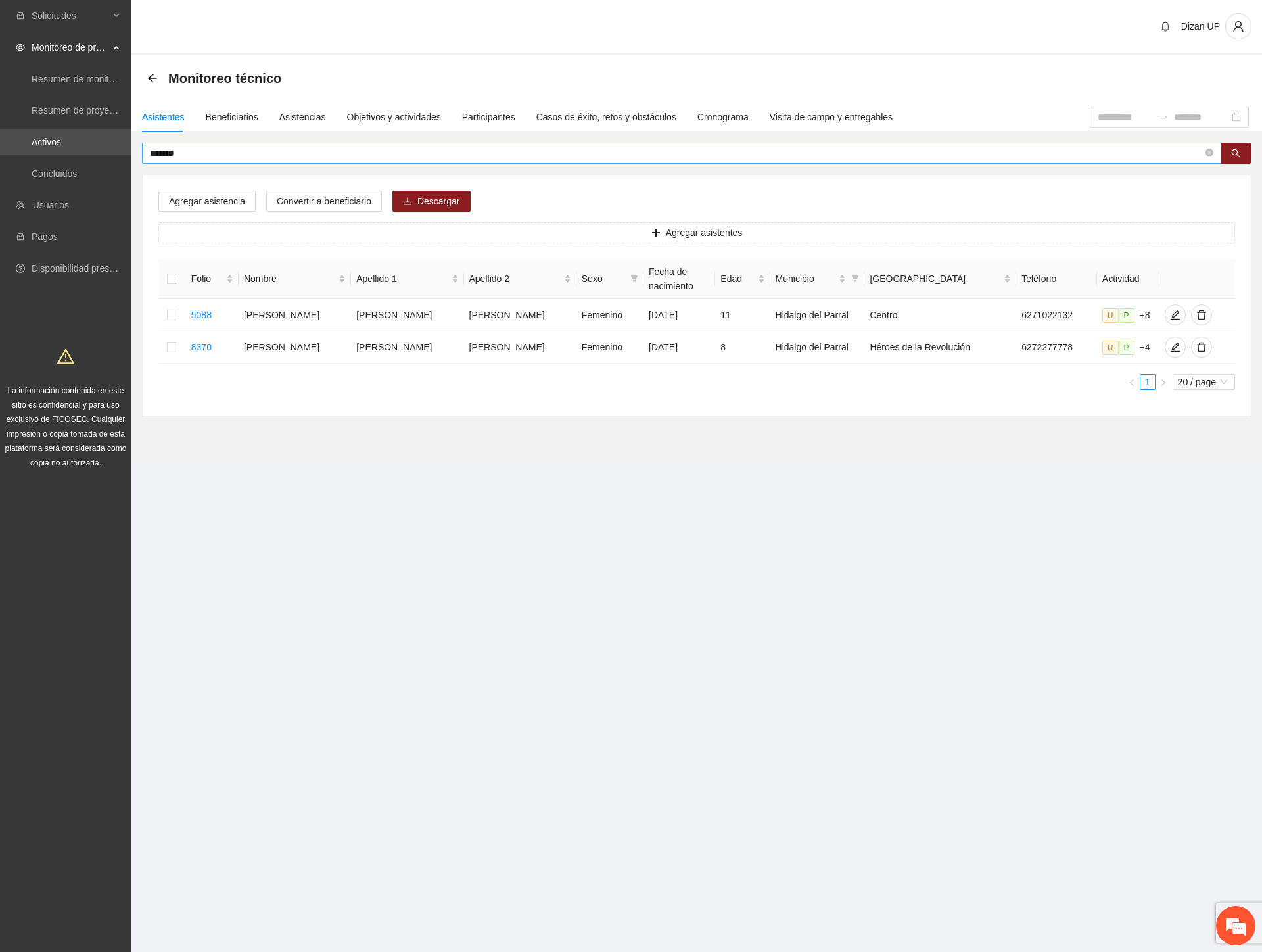
click at [195, 150] on input "*******" at bounding box center [676, 153] width 1053 height 15
type input "******"
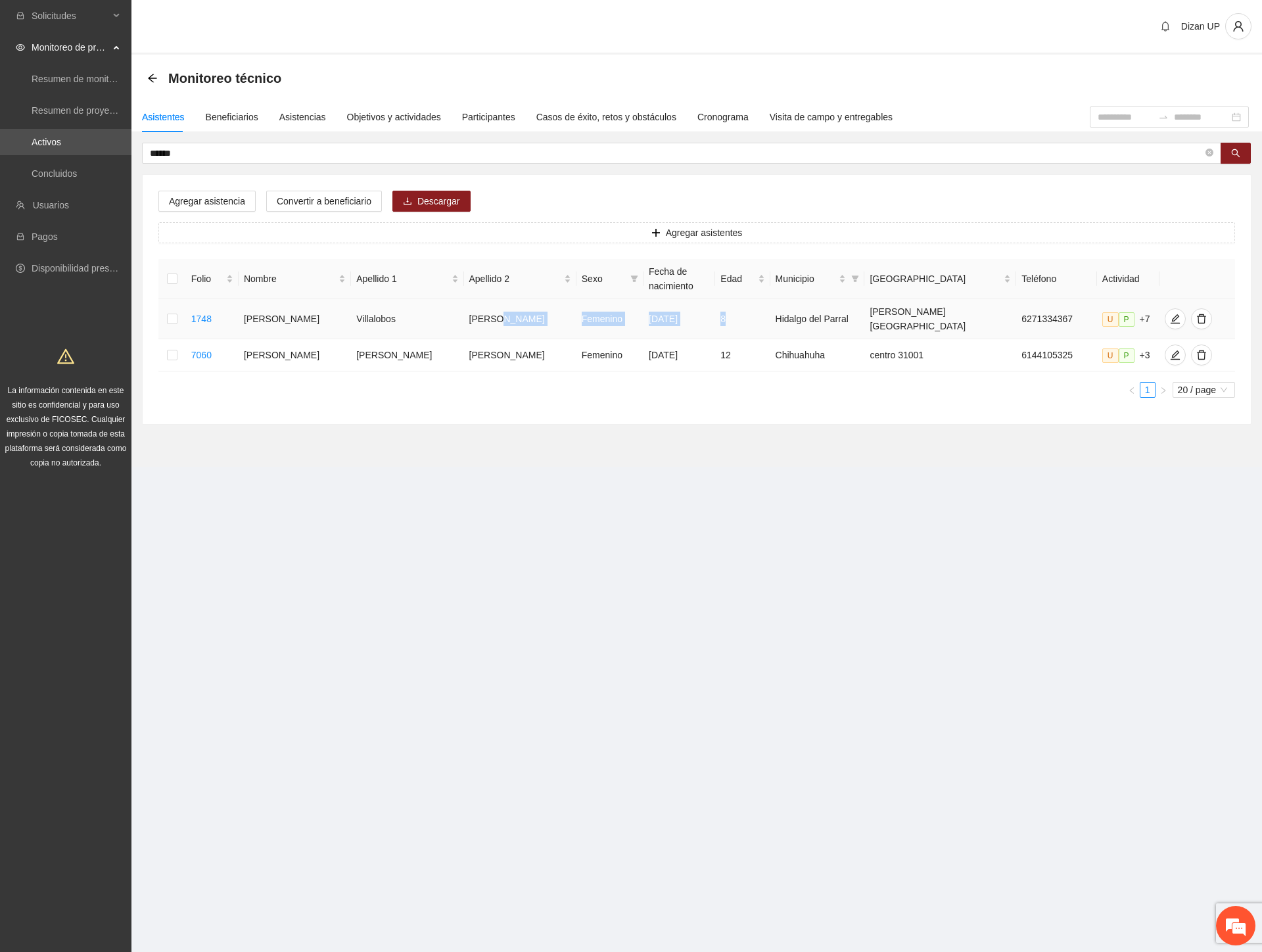
drag, startPoint x: 522, startPoint y: 323, endPoint x: 822, endPoint y: 307, distance: 300.4
click at [761, 310] on tr "1748 [PERSON_NAME] [DATE] 8 Hidalgo del Parral [PERSON_NAME][GEOGRAPHIC_DATA] 6…" at bounding box center [696, 318] width 1076 height 40
click at [1164, 308] on button "button" at bounding box center [1174, 318] width 21 height 21
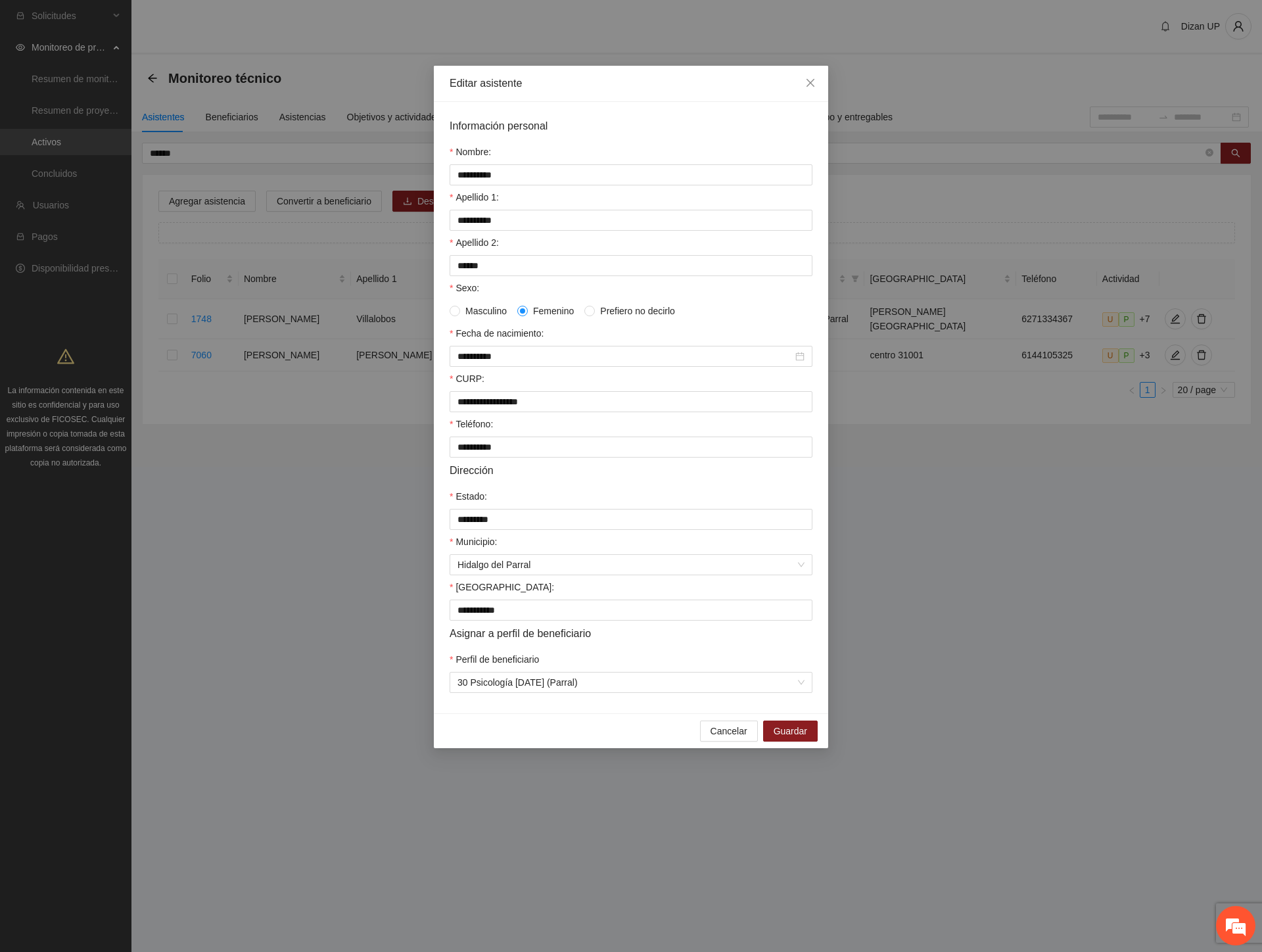
click at [697, 742] on div "Cancelar Guardar" at bounding box center [631, 731] width 394 height 35
click at [810, 83] on icon "close" at bounding box center [810, 83] width 8 height 8
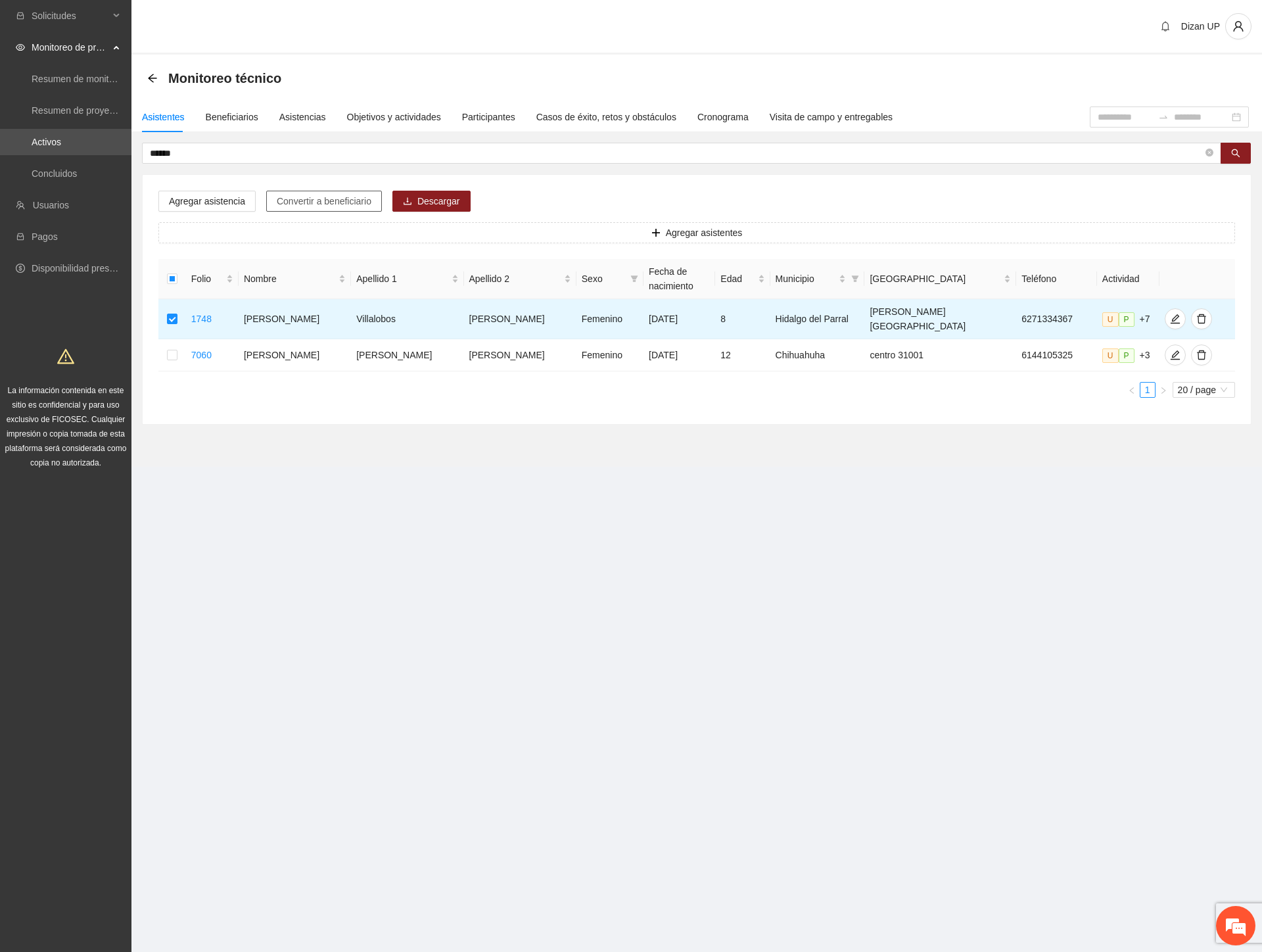
click at [317, 200] on span "Convertir a beneficiario" at bounding box center [324, 201] width 95 height 15
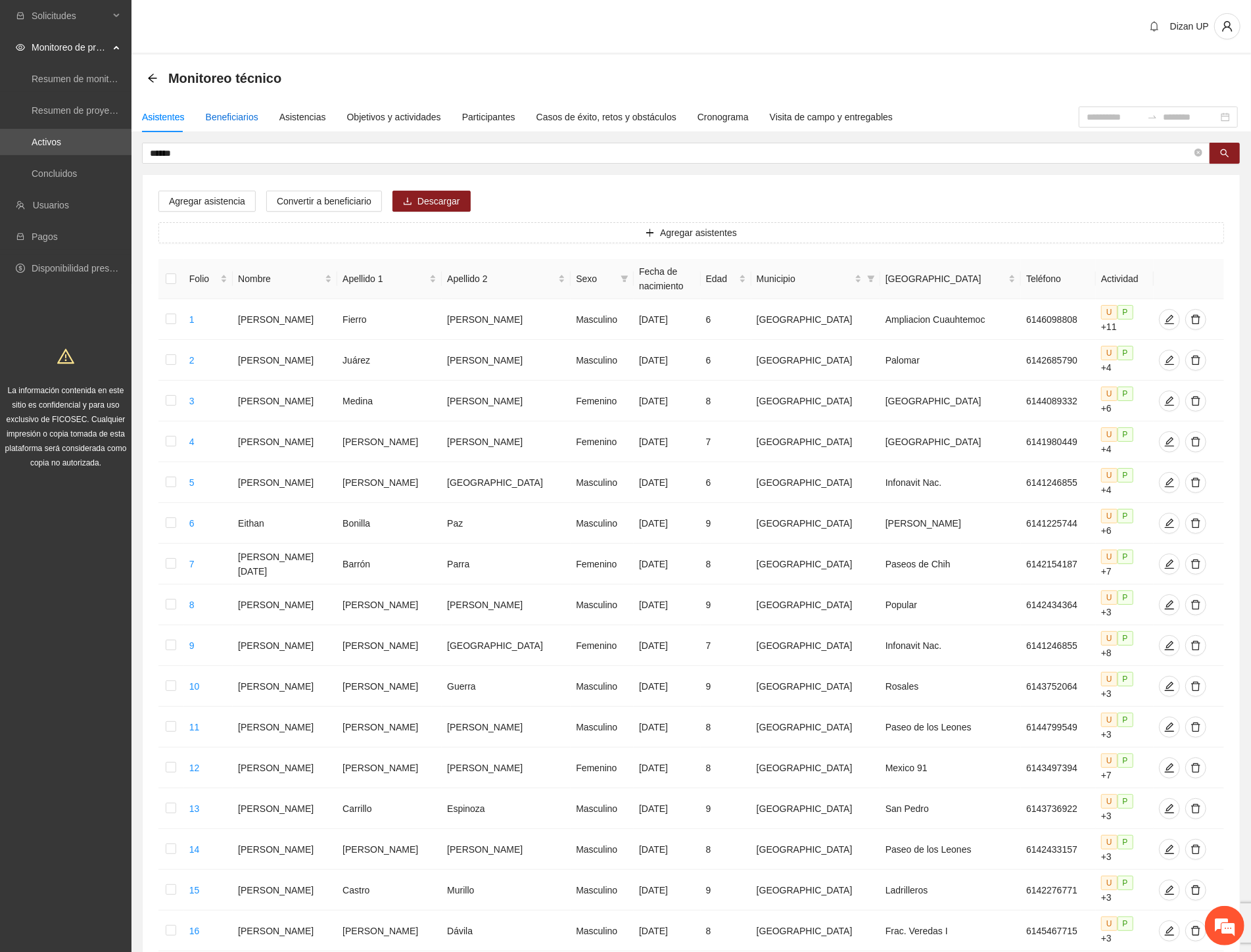
click at [230, 113] on div "Beneficiarios" at bounding box center [232, 117] width 53 height 15
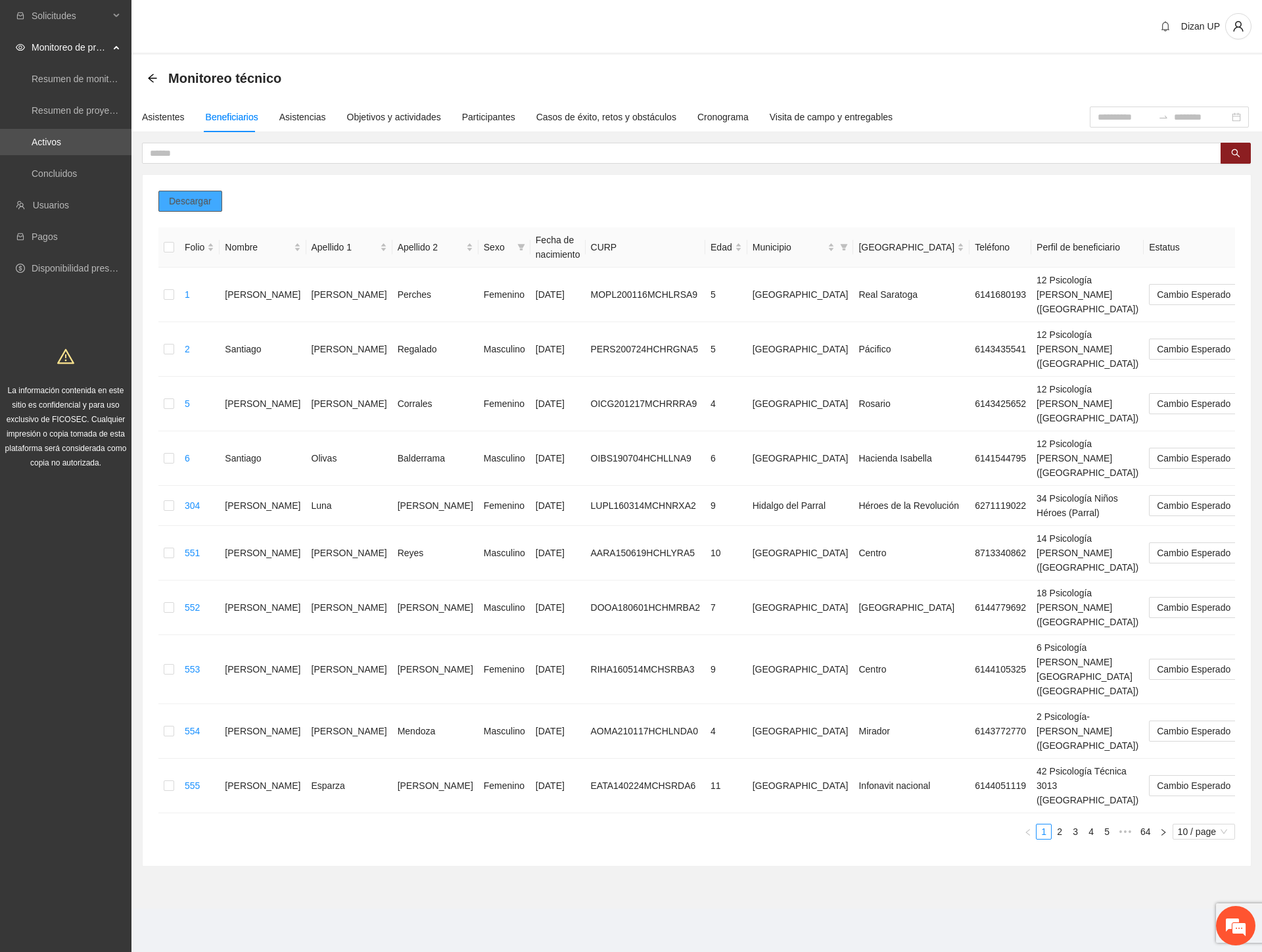
click at [167, 196] on button "Descargar" at bounding box center [190, 201] width 64 height 21
click at [362, 114] on div "Objetivos y actividades" at bounding box center [394, 117] width 94 height 15
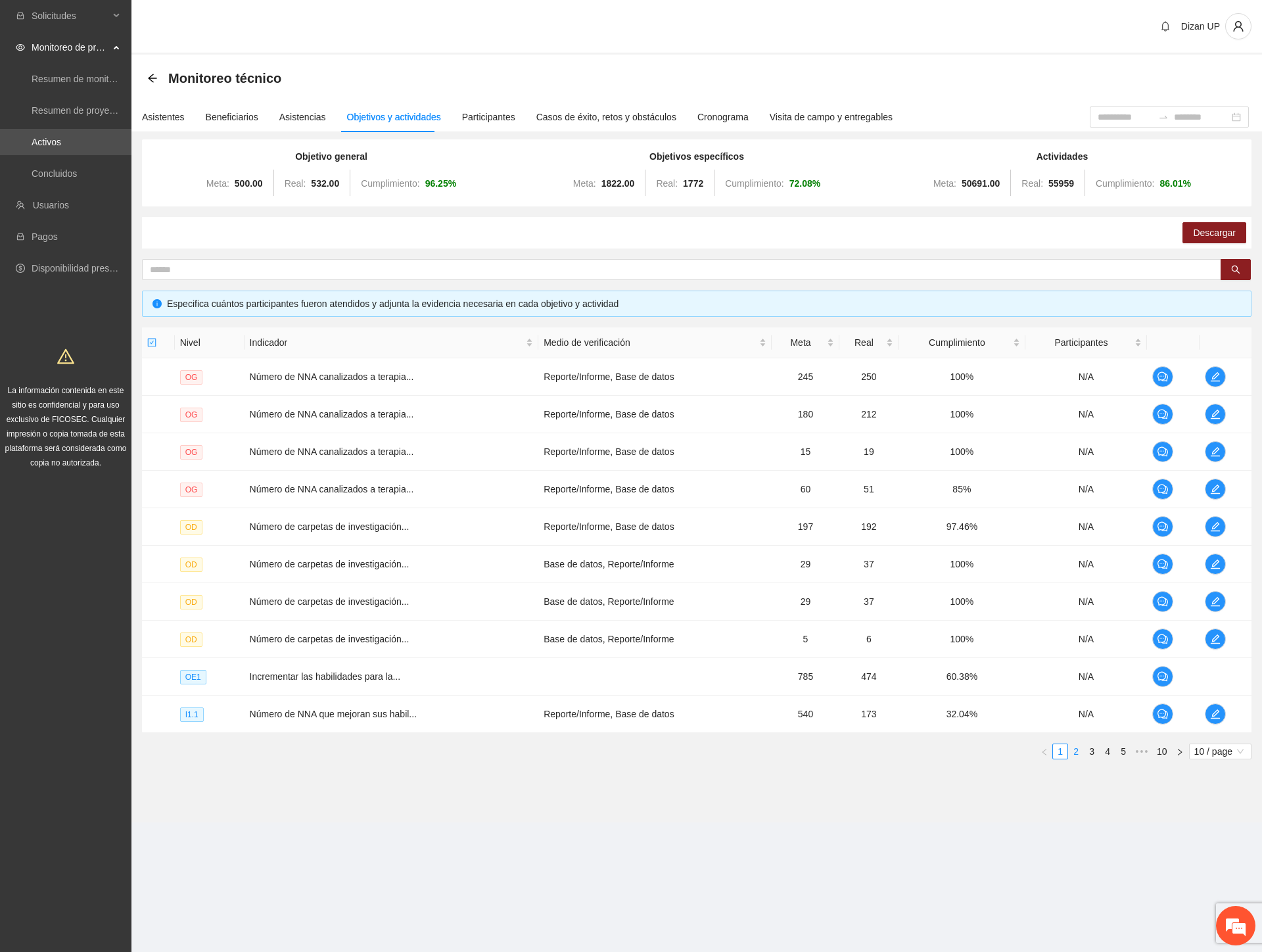
click at [1074, 756] on link "2" at bounding box center [1076, 751] width 14 height 15
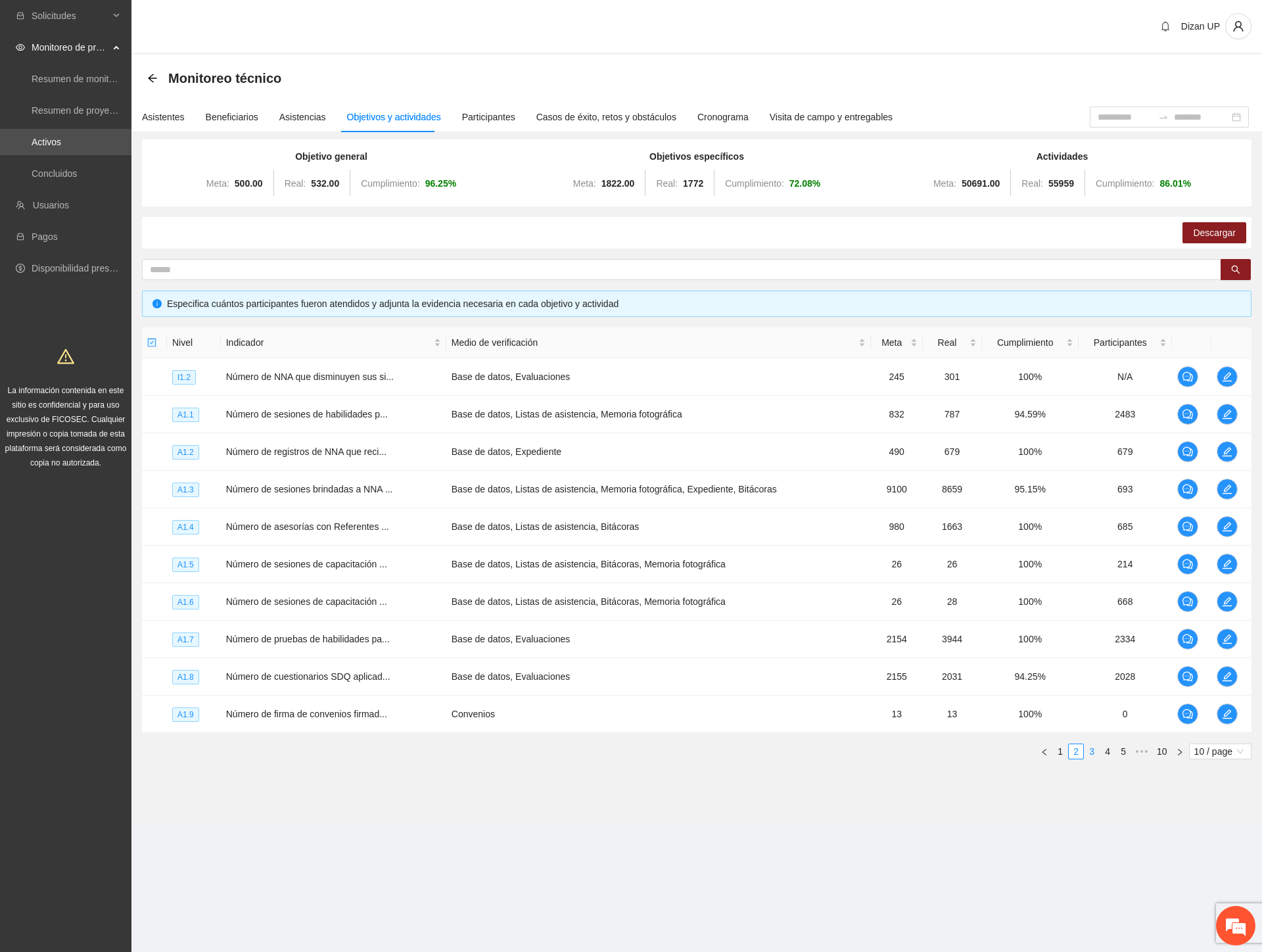
click at [1092, 753] on link "3" at bounding box center [1092, 751] width 14 height 15
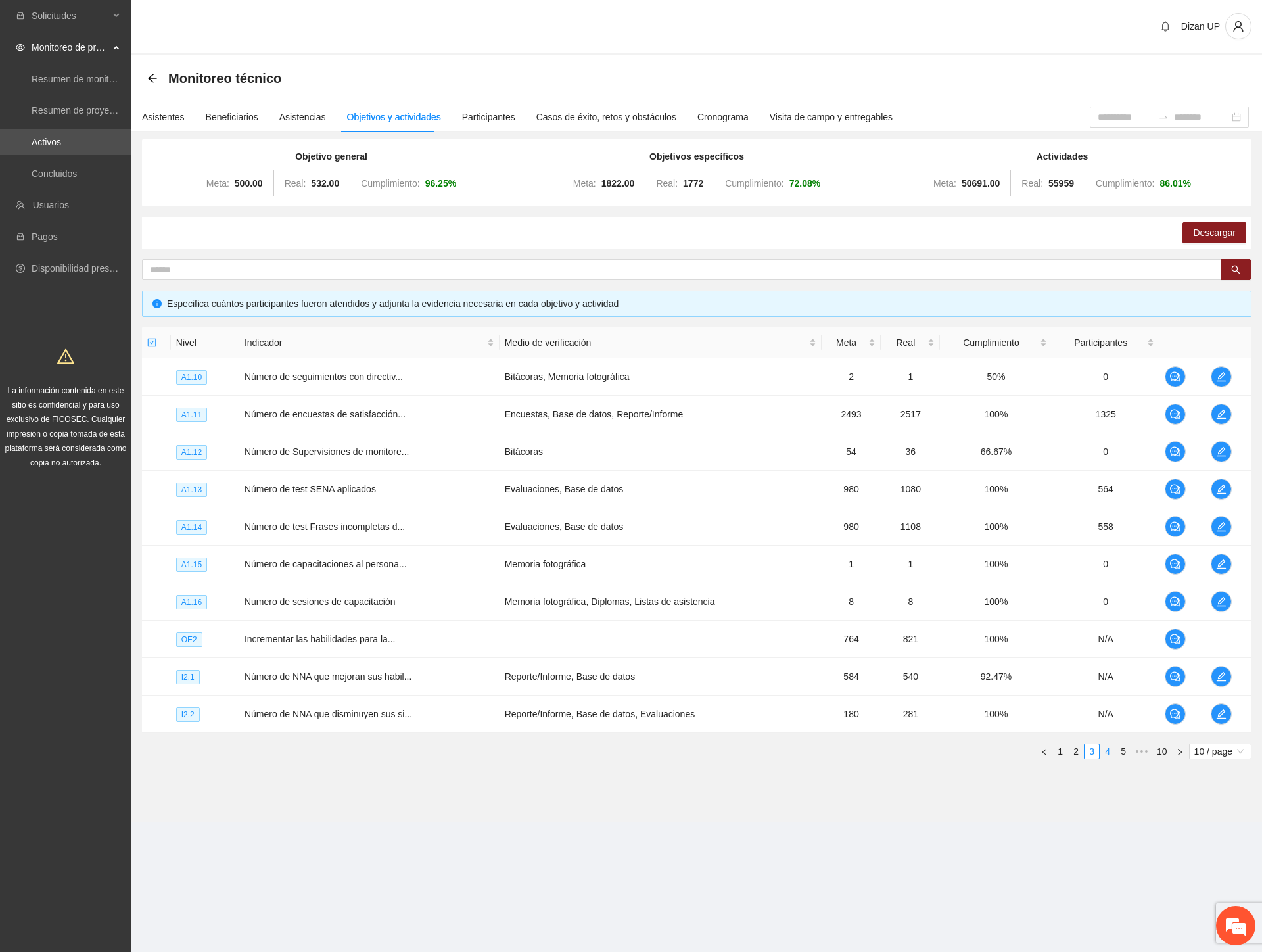
click at [1108, 752] on link "4" at bounding box center [1108, 751] width 14 height 15
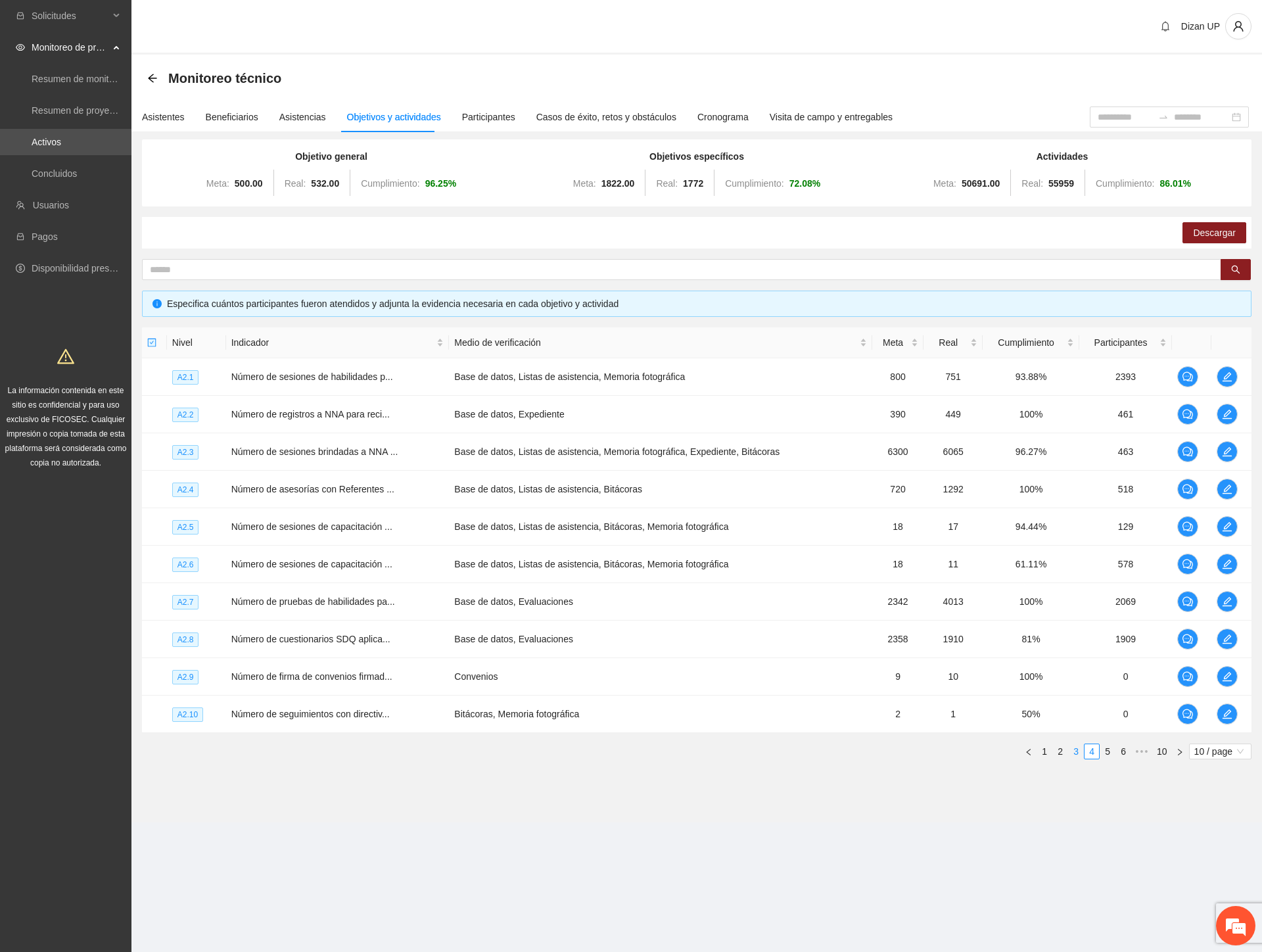
click at [1073, 754] on link "3" at bounding box center [1076, 751] width 14 height 15
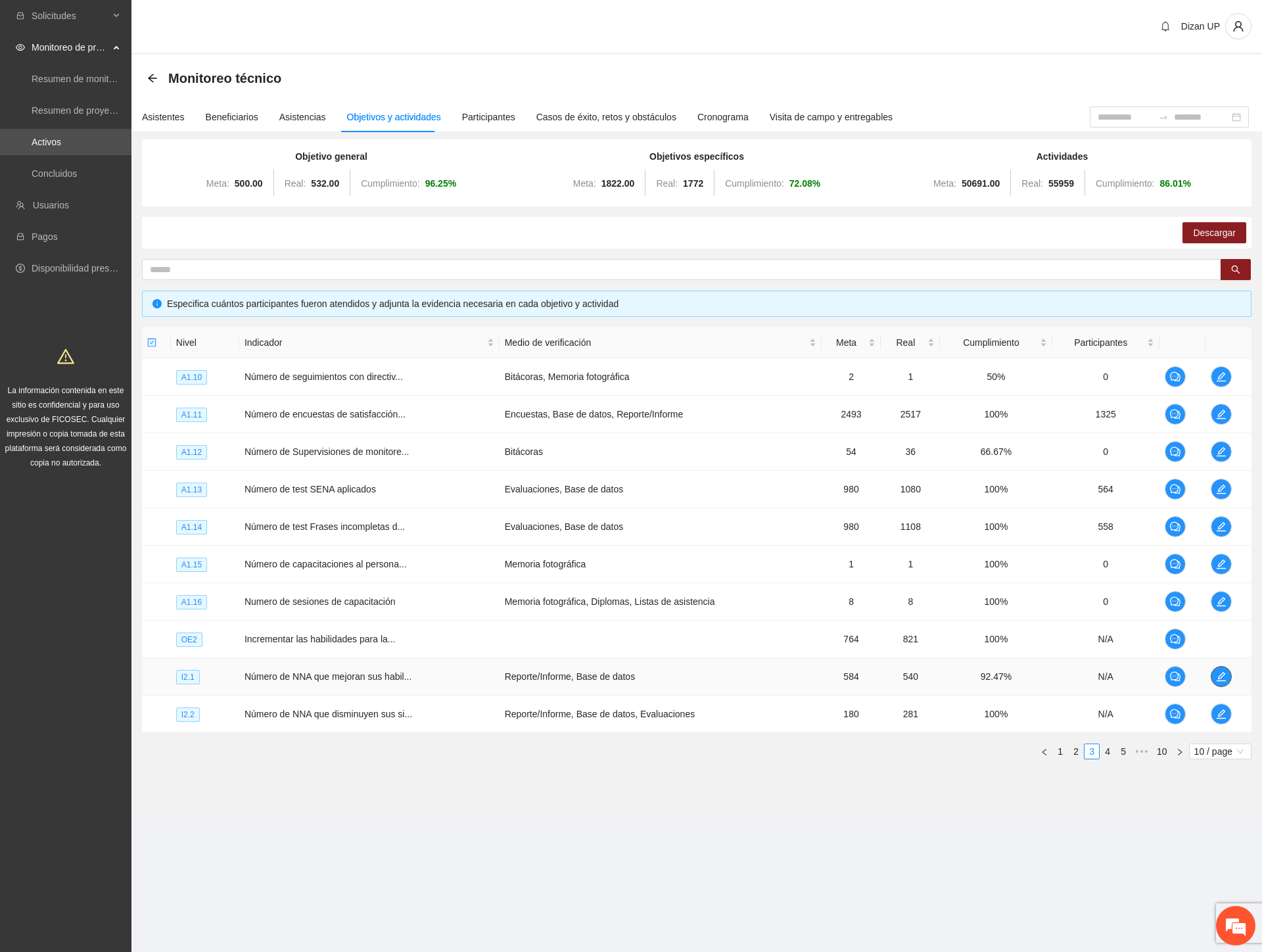
click at [1221, 676] on icon "edit" at bounding box center [1221, 676] width 9 height 9
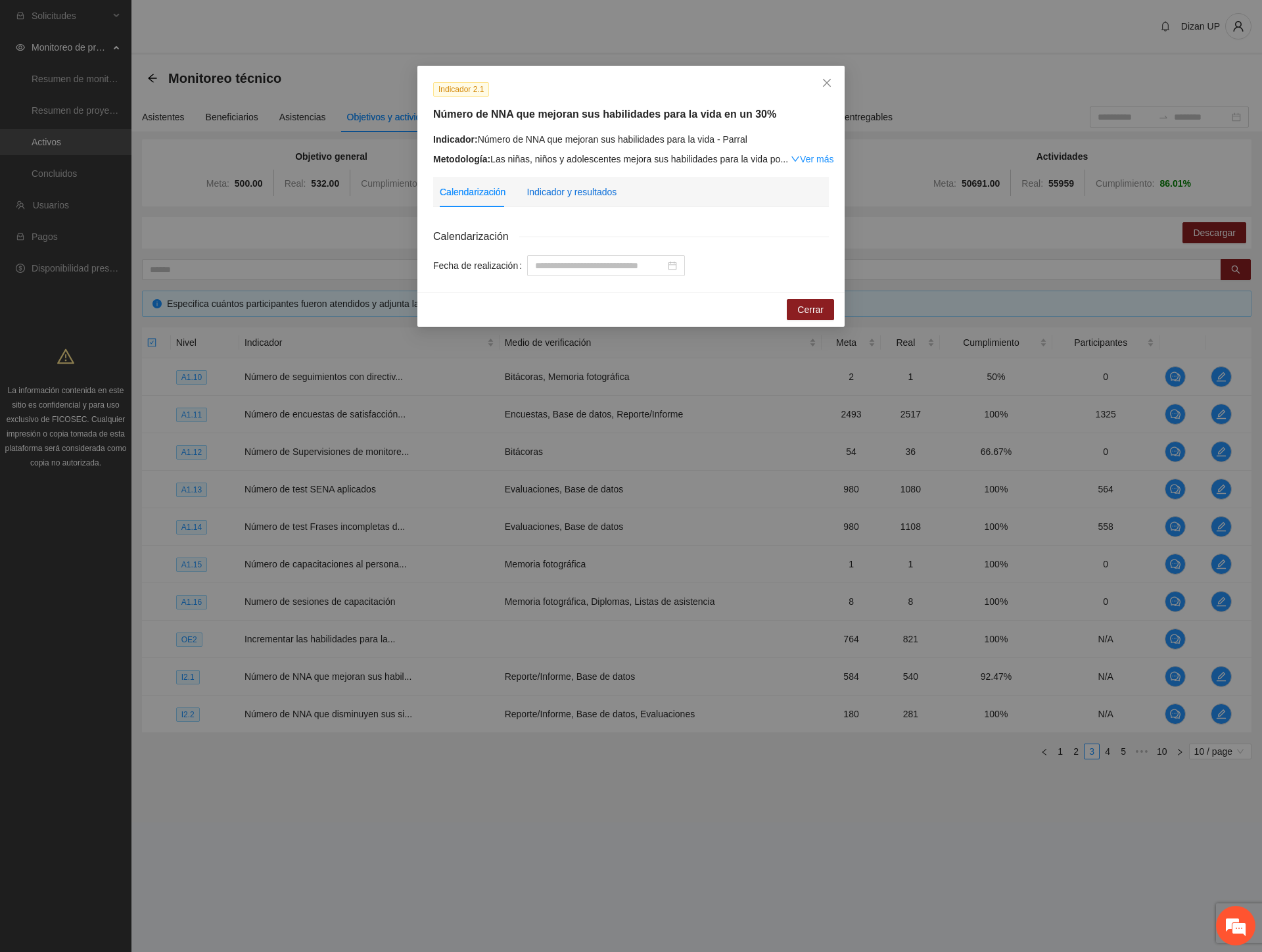
click at [578, 194] on div "Indicador y resultados" at bounding box center [571, 192] width 90 height 15
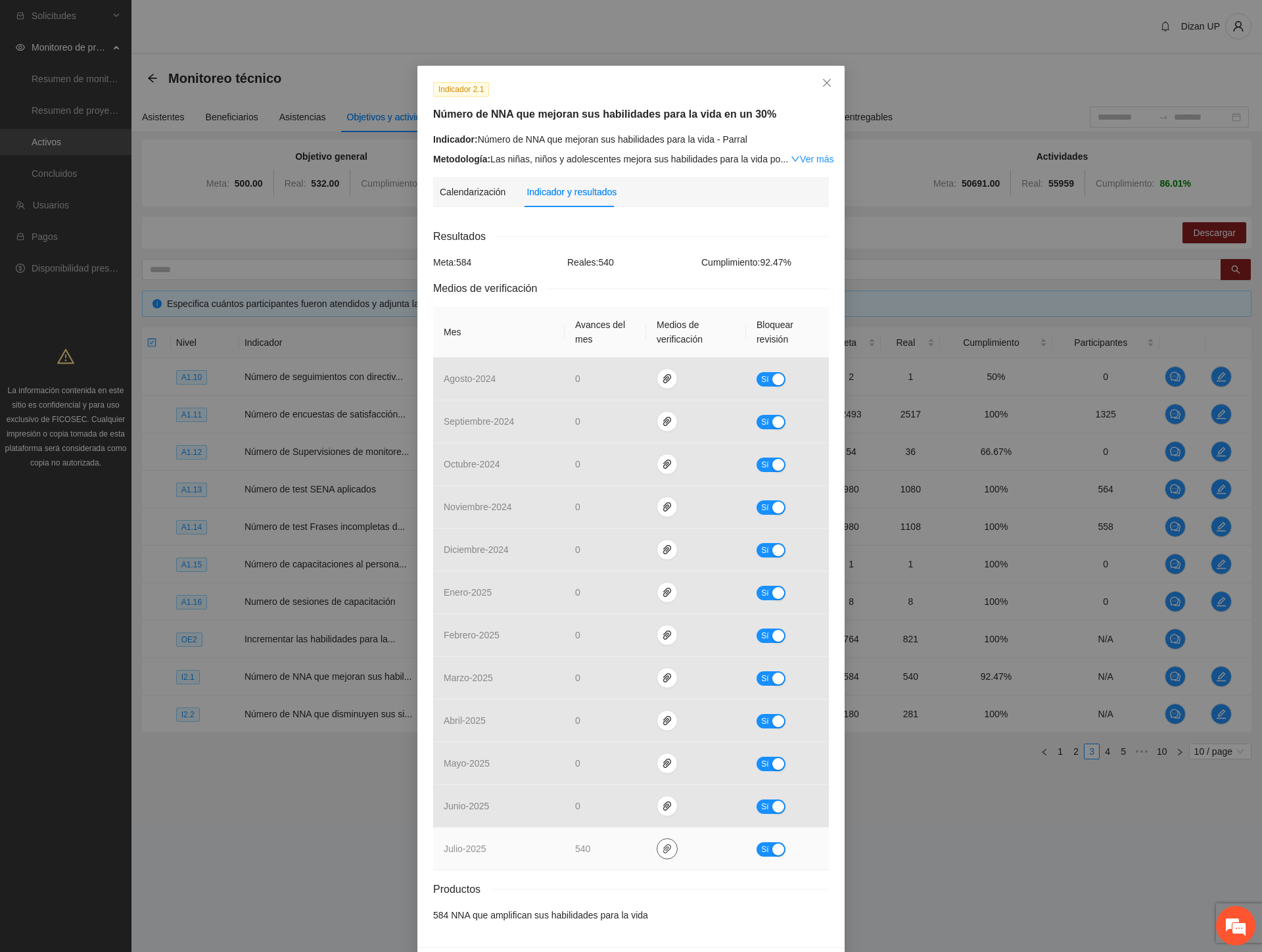
click at [662, 846] on icon "paper-clip" at bounding box center [667, 848] width 11 height 11
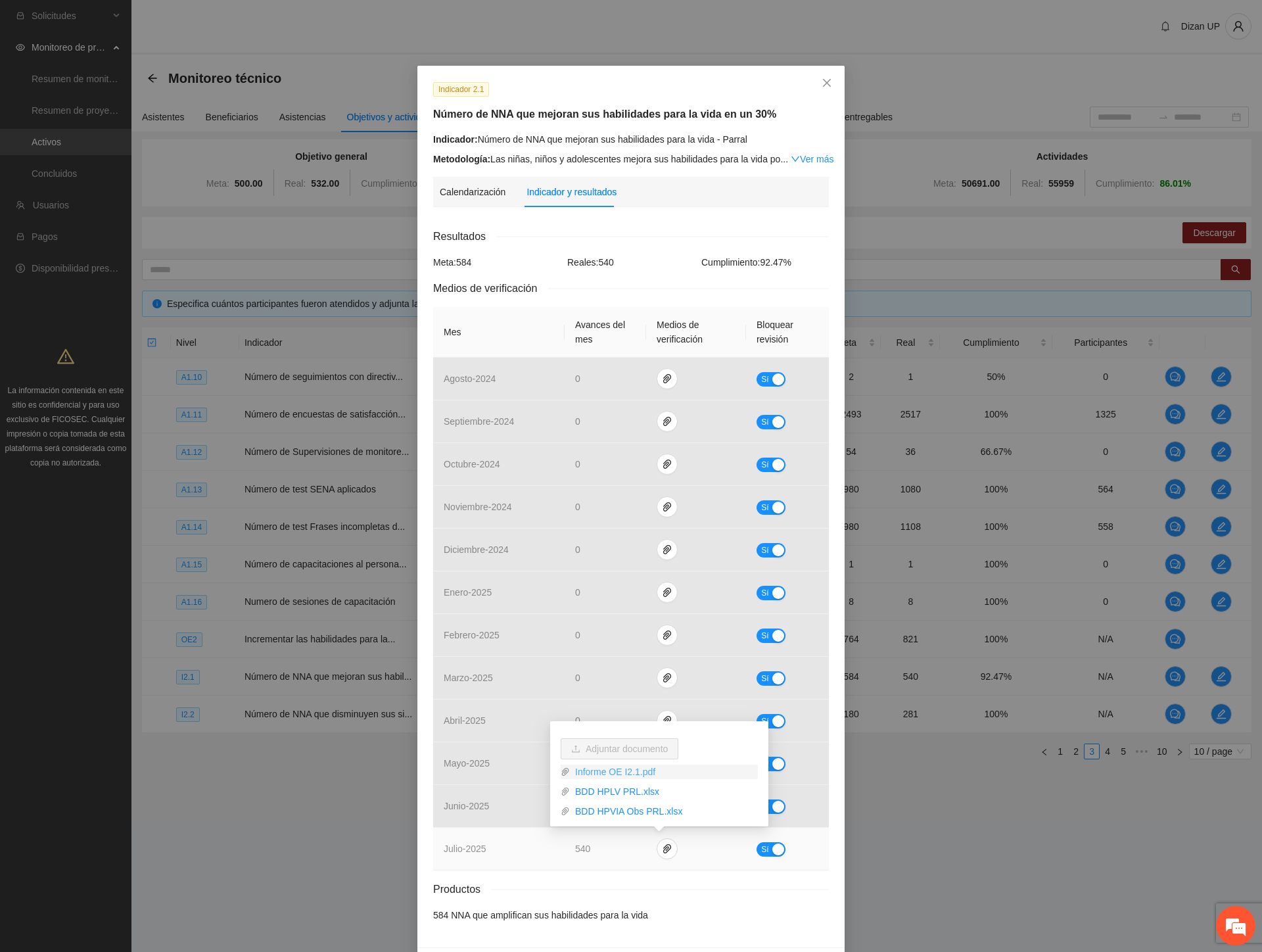
click at [625, 766] on link "Informe OE I2.1.pdf" at bounding box center [663, 771] width 188 height 15
click at [607, 789] on link "BDD HPLV PRL.xlsx" at bounding box center [663, 792] width 188 height 15
click at [596, 813] on link "BDD HPVIA Obs PRL.xlsx" at bounding box center [663, 811] width 188 height 15
click at [468, 224] on div "Calendarización Fecha de realización Resultados Meta: 584 Reales: 540 Cumplimie…" at bounding box center [631, 574] width 396 height 714
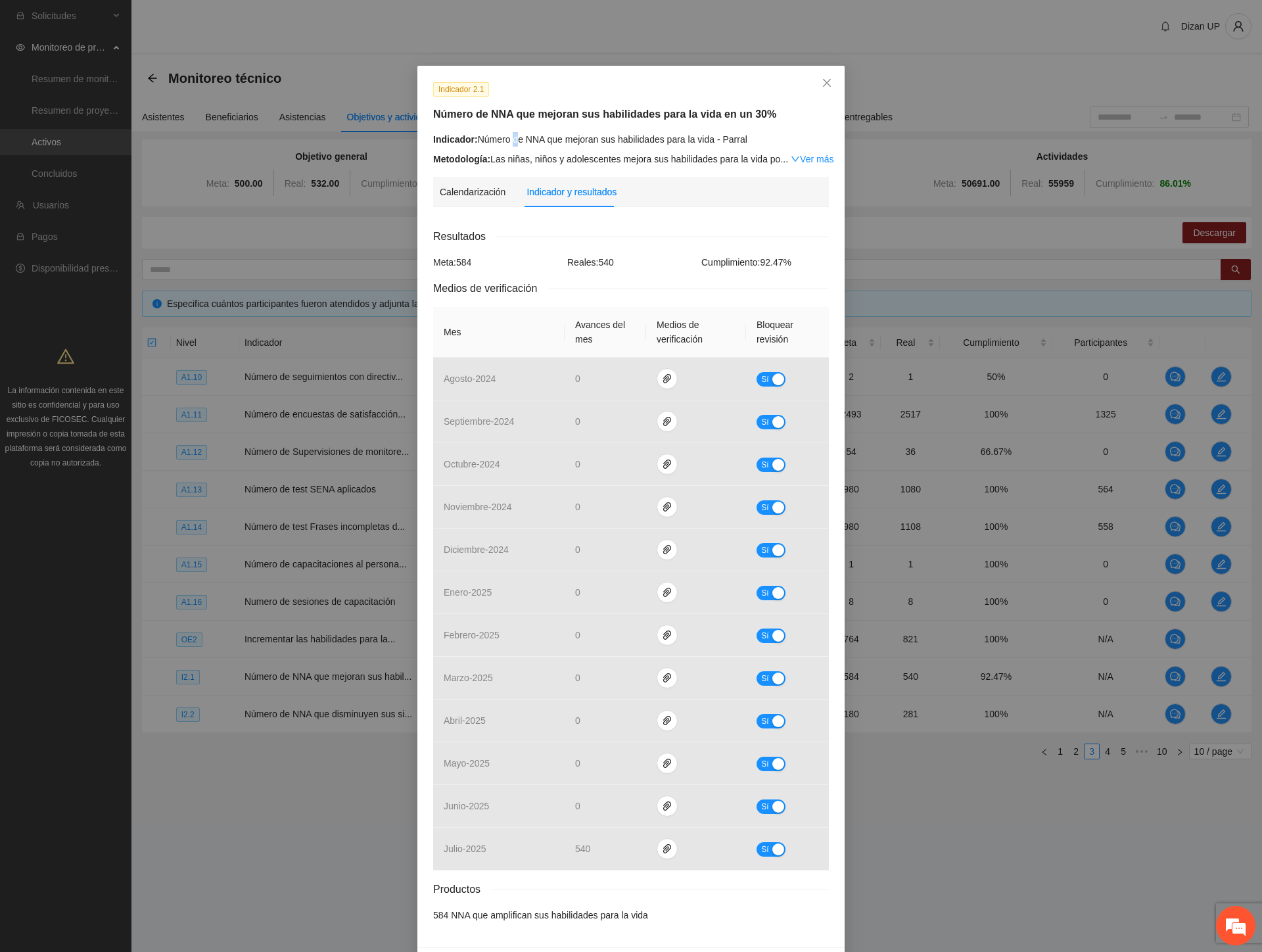
drag, startPoint x: 510, startPoint y: 140, endPoint x: 560, endPoint y: 139, distance: 50.0
click at [534, 140] on div "Indicador: Número de NNA que mejoran sus habilidades para la vida - Parral" at bounding box center [631, 139] width 396 height 15
click at [797, 160] on link "Ver más" at bounding box center [812, 159] width 43 height 11
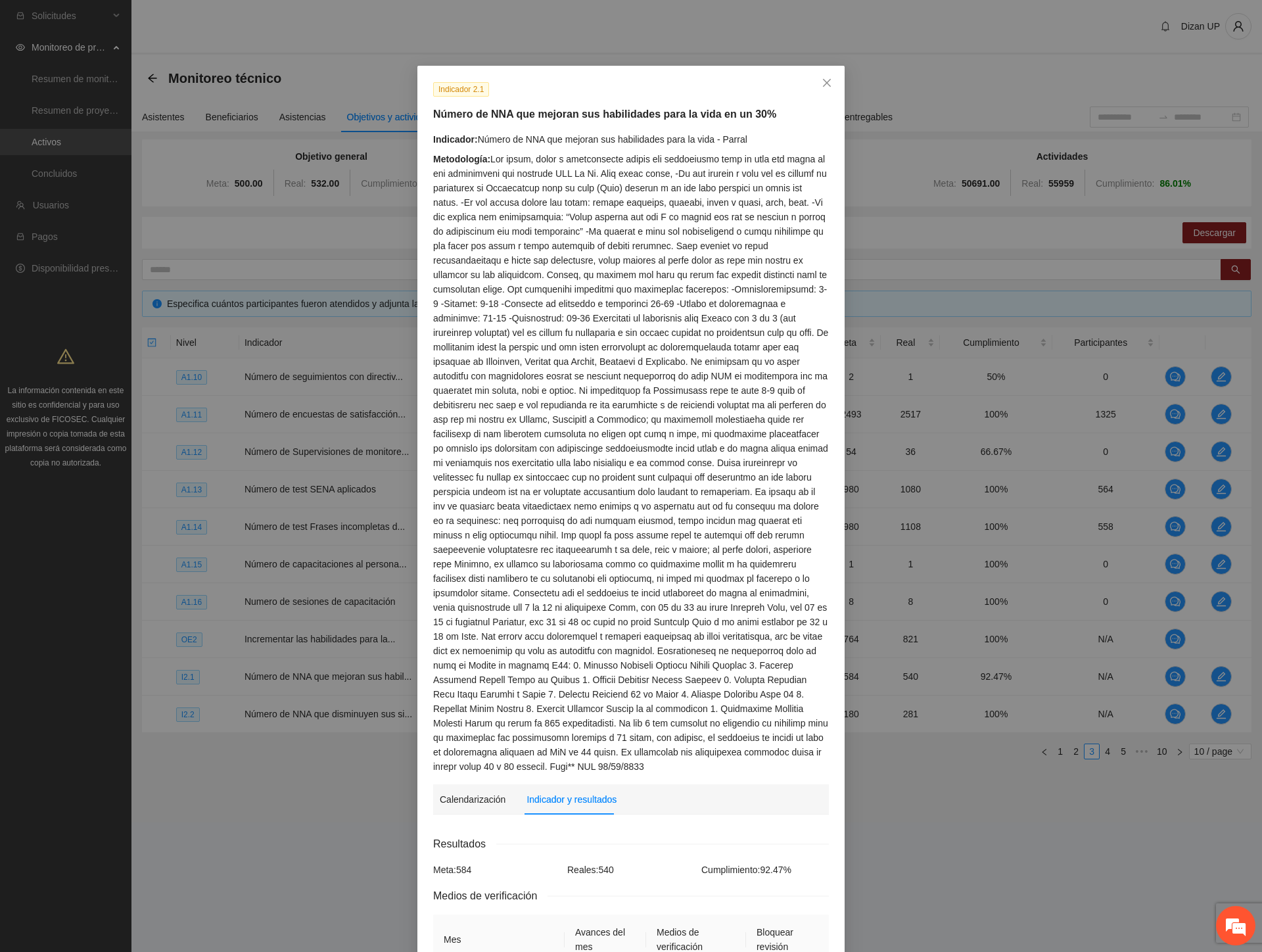
click at [536, 306] on div "Metodología:" at bounding box center [631, 463] width 396 height 622
drag, startPoint x: 706, startPoint y: 173, endPoint x: 800, endPoint y: 175, distance: 94.0
click at [800, 175] on div "Metodología:" at bounding box center [631, 463] width 396 height 622
drag, startPoint x: 505, startPoint y: 291, endPoint x: 618, endPoint y: 294, distance: 113.0
click at [618, 294] on div "Metodología:" at bounding box center [631, 463] width 396 height 622
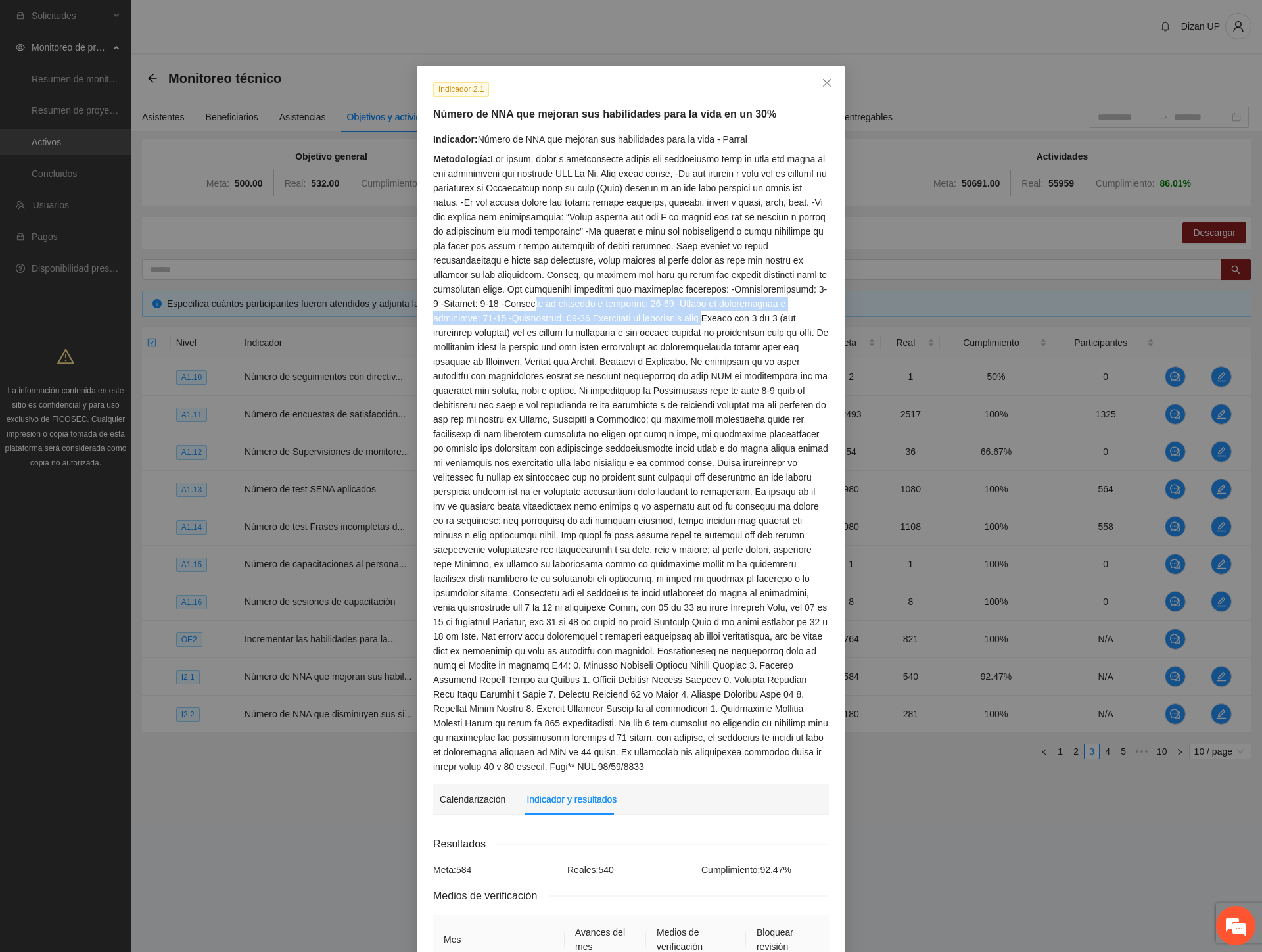
drag, startPoint x: 462, startPoint y: 306, endPoint x: 666, endPoint y: 304, distance: 204.0
click at [660, 305] on div "Metodología:" at bounding box center [631, 463] width 396 height 622
drag, startPoint x: 502, startPoint y: 376, endPoint x: 763, endPoint y: 368, distance: 261.1
click at [763, 368] on div "Metodología:" at bounding box center [631, 463] width 396 height 622
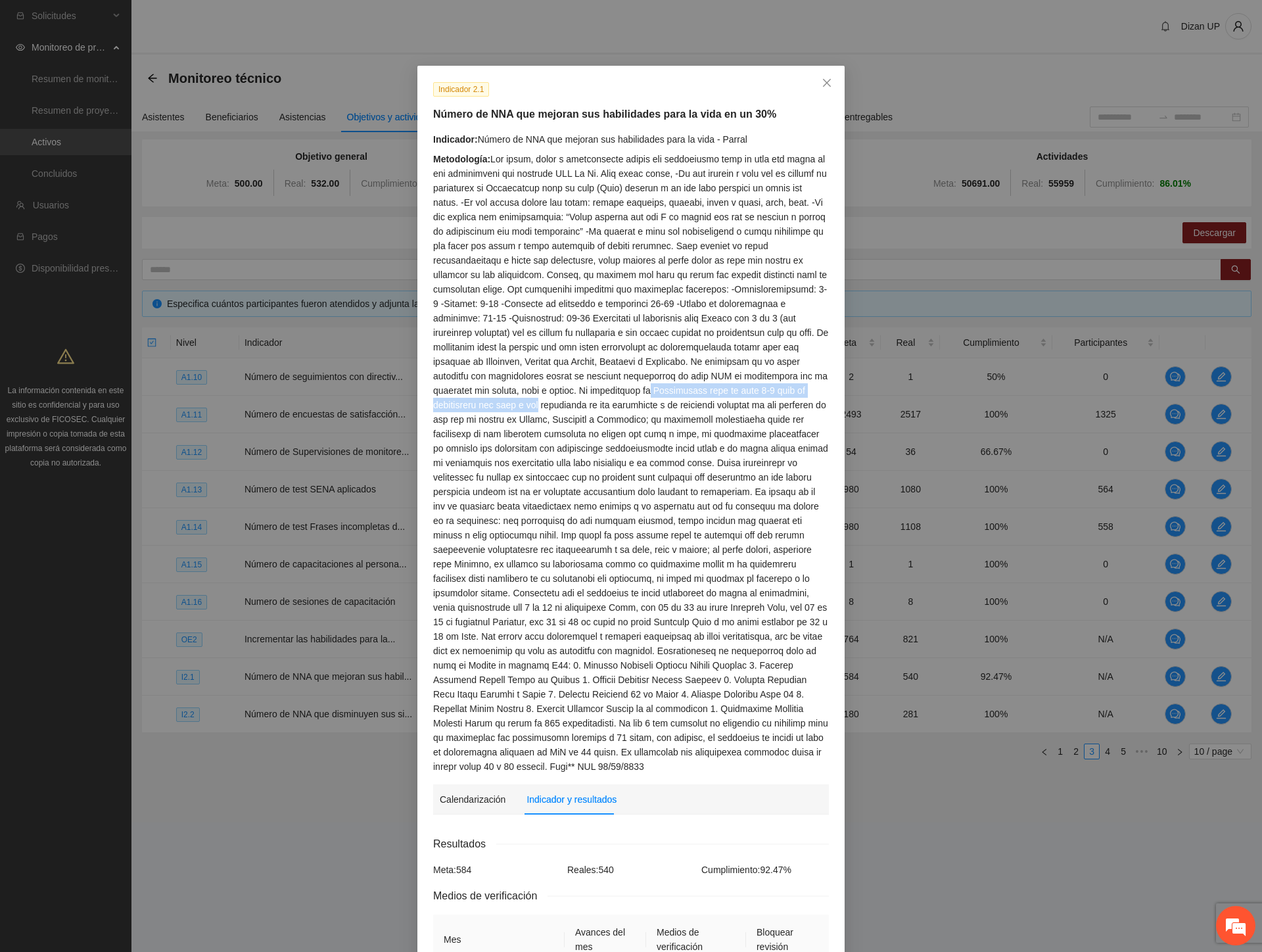
drag, startPoint x: 532, startPoint y: 393, endPoint x: 818, endPoint y: 384, distance: 286.1
click at [818, 384] on div "Metodología:" at bounding box center [631, 463] width 396 height 622
drag, startPoint x: 502, startPoint y: 412, endPoint x: 781, endPoint y: 403, distance: 279.1
click at [781, 403] on div "Metodología:" at bounding box center [631, 463] width 396 height 622
drag, startPoint x: 564, startPoint y: 426, endPoint x: 624, endPoint y: 423, distance: 60.1
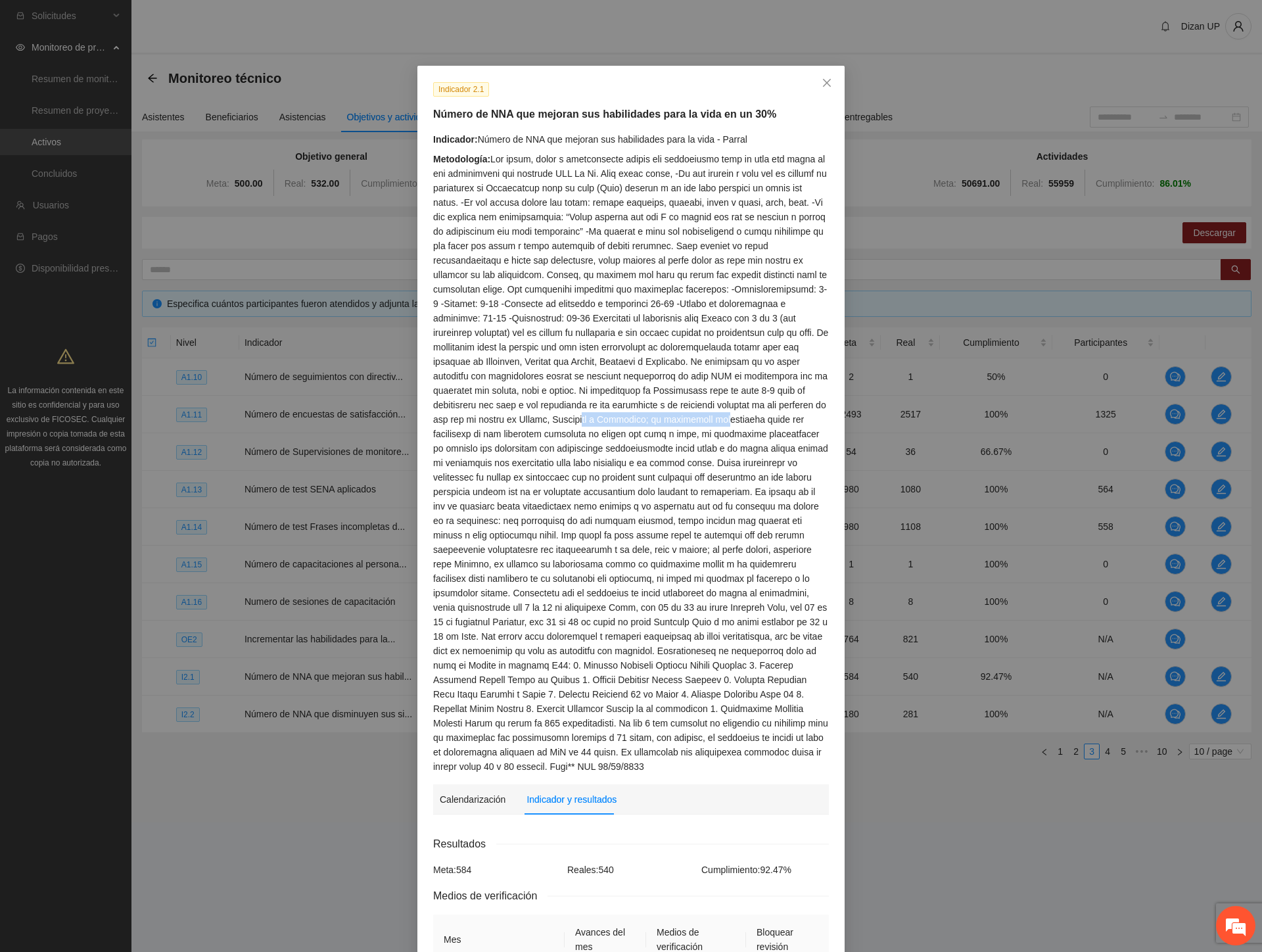
click at [624, 423] on div "Metodología:" at bounding box center [631, 463] width 396 height 622
click at [560, 429] on div "Metodología:" at bounding box center [631, 463] width 396 height 622
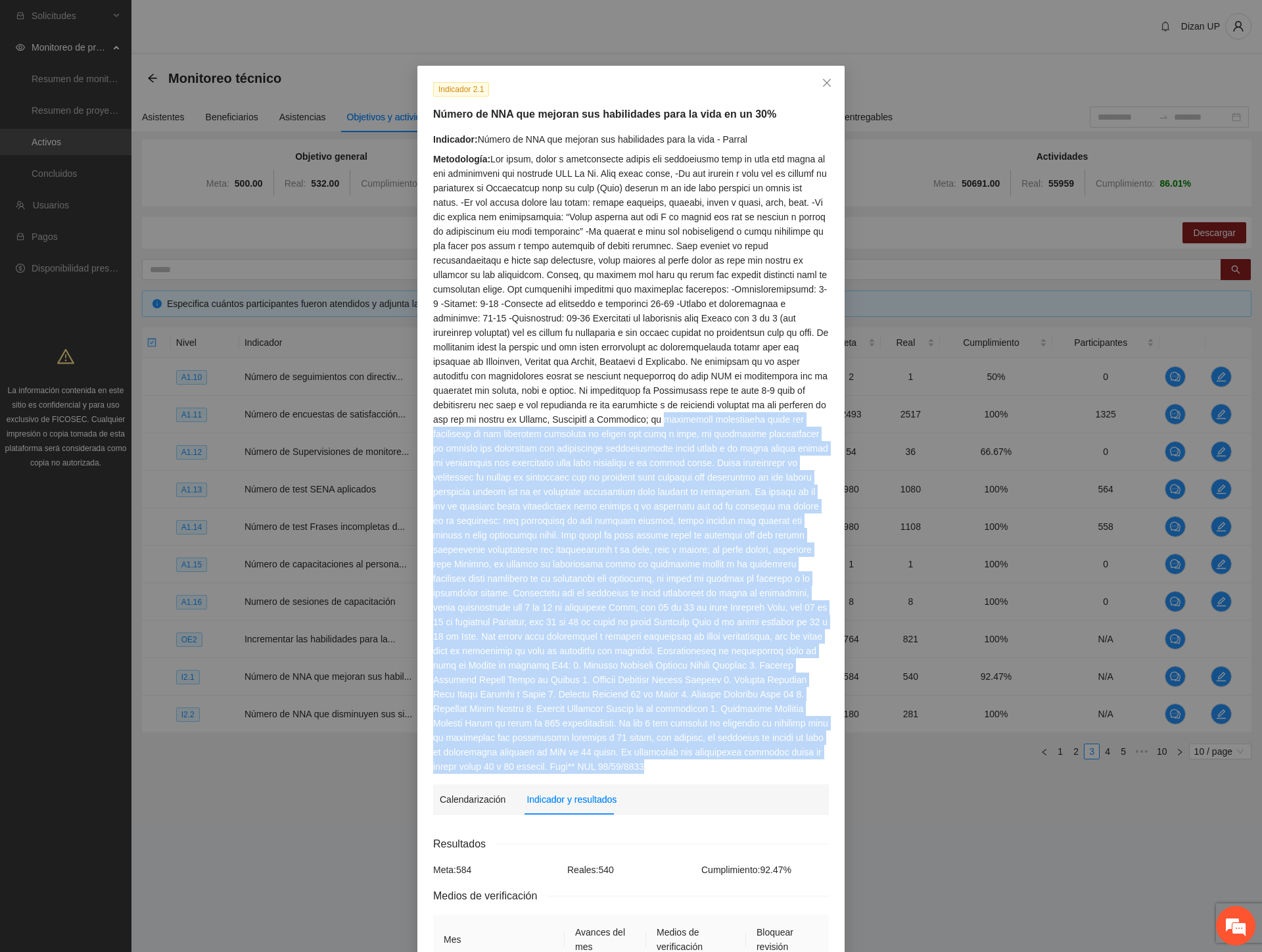
drag, startPoint x: 572, startPoint y: 418, endPoint x: 826, endPoint y: 422, distance: 254.0
click at [826, 422] on div "Indicador: Número de NNA que mejoran sus habilidades para la vida - Parral Meto…" at bounding box center [631, 452] width 405 height 642
click at [449, 436] on div "Metodología:" at bounding box center [631, 463] width 396 height 622
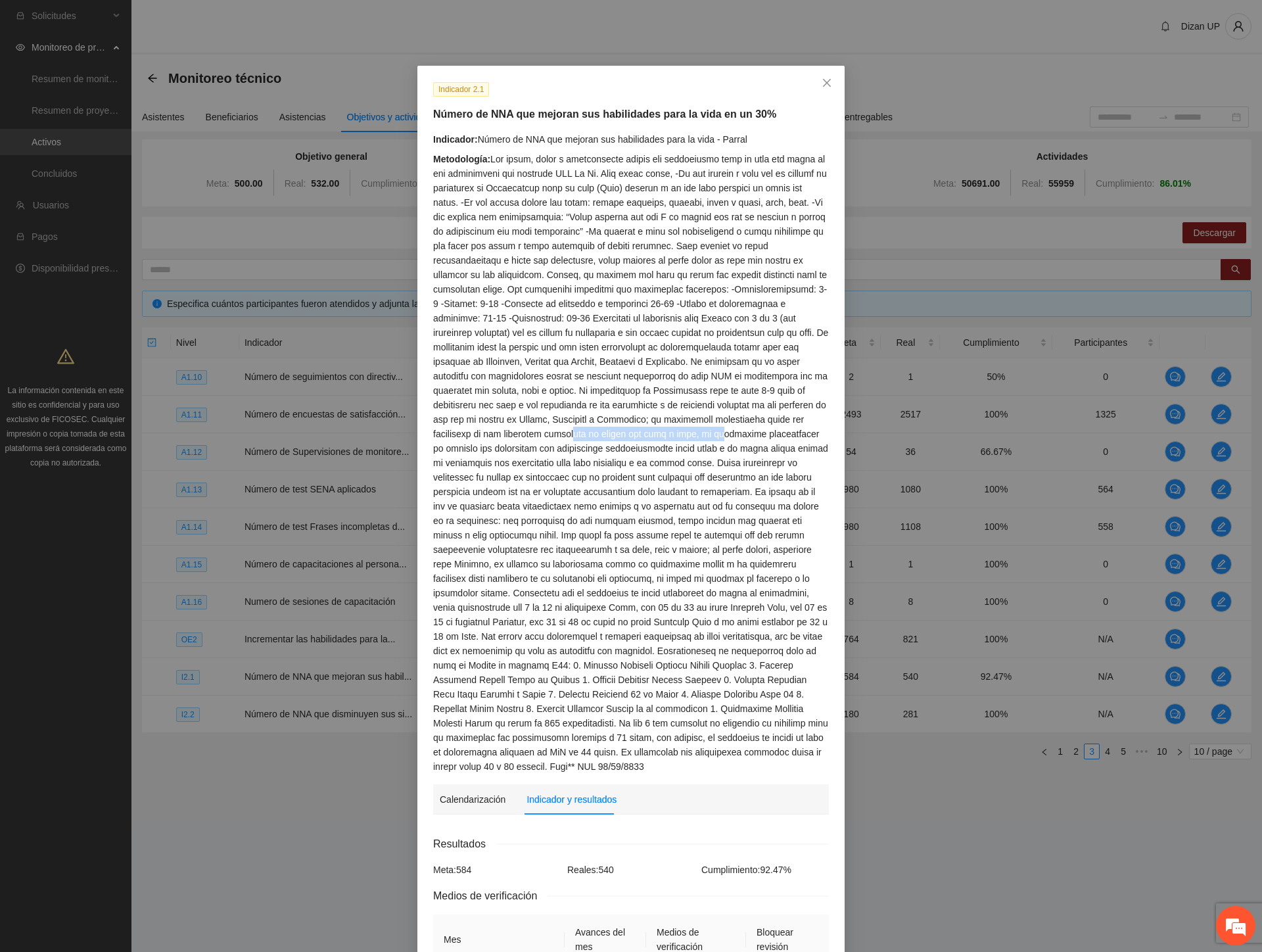
drag, startPoint x: 454, startPoint y: 434, endPoint x: 605, endPoint y: 437, distance: 151.0
click at [605, 437] on div "Metodología:" at bounding box center [631, 463] width 396 height 622
drag, startPoint x: 618, startPoint y: 465, endPoint x: 676, endPoint y: 467, distance: 58.0
click at [672, 467] on div "Metodología:" at bounding box center [631, 463] width 396 height 622
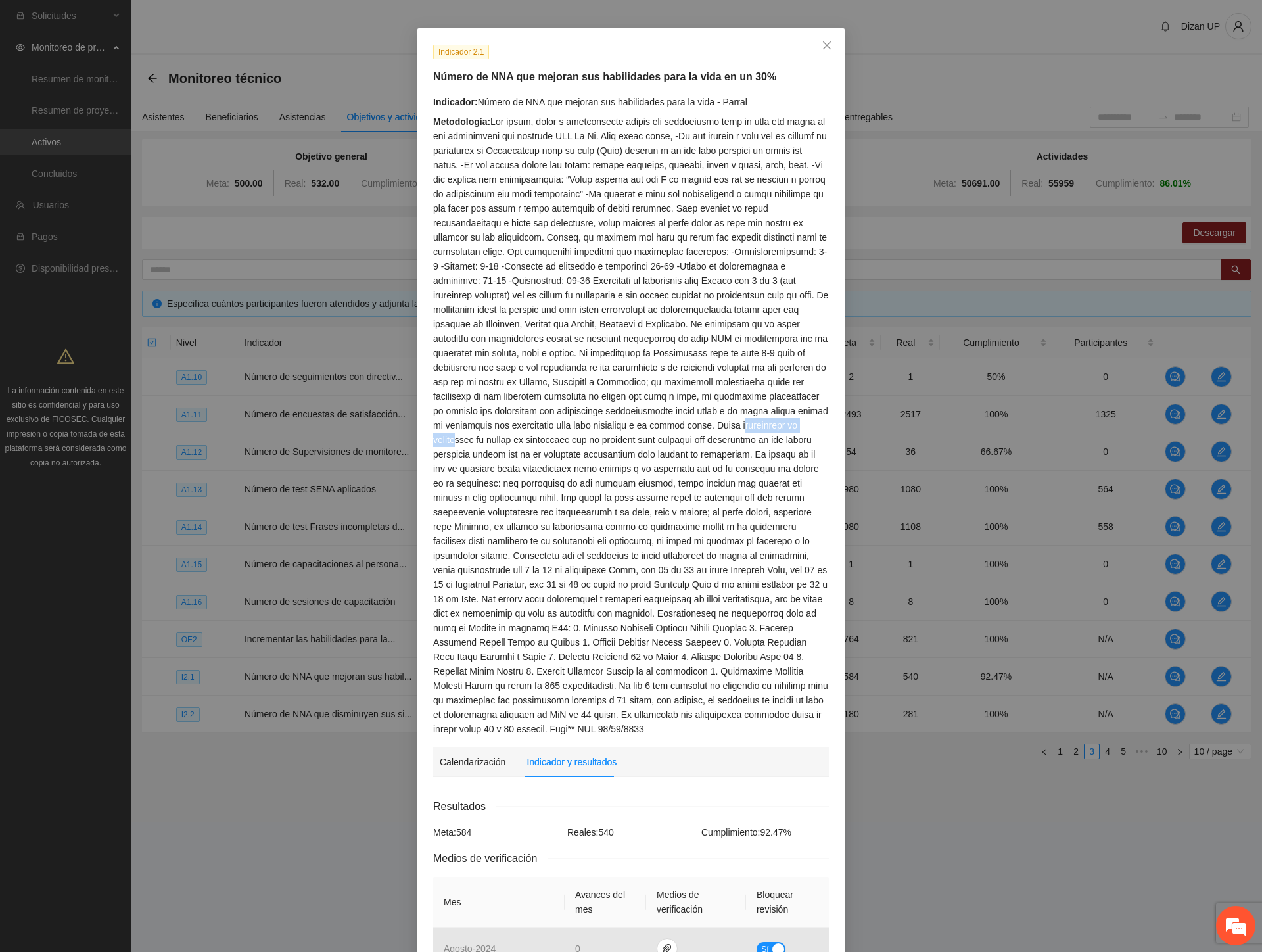
scroll to position [73, 0]
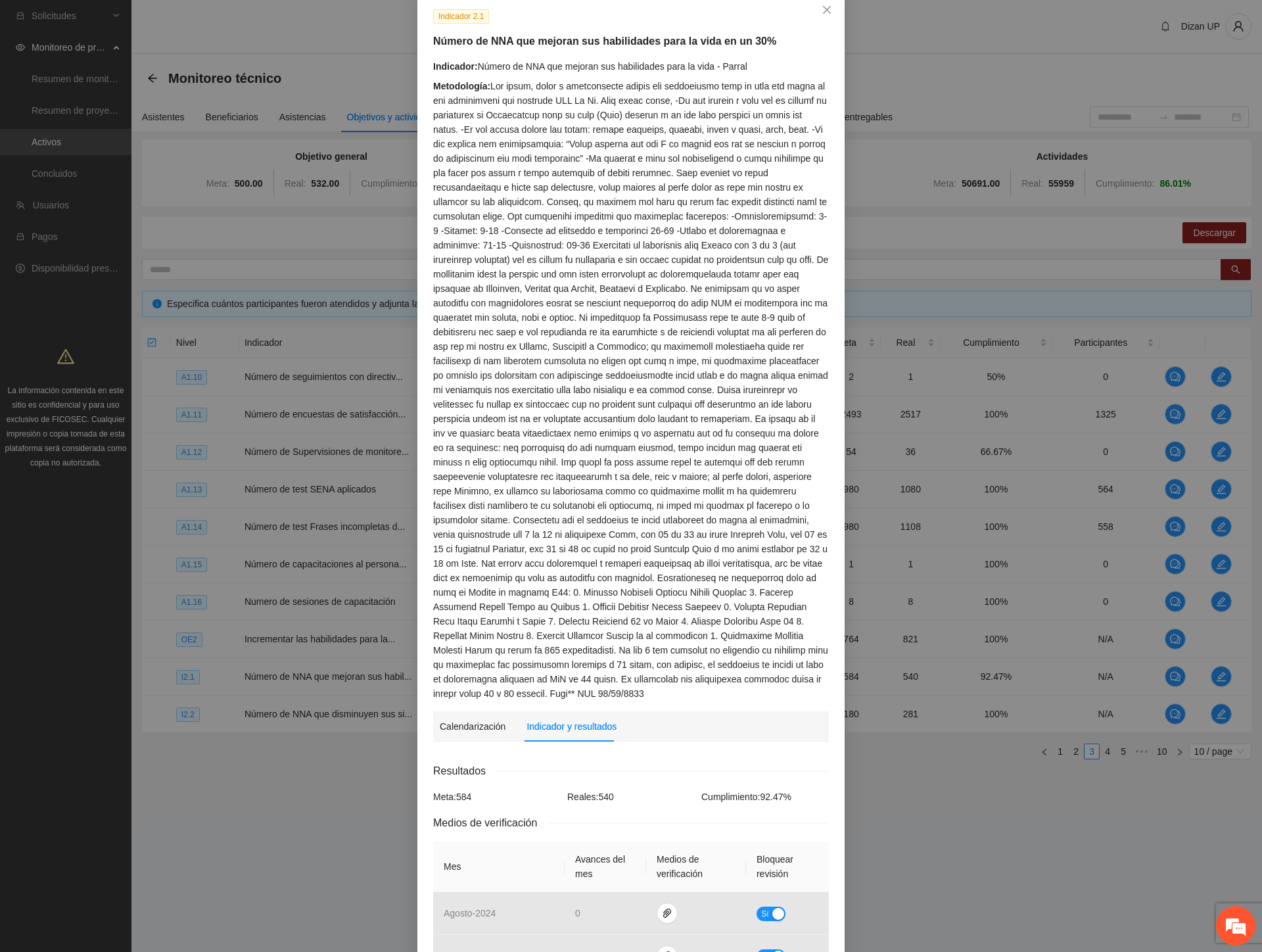
click at [646, 534] on div "Metodología:" at bounding box center [631, 390] width 396 height 622
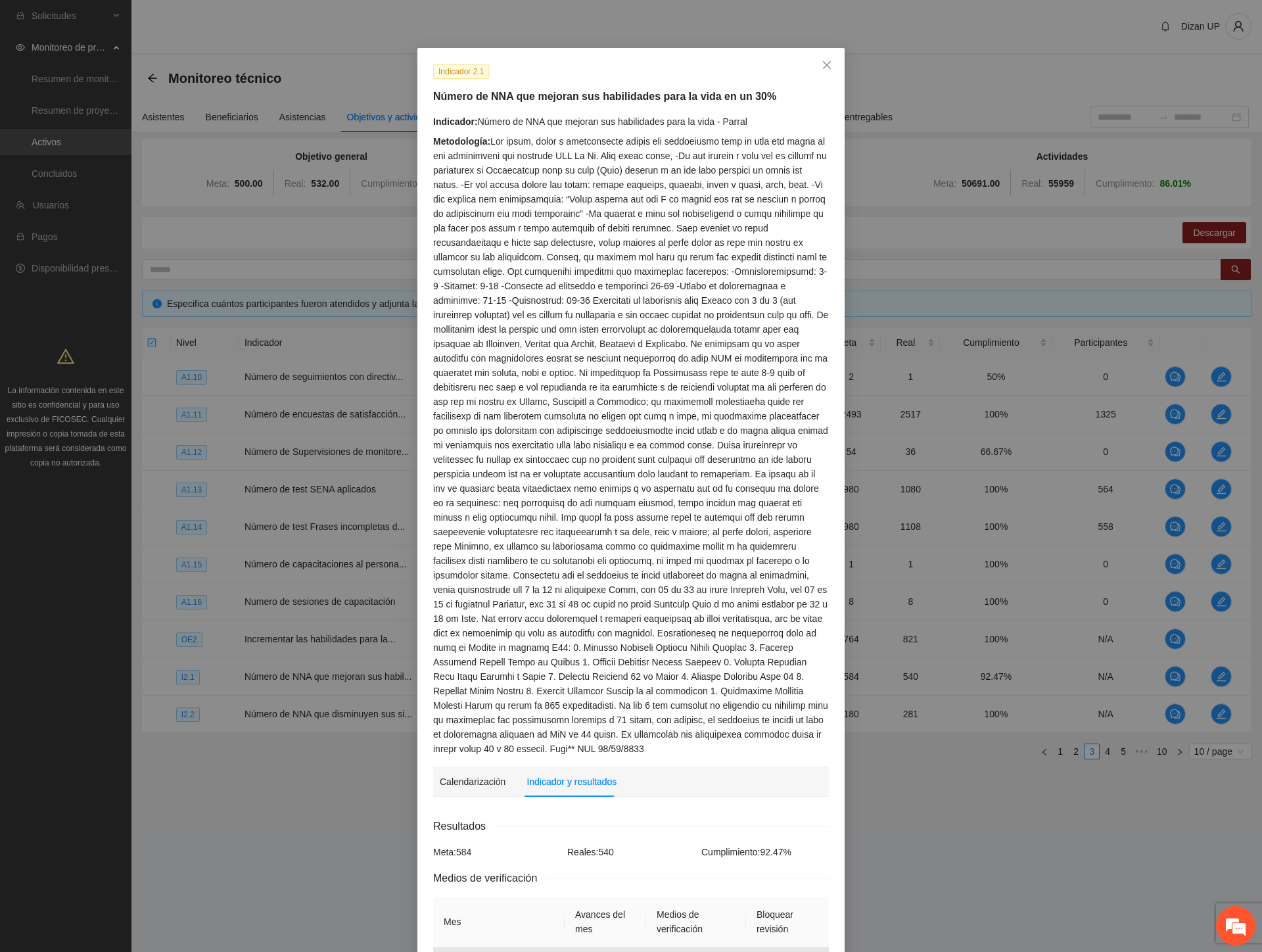
scroll to position [0, 0]
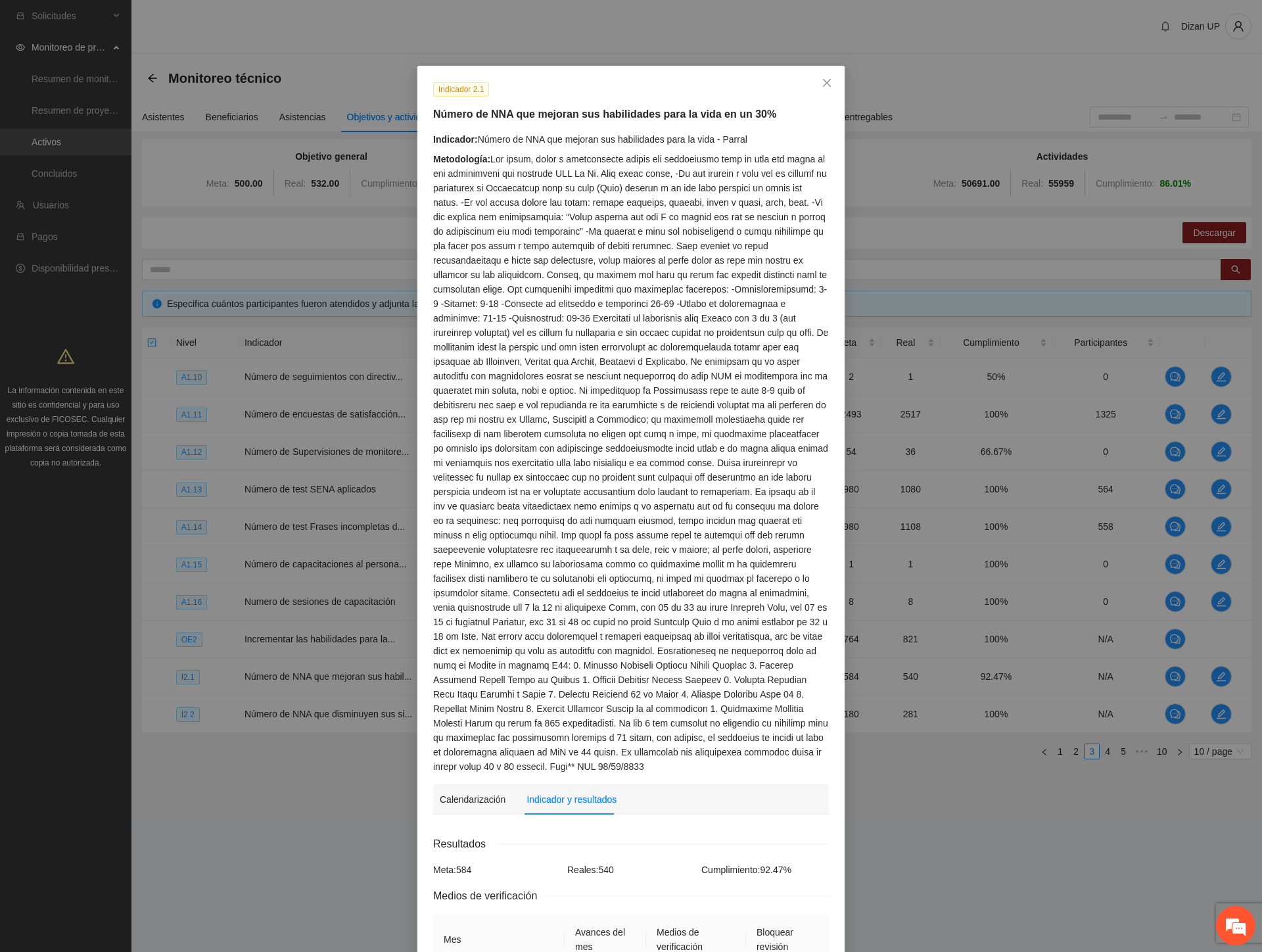
click at [599, 648] on div "Metodología:" at bounding box center [631, 463] width 396 height 622
click at [502, 209] on div "Metodología:" at bounding box center [631, 463] width 396 height 622
click at [462, 292] on div "Metodología:" at bounding box center [631, 463] width 396 height 622
click at [455, 225] on div "Metodología:" at bounding box center [631, 463] width 396 height 622
click at [563, 438] on div "Metodología:" at bounding box center [631, 463] width 396 height 622
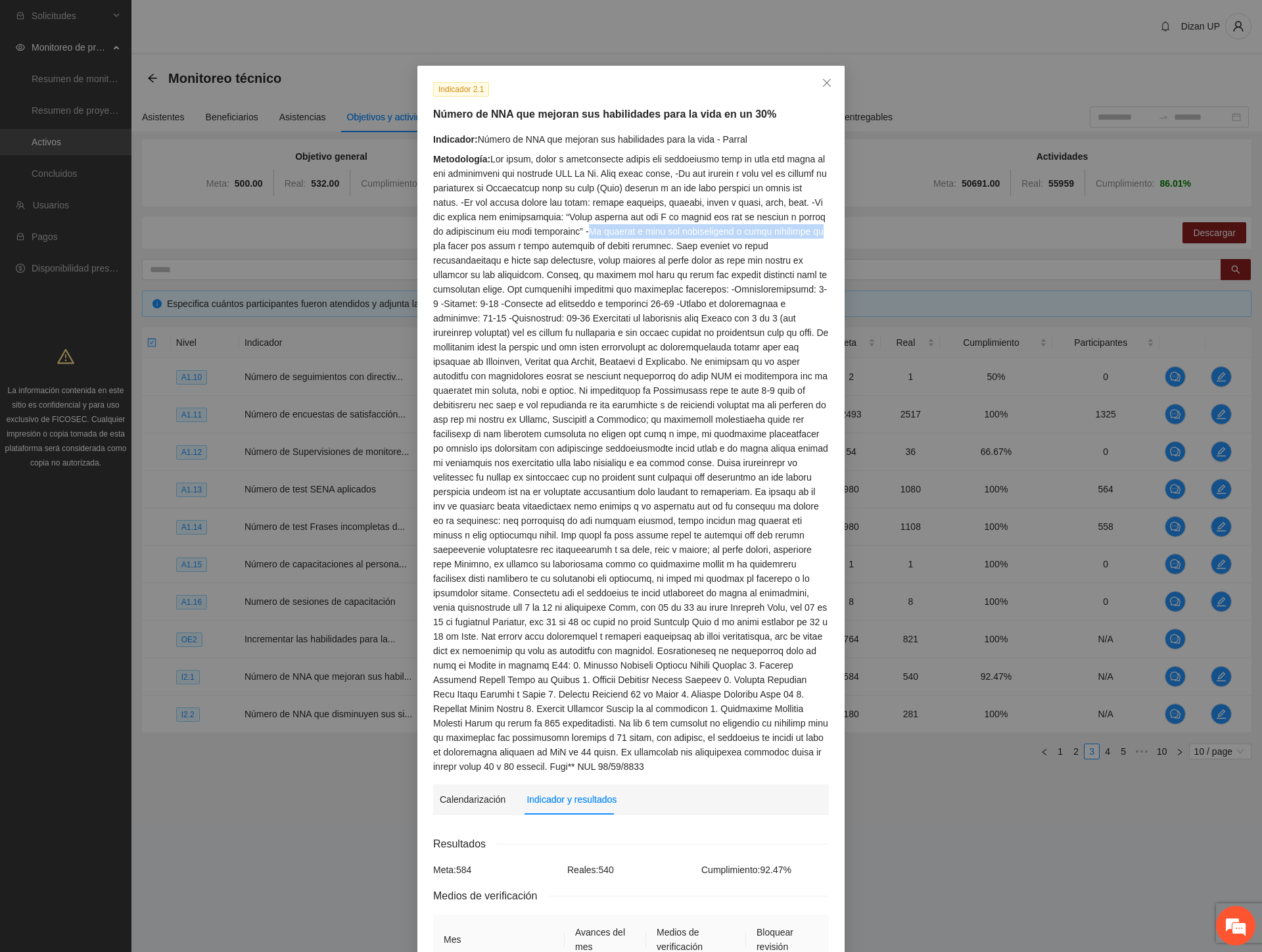
drag, startPoint x: 568, startPoint y: 231, endPoint x: 784, endPoint y: 226, distance: 216.1
click at [784, 225] on div "Metodología:" at bounding box center [631, 463] width 396 height 622
drag, startPoint x: 627, startPoint y: 291, endPoint x: 651, endPoint y: 288, distance: 24.2
click at [649, 290] on div "Metodología:" at bounding box center [631, 463] width 396 height 622
drag, startPoint x: 431, startPoint y: 288, endPoint x: 822, endPoint y: 294, distance: 391.0
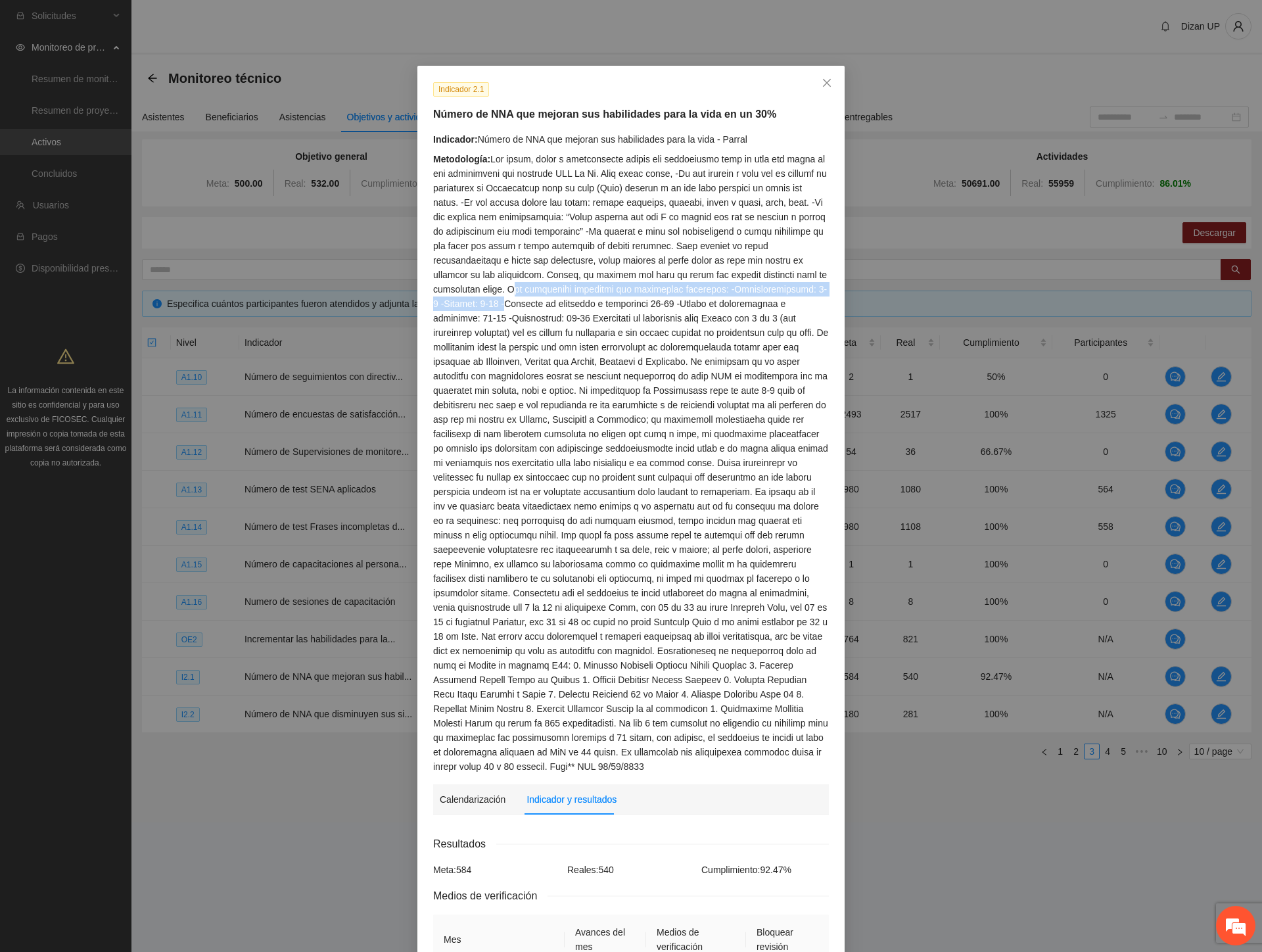
click at [822, 294] on div "Metodología:" at bounding box center [631, 463] width 396 height 622
drag, startPoint x: 510, startPoint y: 273, endPoint x: 763, endPoint y: 285, distance: 253.3
click at [798, 286] on div "Metodología:" at bounding box center [631, 463] width 396 height 622
click at [689, 278] on div "Metodología:" at bounding box center [631, 463] width 396 height 622
drag, startPoint x: 494, startPoint y: 278, endPoint x: 748, endPoint y: 290, distance: 254.3
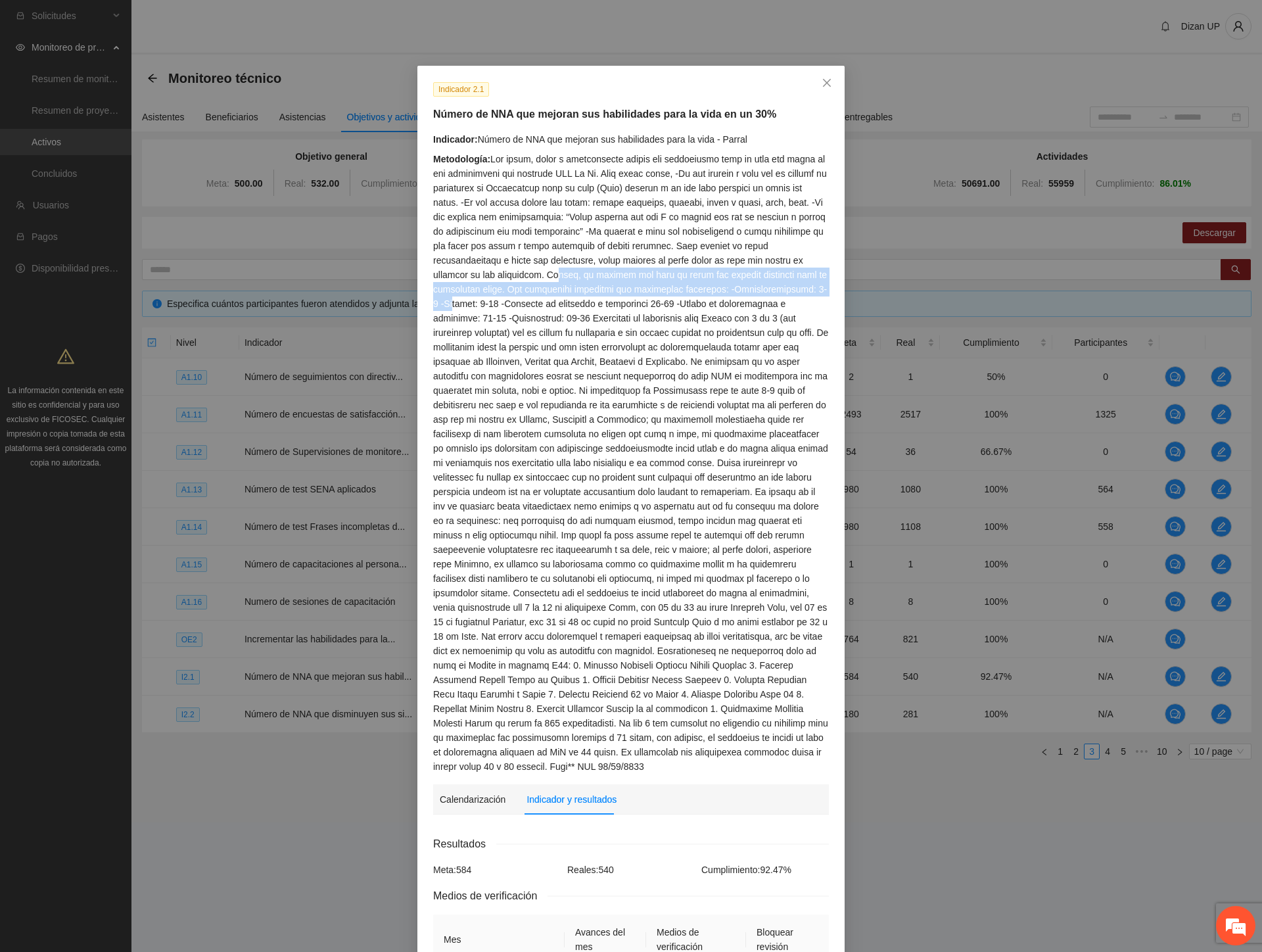
click at [748, 290] on div "Metodología:" at bounding box center [631, 463] width 396 height 622
click at [460, 302] on div "Metodología:" at bounding box center [631, 463] width 396 height 622
drag, startPoint x: 504, startPoint y: 292, endPoint x: 686, endPoint y: 299, distance: 182.1
click at [686, 299] on div "Metodología:" at bounding box center [631, 463] width 396 height 622
click at [646, 291] on div "Metodología:" at bounding box center [631, 463] width 396 height 622
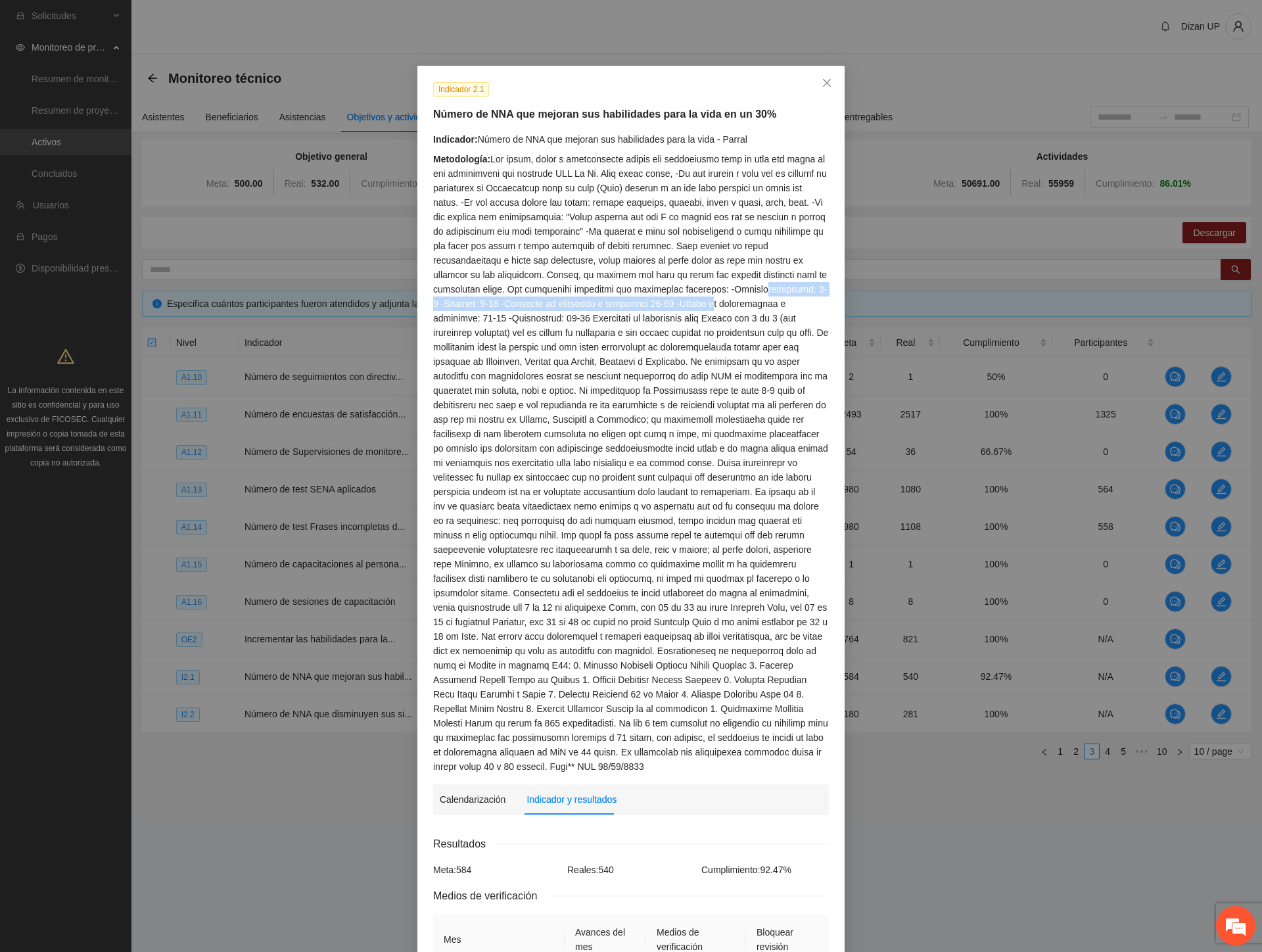
click at [693, 293] on div "Metodología:" at bounding box center [631, 463] width 396 height 622
drag, startPoint x: 742, startPoint y: 289, endPoint x: 586, endPoint y: 305, distance: 156.8
click at [742, 290] on div "Metodología:" at bounding box center [631, 463] width 396 height 622
click at [457, 304] on div "Metodología:" at bounding box center [631, 463] width 396 height 622
drag, startPoint x: 436, startPoint y: 306, endPoint x: 732, endPoint y: 306, distance: 296.0
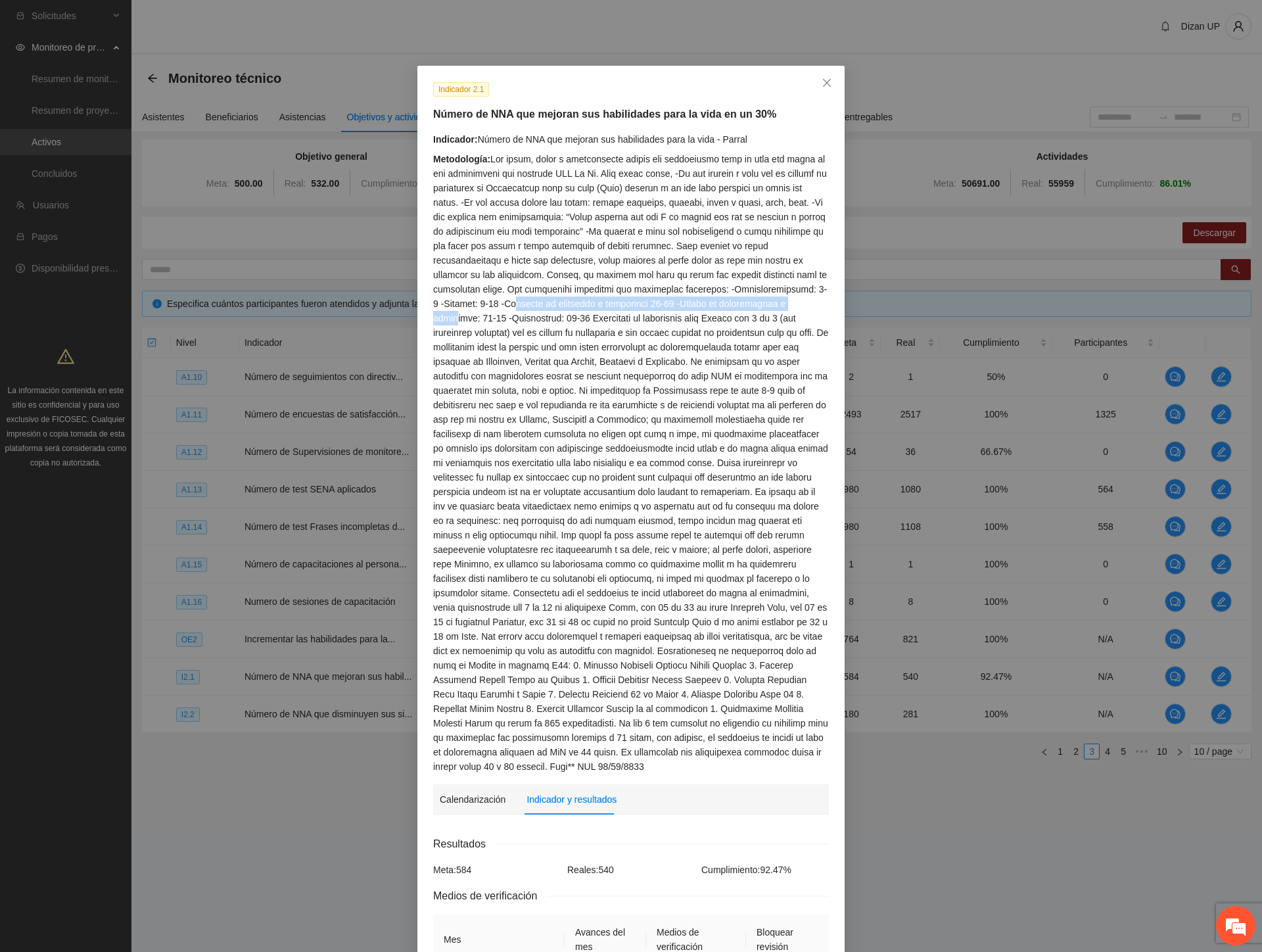
click at [732, 306] on div "Metodología:" at bounding box center [631, 463] width 396 height 622
drag, startPoint x: 714, startPoint y: 334, endPoint x: 772, endPoint y: 335, distance: 58.0
click at [772, 335] on div "Metodología:" at bounding box center [631, 463] width 396 height 622
drag, startPoint x: 470, startPoint y: 350, endPoint x: 784, endPoint y: 353, distance: 314.0
click at [784, 353] on div "Metodología:" at bounding box center [631, 463] width 396 height 622
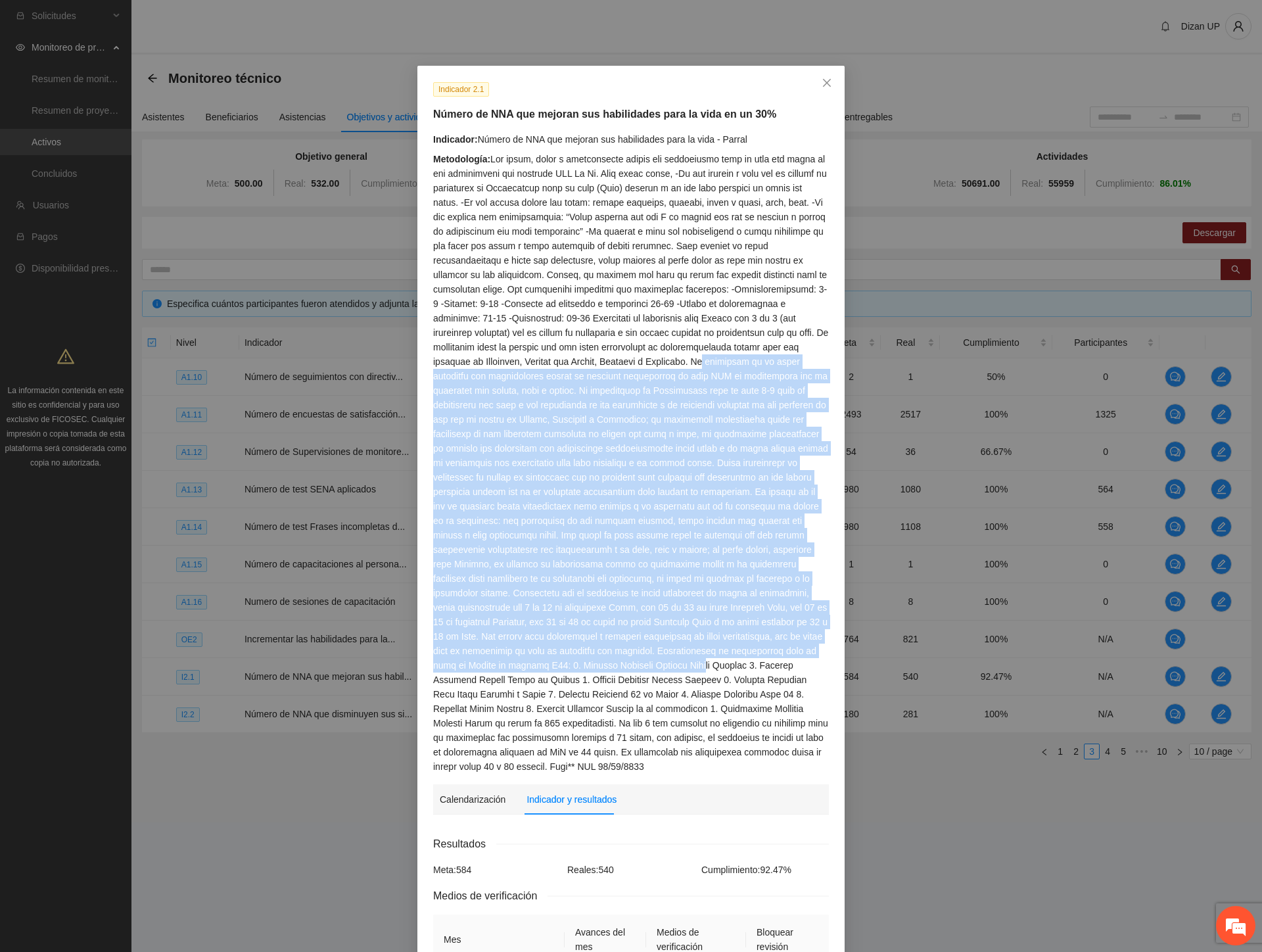
drag, startPoint x: 602, startPoint y: 364, endPoint x: 756, endPoint y: 643, distance: 318.7
click at [756, 643] on div "Metodología:" at bounding box center [631, 463] width 396 height 622
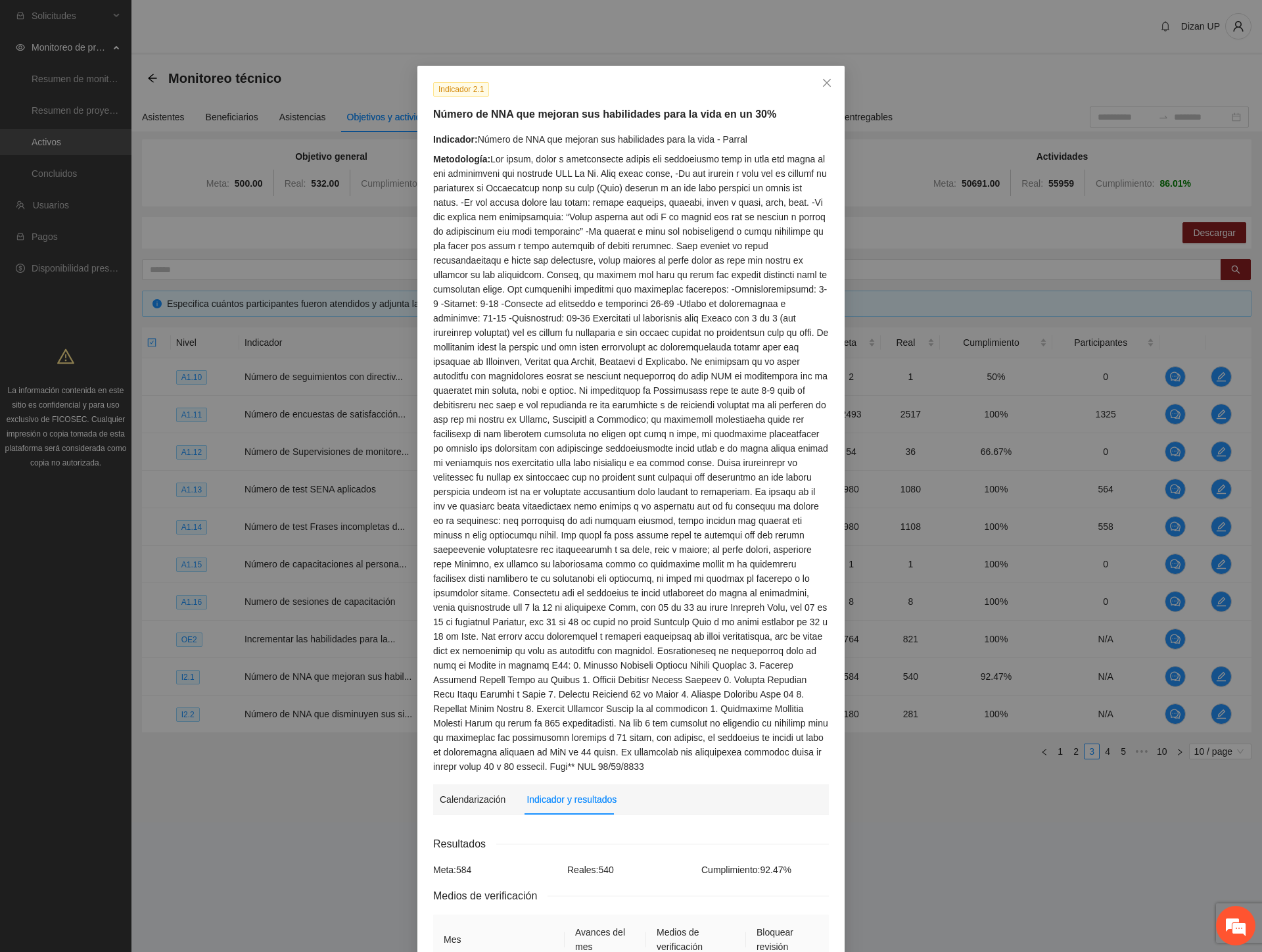
click at [705, 658] on div "Metodología:" at bounding box center [631, 463] width 396 height 622
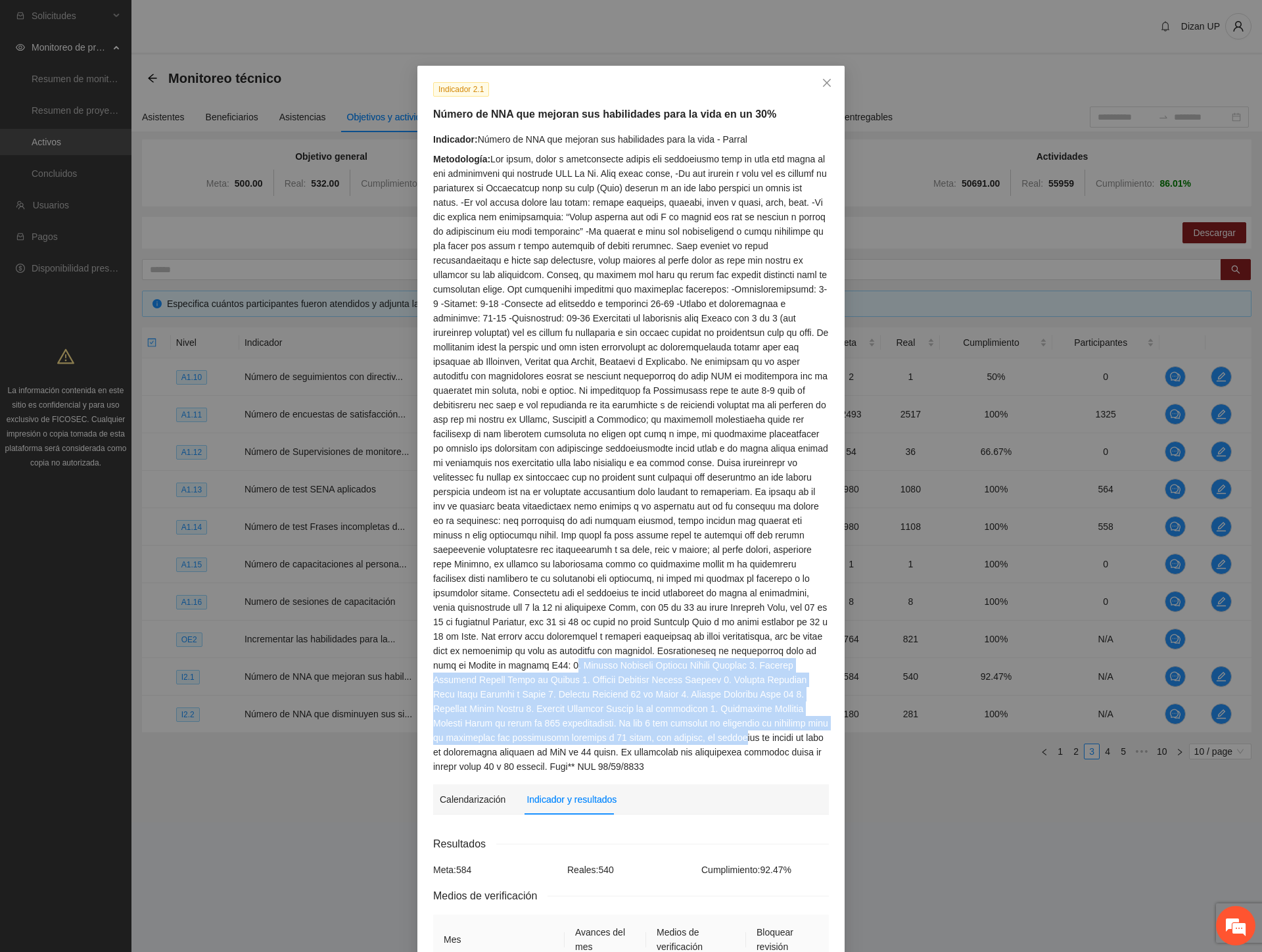
drag, startPoint x: 633, startPoint y: 651, endPoint x: 655, endPoint y: 723, distance: 75.3
click at [655, 723] on div "Metodología:" at bounding box center [631, 463] width 396 height 622
click at [599, 694] on div "Metodología:" at bounding box center [631, 463] width 396 height 622
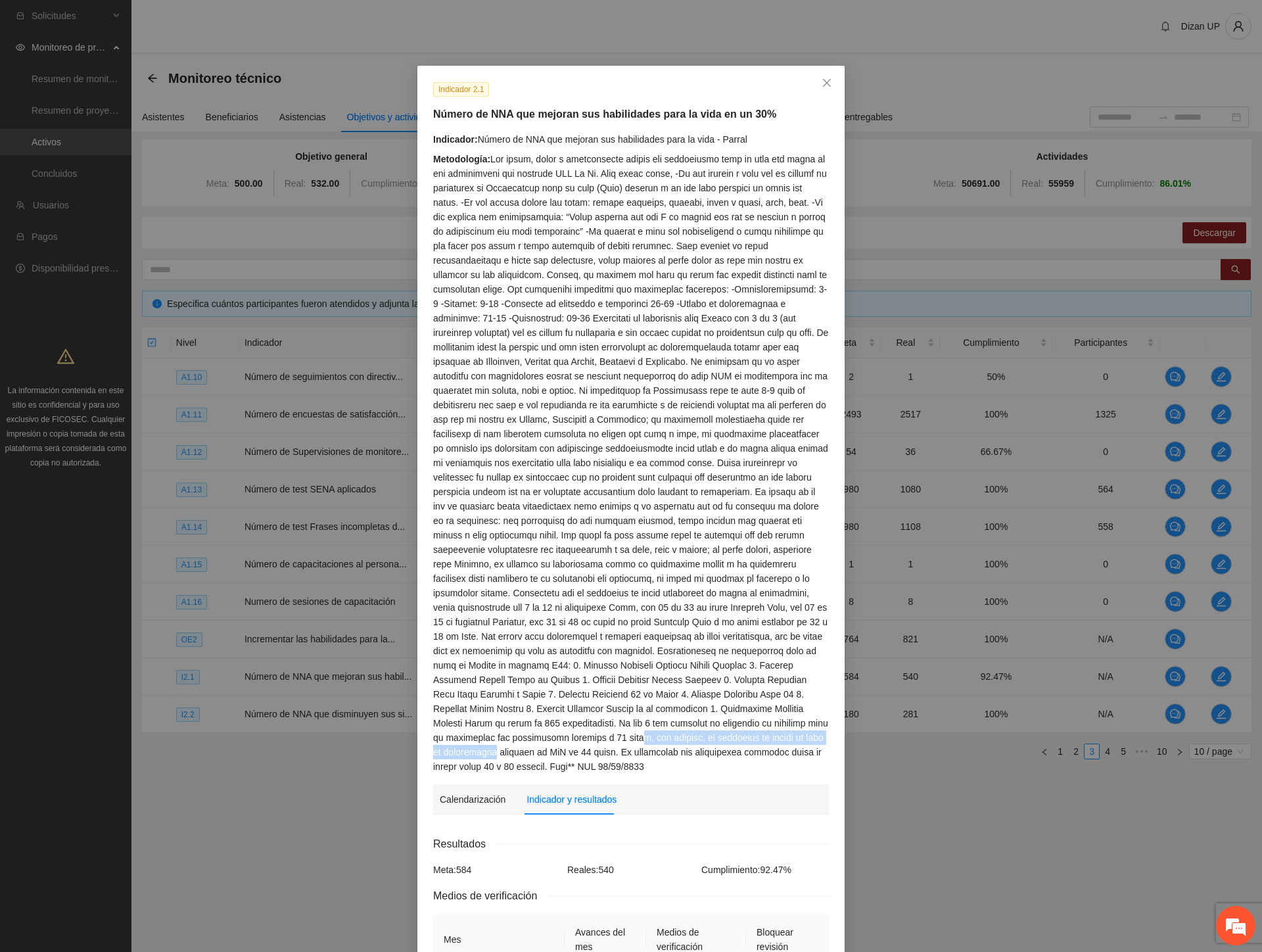
drag, startPoint x: 555, startPoint y: 721, endPoint x: 799, endPoint y: 726, distance: 244.1
click at [805, 725] on div "Metodología:" at bounding box center [631, 463] width 396 height 622
drag, startPoint x: 441, startPoint y: 740, endPoint x: 504, endPoint y: 738, distance: 63.0
click at [504, 738] on div "Metodología:" at bounding box center [631, 463] width 396 height 622
click at [474, 735] on div "Metodología:" at bounding box center [631, 463] width 396 height 622
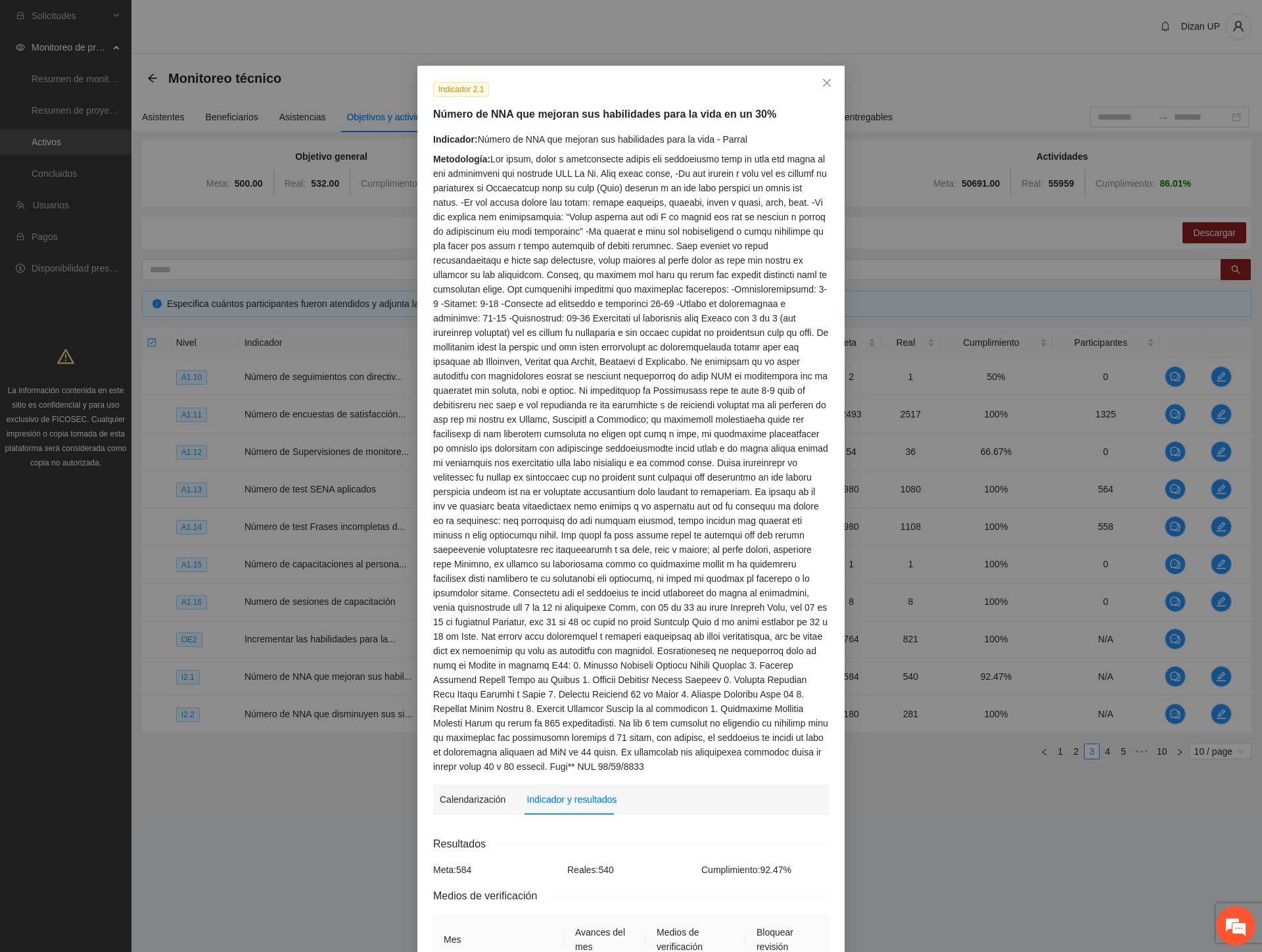
click at [496, 701] on div "Metodología:" at bounding box center [631, 463] width 396 height 622
drag, startPoint x: 497, startPoint y: 734, endPoint x: 703, endPoint y: 742, distance: 206.2
click at [703, 742] on div "Metodología:" at bounding box center [631, 463] width 396 height 622
